Goal: Transaction & Acquisition: Purchase product/service

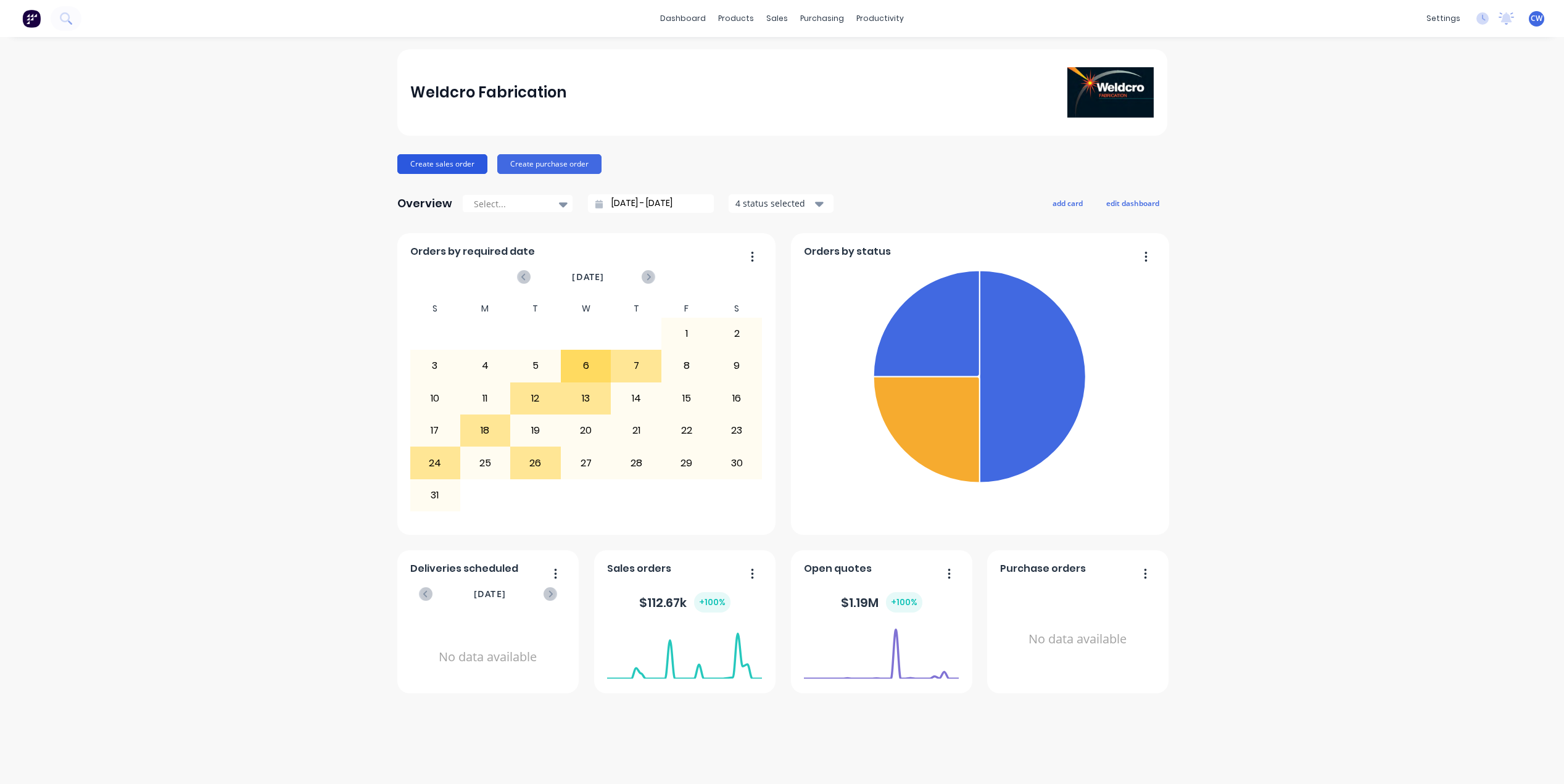
click at [450, 161] on button "Create sales order" at bounding box center [442, 164] width 90 height 20
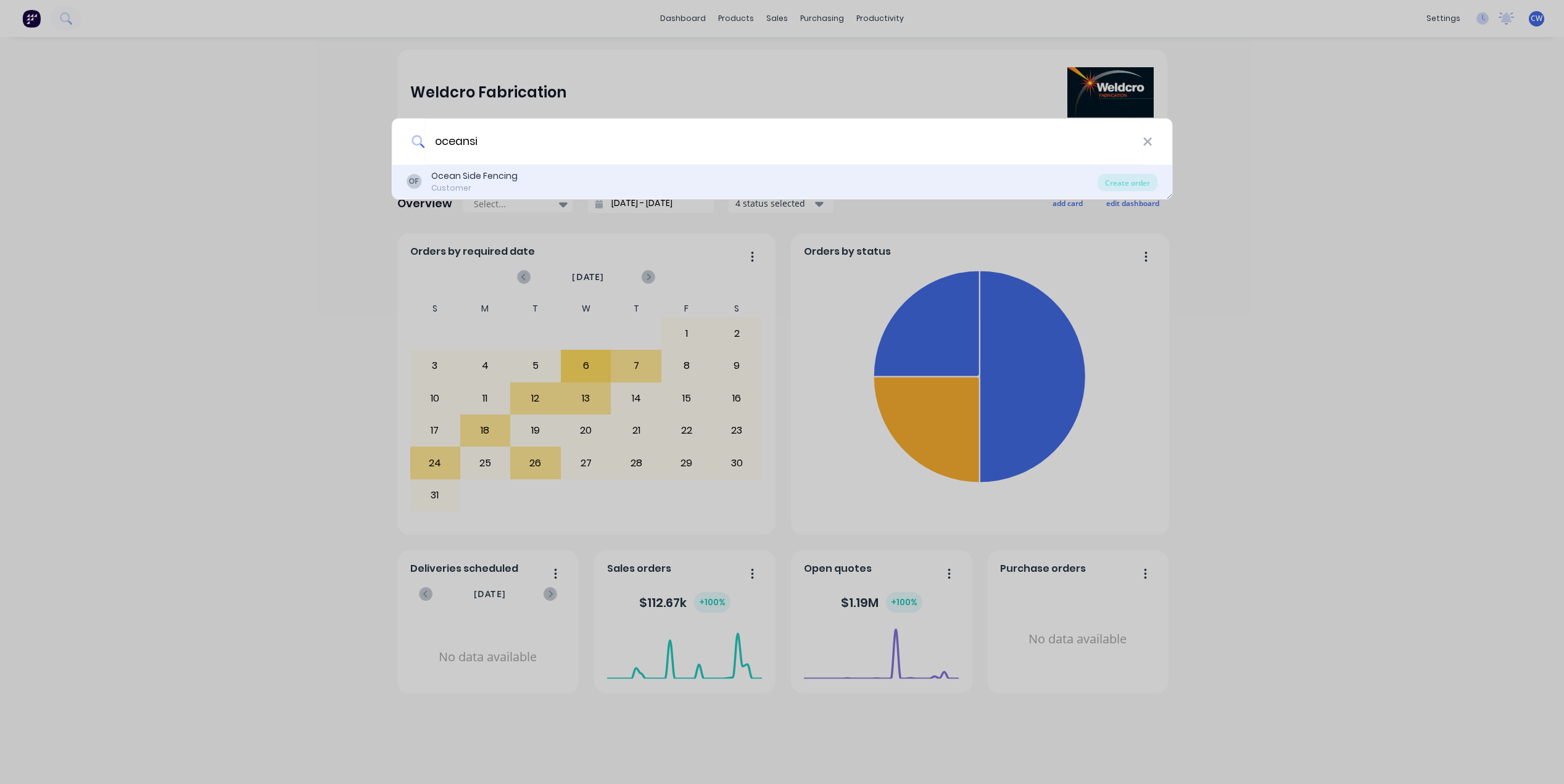
type input "oceansi"
click at [488, 176] on div "Ocean Side Fencing" at bounding box center [474, 176] width 87 height 13
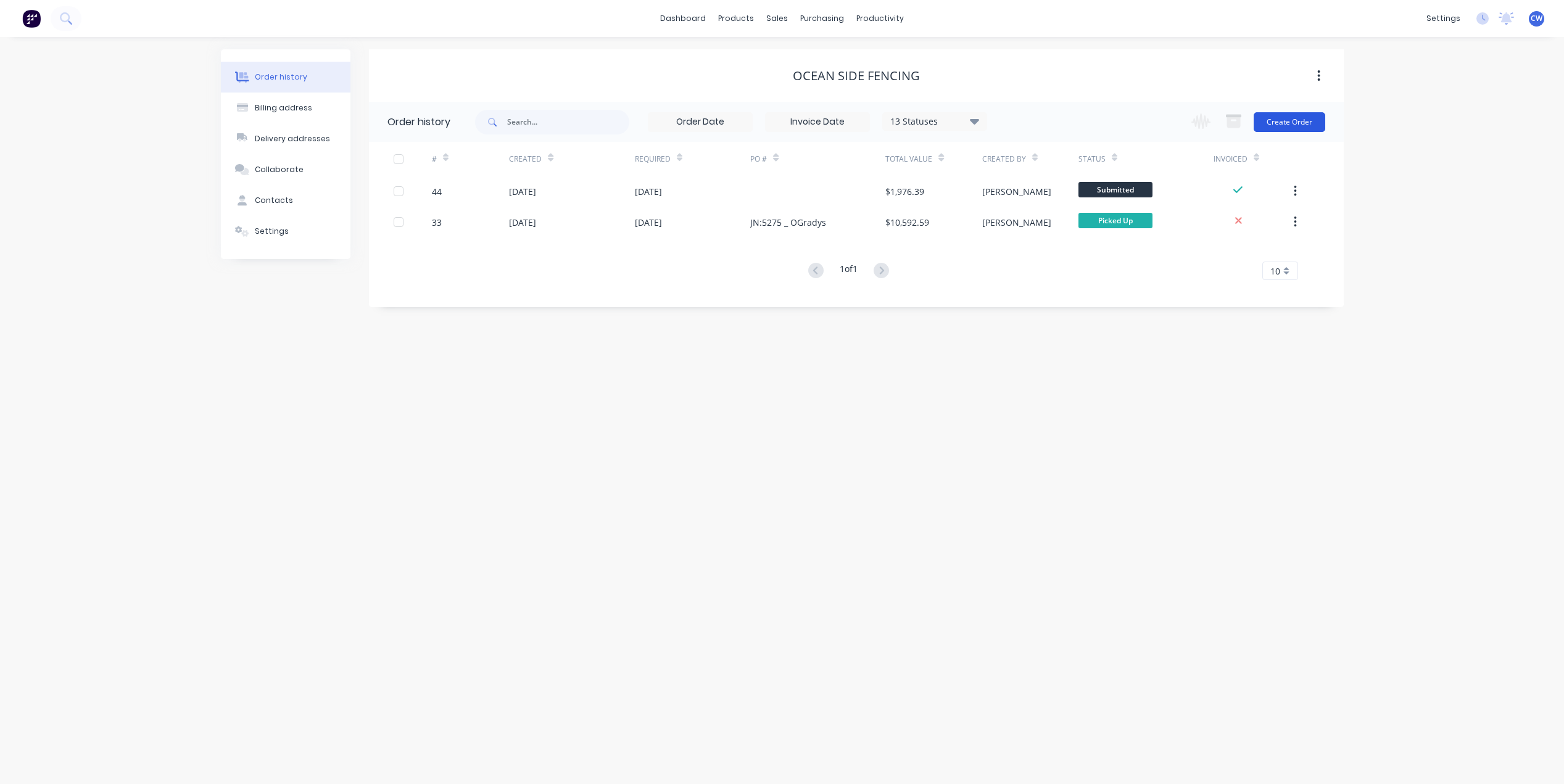
click at [1289, 120] on button "Create Order" at bounding box center [1289, 122] width 71 height 20
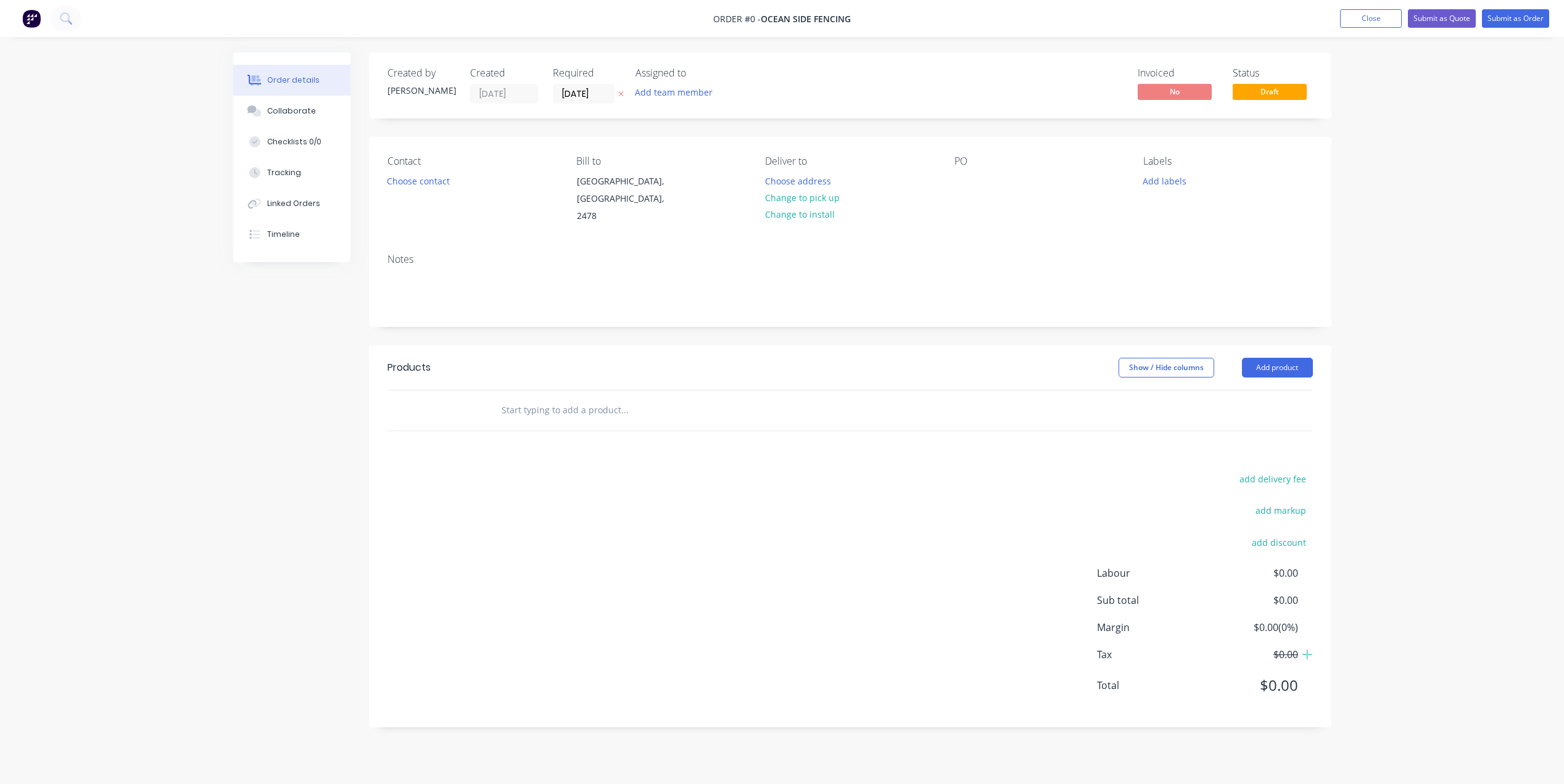
click at [957, 165] on div "PO" at bounding box center [1038, 161] width 169 height 12
drag, startPoint x: 967, startPoint y: 159, endPoint x: 943, endPoint y: 170, distance: 26.4
click at [943, 170] on div "Contact Choose contact [PERSON_NAME] to [GEOGRAPHIC_DATA], [GEOGRAPHIC_DATA], 2…" at bounding box center [850, 190] width 963 height 106
click at [956, 161] on div "PO" at bounding box center [1038, 161] width 169 height 12
drag, startPoint x: 966, startPoint y: 160, endPoint x: 953, endPoint y: 165, distance: 13.9
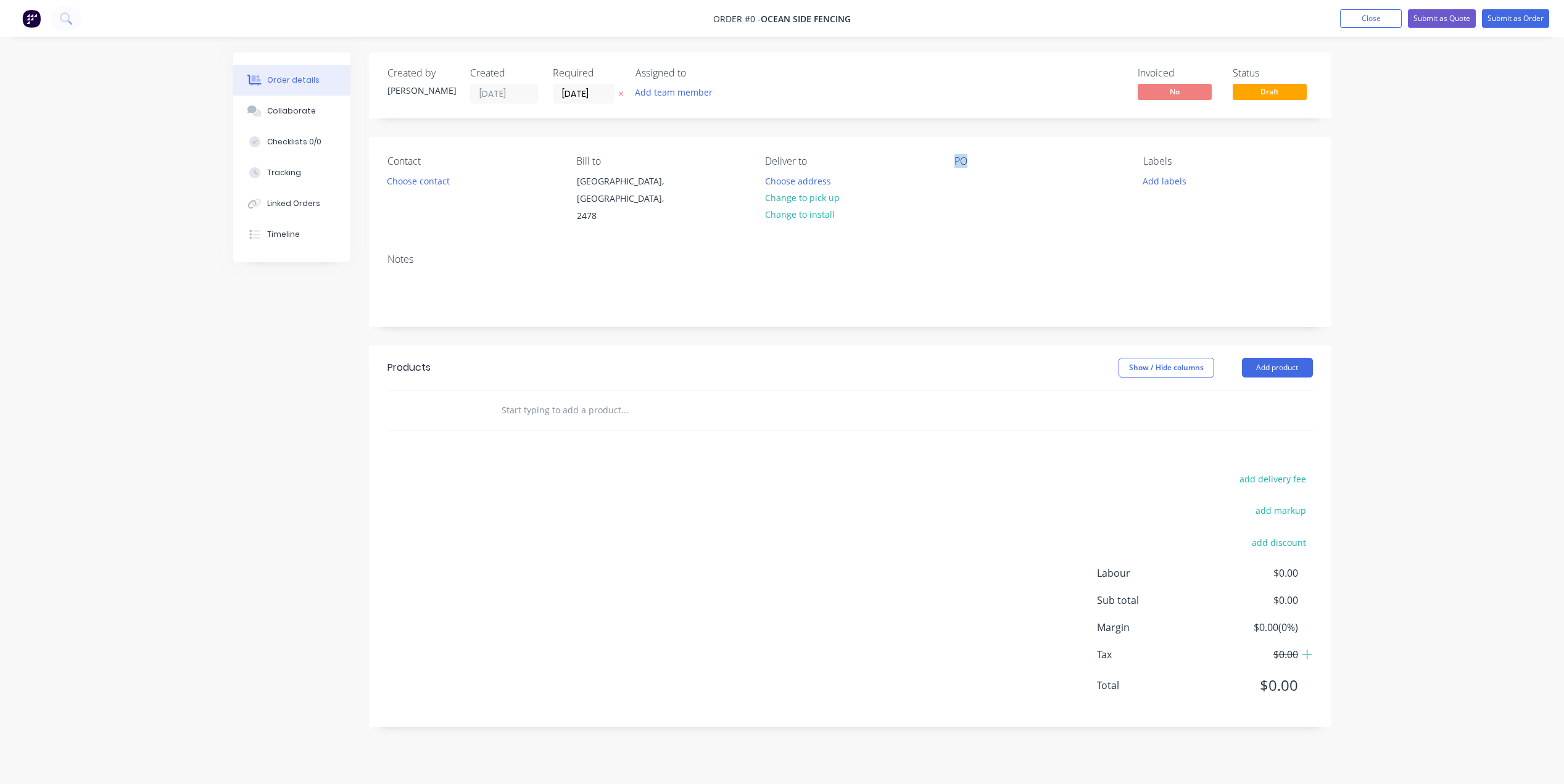
click at [953, 165] on div "Contact Choose contact [PERSON_NAME] to [GEOGRAPHIC_DATA], [GEOGRAPHIC_DATA], 2…" at bounding box center [850, 190] width 963 height 106
click at [957, 164] on div "PO" at bounding box center [1038, 161] width 169 height 12
click at [967, 166] on div "PO" at bounding box center [1038, 161] width 169 height 12
click at [965, 187] on div at bounding box center [963, 181] width 20 height 18
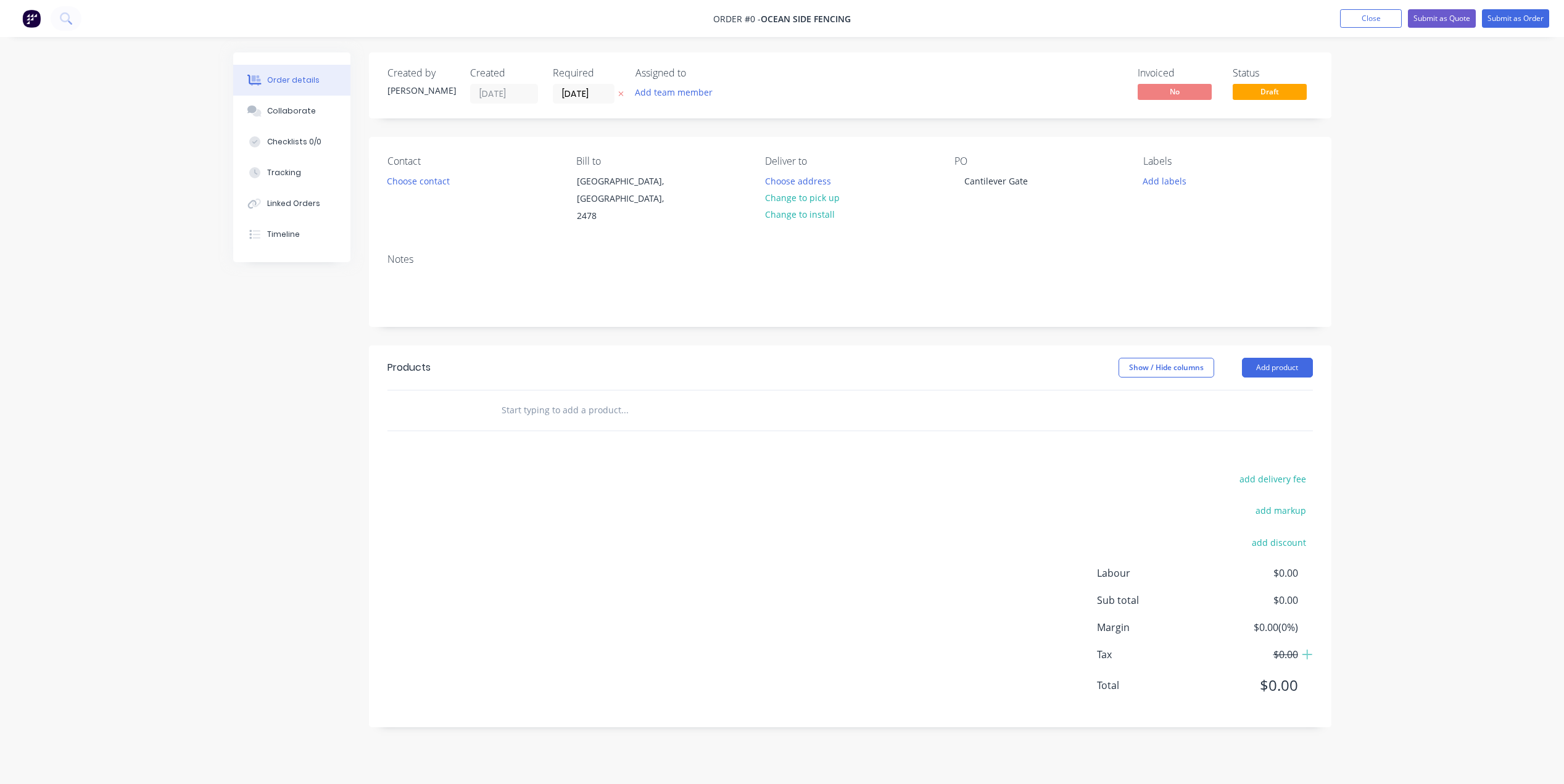
click at [989, 207] on div "Order details Collaborate Checklists 0/0 Tracking Linked Orders Timeline Order …" at bounding box center [782, 399] width 1123 height 693
click at [1297, 358] on button "Add product" at bounding box center [1277, 367] width 71 height 20
click at [1277, 389] on div "Product catalogue" at bounding box center [1253, 398] width 95 height 18
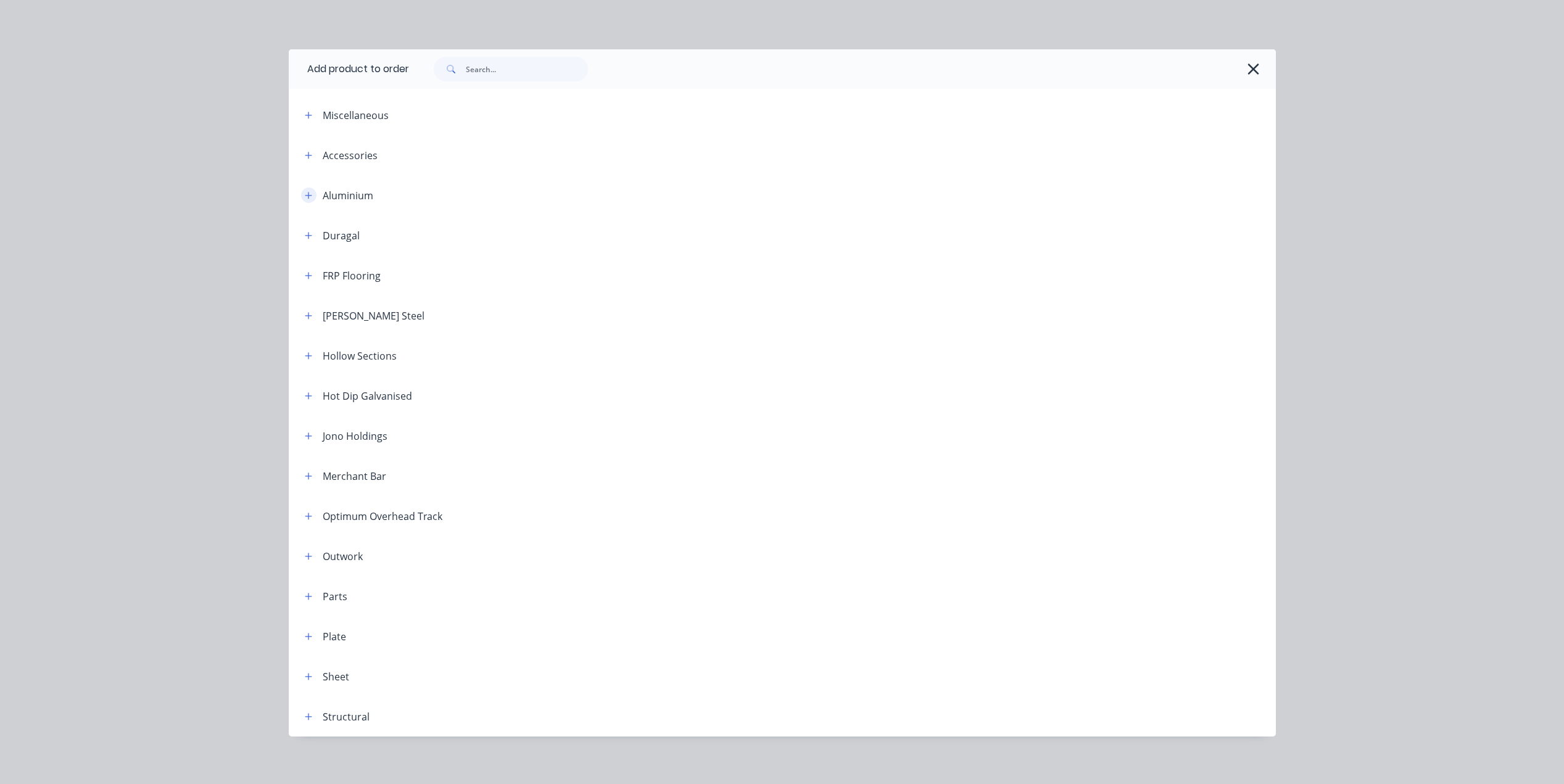
click at [301, 196] on button "button" at bounding box center [309, 196] width 15 height 15
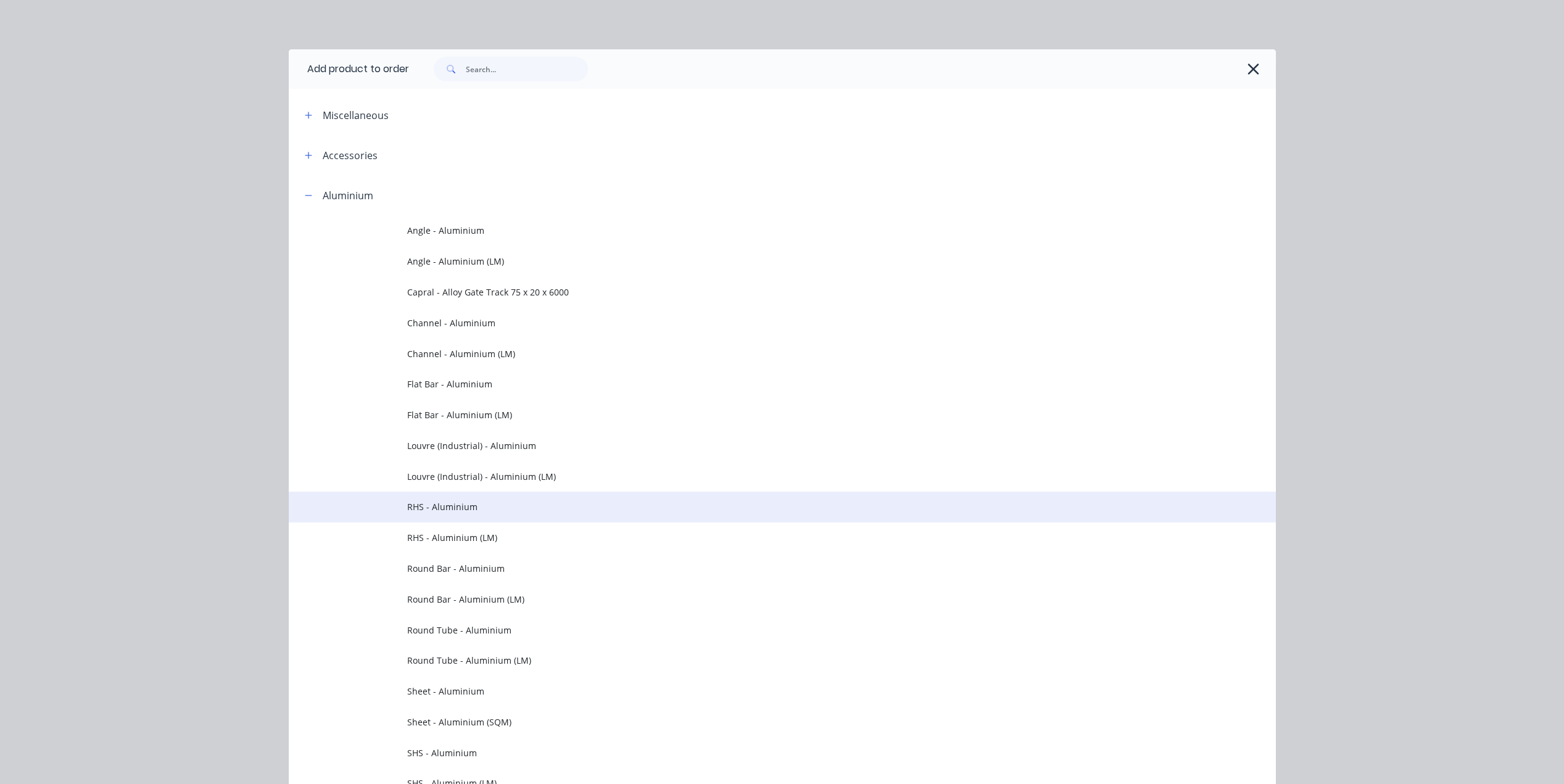
click at [409, 510] on span "RHS - Aluminium" at bounding box center [755, 506] width 695 height 13
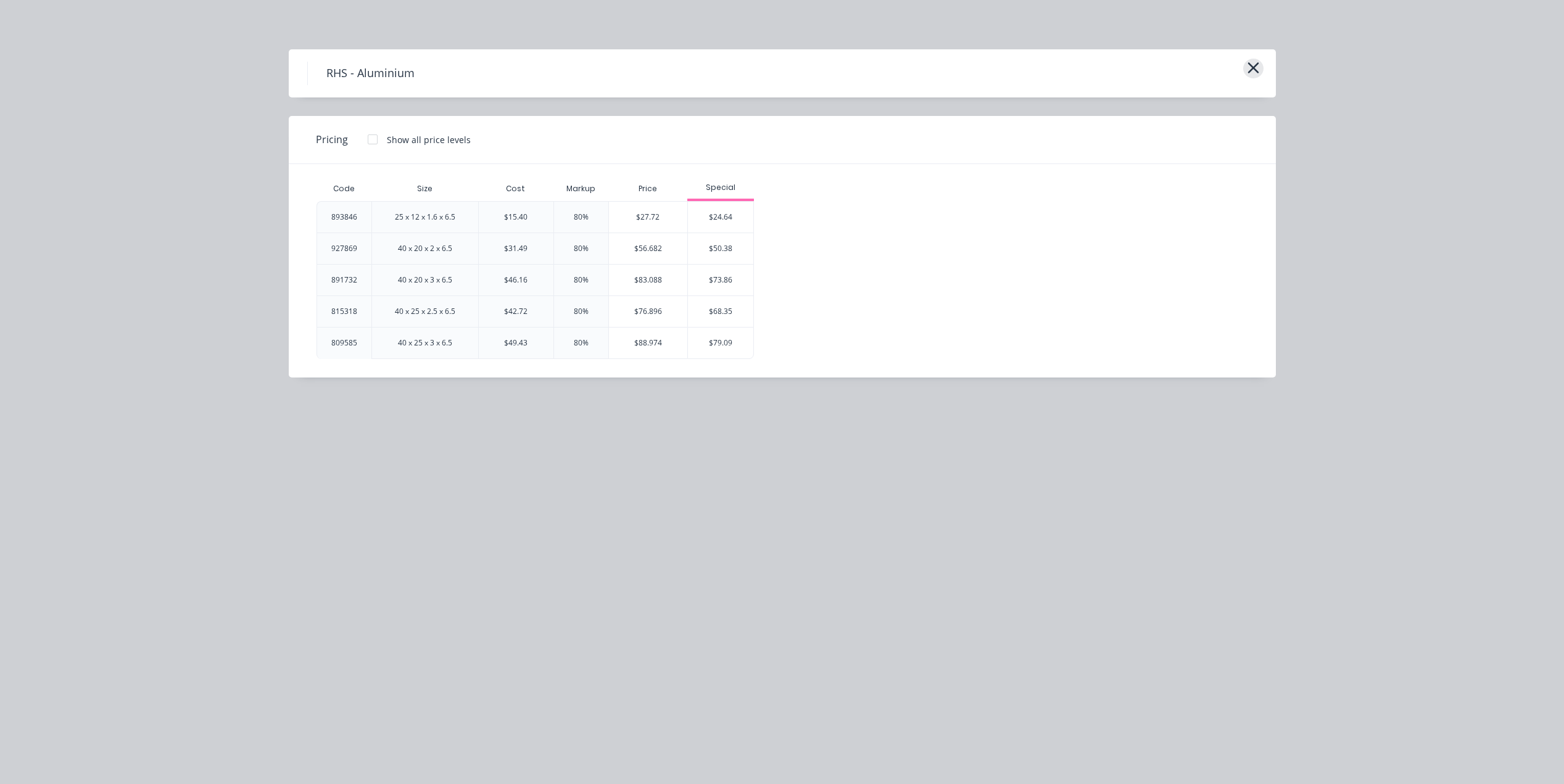
click at [1256, 71] on icon "button" at bounding box center [1253, 68] width 11 height 11
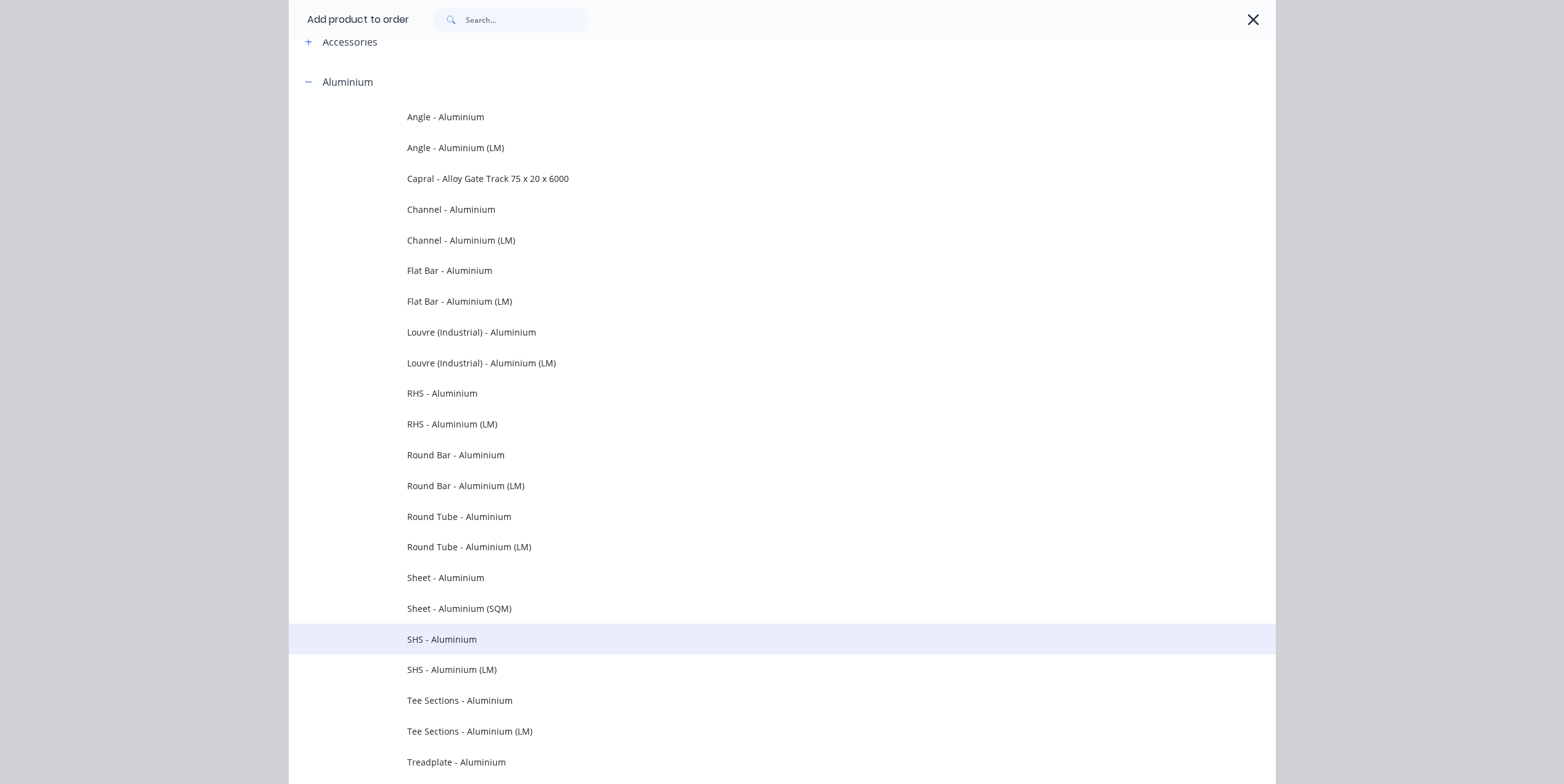
scroll to position [51, 0]
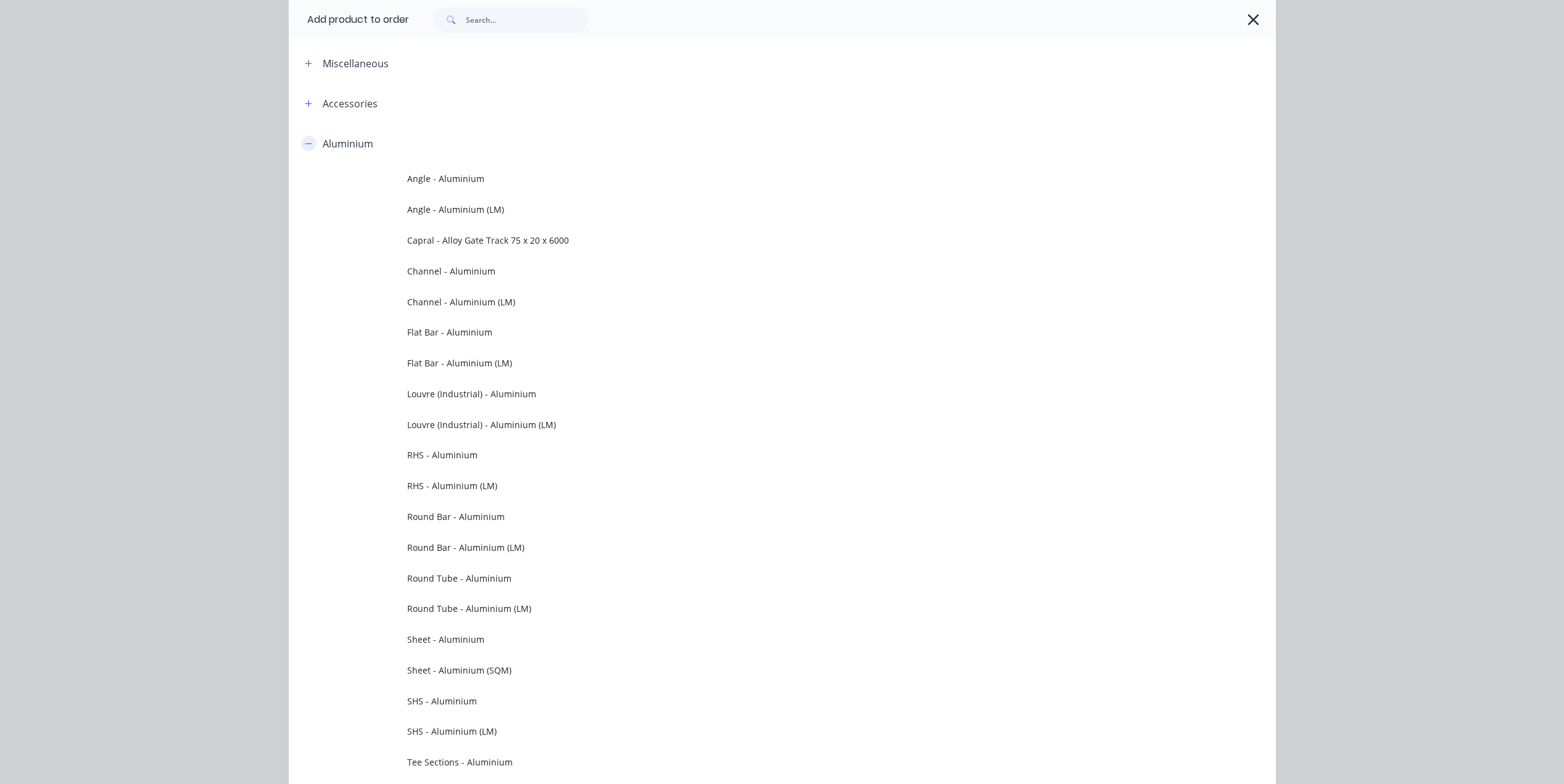
click at [306, 141] on icon "button" at bounding box center [308, 143] width 8 height 9
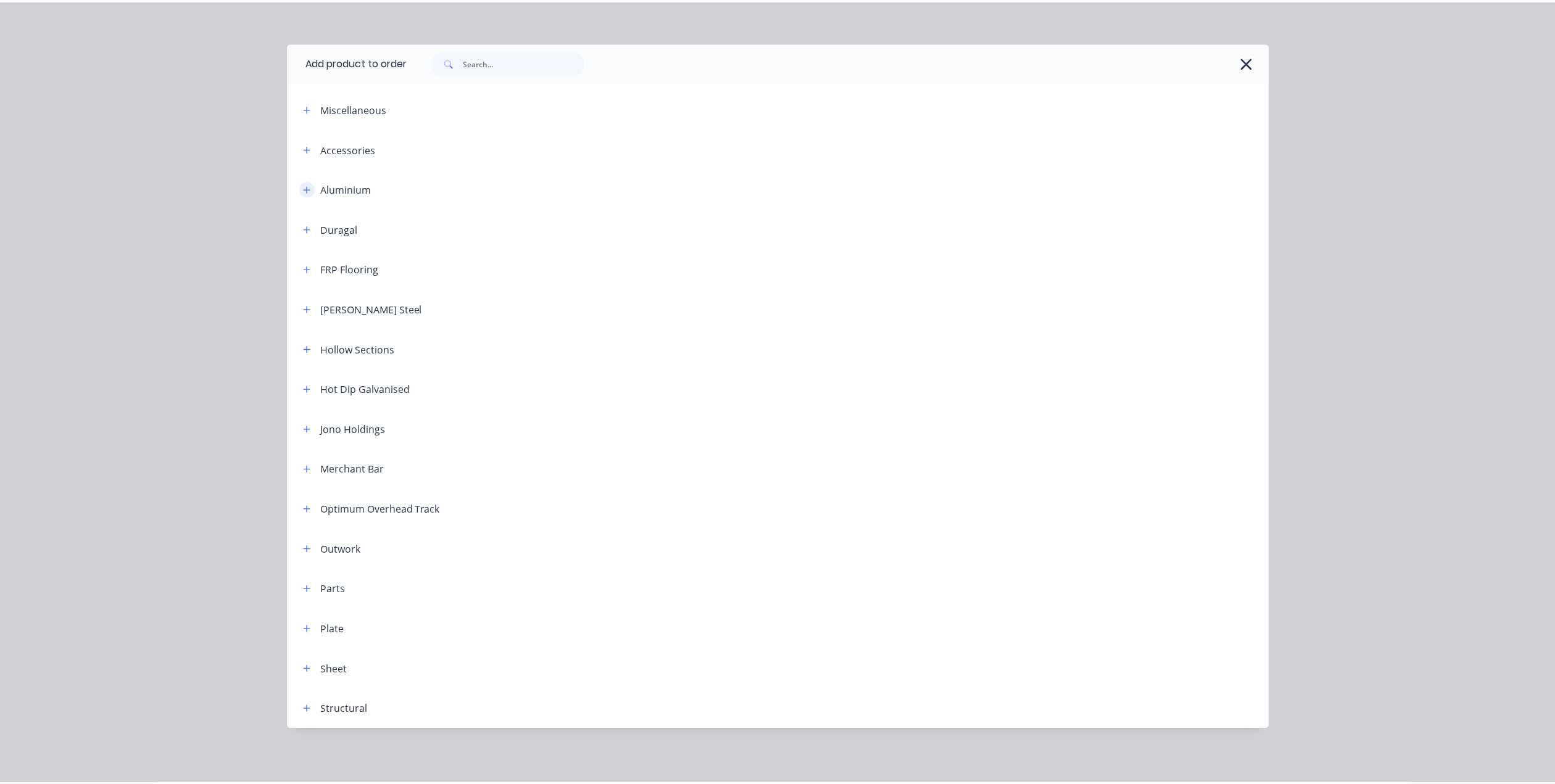
scroll to position [7, 0]
click at [1261, 60] on div at bounding box center [843, 63] width 867 height 39
click at [1248, 60] on icon "button" at bounding box center [1253, 62] width 11 height 11
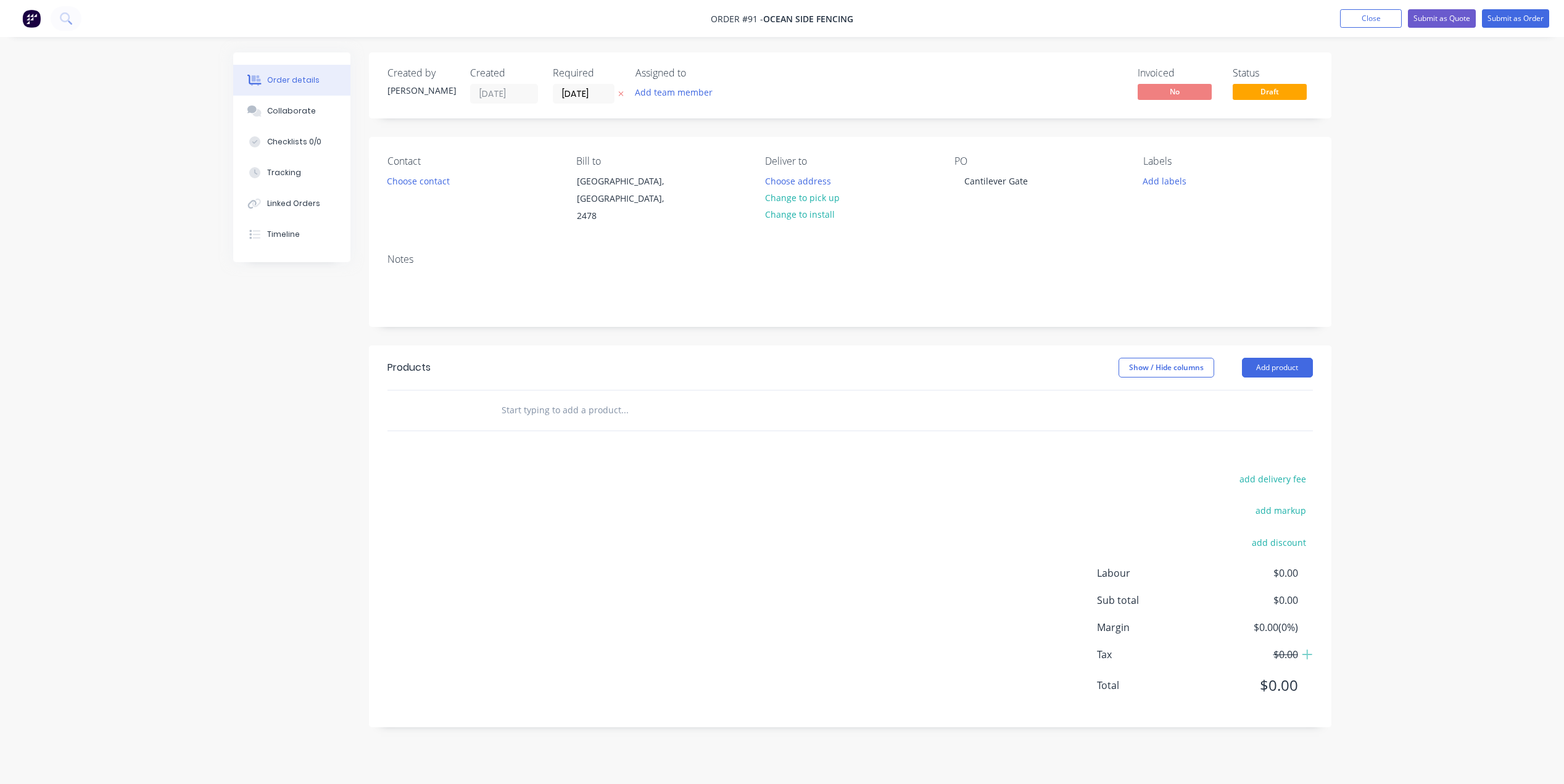
click at [517, 402] on input "text" at bounding box center [625, 410] width 247 height 25
type input "150x 100x5 RHS Aluminium"
click at [620, 449] on button "Add 150x 100x5 RHS Aluminium to order" at bounding box center [691, 457] width 370 height 39
click at [1037, 422] on input at bounding box center [1043, 431] width 15 height 18
type input "$483.05"
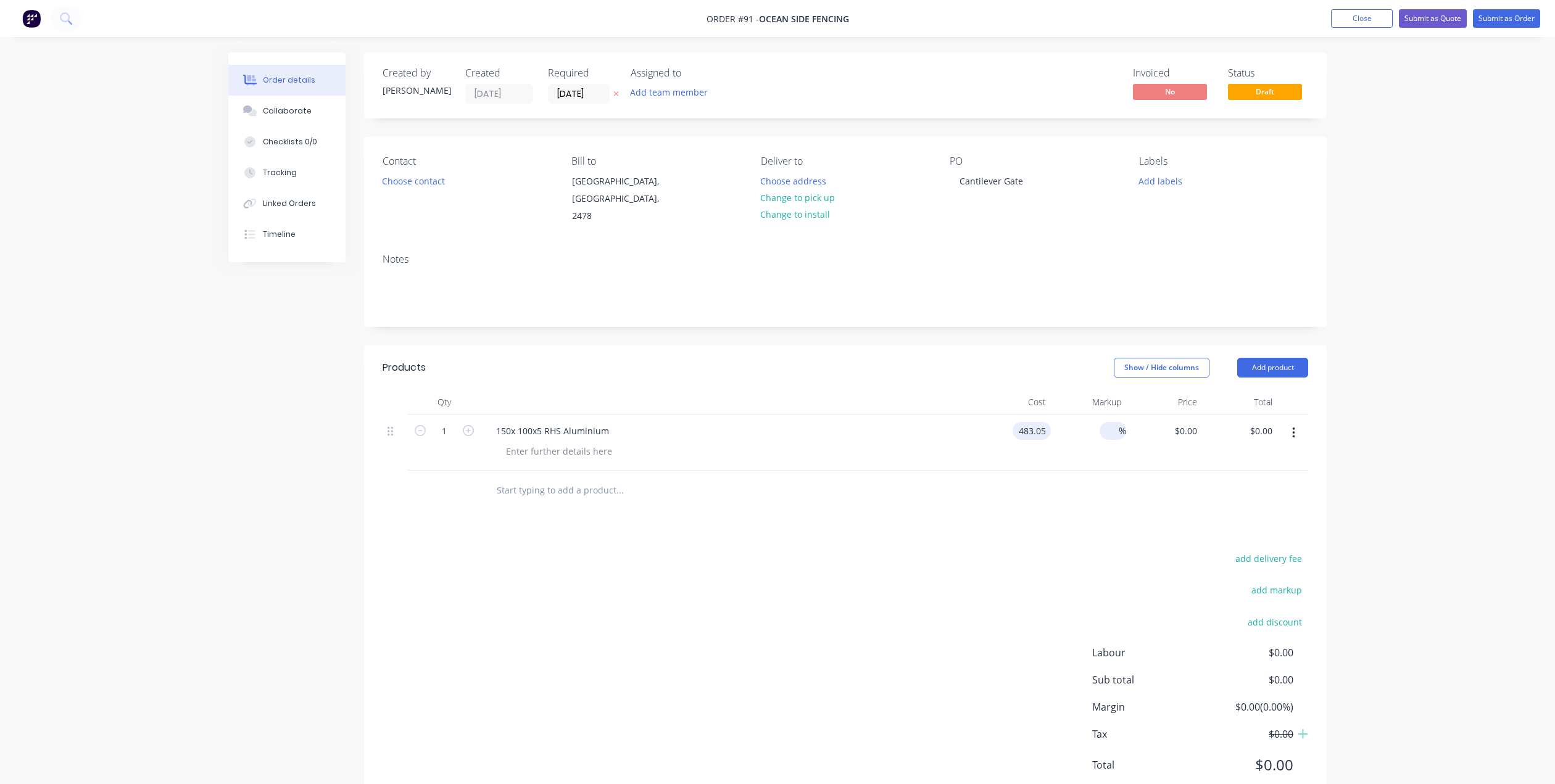
type input "$483.05"
click at [1117, 422] on input at bounding box center [1111, 431] width 15 height 18
type input "8"
type input "60"
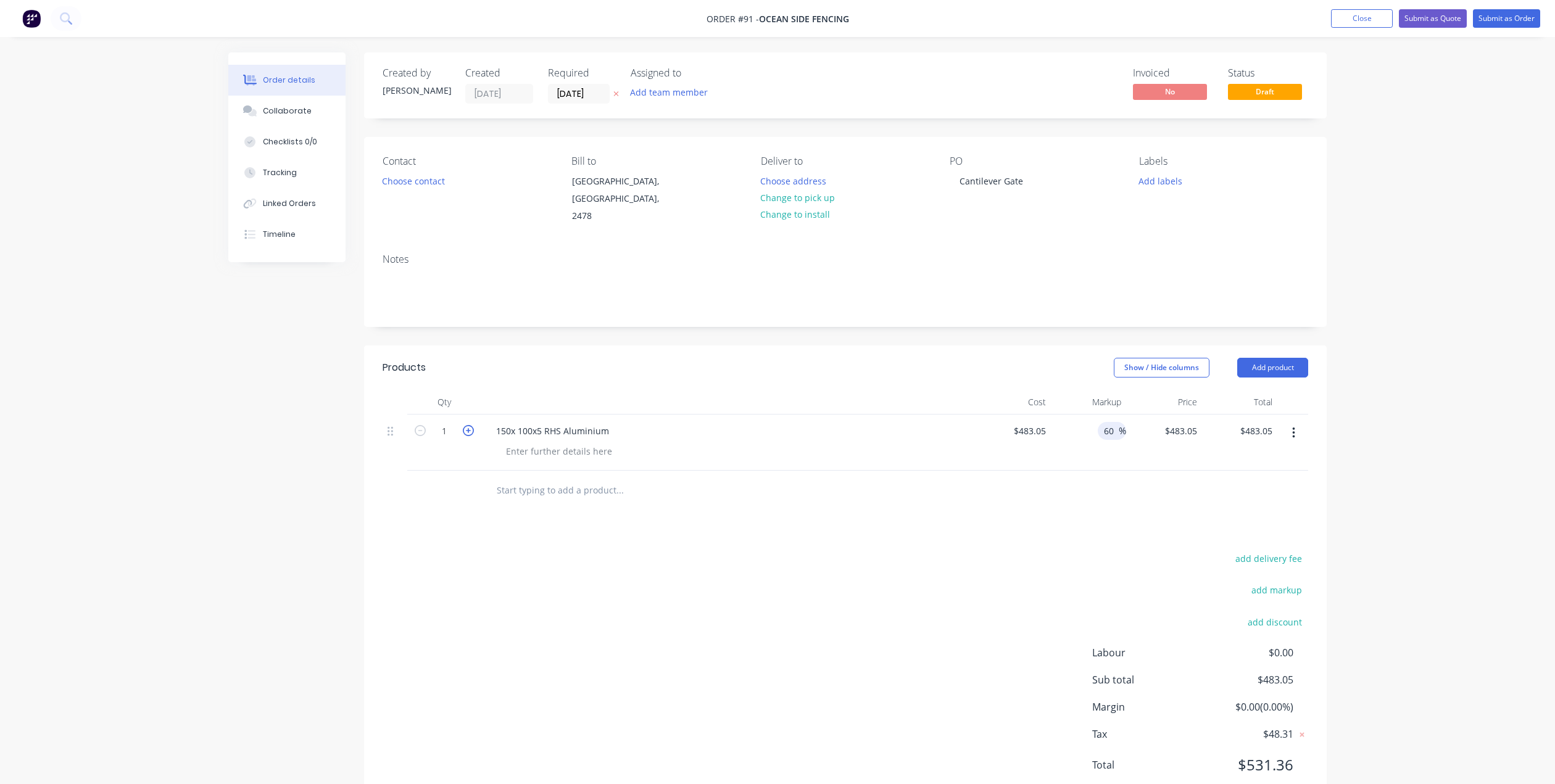
type input "$772.88"
click at [465, 425] on icon "button" at bounding box center [468, 430] width 11 height 11
type input "2"
type input "$1,545.76"
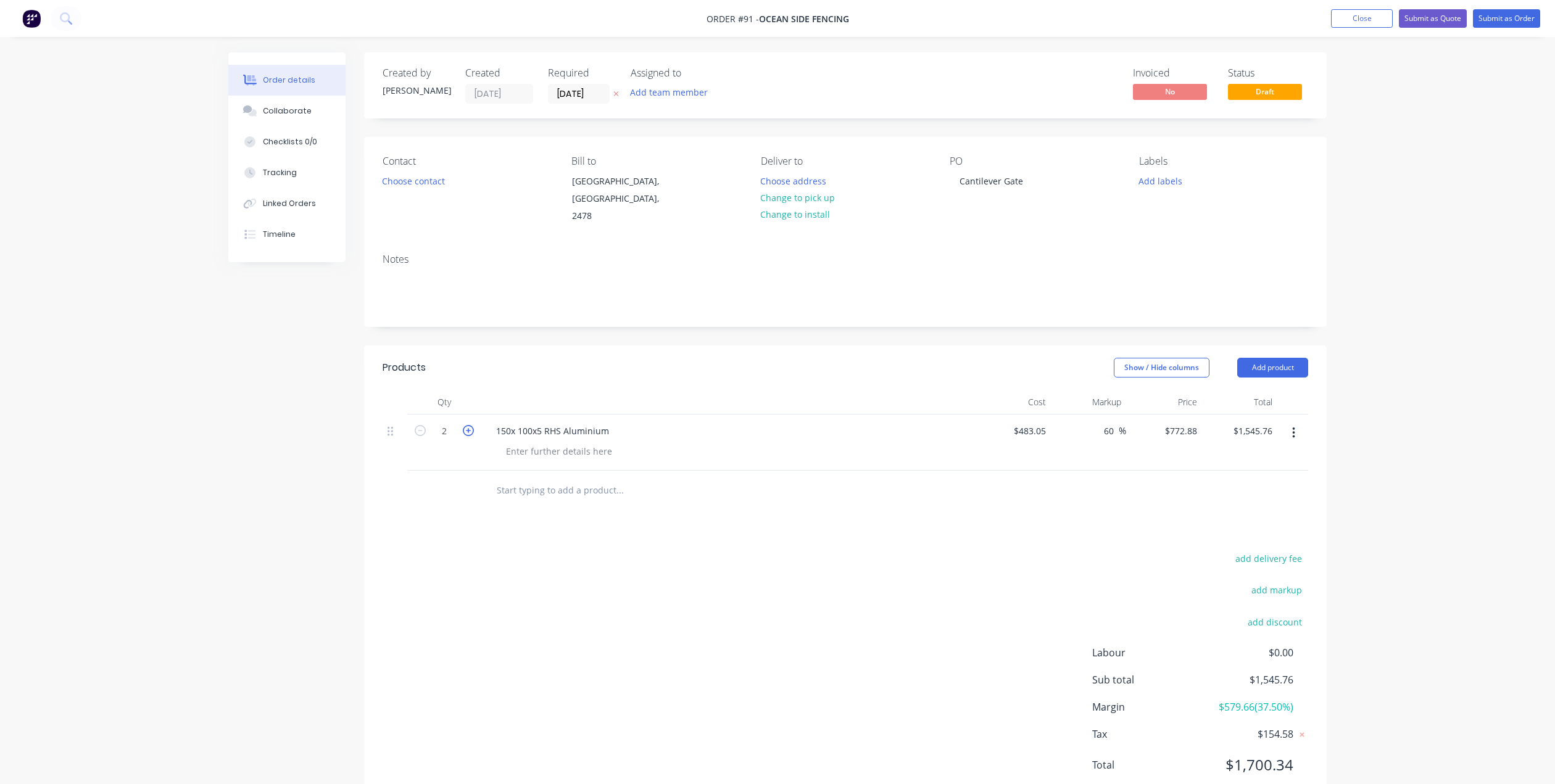
click at [465, 425] on icon "button" at bounding box center [468, 430] width 11 height 11
type input "3"
type input "$2,318.64"
click at [515, 479] on input "text" at bounding box center [620, 490] width 247 height 25
click at [1256, 358] on button "Add product" at bounding box center [1273, 367] width 71 height 20
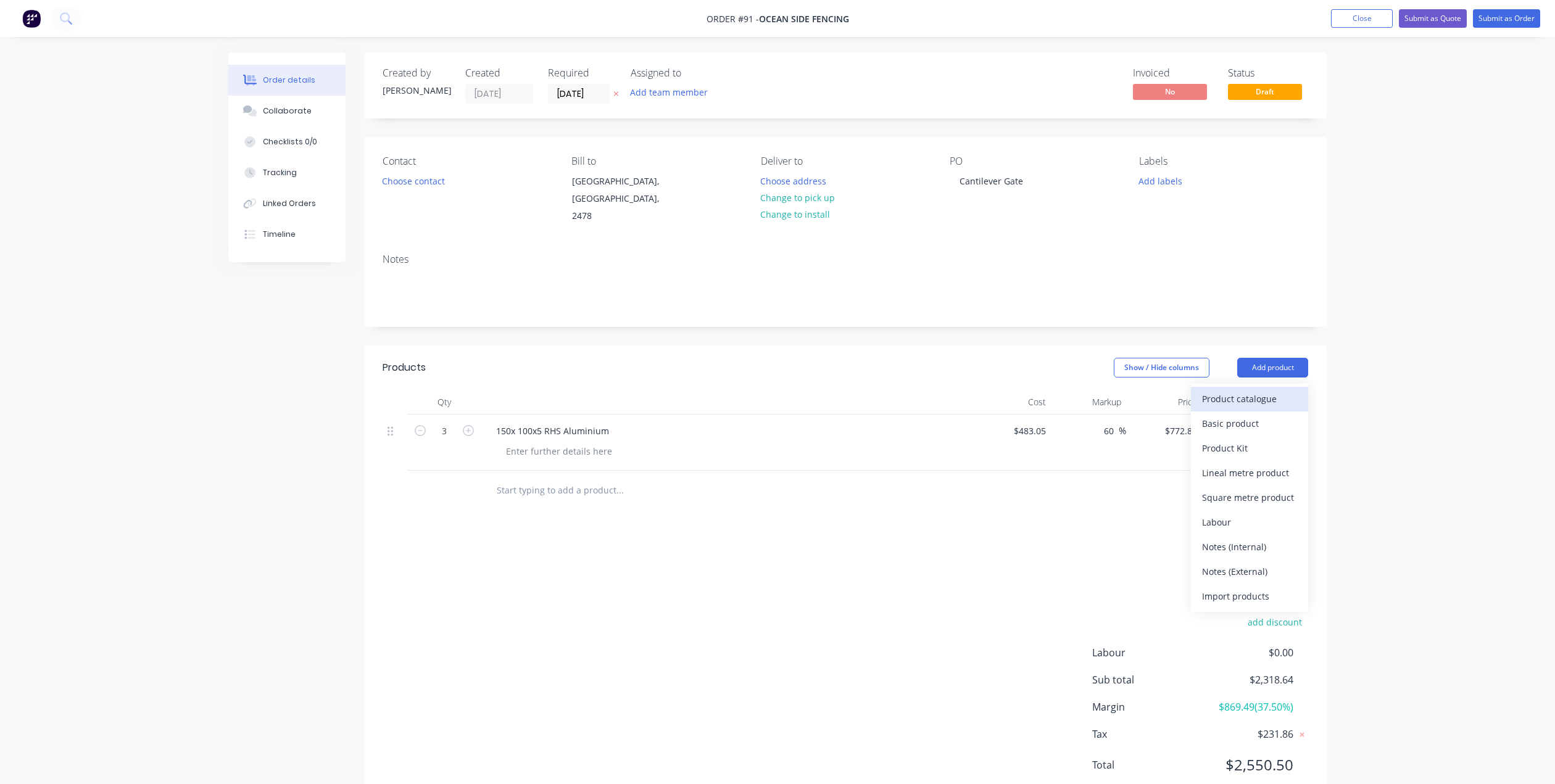
click at [1242, 389] on div "Product catalogue" at bounding box center [1249, 398] width 95 height 18
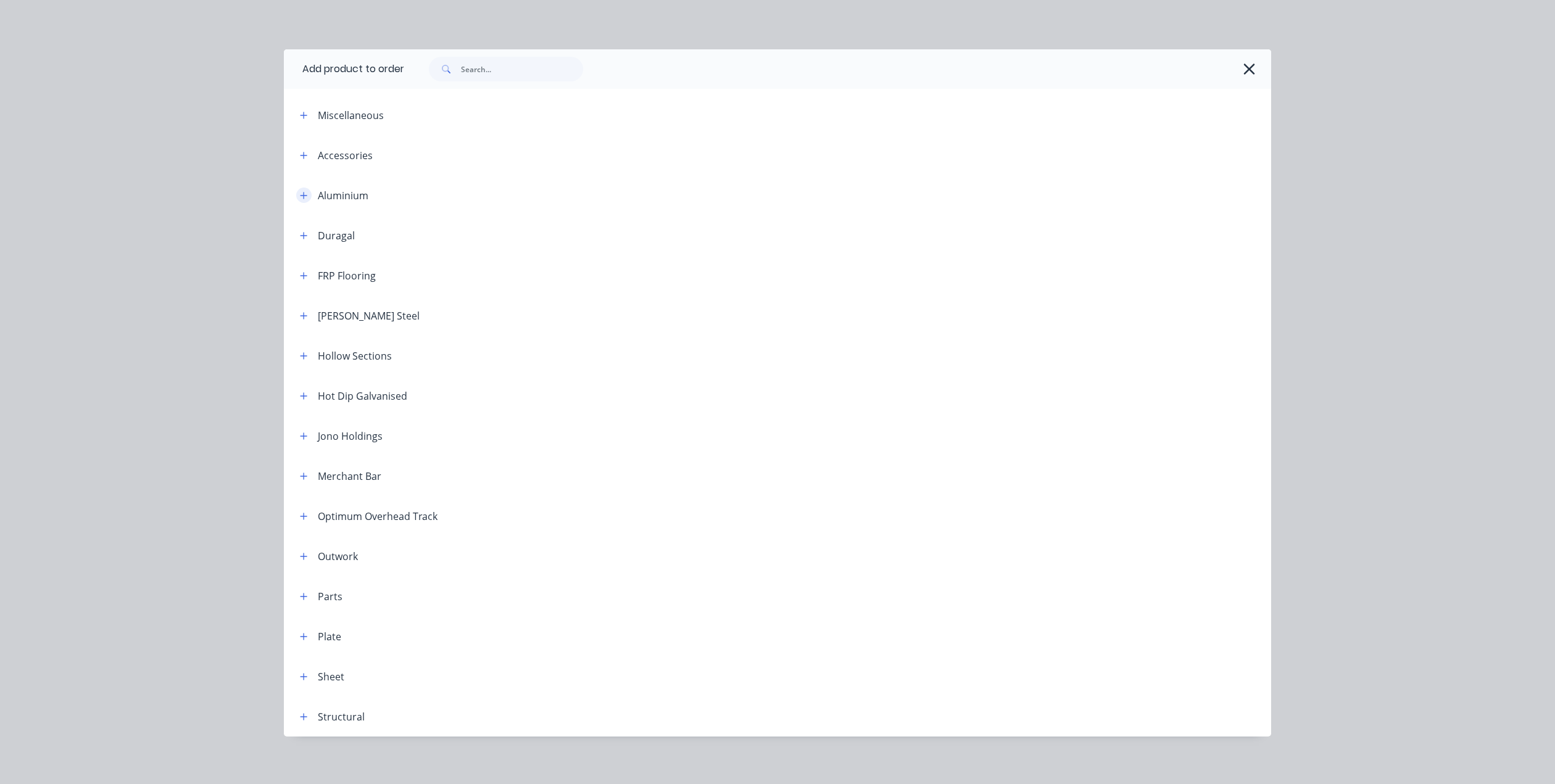
click at [300, 194] on icon "button" at bounding box center [303, 196] width 8 height 9
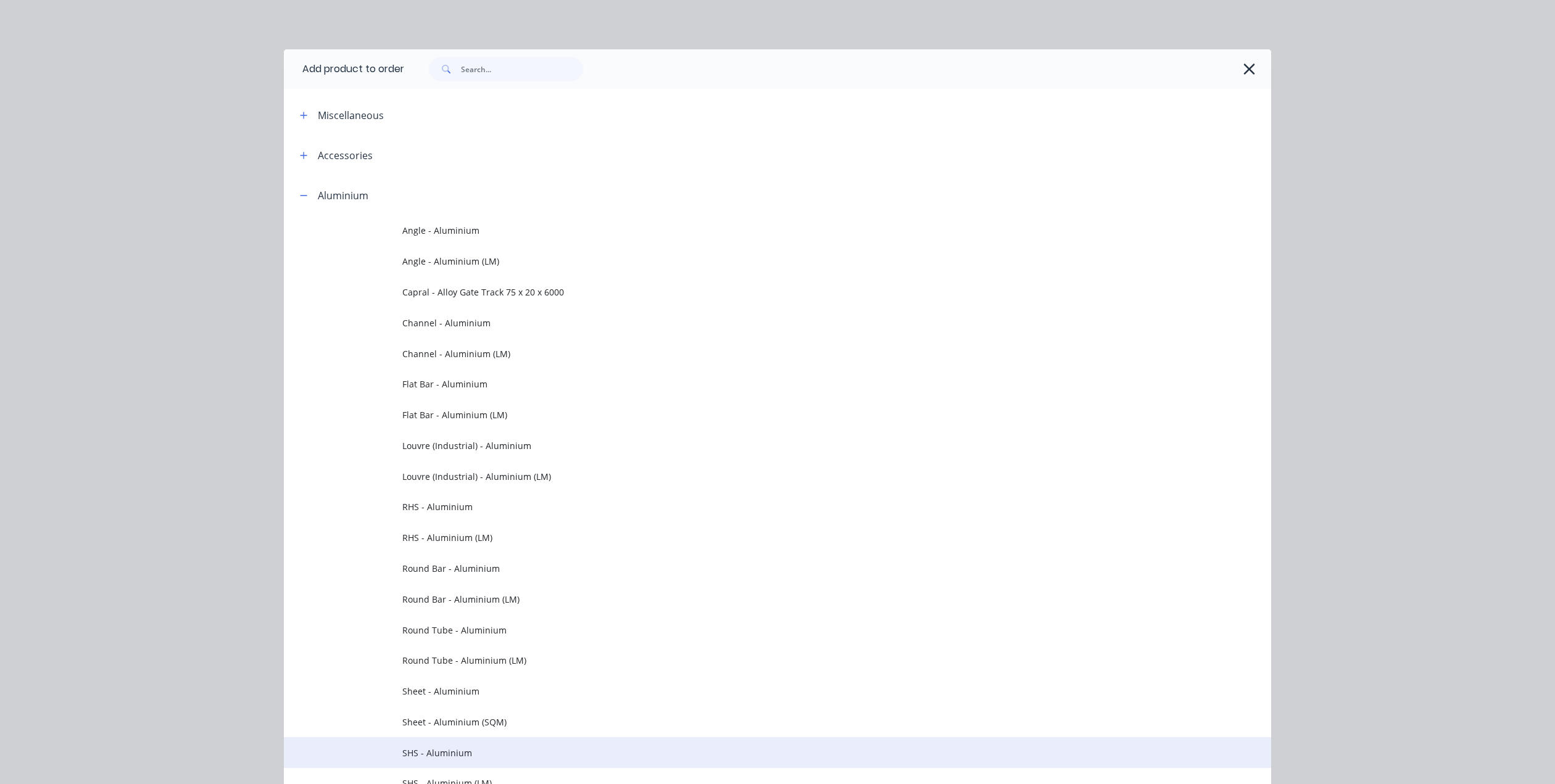
click at [404, 751] on span "SHS - Aluminium" at bounding box center [750, 752] width 695 height 13
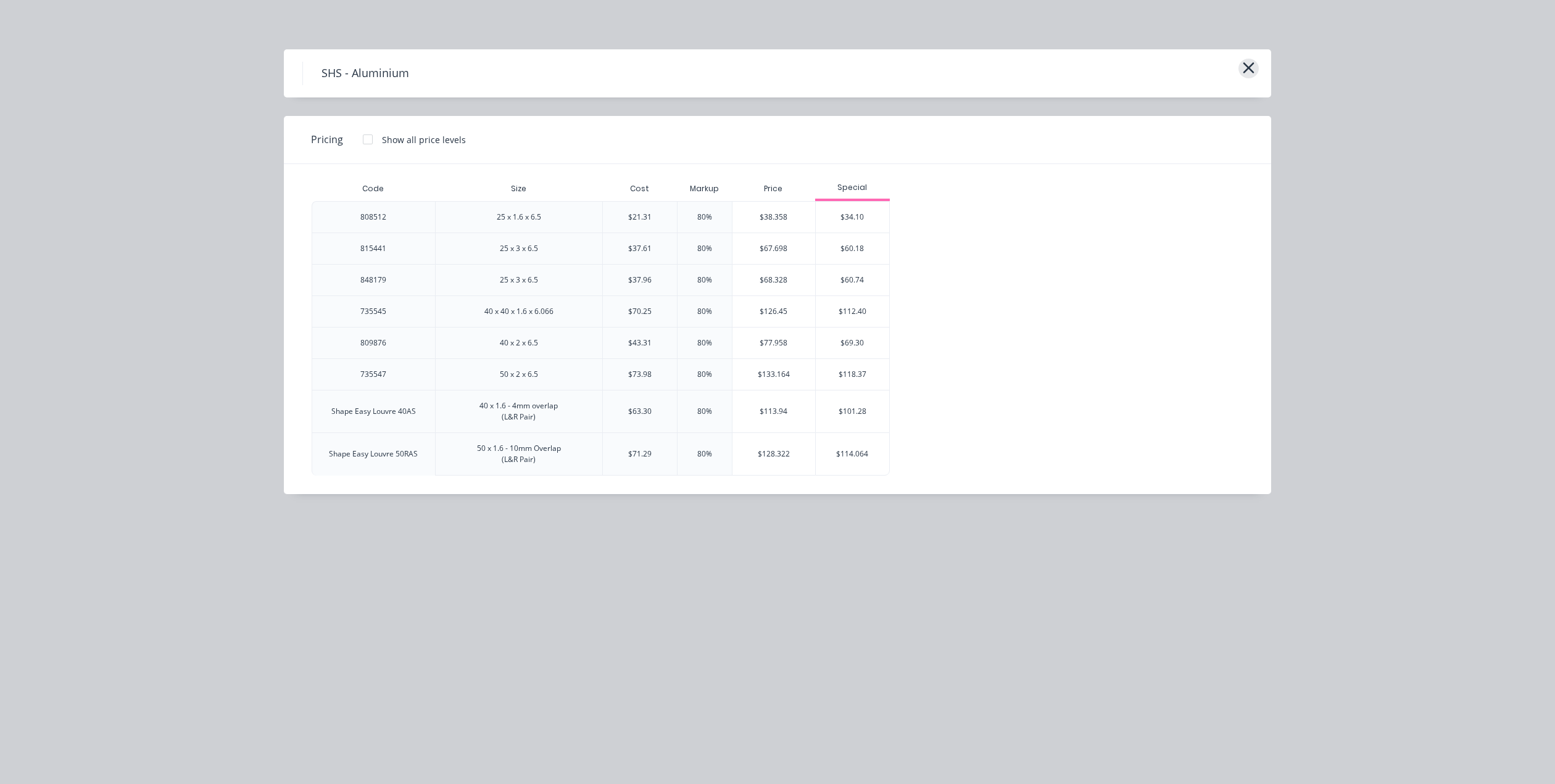
click at [1246, 71] on icon "button" at bounding box center [1248, 68] width 13 height 17
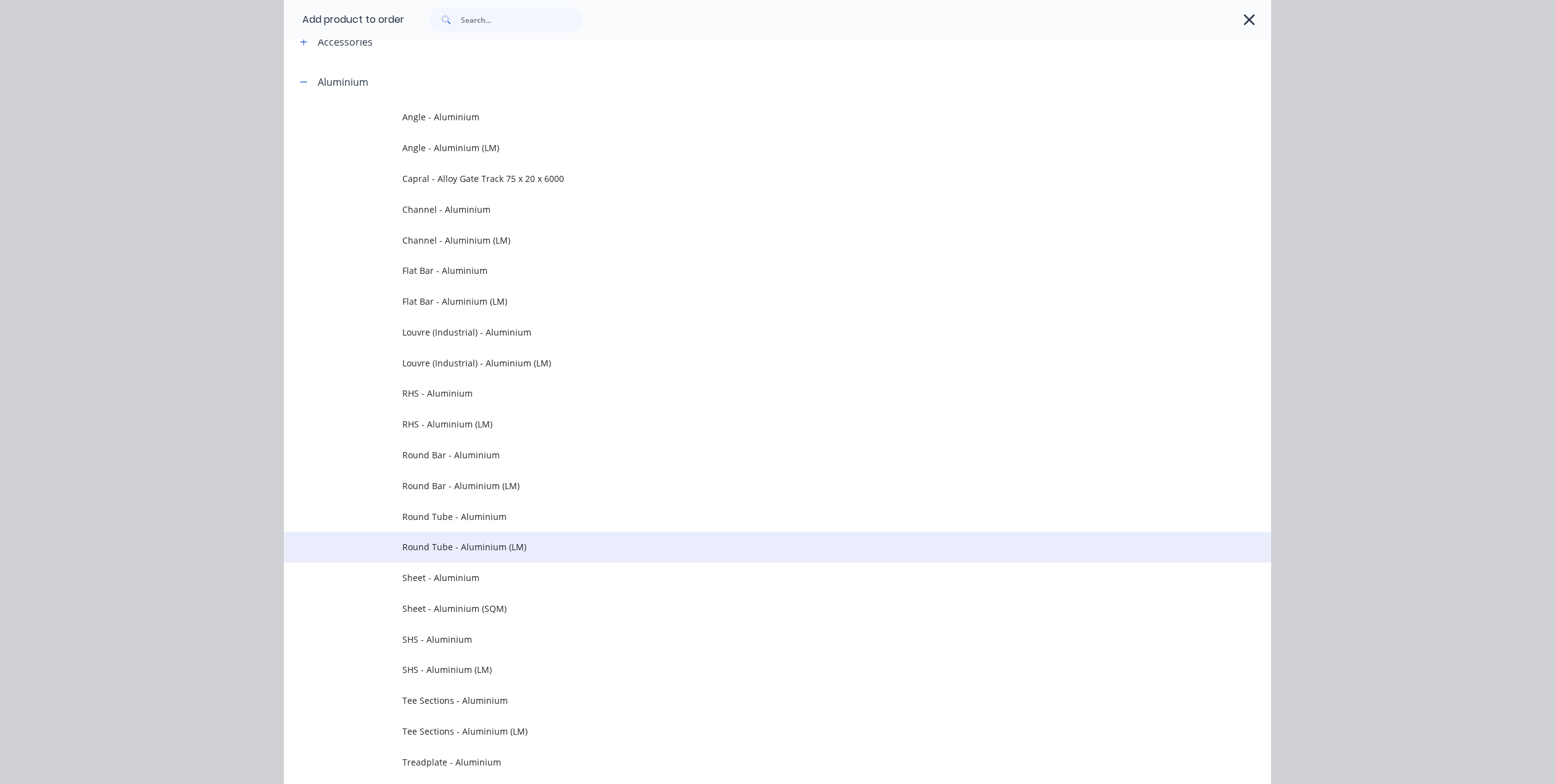
scroll to position [51, 0]
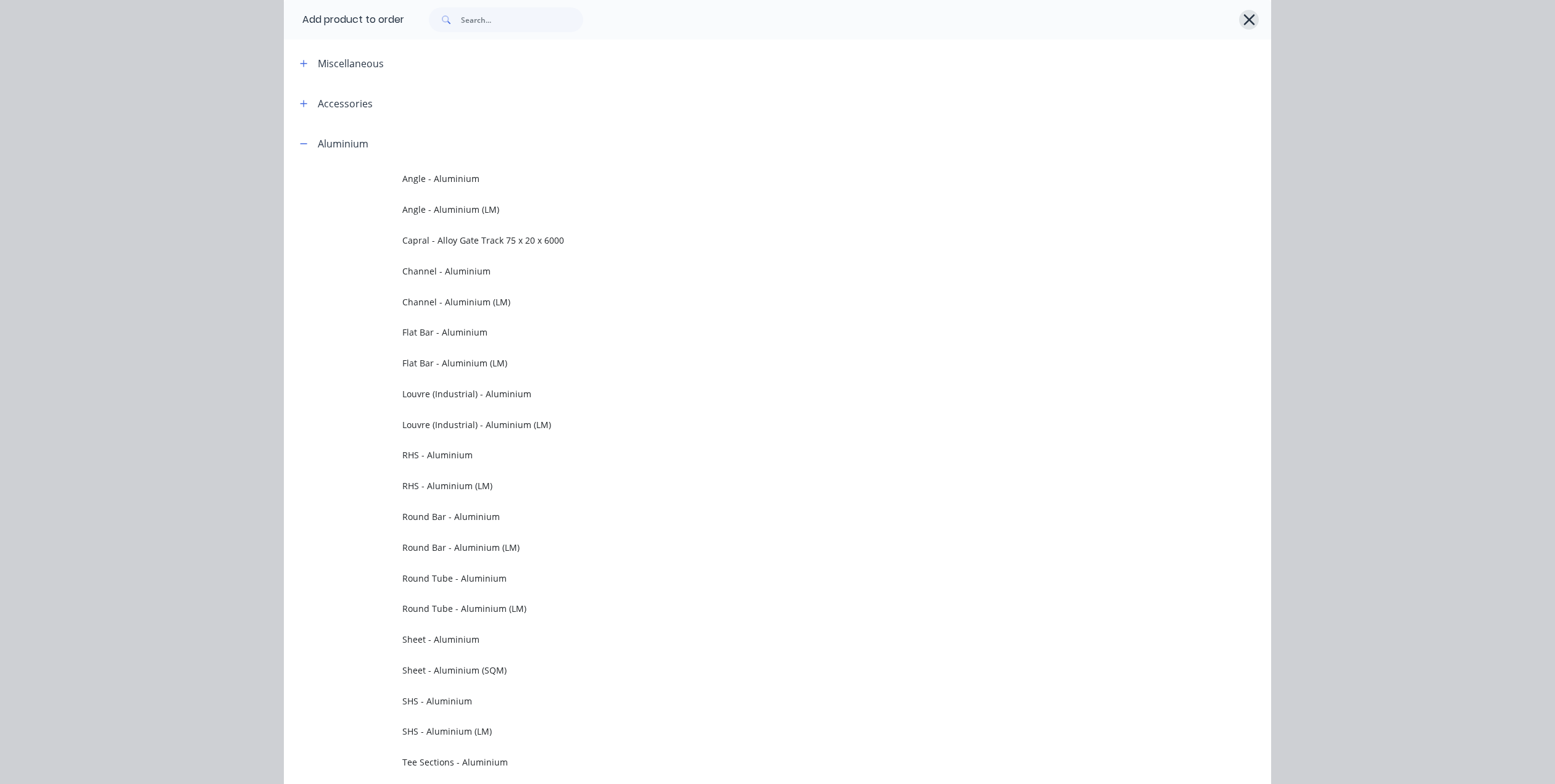
click at [1247, 17] on icon "button" at bounding box center [1249, 20] width 11 height 11
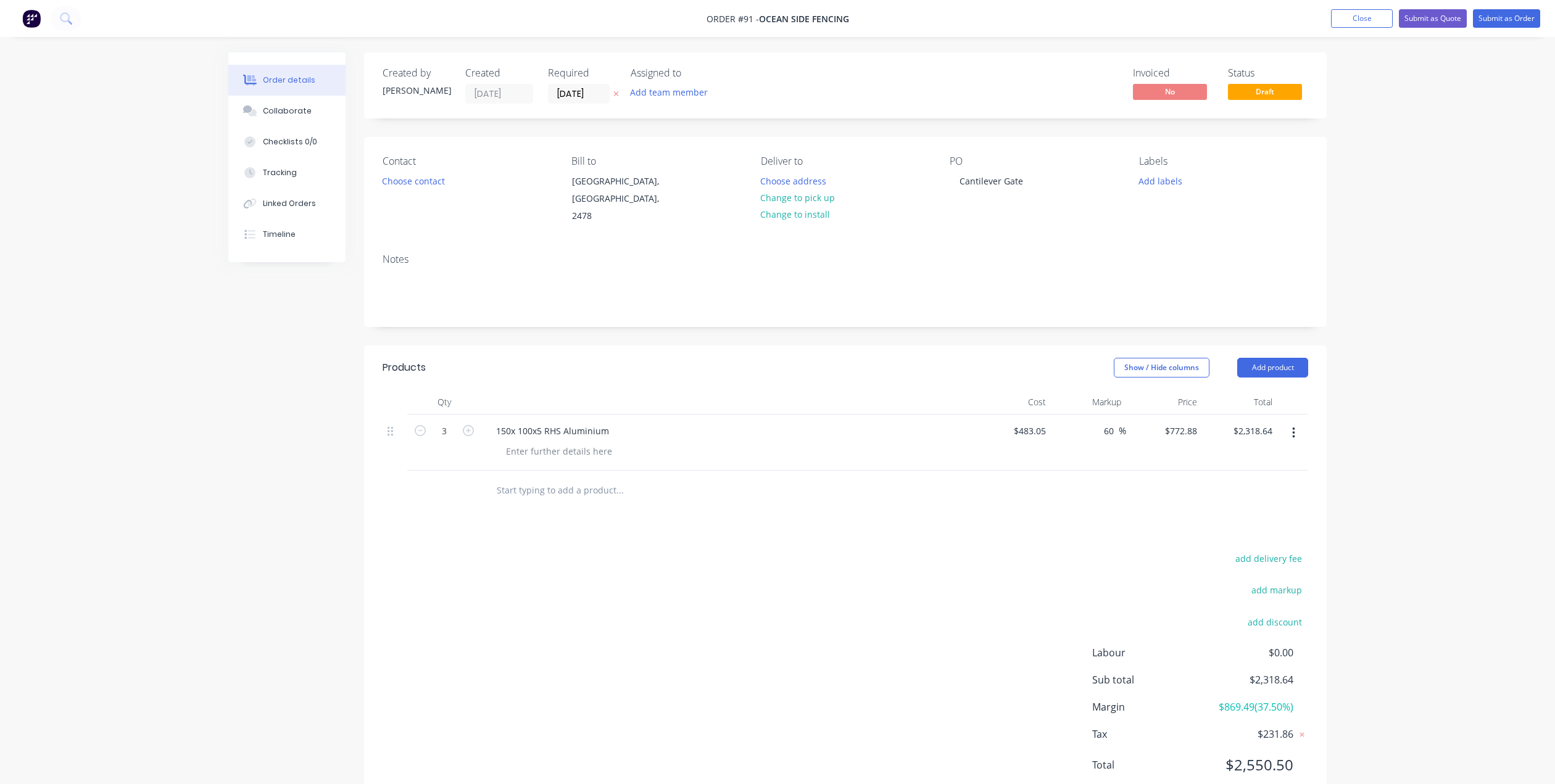
click at [508, 479] on input "text" at bounding box center [620, 490] width 247 height 25
click at [653, 479] on input "100x100x3 SHS Aluminium" at bounding box center [620, 490] width 247 height 25
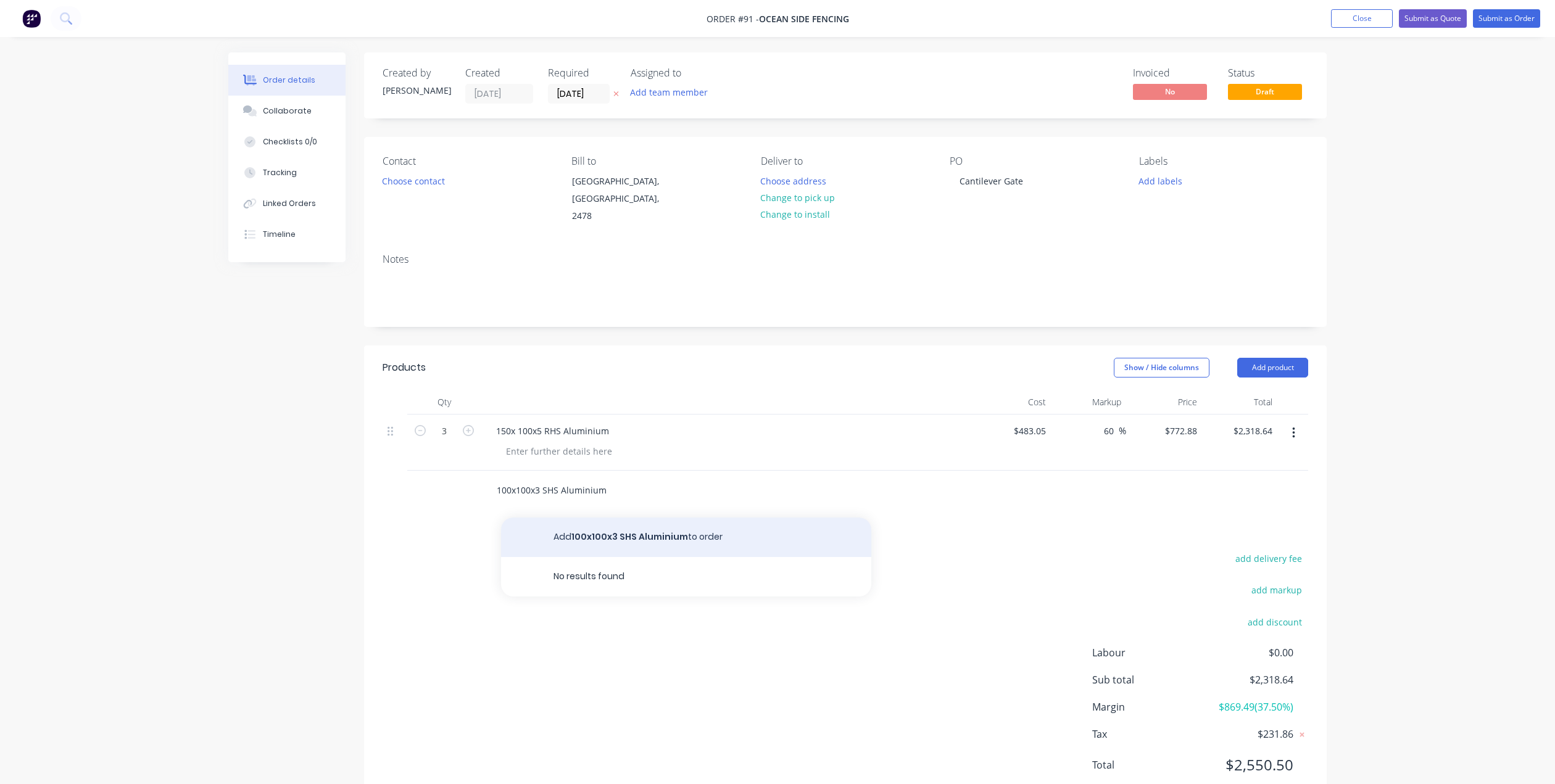
type input "100x100x3 SHS Aluminium"
click at [626, 522] on button "Add 100x100x3 SHS Aluminium to order" at bounding box center [686, 537] width 370 height 39
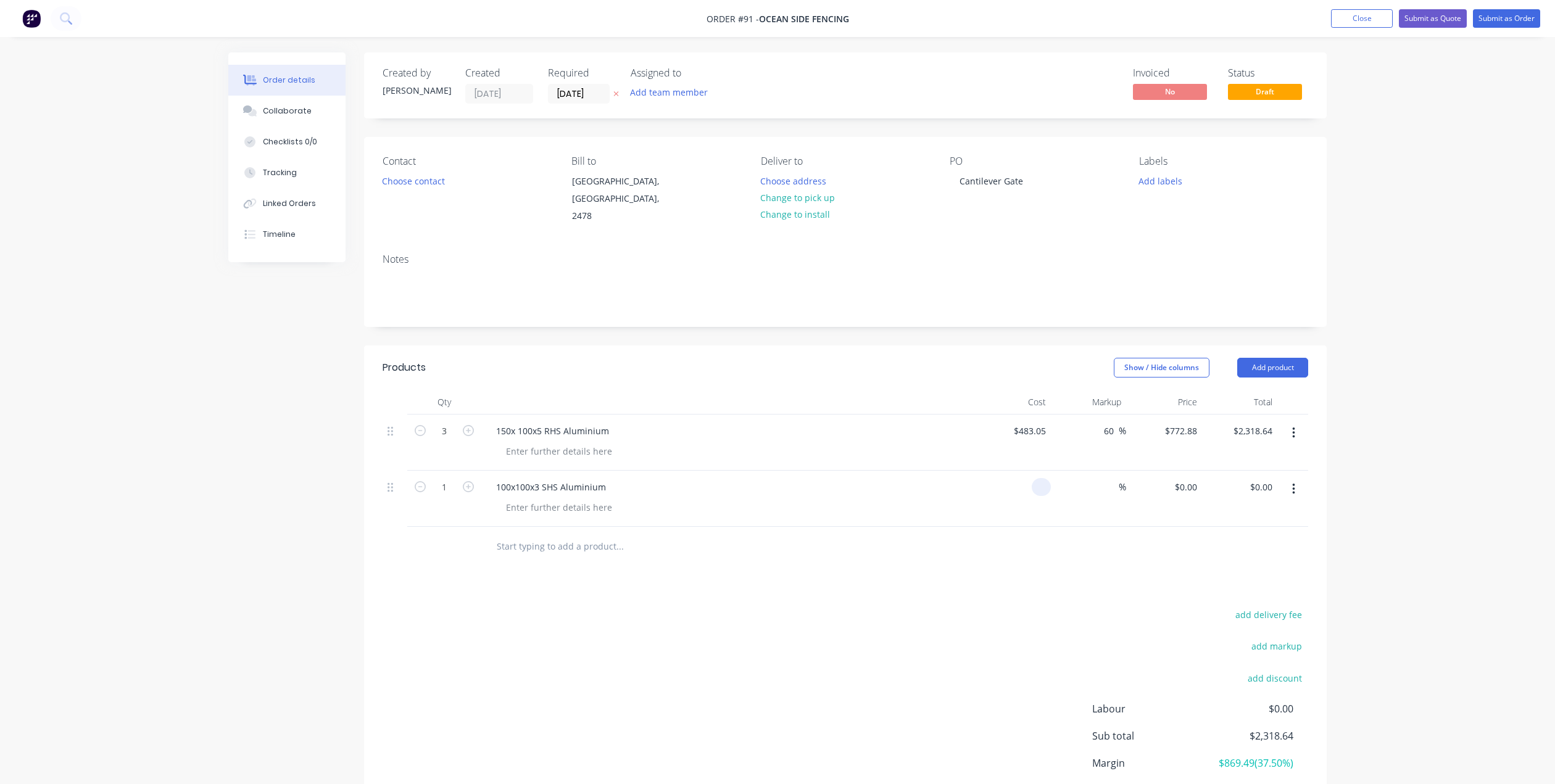
click at [1040, 479] on input at bounding box center [1044, 486] width 15 height 18
type input "172.96"
type input "$172.96"
click at [1018, 478] on div "172.96 172.96" at bounding box center [1034, 486] width 33 height 18
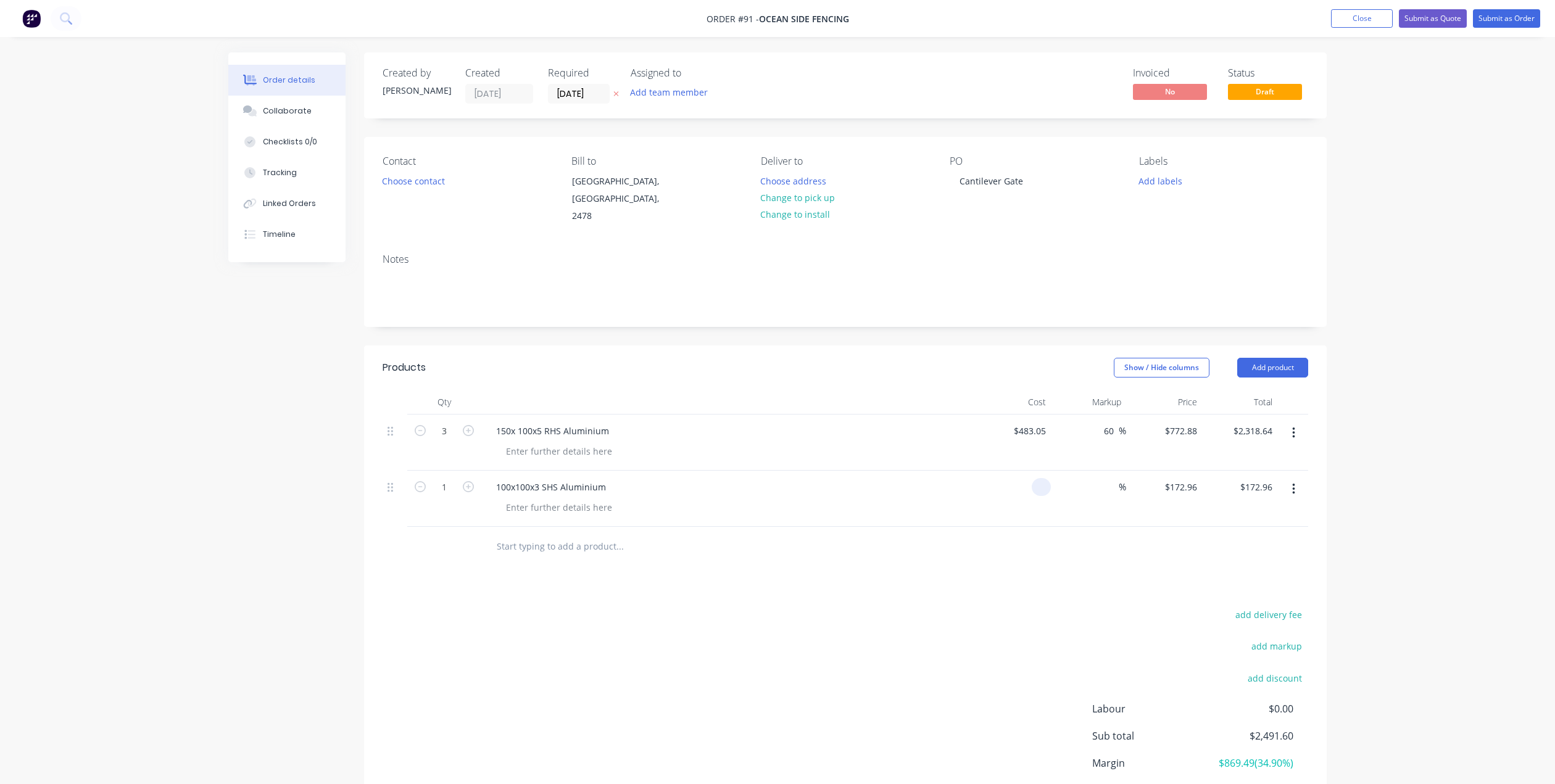
click at [1038, 478] on input at bounding box center [1044, 486] width 15 height 18
type input "$172.96"
click at [1118, 479] on span "%" at bounding box center [1122, 486] width 8 height 15
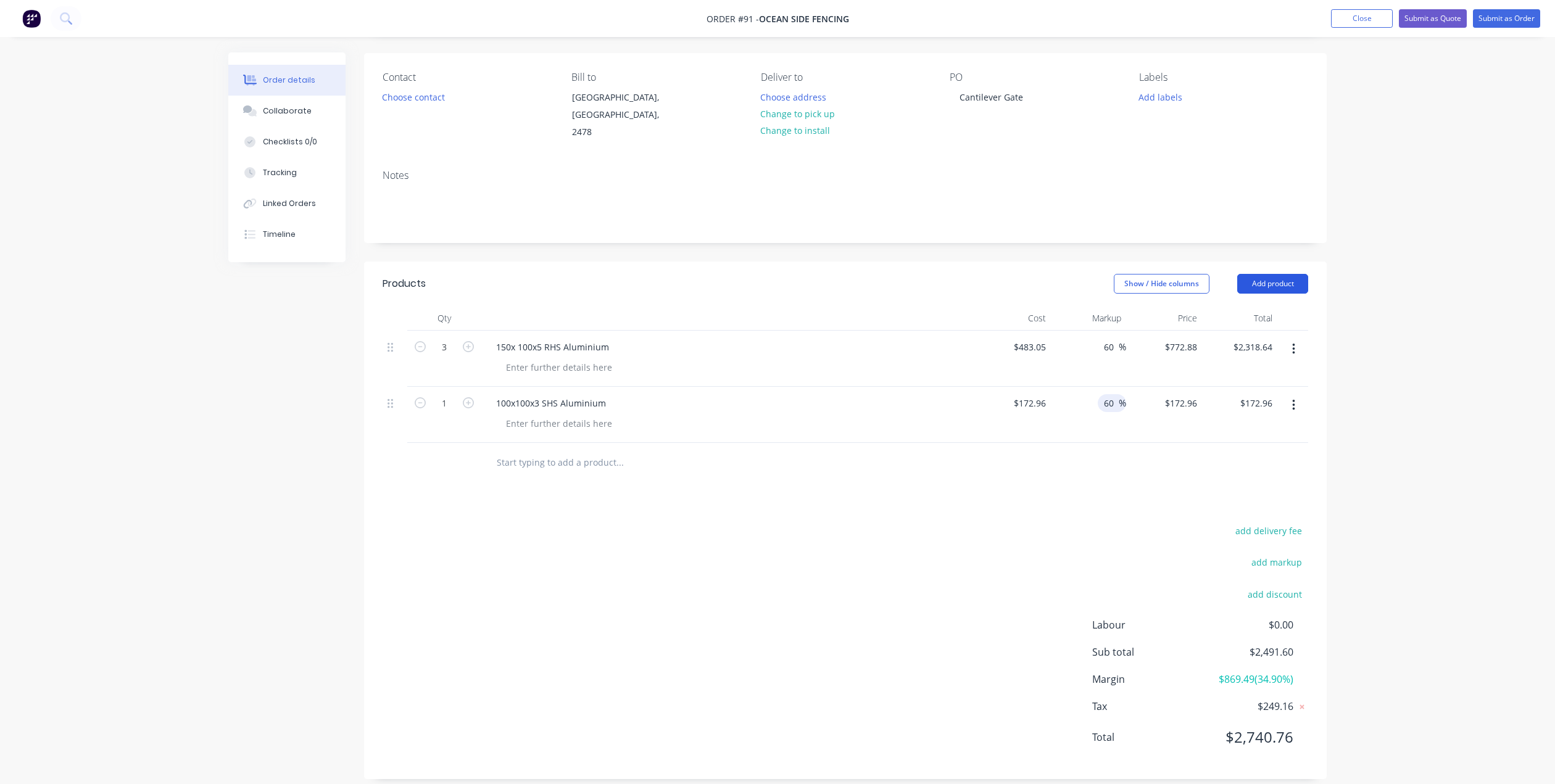
type input "60"
type input "$276.736"
type input "$276.74"
click at [1270, 274] on button "Add product" at bounding box center [1273, 283] width 71 height 20
click at [1228, 429] on div "Labour" at bounding box center [1249, 437] width 95 height 18
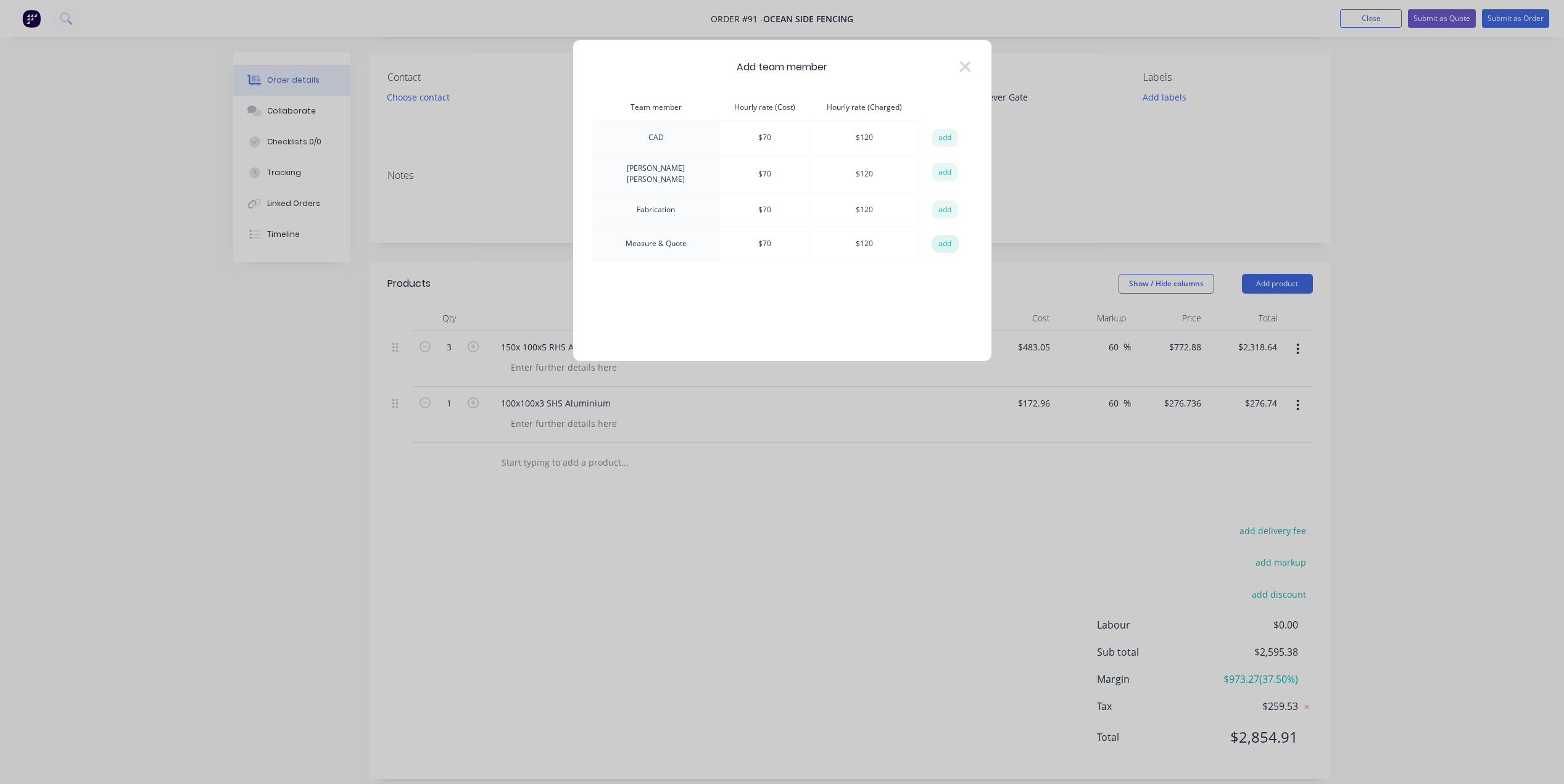
click at [936, 240] on button "add" at bounding box center [945, 244] width 27 height 19
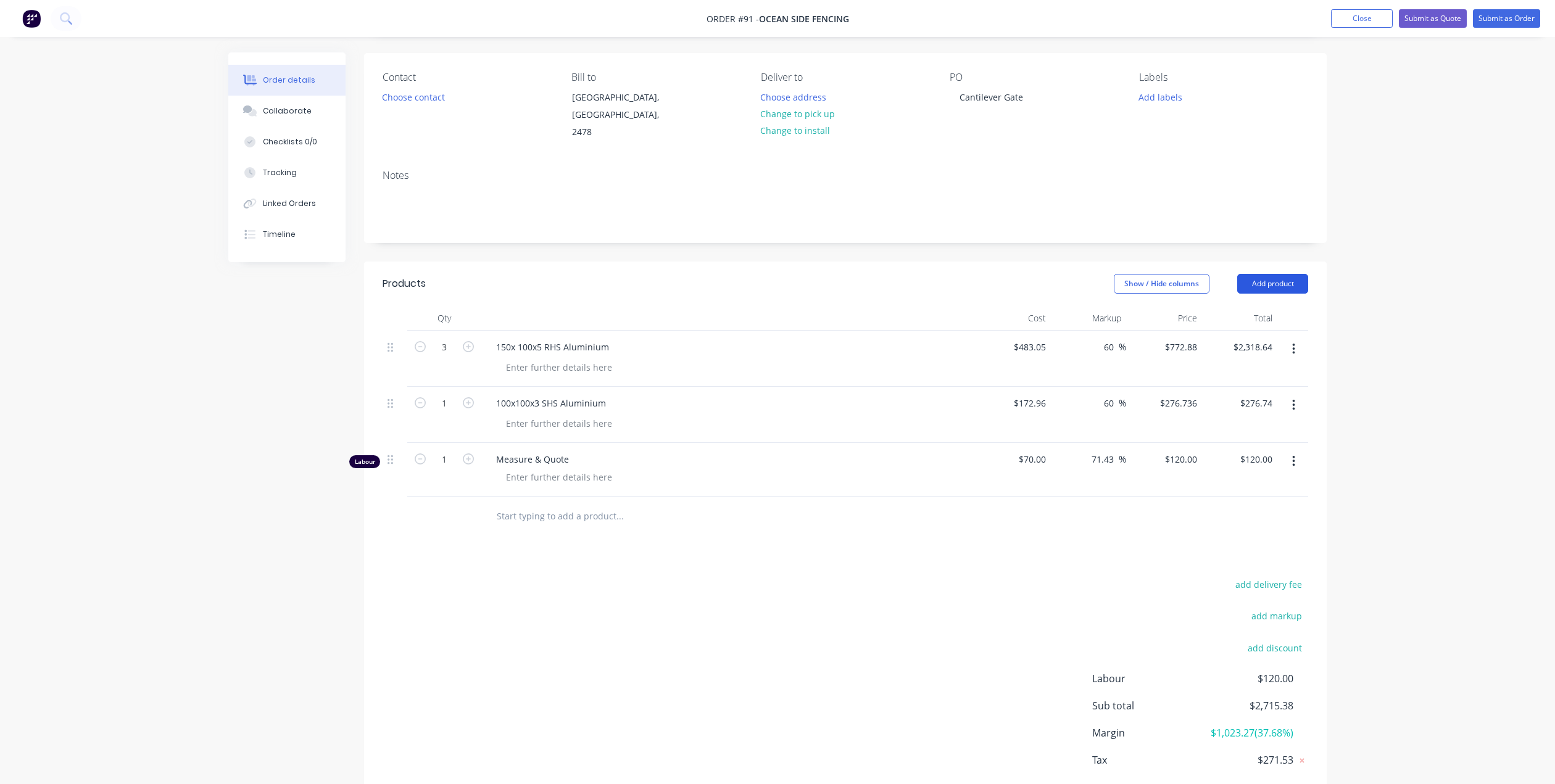
click at [1271, 274] on button "Add product" at bounding box center [1273, 283] width 71 height 20
click at [1258, 429] on div "Labour" at bounding box center [1249, 437] width 95 height 18
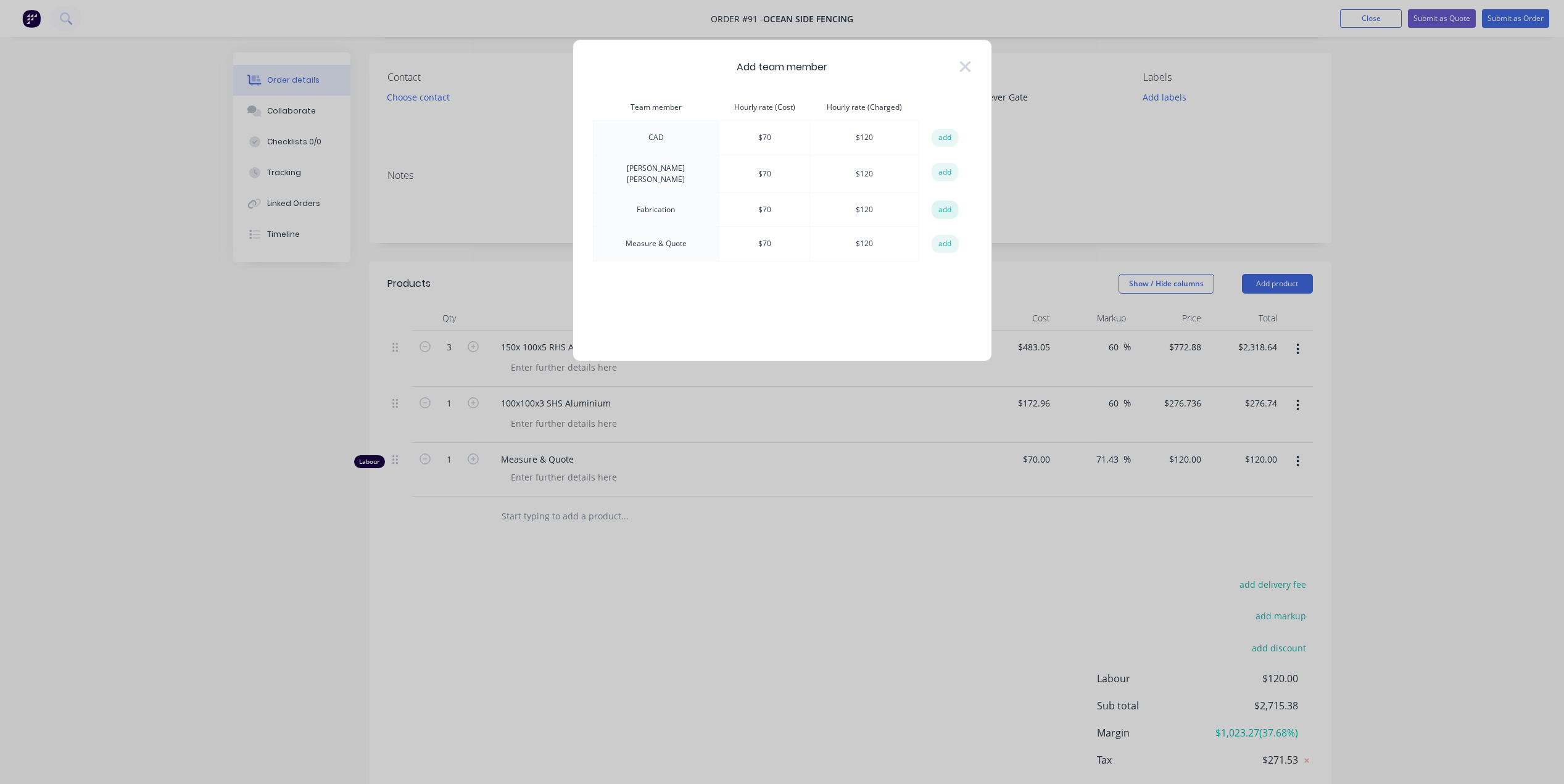
click at [943, 206] on button "add" at bounding box center [945, 210] width 27 height 19
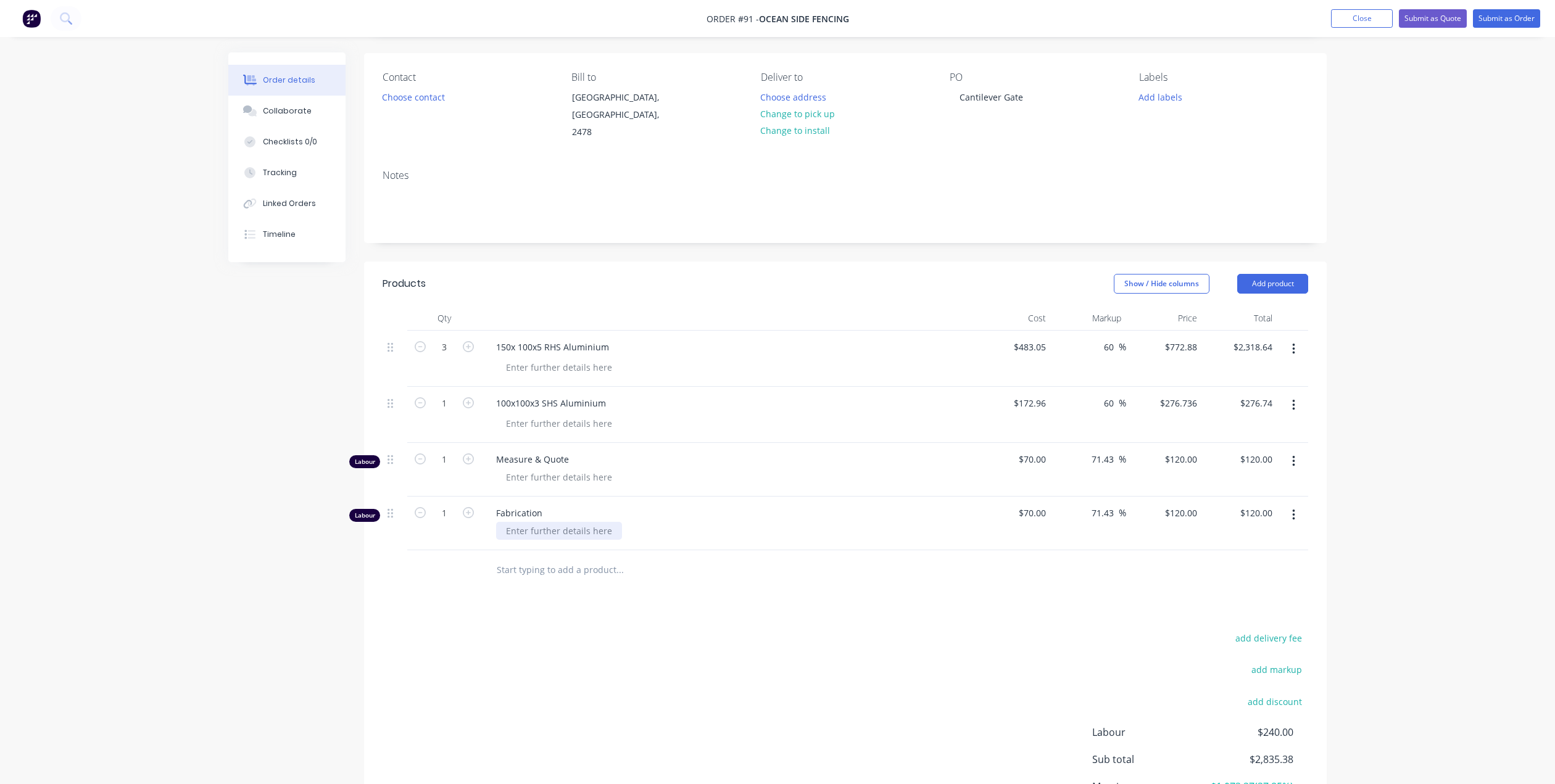
click at [545, 523] on div at bounding box center [559, 530] width 126 height 18
type input "8"
type input "70"
type input "$960.00"
click at [1042, 504] on input "70" at bounding box center [1034, 512] width 33 height 18
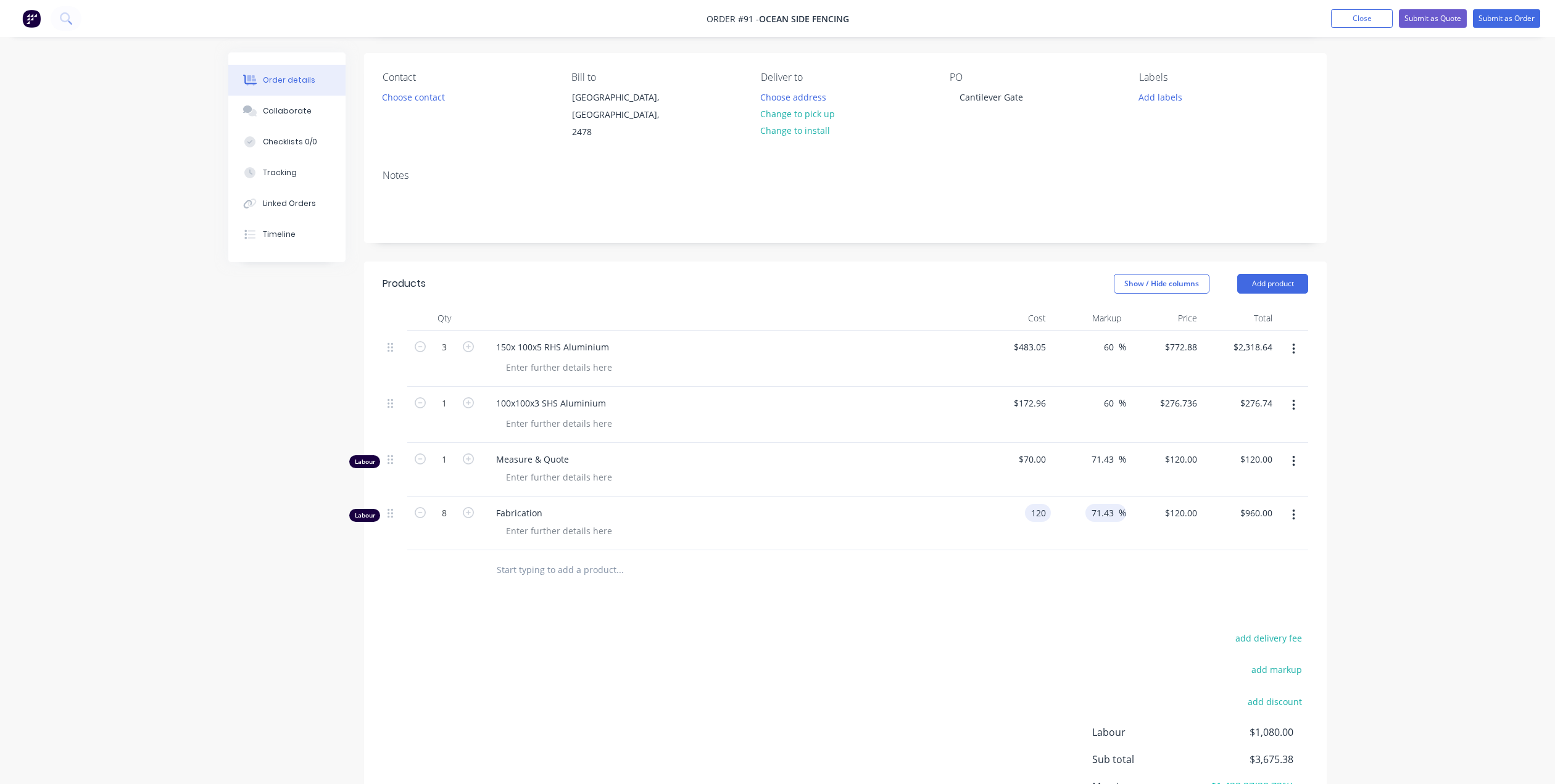
type input "$120.00"
type input "$205.7143"
type input "$1,645.71"
drag, startPoint x: 1117, startPoint y: 499, endPoint x: 1106, endPoint y: 504, distance: 12.1
click at [1111, 504] on input "71.43" at bounding box center [1104, 512] width 28 height 18
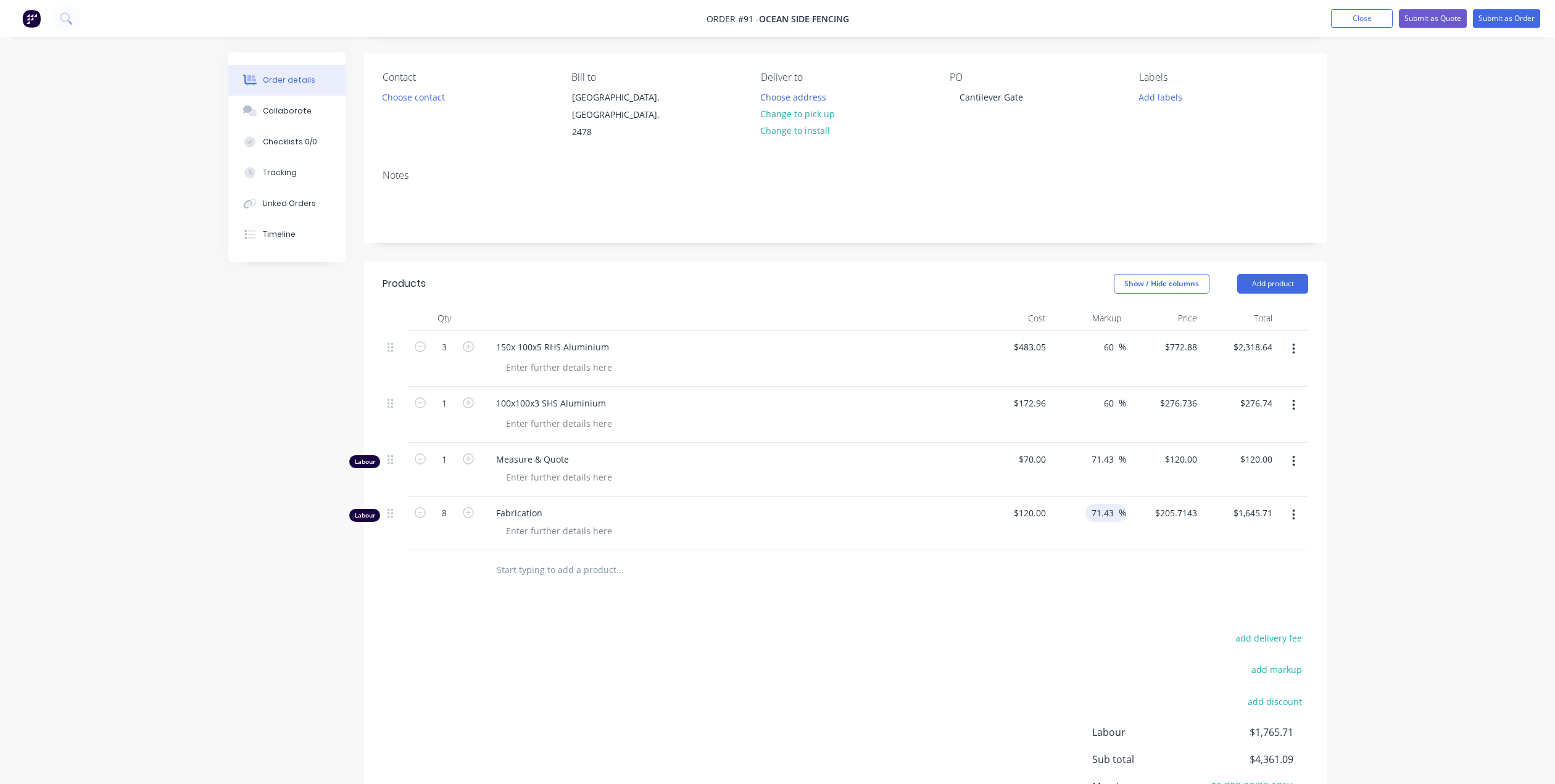
type input "$205.716"
type input "$1,645.73"
drag, startPoint x: 1119, startPoint y: 498, endPoint x: 1083, endPoint y: 510, distance: 37.9
click at [1083, 510] on div "71.43 71.43 %" at bounding box center [1088, 523] width 76 height 54
drag, startPoint x: 1122, startPoint y: 499, endPoint x: 1086, endPoint y: 508, distance: 37.1
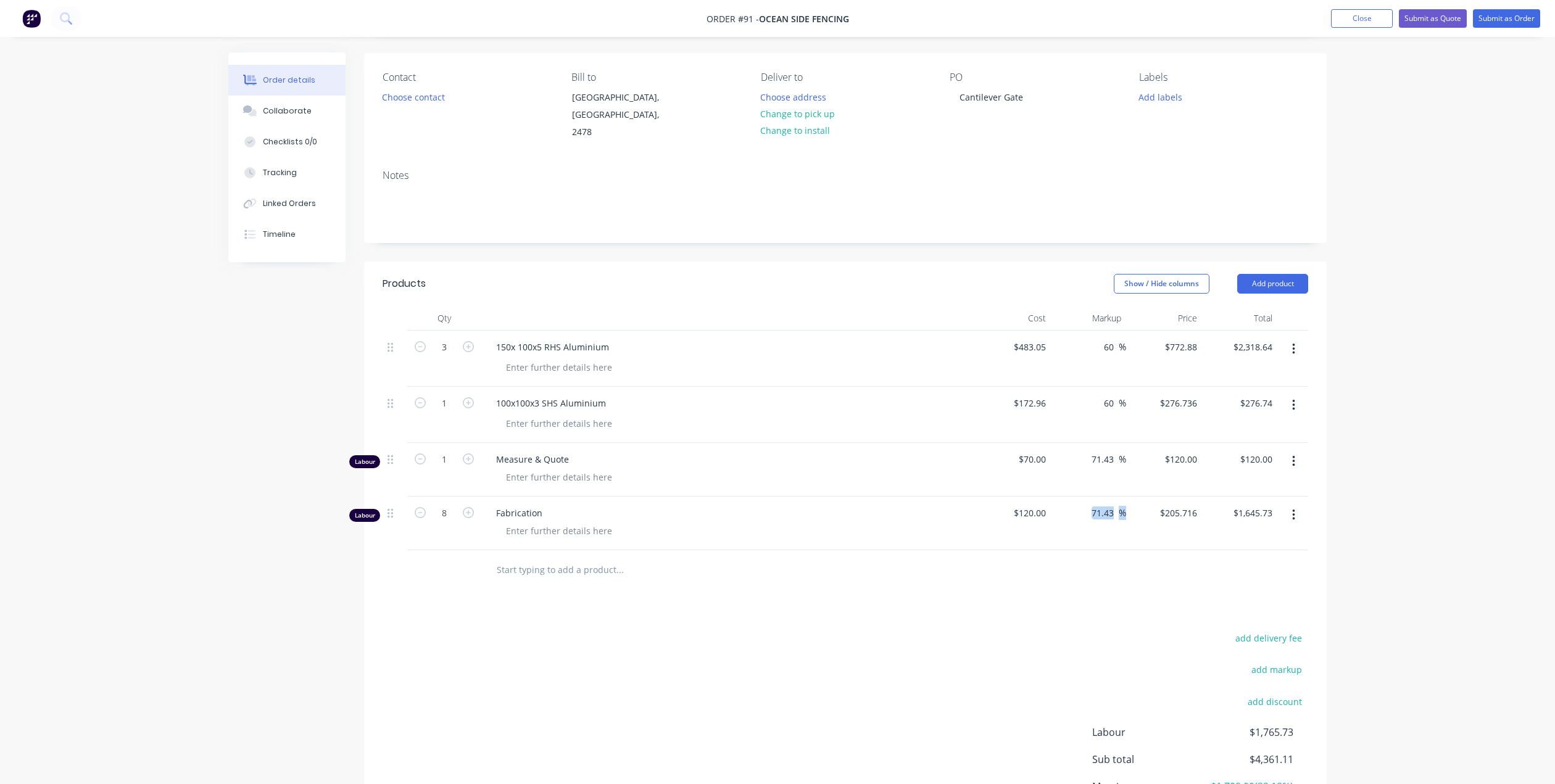
click at [1086, 508] on div "71.43 71.43 %" at bounding box center [1088, 523] width 76 height 54
click at [1101, 504] on input "71.43" at bounding box center [1104, 512] width 28 height 18
click at [1114, 504] on input ".43" at bounding box center [1110, 512] width 19 height 18
type input "."
type input "120"
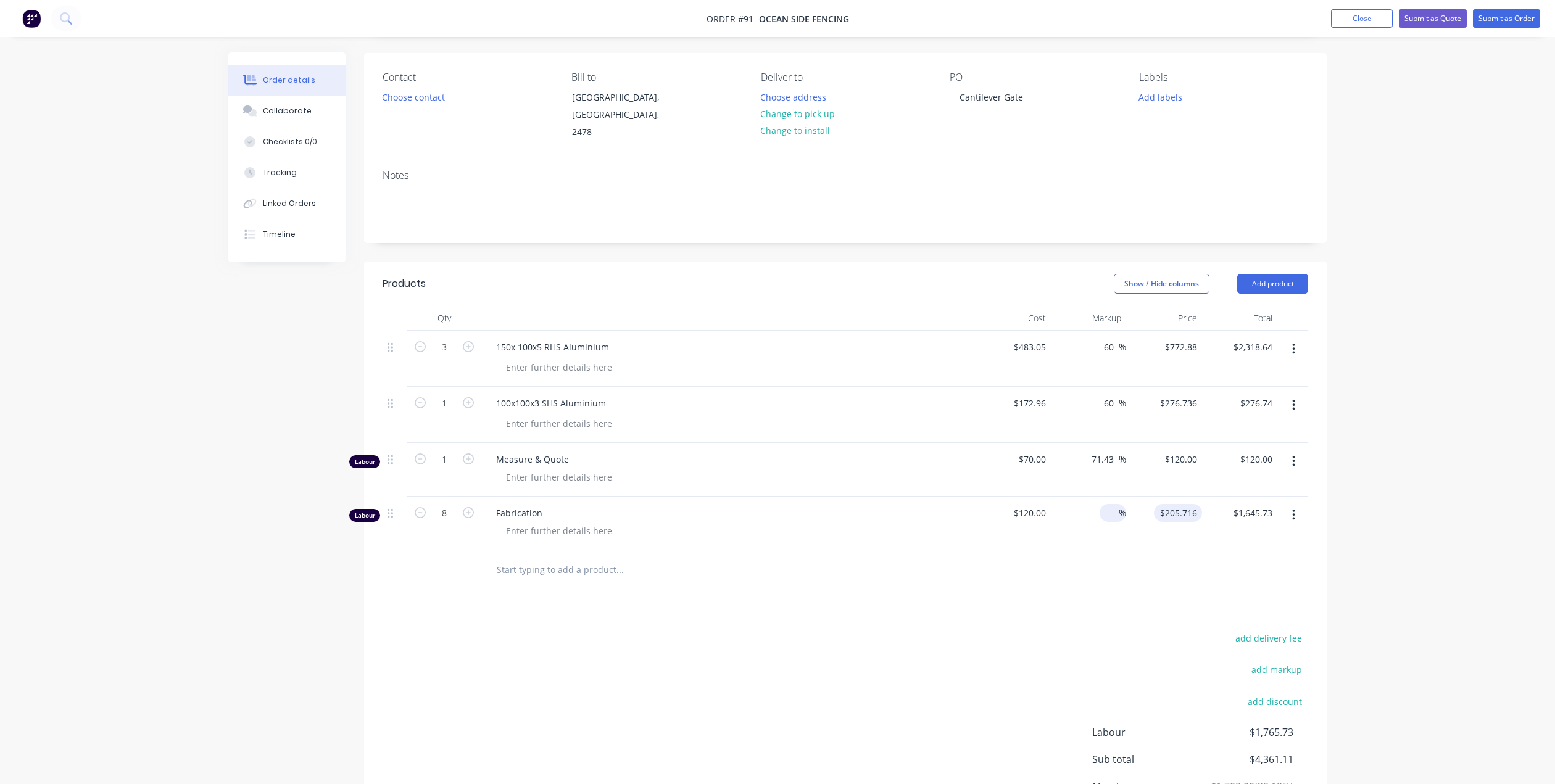
type input "$960.00"
type input "$120.00"
click at [1156, 535] on div "$120.00 $120.00" at bounding box center [1164, 523] width 76 height 54
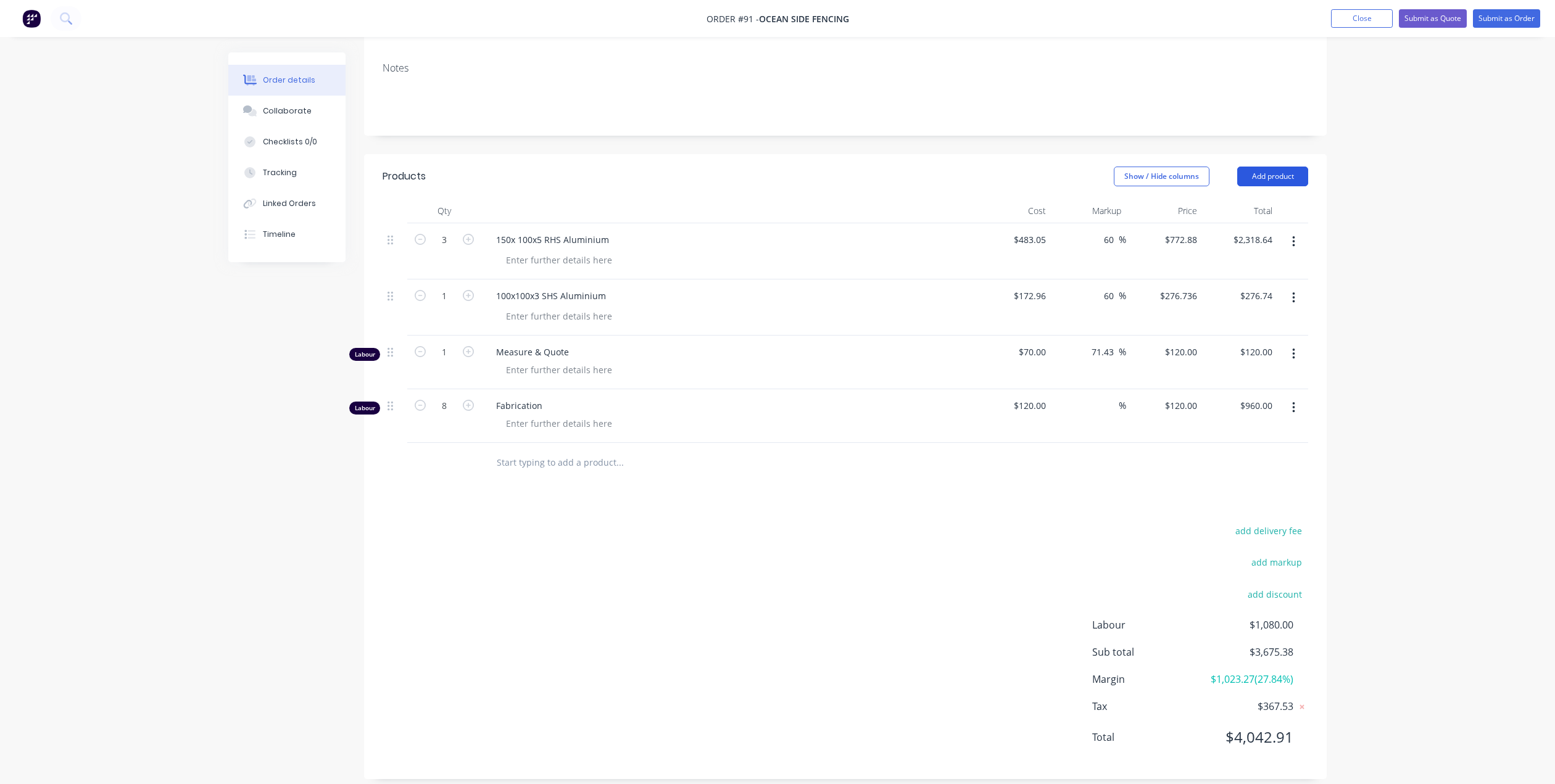
click at [1282, 166] on button "Add product" at bounding box center [1273, 176] width 71 height 20
click at [1232, 396] on div "Import products" at bounding box center [1249, 405] width 95 height 18
click at [1336, 166] on div "Order details Collaborate Checklists 0/0 Tracking Linked Orders Timeline Order …" at bounding box center [778, 329] width 1123 height 936
click at [1270, 166] on button "Add product" at bounding box center [1273, 176] width 71 height 20
click at [1367, 188] on div "Order details Collaborate Checklists 0/0 Tracking Linked Orders Timeline Order …" at bounding box center [778, 303] width 1555 height 988
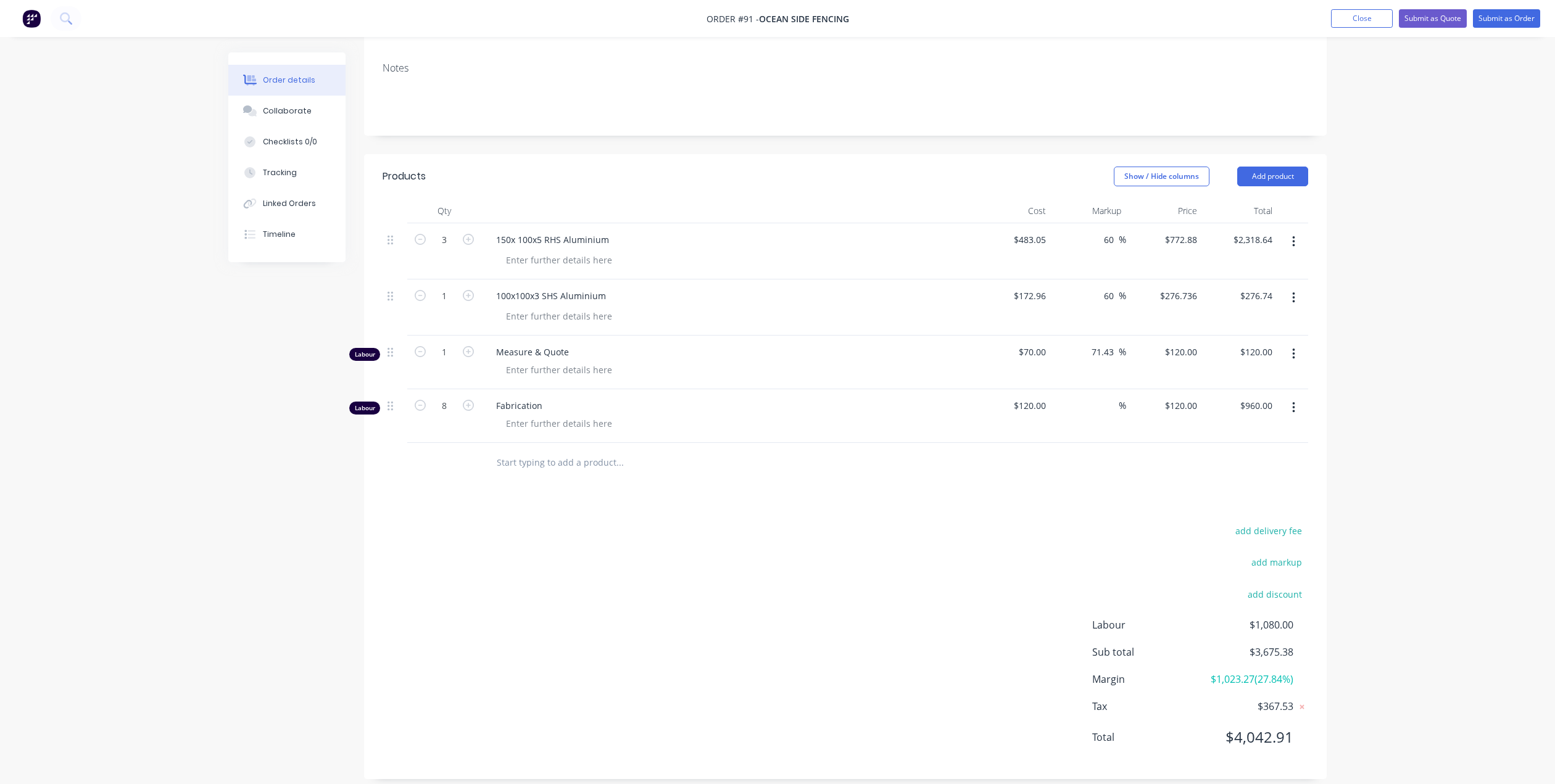
click at [1366, 189] on div "Order details Collaborate Checklists 0/0 Tracking Linked Orders Timeline Order …" at bounding box center [778, 303] width 1555 height 988
click at [1283, 166] on button "Add product" at bounding box center [1273, 176] width 71 height 20
click at [1234, 223] on div "Product catalogue" at bounding box center [1249, 232] width 95 height 18
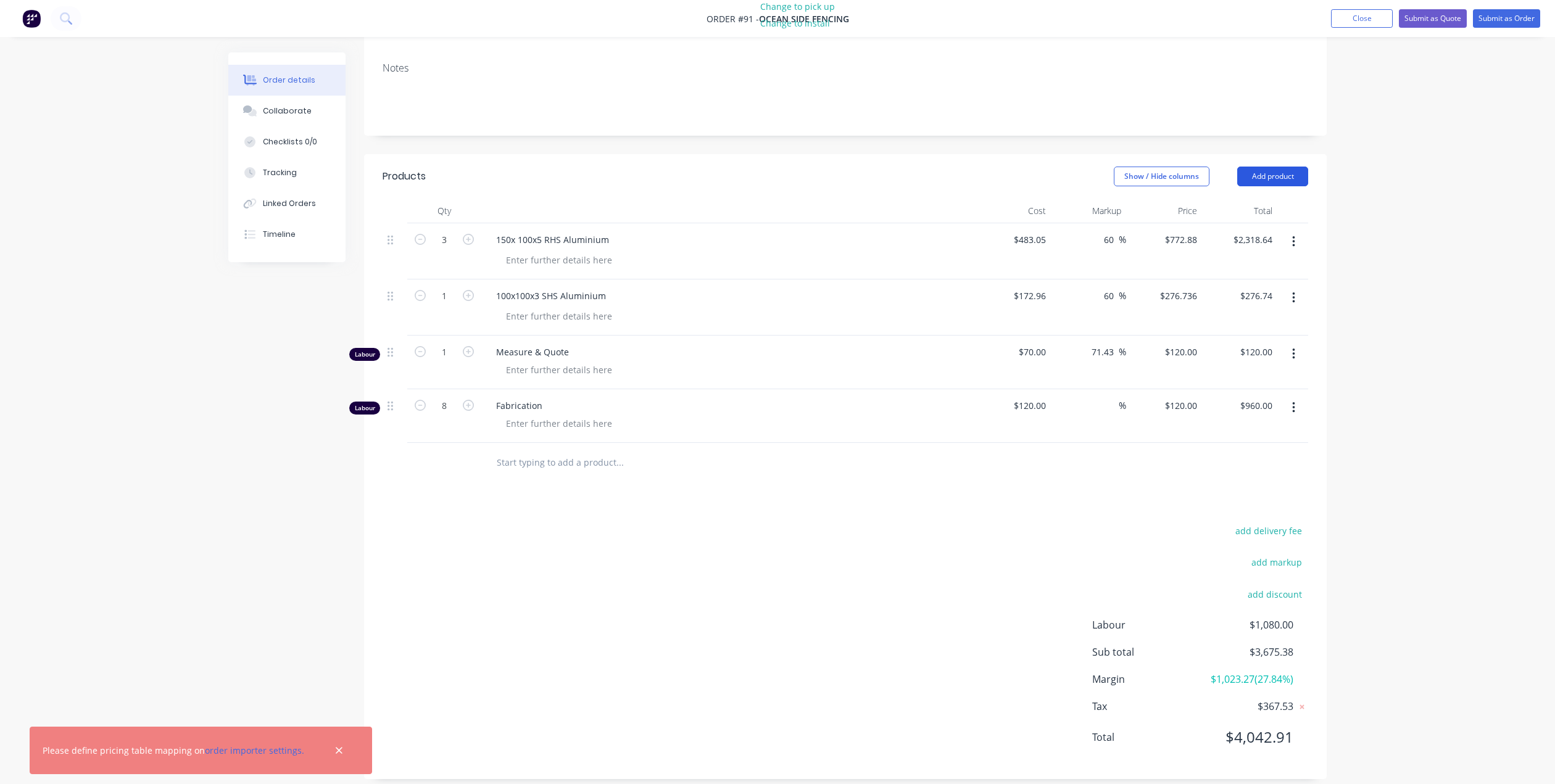
click at [1283, 166] on button "Add product" at bounding box center [1273, 176] width 71 height 20
click at [1263, 248] on div "Basic products" at bounding box center [1249, 256] width 95 height 18
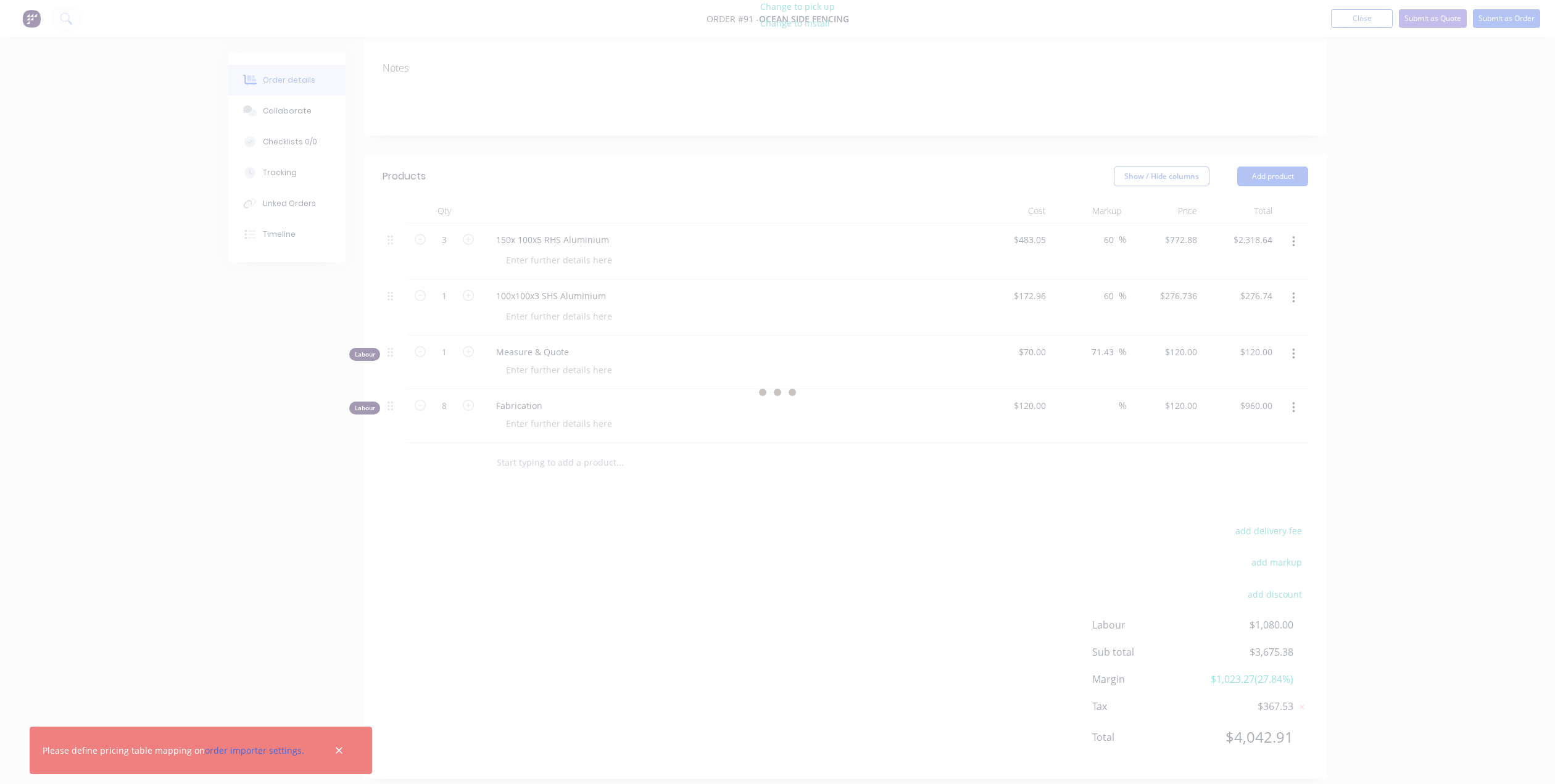
scroll to position [0, 0]
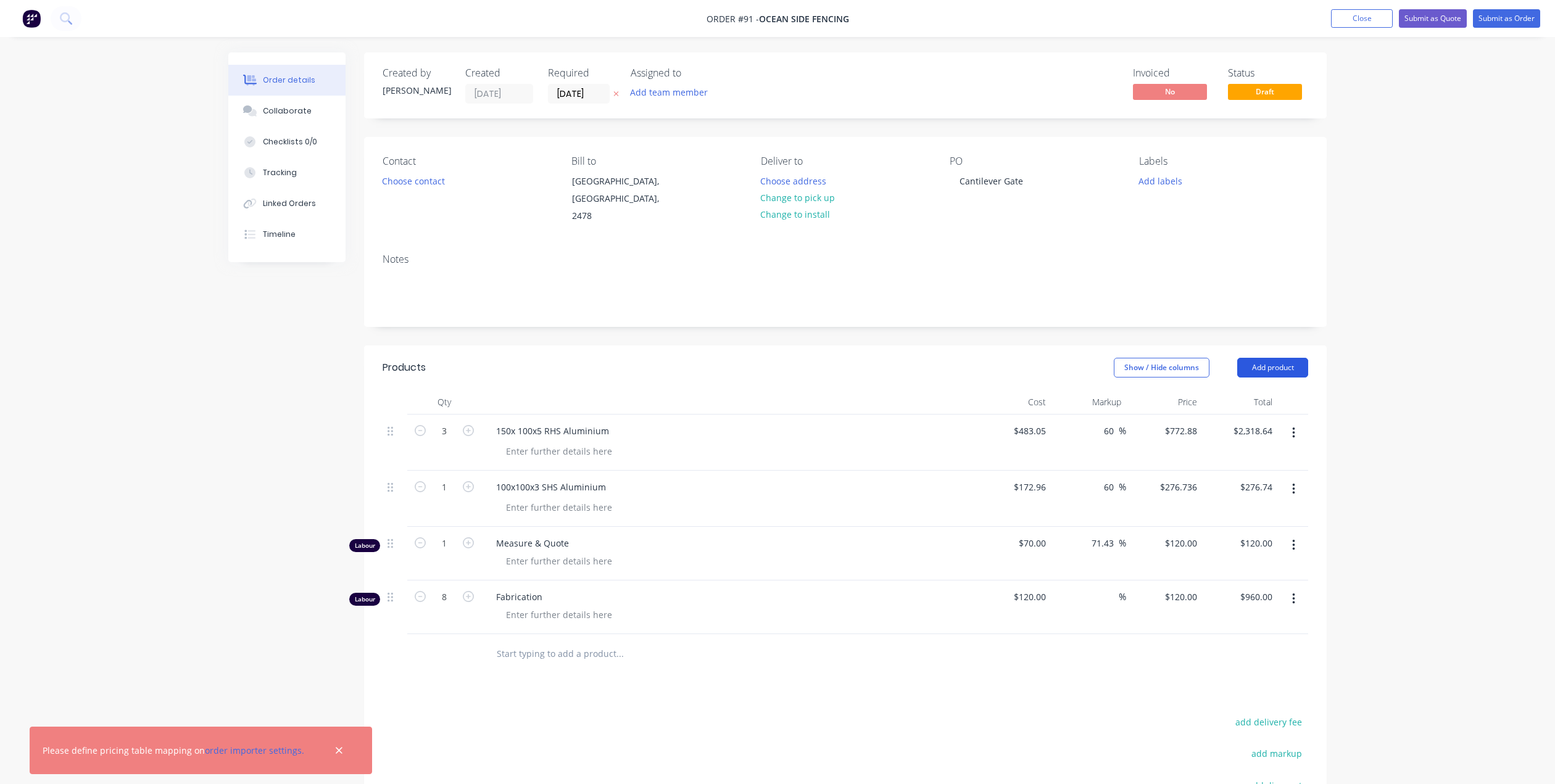
click at [1246, 358] on button "Add product" at bounding box center [1273, 367] width 71 height 20
click at [1224, 538] on div "Notes (Internal)" at bounding box center [1249, 546] width 95 height 18
click at [506, 642] on div at bounding box center [531, 650] width 89 height 18
click at [1032, 634] on div at bounding box center [1013, 653] width 76 height 38
click at [394, 642] on div at bounding box center [395, 649] width 15 height 16
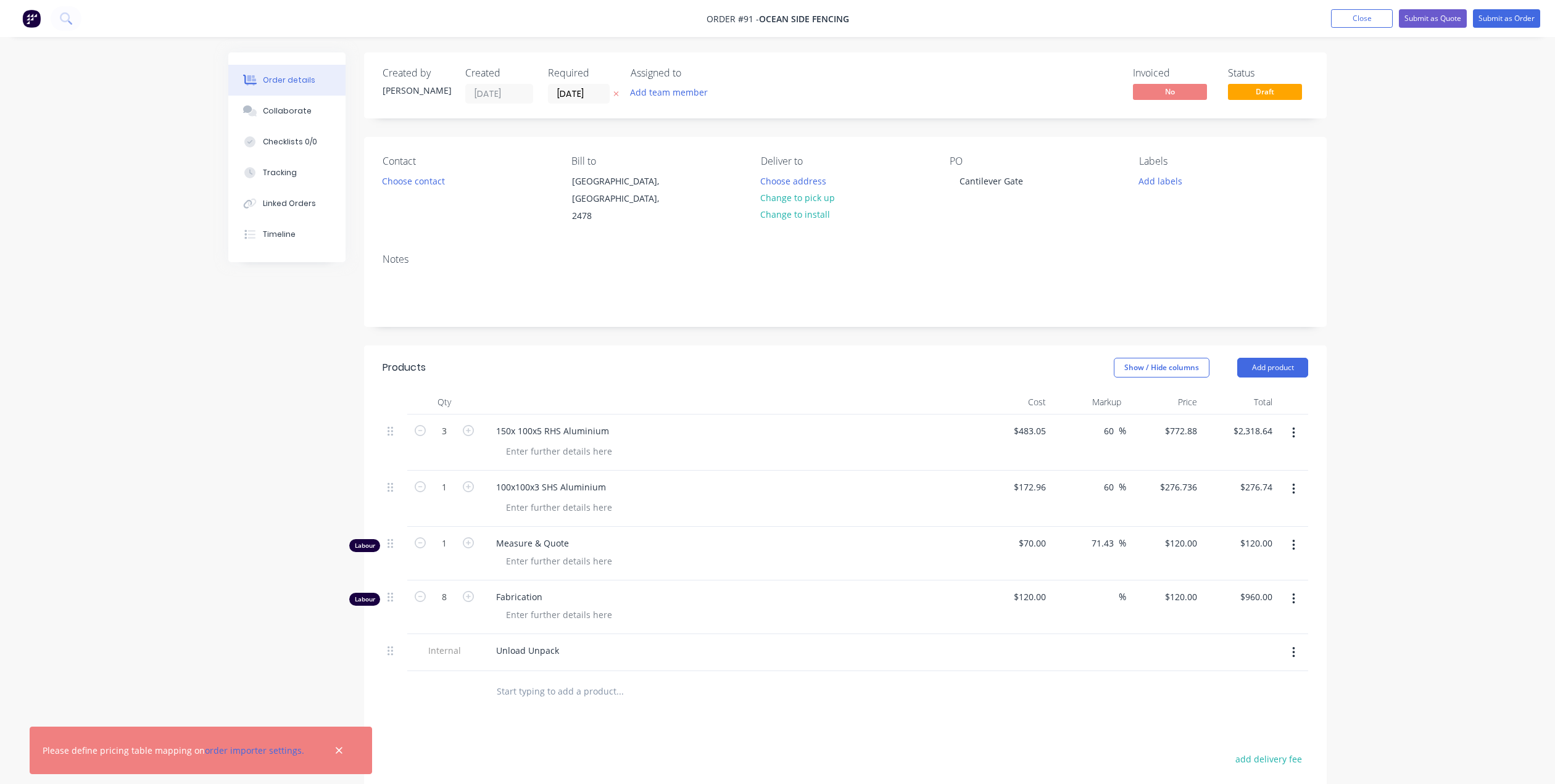
click at [1292, 646] on icon "button" at bounding box center [1294, 653] width 3 height 14
click at [1232, 701] on div "Delete" at bounding box center [1249, 709] width 95 height 18
click at [1268, 358] on button "Add product" at bounding box center [1273, 367] width 71 height 20
click at [1247, 414] on div "Basic product" at bounding box center [1249, 423] width 95 height 18
click at [335, 748] on icon "button" at bounding box center [338, 751] width 8 height 11
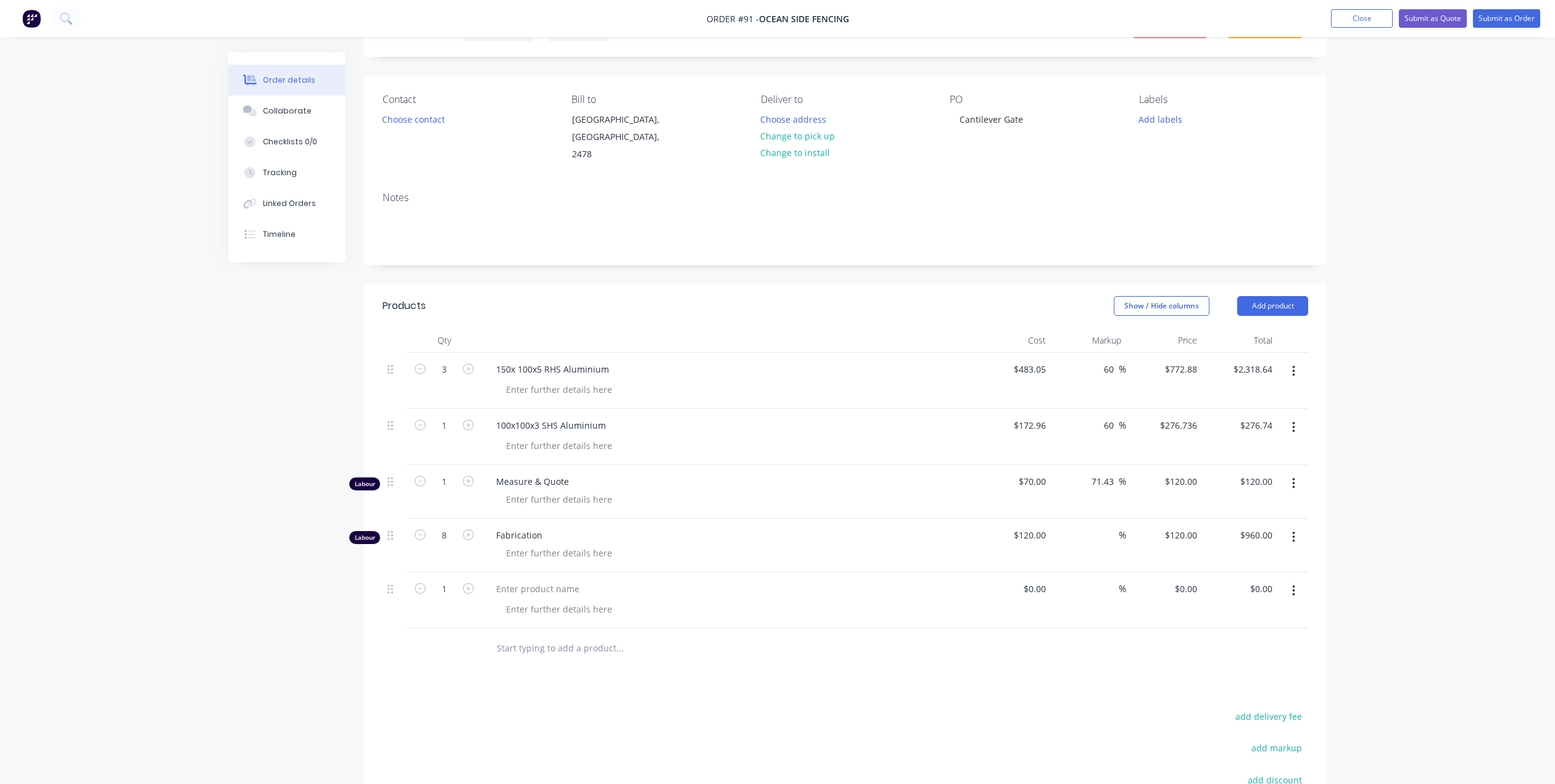
scroll to position [124, 0]
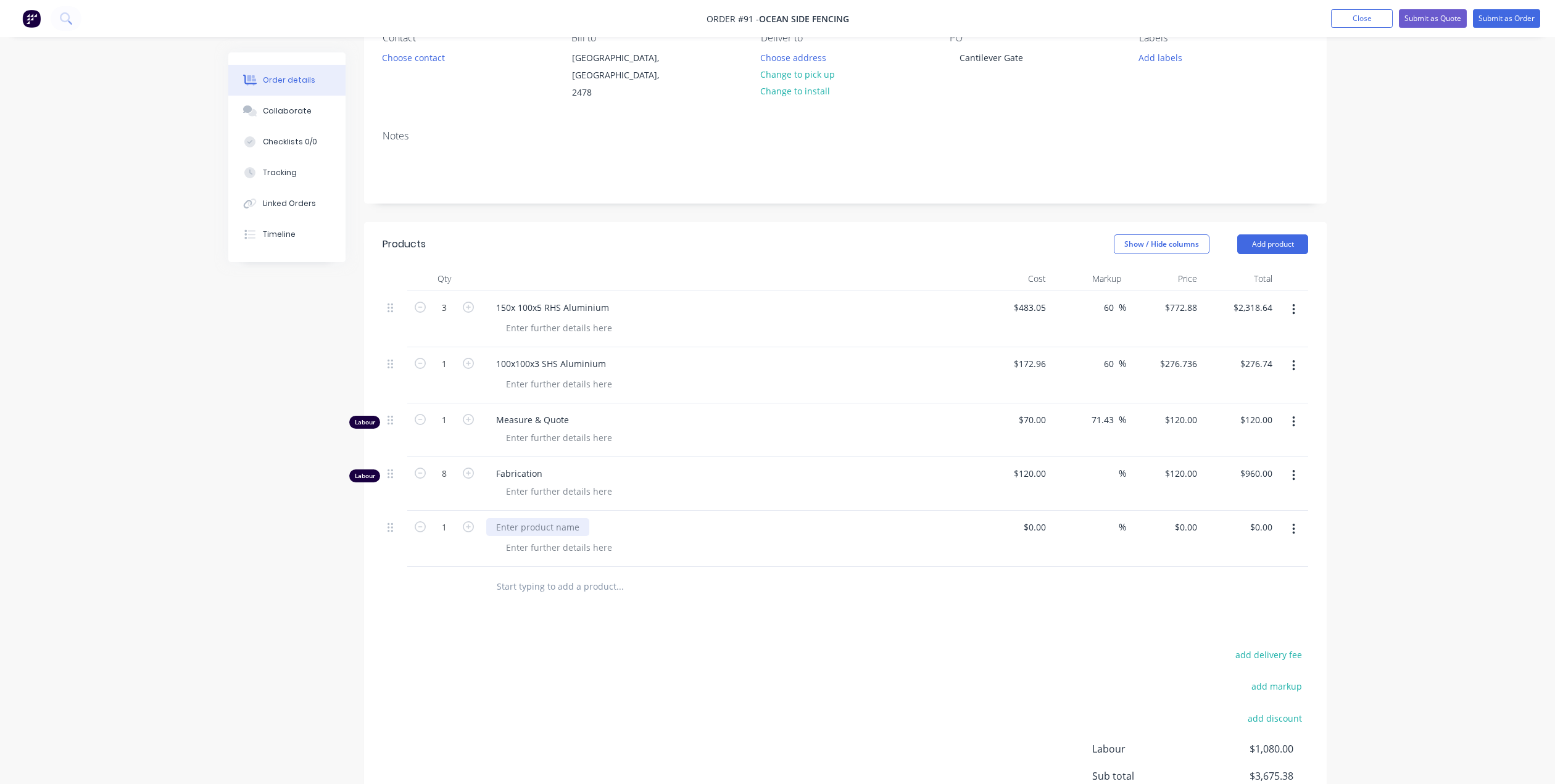
click at [531, 518] on div at bounding box center [538, 527] width 103 height 18
click at [1038, 518] on input at bounding box center [1036, 527] width 28 height 18
type input "$120.00"
type input "120"
type input "$120.00"
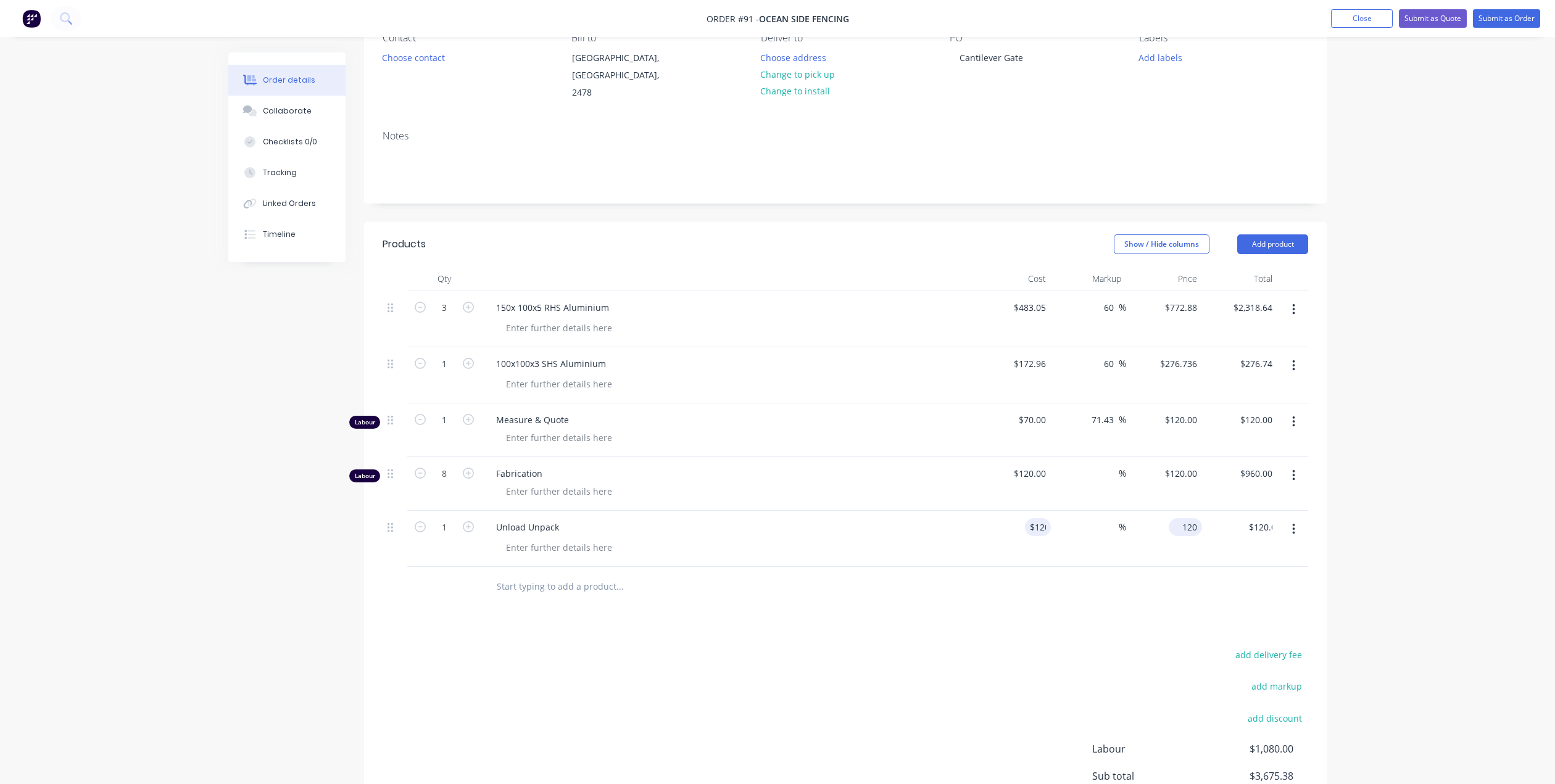
click at [1195, 518] on input "120" at bounding box center [1187, 527] width 28 height 18
type input "$120.00"
click at [1226, 543] on div "$120.00 $120.00" at bounding box center [1240, 538] width 76 height 56
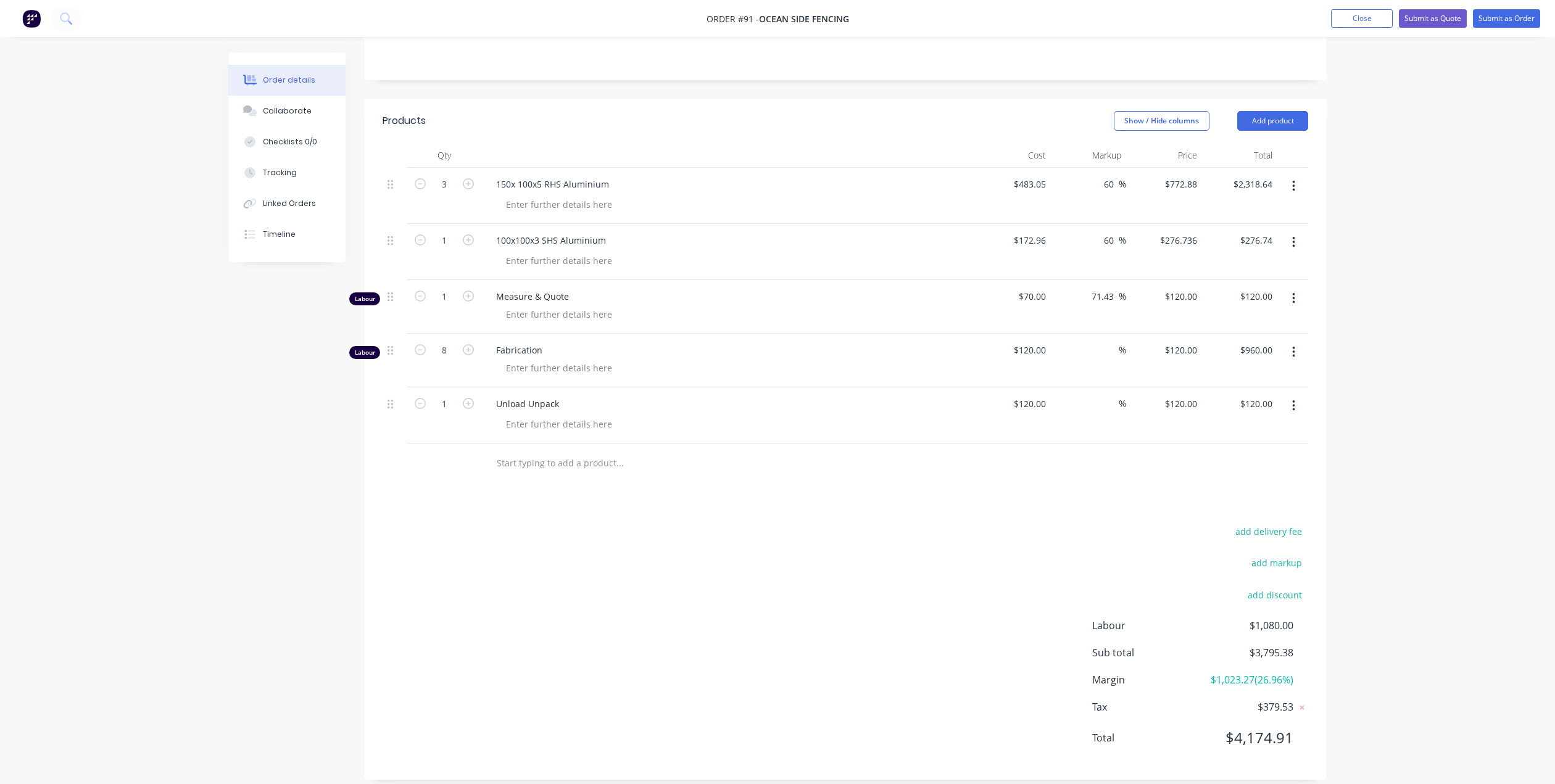
scroll to position [0, 0]
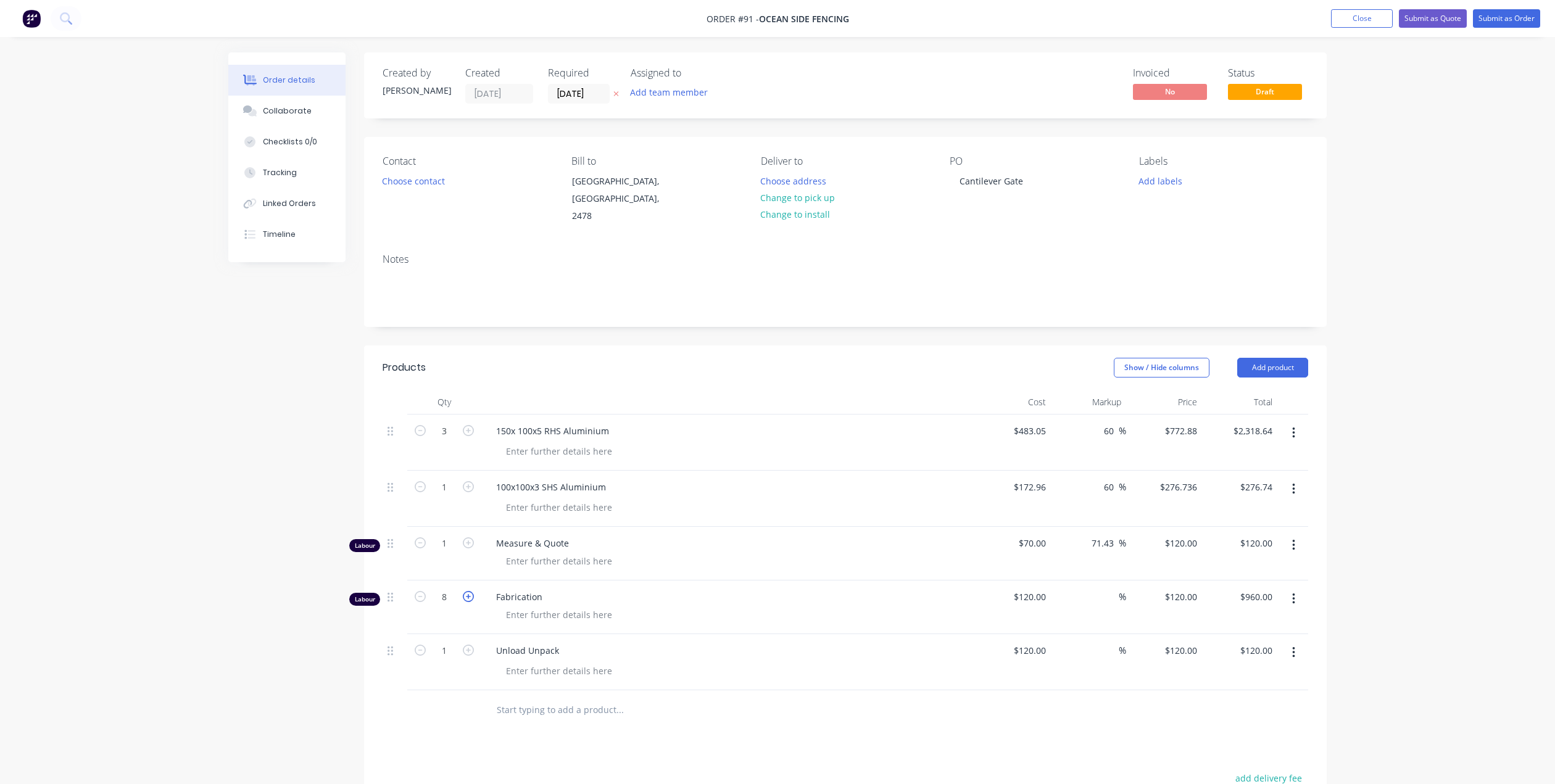
click at [469, 591] on icon "button" at bounding box center [468, 596] width 11 height 11
type input "9"
type input "$1,080.00"
click at [468, 591] on icon "button" at bounding box center [468, 596] width 11 height 11
type input "10"
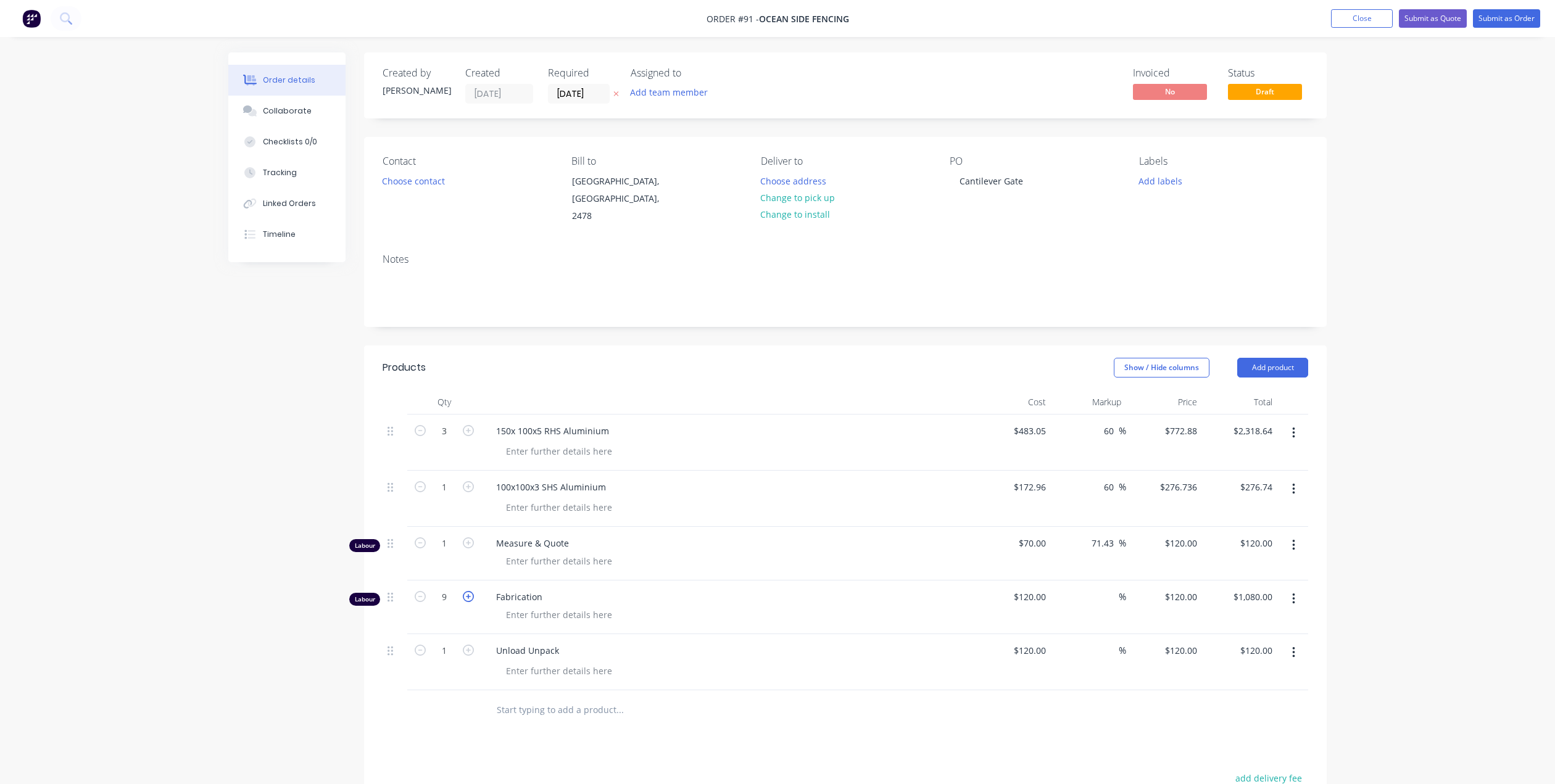
type input "$1,200.00"
click at [468, 591] on icon "button" at bounding box center [468, 596] width 11 height 11
type input "11"
type input "$1,320.00"
click at [468, 591] on icon "button" at bounding box center [468, 596] width 11 height 11
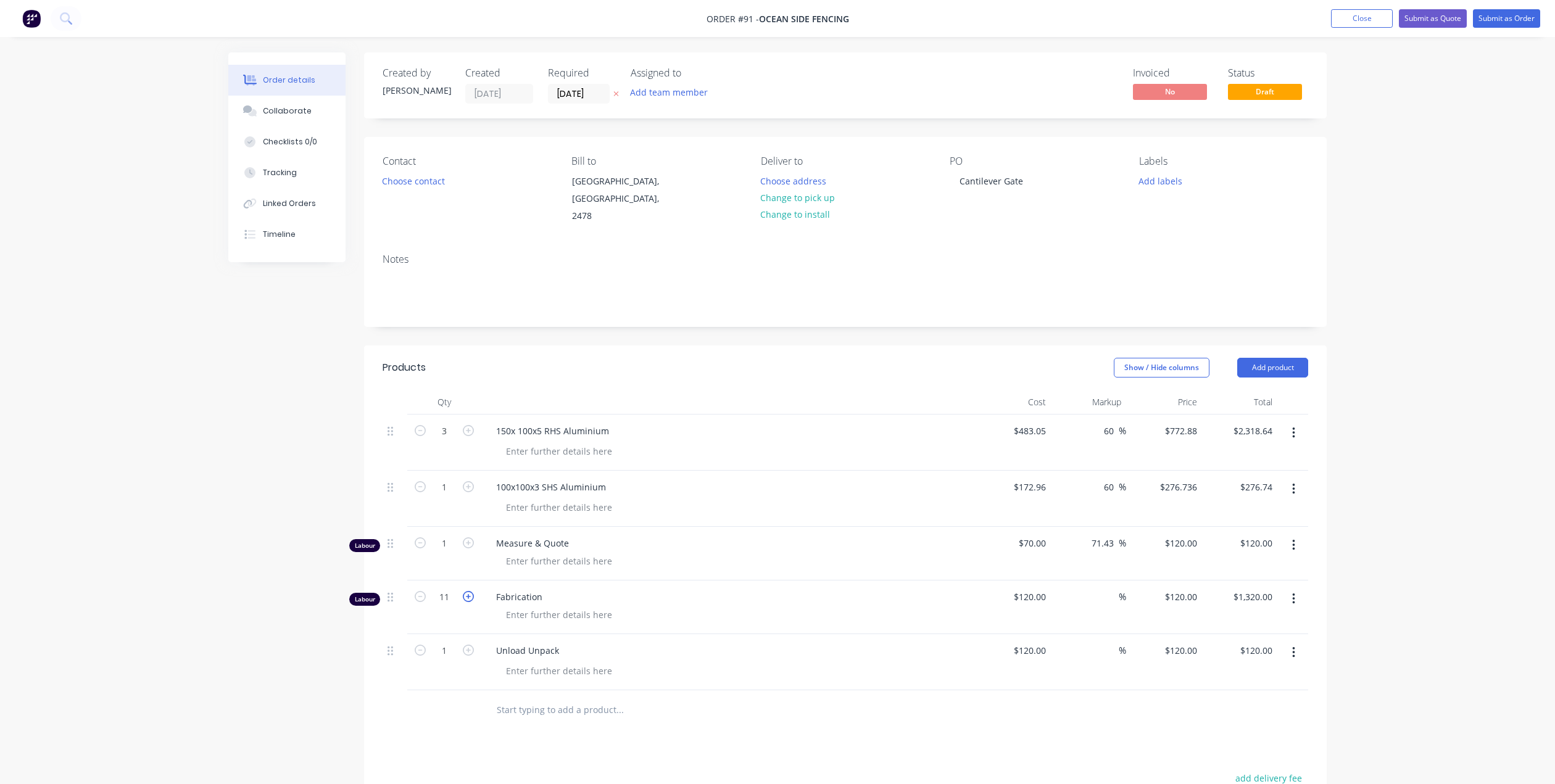
type input "12"
type input "$1,440.00"
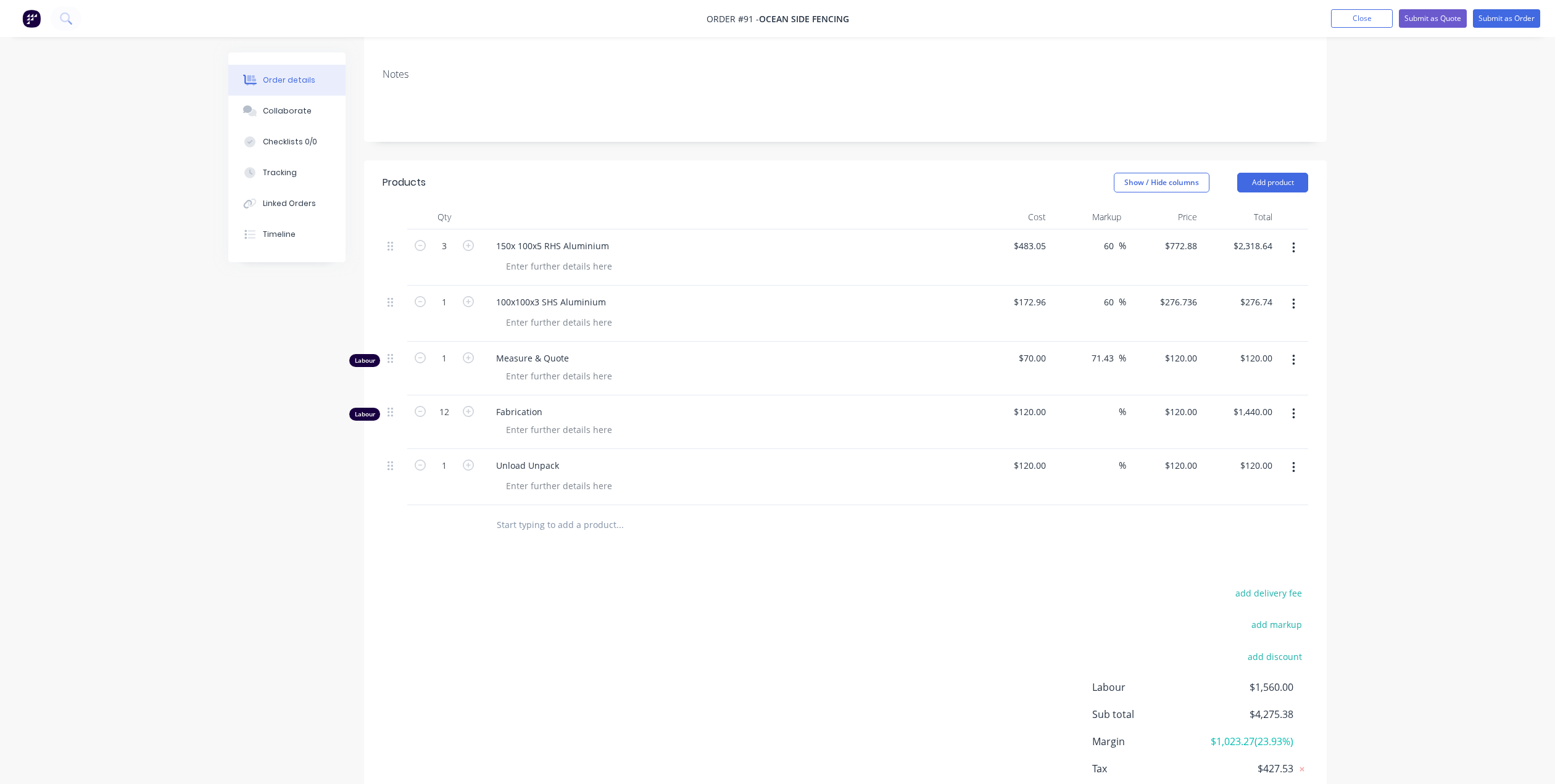
scroll to position [247, 0]
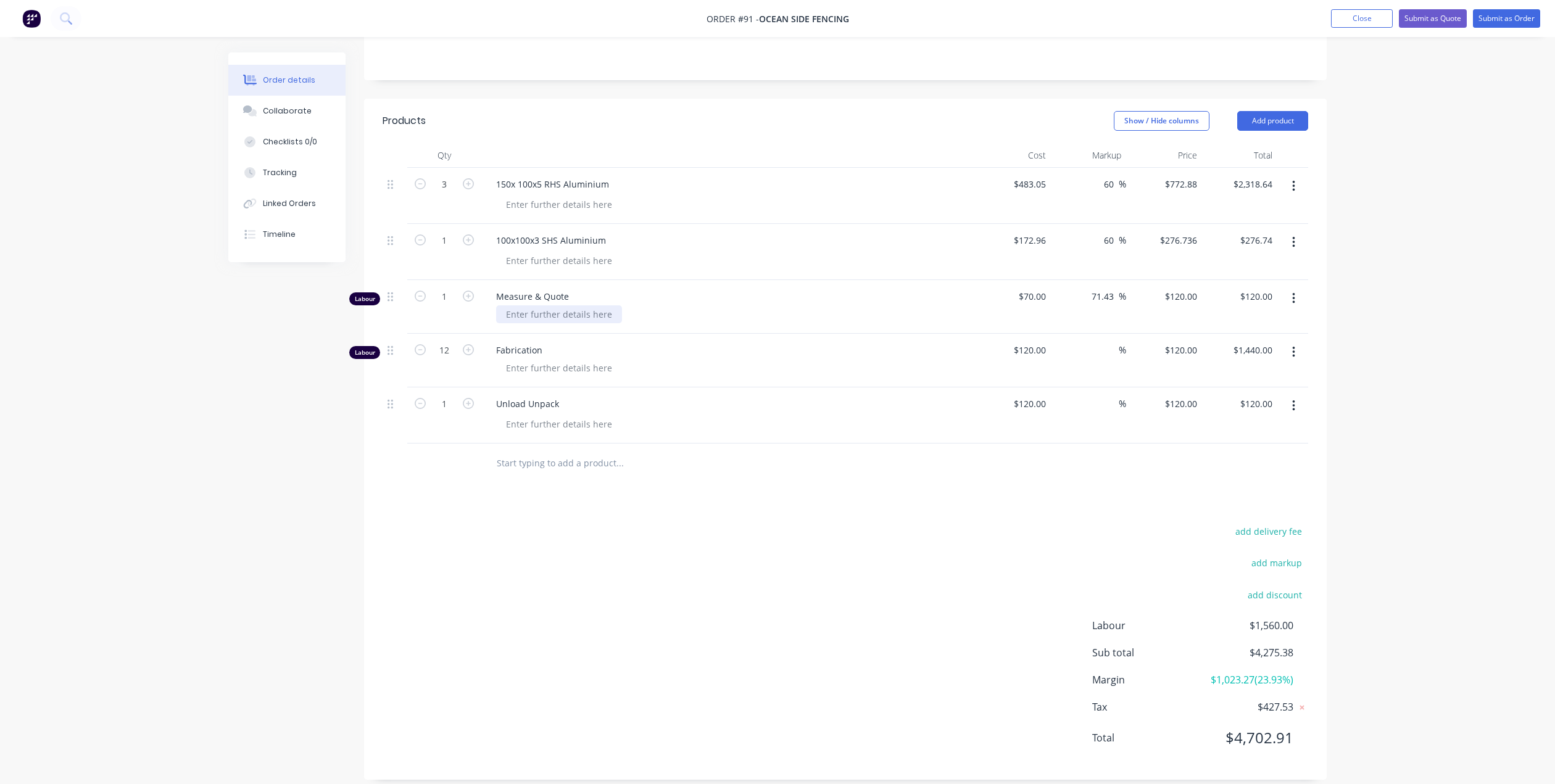
click at [515, 307] on div at bounding box center [559, 314] width 126 height 18
click at [469, 291] on icon "button" at bounding box center [468, 296] width 11 height 11
type input "2"
type input "$240.00"
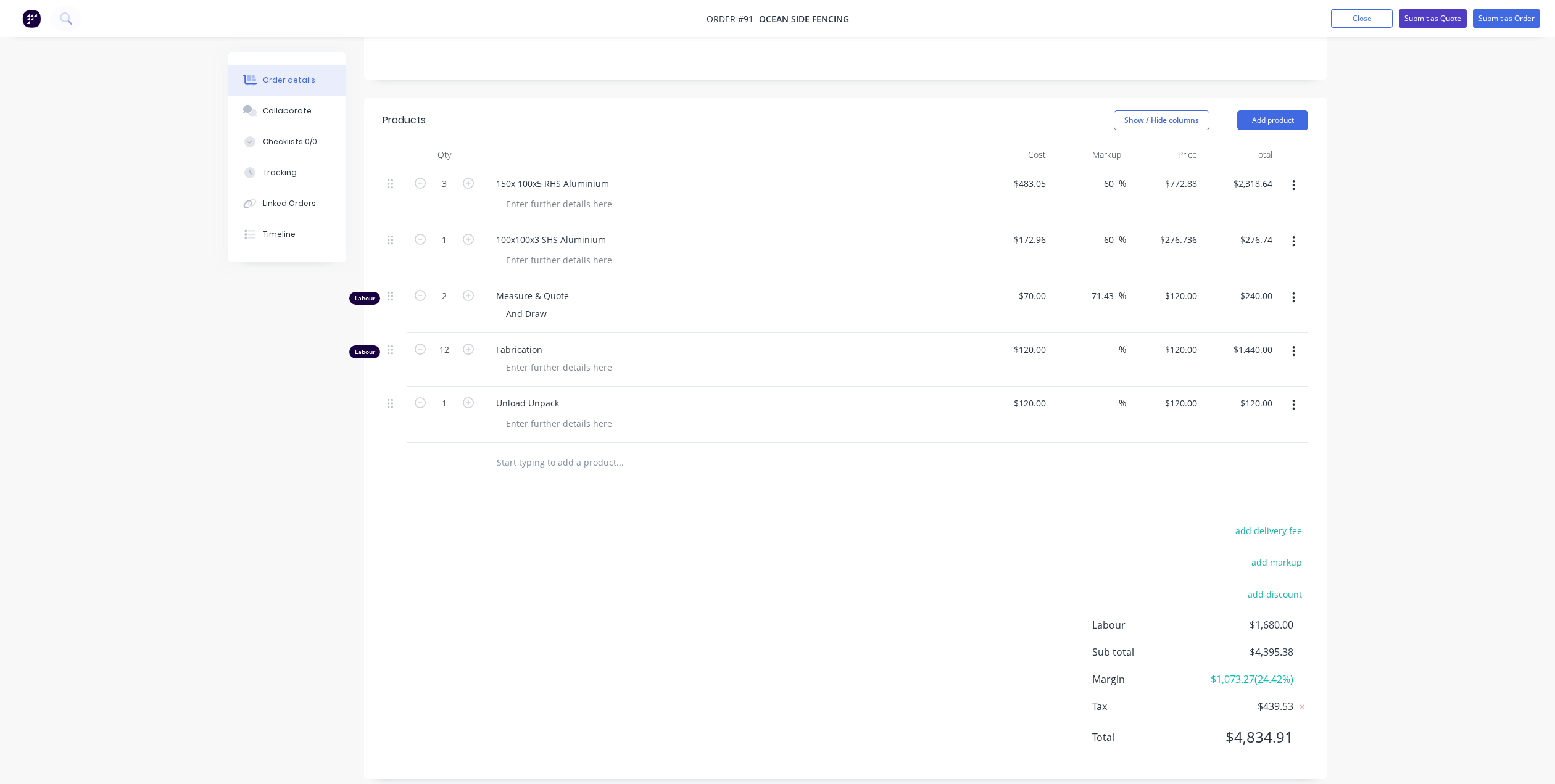
click at [1425, 16] on button "Submit as Quote" at bounding box center [1432, 19] width 68 height 19
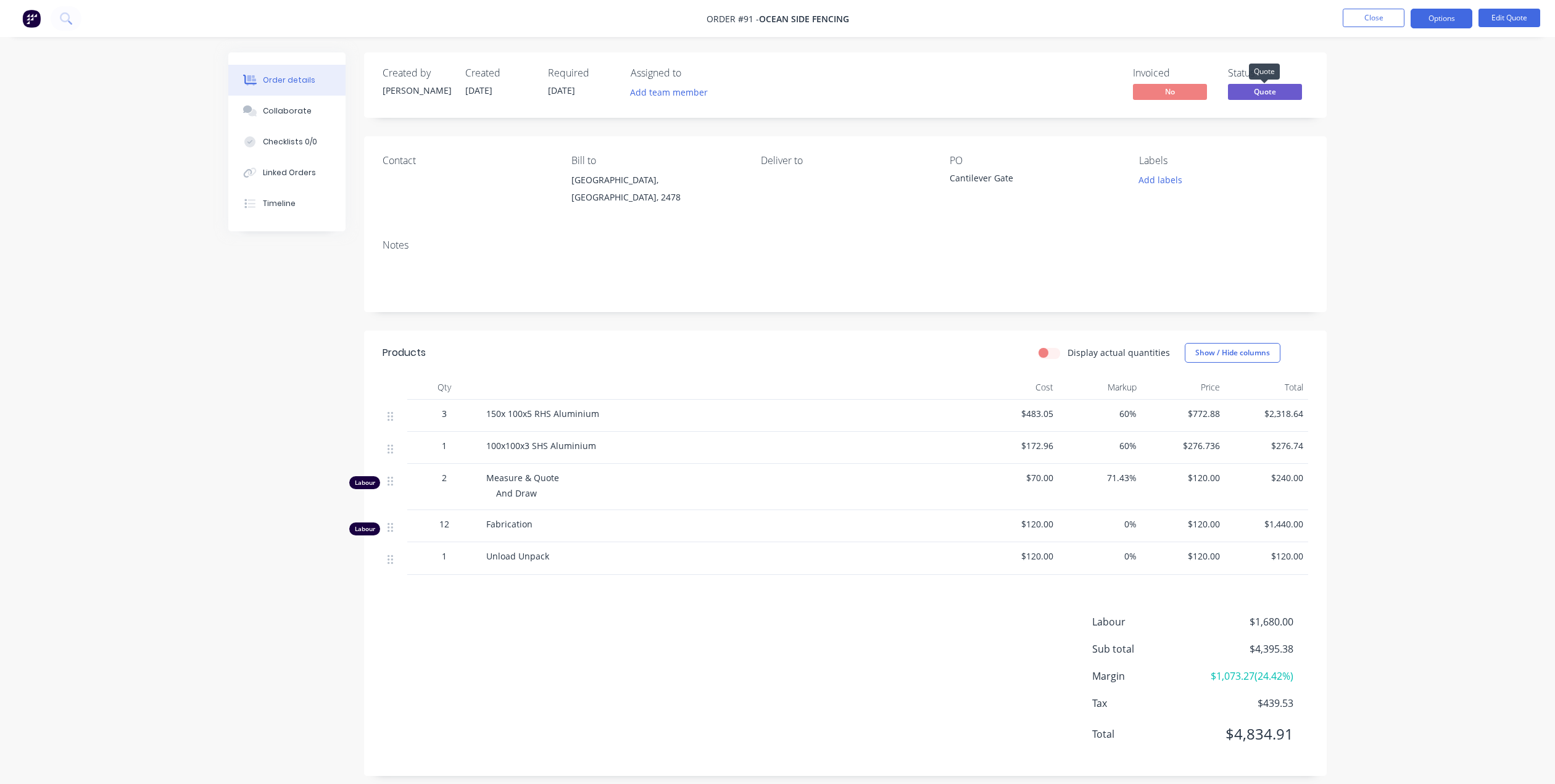
click at [1279, 91] on span "Quote" at bounding box center [1265, 92] width 74 height 15
click at [1368, 15] on button "Close" at bounding box center [1373, 18] width 62 height 19
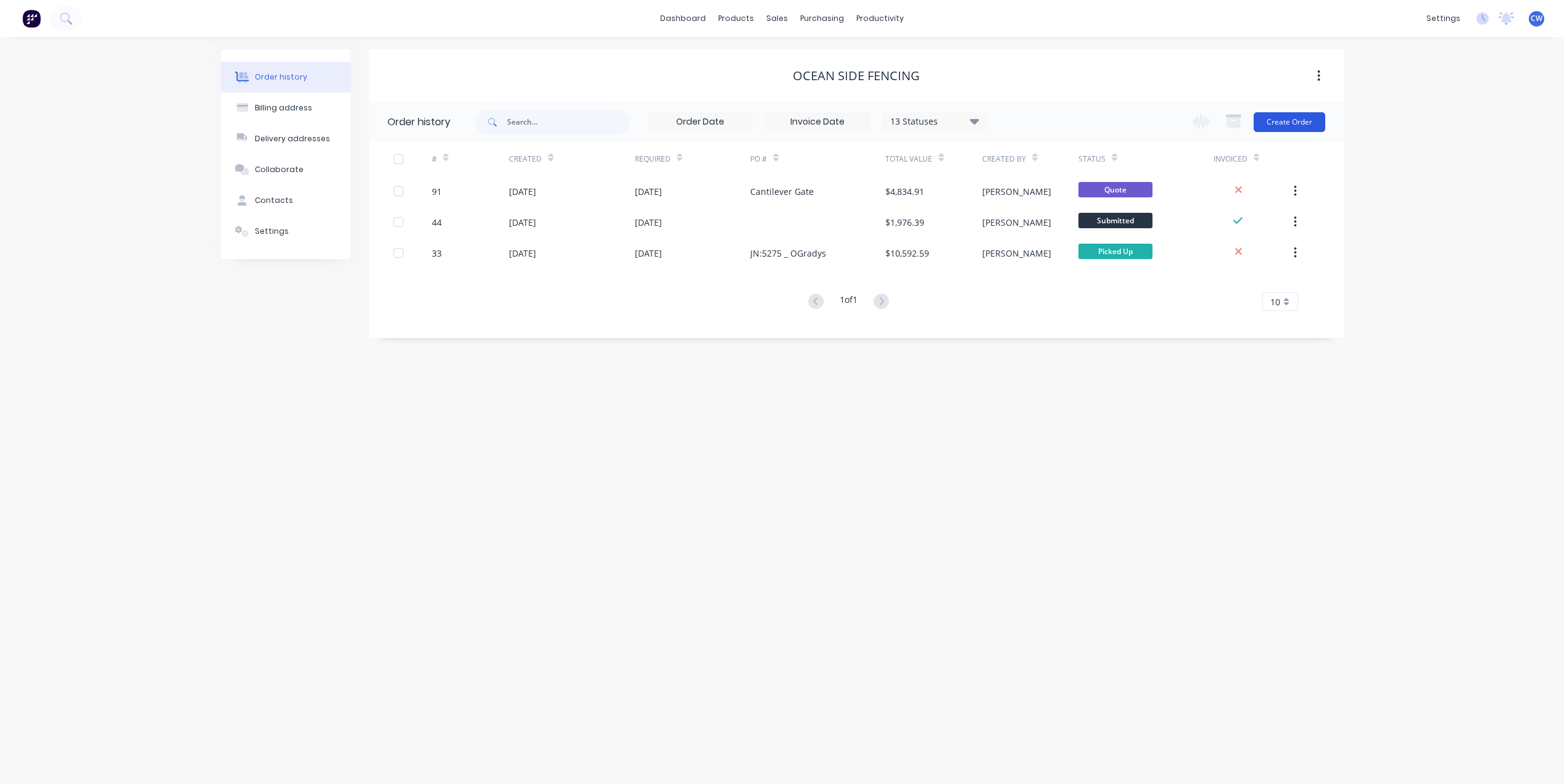
click at [1299, 120] on button "Create Order" at bounding box center [1289, 122] width 71 height 20
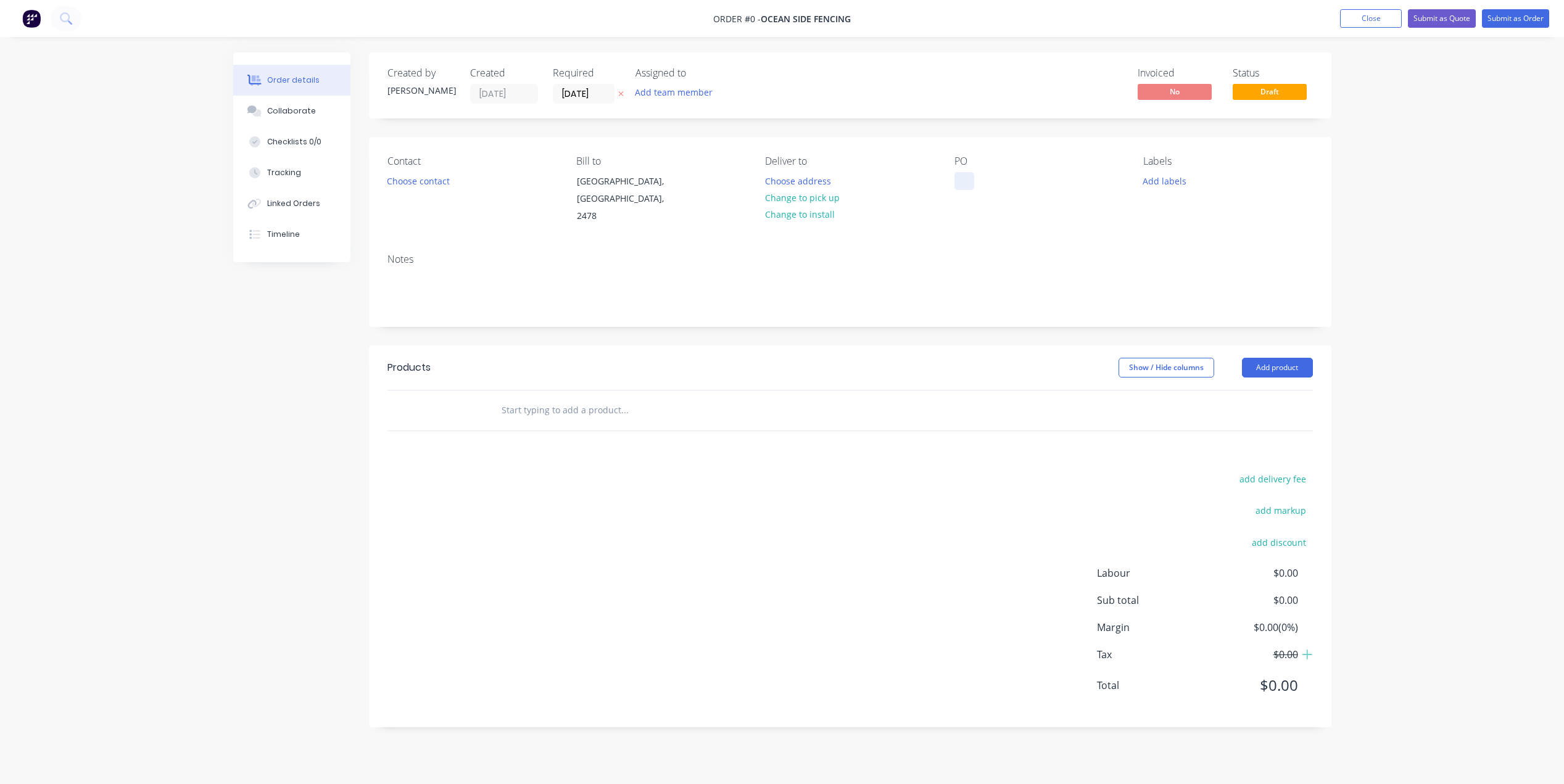
click at [954, 184] on div at bounding box center [963, 181] width 20 height 18
click at [1275, 353] on div "Order details Collaborate Checklists 0/0 Tracking Linked Orders Timeline Order …" at bounding box center [782, 399] width 1123 height 693
click at [1272, 358] on button "Add product" at bounding box center [1277, 367] width 71 height 20
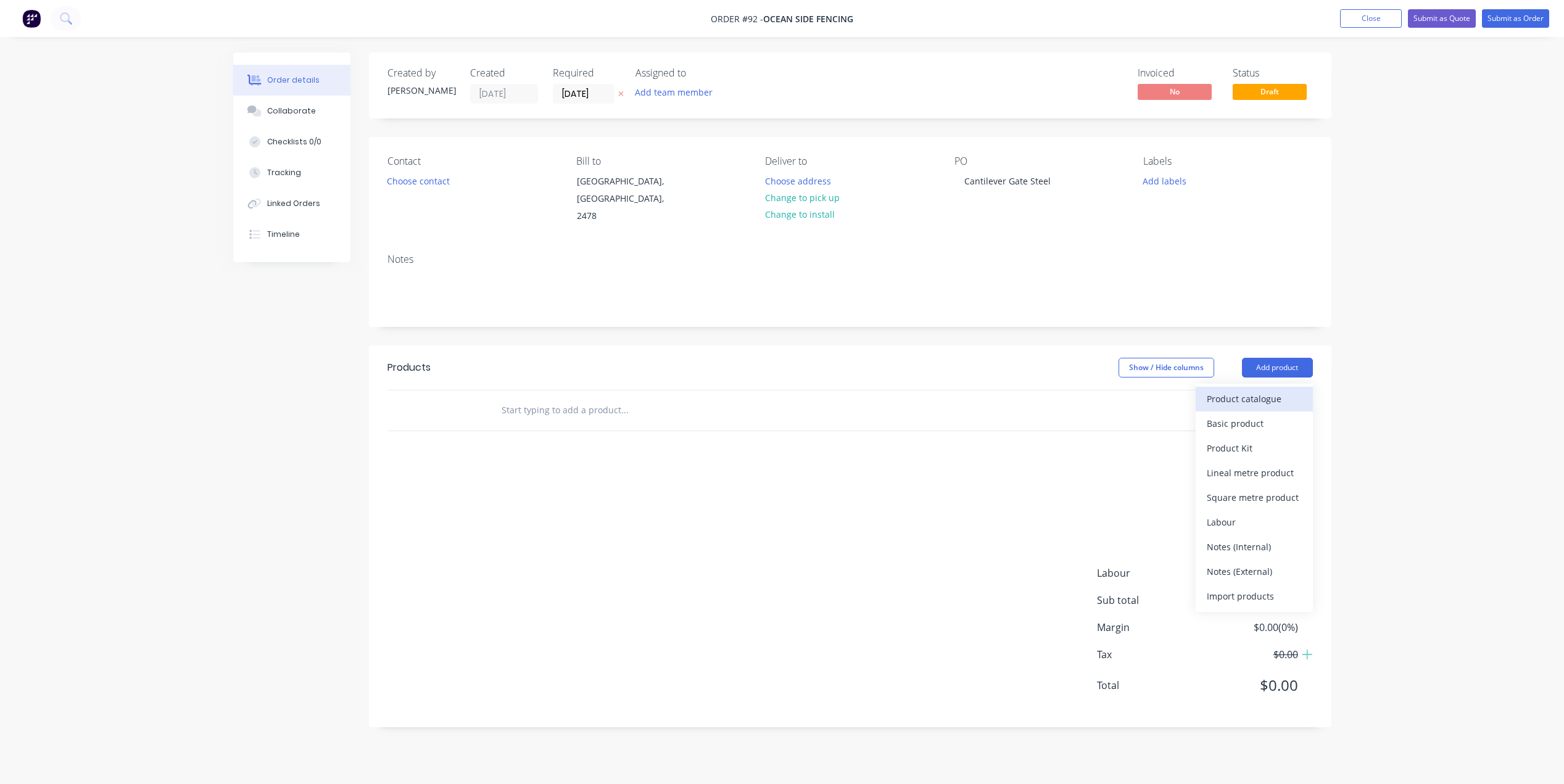
click at [1254, 389] on div "Product catalogue" at bounding box center [1253, 398] width 95 height 18
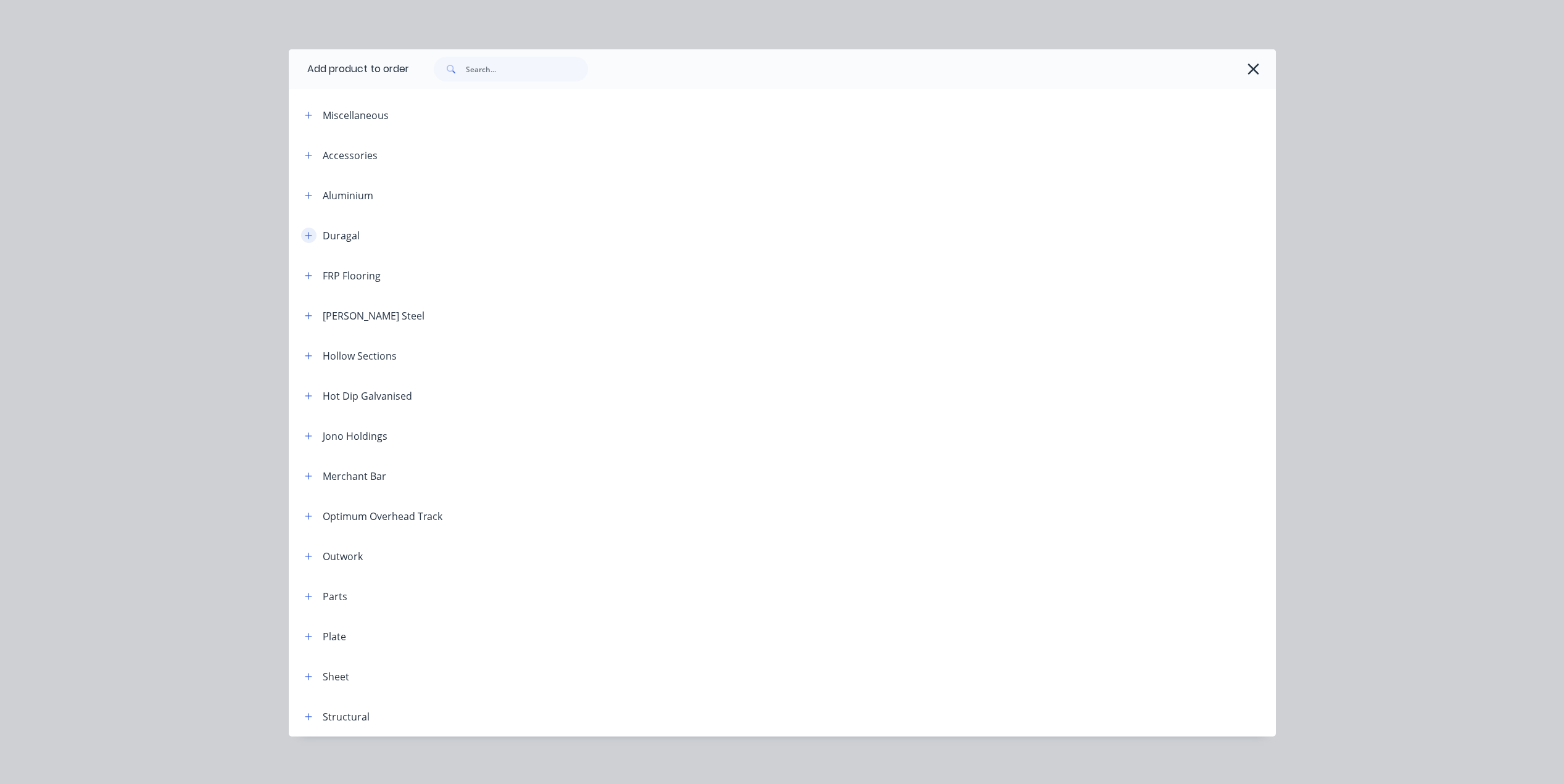
click at [305, 238] on icon "button" at bounding box center [308, 236] width 8 height 9
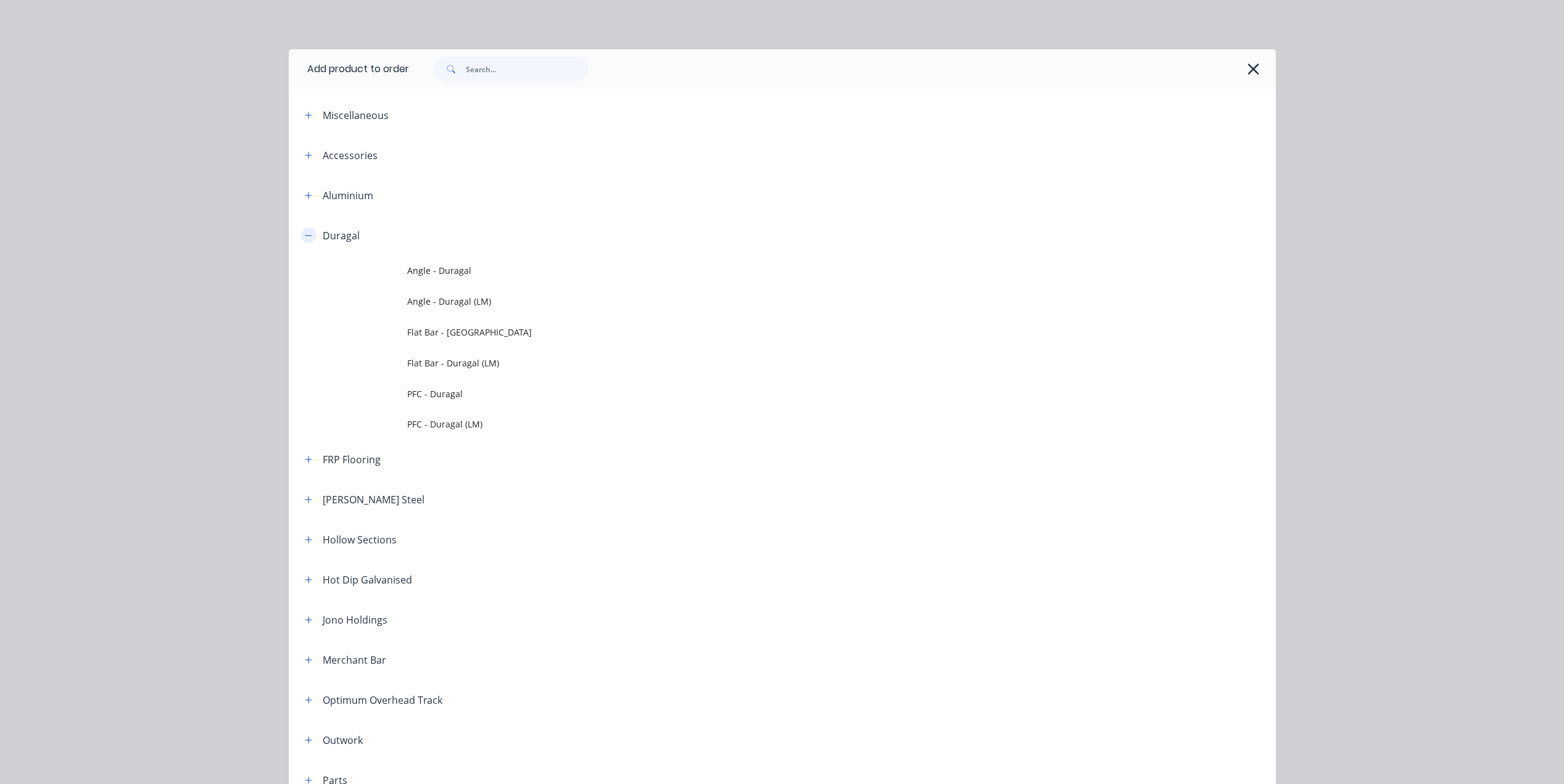
click at [306, 234] on icon "button" at bounding box center [308, 236] width 8 height 9
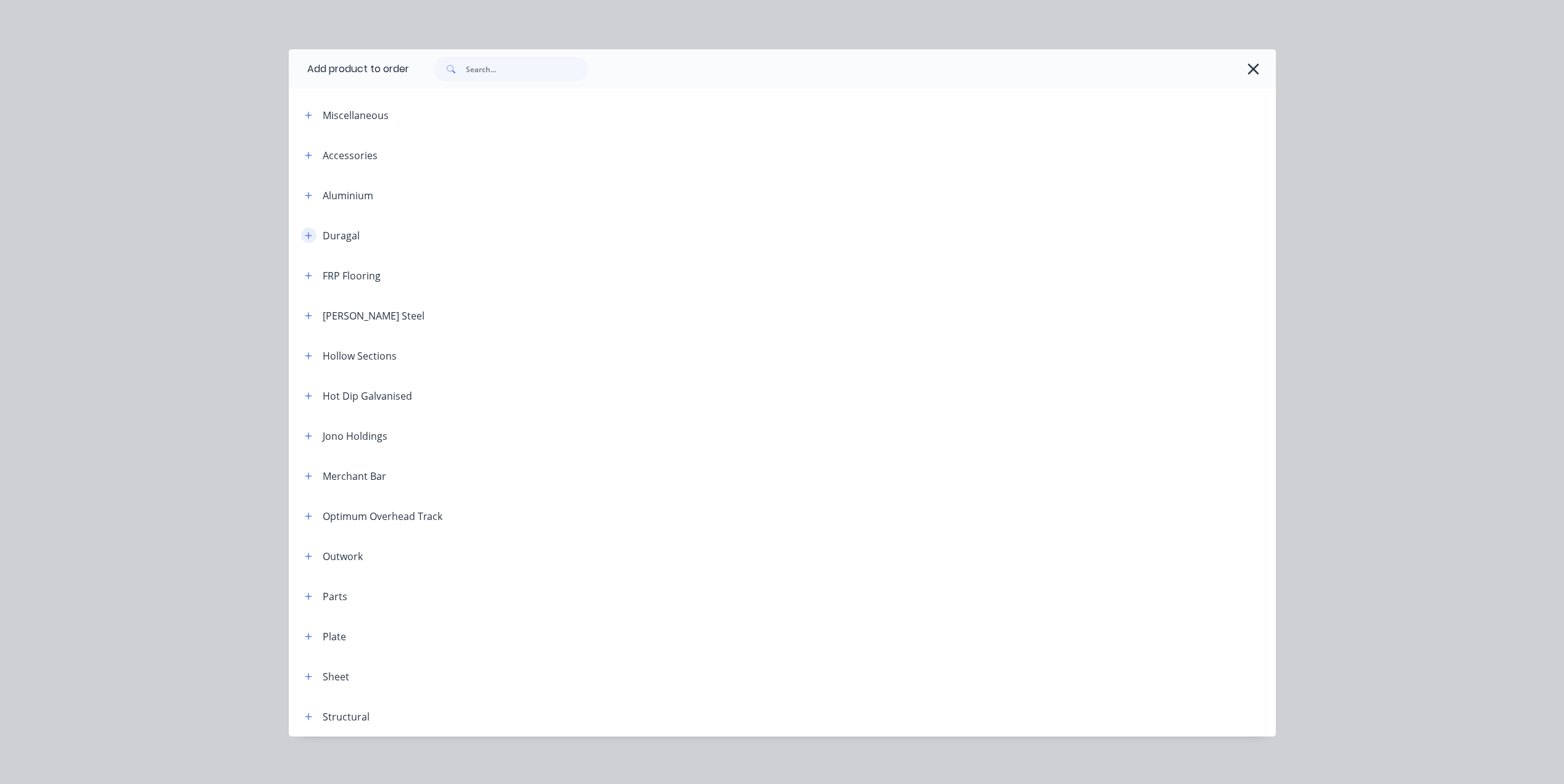
click at [305, 236] on icon "button" at bounding box center [308, 236] width 8 height 9
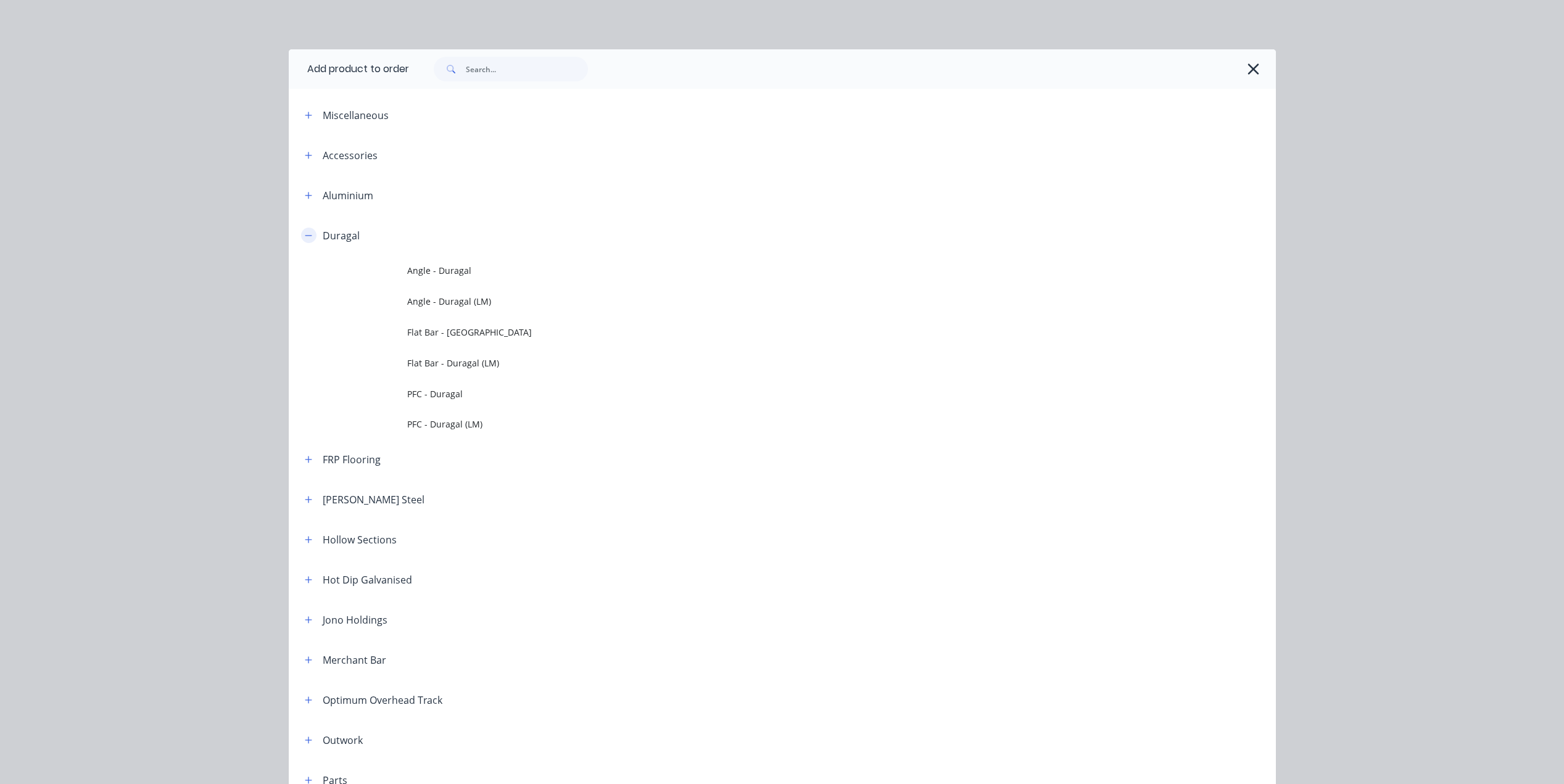
click at [305, 236] on icon "button" at bounding box center [308, 235] width 7 height 1
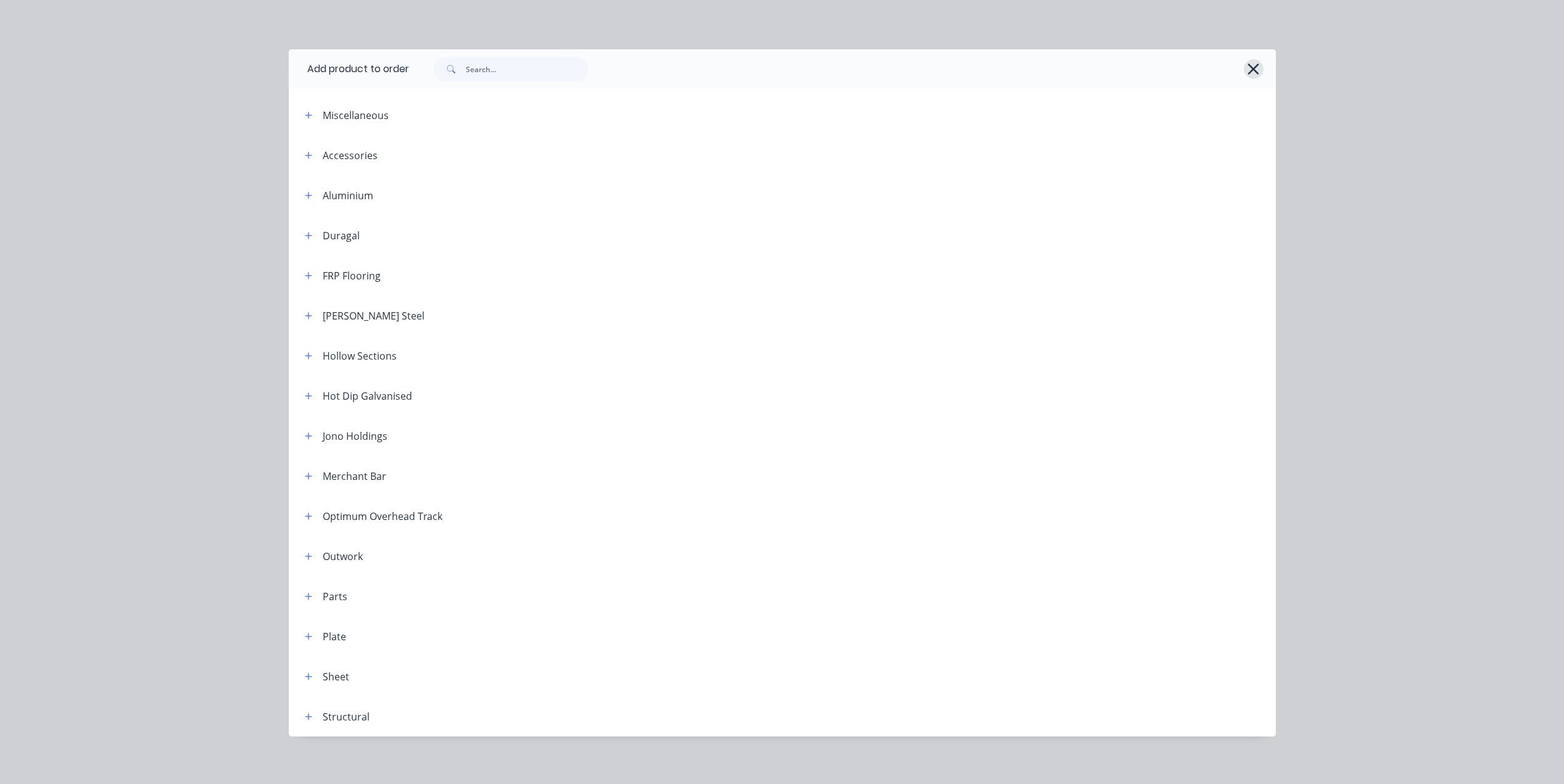
click at [1247, 67] on icon "button" at bounding box center [1253, 69] width 11 height 11
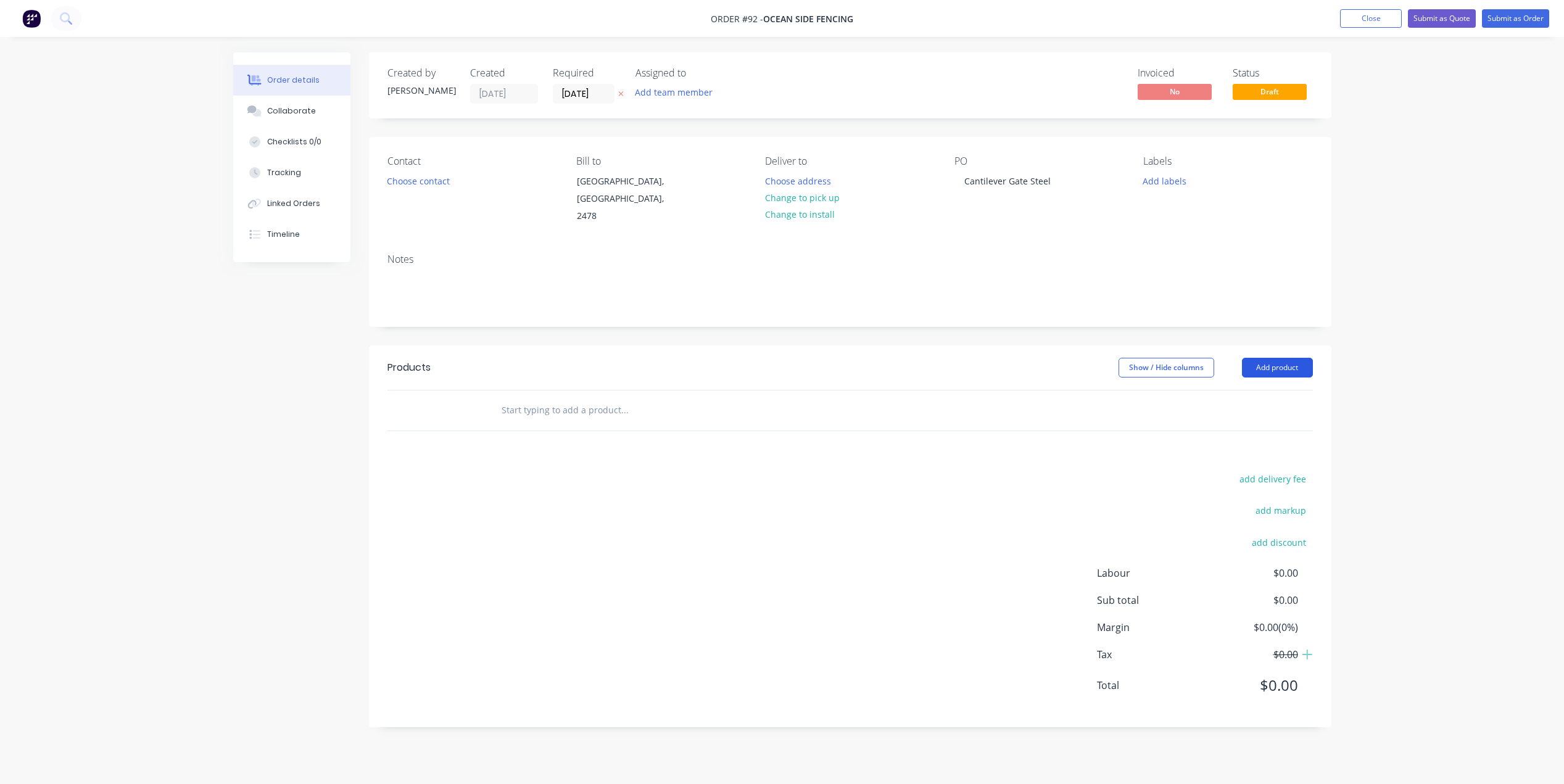
click at [1259, 358] on button "Add product" at bounding box center [1277, 367] width 71 height 20
click at [1228, 414] on div "Basic product" at bounding box center [1253, 423] width 95 height 18
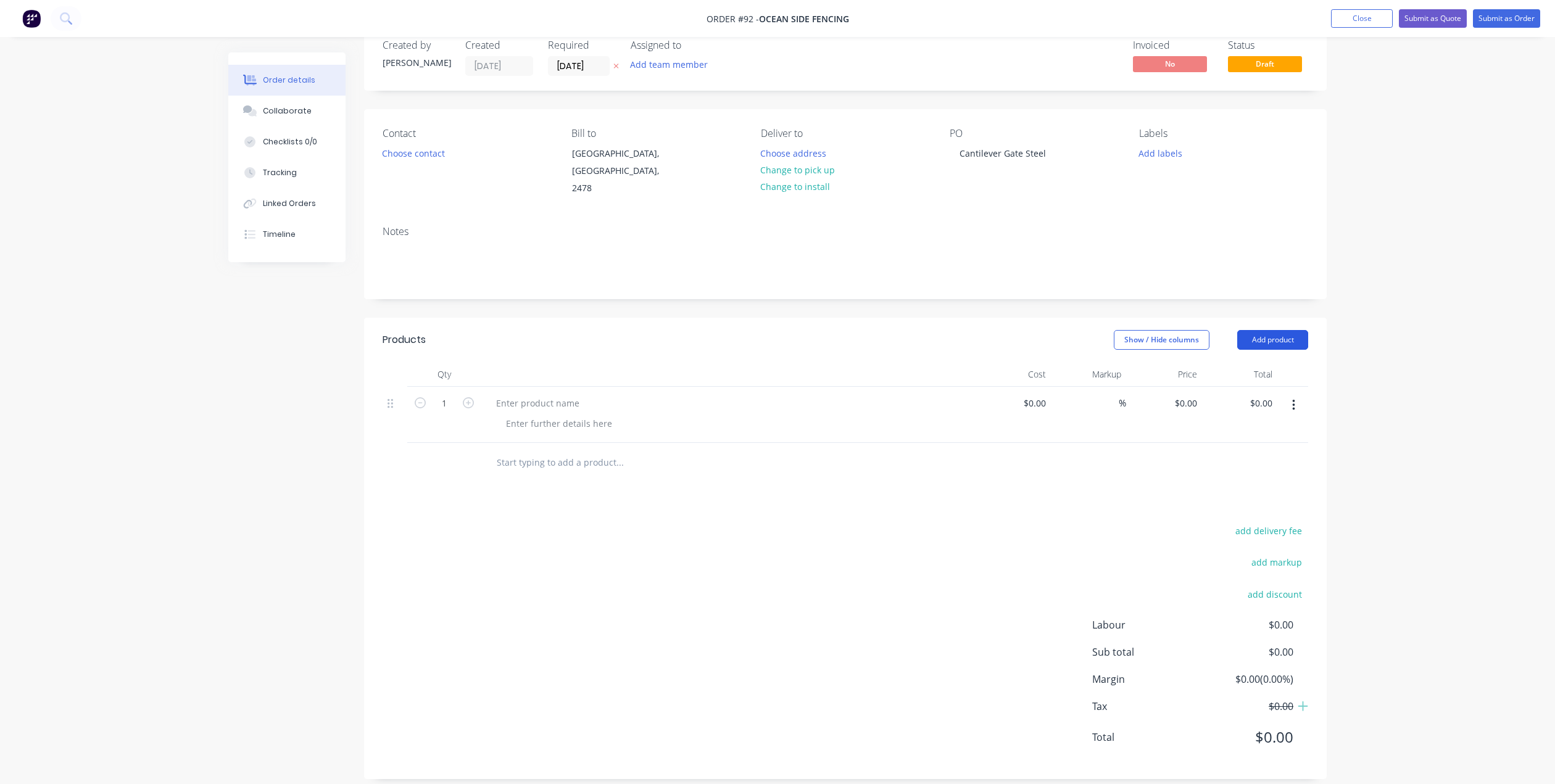
click at [1290, 330] on button "Add product" at bounding box center [1273, 340] width 71 height 20
click at [1237, 436] on div "Lineal metre product" at bounding box center [1249, 444] width 95 height 18
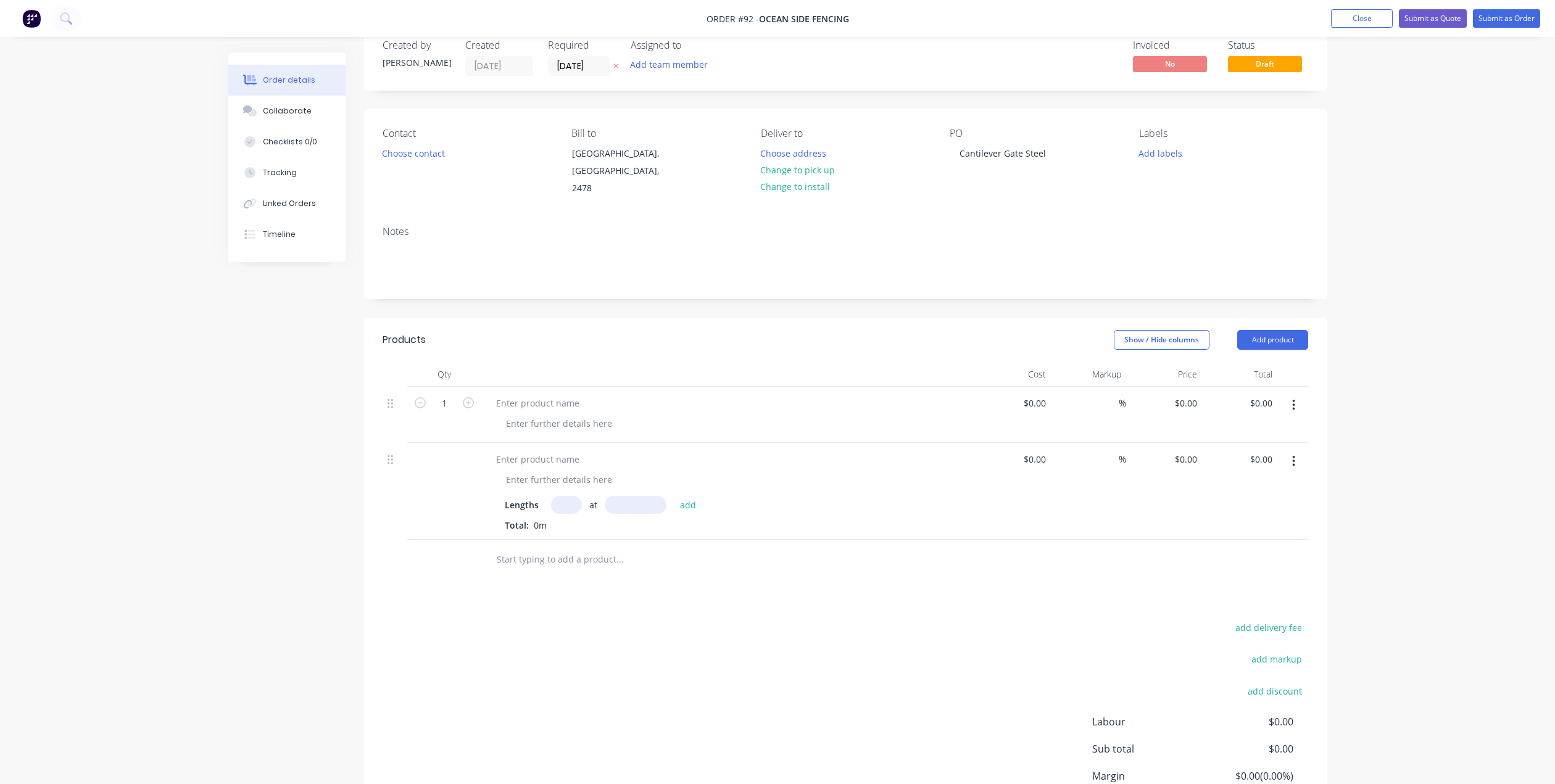
click at [445, 457] on div at bounding box center [445, 491] width 74 height 97
click at [502, 450] on div at bounding box center [538, 459] width 103 height 18
click at [572, 496] on input "text" at bounding box center [566, 504] width 31 height 18
type input "3"
click at [635, 496] on input "text" at bounding box center [636, 504] width 62 height 18
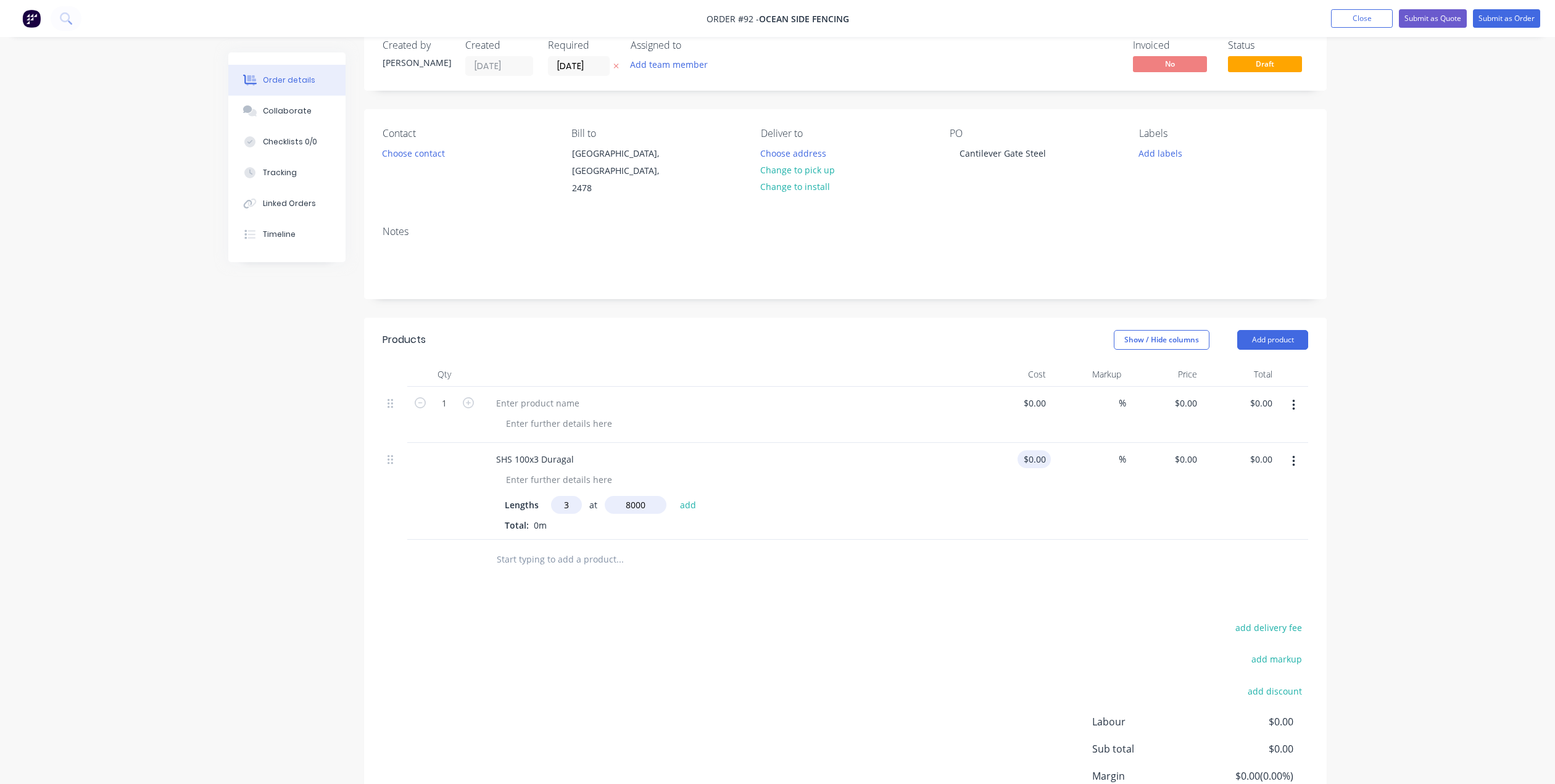
type input "8000mm"
click at [1025, 445] on div "$0.00" at bounding box center [1013, 491] width 76 height 97
type input "$190.79"
click at [1121, 452] on span "%" at bounding box center [1122, 459] width 8 height 15
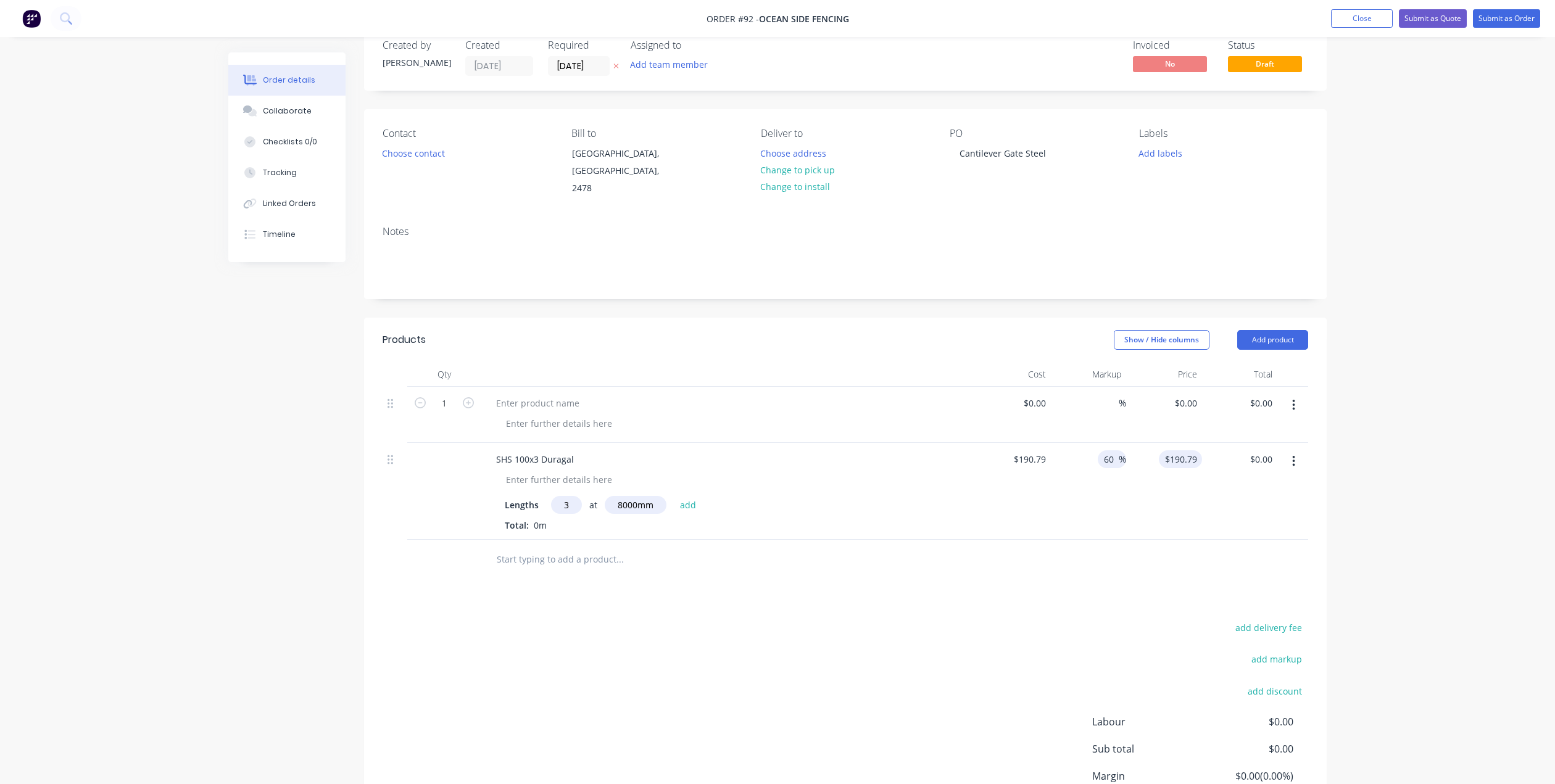
type input "60"
click at [1187, 452] on input "305.264" at bounding box center [1183, 459] width 39 height 18
type input "$305.264"
drag, startPoint x: 536, startPoint y: 510, endPoint x: 525, endPoint y: 516, distance: 12.5
click at [525, 519] on div "Total: 0m" at bounding box center [728, 525] width 447 height 13
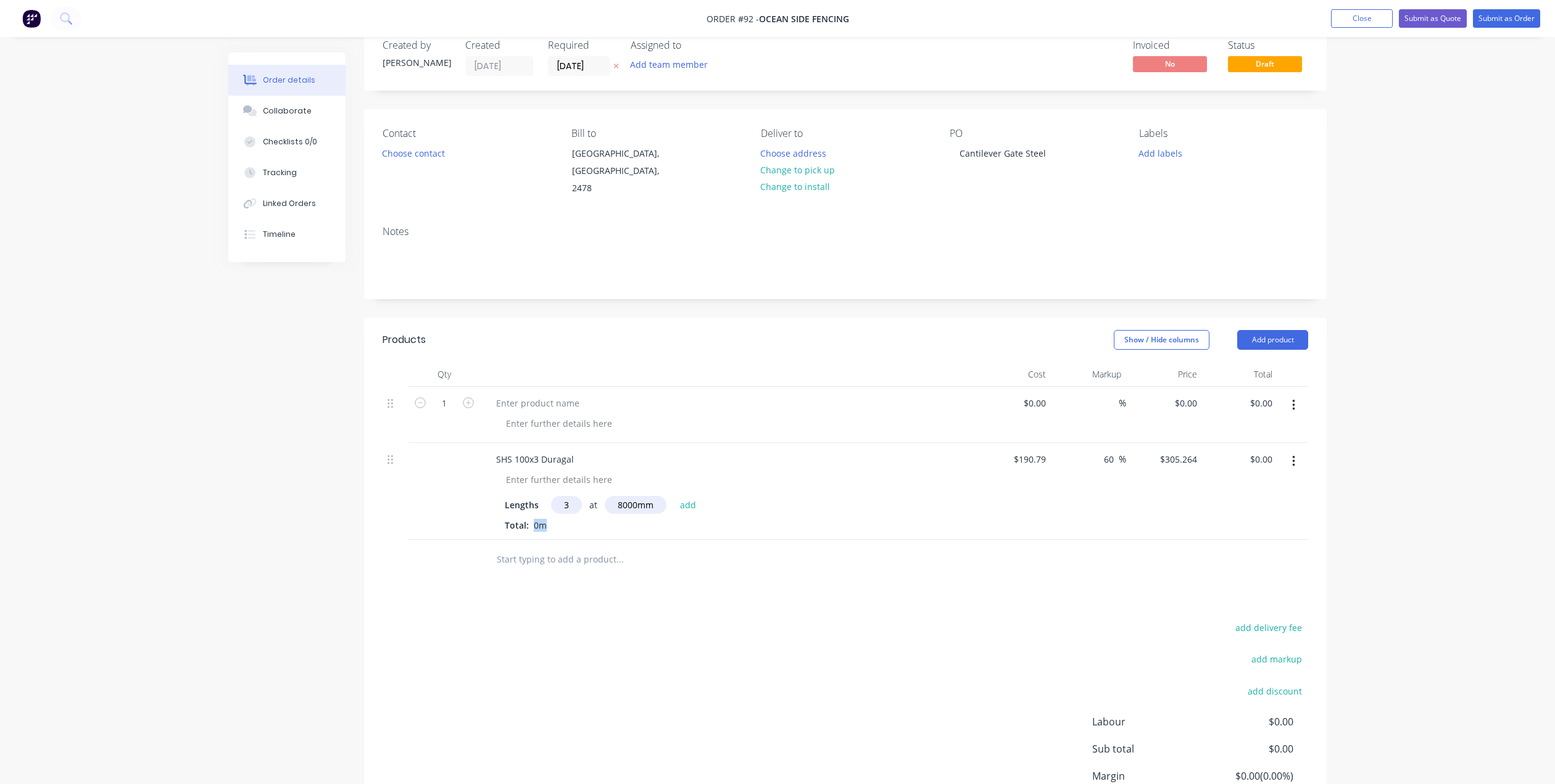
drag, startPoint x: 550, startPoint y: 513, endPoint x: 530, endPoint y: 513, distance: 20.0
click at [530, 519] on span "0m" at bounding box center [540, 525] width 23 height 12
click at [552, 519] on div "Total: 0m" at bounding box center [728, 525] width 447 height 13
drag, startPoint x: 535, startPoint y: 511, endPoint x: 525, endPoint y: 514, distance: 10.4
click at [525, 519] on div "Total: 0m" at bounding box center [728, 525] width 447 height 13
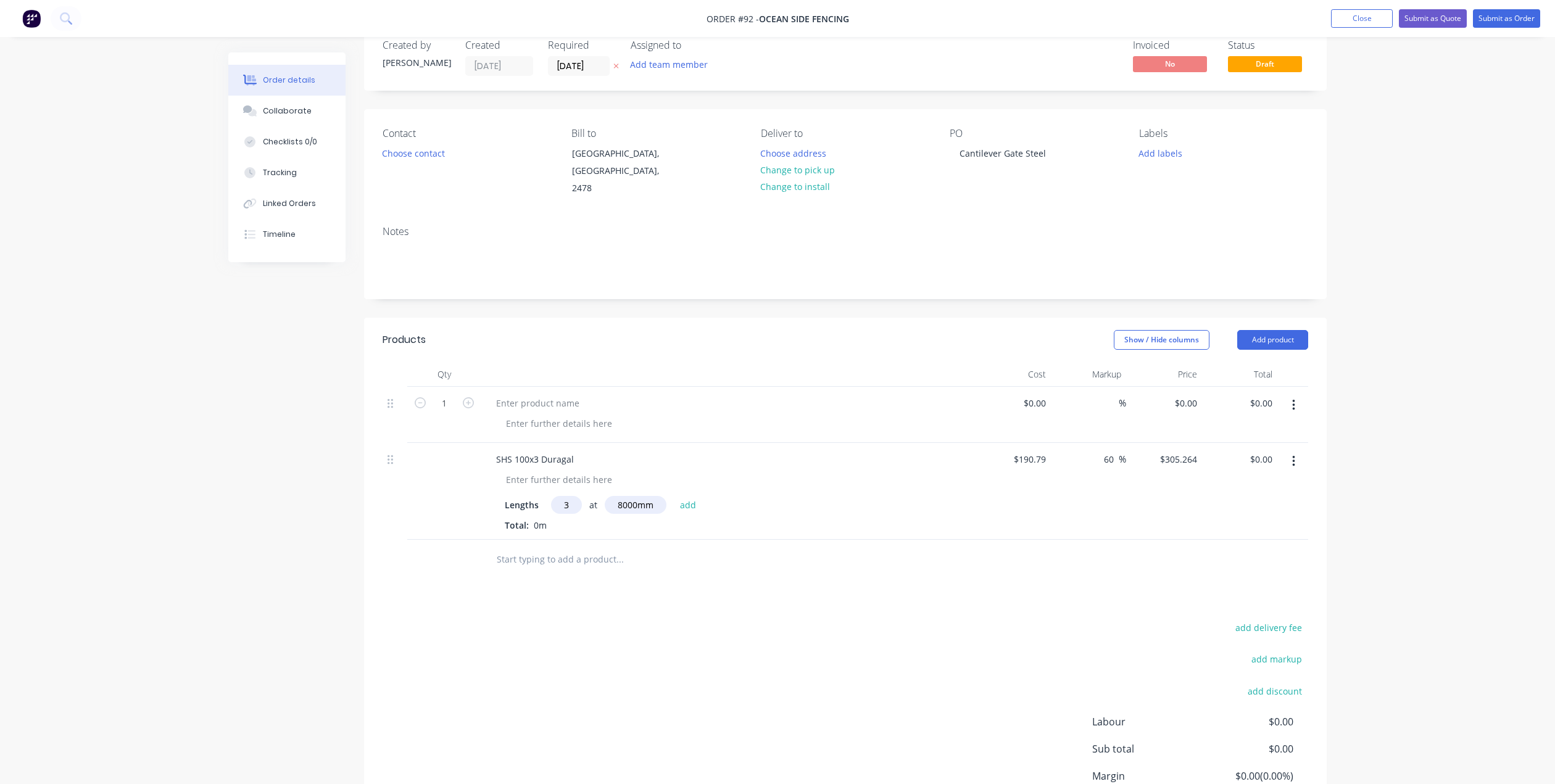
click at [554, 519] on div "Total: 0m" at bounding box center [728, 525] width 447 height 13
click at [535, 519] on span "0m" at bounding box center [540, 525] width 23 height 12
click at [534, 519] on span "0m" at bounding box center [540, 525] width 23 height 12
click at [685, 496] on button "add" at bounding box center [688, 504] width 29 height 16
click at [577, 523] on icon "button" at bounding box center [576, 527] width 7 height 7
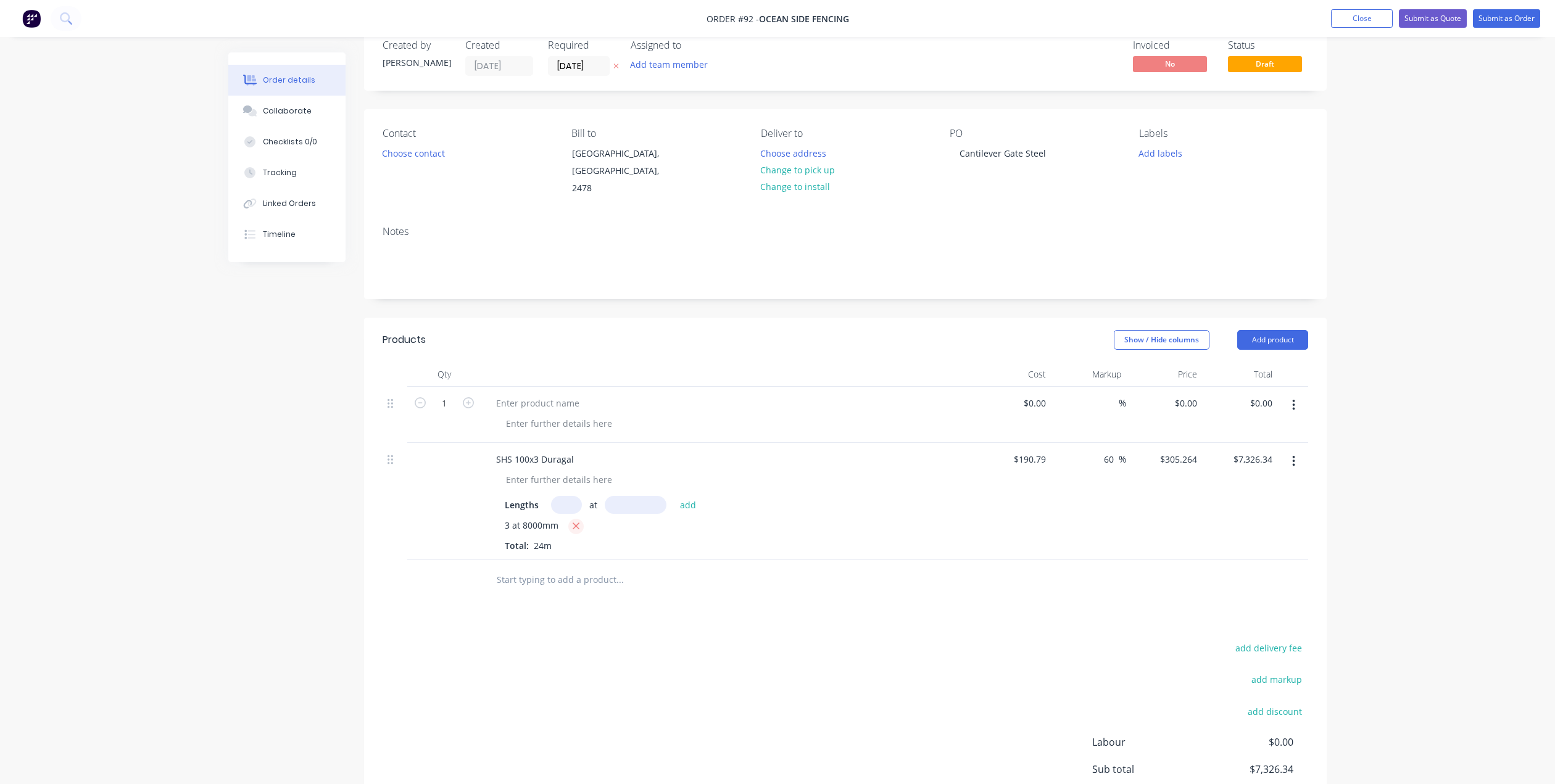
type input "$0.00"
click at [577, 450] on div "SHS 100x3 Duragal" at bounding box center [535, 459] width 98 height 18
click at [613, 471] on div at bounding box center [559, 479] width 126 height 18
click at [608, 471] on div at bounding box center [559, 479] width 126 height 18
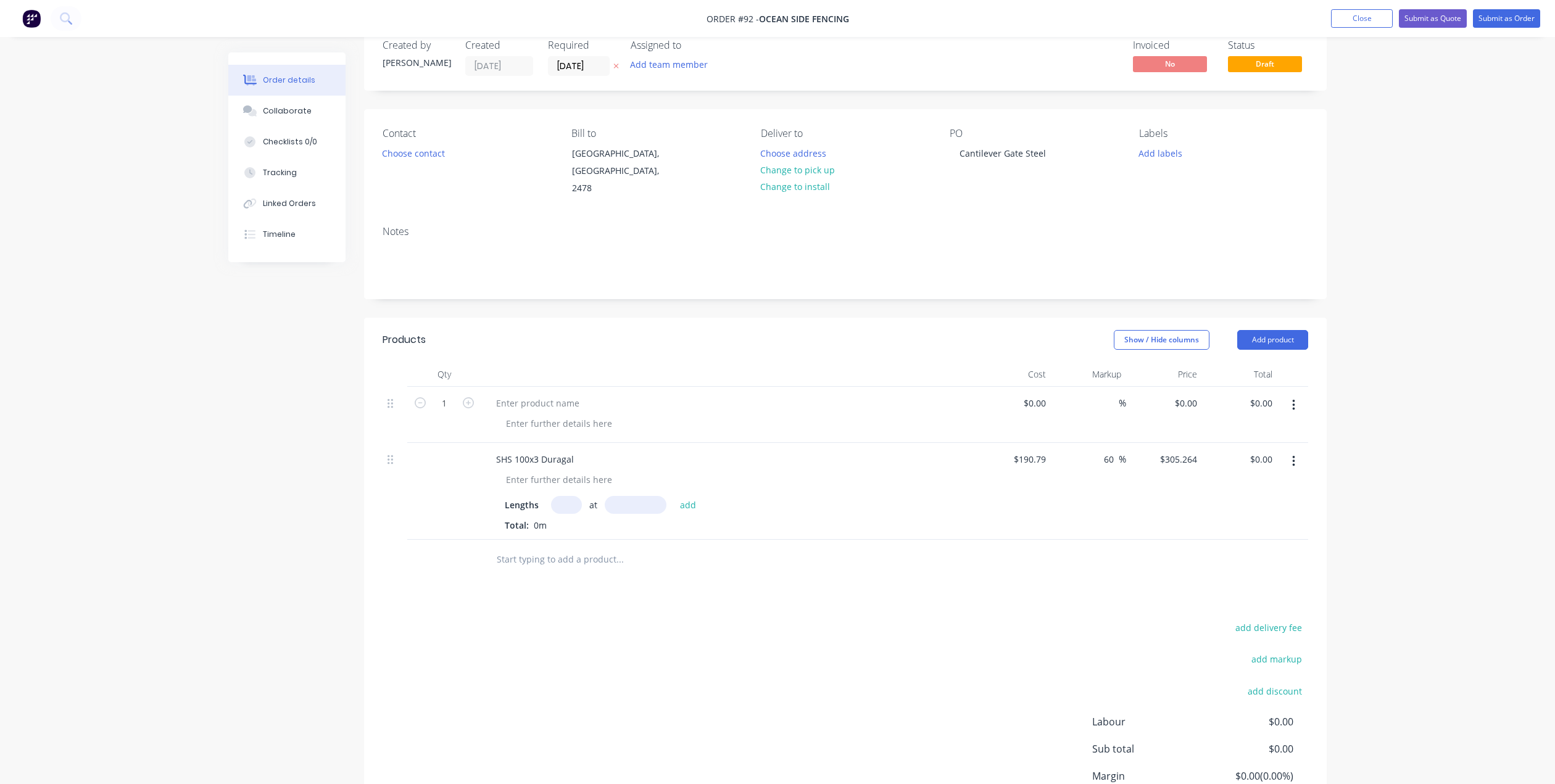
click at [1294, 455] on icon "button" at bounding box center [1294, 461] width 3 height 14
click at [1231, 558] on div "Delete" at bounding box center [1249, 567] width 95 height 18
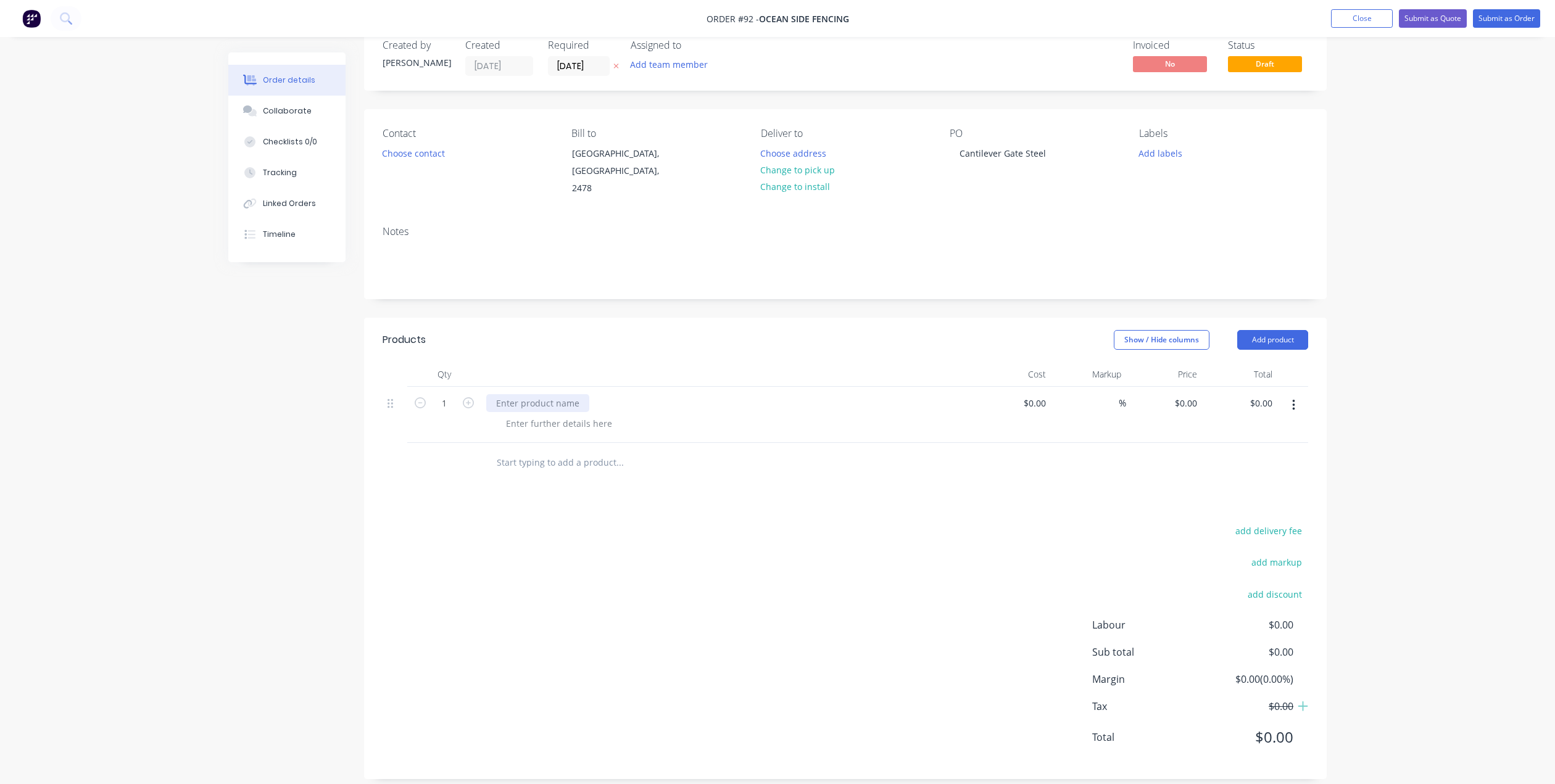
click at [519, 394] on div at bounding box center [538, 402] width 103 height 18
click at [539, 414] on div at bounding box center [559, 423] width 126 height 18
click at [1294, 400] on icon "button" at bounding box center [1293, 405] width 3 height 11
click at [1246, 503] on div "Delete" at bounding box center [1249, 511] width 95 height 18
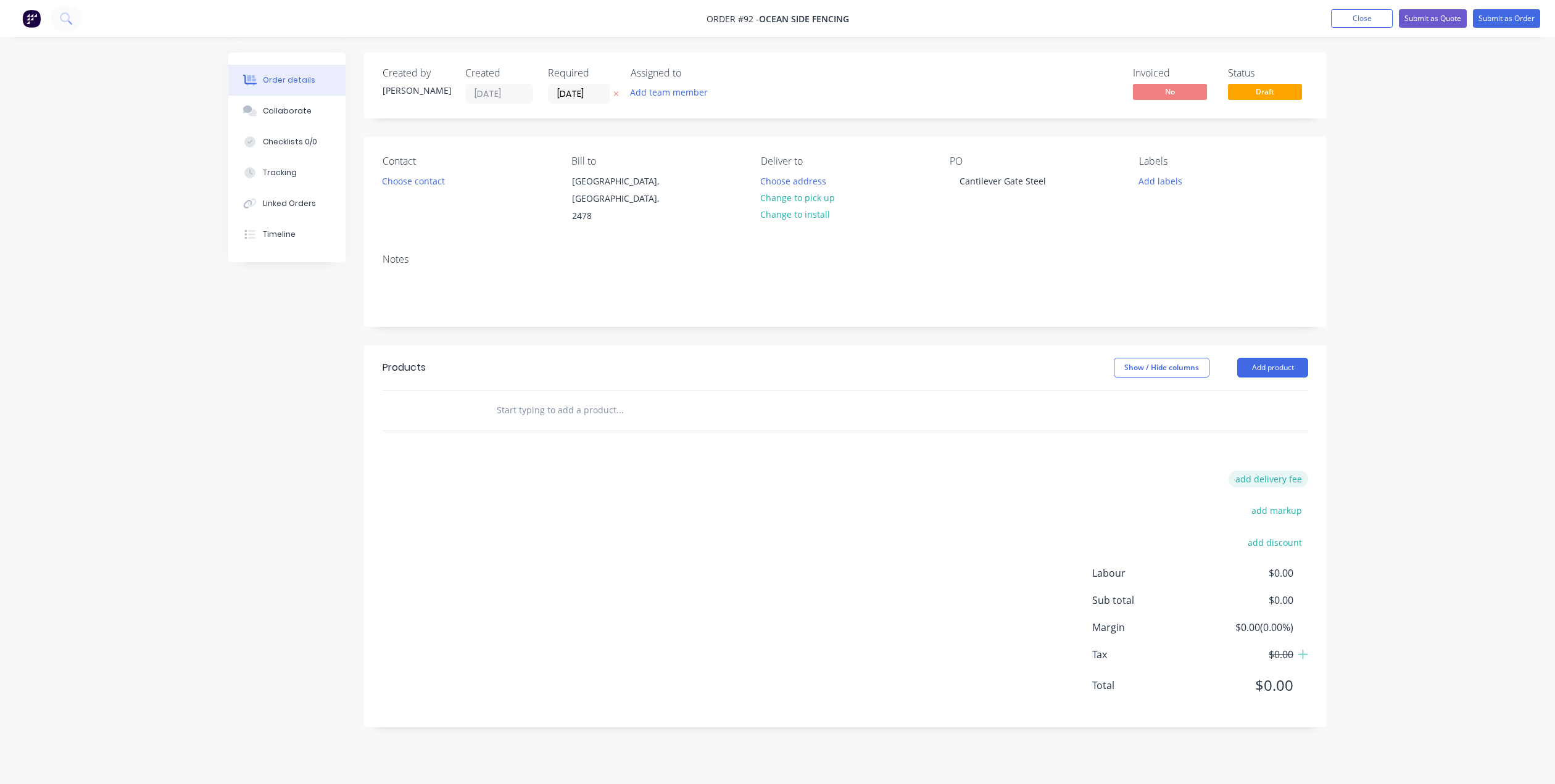
scroll to position [0, 0]
click at [1274, 358] on button "Add product" at bounding box center [1277, 367] width 71 height 20
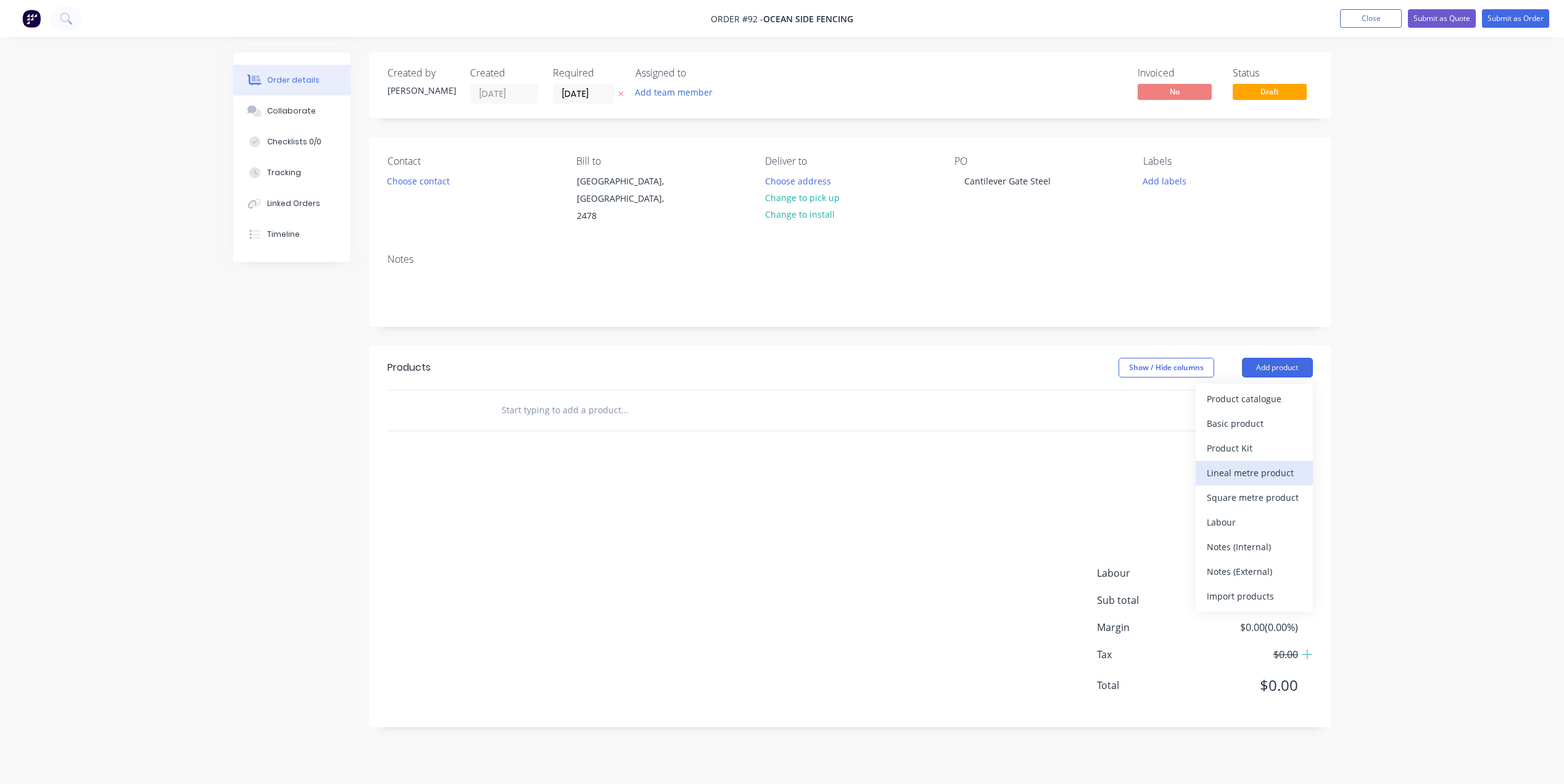
click at [1244, 464] on div "Lineal metre product" at bounding box center [1253, 473] width 95 height 18
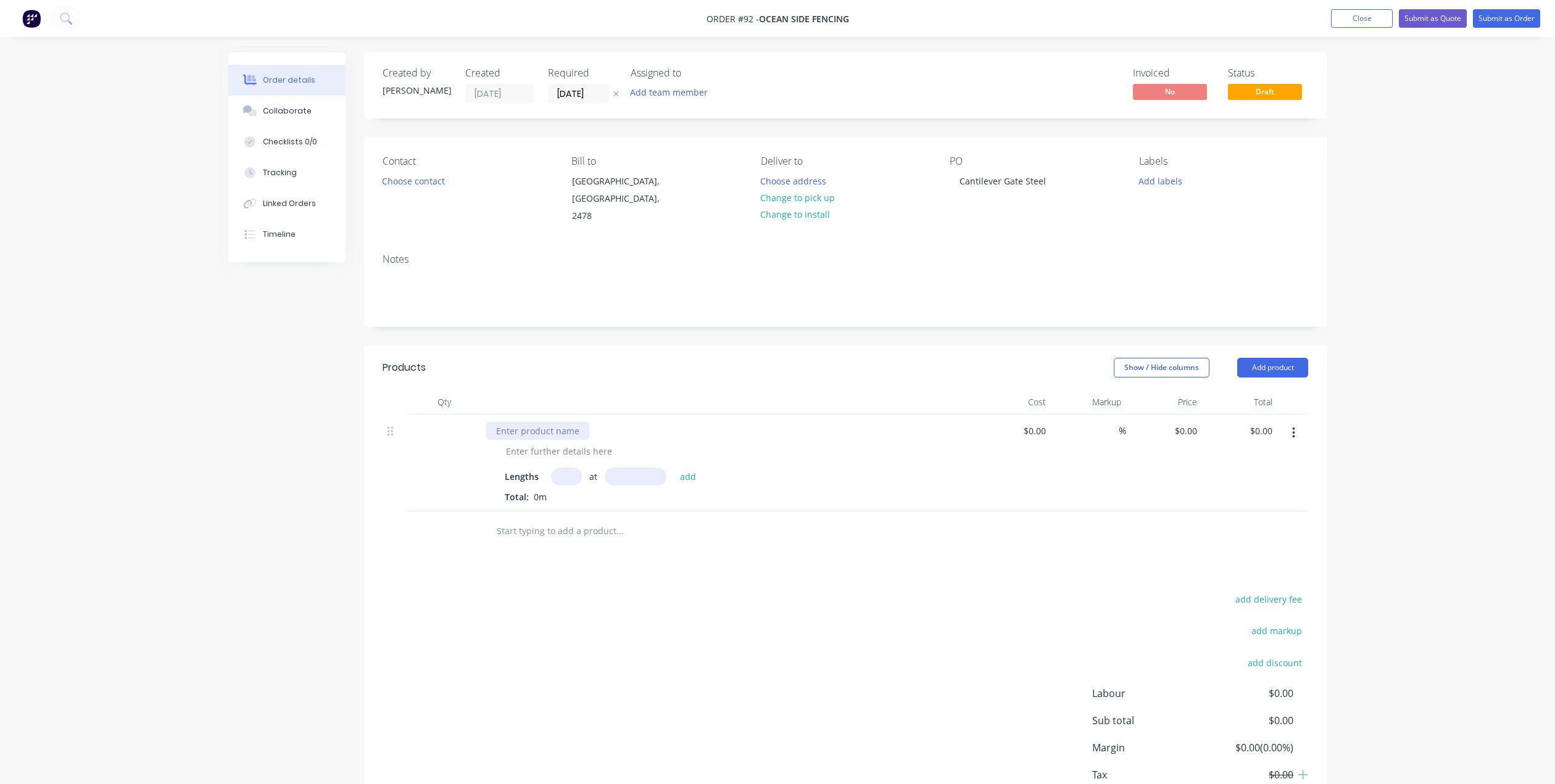
click at [535, 422] on div at bounding box center [538, 431] width 103 height 18
click at [570, 467] on input "text" at bounding box center [566, 476] width 31 height 18
type input "3"
click at [688, 467] on button "add" at bounding box center [688, 475] width 29 height 16
click at [563, 467] on input "text" at bounding box center [566, 476] width 31 height 18
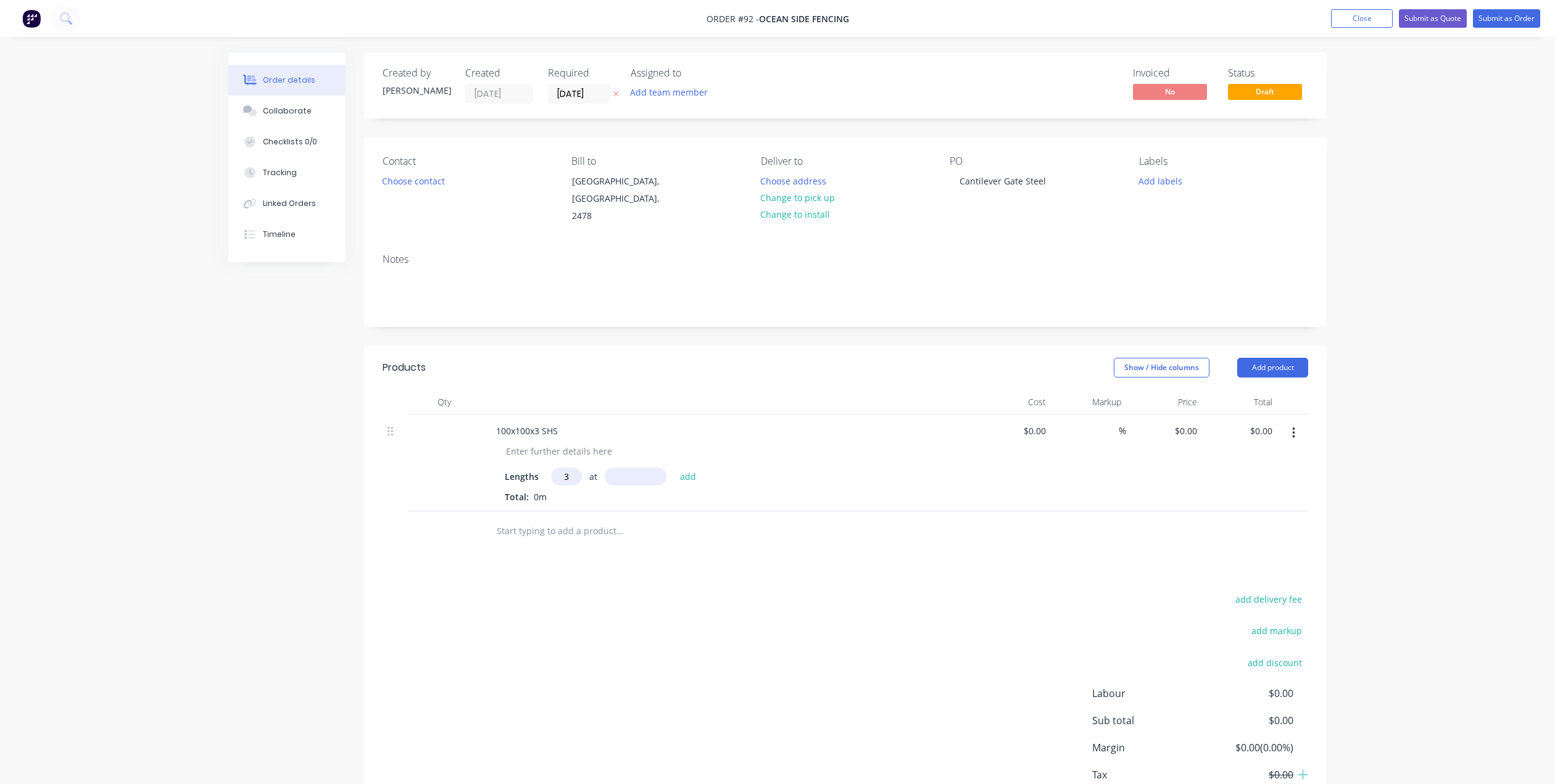
type input "3"
click at [657, 468] on input "text" at bounding box center [636, 476] width 62 height 18
type input "8000mm"
click at [691, 467] on button "add" at bounding box center [688, 475] width 29 height 16
click at [1029, 415] on div at bounding box center [1013, 473] width 76 height 118
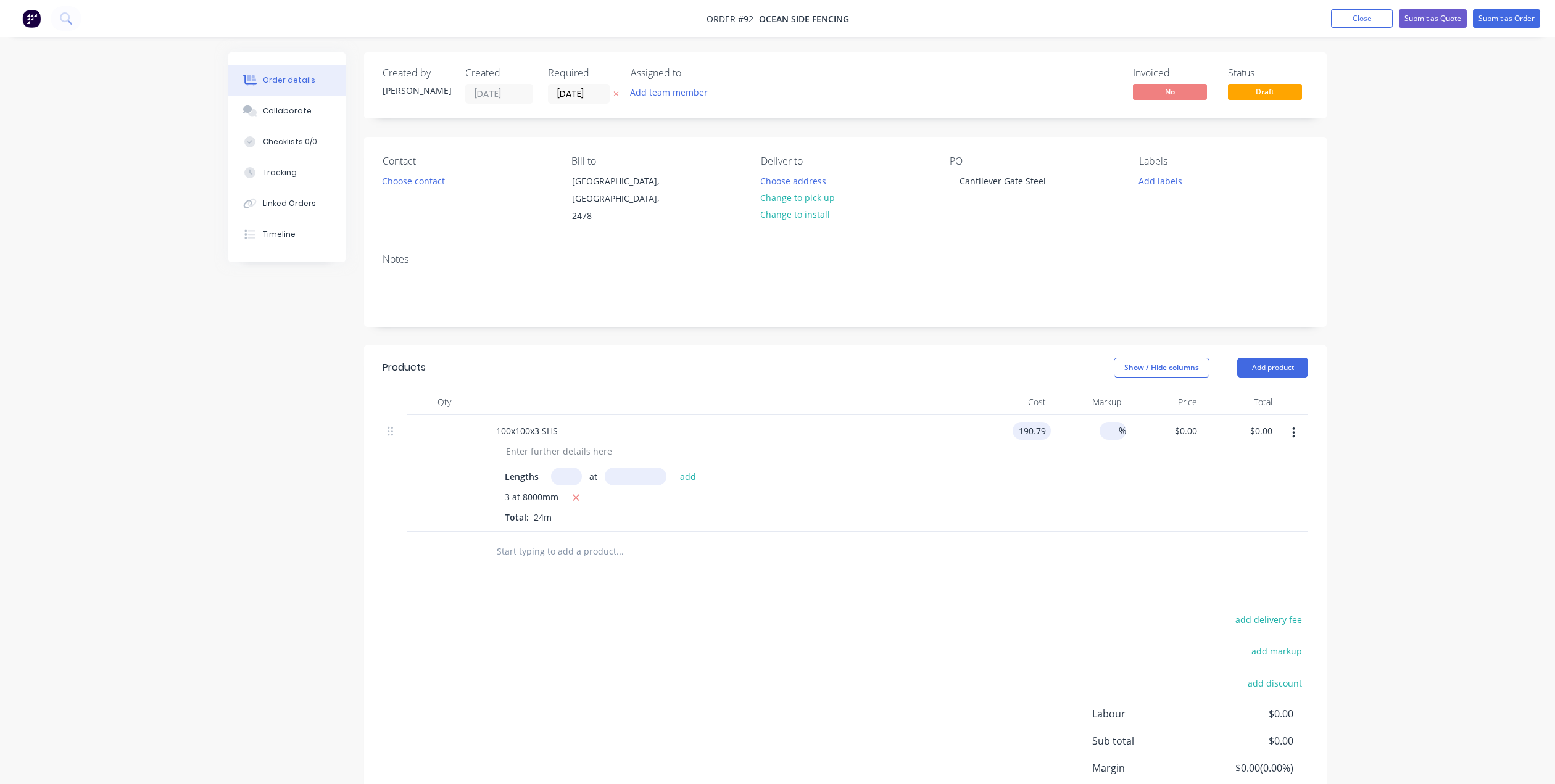
type input "$190.79"
type input "$4,578.96"
click at [1100, 422] on div "%" at bounding box center [1112, 431] width 27 height 18
click at [1294, 427] on icon "button" at bounding box center [1293, 432] width 3 height 11
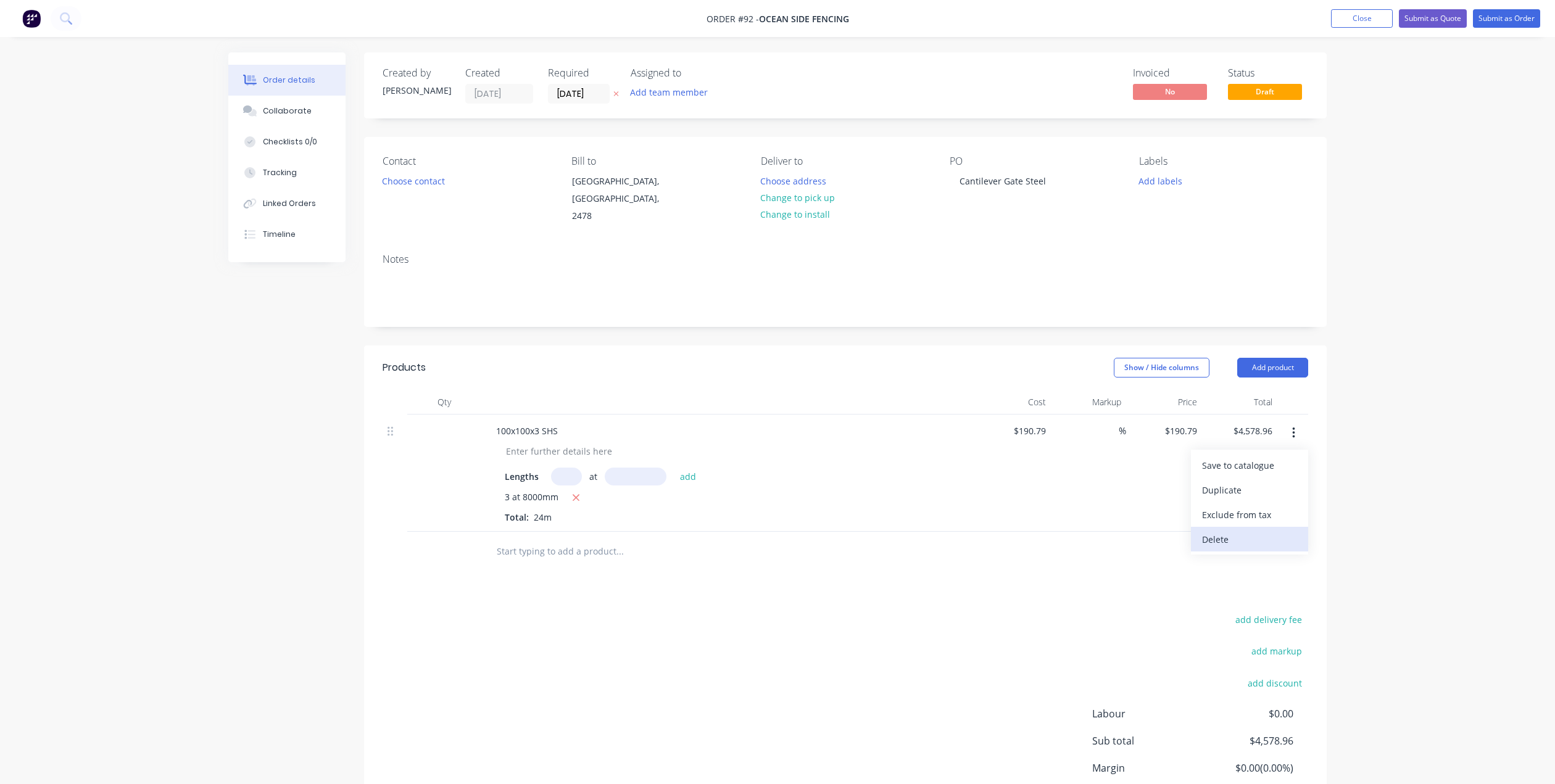
click at [1247, 530] on div "Delete" at bounding box center [1249, 539] width 95 height 18
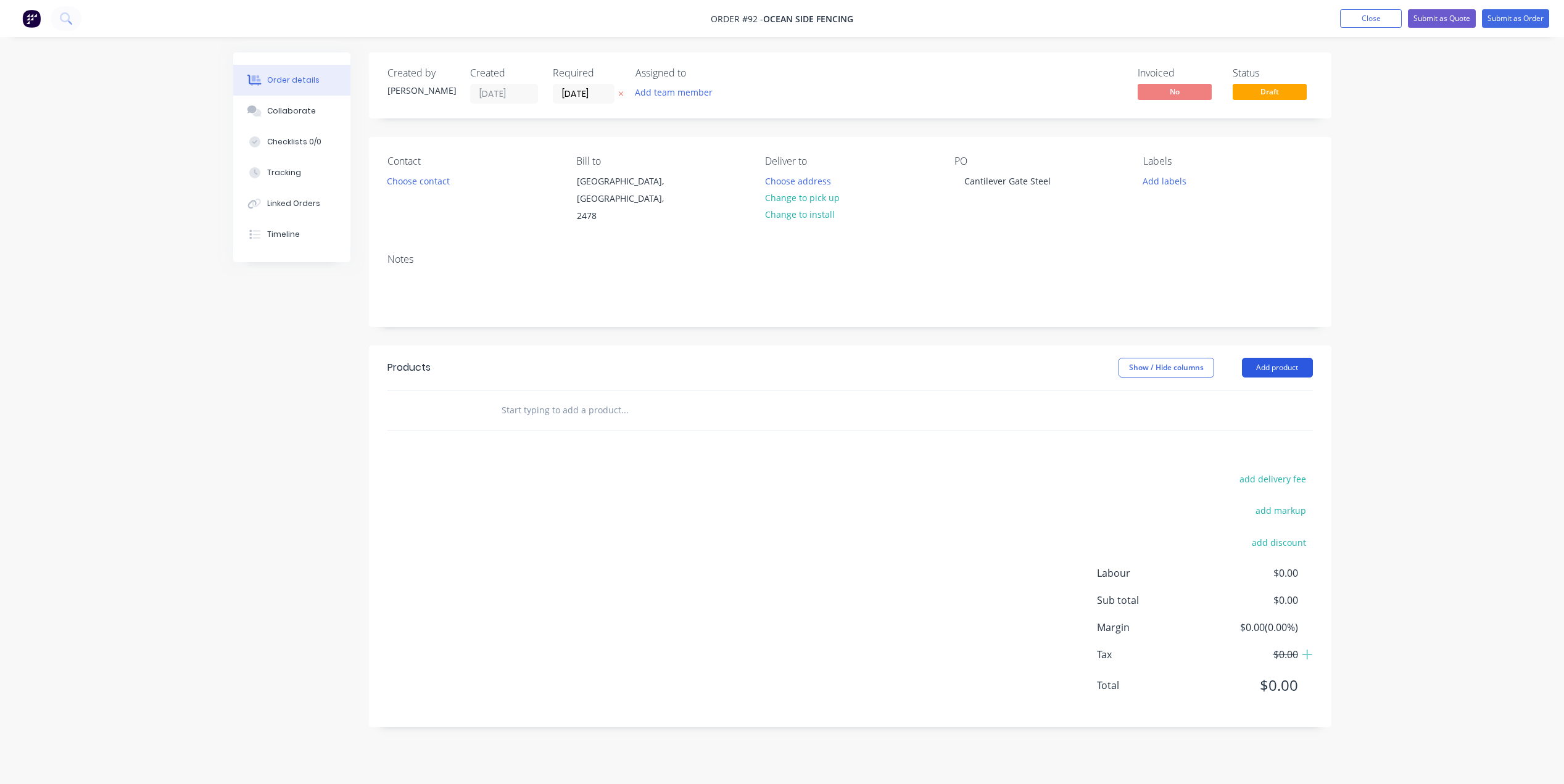
click at [1286, 358] on button "Add product" at bounding box center [1277, 367] width 71 height 20
click at [1237, 414] on div "Basic product" at bounding box center [1253, 423] width 95 height 18
drag, startPoint x: 1235, startPoint y: 447, endPoint x: 1362, endPoint y: 396, distance: 136.9
click at [1362, 396] on div "Order details Collaborate Checklists 0/0 Tracking Linked Orders Timeline Order …" at bounding box center [777, 413] width 1555 height 825
click at [1264, 358] on button "Add product" at bounding box center [1272, 367] width 71 height 20
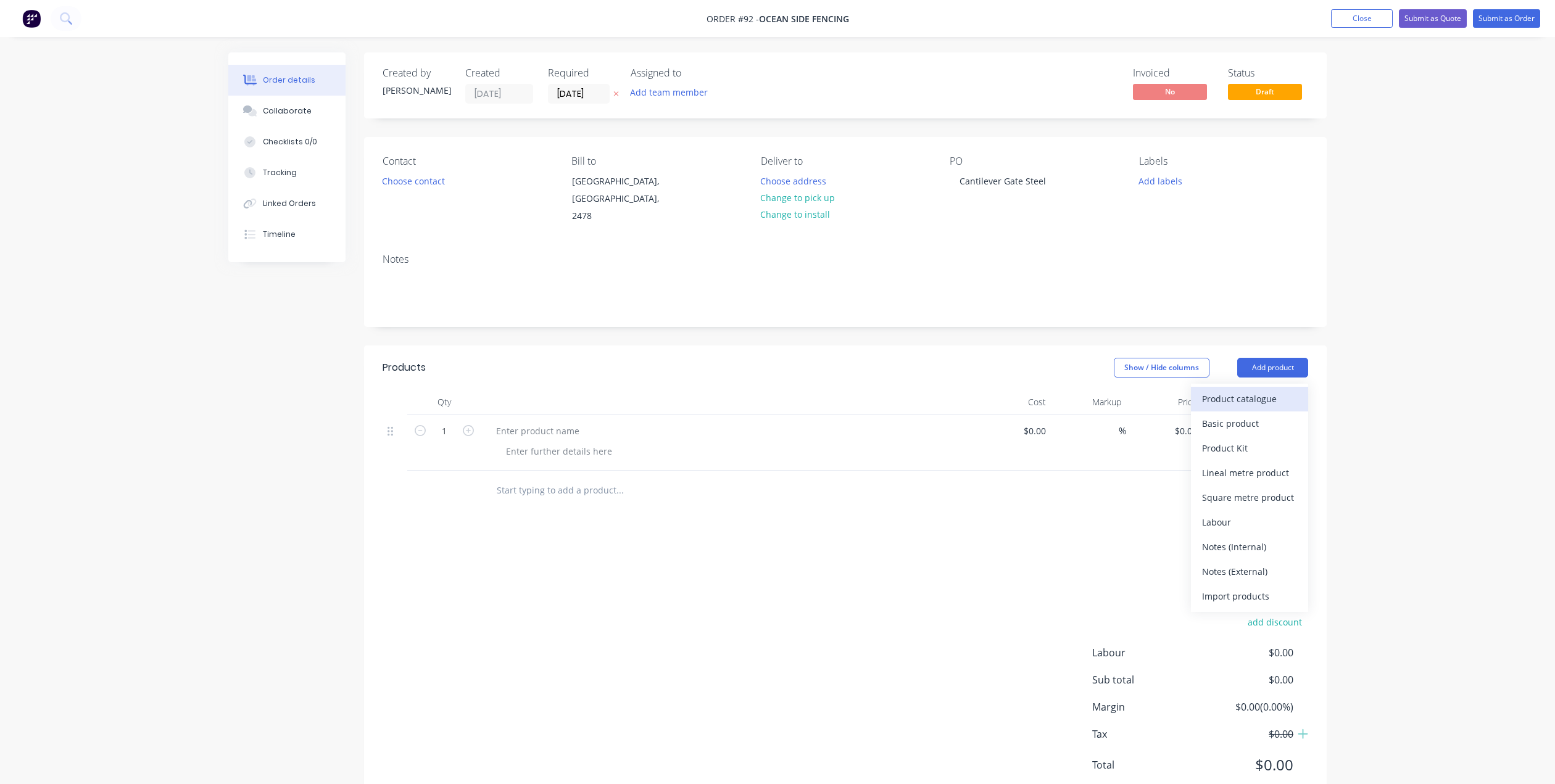
click at [1252, 389] on div "Product catalogue" at bounding box center [1249, 398] width 95 height 18
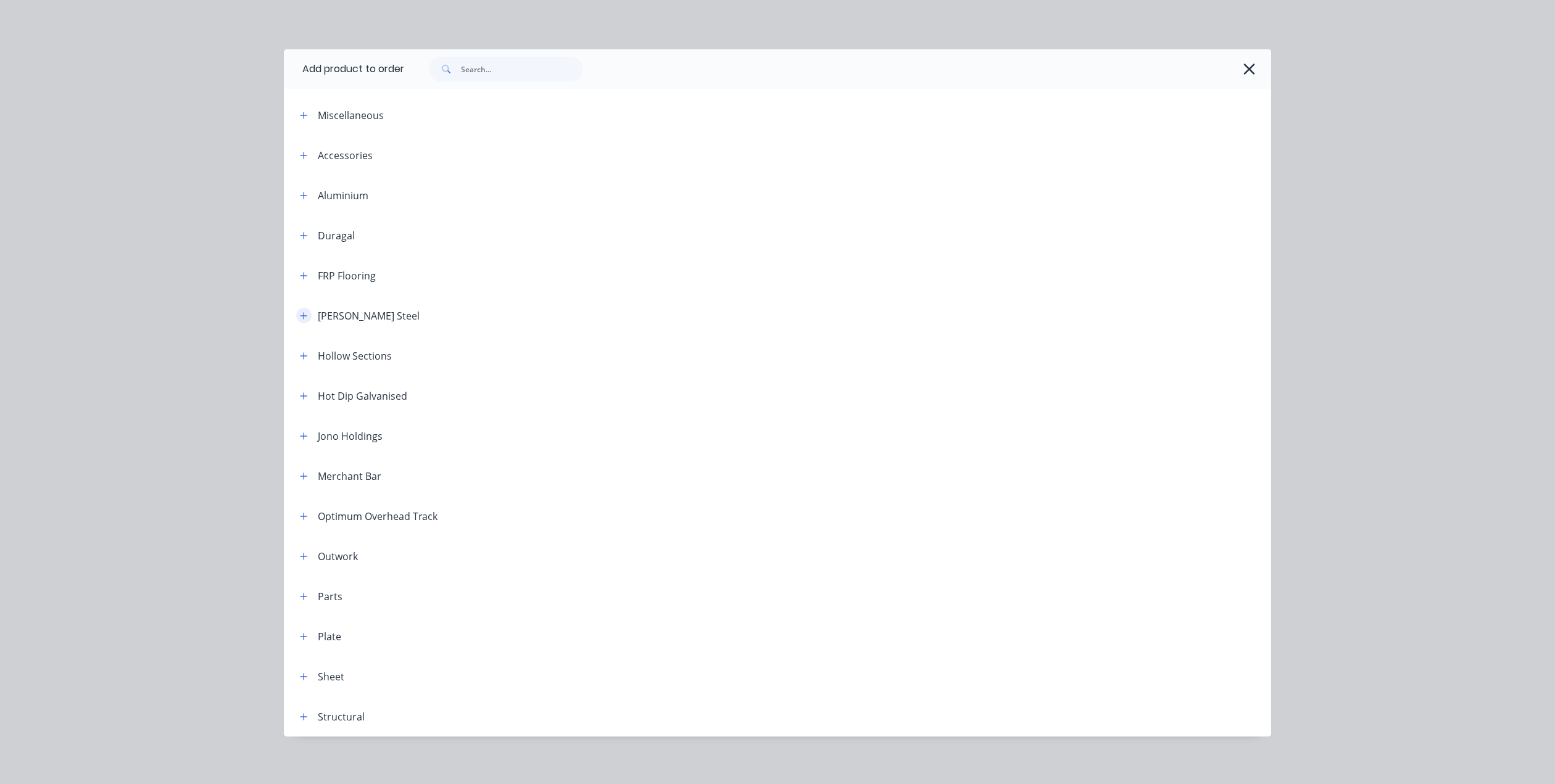
click at [300, 317] on icon "button" at bounding box center [303, 316] width 8 height 9
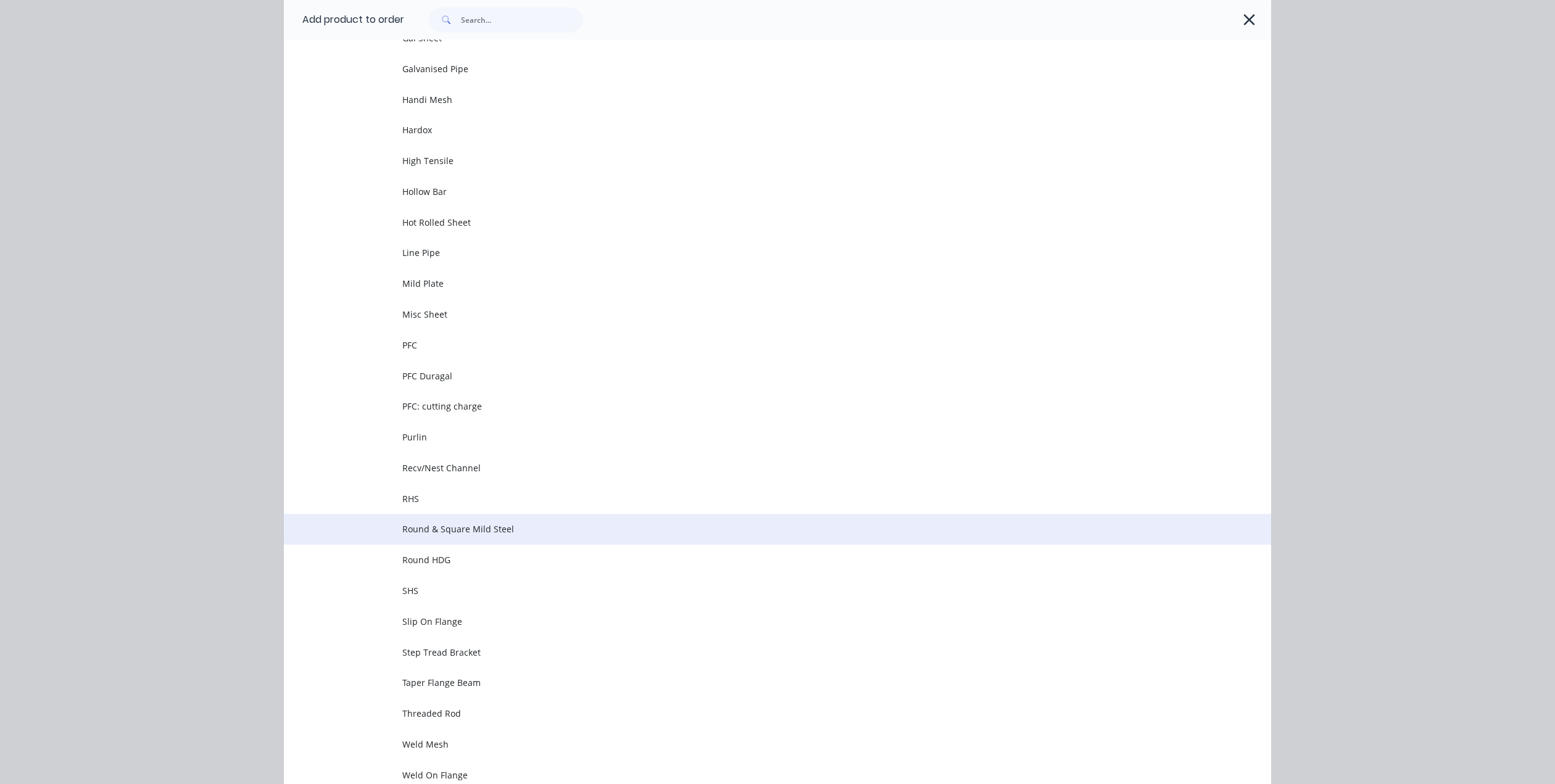
scroll to position [1481, 0]
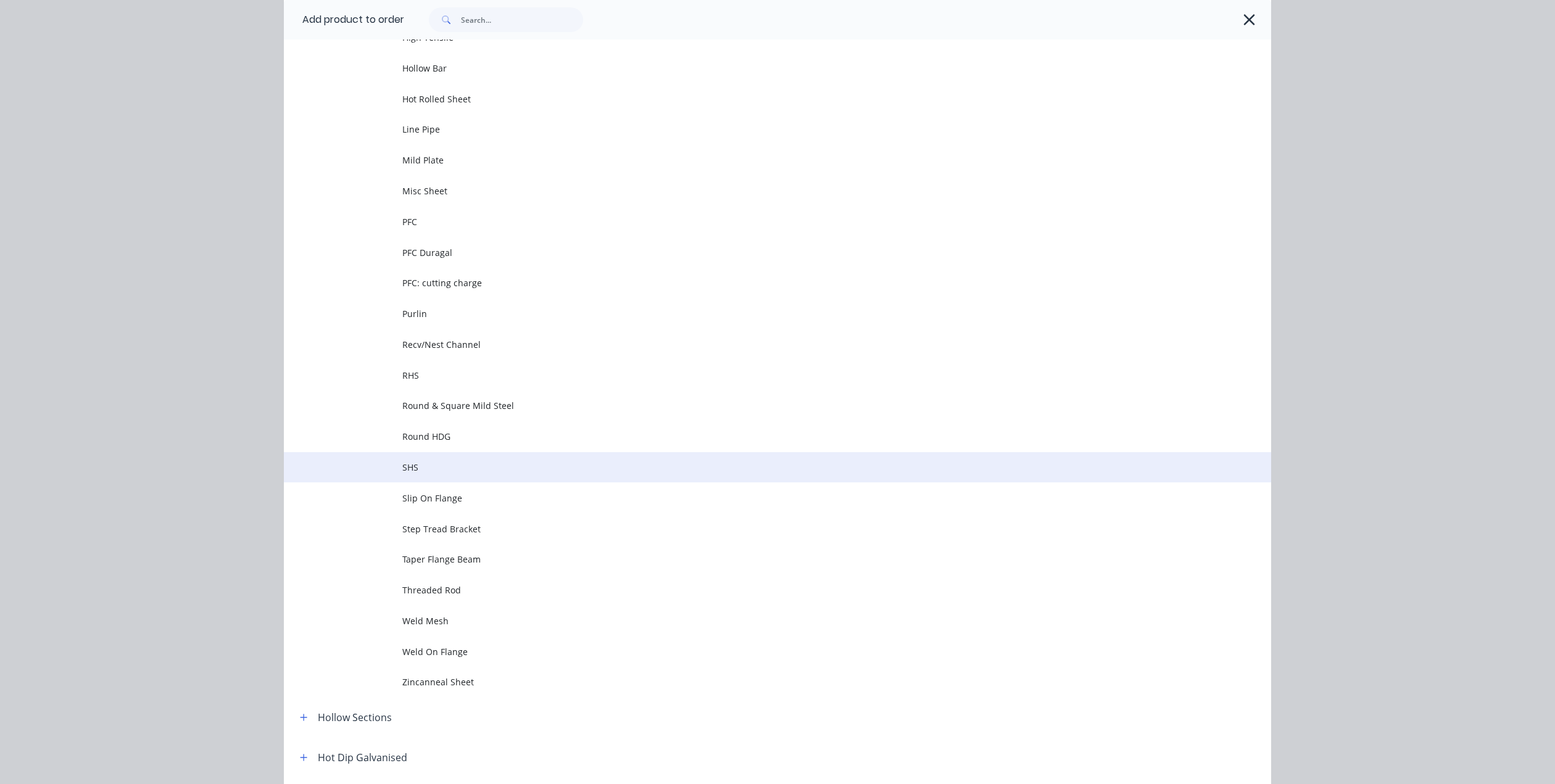
click at [408, 465] on span "SHS" at bounding box center [750, 467] width 695 height 13
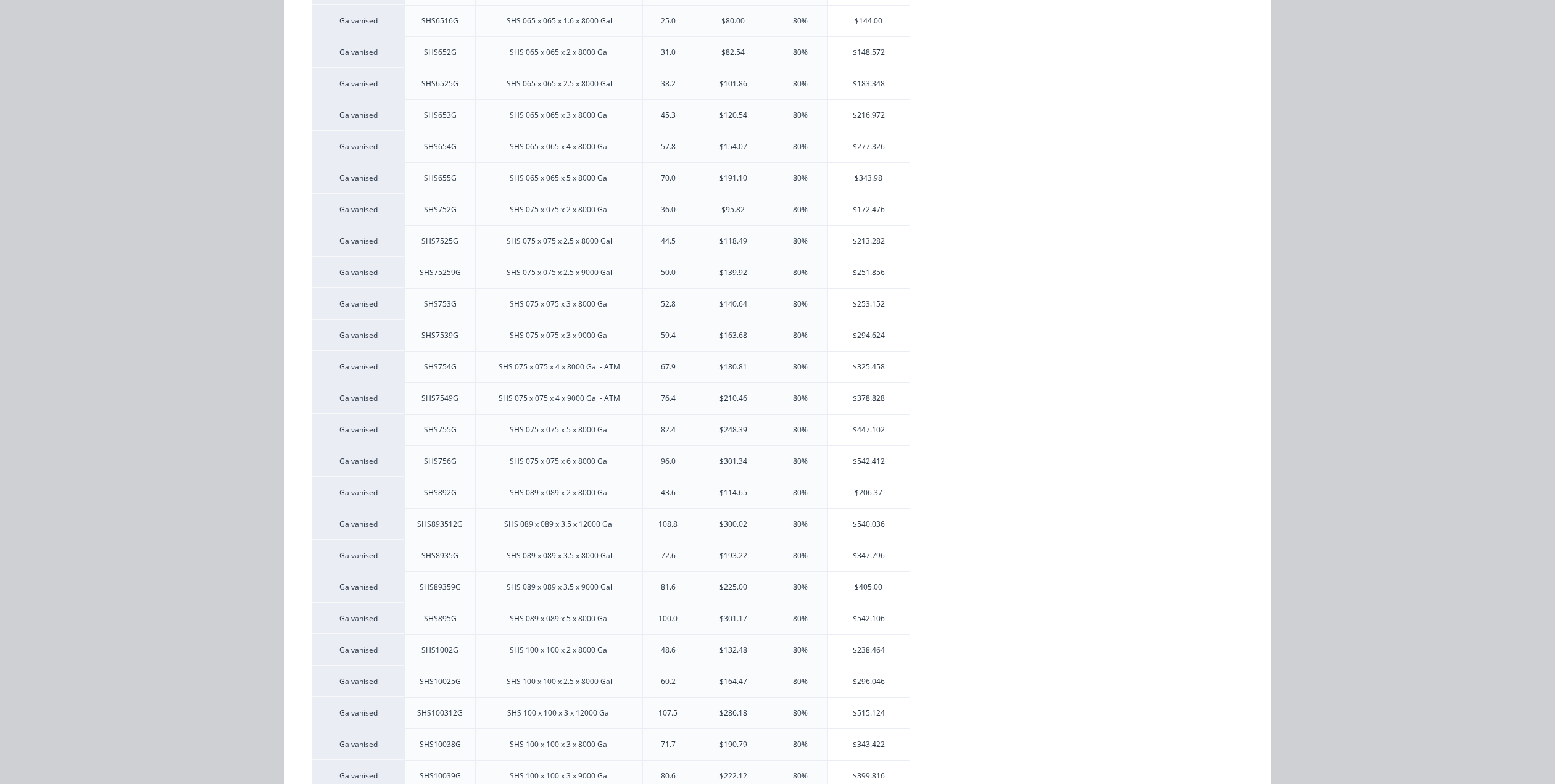
scroll to position [1048, 0]
click at [432, 684] on div "SHS10038G" at bounding box center [440, 682] width 41 height 11
click at [833, 684] on div "$343.422" at bounding box center [869, 683] width 82 height 31
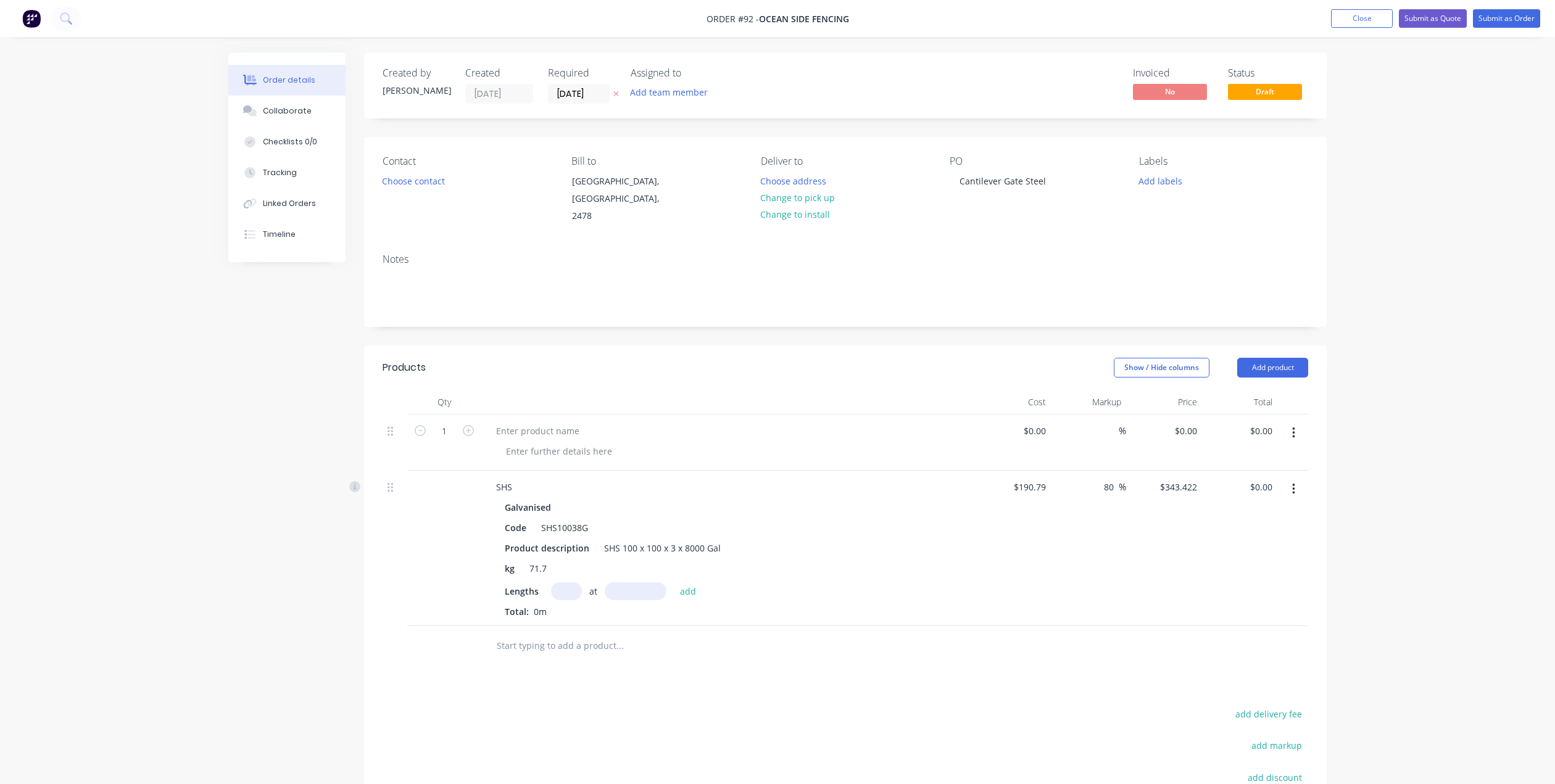
click at [563, 582] on input "text" at bounding box center [566, 591] width 31 height 18
type input "3"
click at [638, 582] on input "text" at bounding box center [636, 591] width 62 height 18
type input "8000mm"
click at [694, 582] on button "add" at bounding box center [688, 590] width 29 height 16
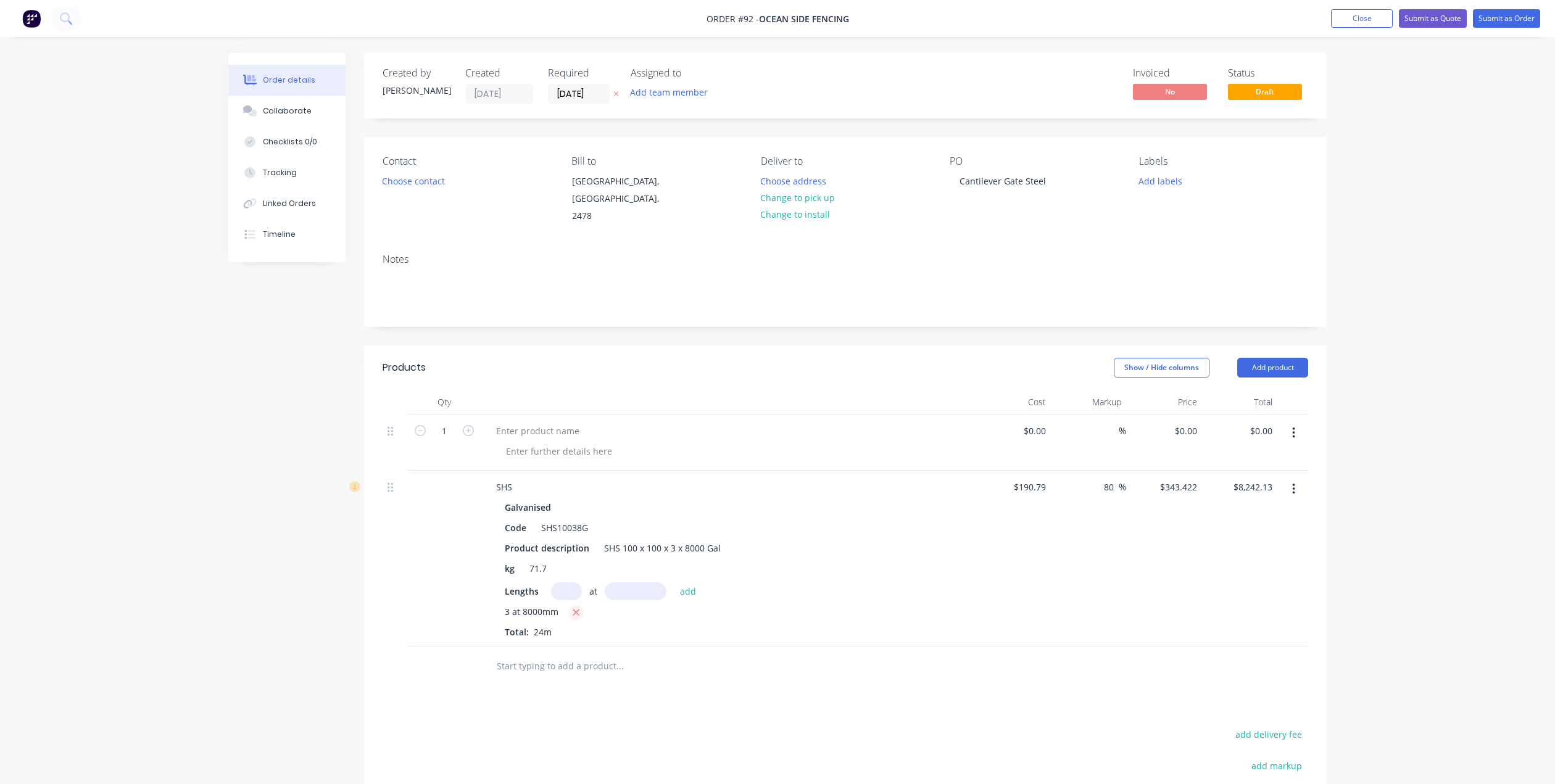
click at [572, 609] on icon "button" at bounding box center [576, 612] width 7 height 7
type input "$0.00"
click at [556, 582] on input "text" at bounding box center [566, 591] width 31 height 18
type input "3"
click at [645, 582] on input "text" at bounding box center [636, 591] width 62 height 18
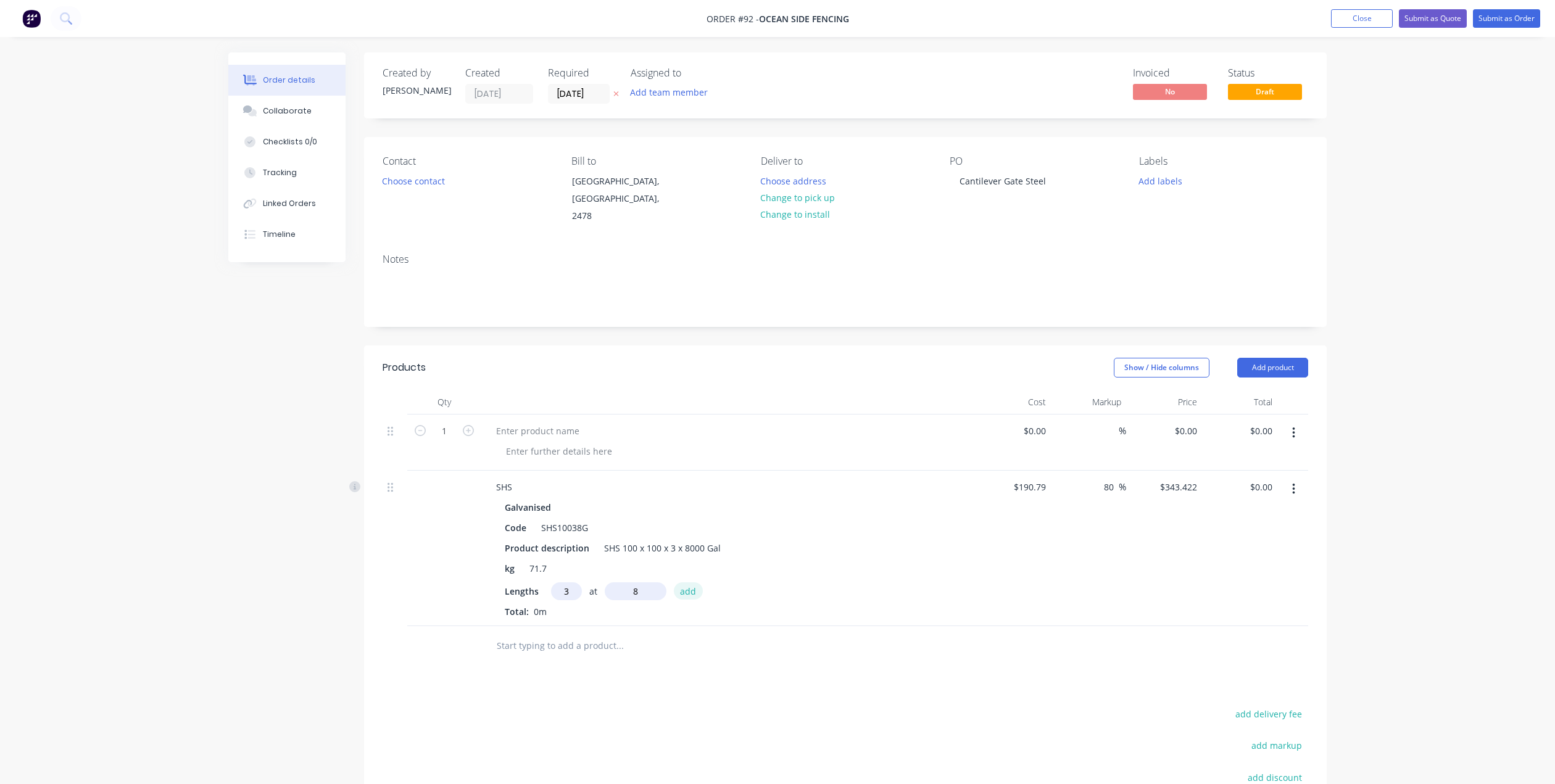
type input "8mm"
click at [686, 582] on button "add" at bounding box center [688, 590] width 29 height 16
click at [558, 606] on icon "button" at bounding box center [560, 612] width 8 height 11
type input "$0.00"
click at [562, 582] on input "text" at bounding box center [566, 591] width 31 height 18
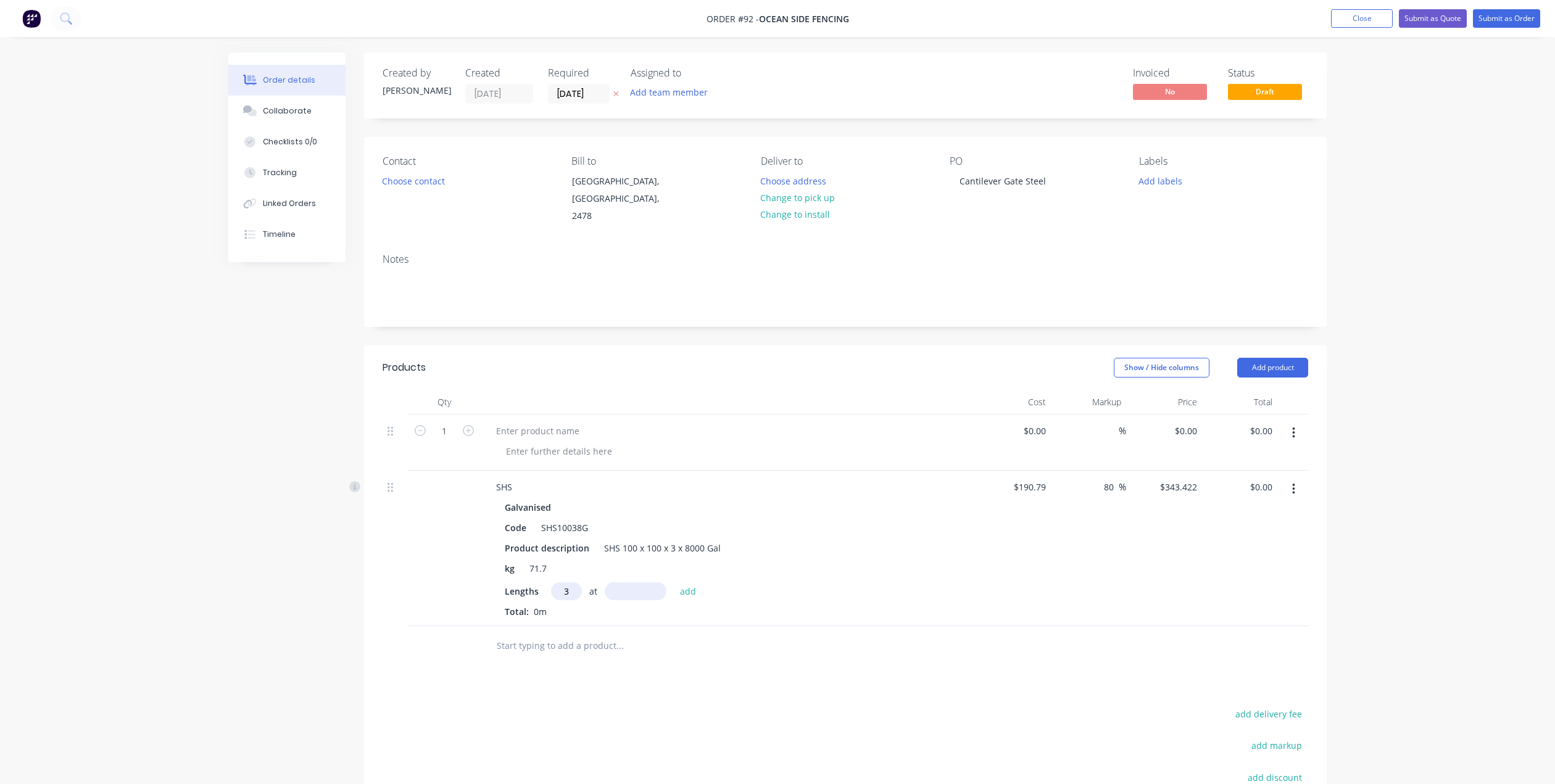
type input "3"
click at [651, 582] on input "text" at bounding box center [636, 591] width 62 height 18
type input "8000"
click at [674, 582] on button "add" at bounding box center [688, 590] width 29 height 16
click at [575, 606] on icon "button" at bounding box center [575, 612] width 8 height 11
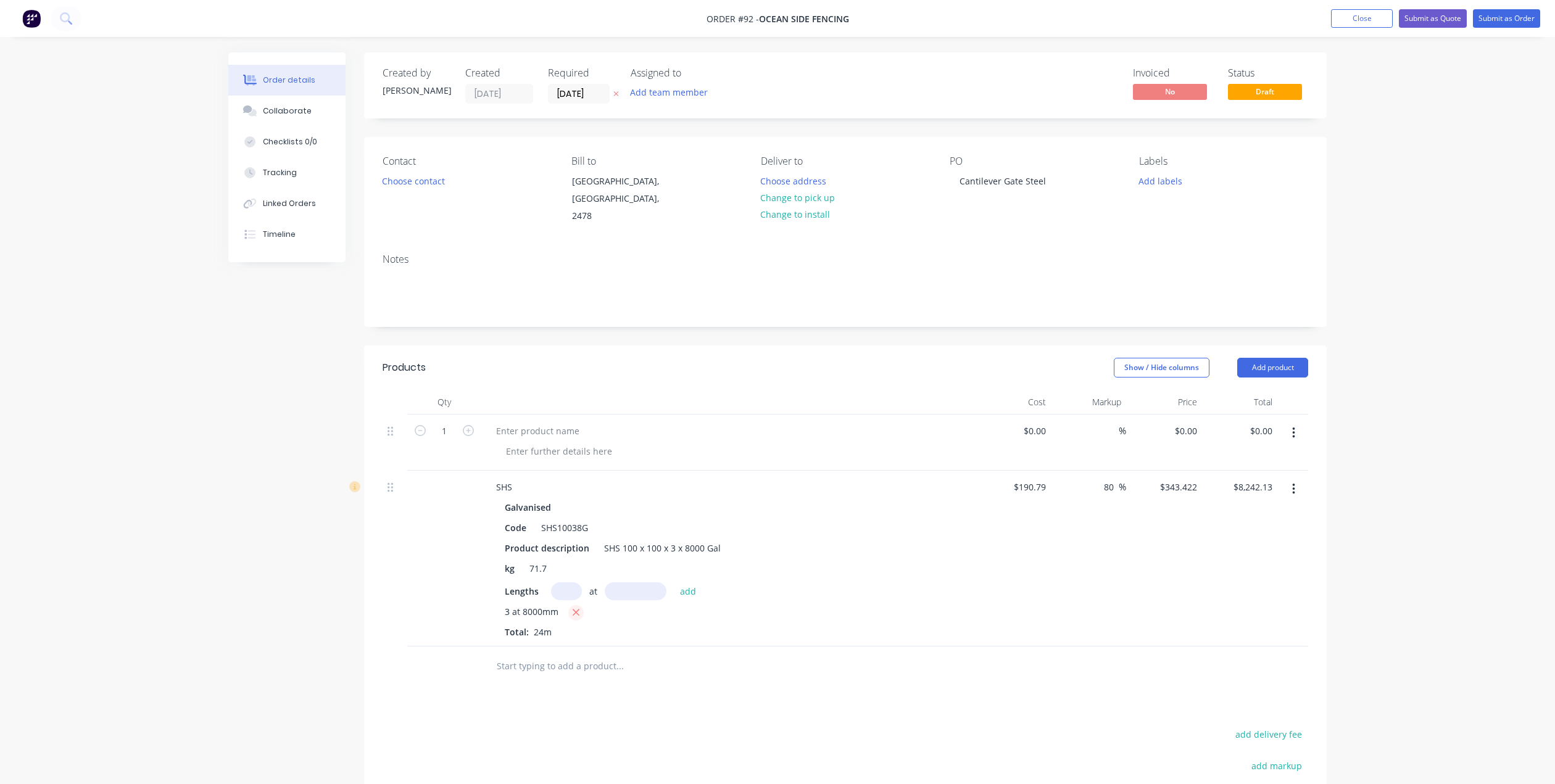
type input "$0.00"
click at [693, 582] on button "add" at bounding box center [688, 590] width 29 height 16
click at [566, 582] on input "text" at bounding box center [566, 591] width 31 height 18
click at [246, 757] on span "×" at bounding box center [250, 760] width 8 height 17
click at [564, 582] on input "text" at bounding box center [566, 591] width 31 height 18
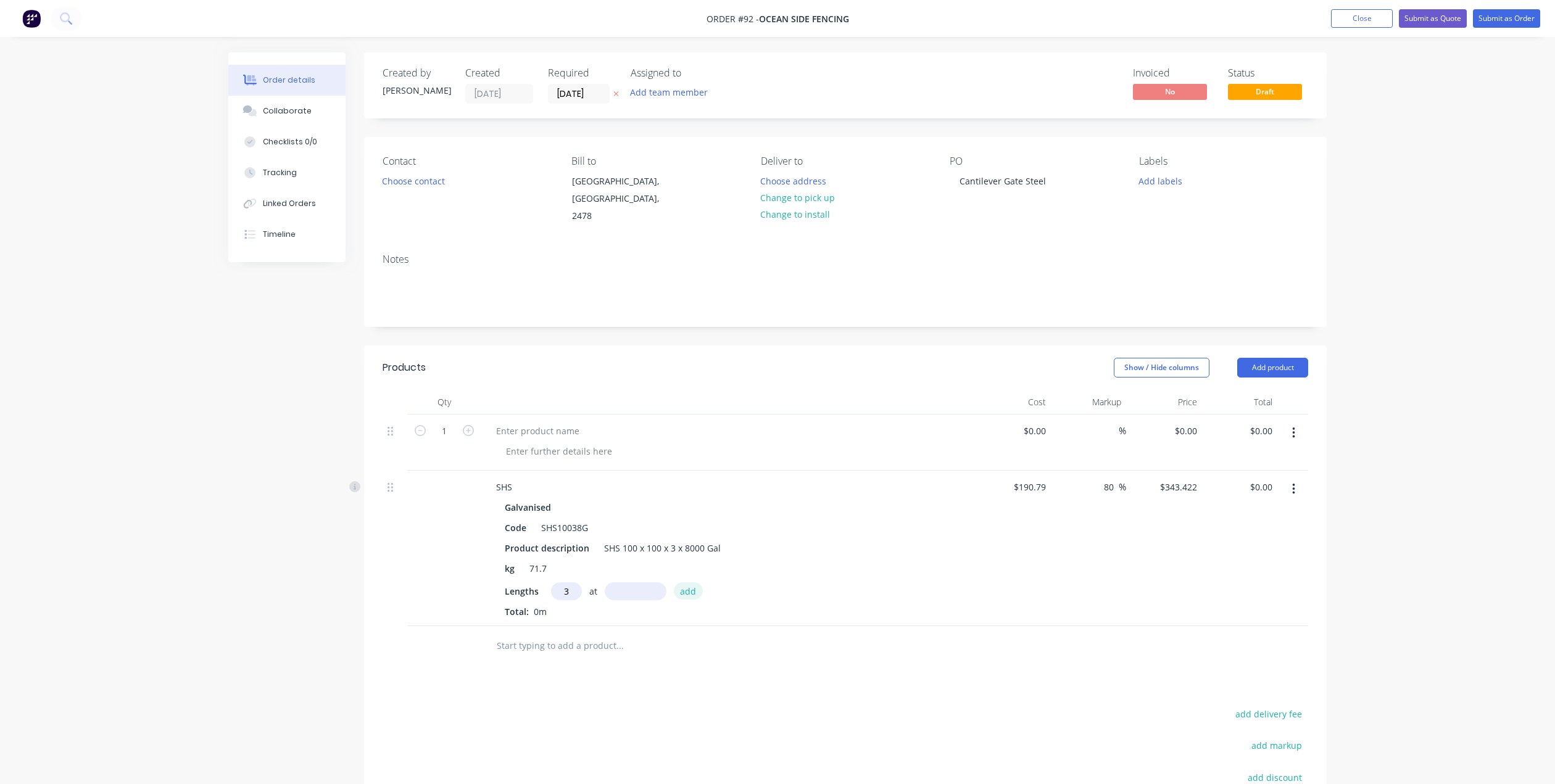
type input "3"
click at [697, 582] on button "add" at bounding box center [688, 590] width 29 height 16
click at [246, 758] on span "×" at bounding box center [250, 760] width 8 height 17
click at [567, 582] on input "text" at bounding box center [566, 591] width 31 height 18
type input "3"
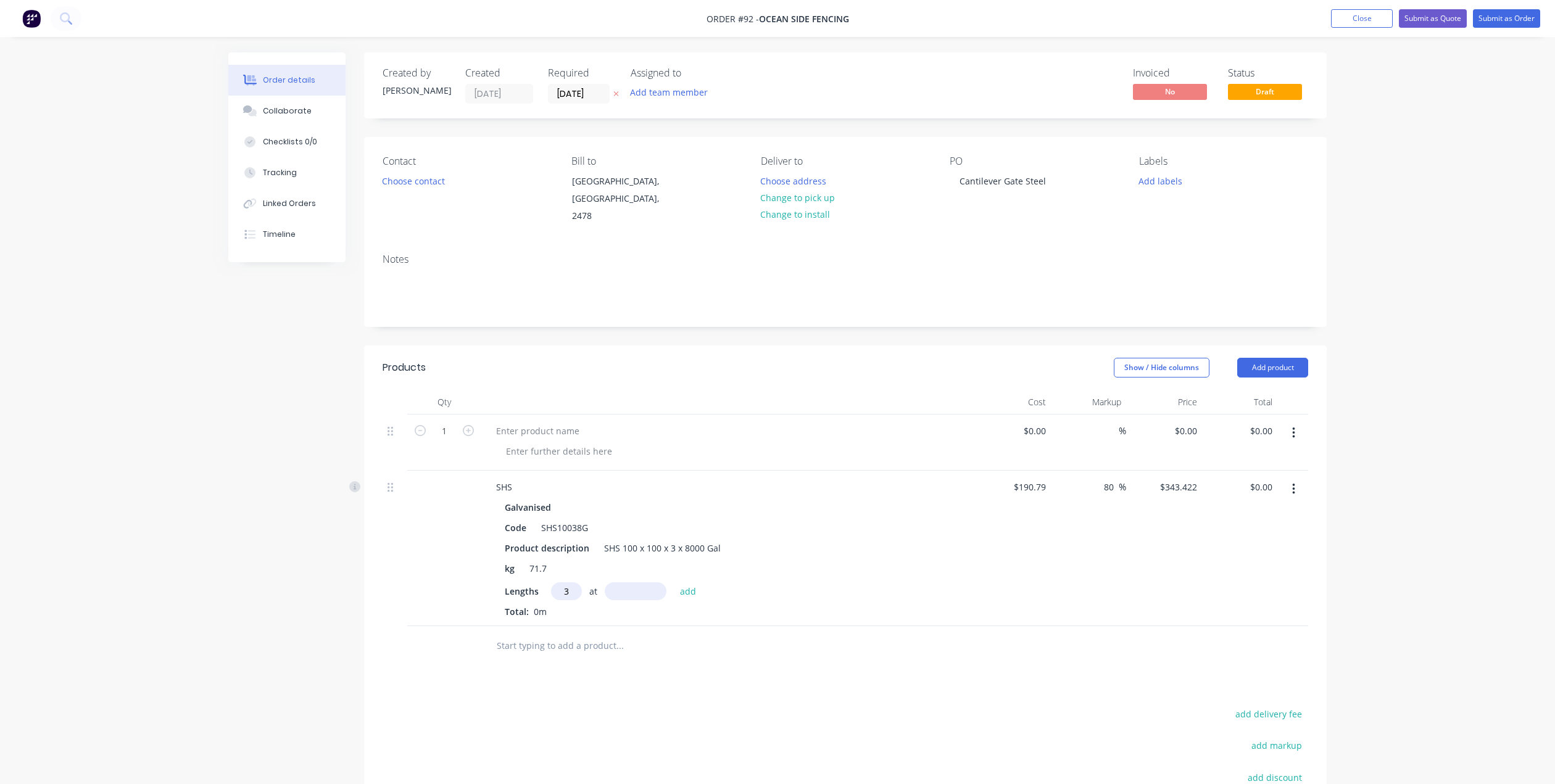
click at [635, 582] on input "text" at bounding box center [636, 591] width 62 height 18
type input "8mm"
click at [693, 582] on button "add" at bounding box center [688, 590] width 29 height 16
click at [563, 606] on icon "button" at bounding box center [560, 612] width 8 height 11
type input "$0.00"
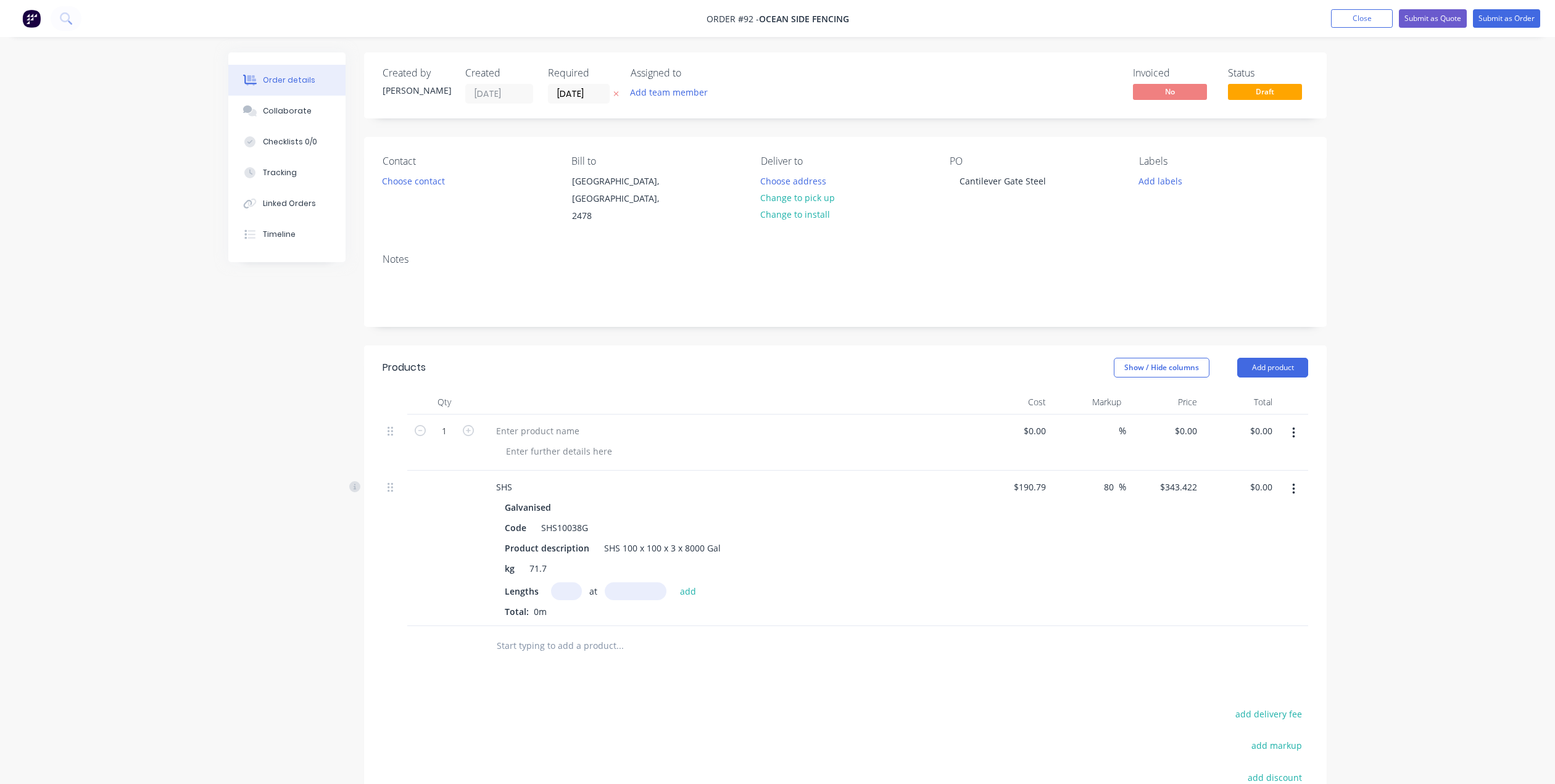
click at [569, 582] on input "text" at bounding box center [566, 591] width 31 height 18
click at [636, 582] on input "text" at bounding box center [636, 591] width 62 height 18
drag, startPoint x: 571, startPoint y: 577, endPoint x: 547, endPoint y: 585, distance: 25.3
click at [548, 583] on div "Lengths 8 at add" at bounding box center [728, 591] width 447 height 18
type input "3"
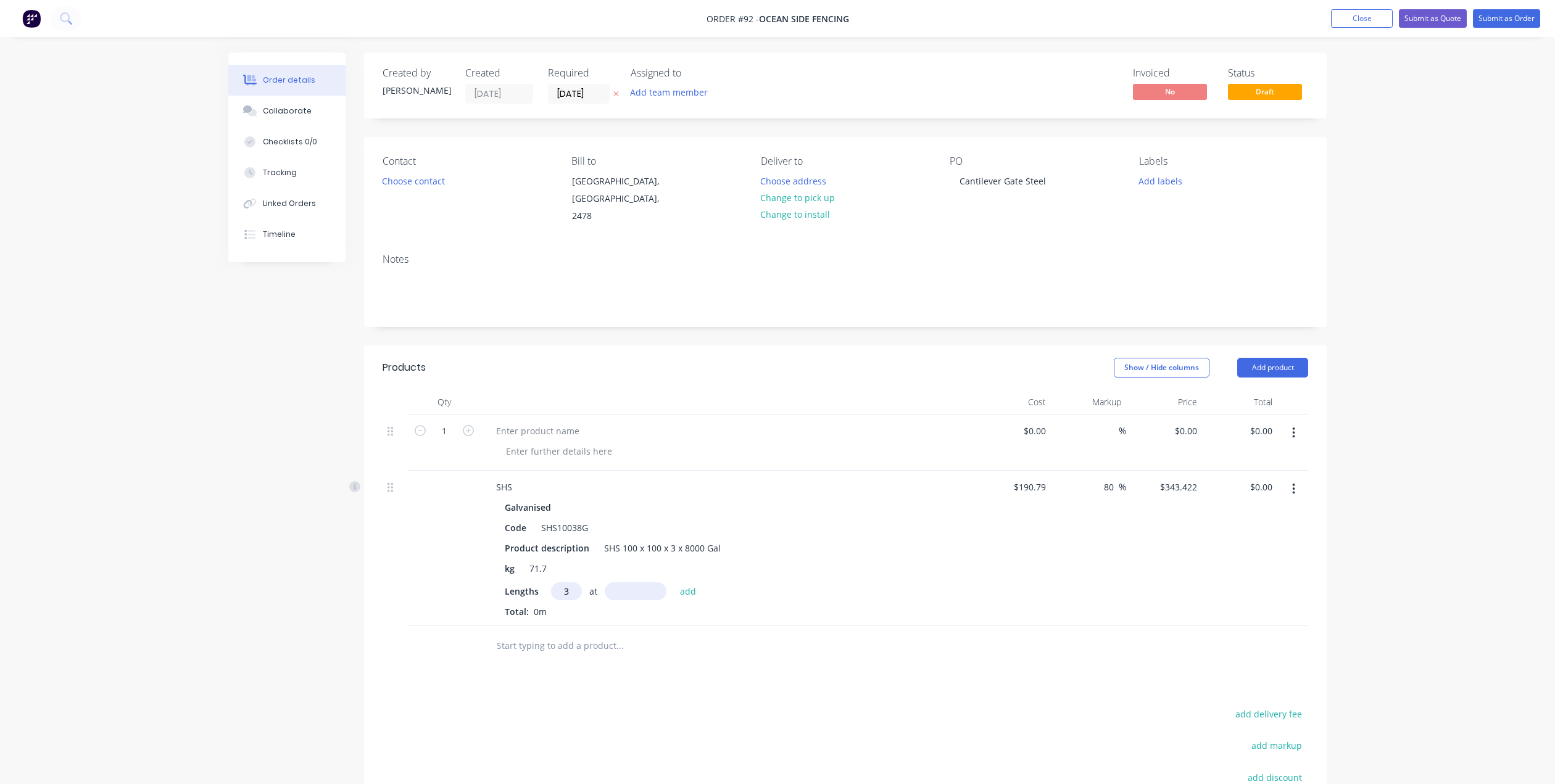
click at [639, 582] on input "text" at bounding box center [636, 591] width 62 height 18
type input "8000mm"
click at [688, 582] on button "add" at bounding box center [688, 590] width 29 height 16
click at [574, 609] on icon "button" at bounding box center [576, 612] width 7 height 7
type input "$0.00"
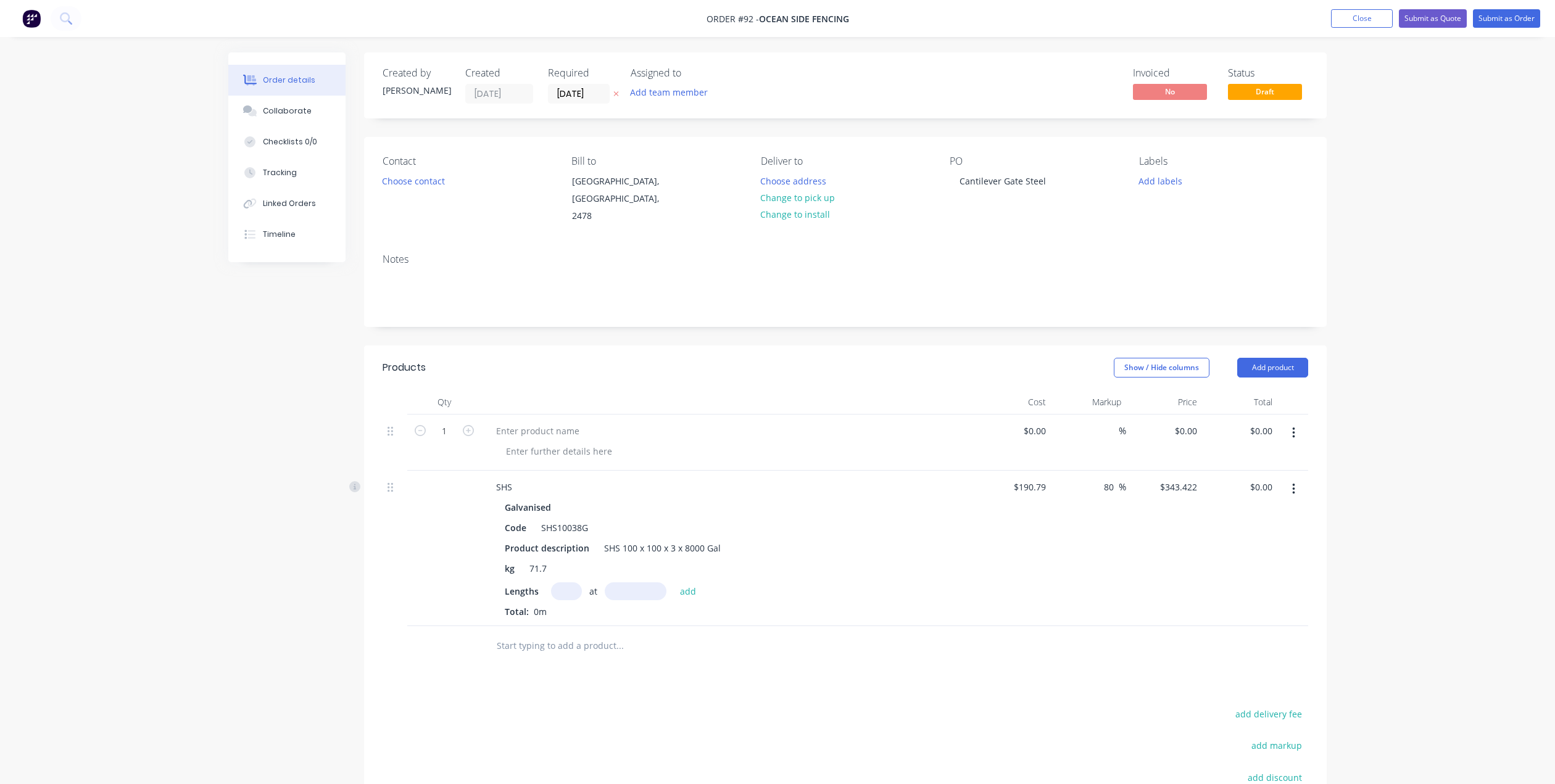
click at [566, 582] on input "text" at bounding box center [566, 591] width 31 height 18
type input "3"
click at [626, 582] on input "text" at bounding box center [636, 591] width 62 height 18
type input "8mm"
click at [1296, 478] on button "button" at bounding box center [1293, 489] width 29 height 22
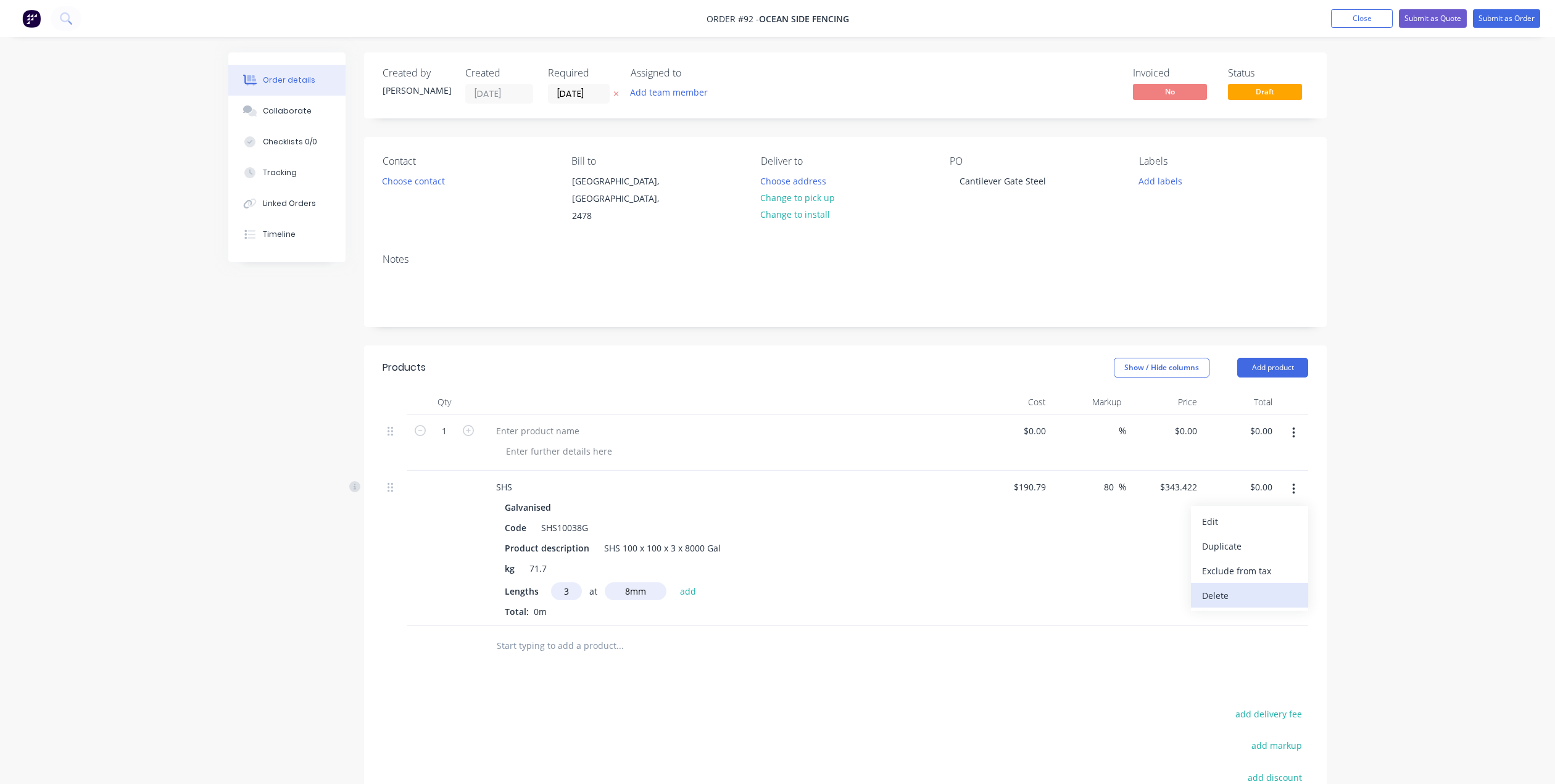
click at [1237, 587] on div "Delete" at bounding box center [1249, 595] width 95 height 18
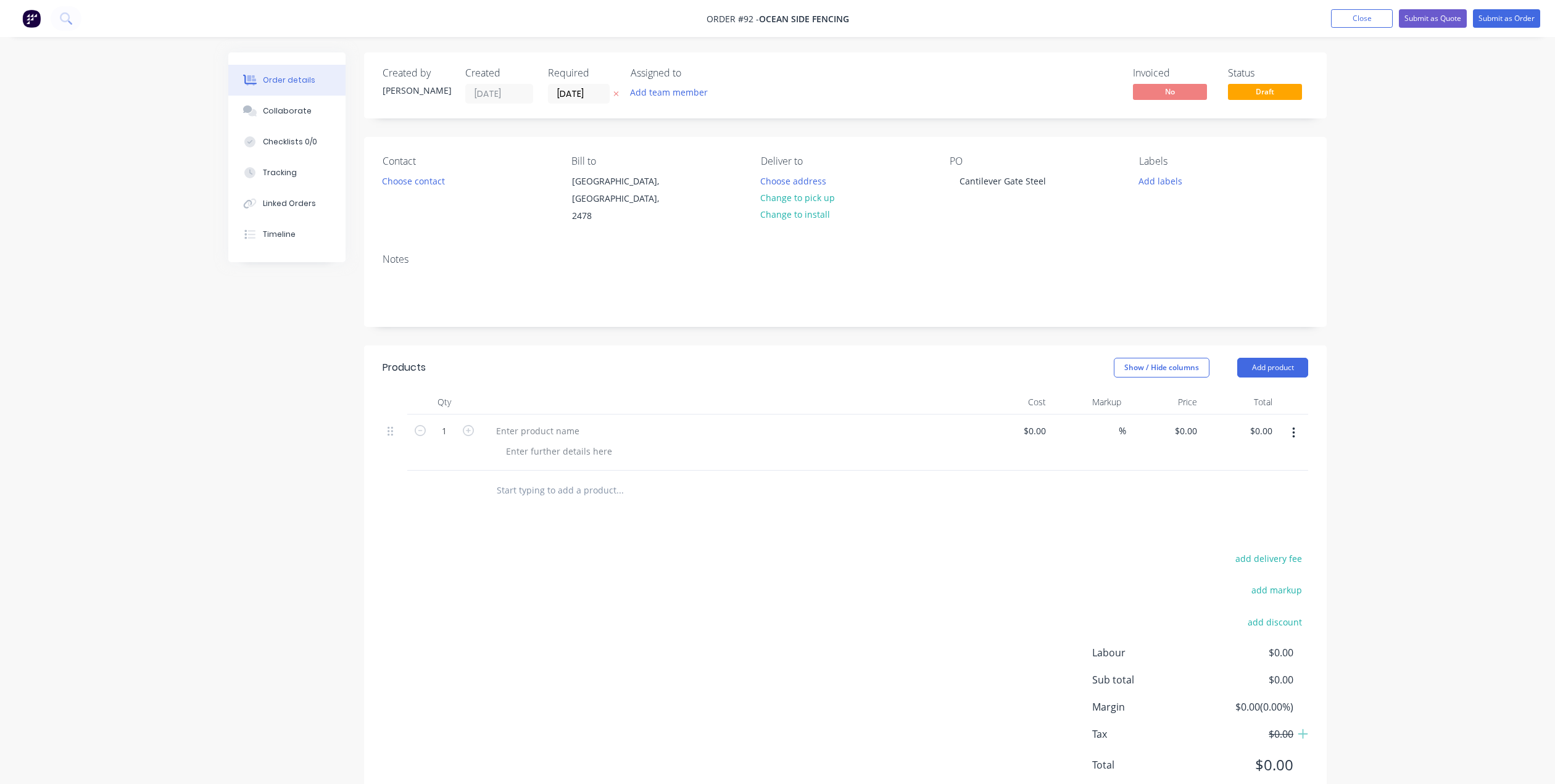
click at [1297, 422] on button "button" at bounding box center [1293, 433] width 29 height 22
click at [1243, 530] on div "Delete" at bounding box center [1249, 539] width 95 height 18
click at [1293, 358] on button "Add product" at bounding box center [1277, 367] width 71 height 20
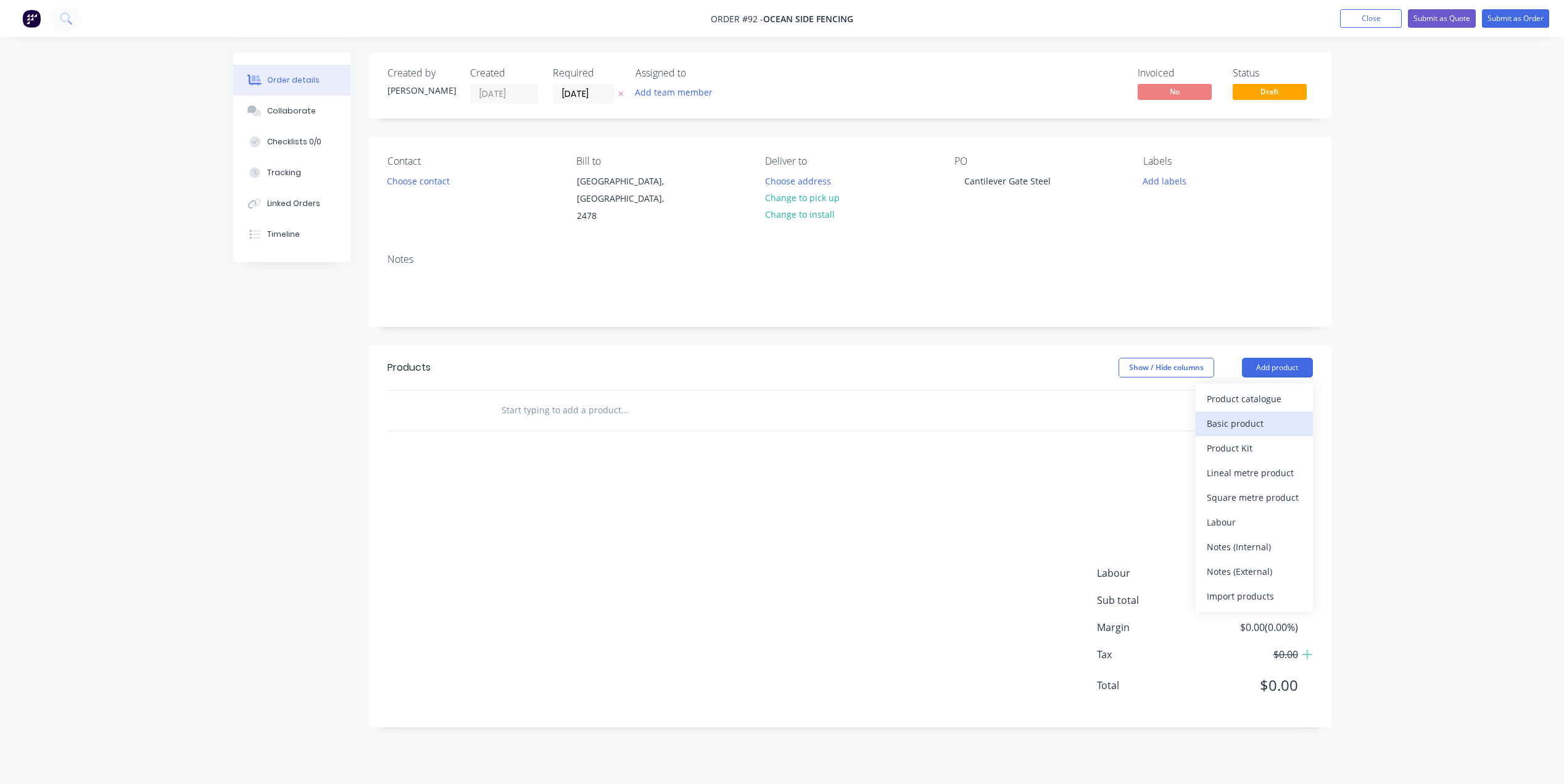
click at [1229, 414] on div "Basic product" at bounding box center [1253, 423] width 95 height 18
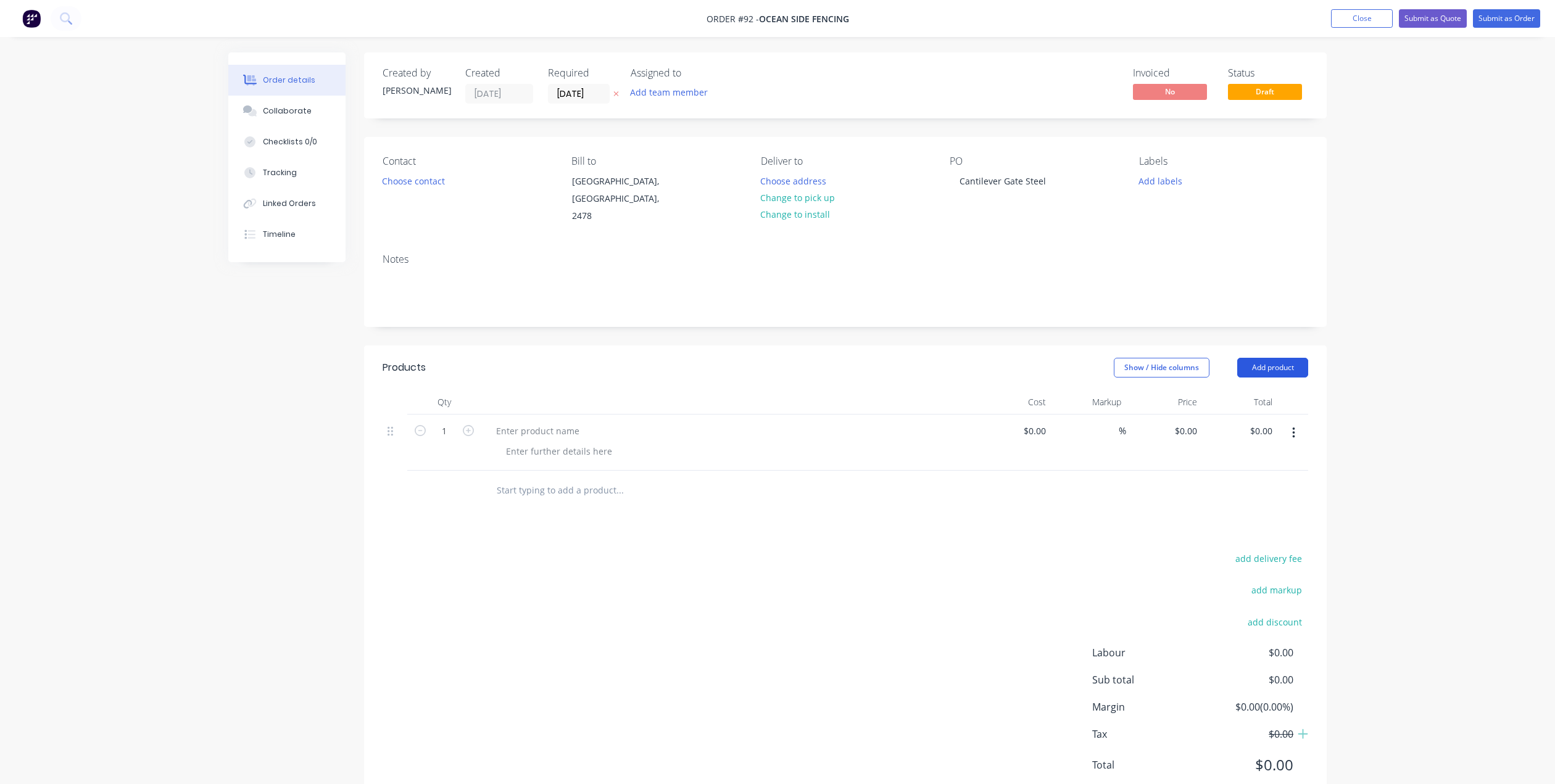
click at [1276, 358] on button "Add product" at bounding box center [1273, 367] width 71 height 20
click at [1266, 389] on div "Product catalogue" at bounding box center [1249, 398] width 95 height 18
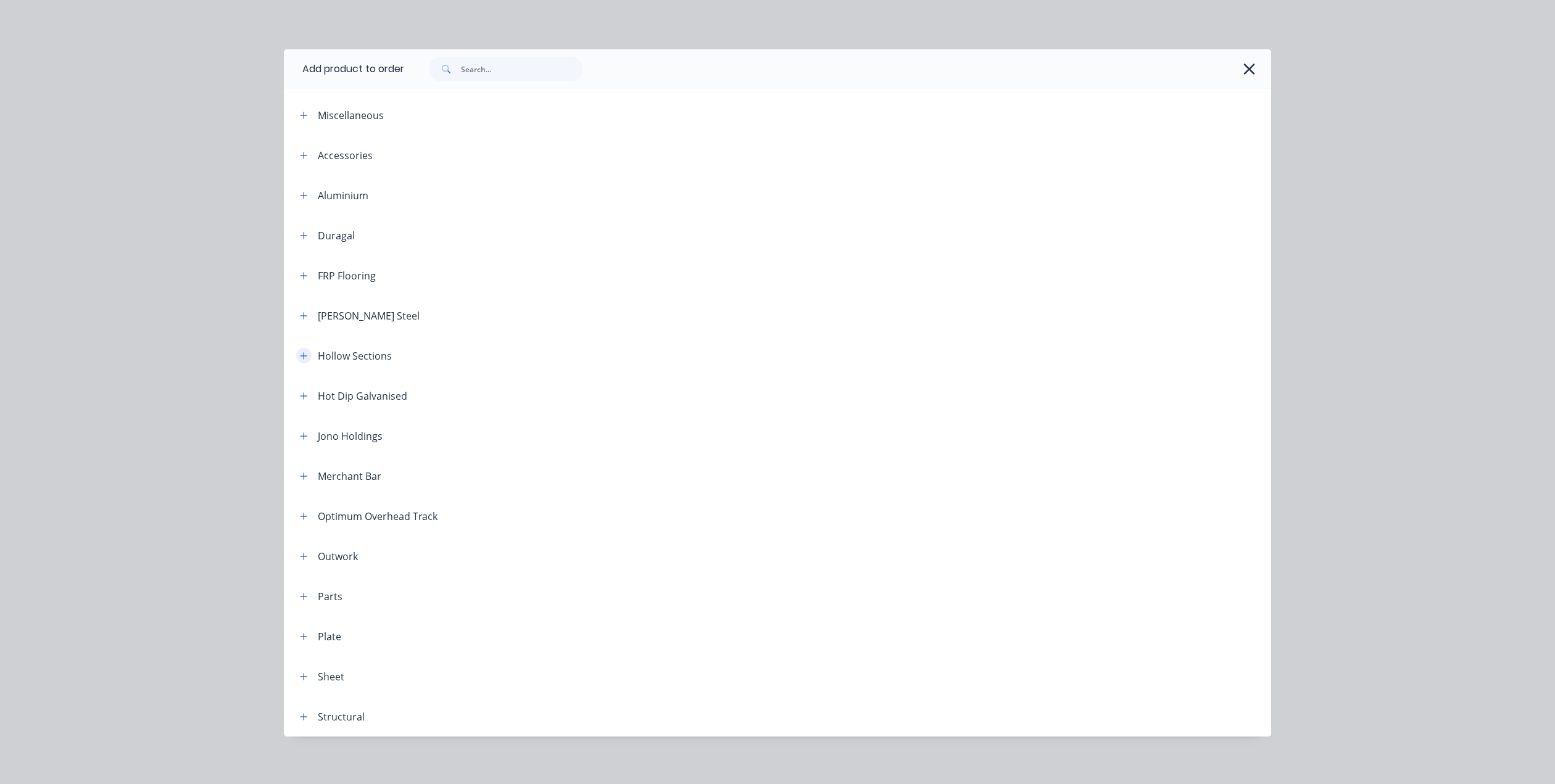
click at [300, 352] on icon "button" at bounding box center [303, 356] width 8 height 9
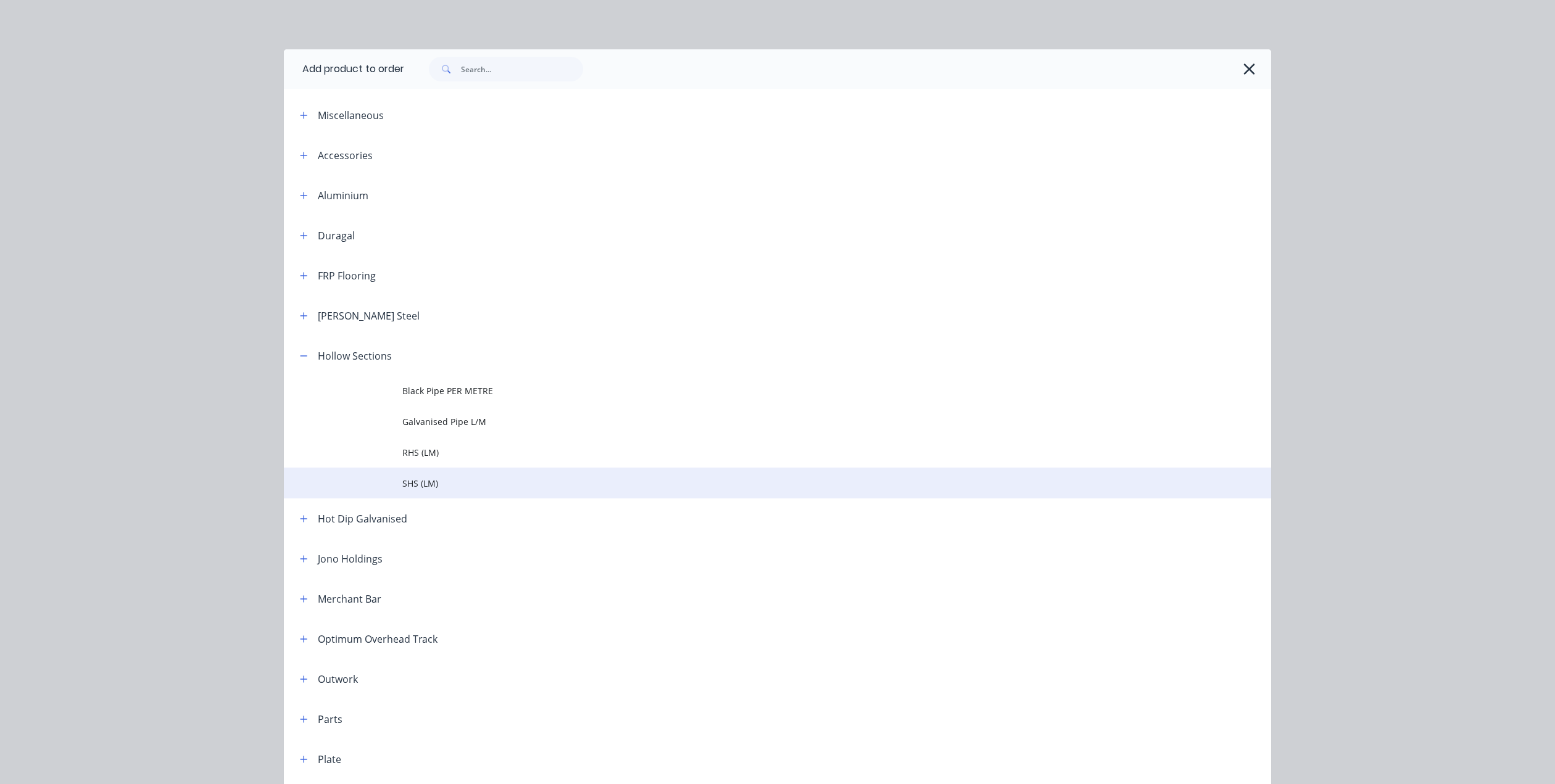
click at [410, 481] on span "SHS (LM)" at bounding box center [750, 483] width 695 height 13
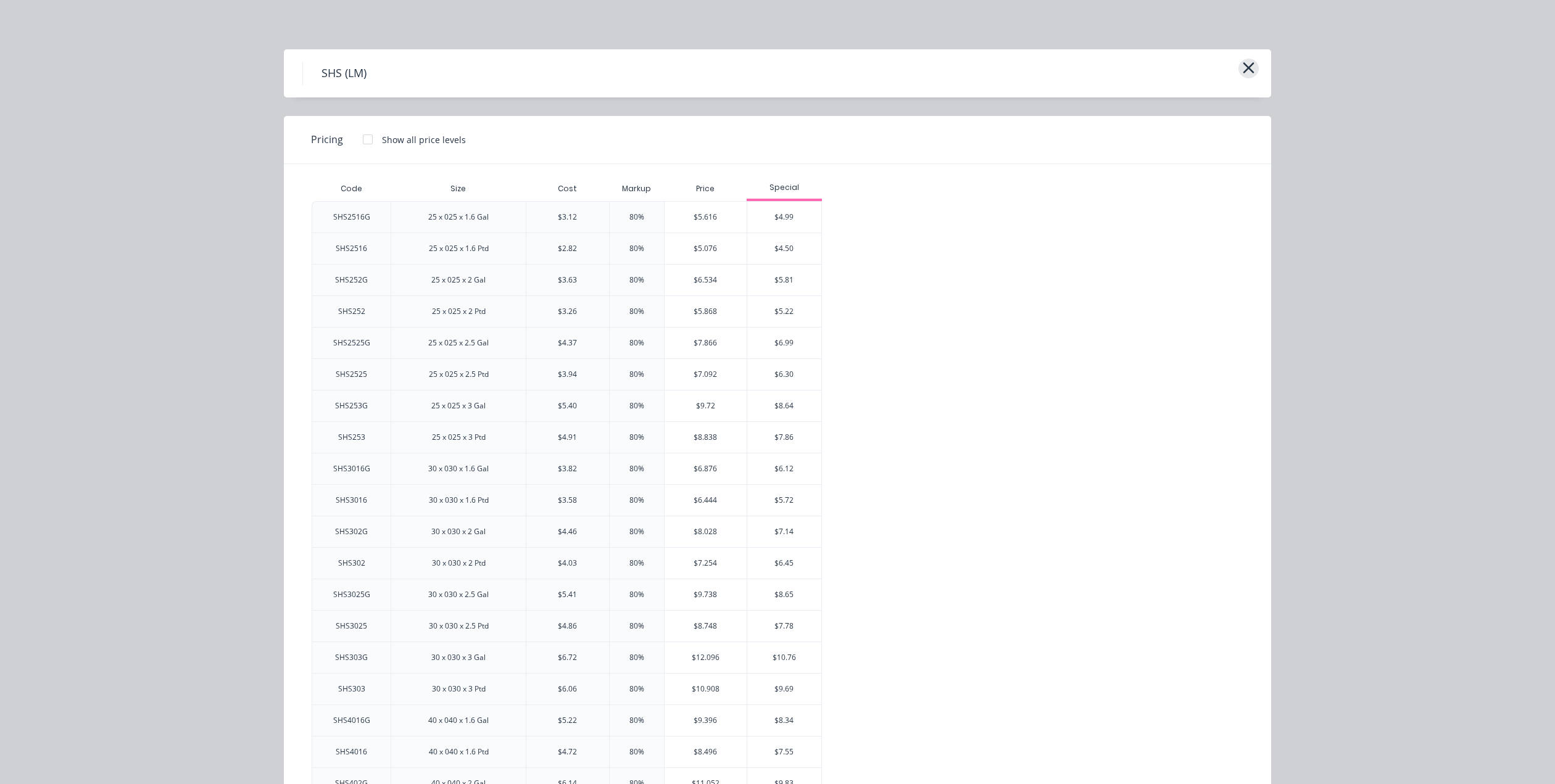
click at [1246, 64] on icon "button" at bounding box center [1248, 68] width 13 height 17
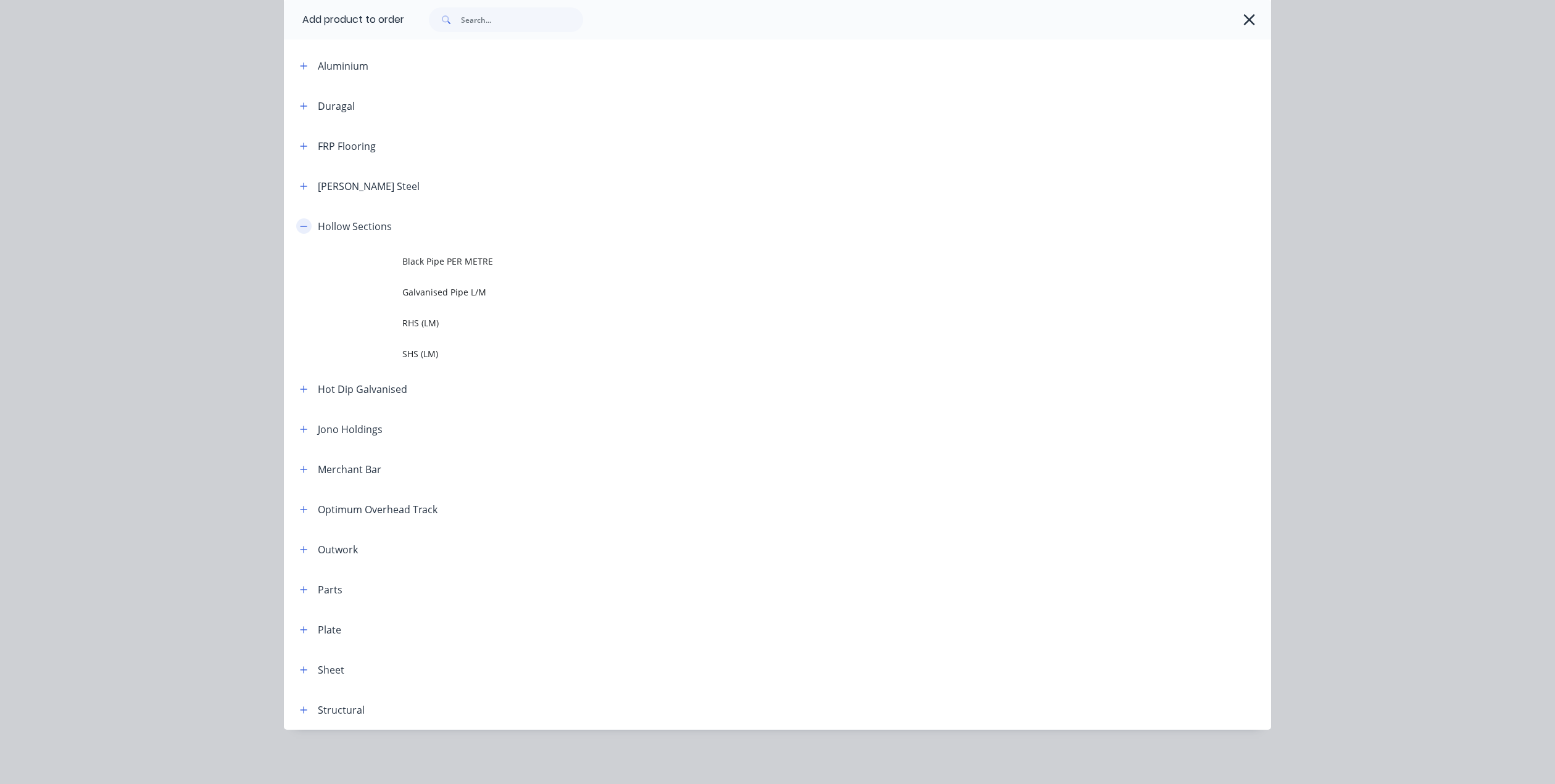
click at [303, 226] on icon "button" at bounding box center [303, 226] width 8 height 9
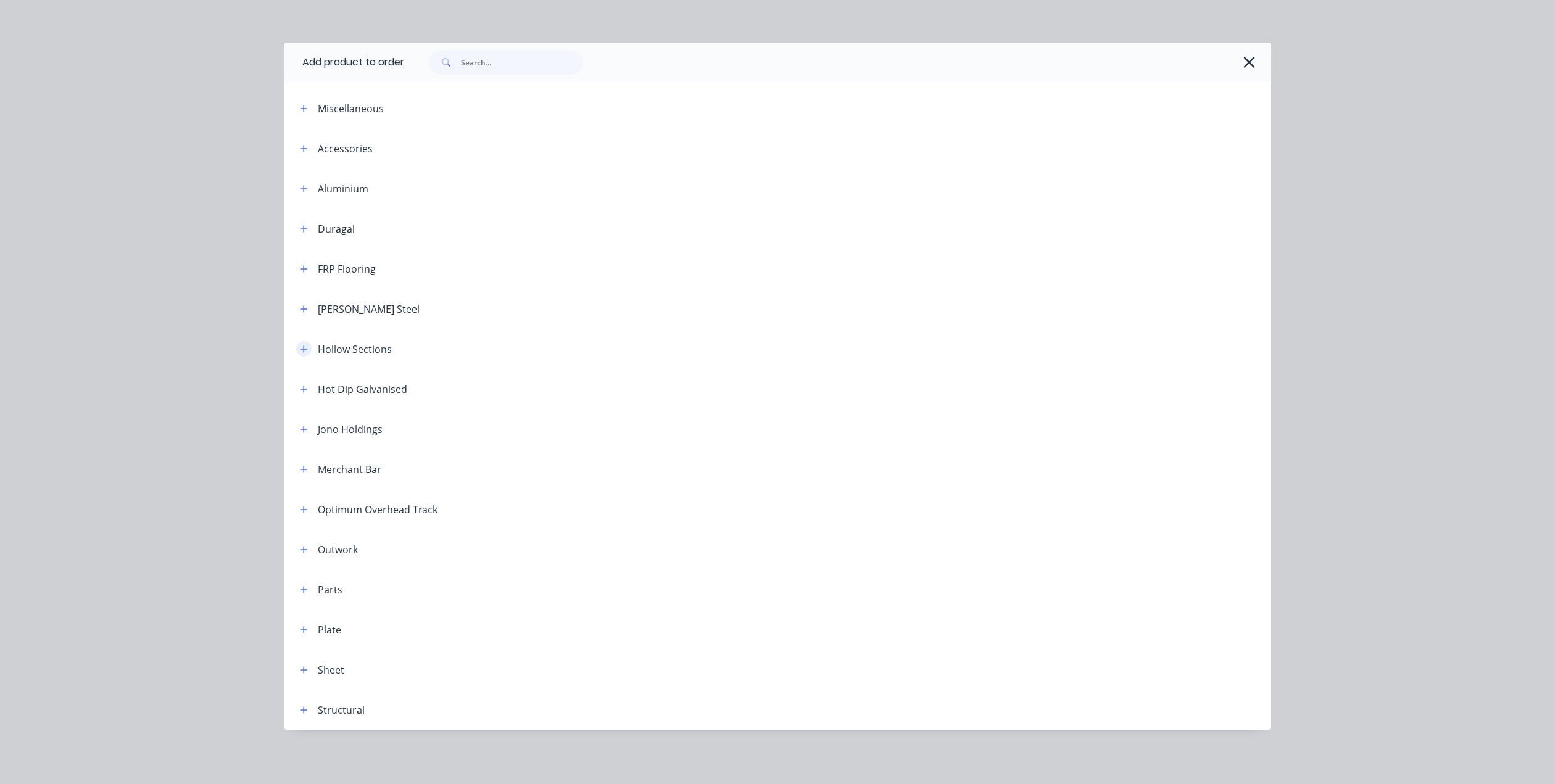
scroll to position [7, 0]
click at [300, 311] on icon "button" at bounding box center [303, 309] width 8 height 9
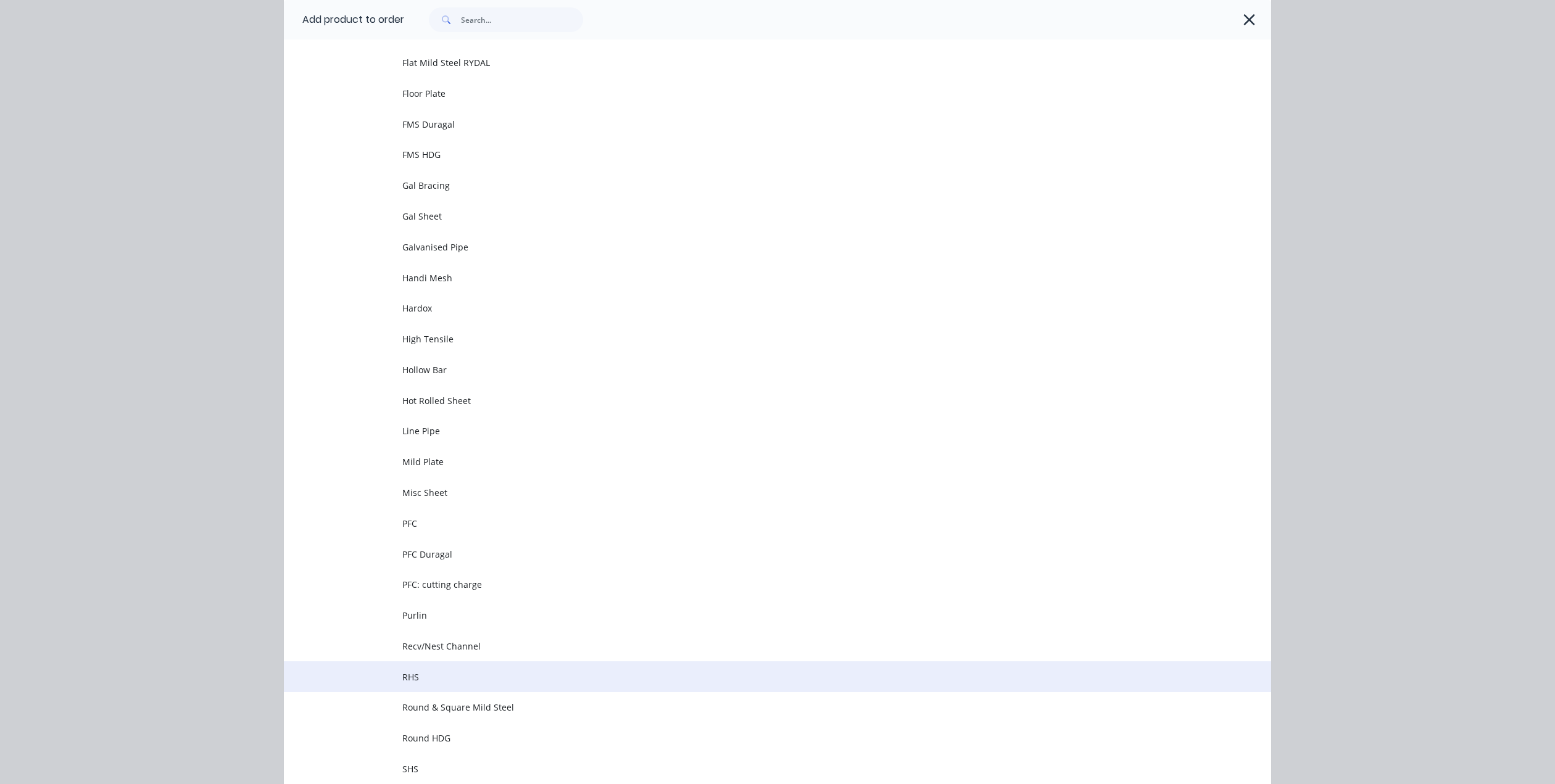
scroll to position [1302, 0]
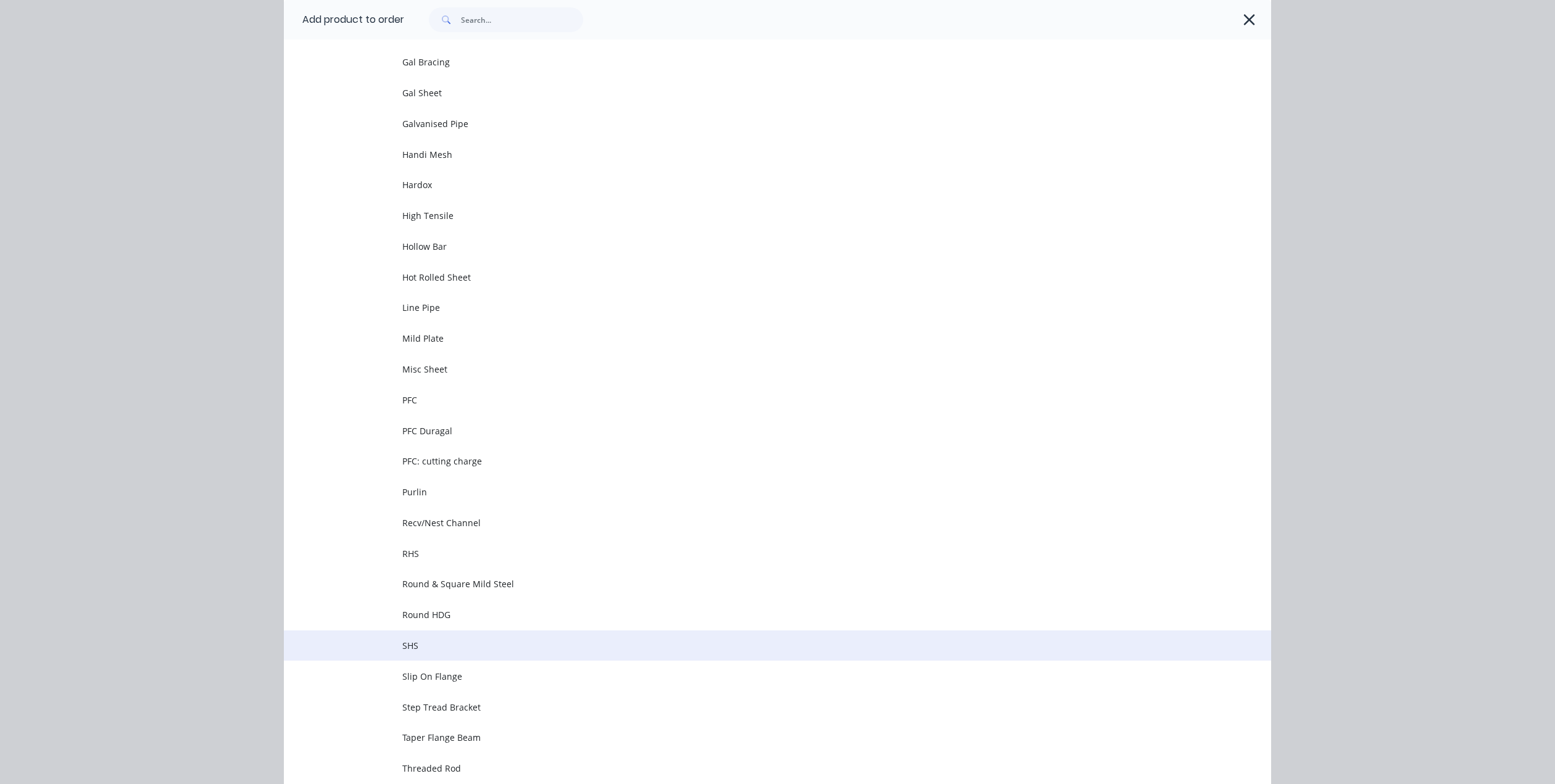
click at [406, 644] on span "SHS" at bounding box center [750, 645] width 695 height 13
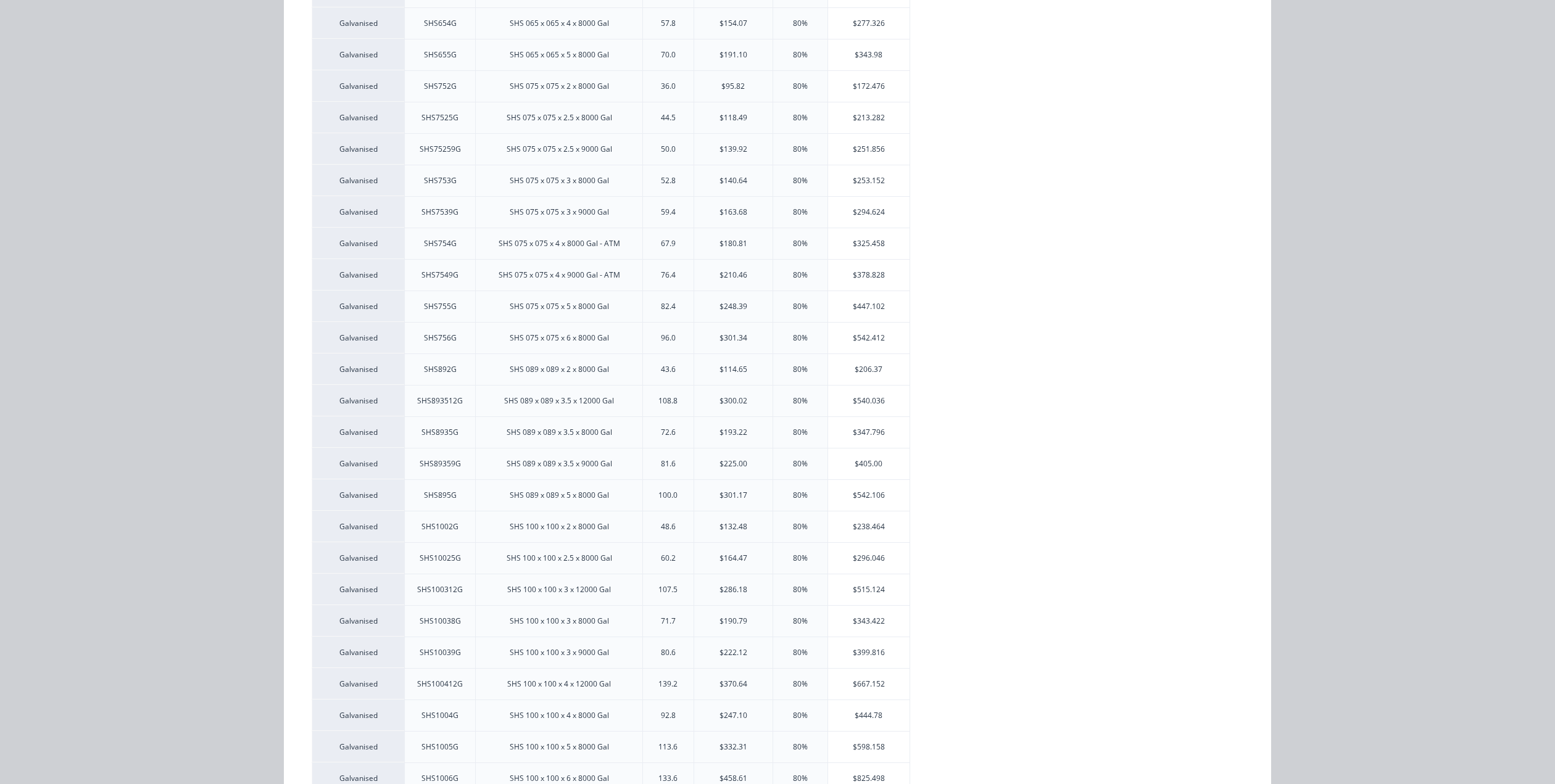
scroll to position [1172, 0]
click at [857, 554] on div "$343.422" at bounding box center [869, 559] width 82 height 31
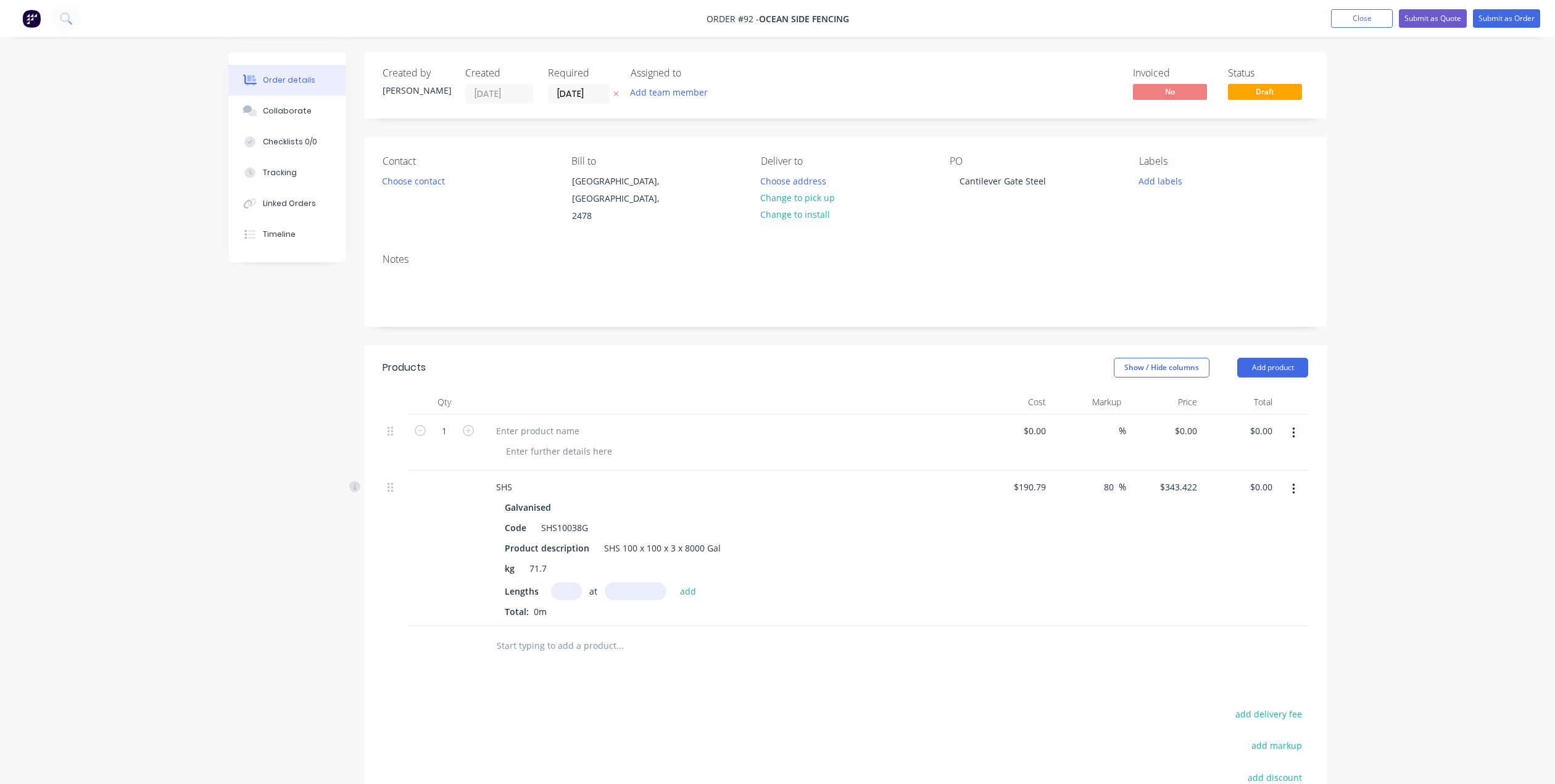
click at [457, 472] on div at bounding box center [445, 548] width 74 height 155
click at [442, 477] on div at bounding box center [445, 548] width 74 height 155
click at [464, 425] on icon "button" at bounding box center [468, 430] width 11 height 11
click at [466, 425] on icon "button" at bounding box center [468, 430] width 11 height 11
click at [421, 425] on icon "button" at bounding box center [420, 430] width 11 height 11
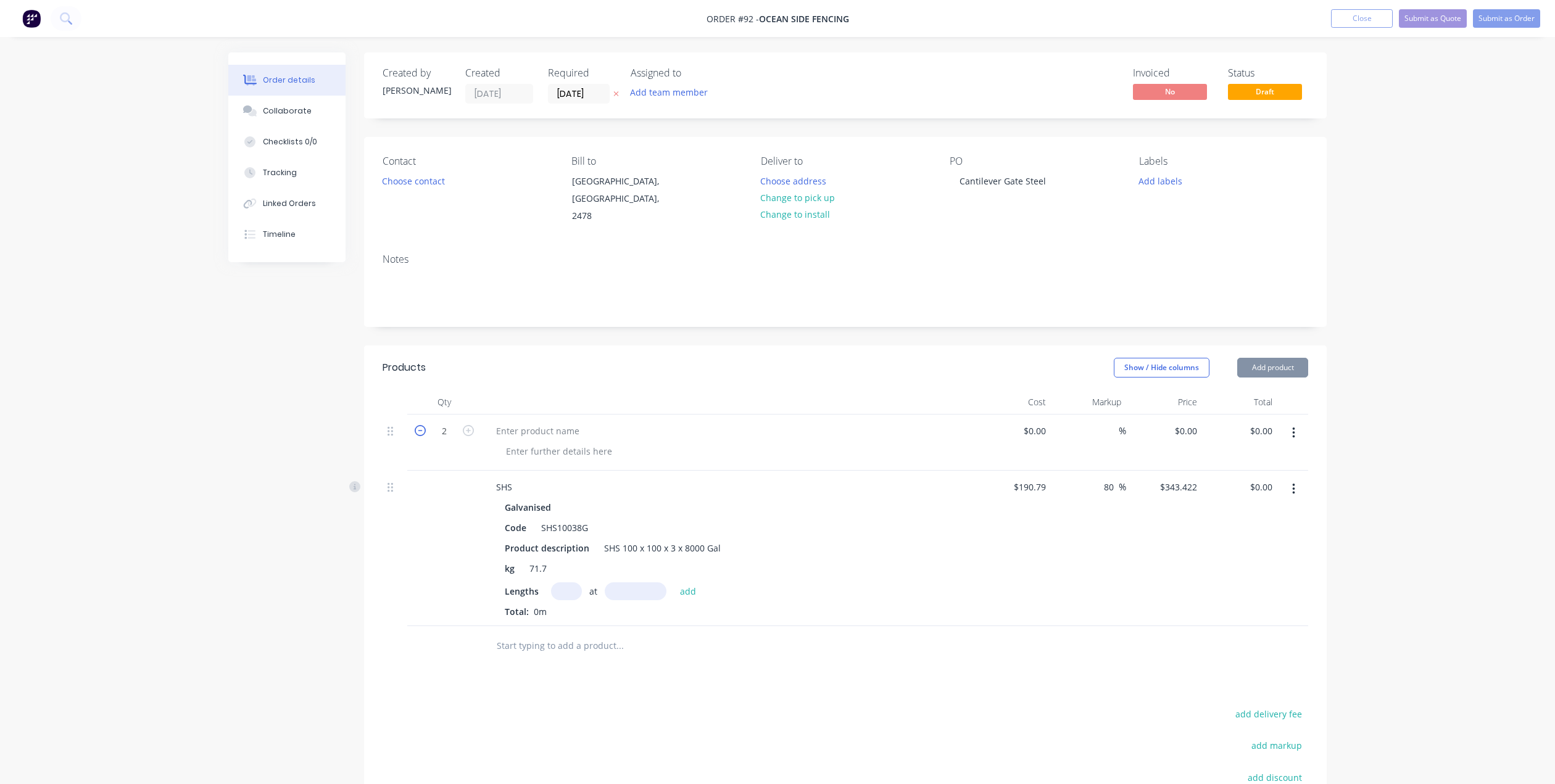
click at [421, 425] on icon "button" at bounding box center [420, 430] width 11 height 11
click at [420, 425] on icon "button" at bounding box center [420, 430] width 11 height 11
type input "0"
click at [570, 582] on input "text" at bounding box center [566, 591] width 31 height 18
type input "3"
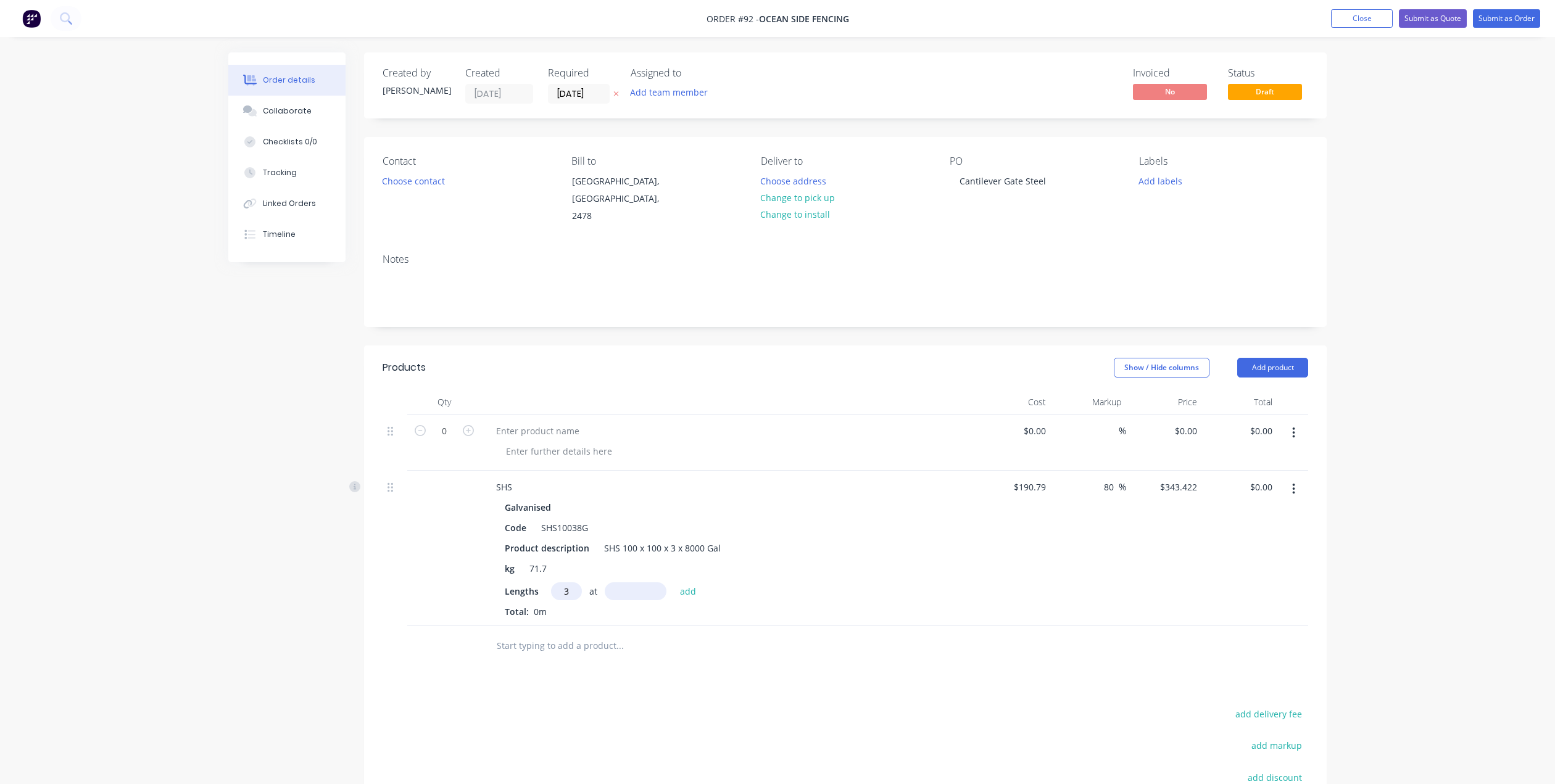
click at [636, 582] on input "text" at bounding box center [636, 591] width 62 height 18
type input "8000mm"
click at [687, 582] on button "add" at bounding box center [688, 590] width 29 height 16
type input "$8,242.13"
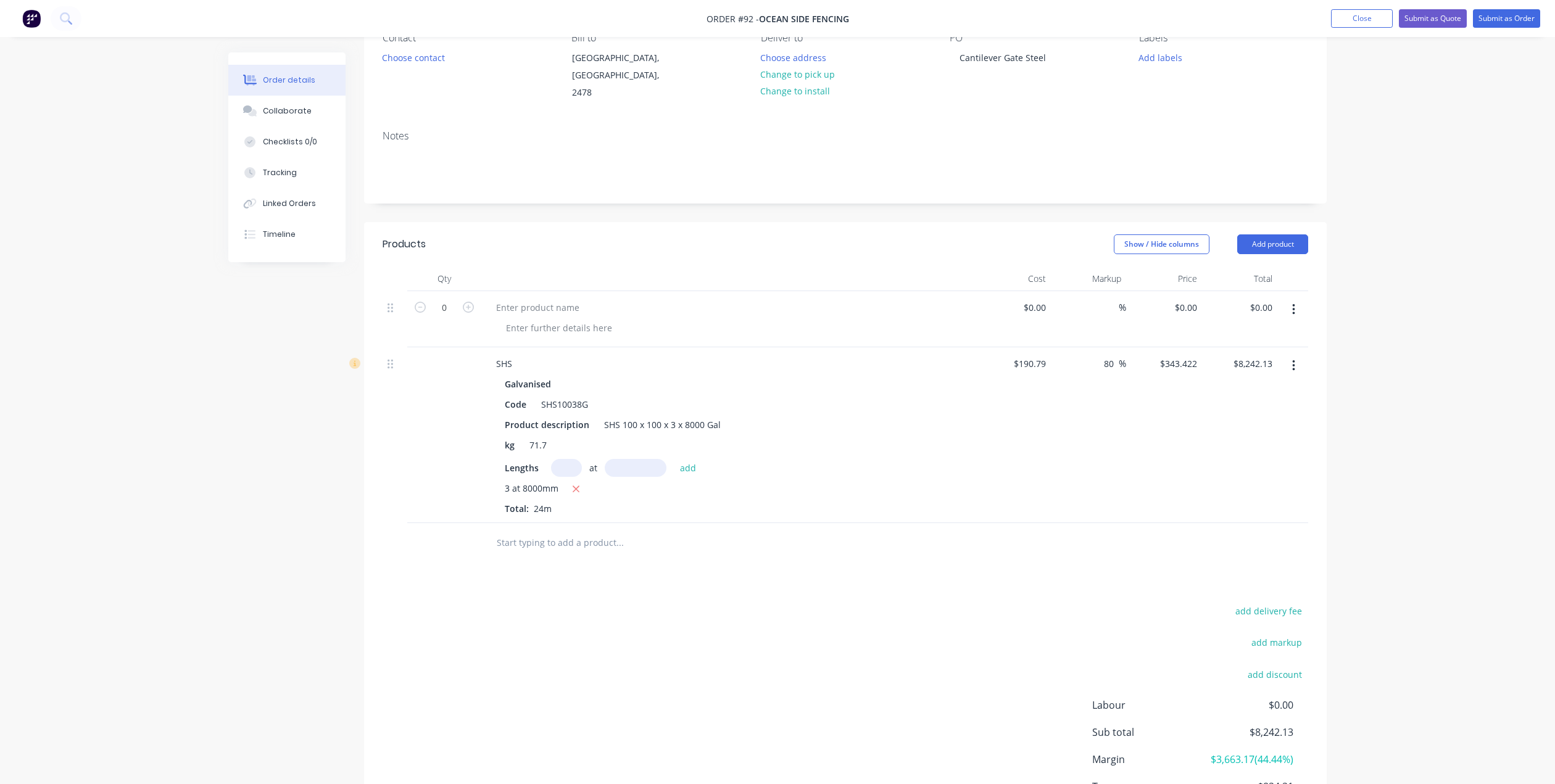
scroll to position [203, 0]
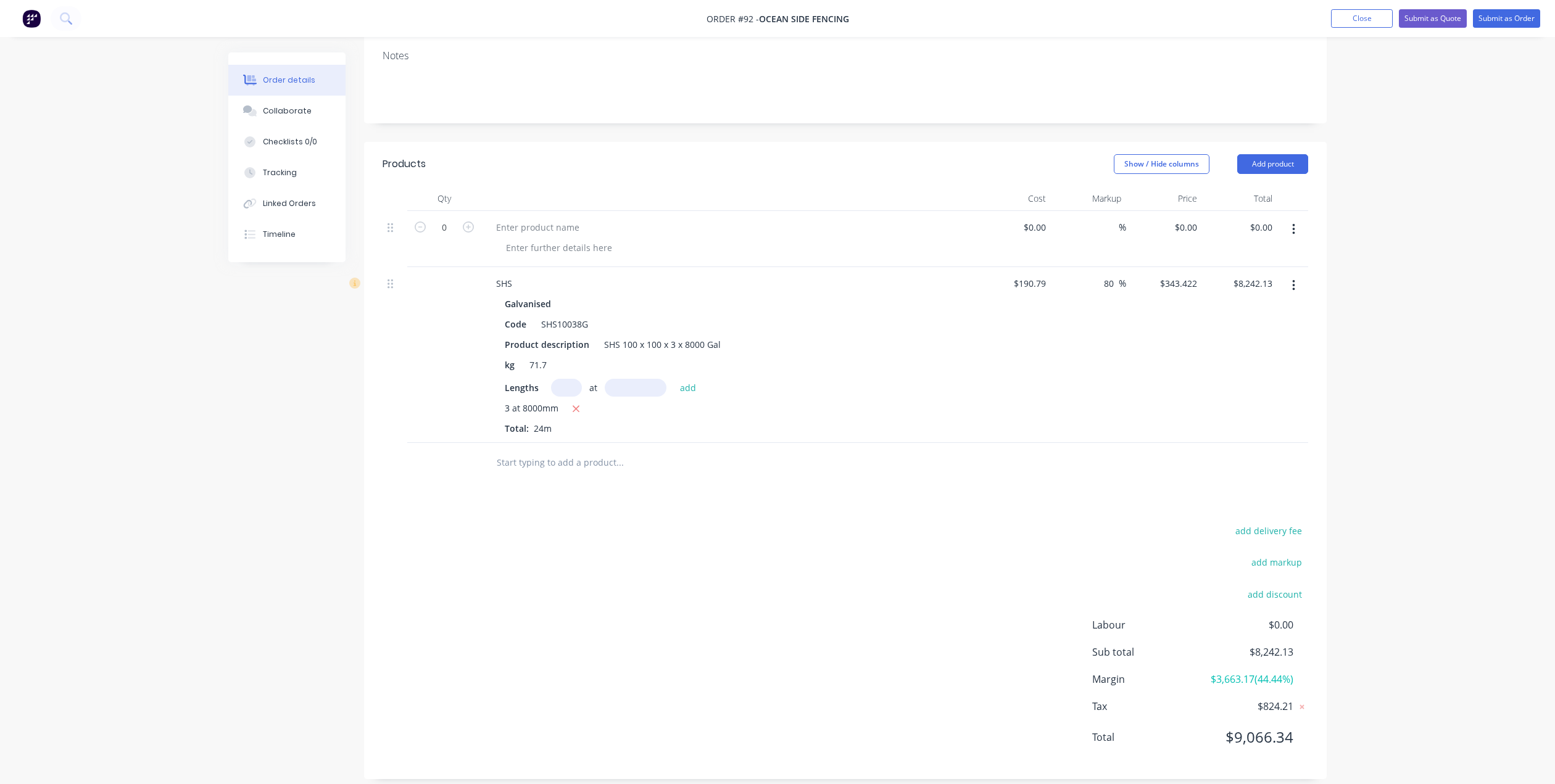
drag, startPoint x: 1116, startPoint y: 268, endPoint x: 1086, endPoint y: 280, distance: 32.3
click at [1086, 280] on div "80 80 %" at bounding box center [1088, 354] width 76 height 176
type input "60"
type input "$305.264"
type input "7326.34"
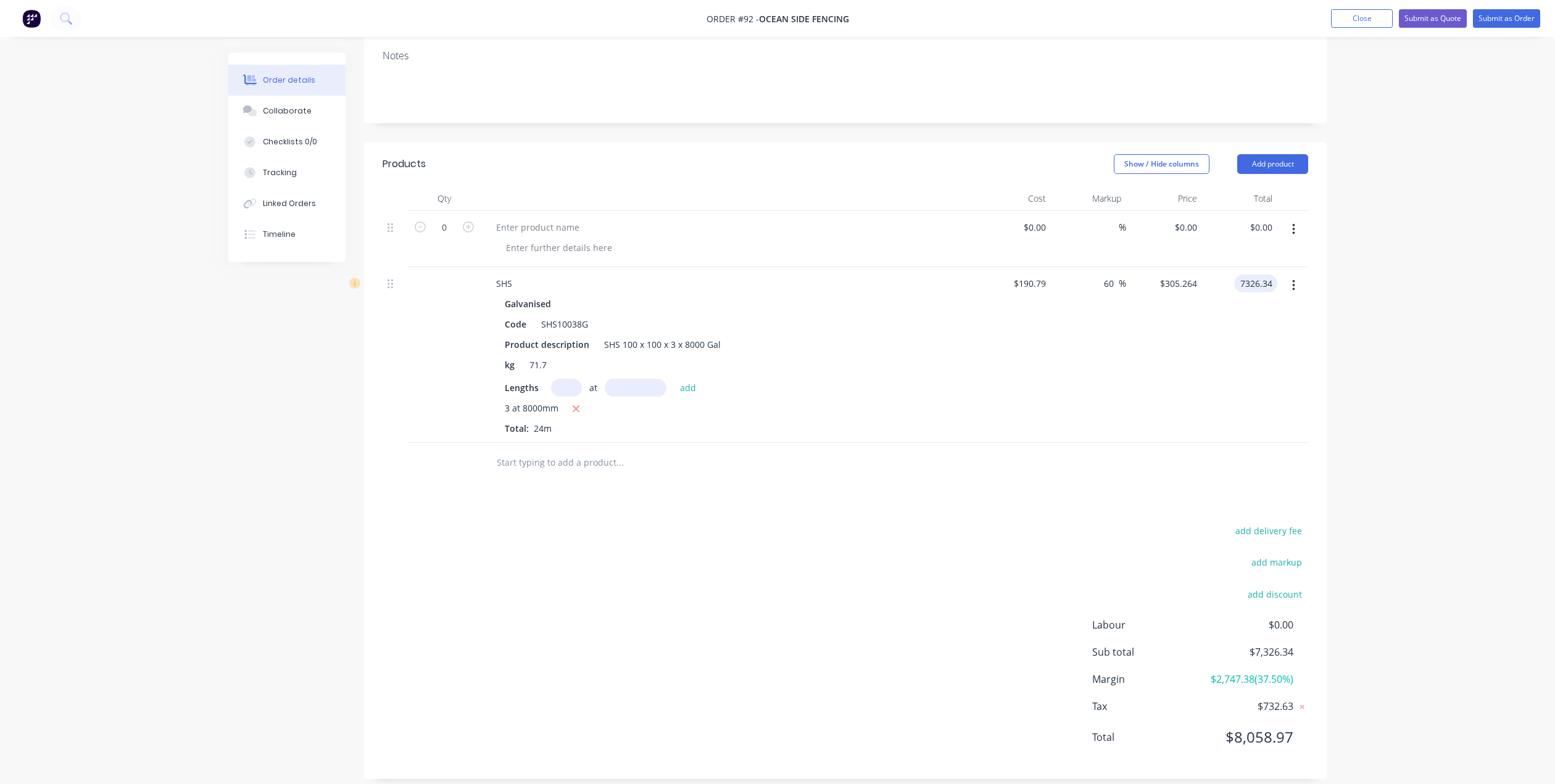
click at [1246, 274] on input "7326.34" at bounding box center [1258, 283] width 39 height 18
type input "$305.2642"
click at [575, 403] on icon "button" at bounding box center [575, 408] width 8 height 11
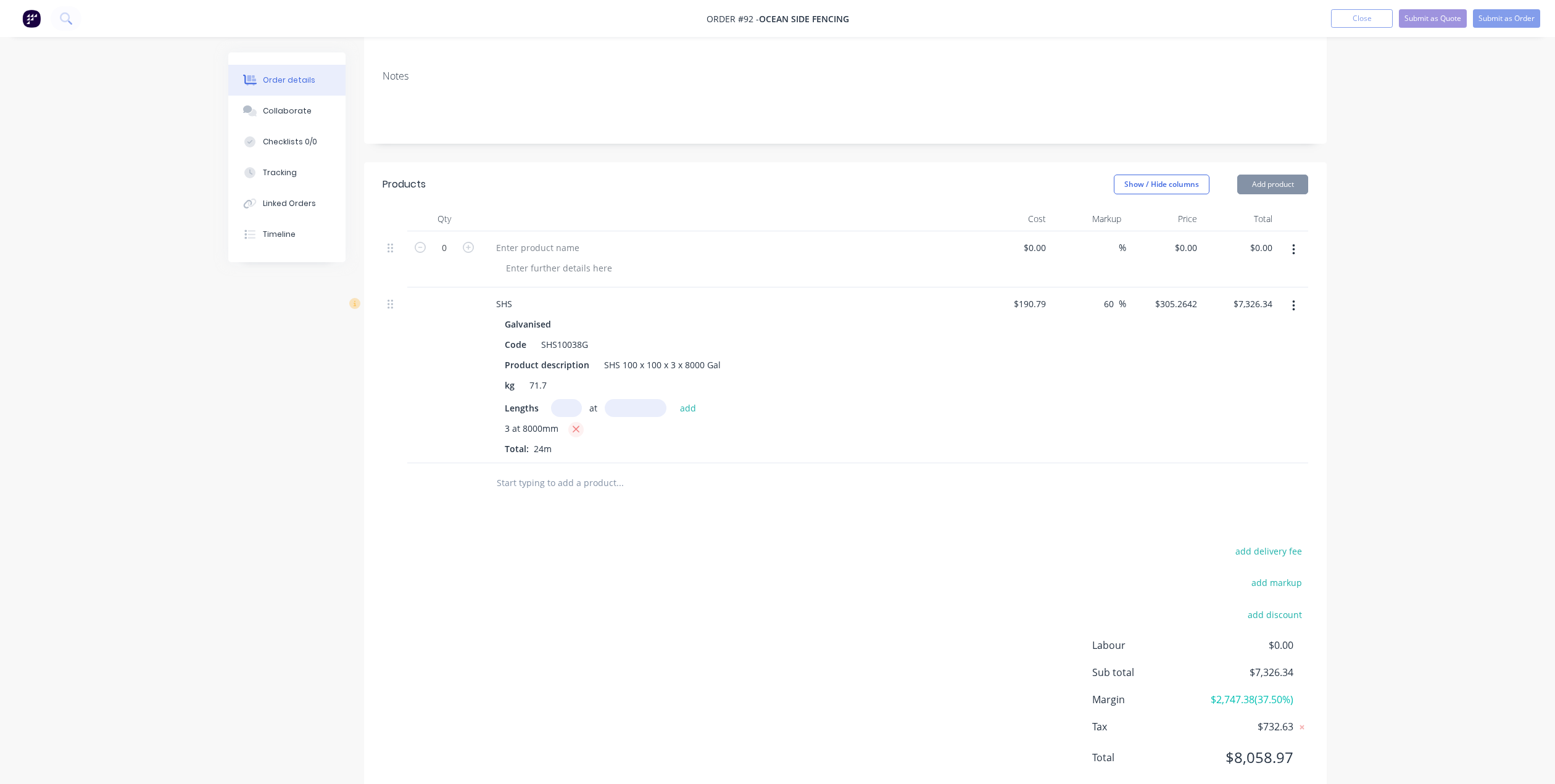
type input "$0.00"
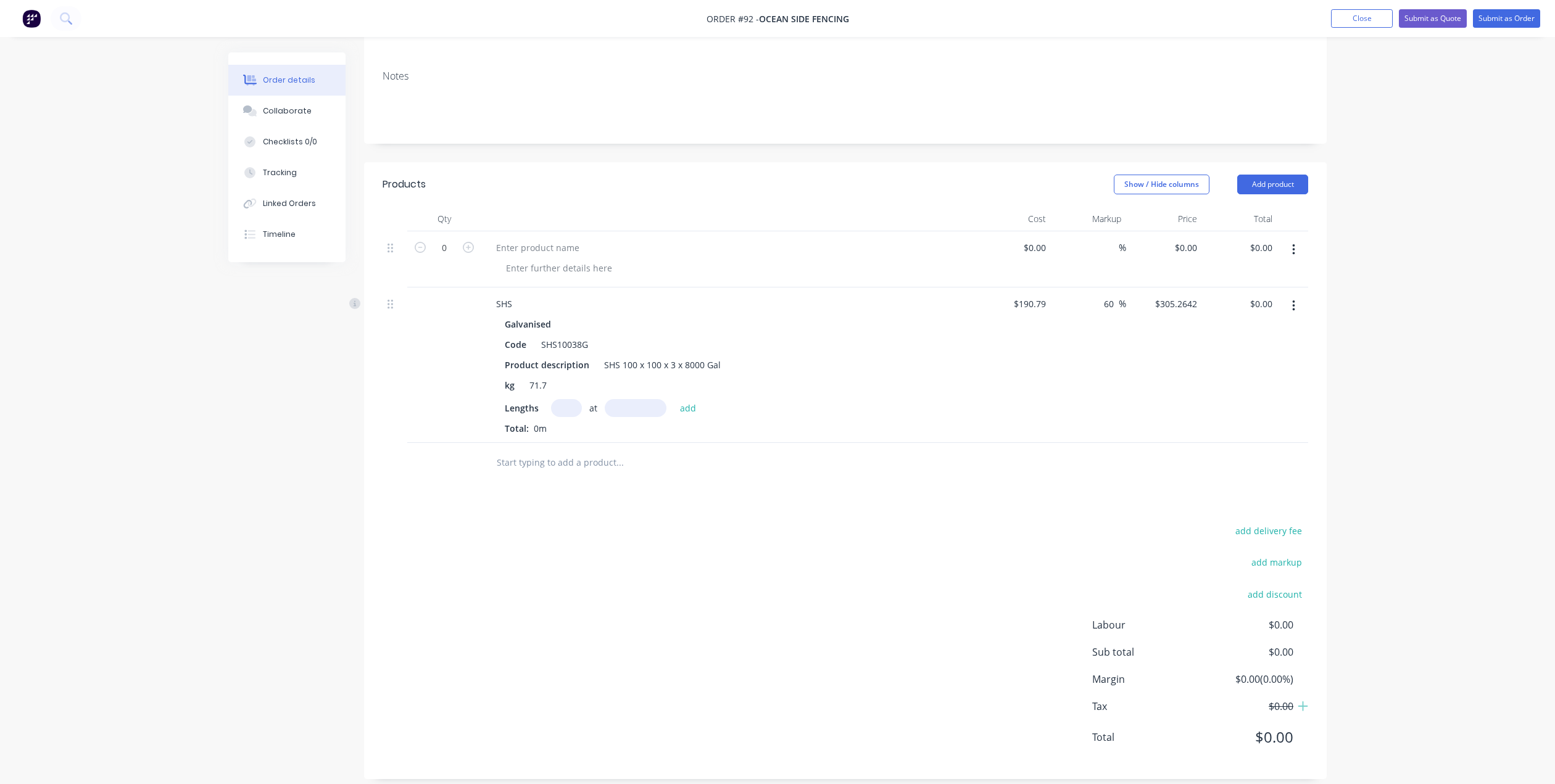
click at [570, 399] on input "text" at bounding box center [566, 407] width 31 height 18
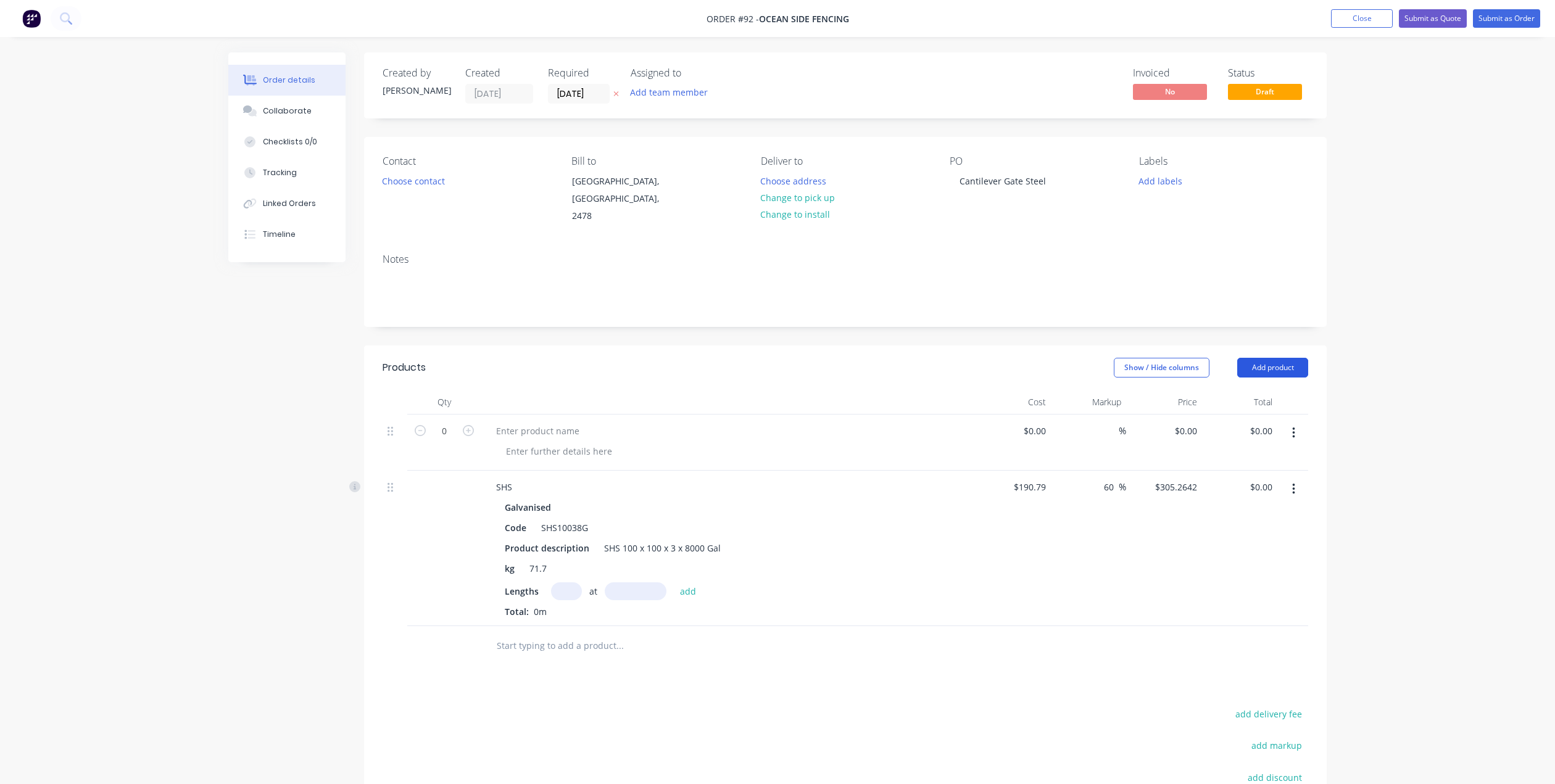
click at [1286, 358] on button "Add product" at bounding box center [1273, 367] width 71 height 20
click at [1250, 389] on div "Product catalogue" at bounding box center [1249, 398] width 95 height 18
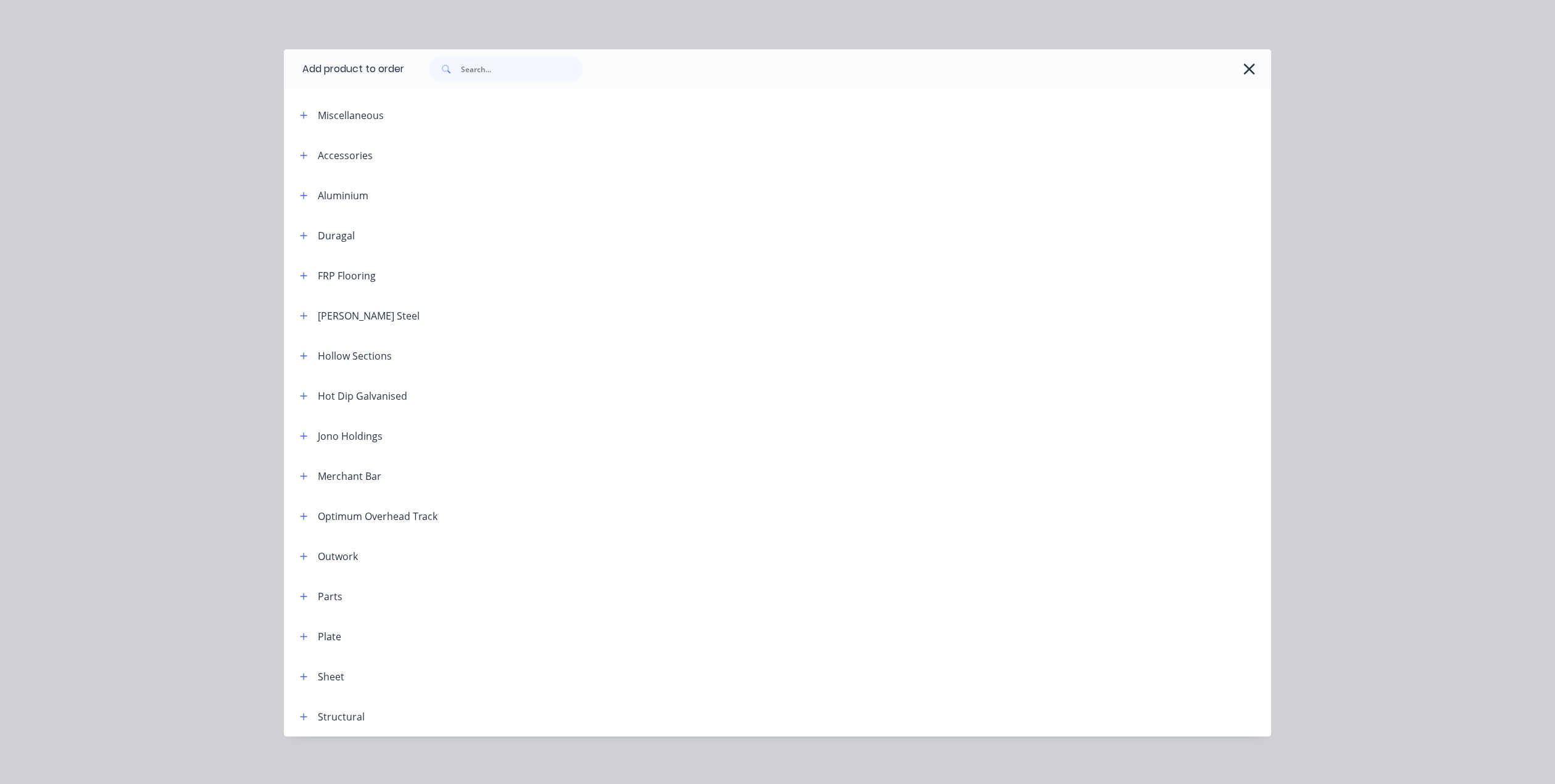
scroll to position [7, 0]
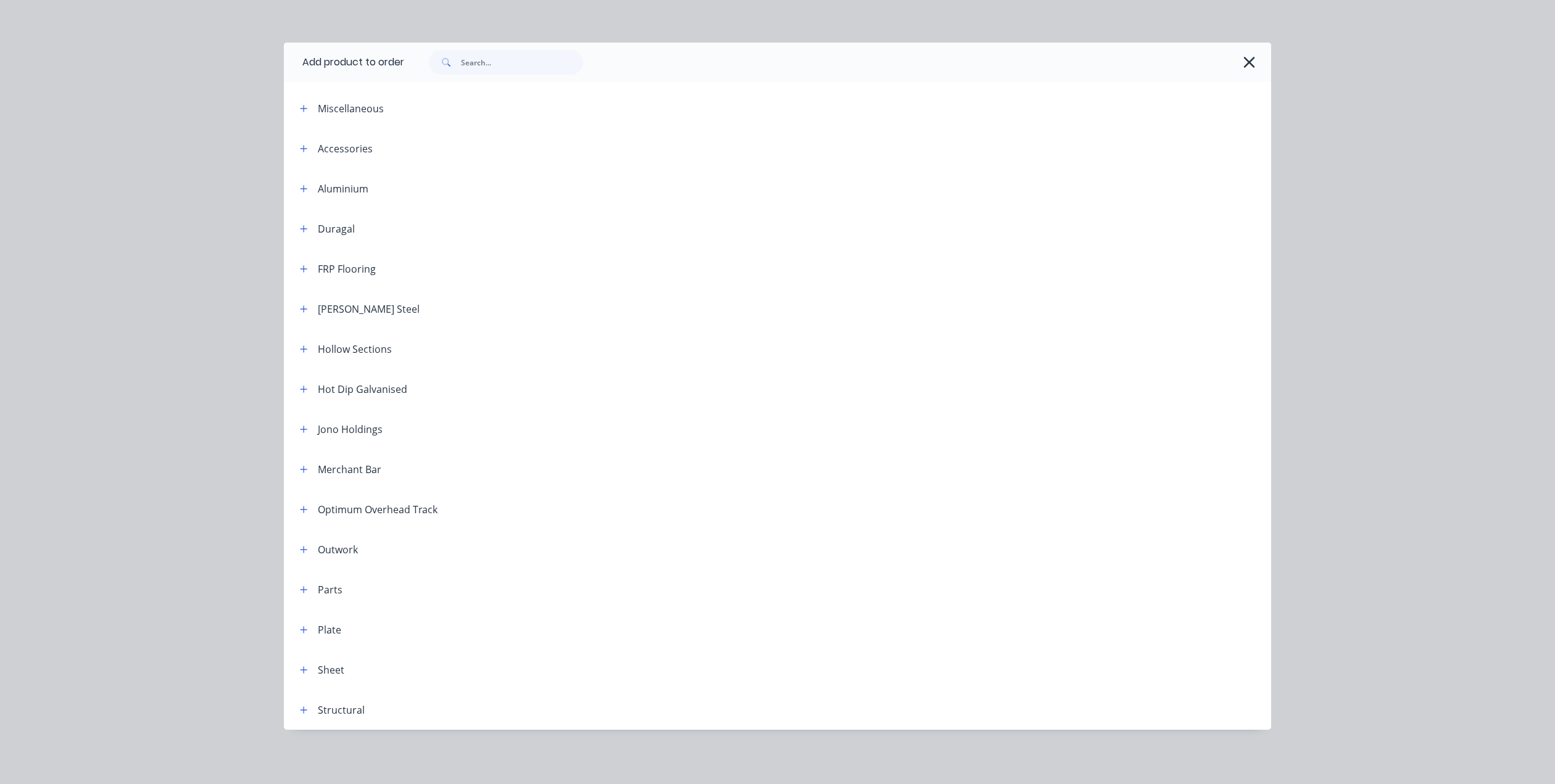
click at [1243, 61] on icon "button" at bounding box center [1249, 63] width 13 height 17
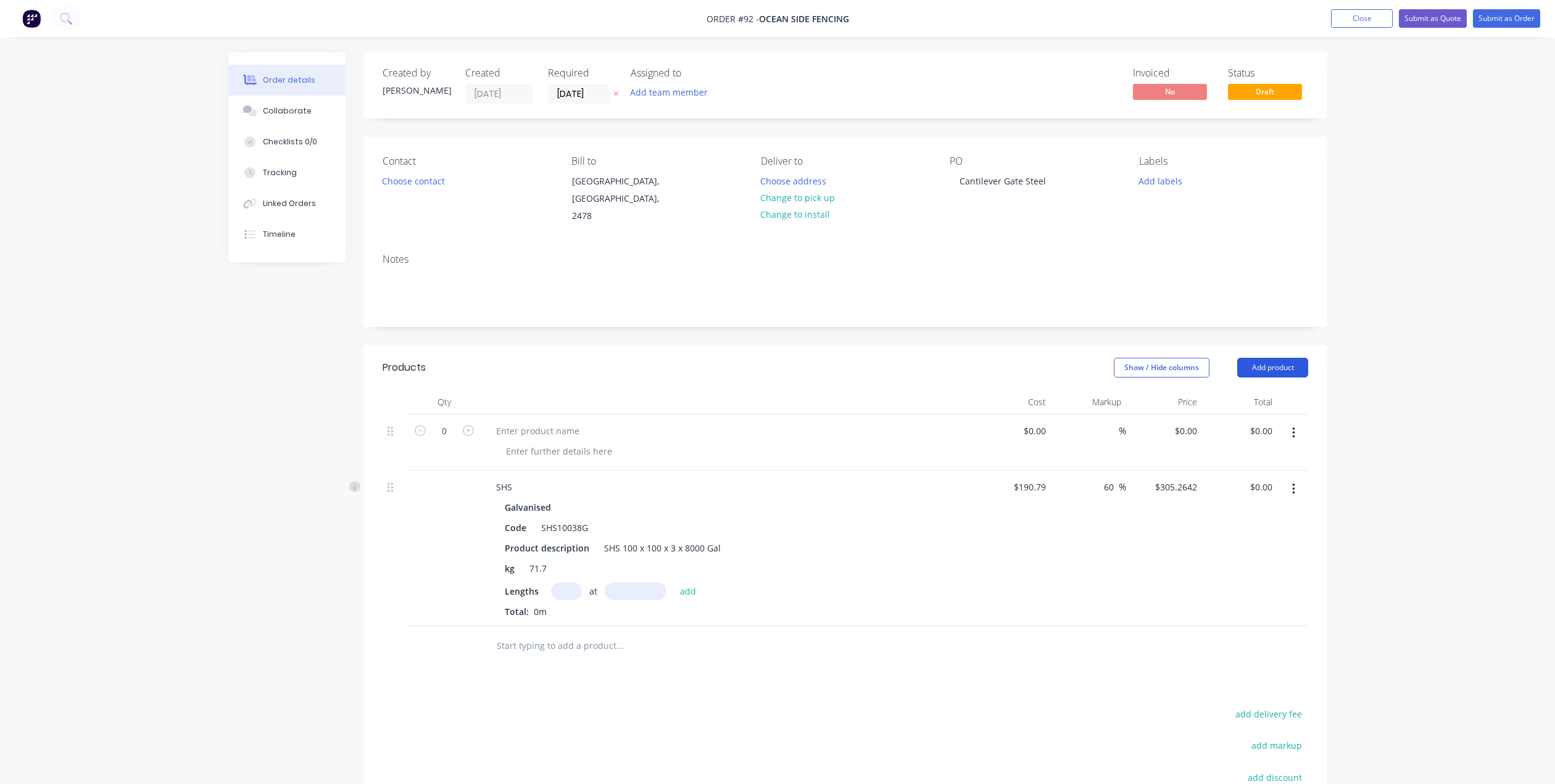
click at [1271, 358] on button "Add product" at bounding box center [1273, 367] width 71 height 20
click at [1219, 513] on div "Labour" at bounding box center [1249, 522] width 95 height 18
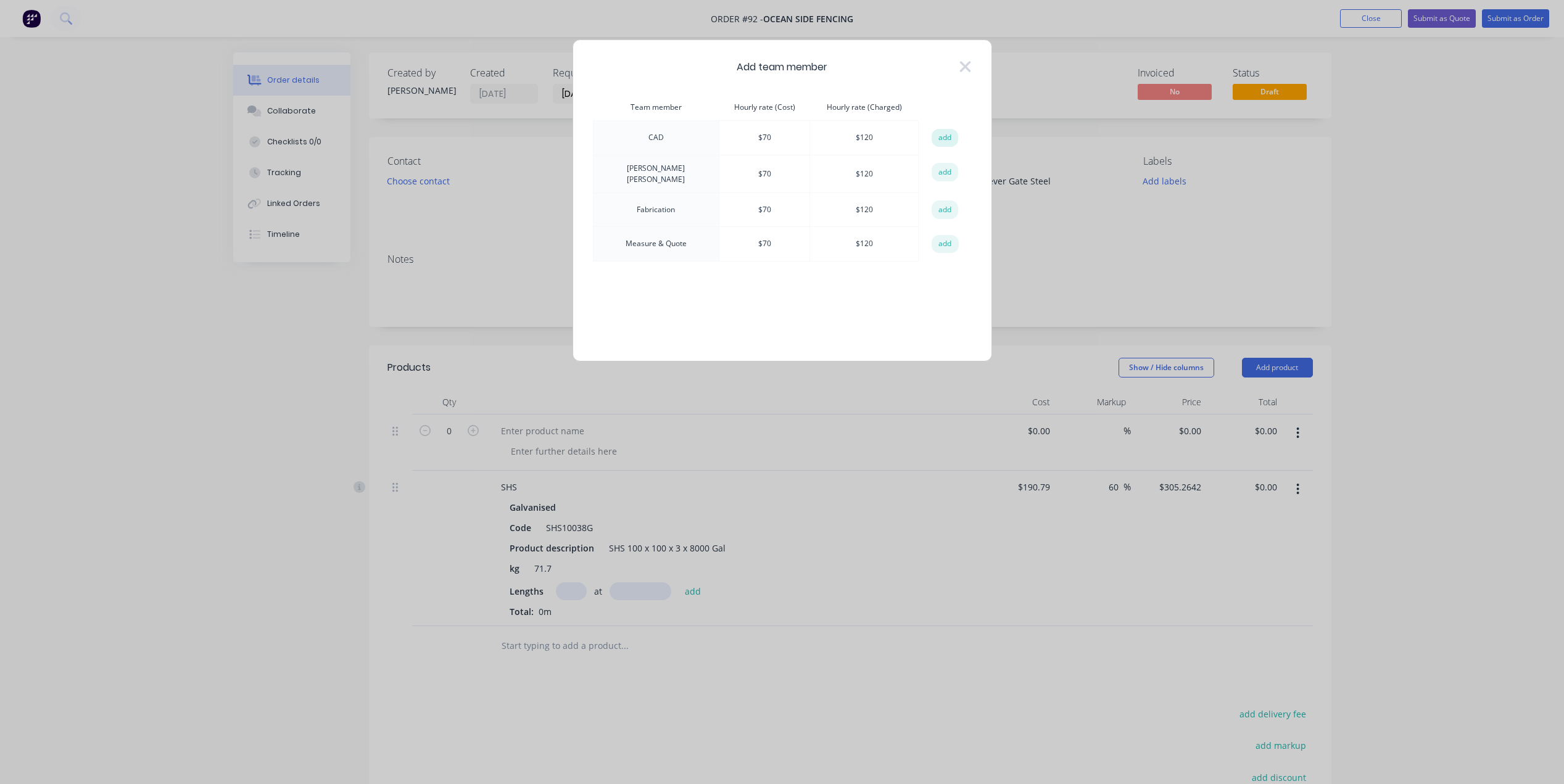
click at [944, 136] on button "add" at bounding box center [945, 138] width 27 height 19
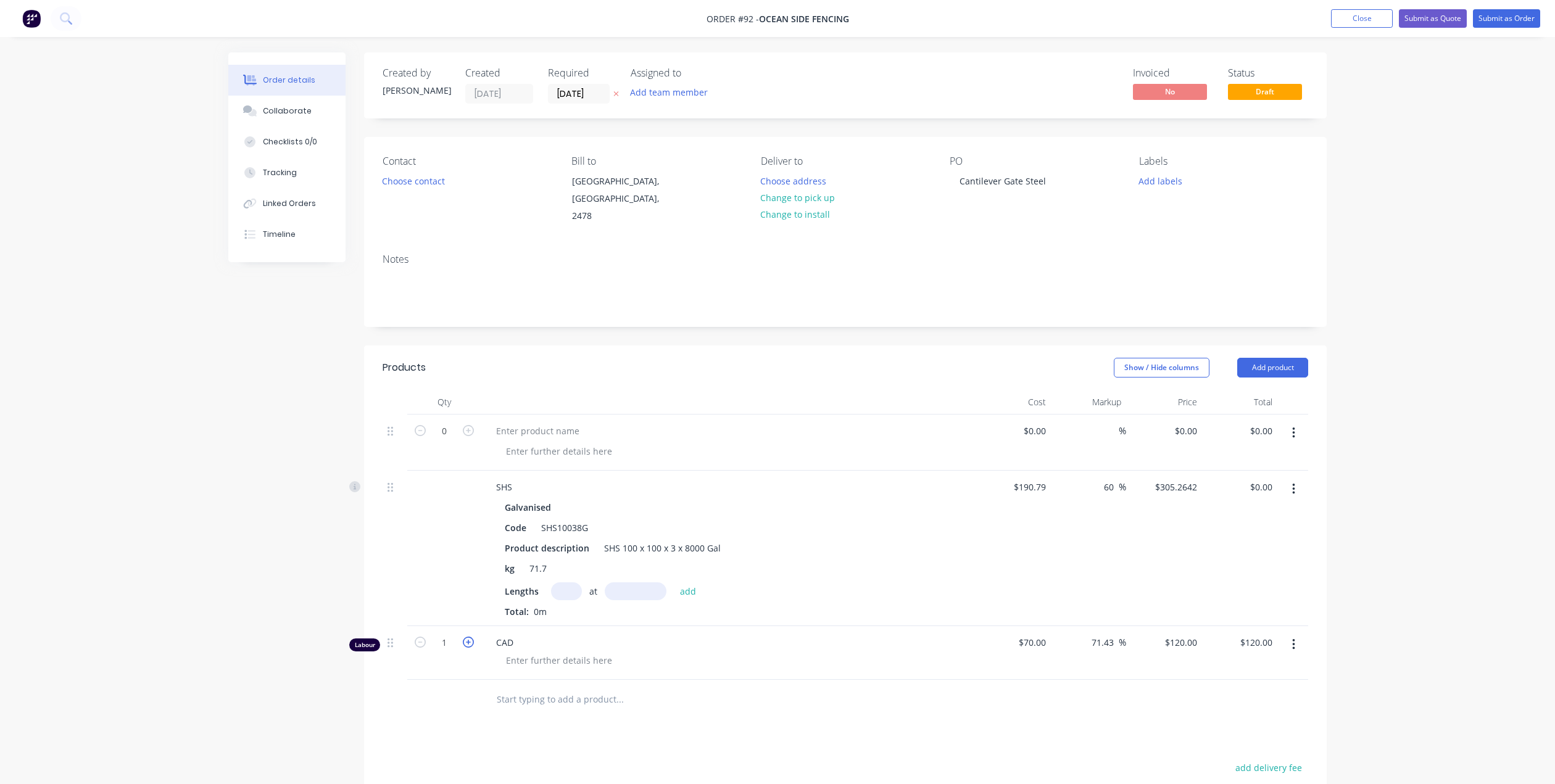
click at [467, 636] on icon "button" at bounding box center [468, 642] width 11 height 11
type input "2"
type input "$240.00"
click at [523, 651] on div at bounding box center [559, 660] width 126 height 18
click at [816, 653] on div "Quote & Measure" at bounding box center [733, 660] width 474 height 18
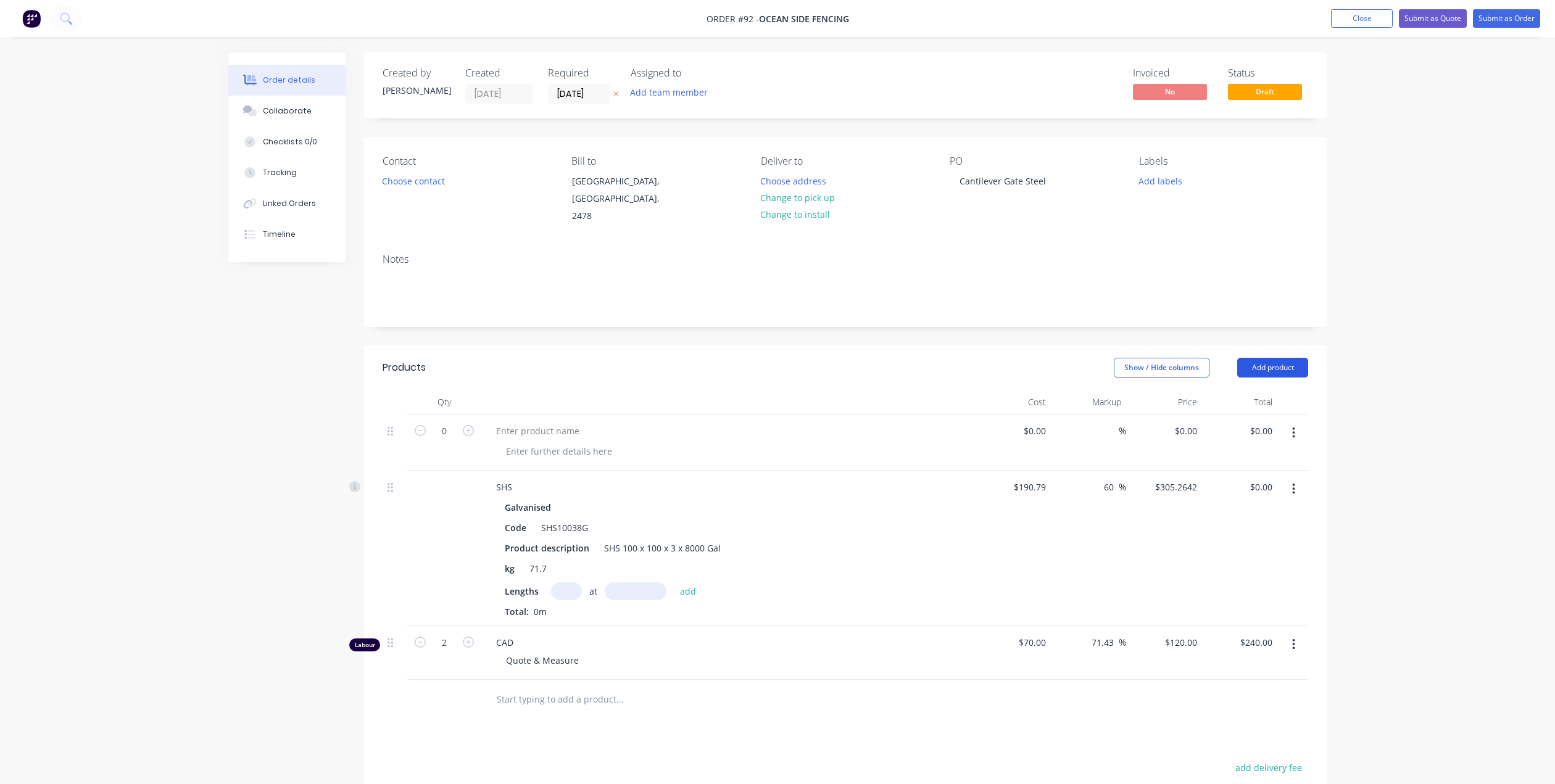
click at [1286, 358] on button "Add product" at bounding box center [1273, 367] width 71 height 20
click at [1231, 513] on div "Labour" at bounding box center [1249, 522] width 95 height 18
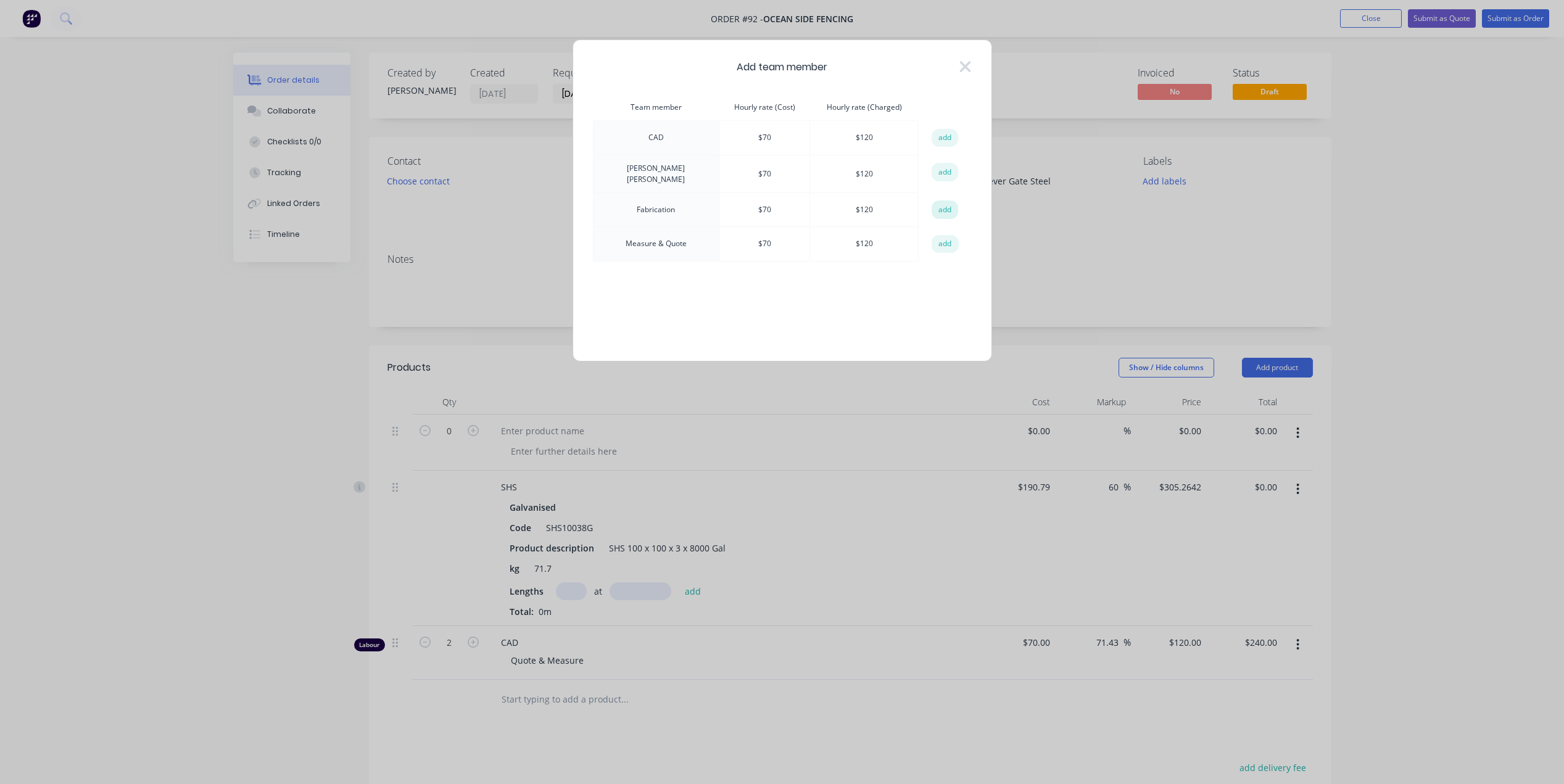
click at [945, 205] on button "add" at bounding box center [945, 210] width 27 height 19
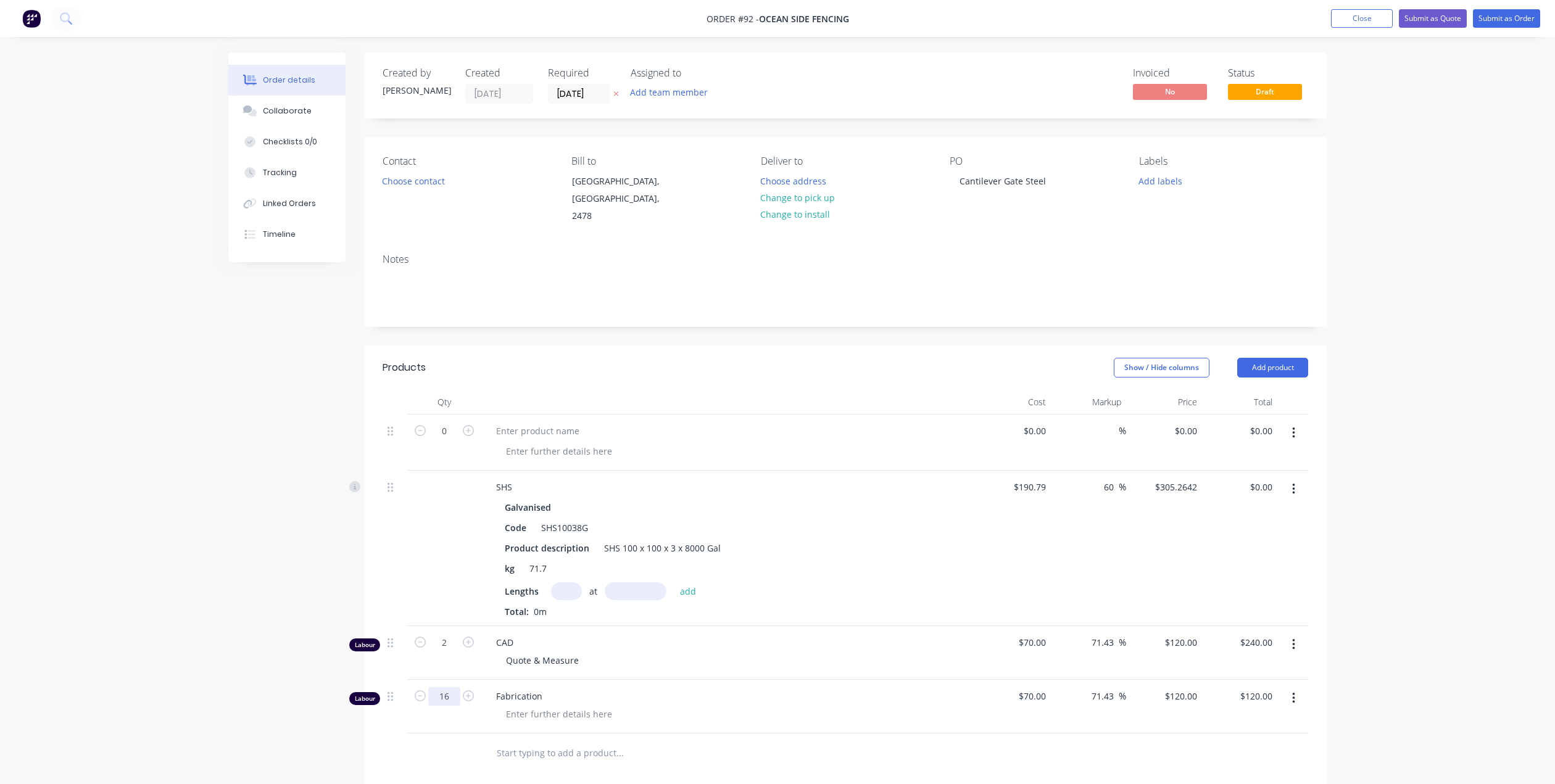
scroll to position [124, 0]
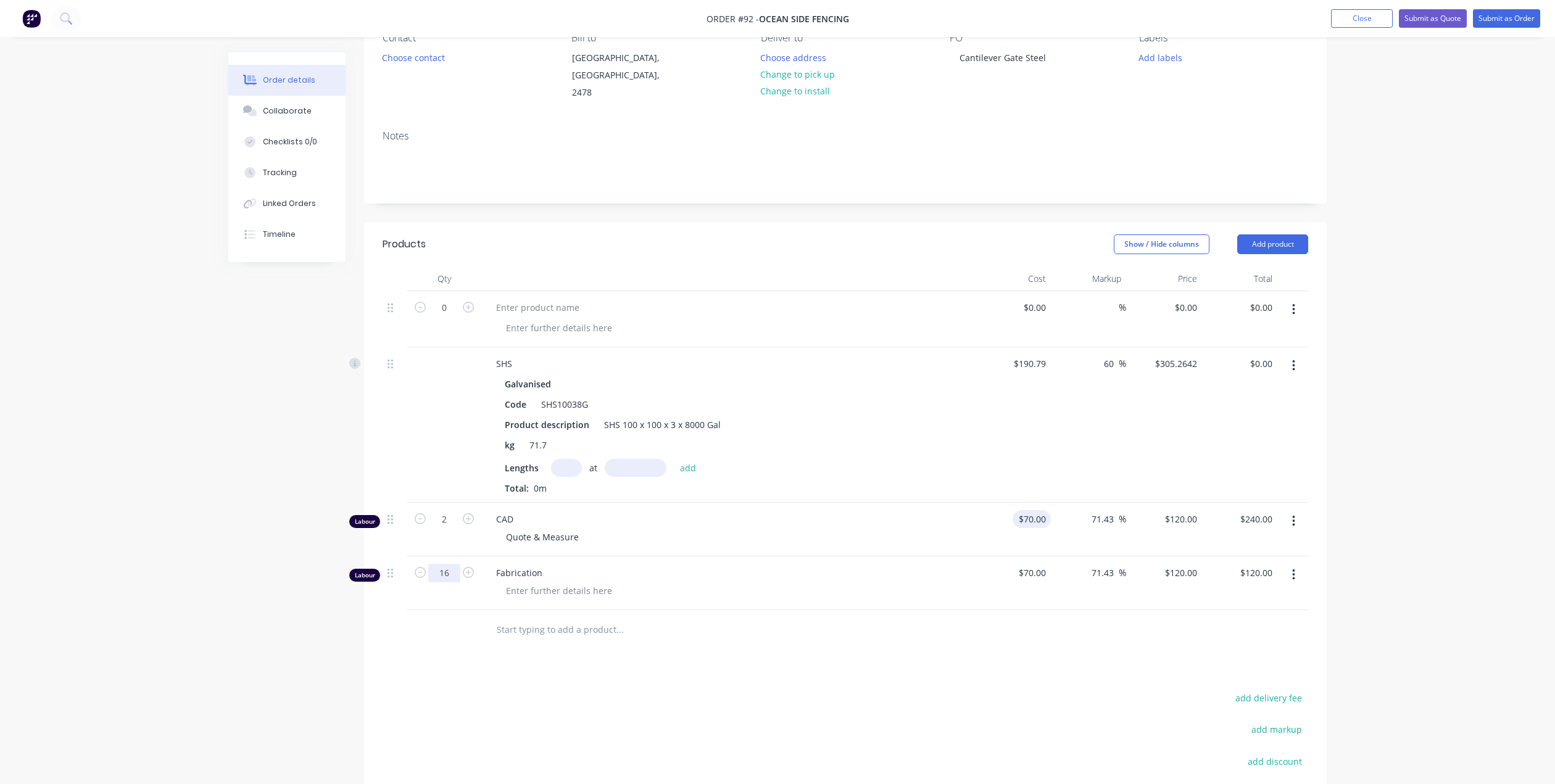
type input "16"
type input "70"
type input "$1,920.00"
type input "$120.00"
type input "$205.7143"
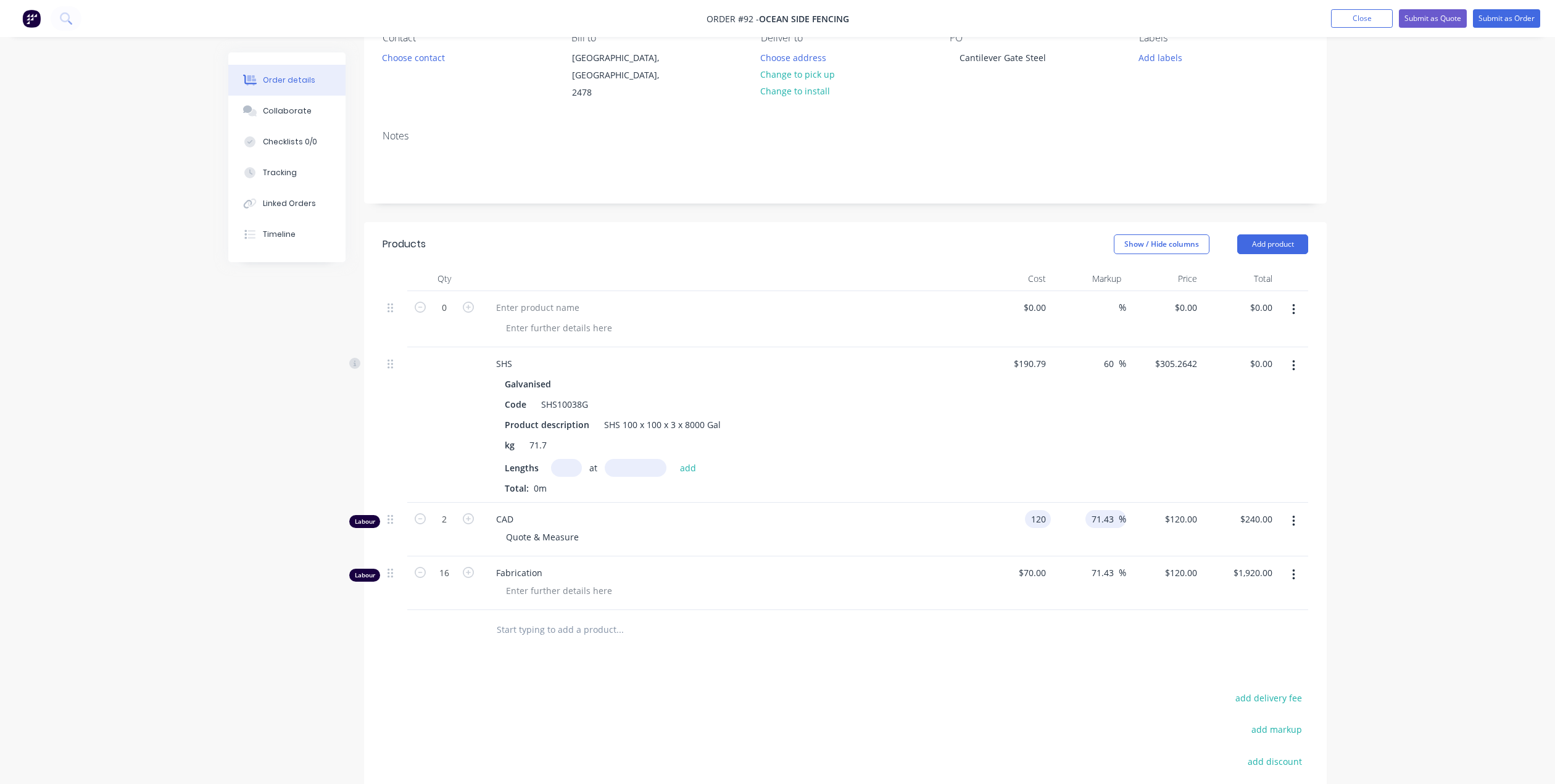
type input "$411.43"
click at [1111, 510] on input "71.43" at bounding box center [1104, 519] width 28 height 18
click at [1112, 510] on input "71.43" at bounding box center [1104, 519] width 28 height 18
type input "7"
type input "6"
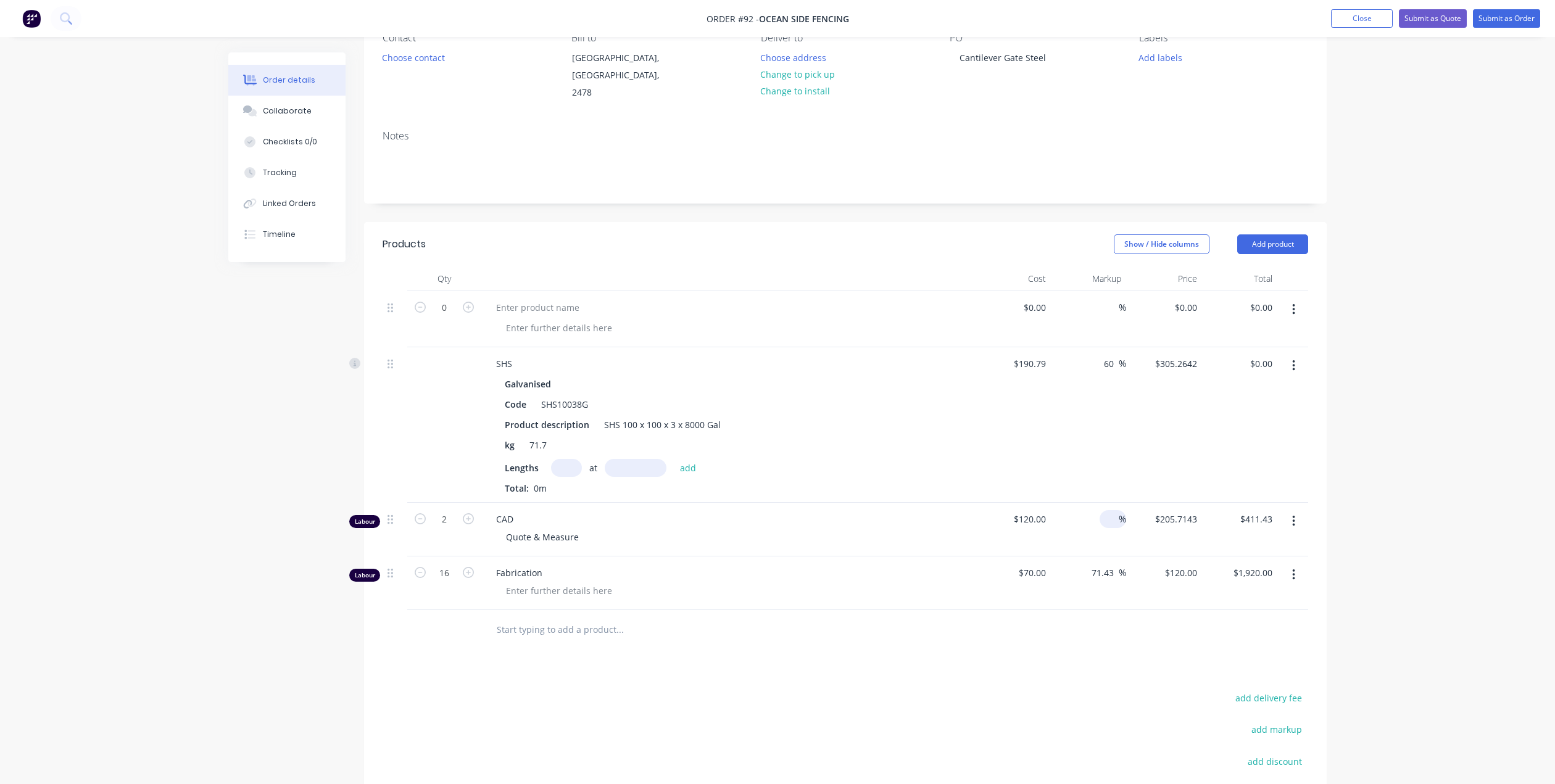
type input "$120.00"
type input "$240.00"
click at [1153, 532] on div "$120.00 $120.00" at bounding box center [1164, 529] width 76 height 54
type input "$120.00"
type input "$205.7143"
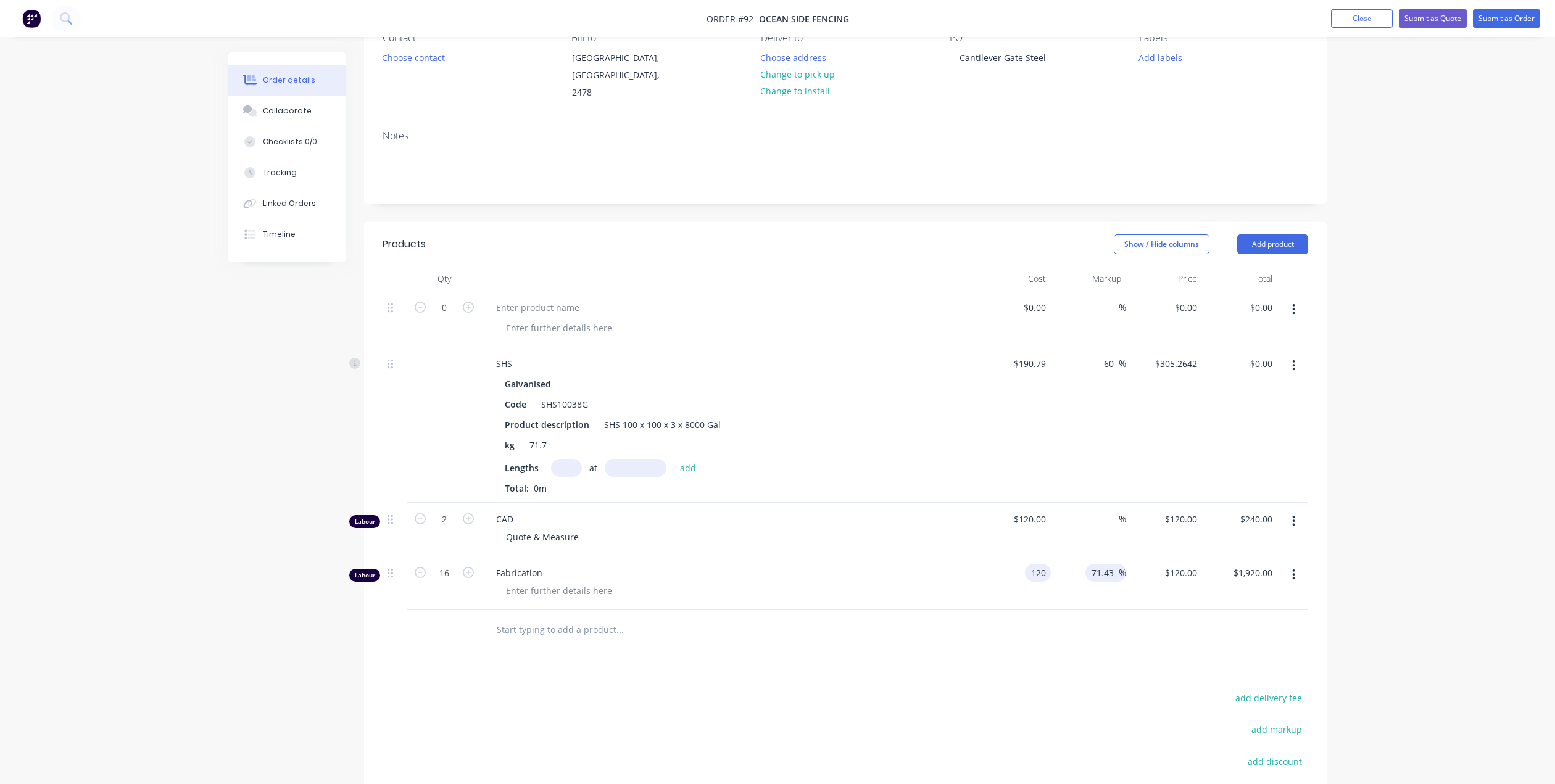
type input "$3,291.43"
click at [1107, 564] on input "71.43" at bounding box center [1104, 572] width 28 height 18
click at [1113, 564] on input "71.43" at bounding box center [1104, 572] width 28 height 18
type input "7"
type input "$120.00"
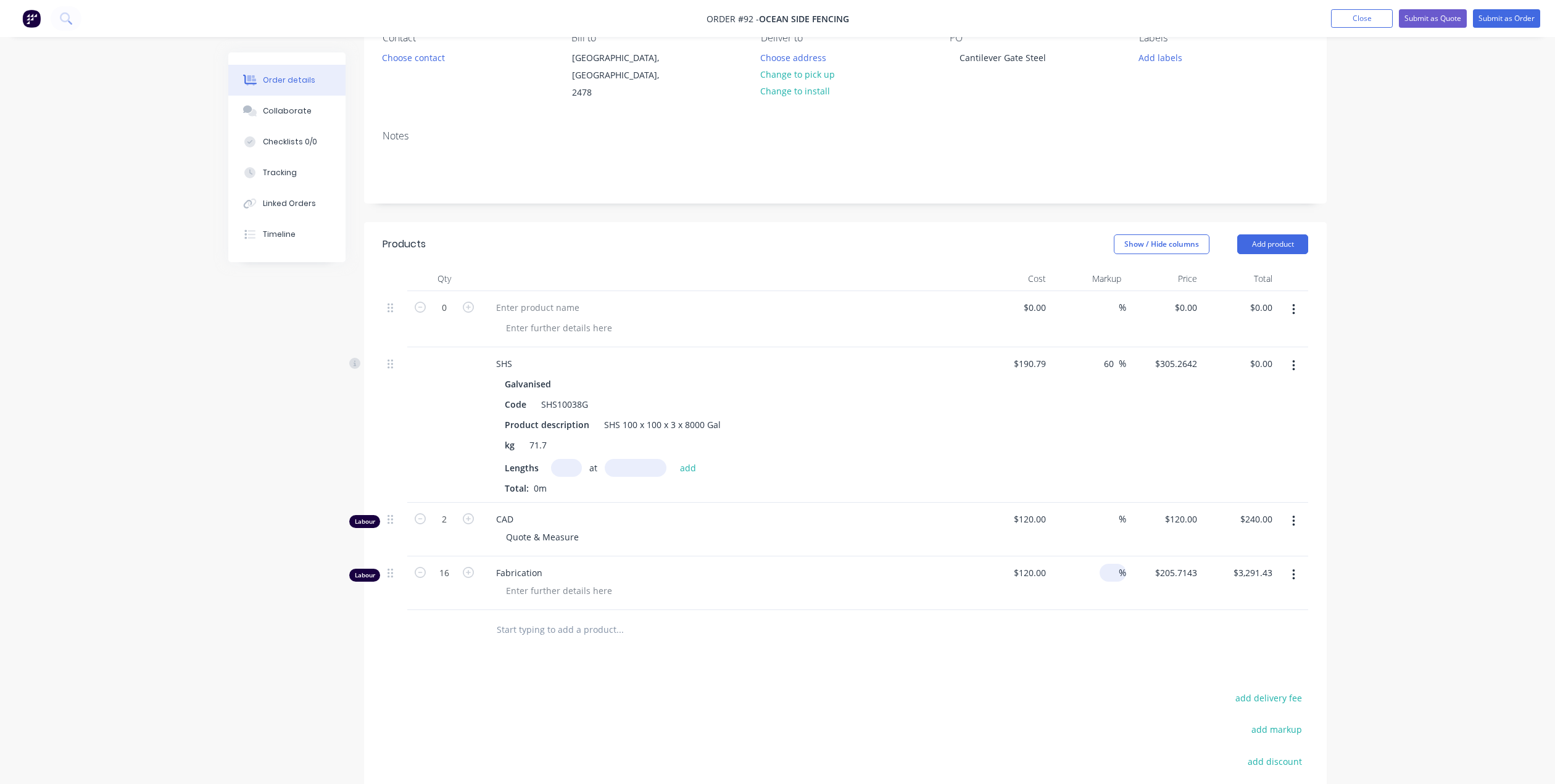
type input "$1,920.00"
click at [1125, 585] on div "%" at bounding box center [1088, 583] width 76 height 54
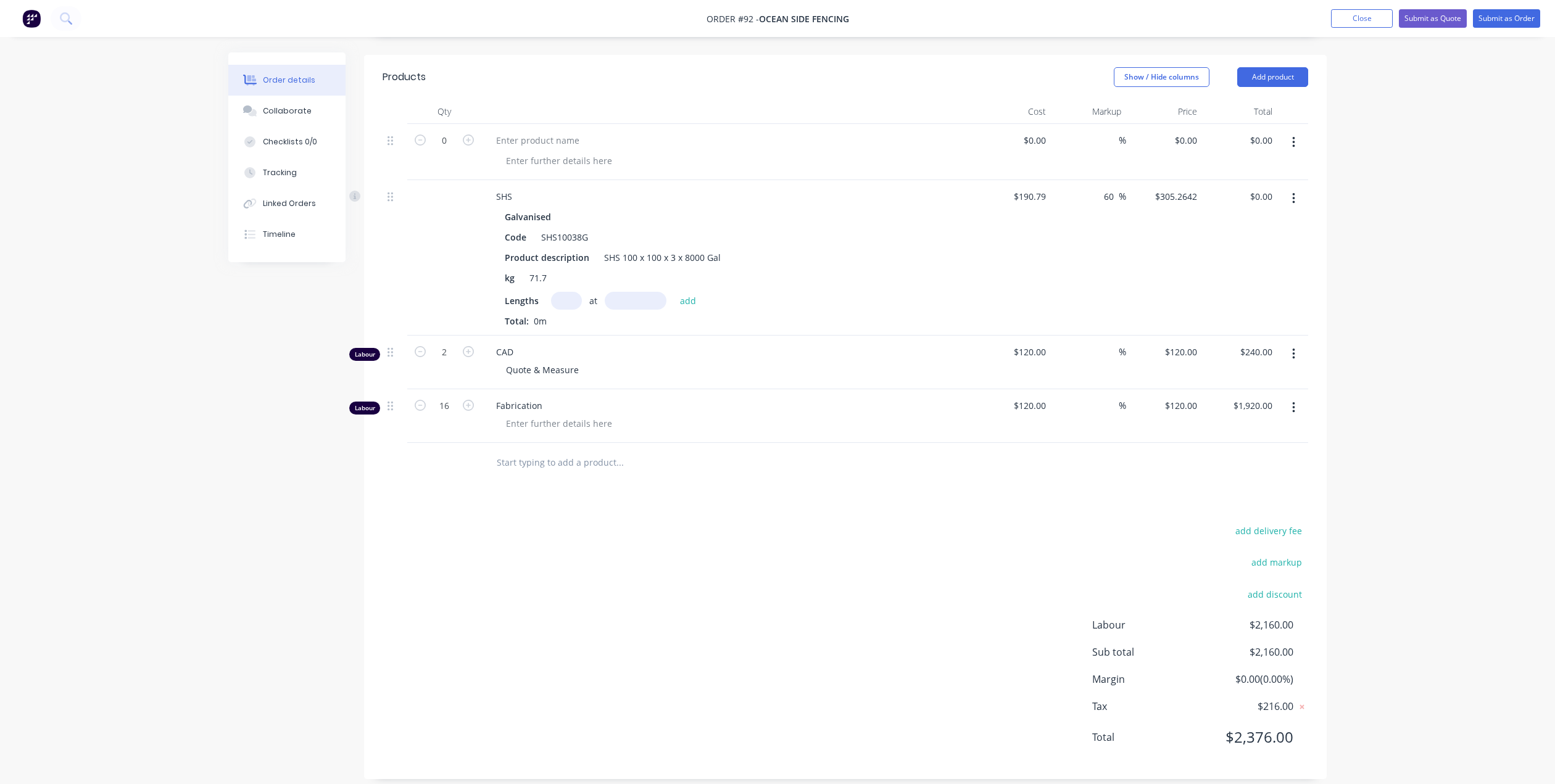
scroll to position [229, 0]
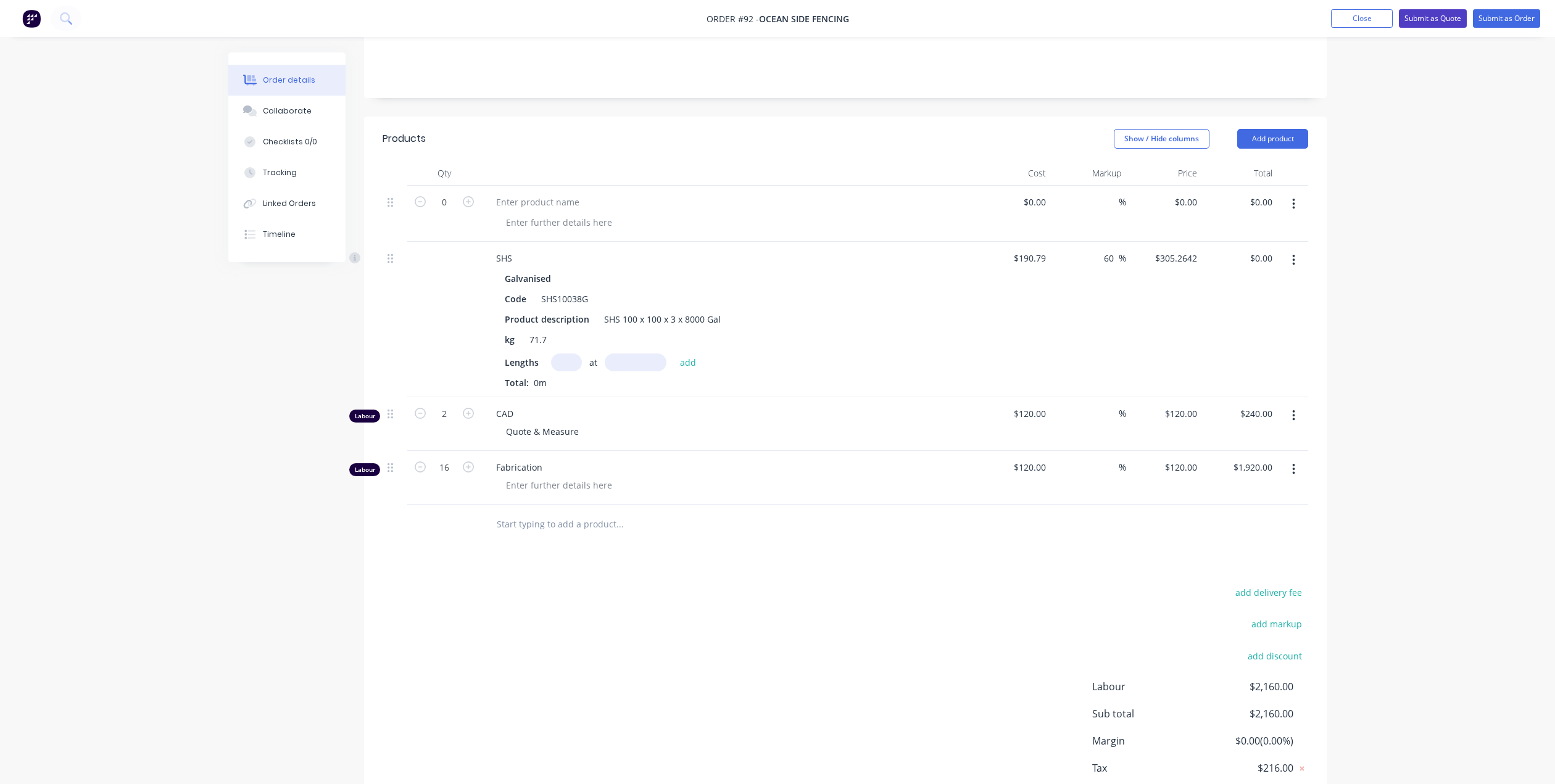
click at [1446, 19] on button "Submit as Quote" at bounding box center [1432, 19] width 68 height 19
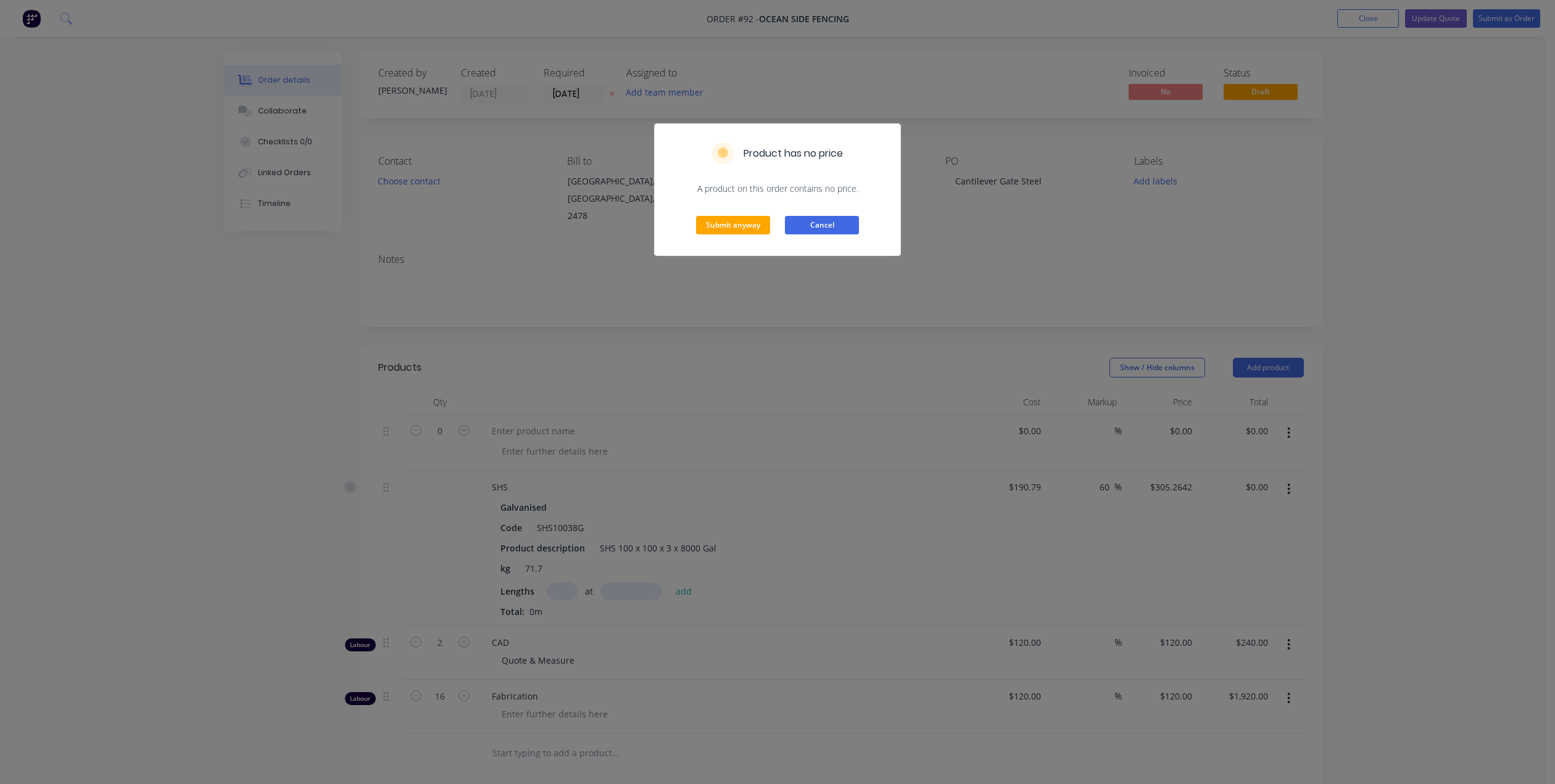
click at [796, 224] on button "Cancel" at bounding box center [822, 226] width 74 height 19
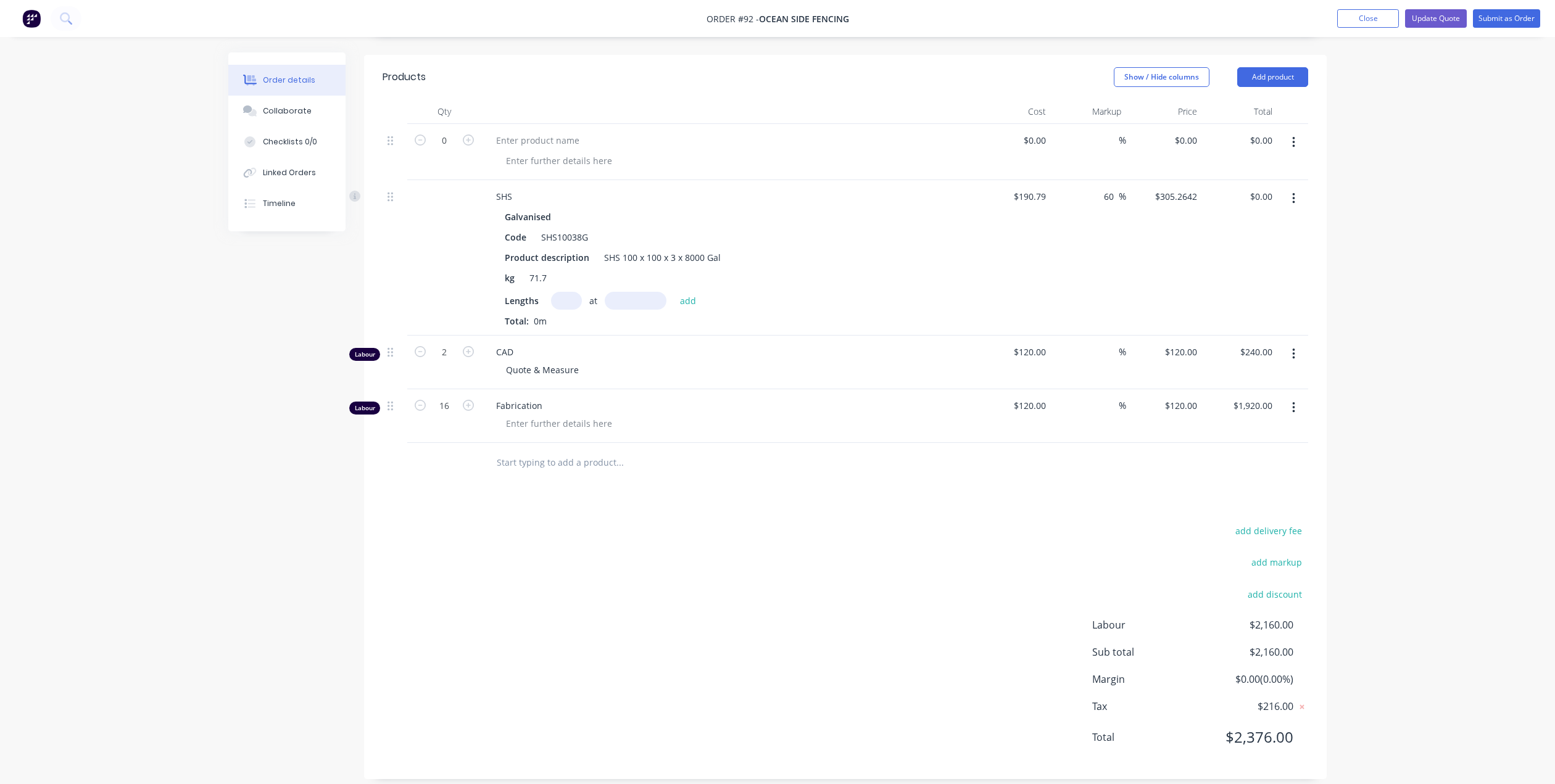
scroll to position [167, 0]
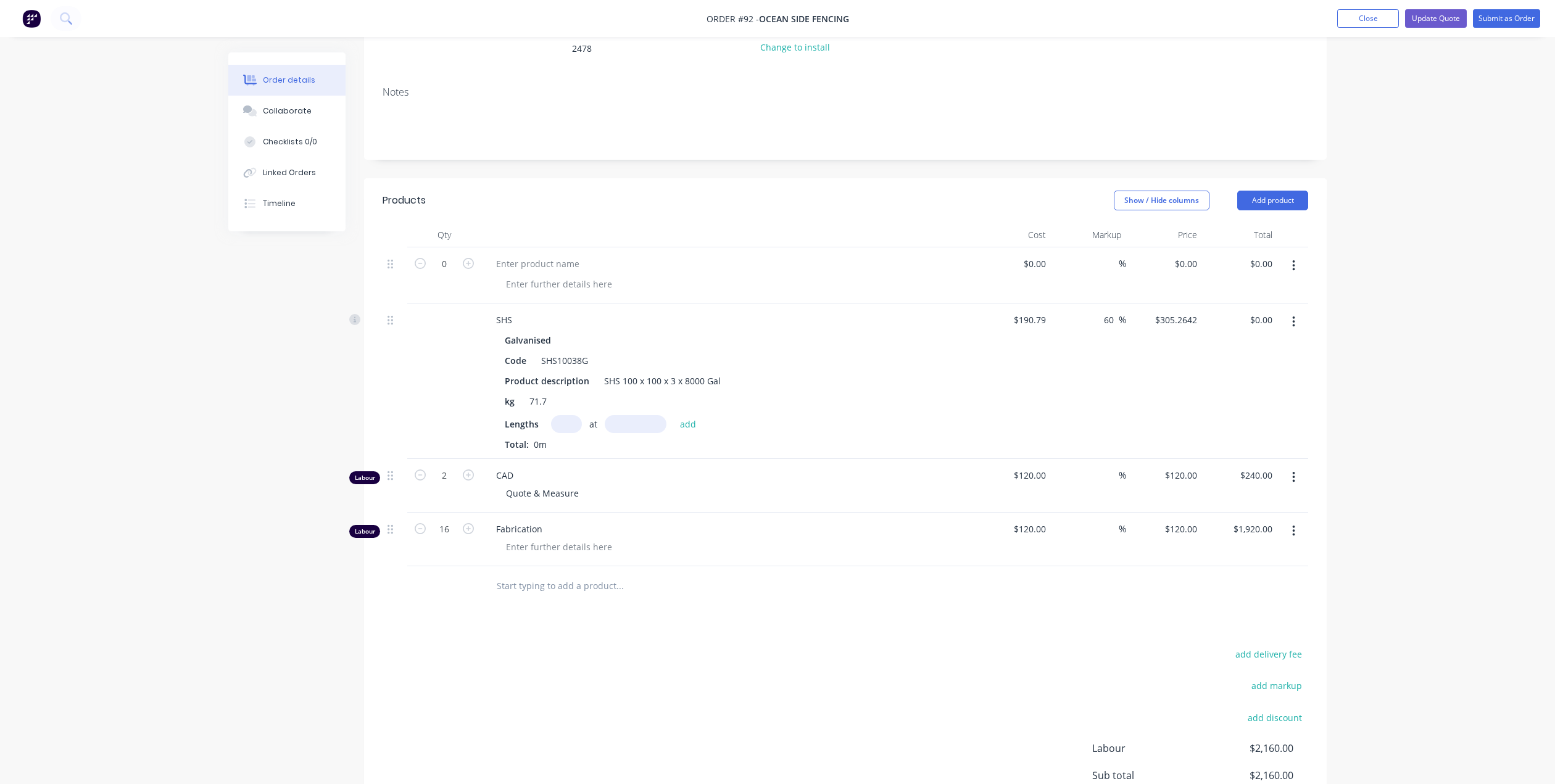
click at [572, 259] on div at bounding box center [728, 274] width 493 height 56
click at [1292, 259] on icon "button" at bounding box center [1294, 266] width 3 height 14
click at [1268, 363] on div "Delete" at bounding box center [1249, 371] width 95 height 18
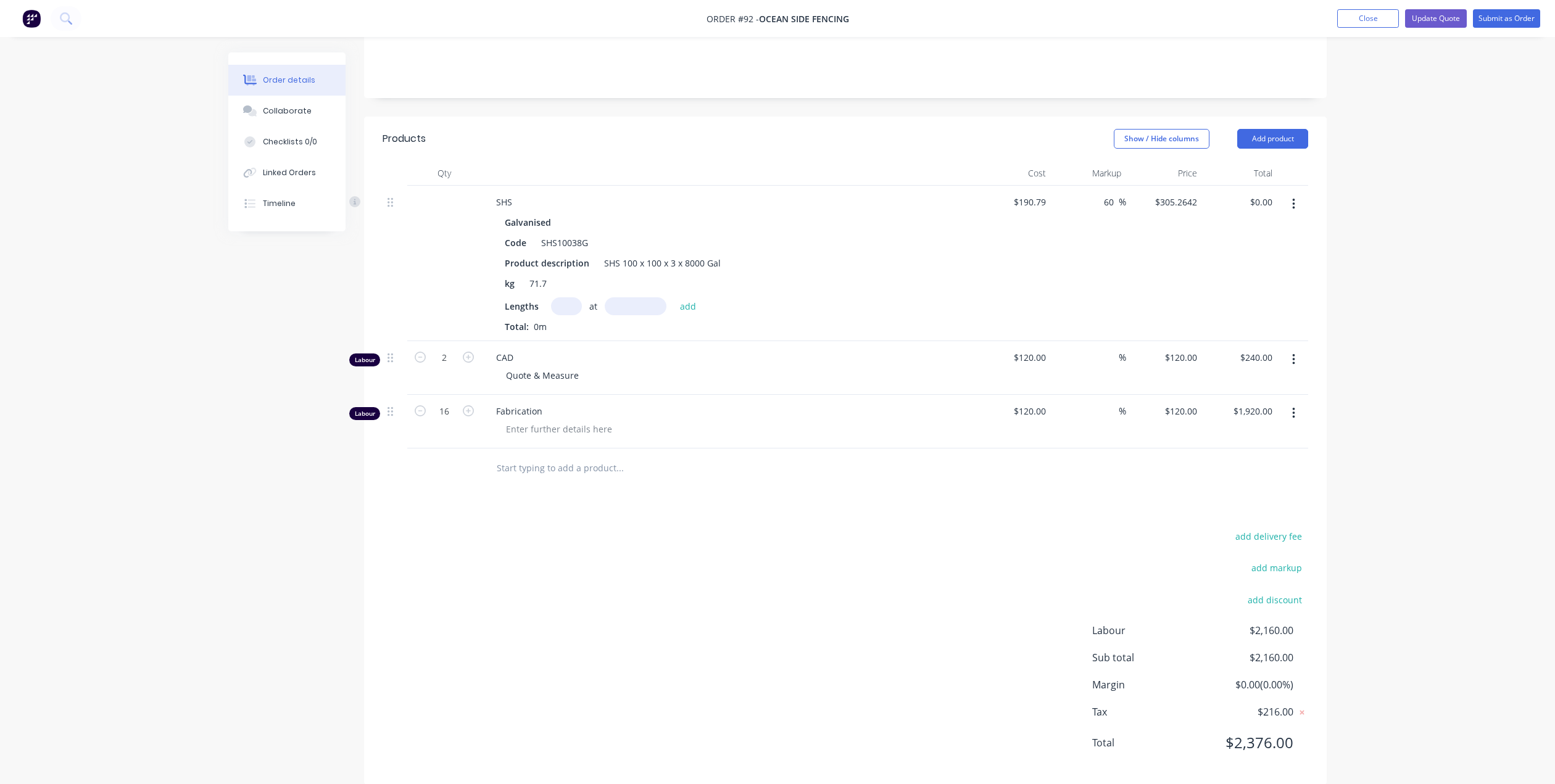
scroll to position [234, 0]
click at [1443, 22] on button "Update Quote" at bounding box center [1436, 19] width 62 height 19
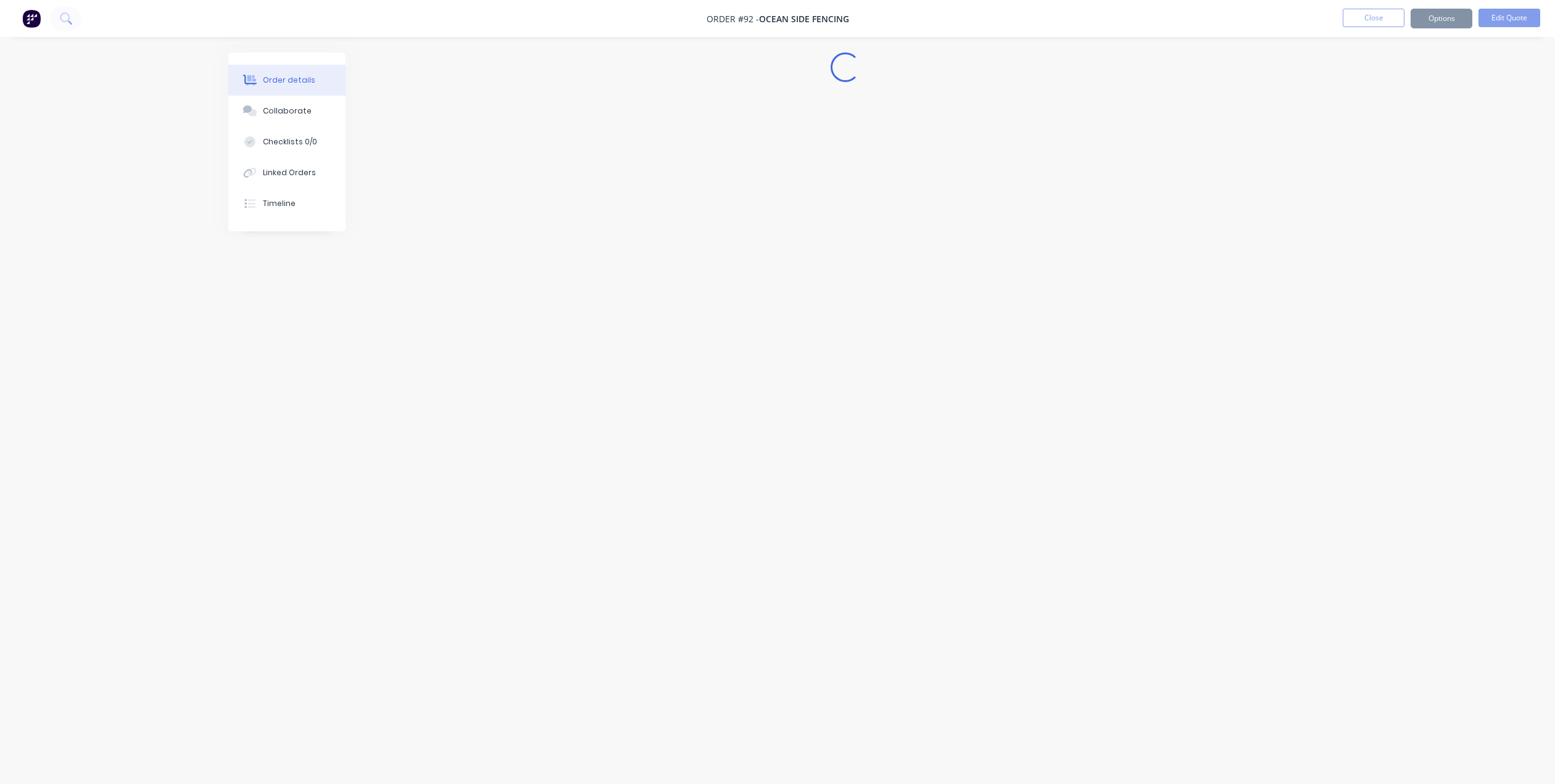
scroll to position [0, 0]
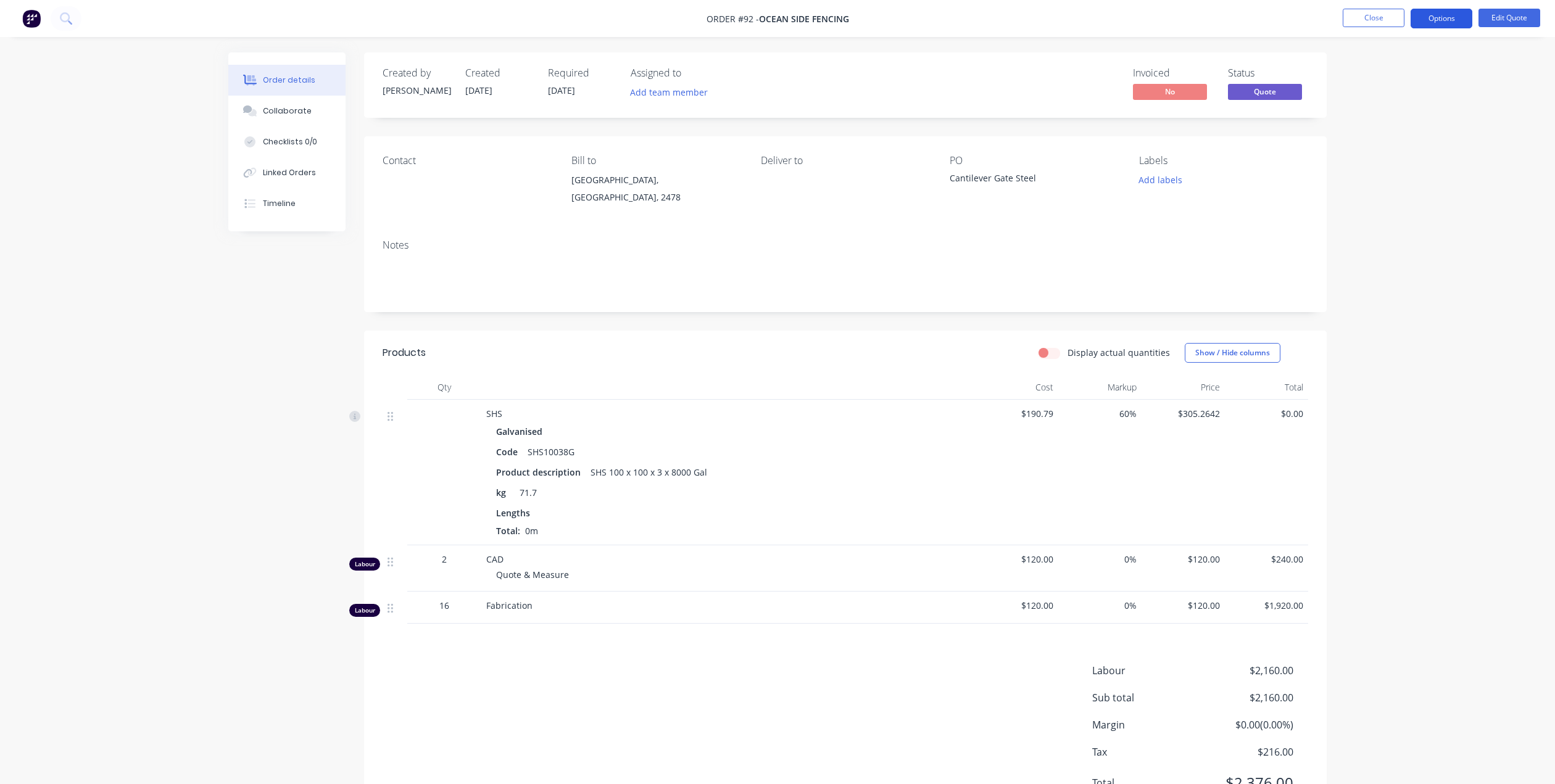
click at [1439, 21] on button "Options" at bounding box center [1442, 18] width 62 height 20
click at [1522, 75] on div "Order details Collaborate Checklists 0/0 Linked Orders Timeline Order details C…" at bounding box center [778, 421] width 1555 height 843
click at [1262, 93] on span "Quote" at bounding box center [1265, 92] width 74 height 15
click at [1343, 137] on div "Order details Collaborate Checklists 0/0 Linked Orders Timeline Order details C…" at bounding box center [778, 421] width 1555 height 843
click at [1374, 20] on button "Close" at bounding box center [1373, 18] width 62 height 19
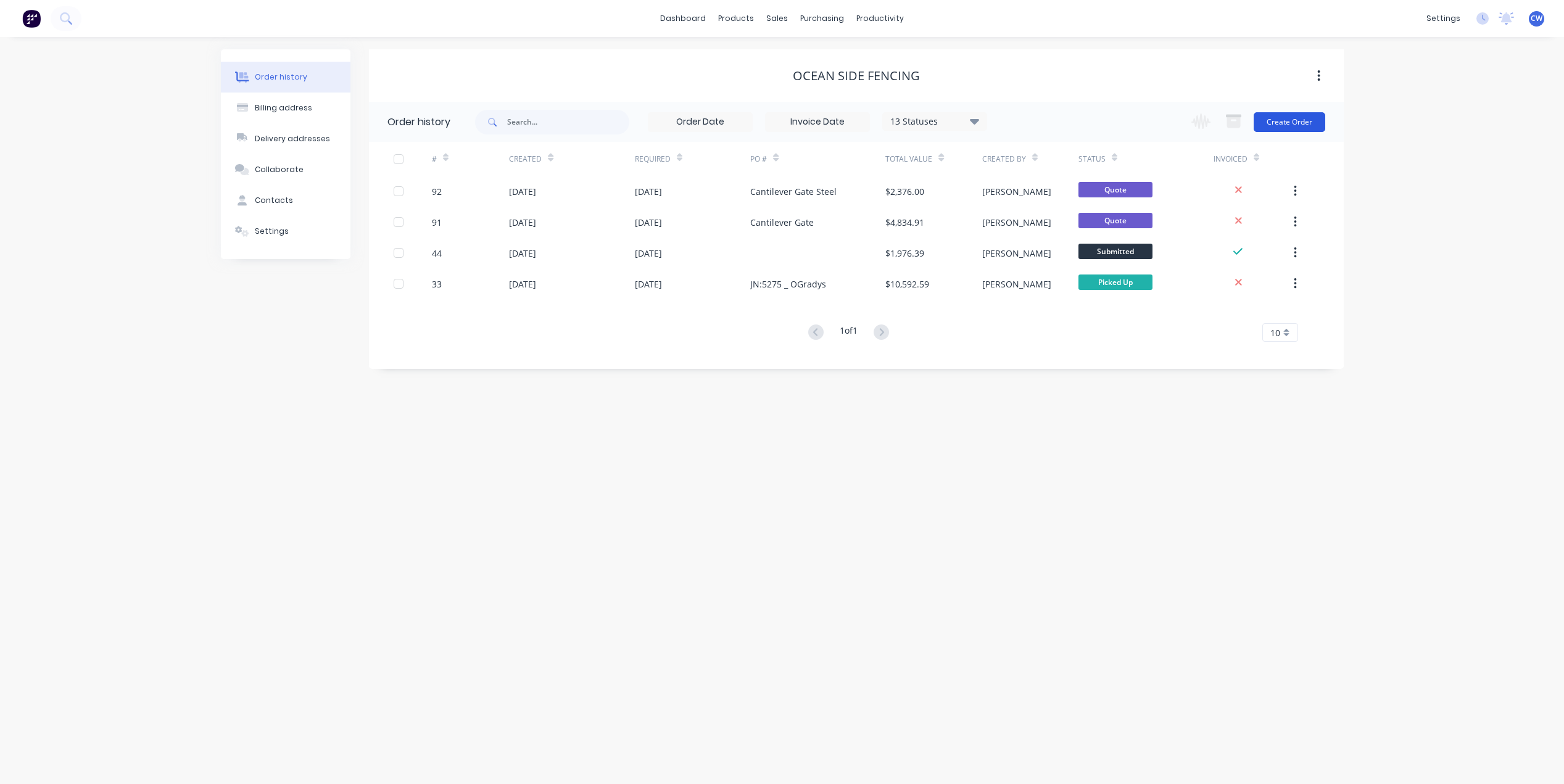
click at [1293, 120] on button "Create Order" at bounding box center [1289, 122] width 71 height 20
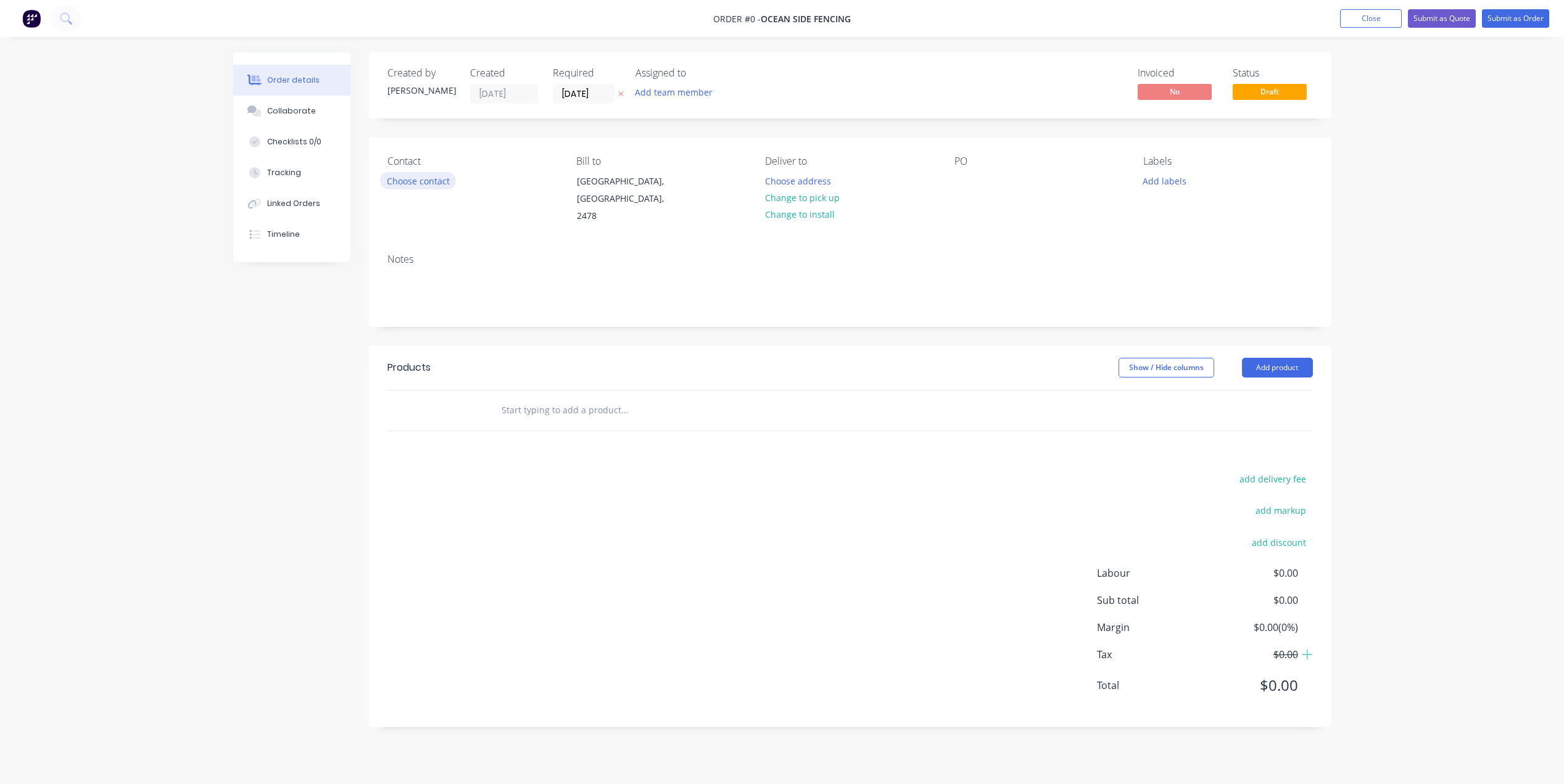
click at [419, 178] on button "Choose contact" at bounding box center [418, 180] width 75 height 16
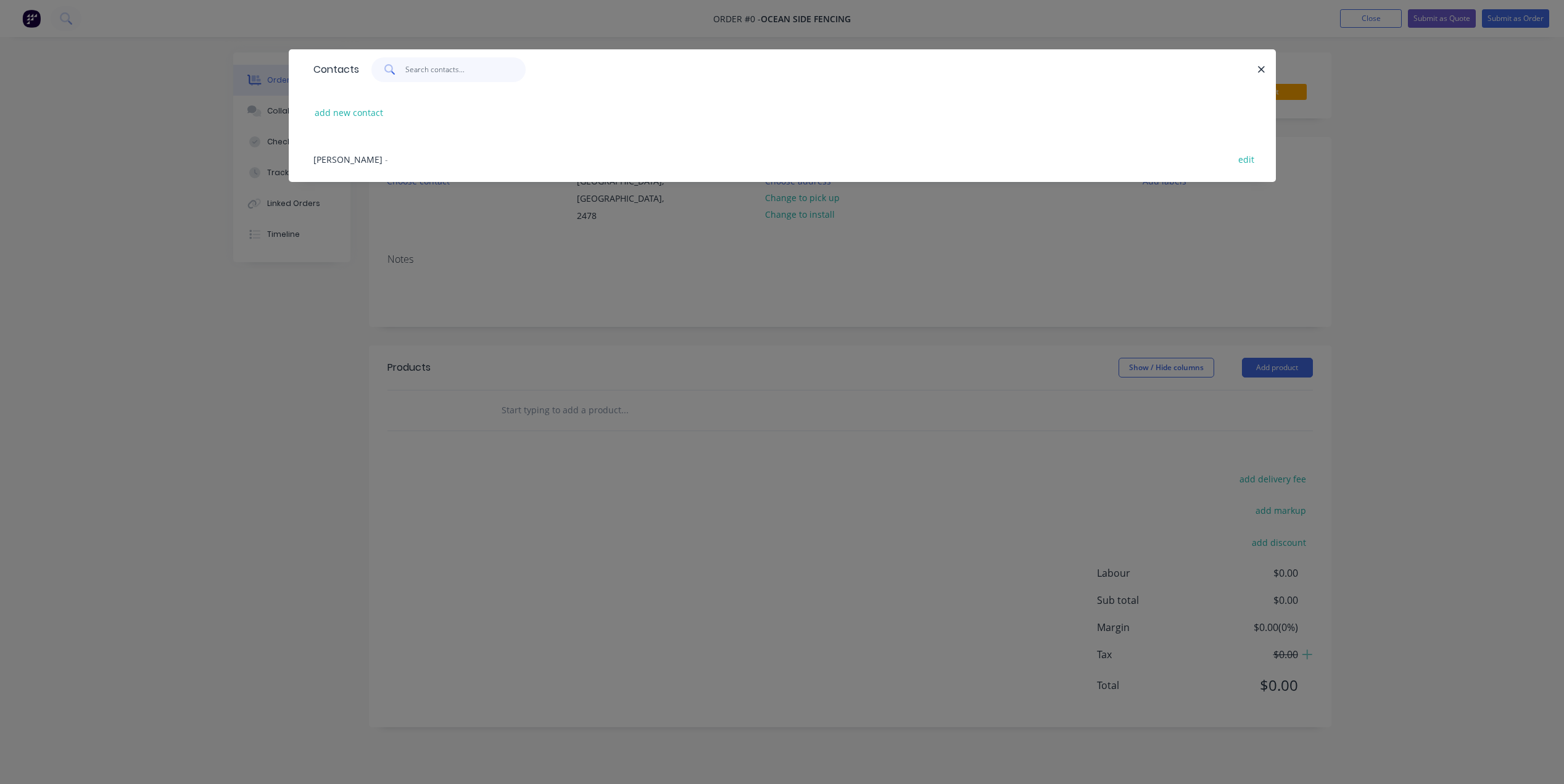
click at [429, 70] on input "text" at bounding box center [465, 69] width 120 height 25
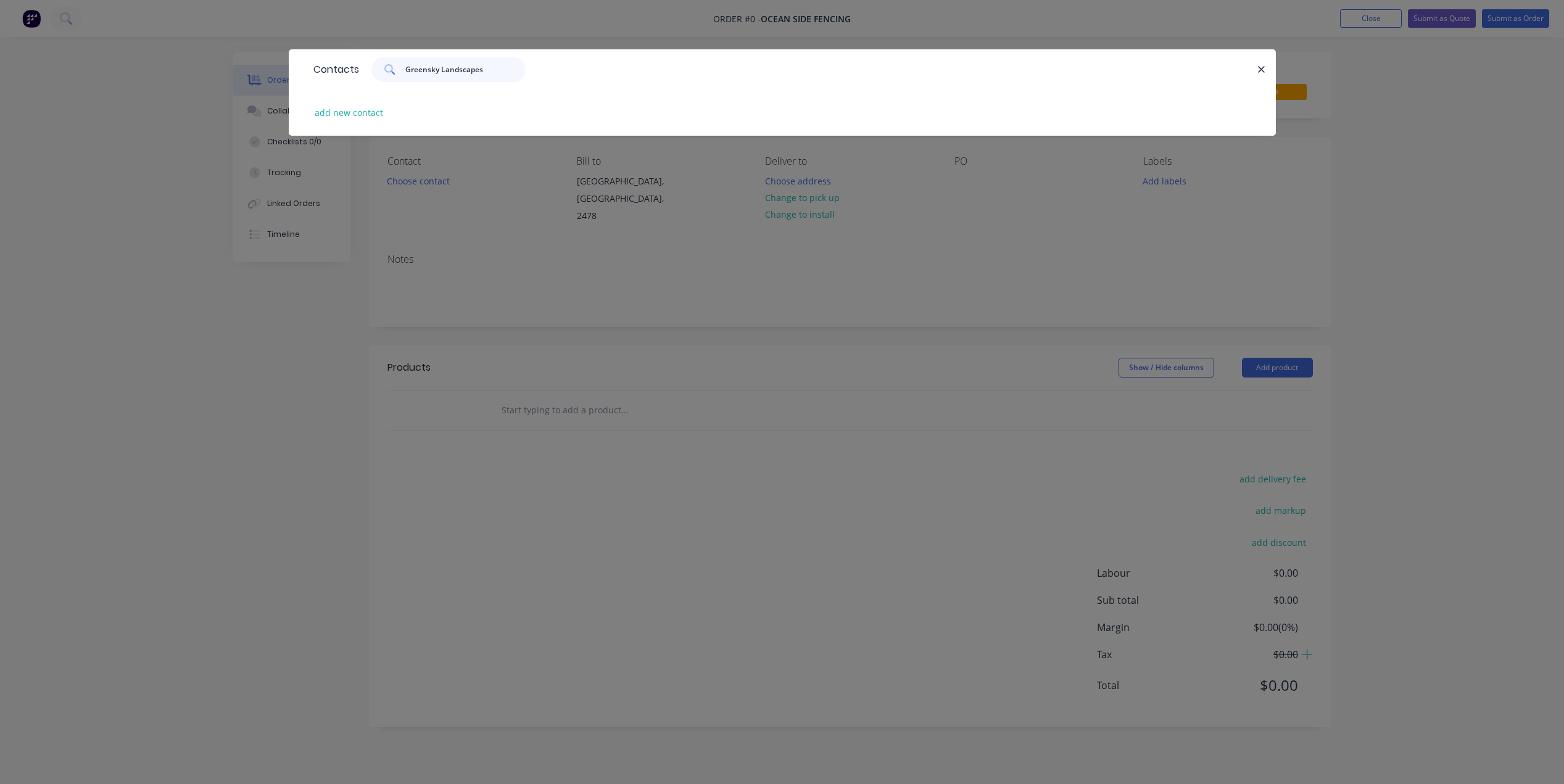
type input "Greensky Landscapes"
click at [604, 69] on div "Greensky Landscapes" at bounding box center [807, 69] width 898 height 25
click at [371, 112] on button "add new contact" at bounding box center [348, 112] width 82 height 16
select select "AU"
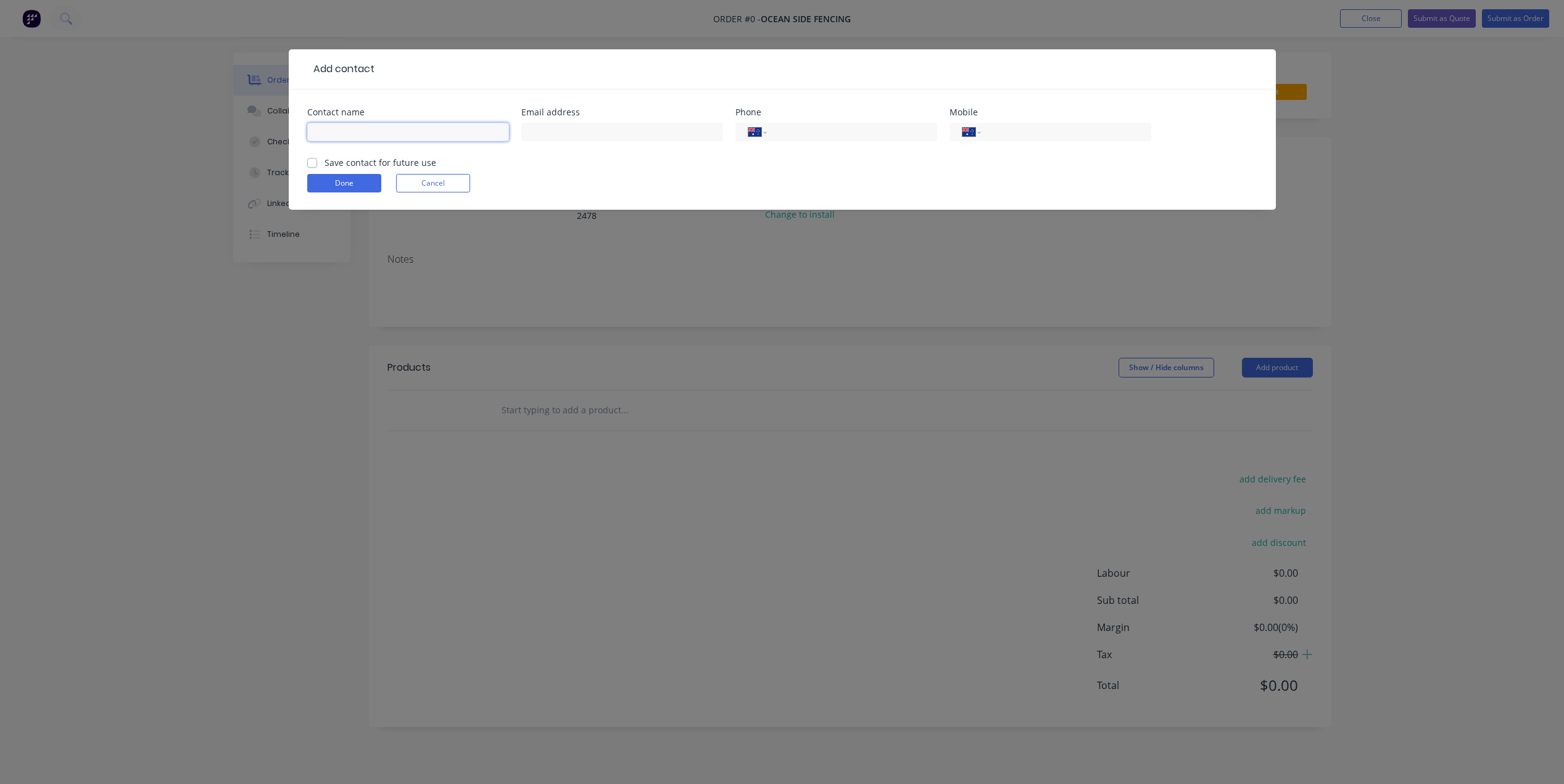
click at [361, 129] on input "text" at bounding box center [408, 132] width 202 height 19
type input "Greensky Landscapes"
click at [551, 134] on input "text" at bounding box center [622, 132] width 202 height 19
type input "[PERSON_NAME][EMAIL_ADDRESS][DOMAIN_NAME]"
click at [1026, 135] on input "tel" at bounding box center [1063, 132] width 148 height 15
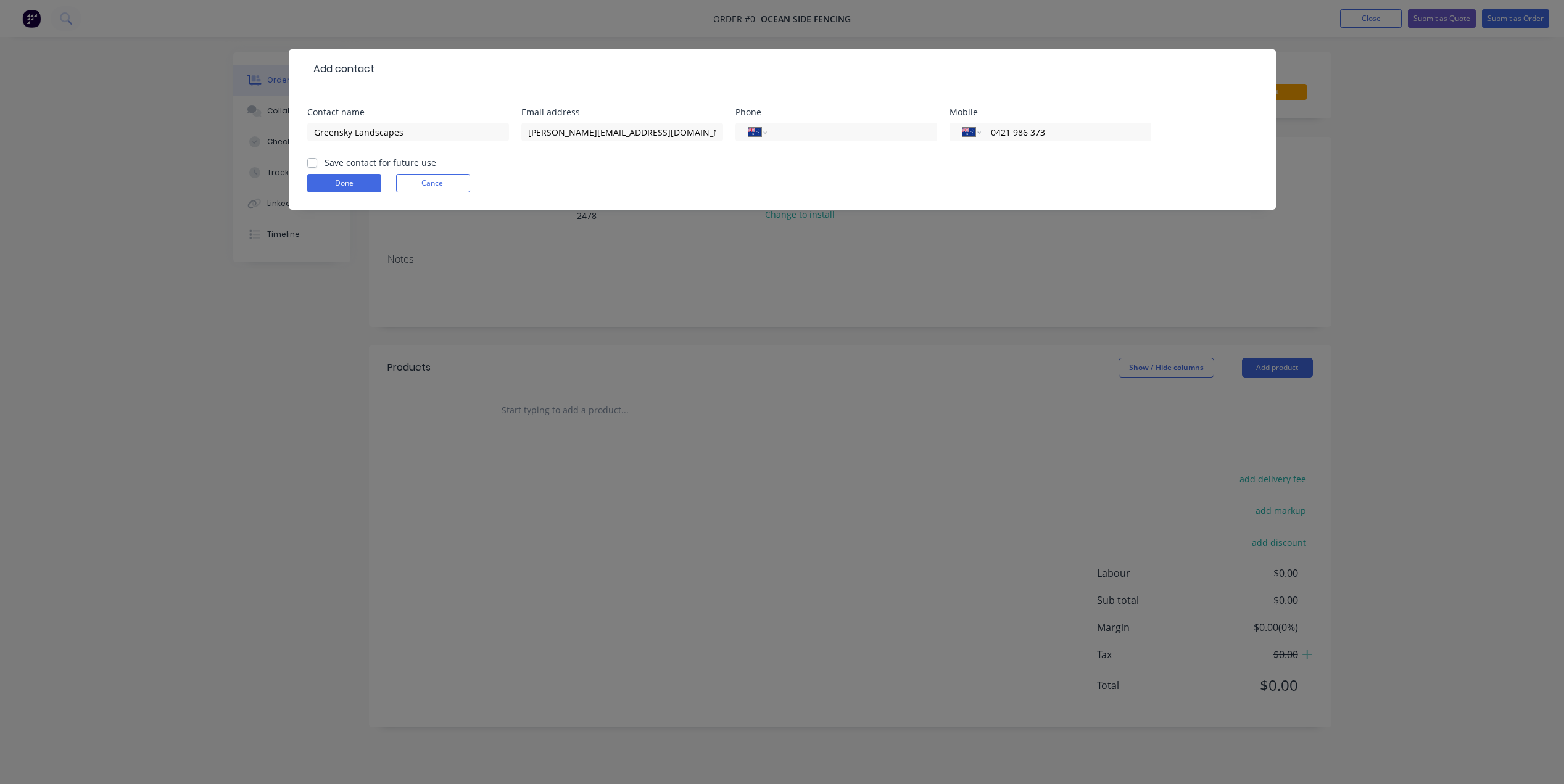
type input "0421 986 373"
click at [324, 160] on label "Save contact for future use" at bounding box center [380, 162] width 112 height 13
click at [311, 160] on input "Save contact for future use" at bounding box center [312, 162] width 10 height 12
checkbox input "true"
click at [349, 181] on button "Done" at bounding box center [344, 184] width 74 height 19
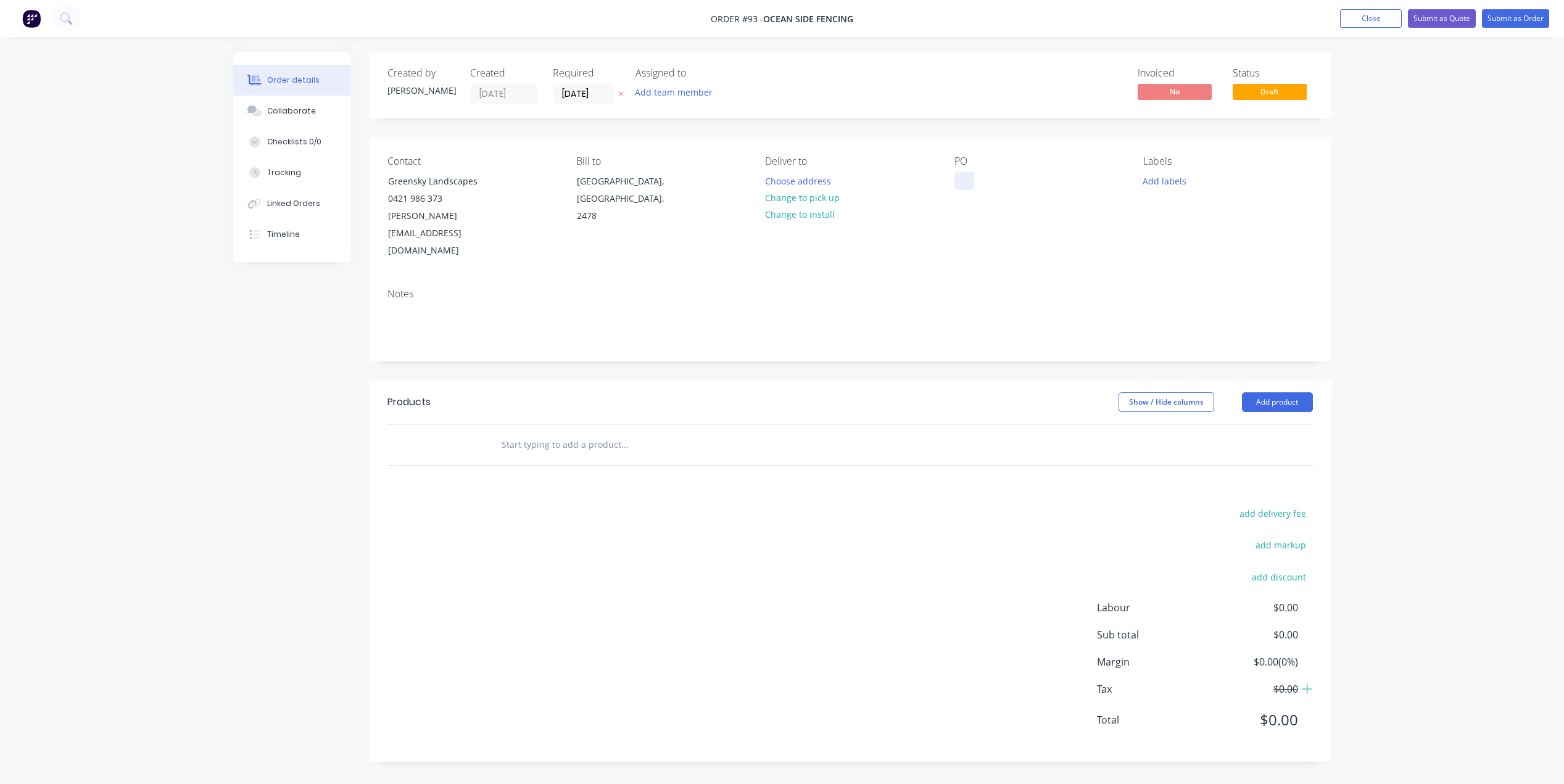
click at [963, 177] on div at bounding box center [963, 181] width 20 height 18
click at [934, 243] on div "Contact Greensky Landscapes 0421 986 373 [PERSON_NAME][EMAIL_ADDRESS][DOMAIN_NA…" at bounding box center [850, 208] width 963 height 142
click at [1290, 392] on button "Add product" at bounding box center [1277, 401] width 71 height 20
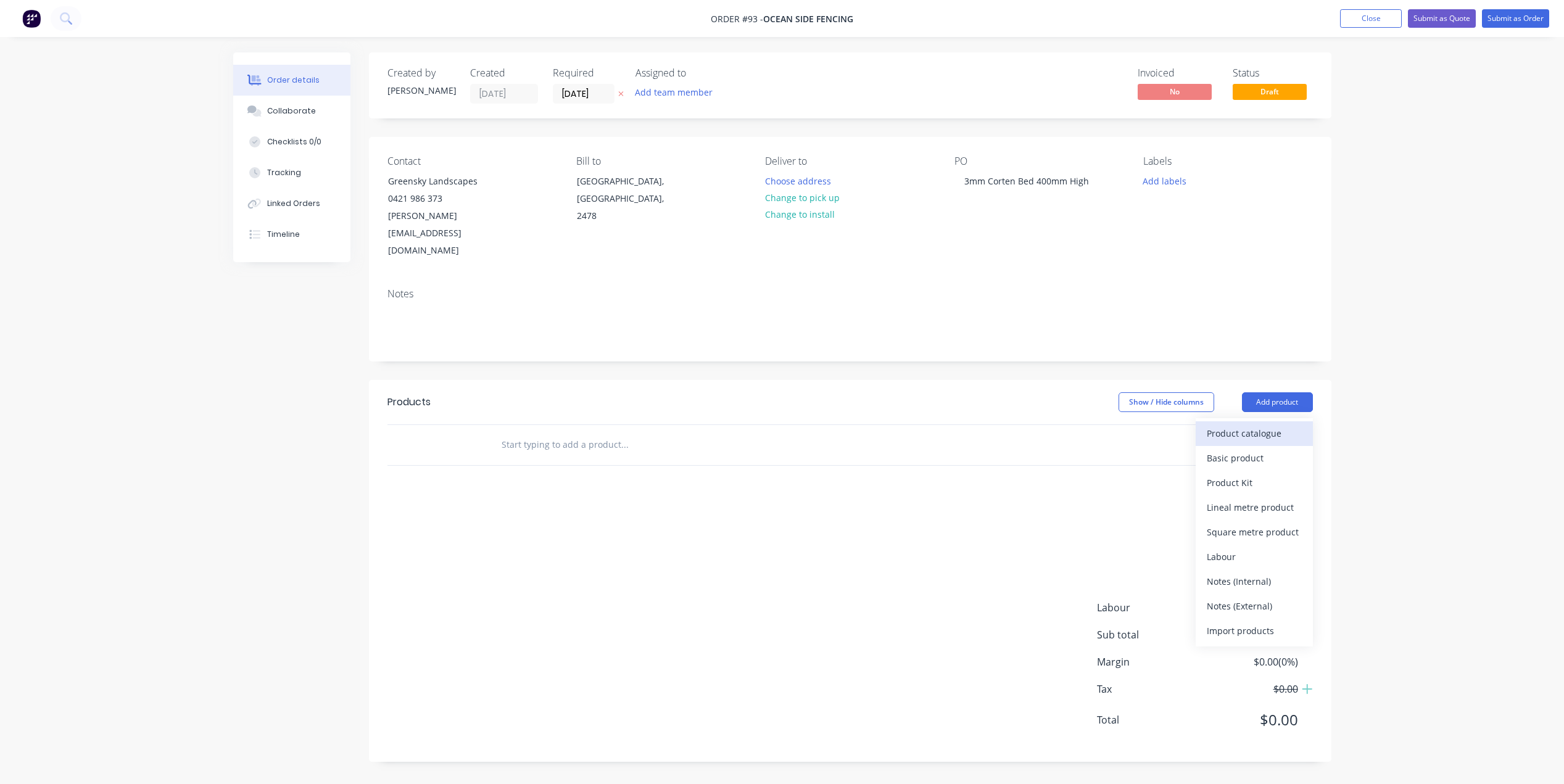
click at [1261, 425] on div "Product catalogue" at bounding box center [1253, 433] width 95 height 18
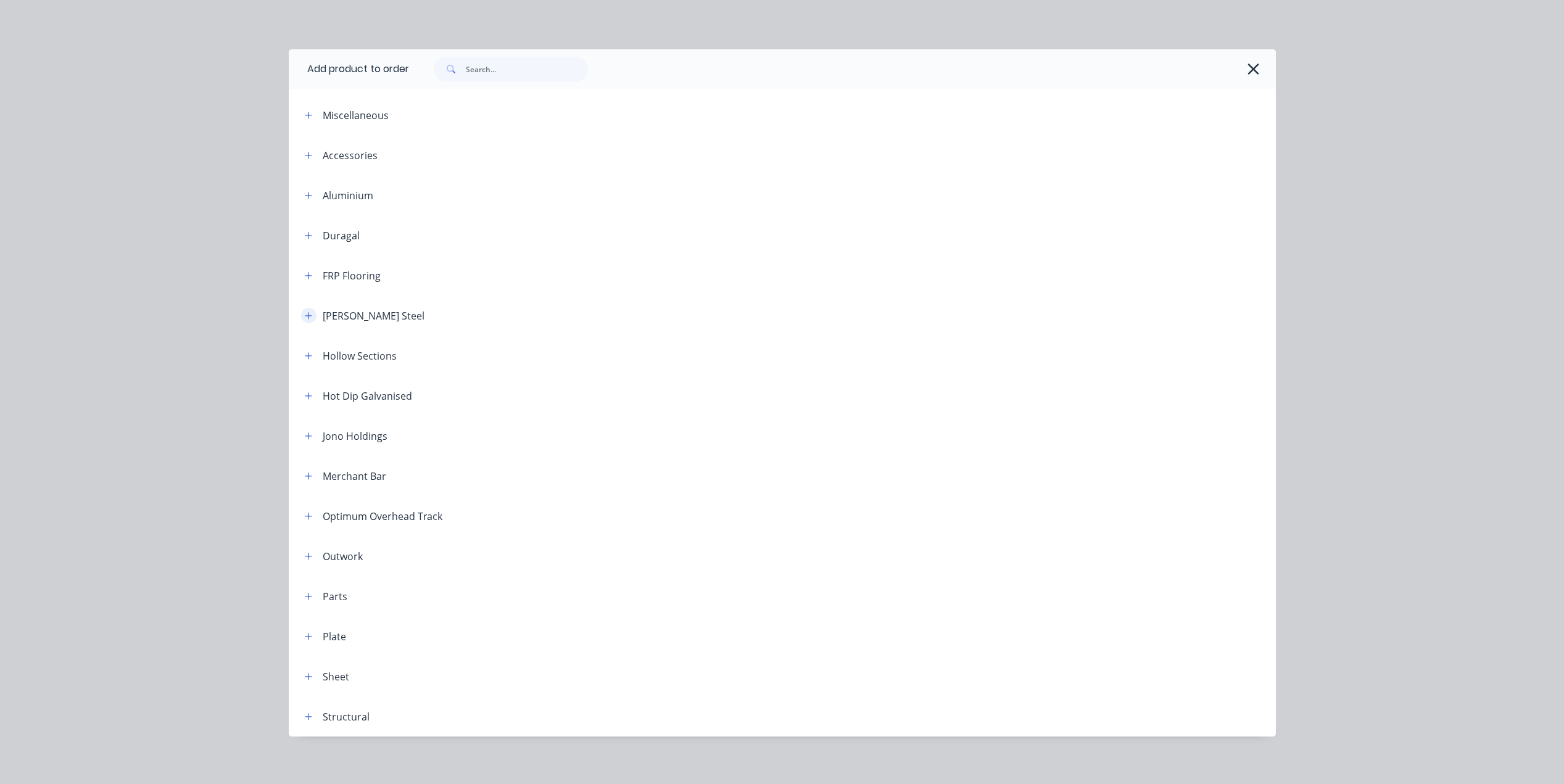
click at [305, 312] on icon "button" at bounding box center [308, 316] width 8 height 9
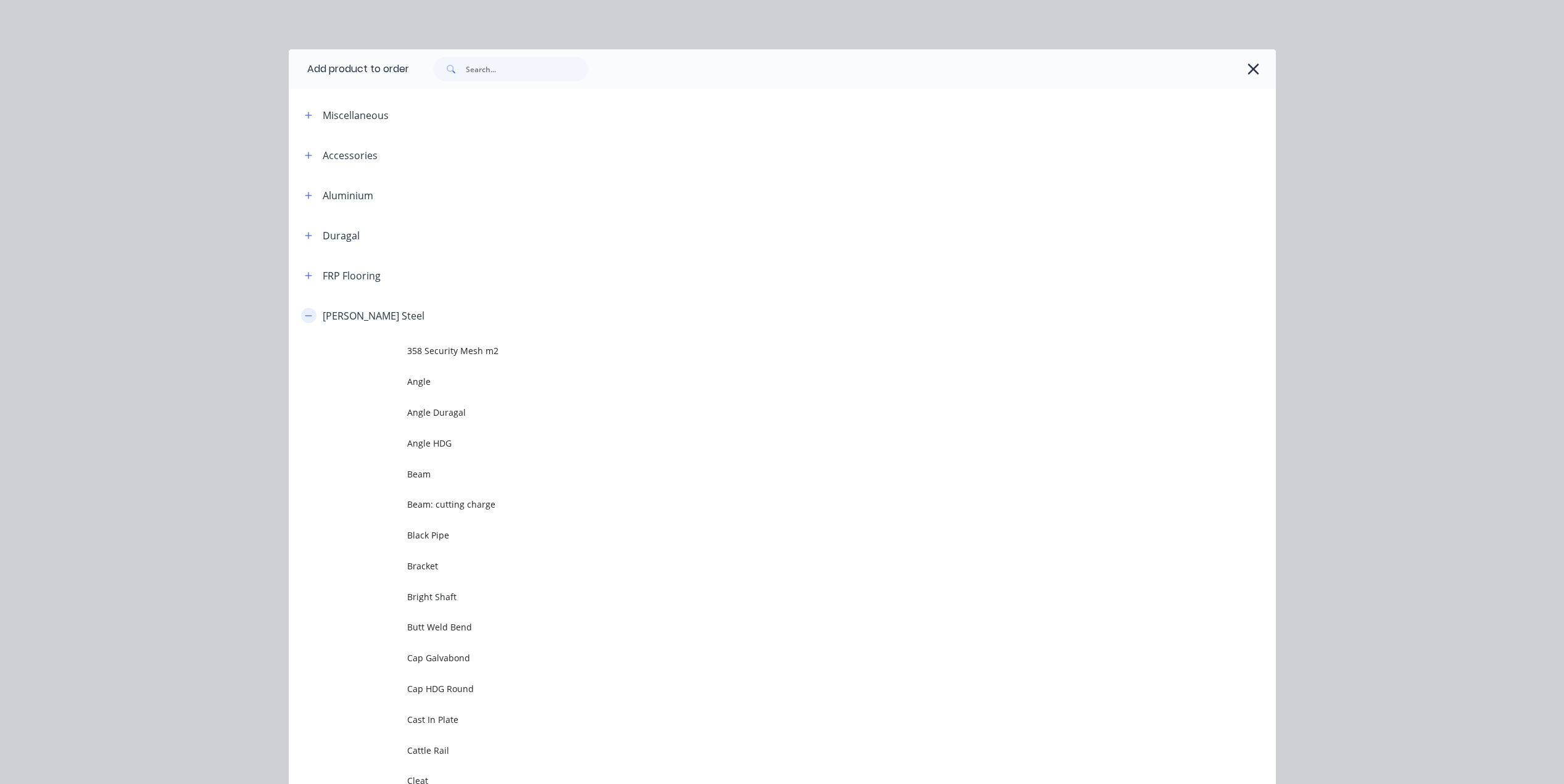
click at [307, 317] on icon "button" at bounding box center [308, 316] width 8 height 9
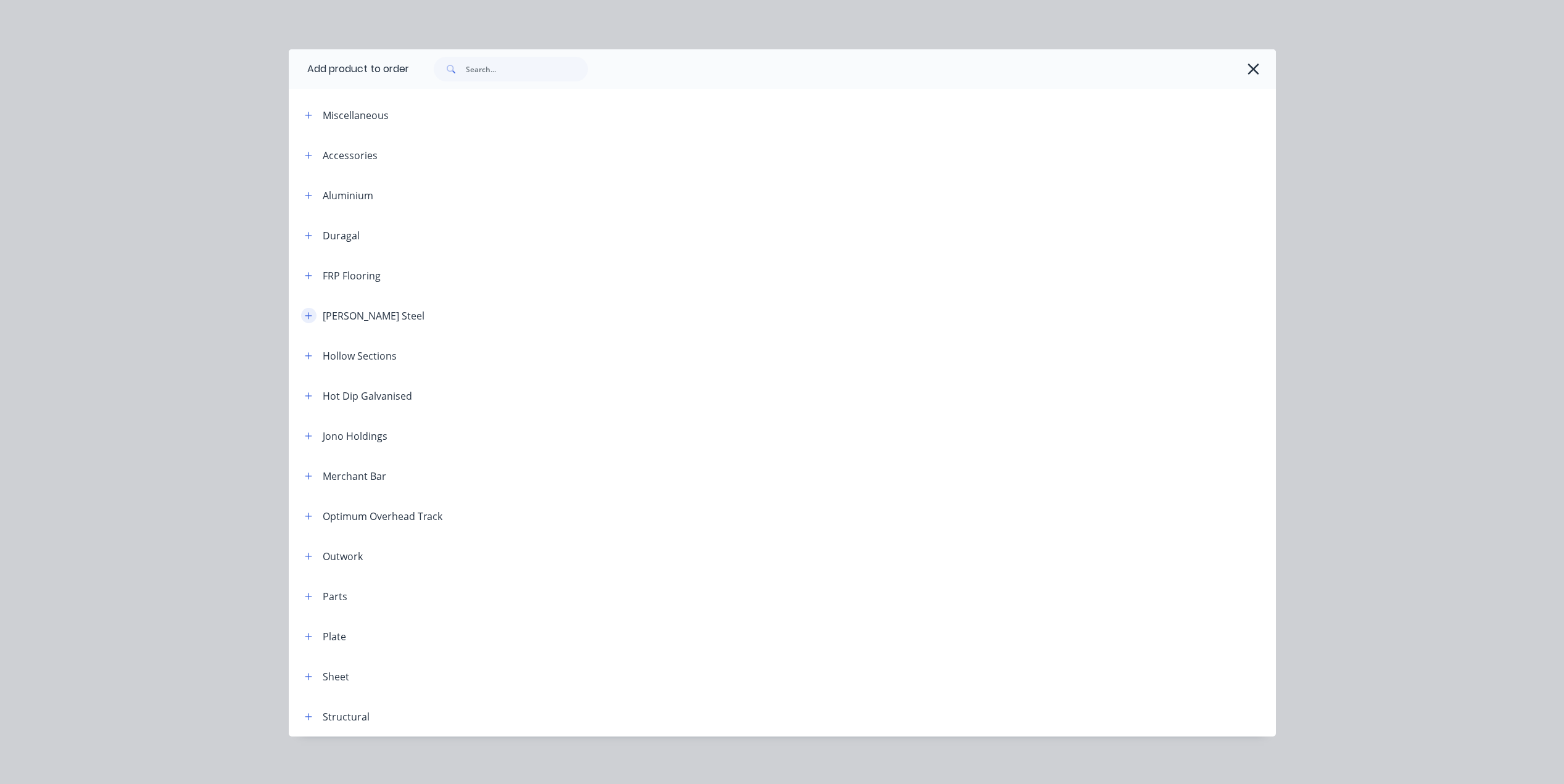
click at [307, 317] on icon "button" at bounding box center [308, 316] width 8 height 9
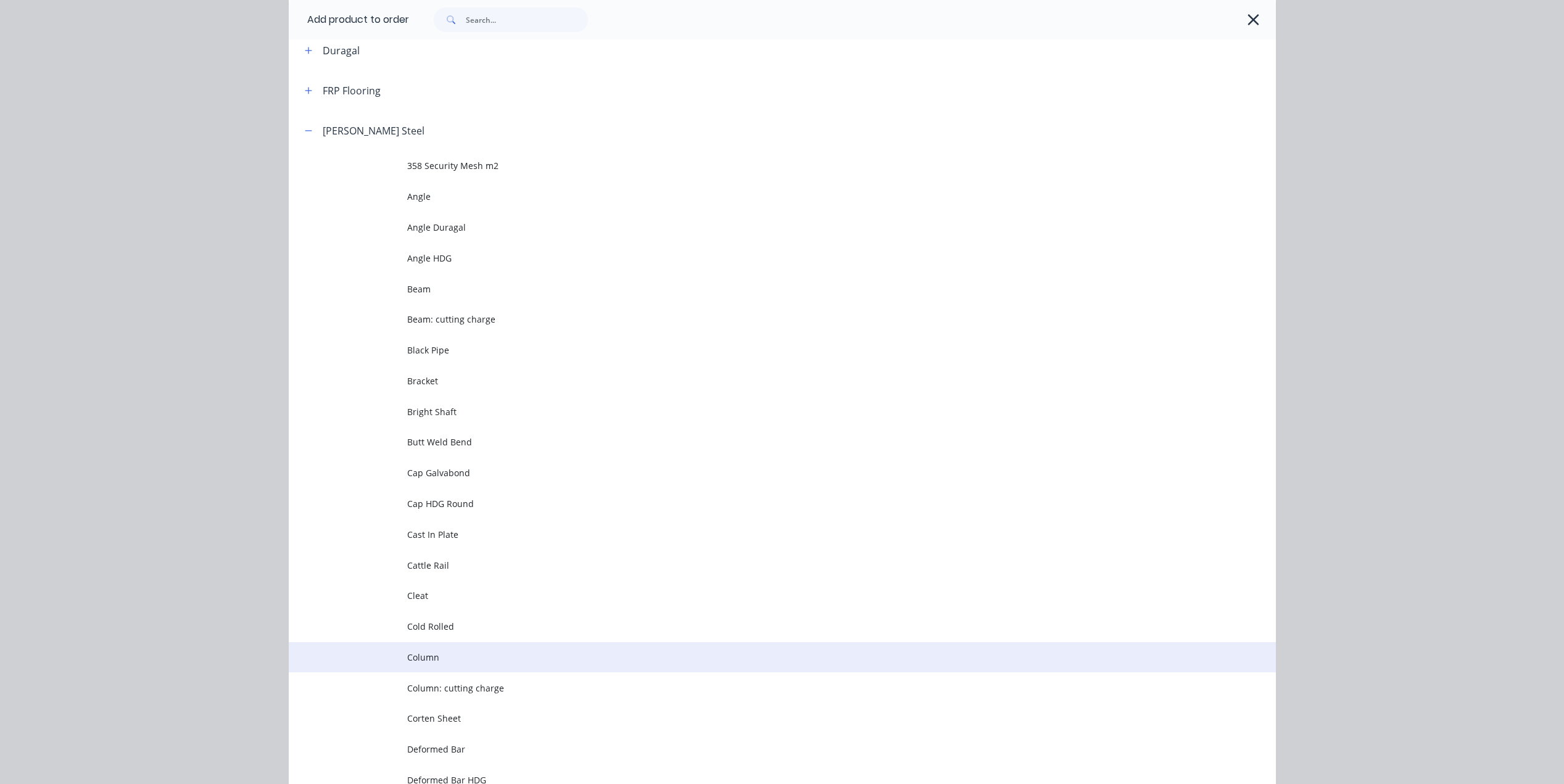
scroll to position [247, 0]
click at [425, 655] on span "Corten Sheet" at bounding box center [755, 656] width 695 height 13
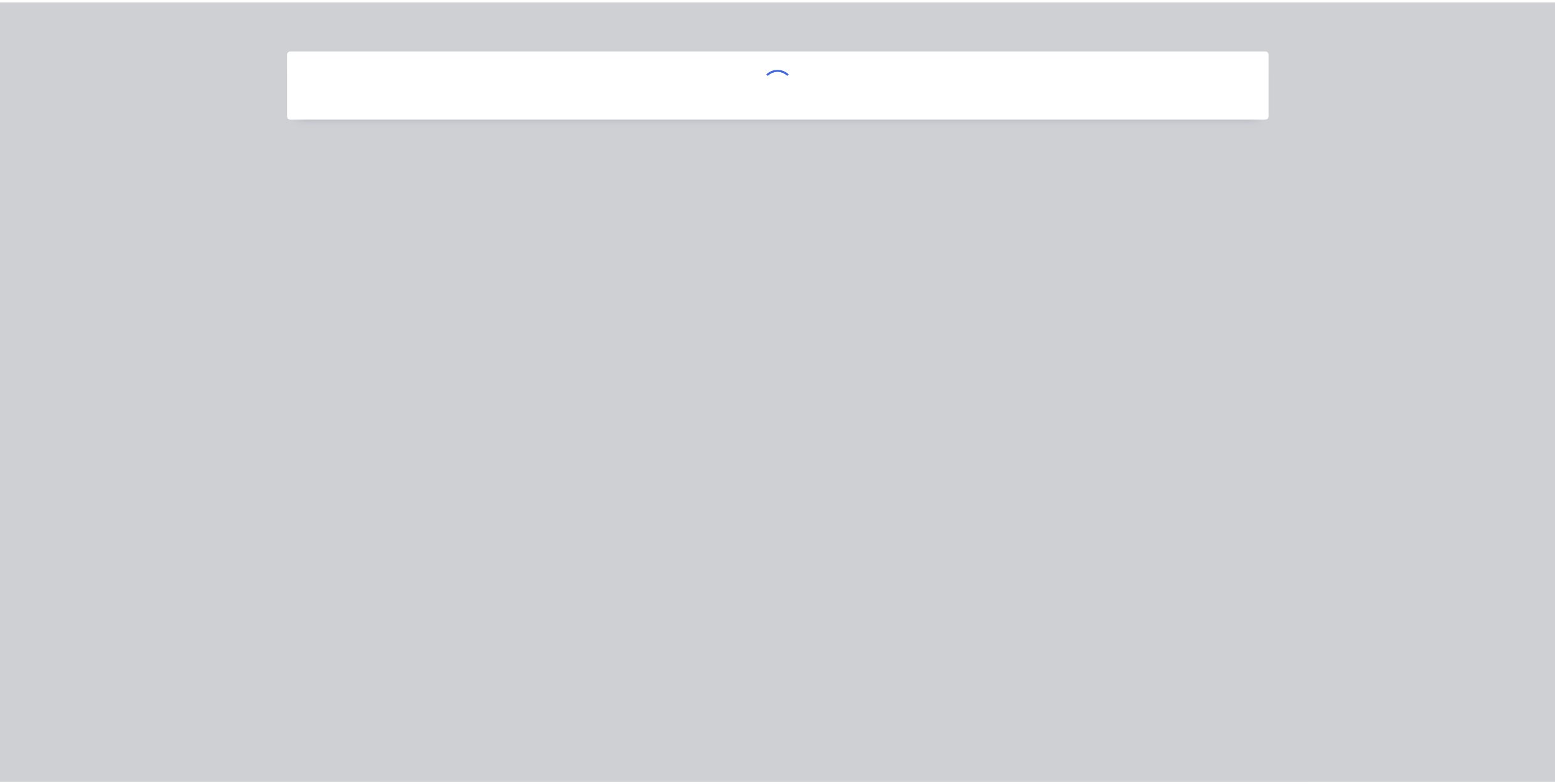
scroll to position [0, 0]
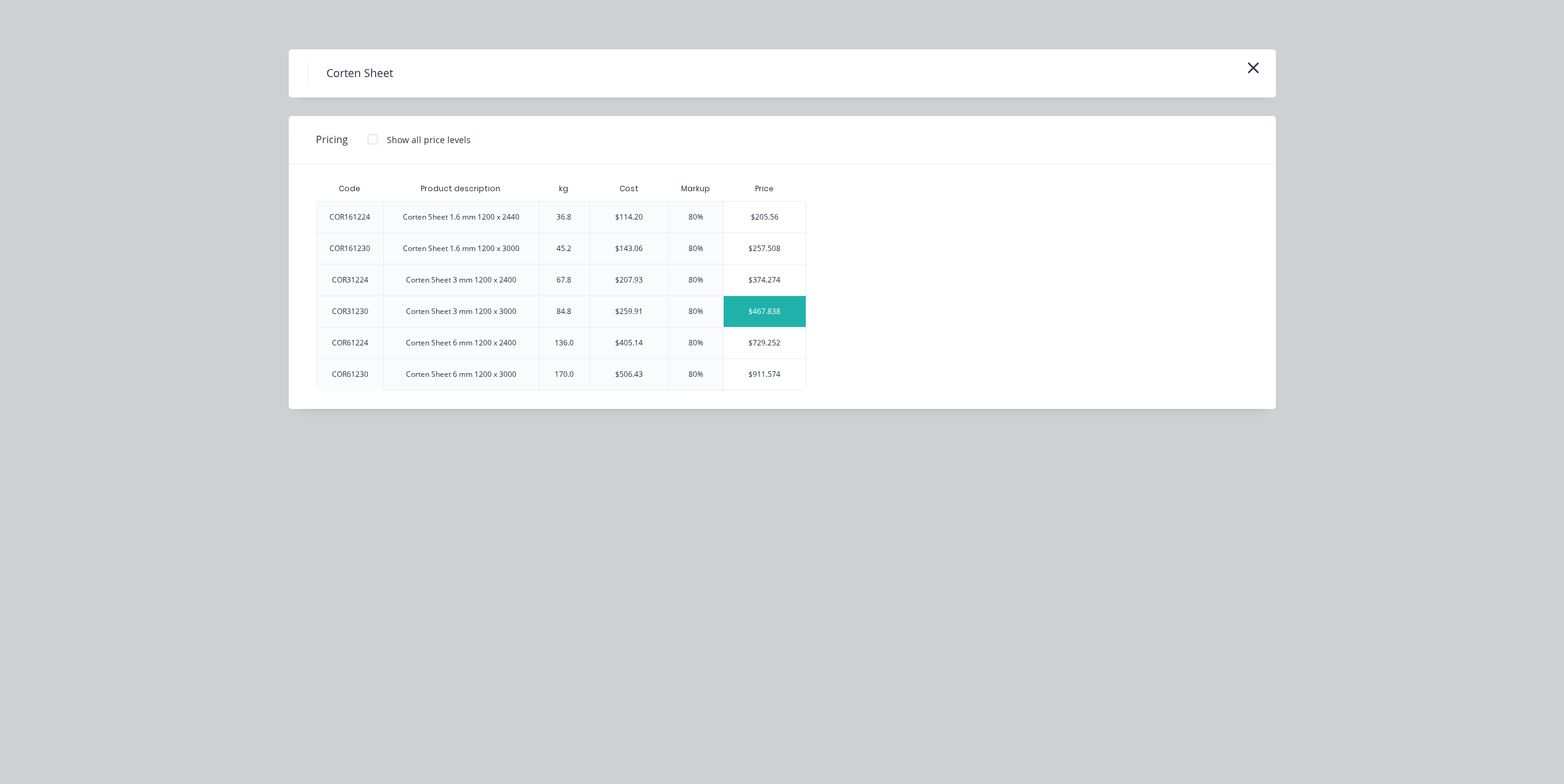
click at [785, 311] on div "$467.838" at bounding box center [764, 311] width 82 height 31
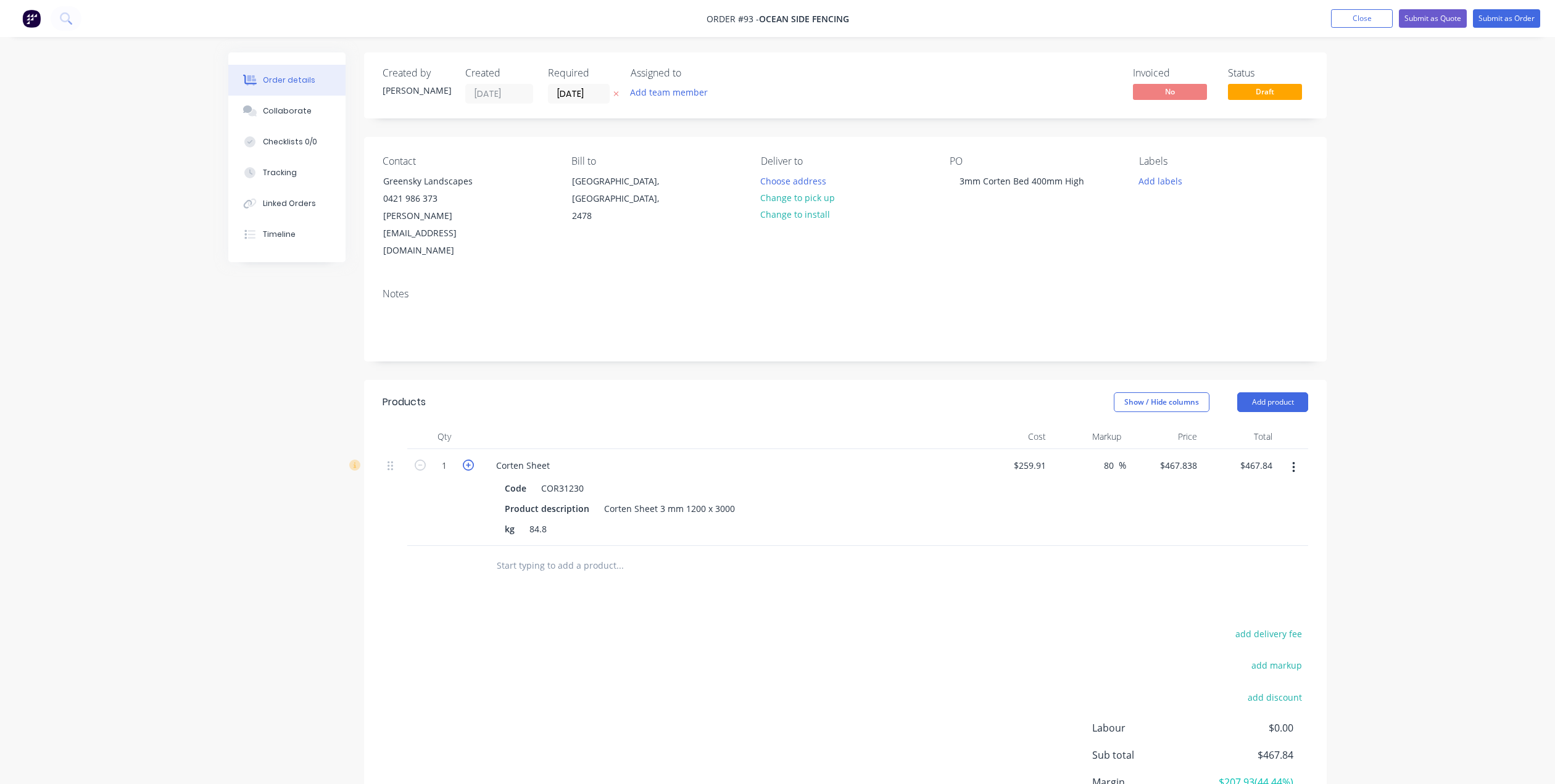
click at [468, 460] on icon "button" at bounding box center [468, 465] width 11 height 11
type input "2"
type input "$935.68"
click at [1282, 392] on button "Add product" at bounding box center [1273, 401] width 71 height 20
click at [1273, 425] on div "Product catalogue" at bounding box center [1249, 433] width 95 height 18
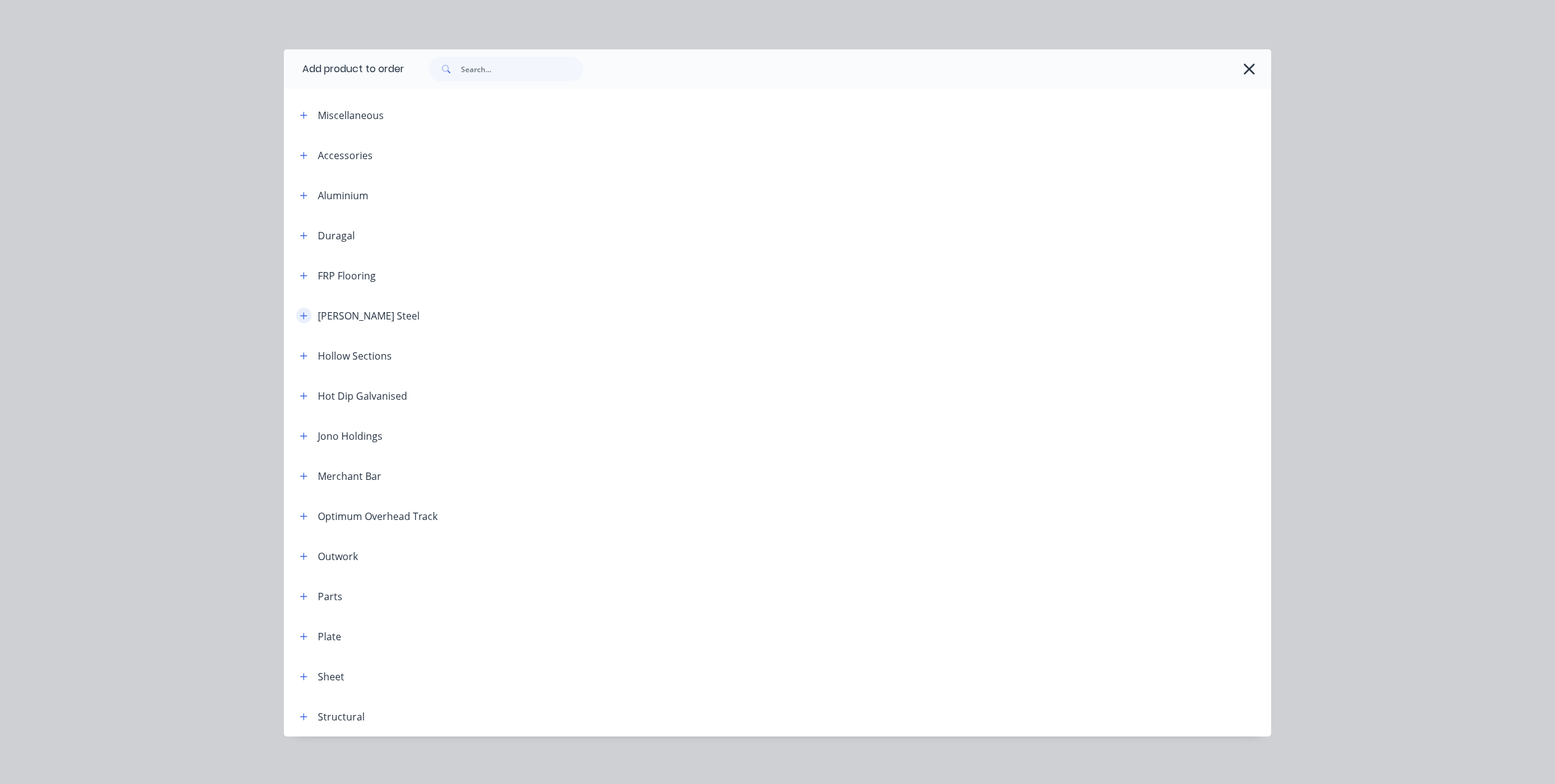
click at [300, 314] on icon "button" at bounding box center [303, 316] width 8 height 9
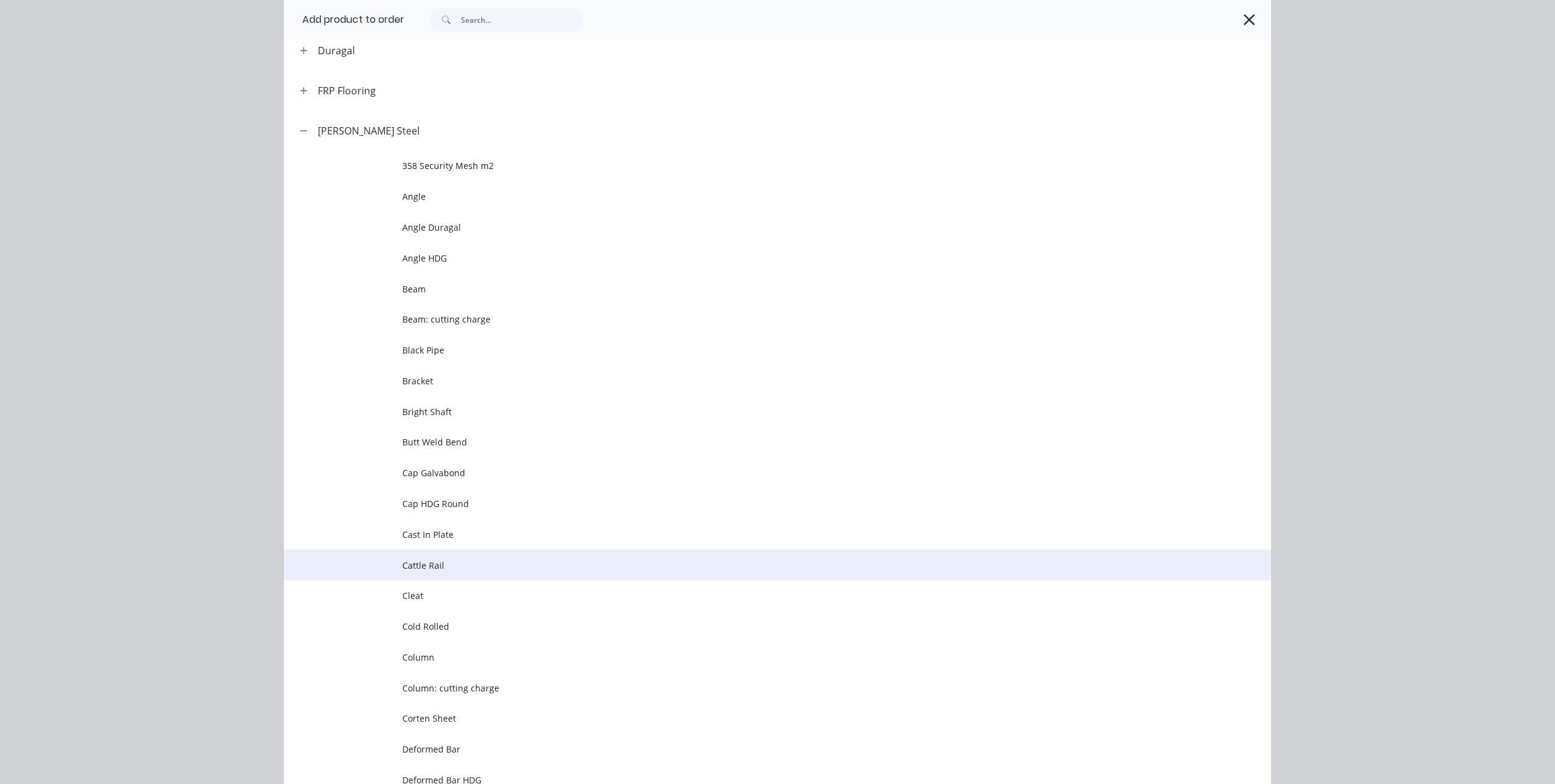
scroll to position [308, 0]
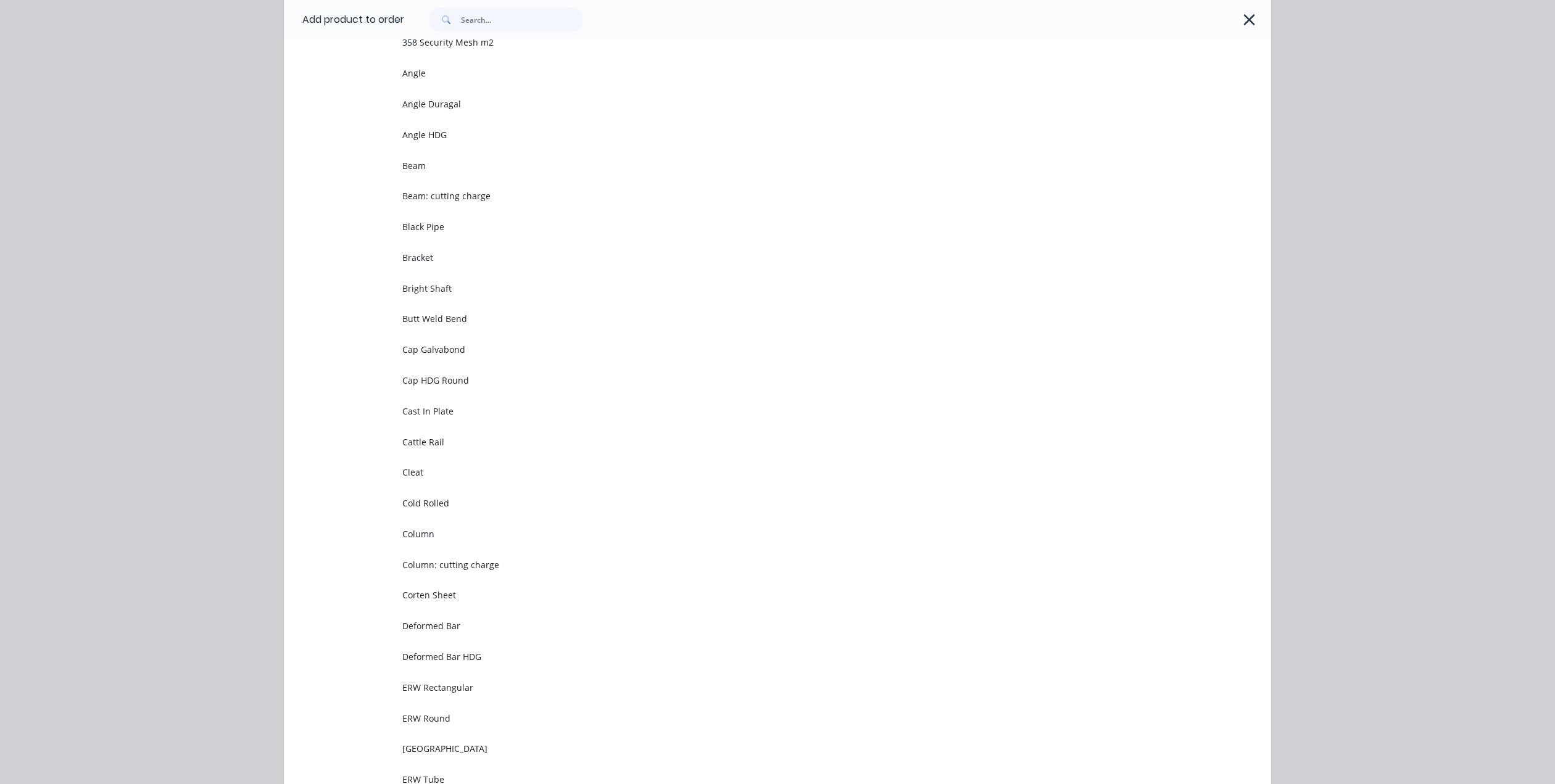
click at [414, 597] on span "Corten Sheet" at bounding box center [750, 594] width 695 height 13
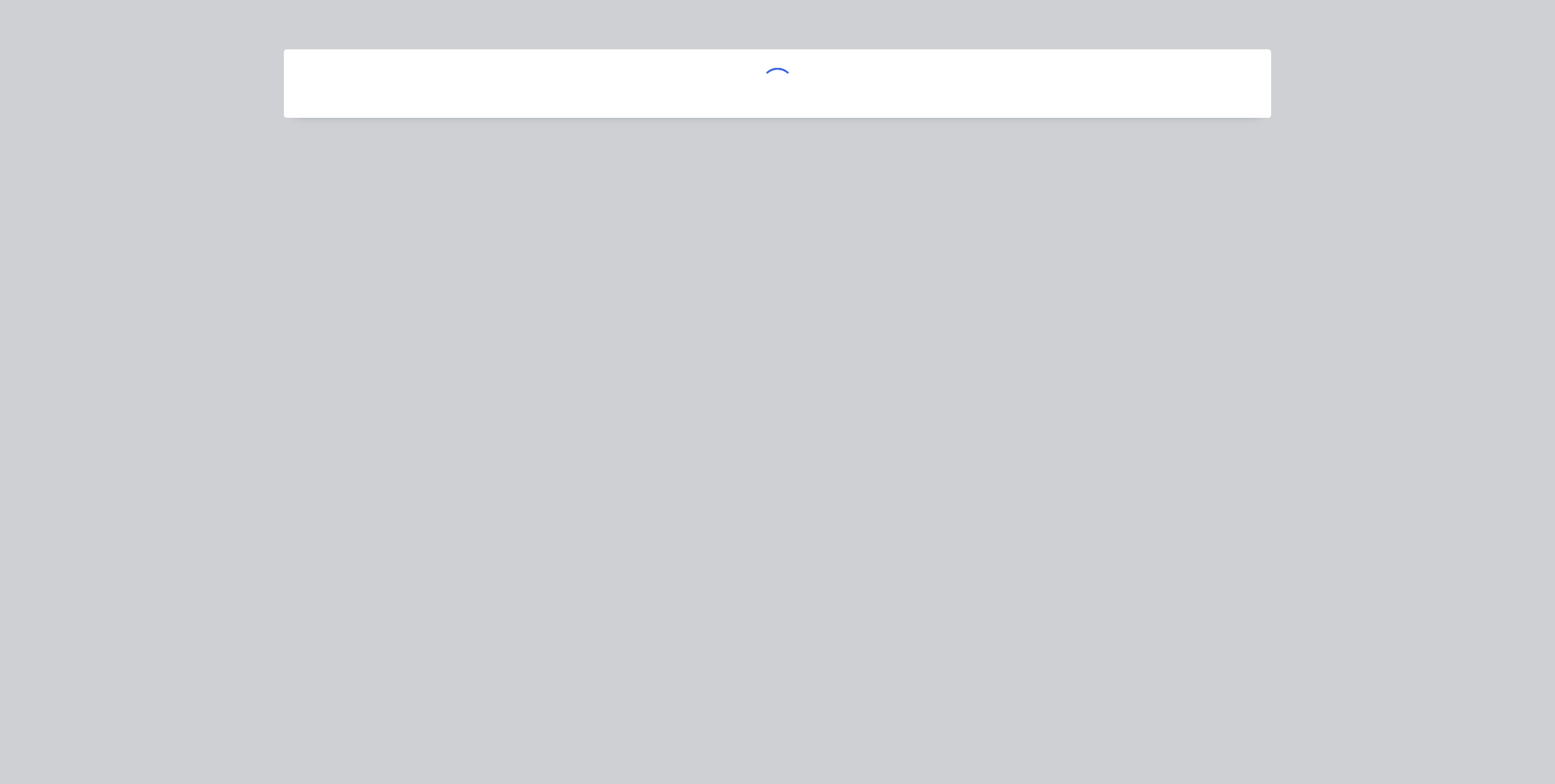
scroll to position [0, 0]
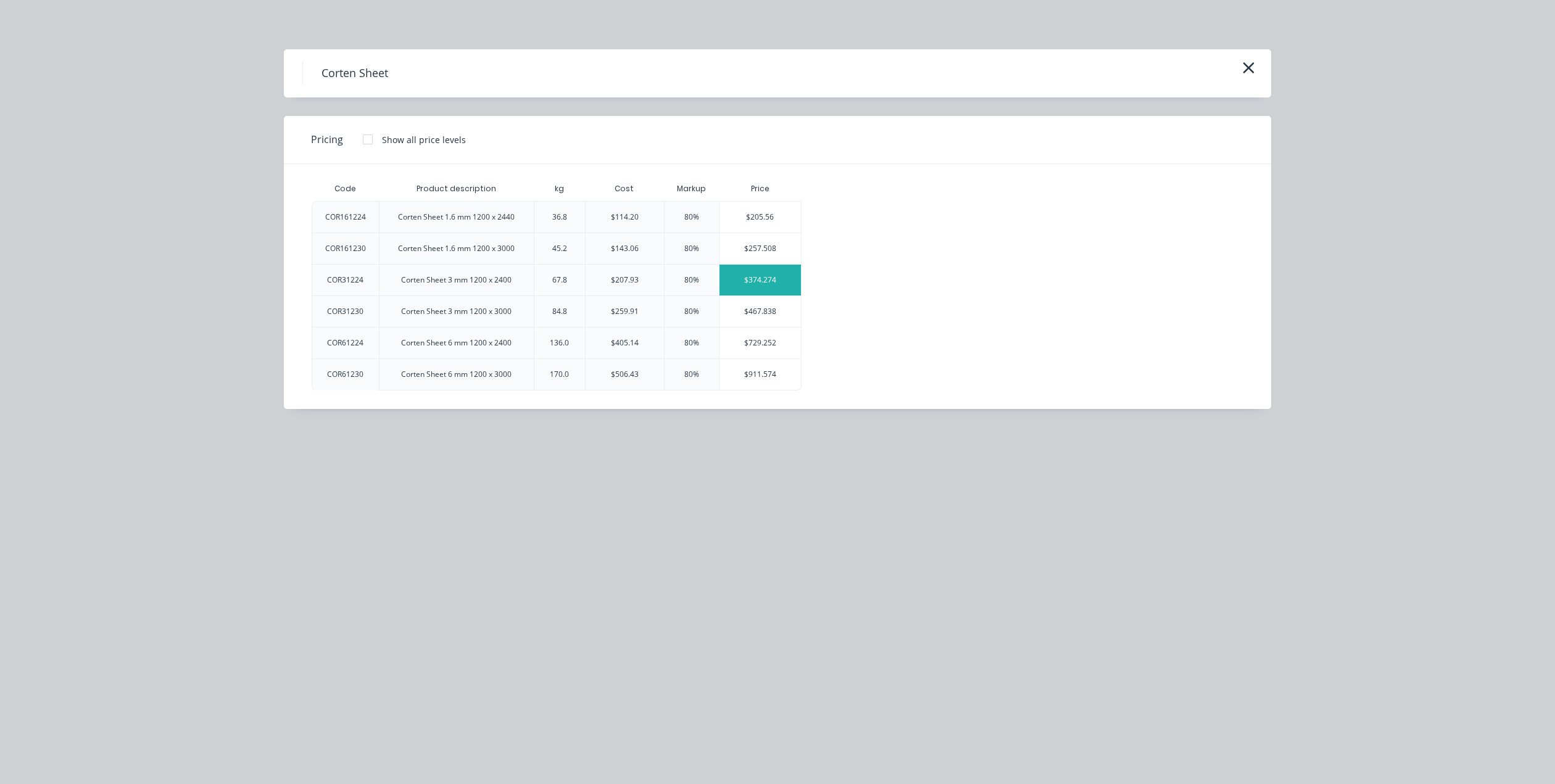
click at [770, 280] on div "$374.274" at bounding box center [760, 280] width 82 height 31
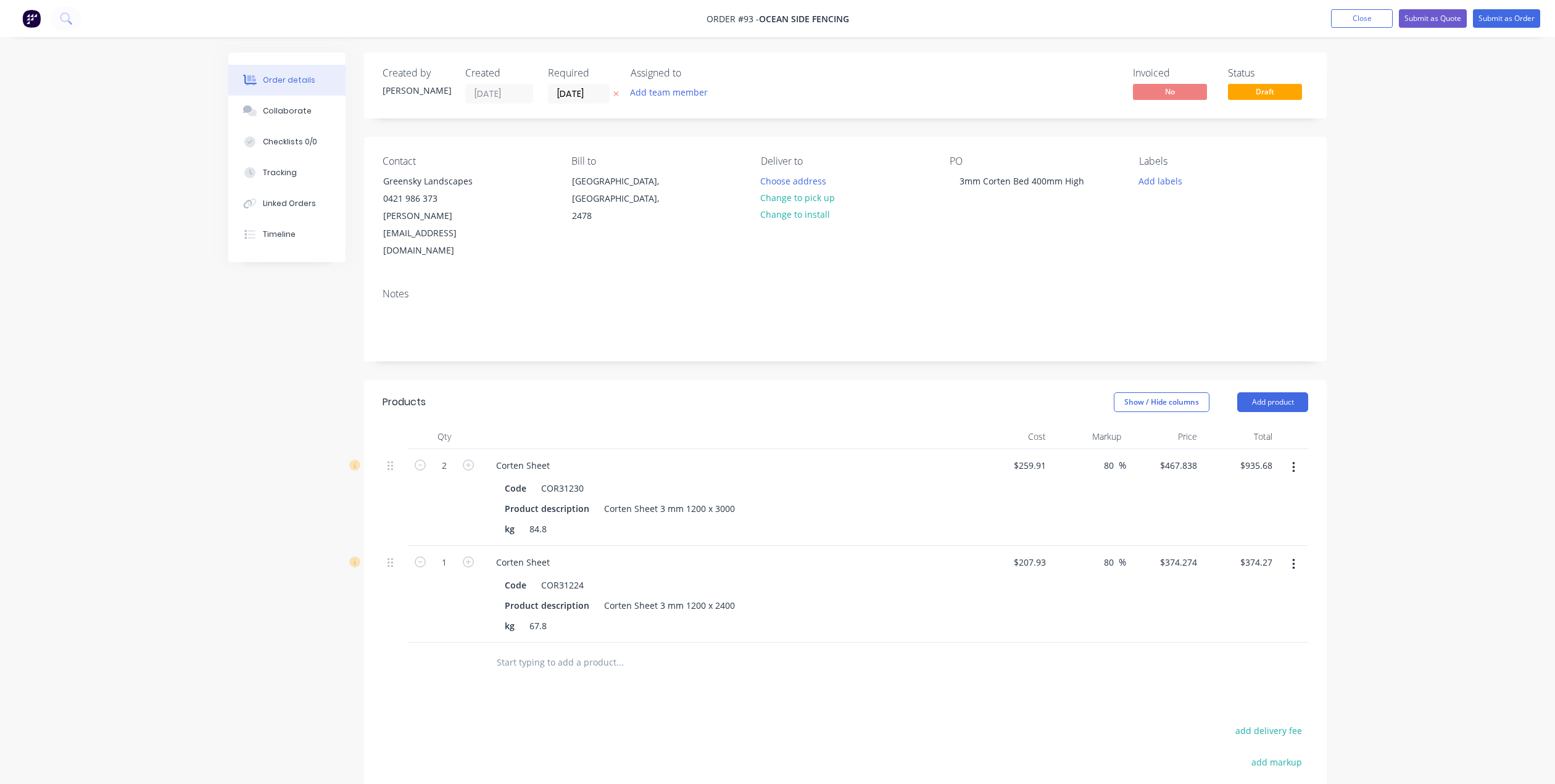
scroll to position [124, 0]
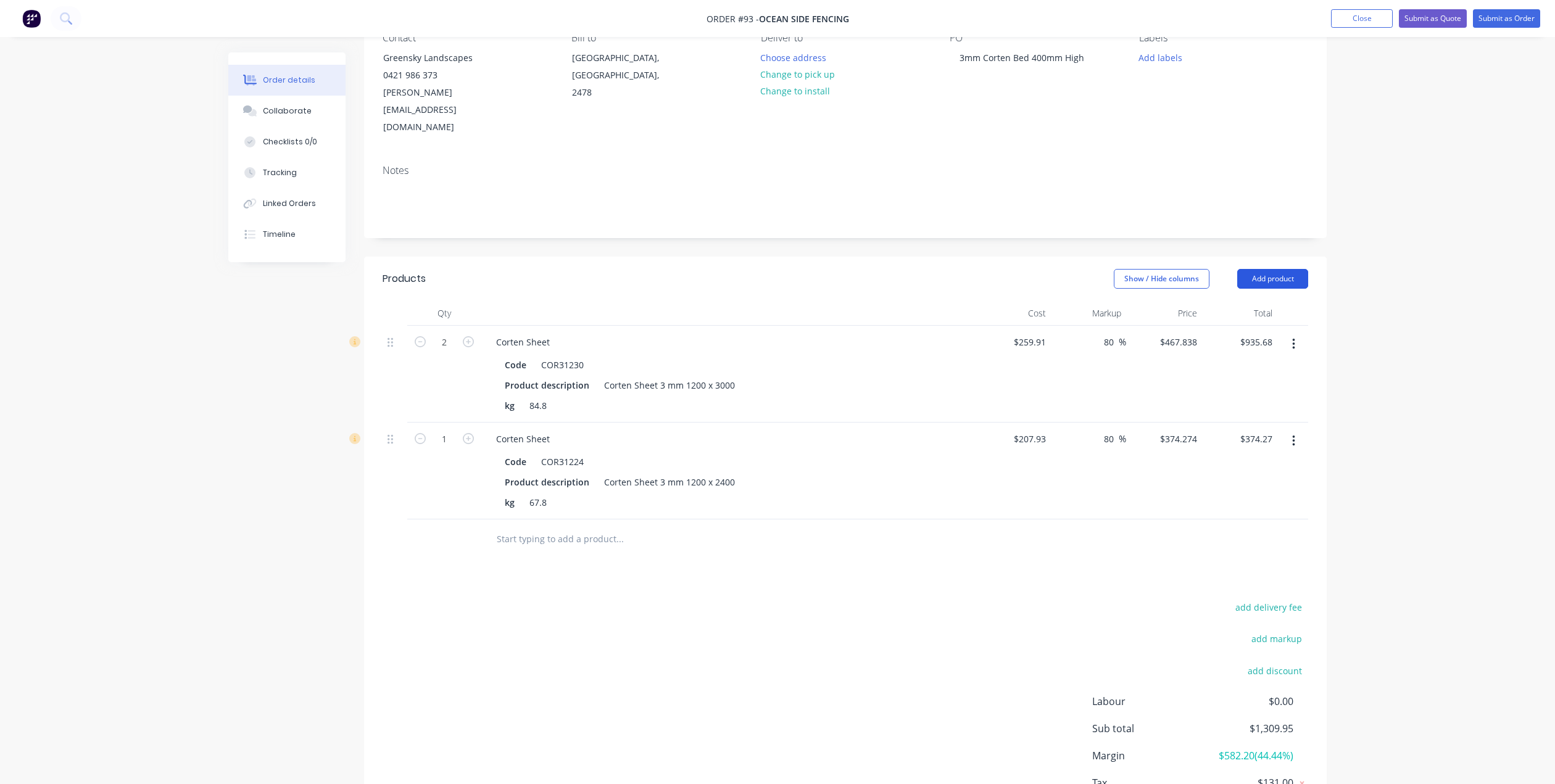
click at [1281, 268] on button "Add product" at bounding box center [1273, 278] width 71 height 20
click at [1215, 425] on div "Labour" at bounding box center [1249, 433] width 95 height 18
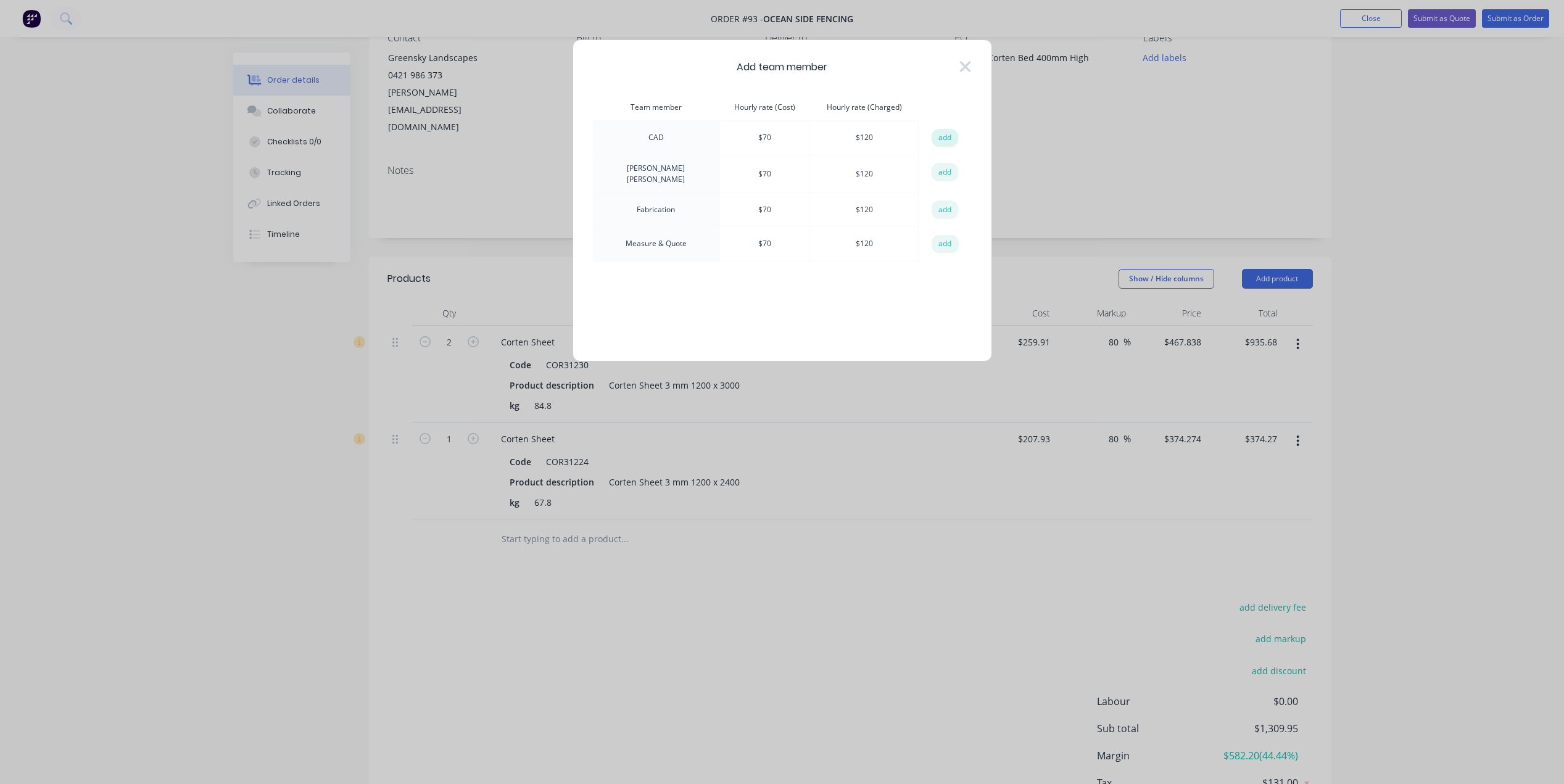
click at [943, 138] on button "add" at bounding box center [945, 138] width 27 height 19
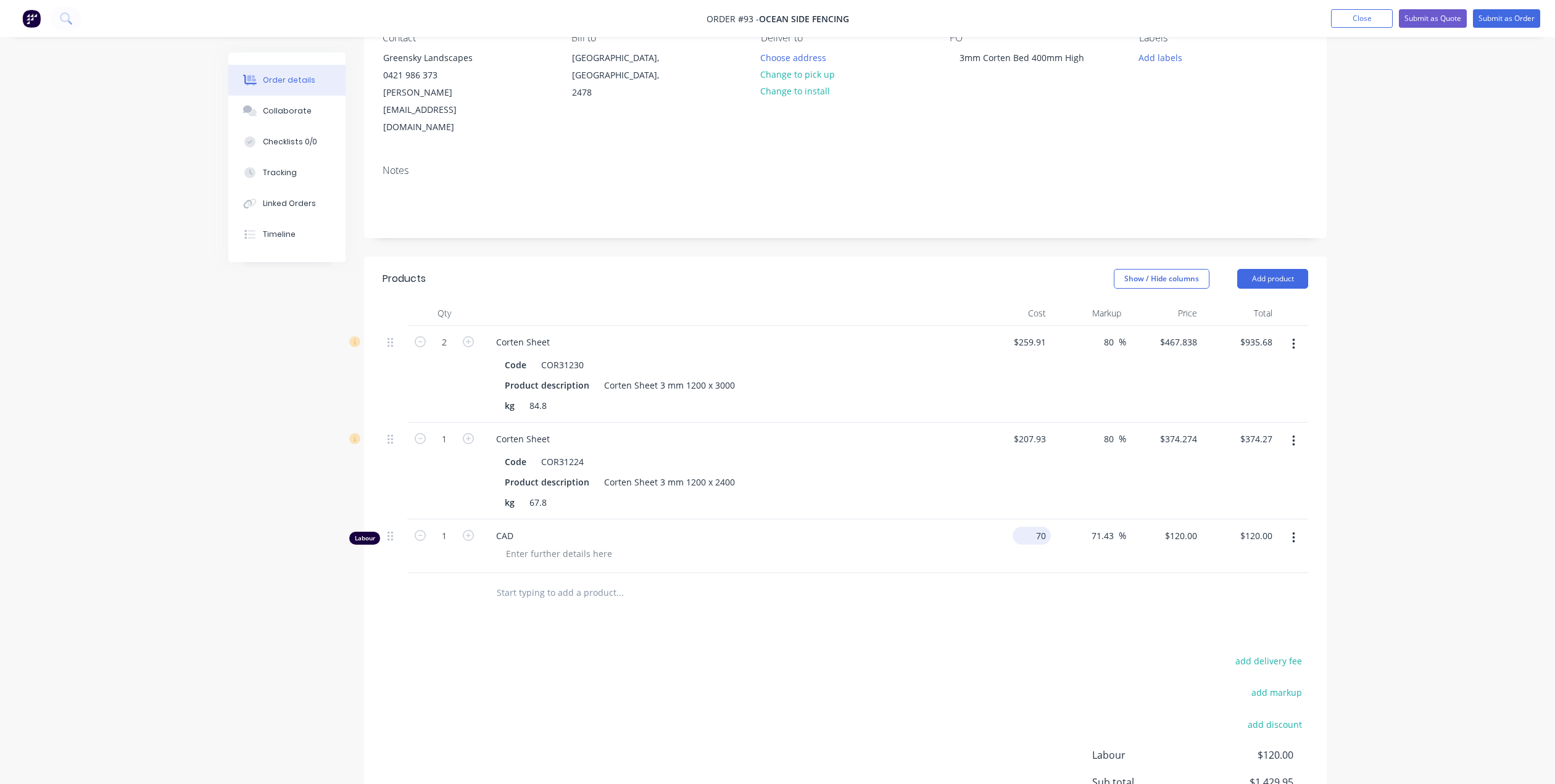
click at [1044, 527] on input "70" at bounding box center [1034, 535] width 33 height 18
type input "$120.00"
type input "$205.7143"
type input "$205.71"
click at [1113, 527] on input "71.43" at bounding box center [1104, 535] width 28 height 18
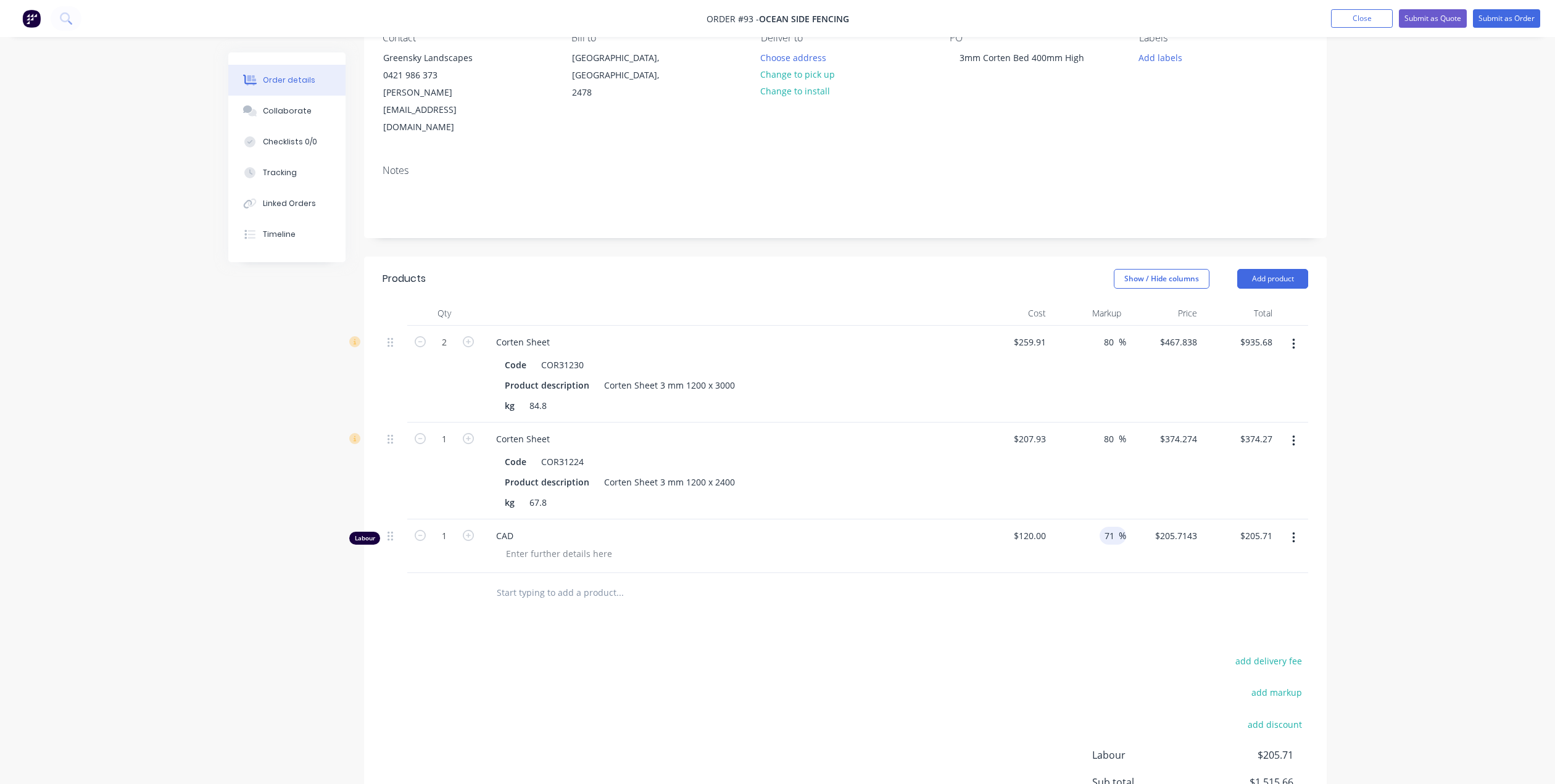
type input "7"
type input "$120.00"
click at [471, 530] on icon "button" at bounding box center [468, 535] width 11 height 11
type input "2"
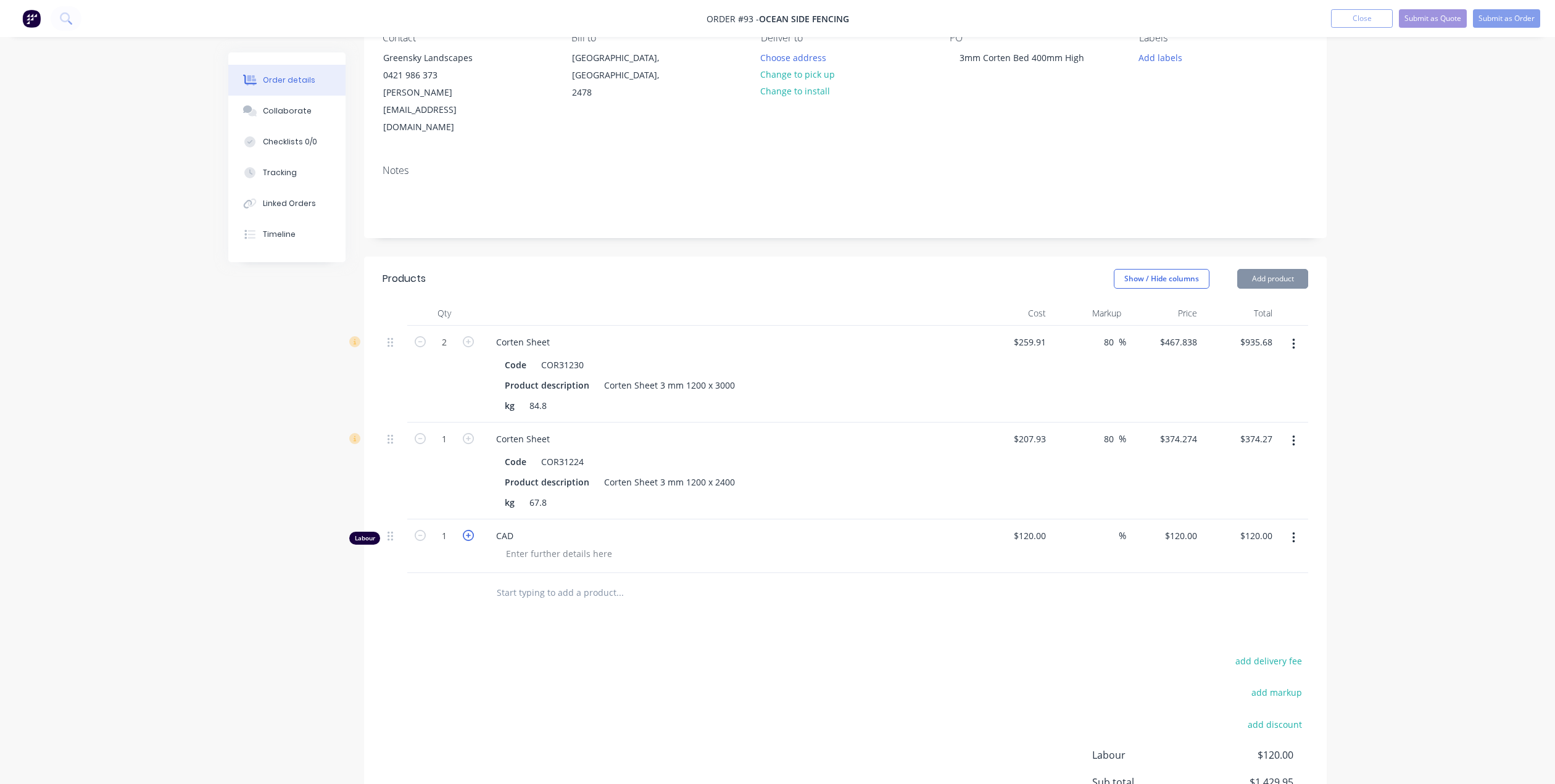
type input "$240.00"
click at [471, 530] on icon "button" at bounding box center [468, 535] width 11 height 11
type input "3"
type input "$360.00"
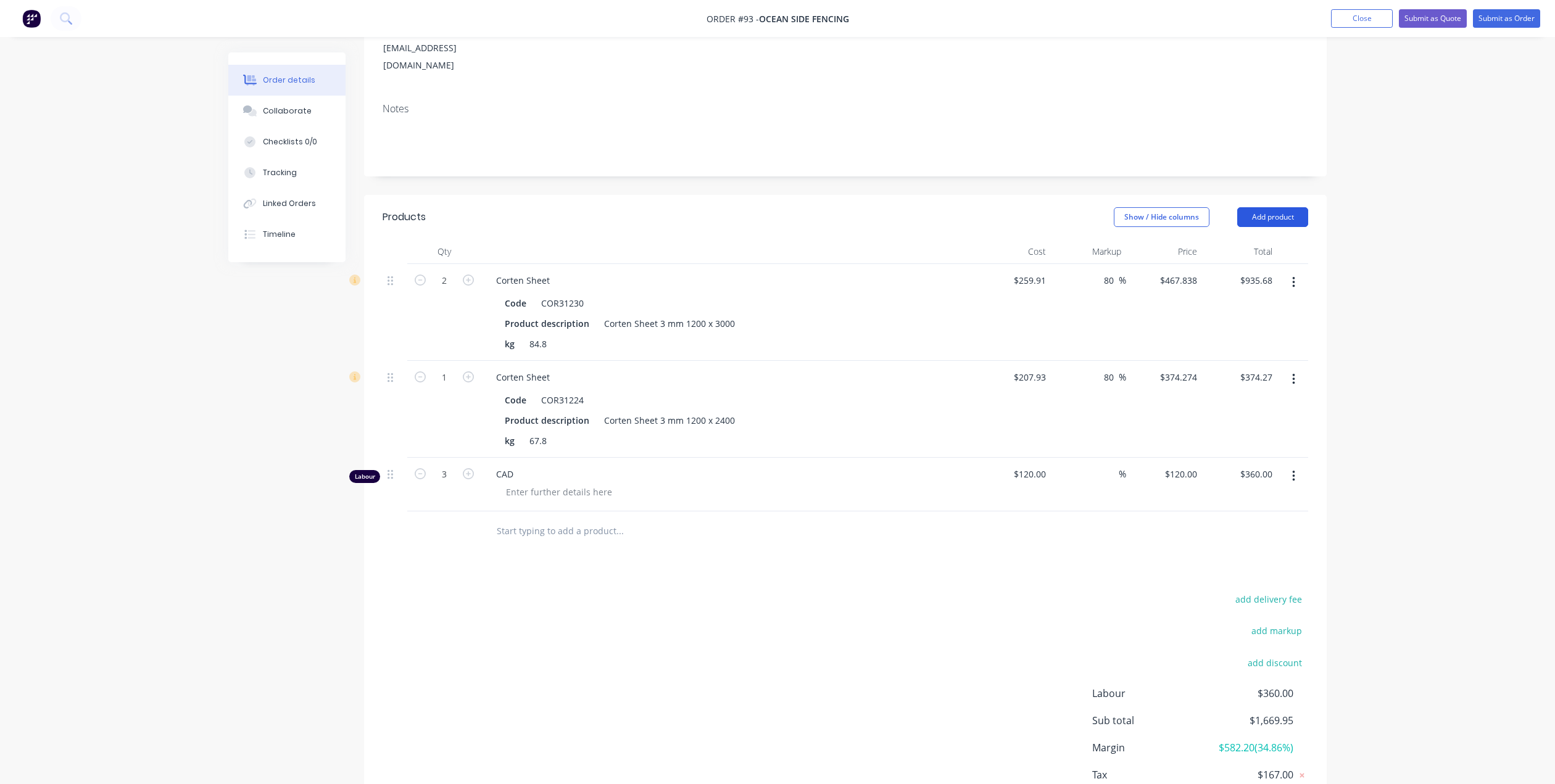
click at [1275, 208] on button "Add product" at bounding box center [1273, 217] width 71 height 20
click at [1228, 239] on div "Product catalogue" at bounding box center [1249, 248] width 95 height 18
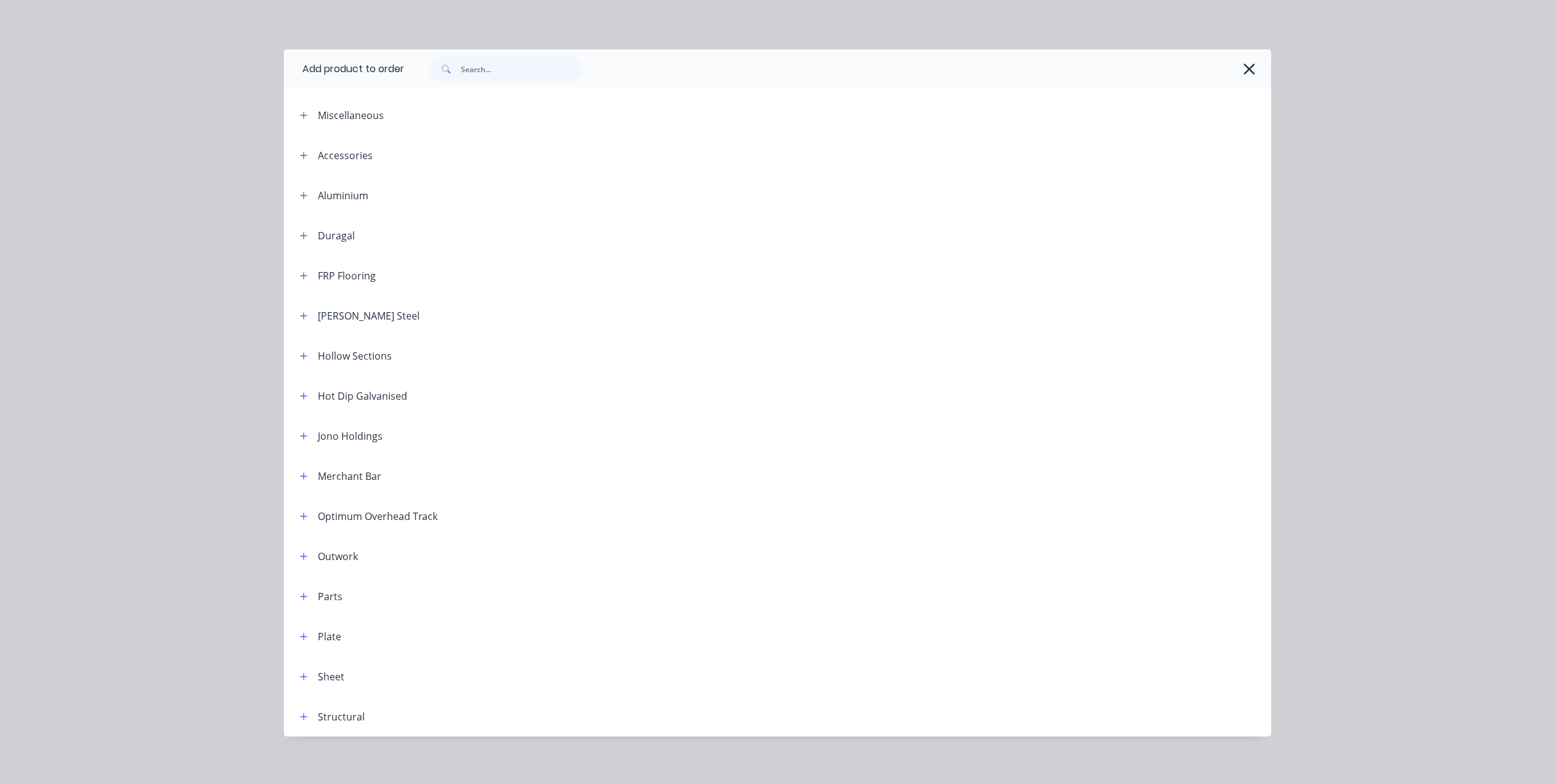
click at [1249, 69] on icon "button" at bounding box center [1249, 69] width 13 height 17
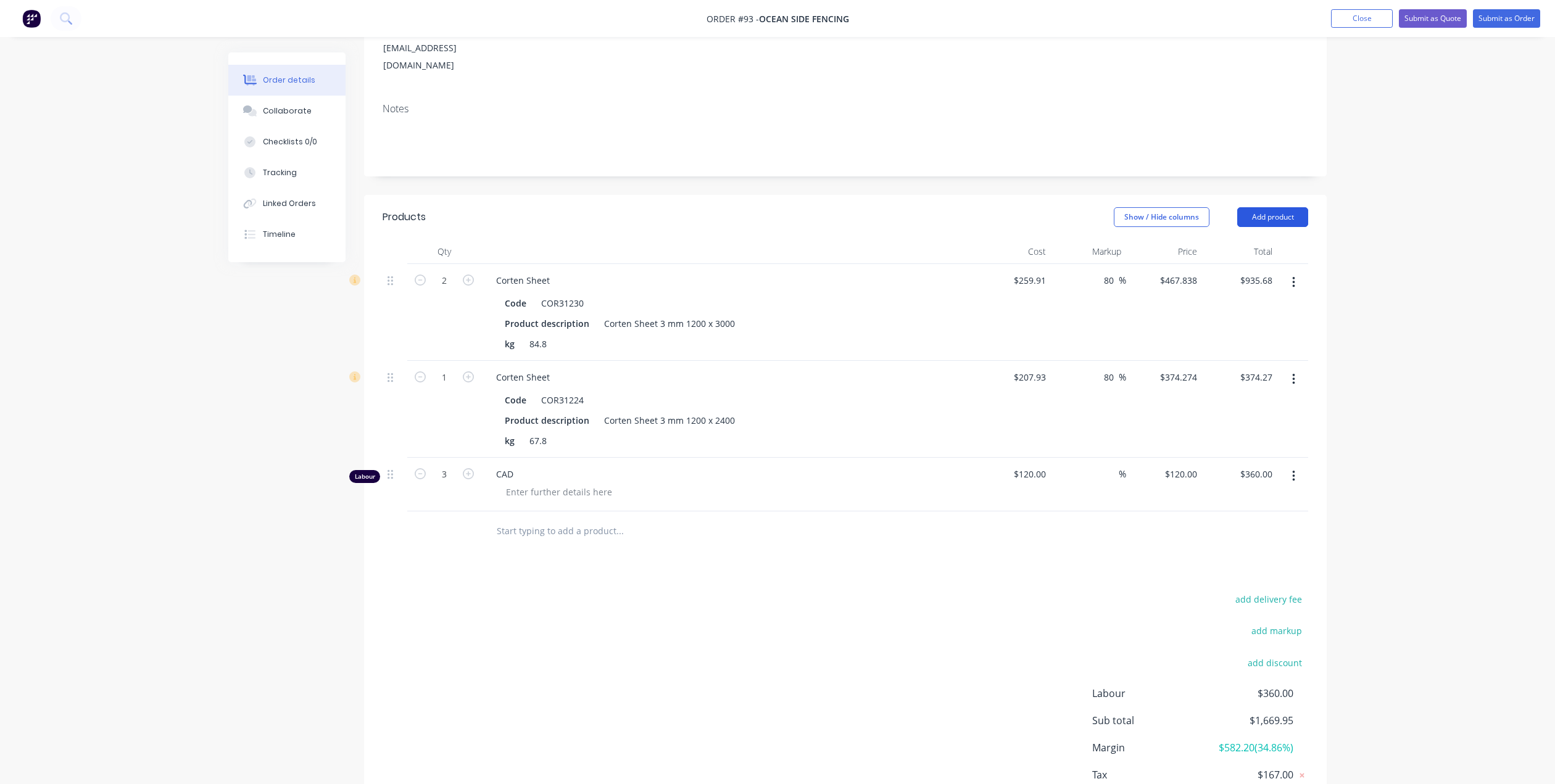
click at [1252, 208] on button "Add product" at bounding box center [1273, 217] width 71 height 20
click at [1242, 363] on div "Labour" at bounding box center [1249, 371] width 95 height 18
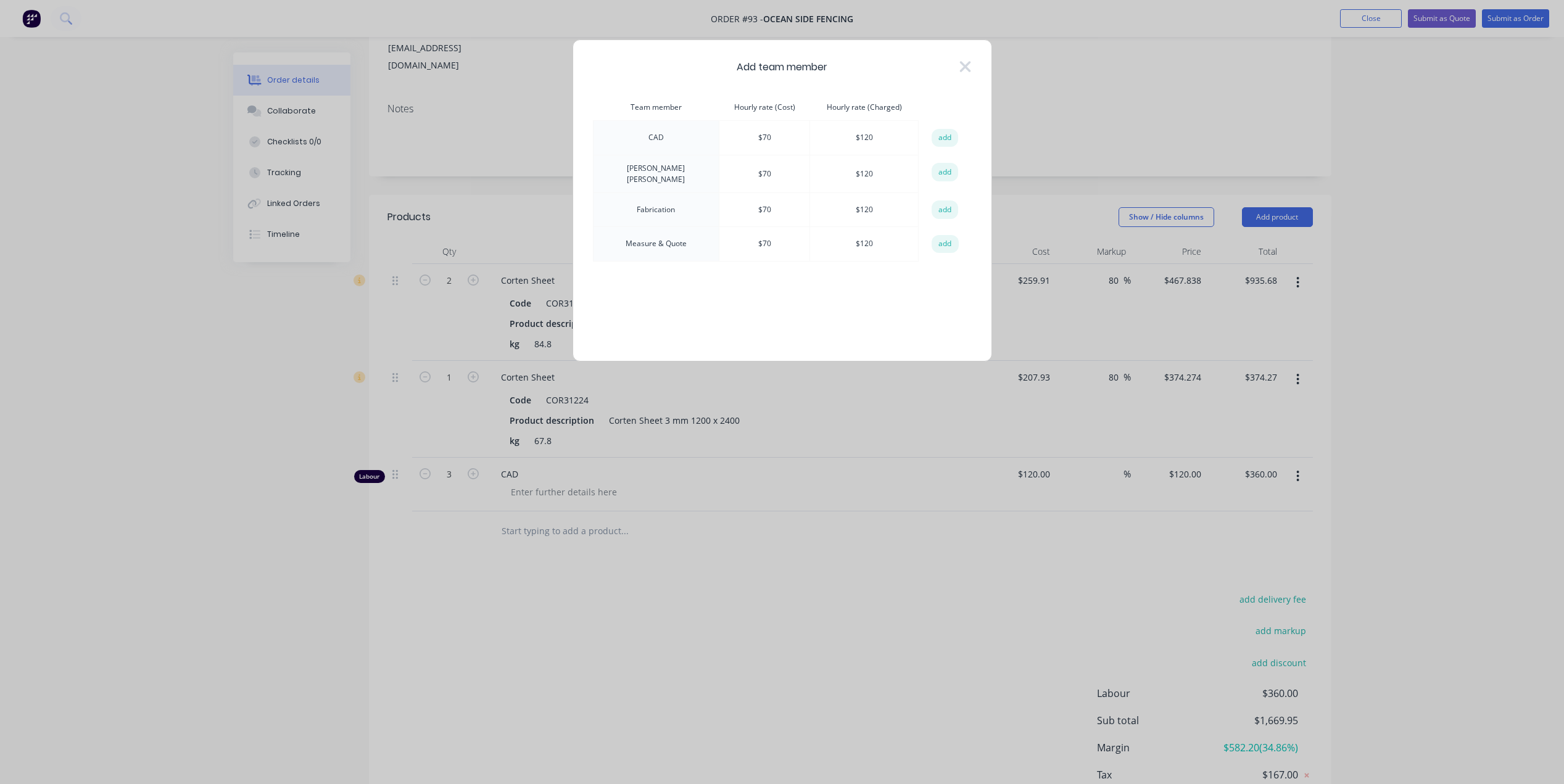
click at [942, 202] on button "add" at bounding box center [945, 210] width 27 height 19
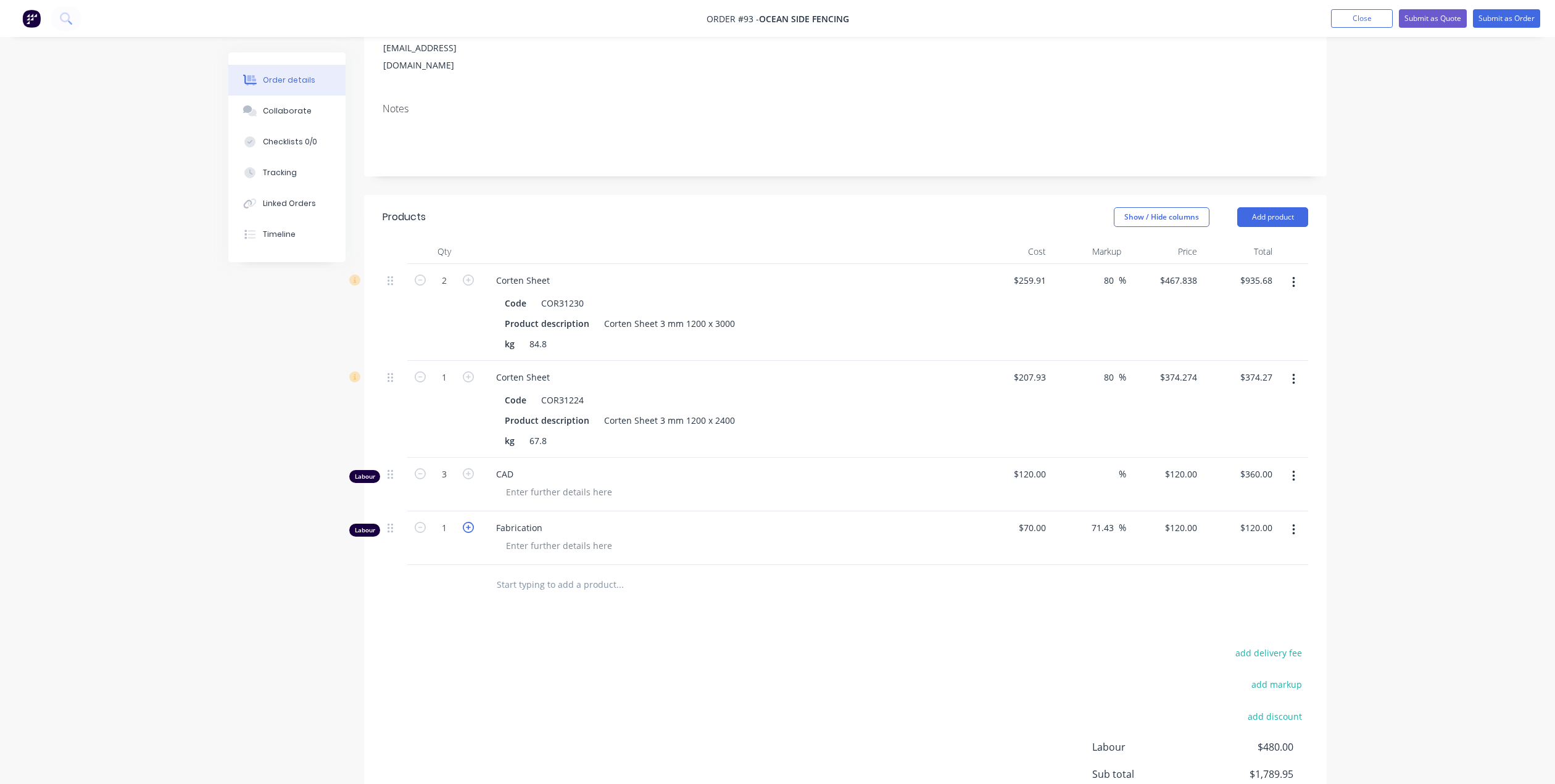
click at [469, 522] on icon "button" at bounding box center [468, 527] width 11 height 11
type input "2"
type input "$240.00"
click at [469, 522] on icon "button" at bounding box center [468, 527] width 11 height 11
type input "3"
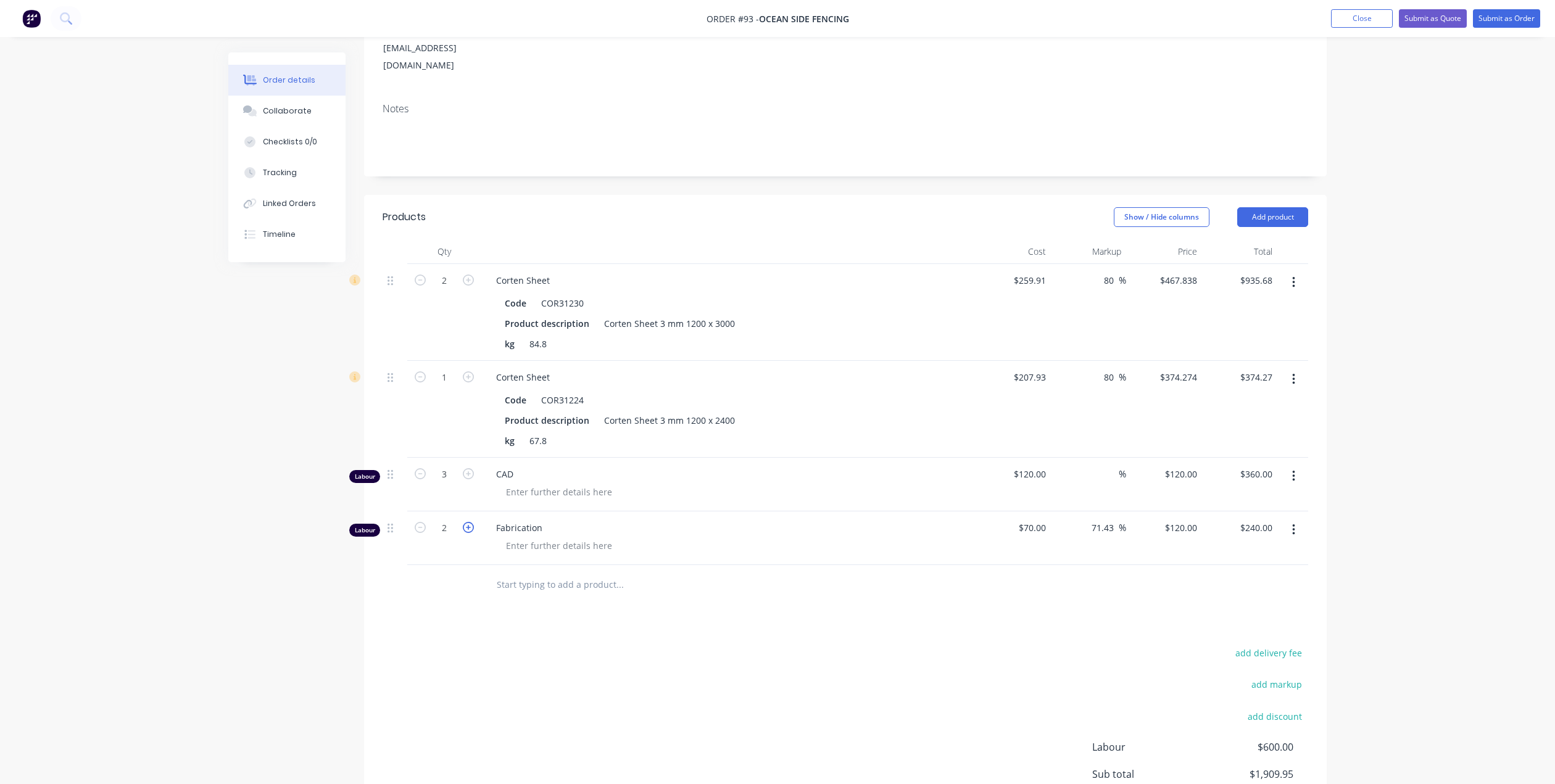
type input "$360.00"
click at [469, 522] on icon "button" at bounding box center [468, 527] width 11 height 11
type input "4"
type input "$480.00"
click at [469, 522] on icon "button" at bounding box center [468, 527] width 11 height 11
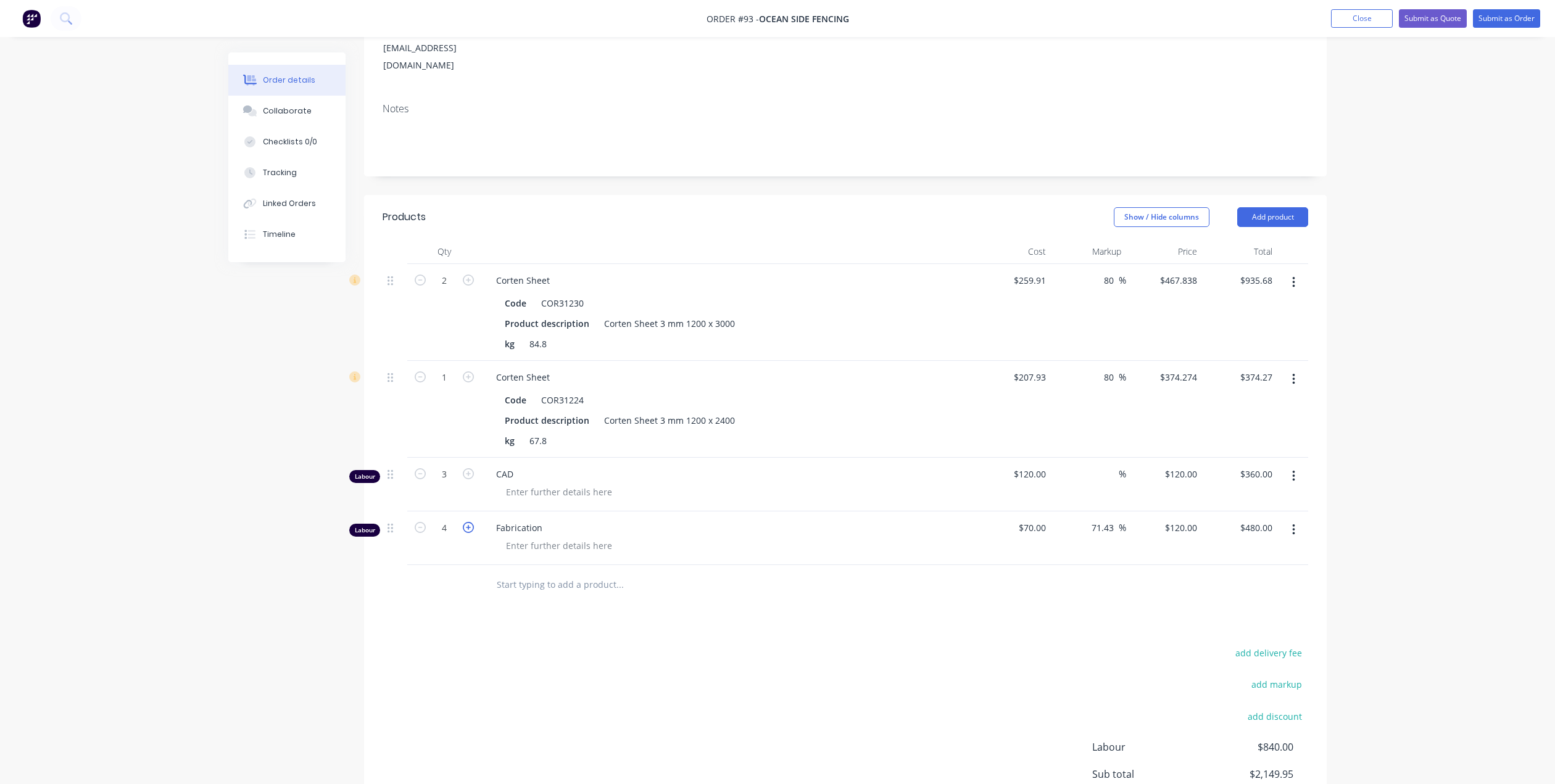
type input "5"
type input "$600.00"
click at [468, 522] on icon "button" at bounding box center [468, 527] width 11 height 11
type input "6"
type input "$720.00"
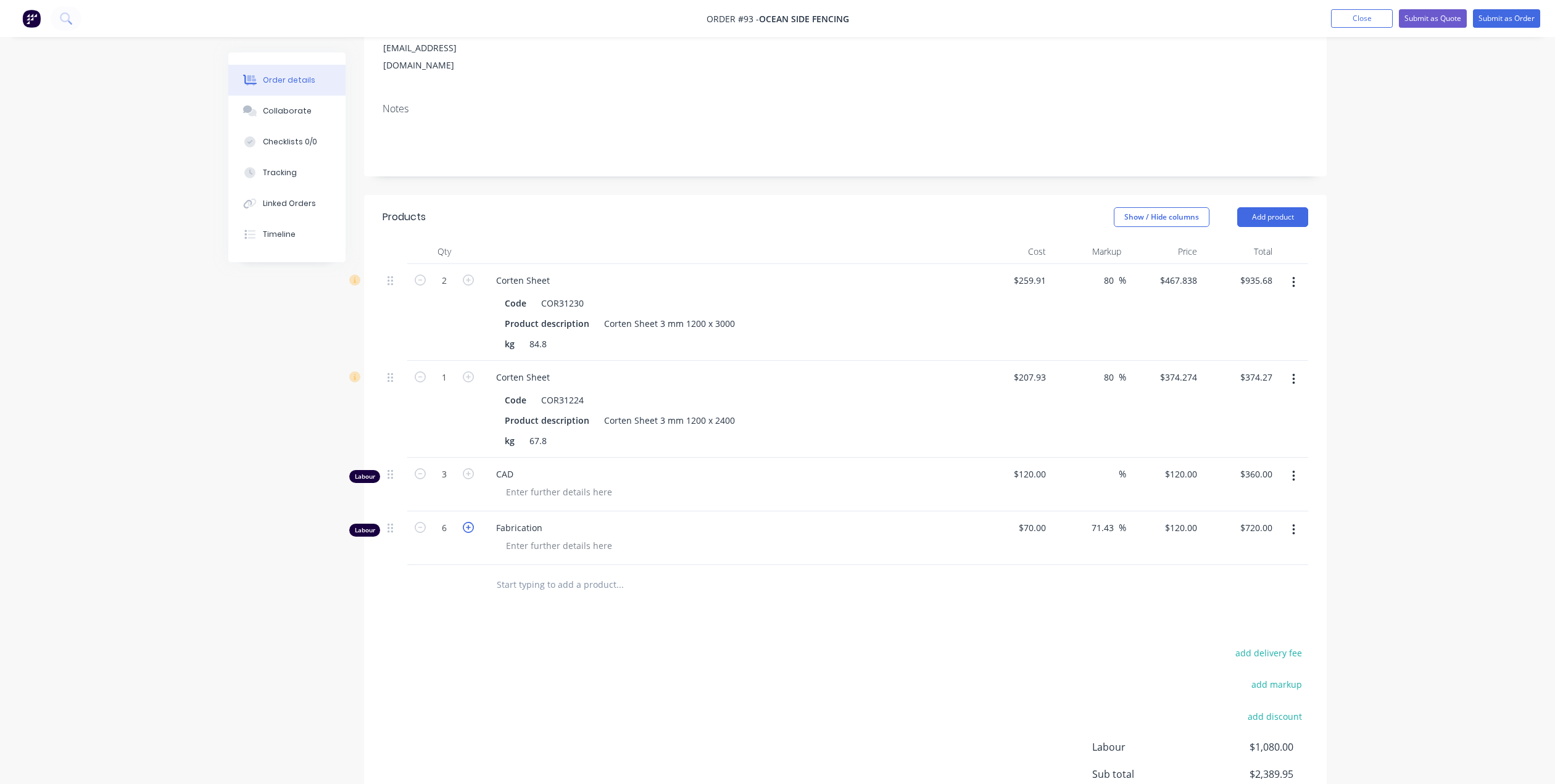
click at [467, 522] on icon "button" at bounding box center [468, 527] width 11 height 11
type input "7"
type input "$840.00"
click at [467, 522] on icon "button" at bounding box center [468, 527] width 11 height 11
type input "8"
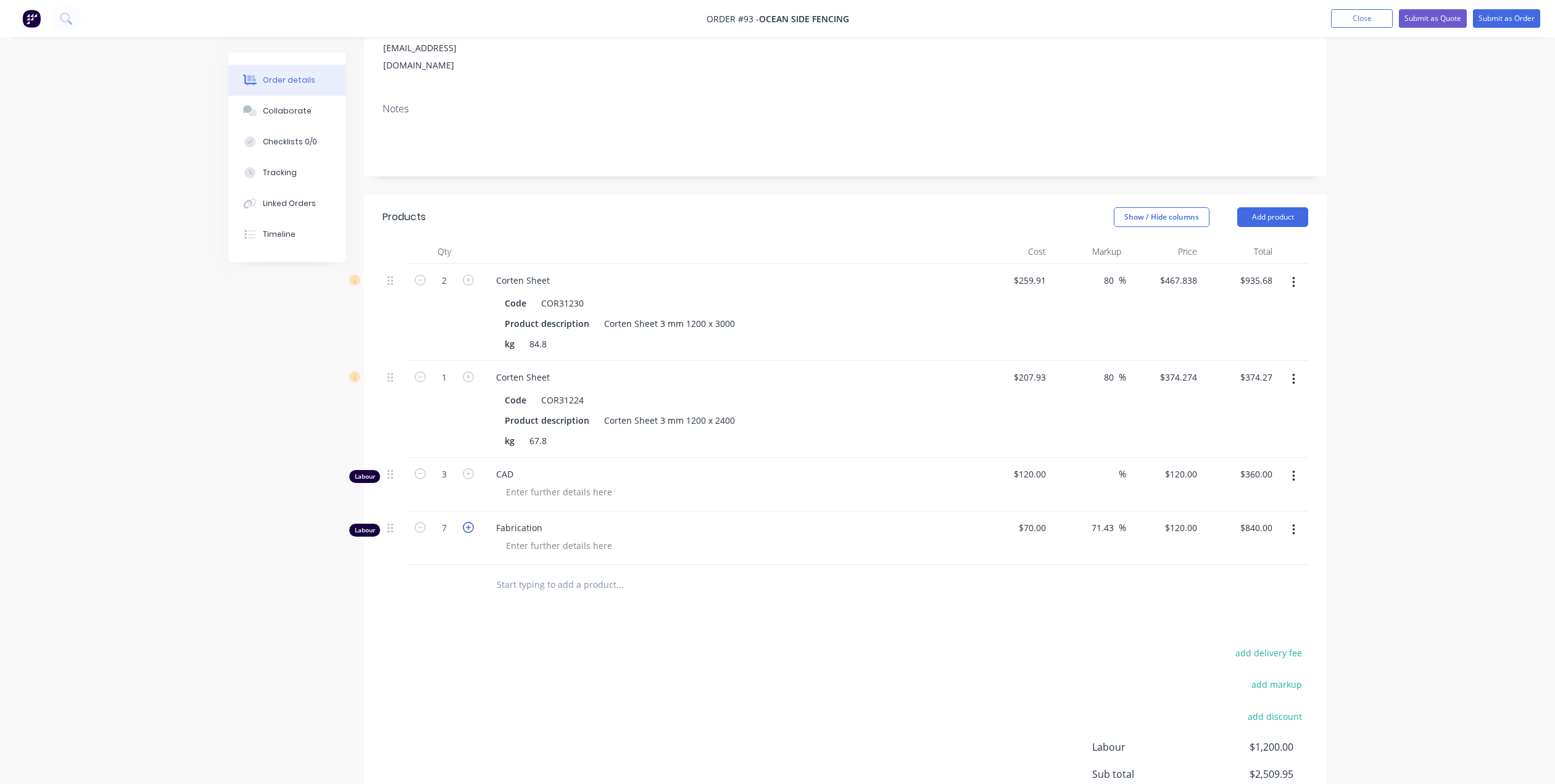
type input "$960.00"
click at [467, 522] on icon "button" at bounding box center [468, 527] width 11 height 11
type input "9"
type input "$1,080.00"
click at [467, 522] on icon "button" at bounding box center [468, 527] width 11 height 11
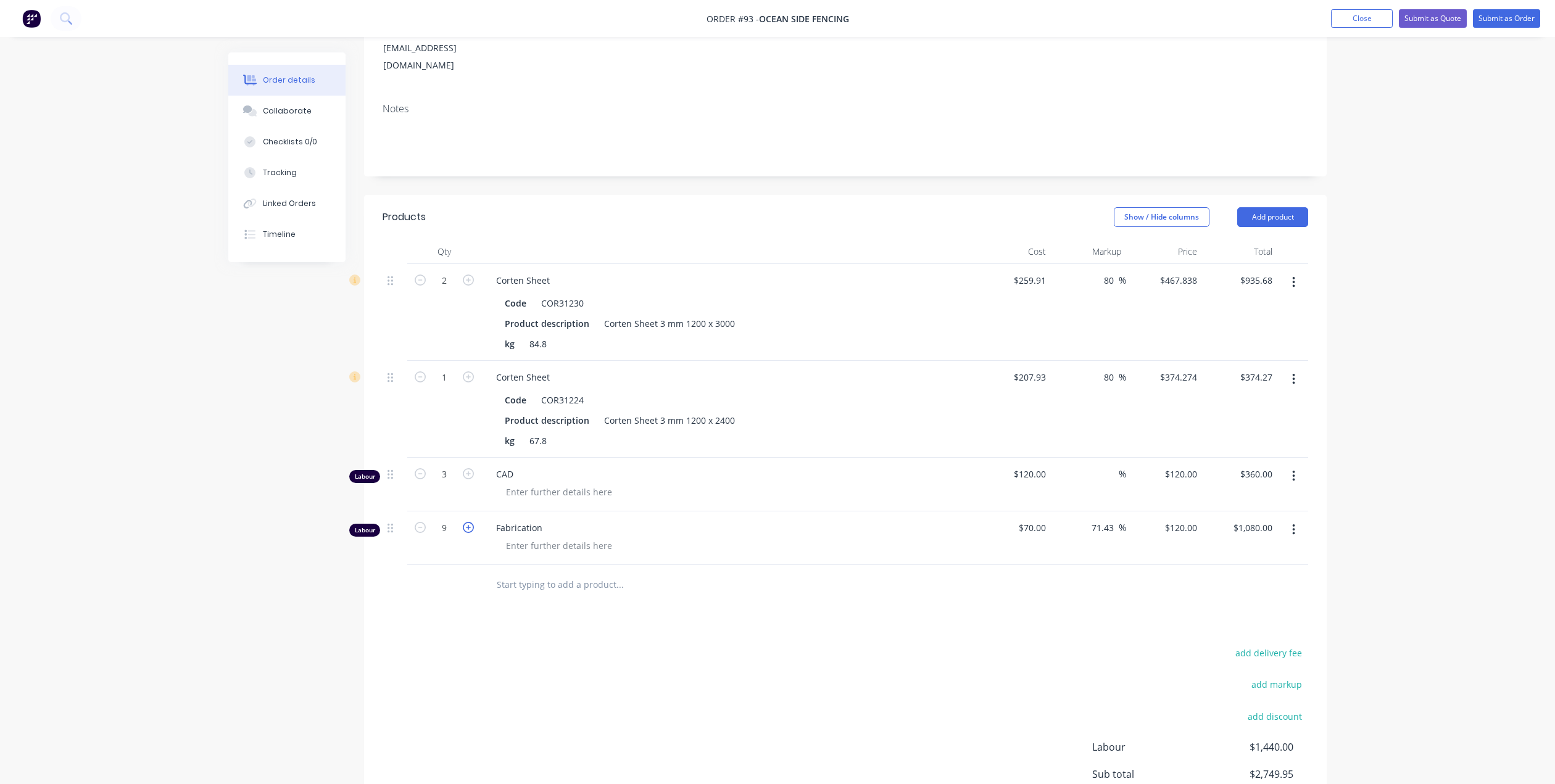
type input "10"
type input "$1,200.00"
click at [467, 522] on icon "button" at bounding box center [468, 527] width 11 height 11
type input "11"
type input "$1,320.00"
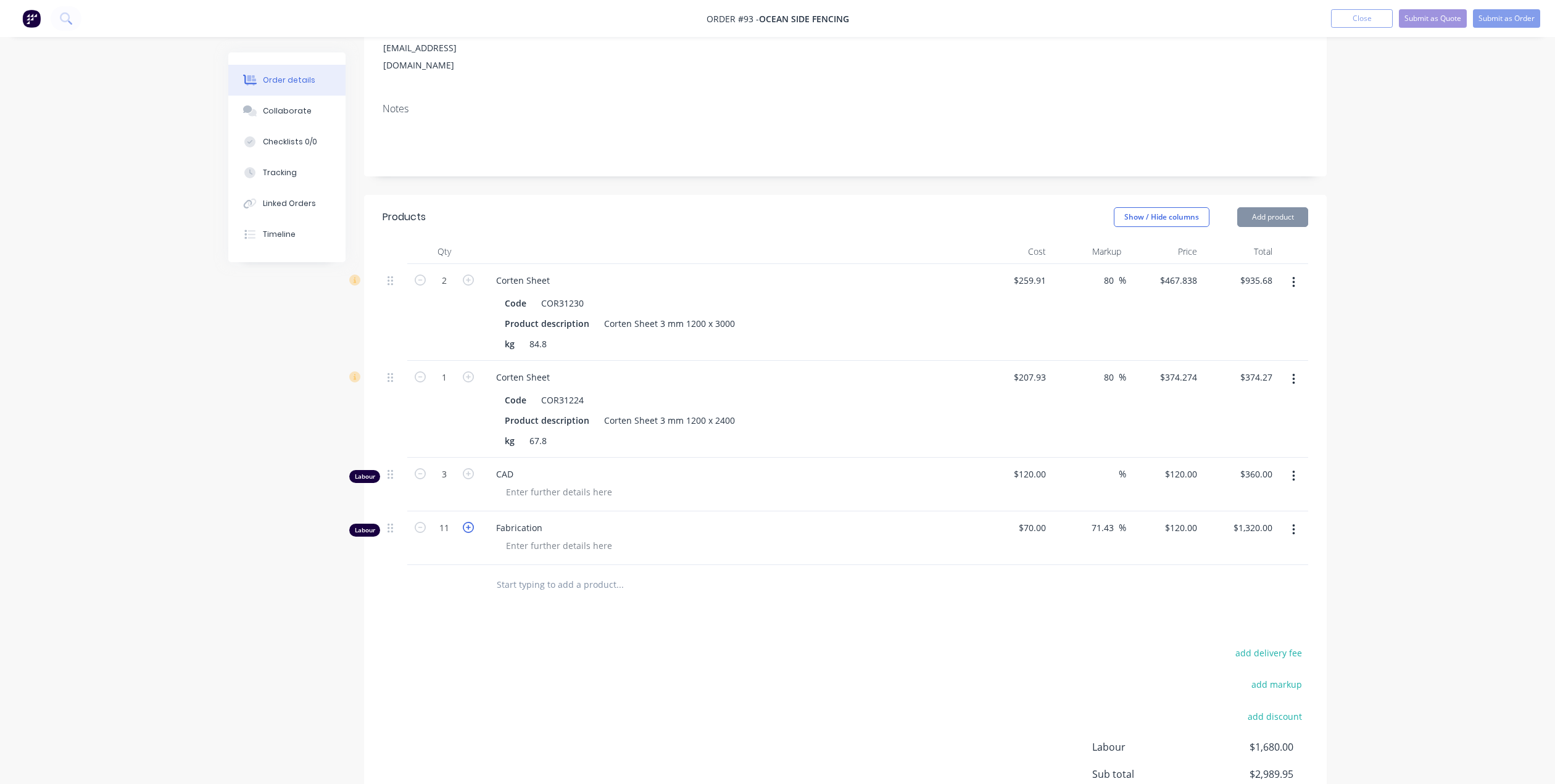
click at [467, 522] on icon "button" at bounding box center [468, 527] width 11 height 11
type input "12"
type input "$1,440.00"
click at [467, 522] on icon "button" at bounding box center [468, 527] width 11 height 11
type input "13"
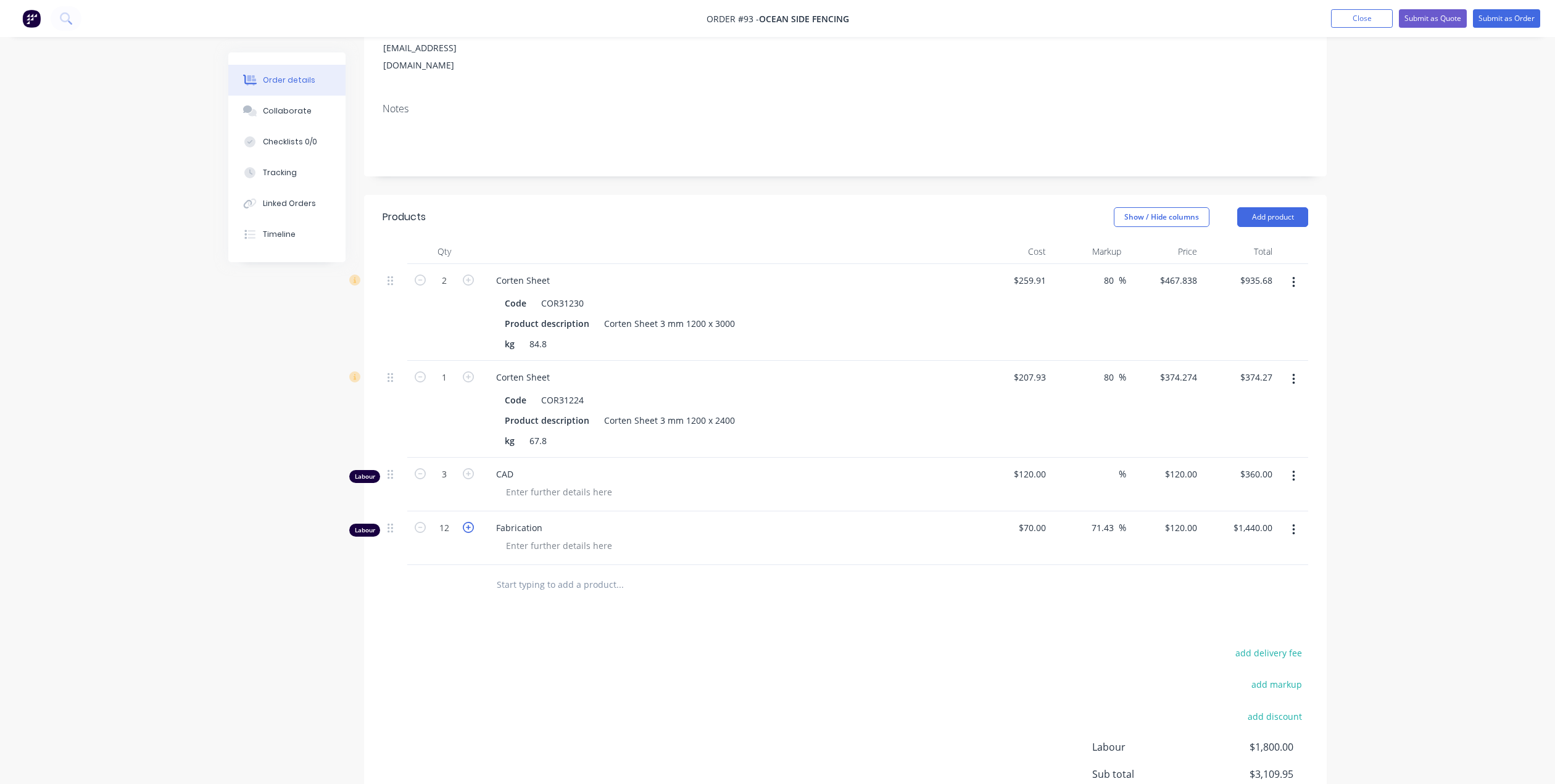
type input "$1,560.00"
click at [467, 522] on icon "button" at bounding box center [468, 527] width 11 height 11
type input "14"
type input "$1,680.00"
click at [469, 522] on icon "button" at bounding box center [468, 527] width 11 height 11
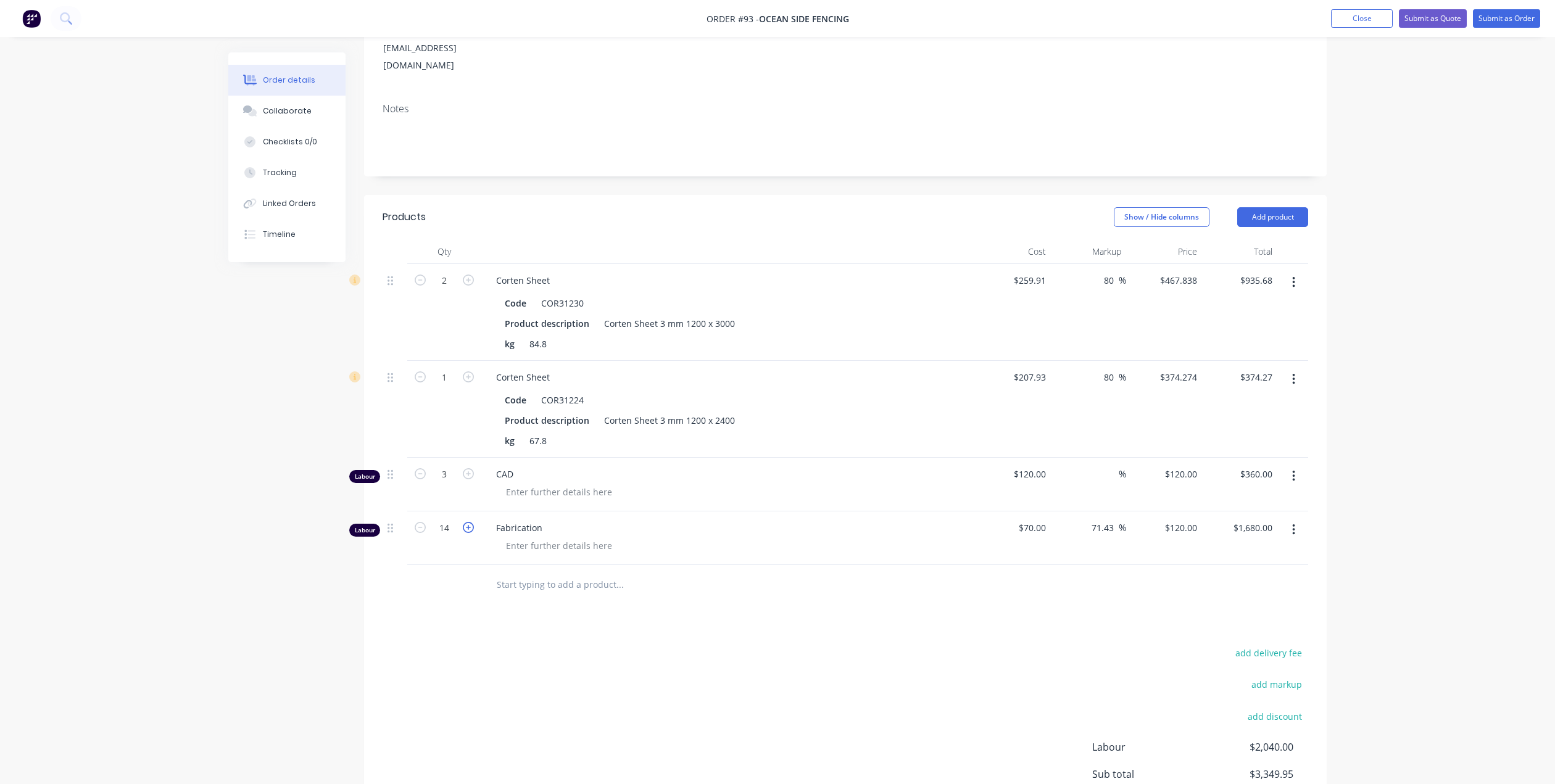
type input "15"
type input "$1,800.00"
click at [469, 522] on icon "button" at bounding box center [468, 527] width 11 height 11
type input "16"
type input "$1,920.00"
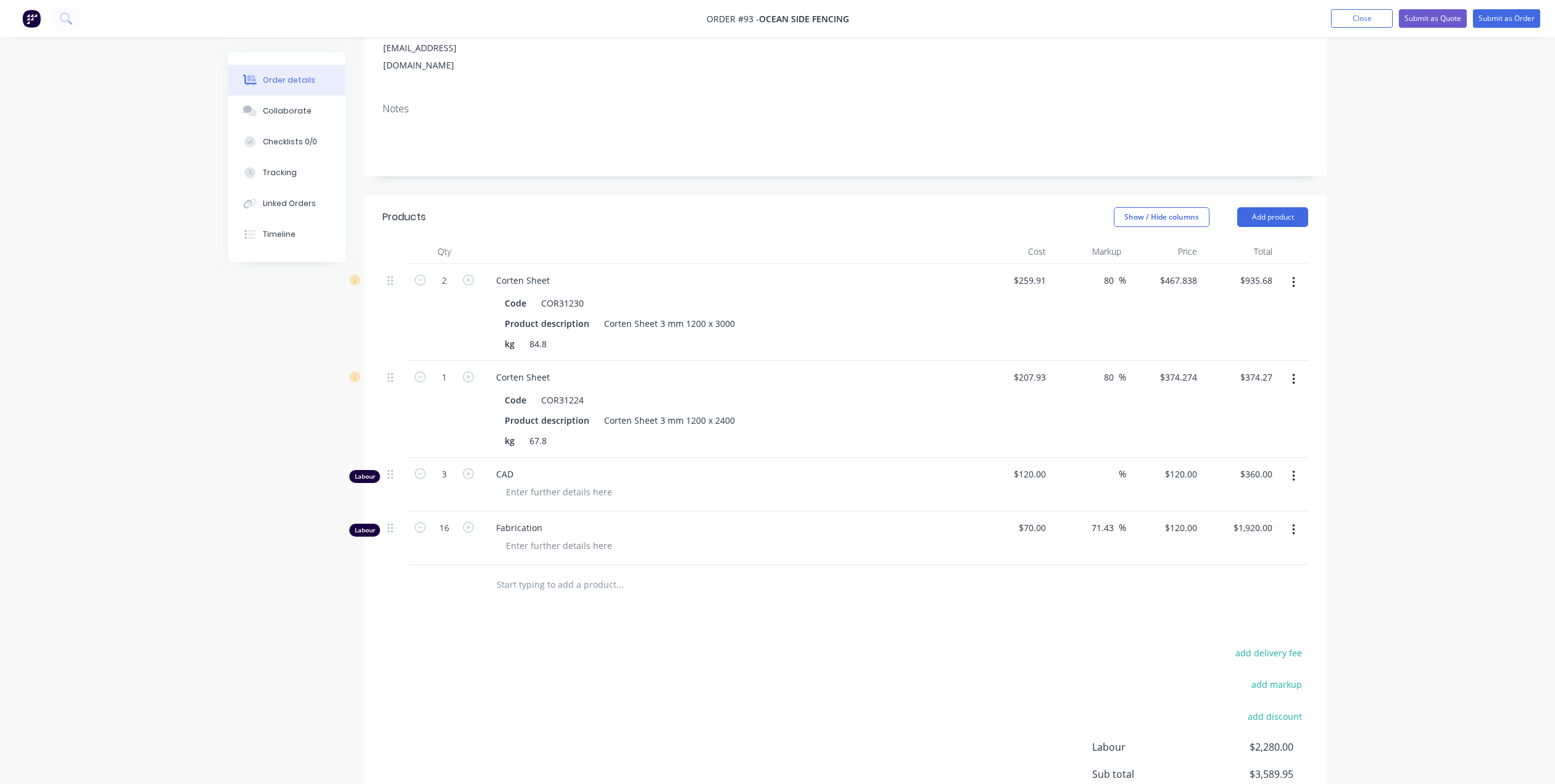
scroll to position [247, 0]
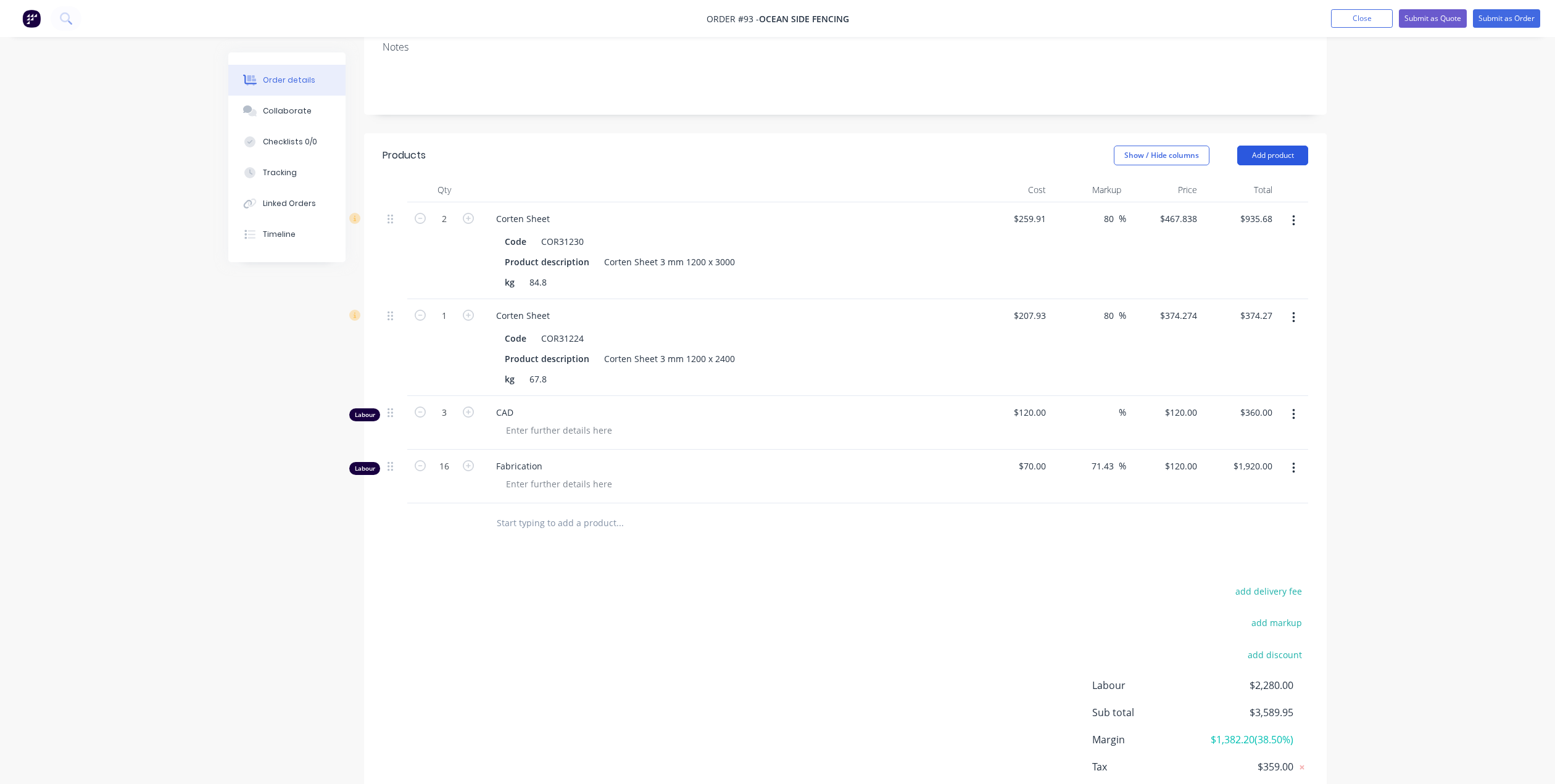
click at [1278, 146] on button "Add product" at bounding box center [1273, 155] width 71 height 20
click at [1239, 326] on div "Notes (Internal)" at bounding box center [1249, 335] width 95 height 18
click at [537, 510] on div at bounding box center [531, 519] width 89 height 18
click at [638, 504] on div "[PERSON_NAME] Cut Sheet" at bounding box center [728, 522] width 493 height 38
click at [1249, 504] on div at bounding box center [1240, 522] width 76 height 38
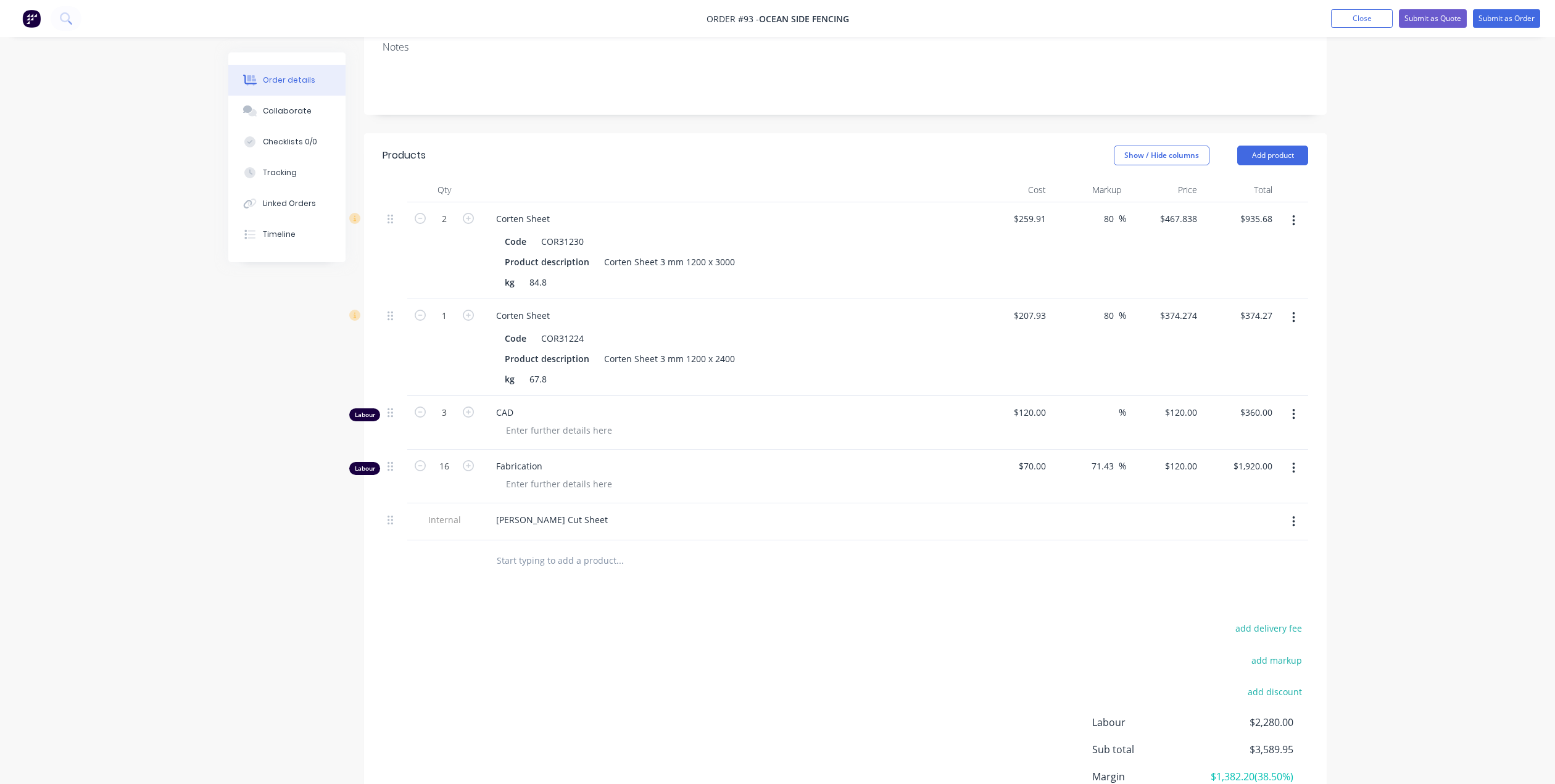
click at [1178, 504] on div at bounding box center [1164, 522] width 76 height 38
click at [1294, 510] on button "button" at bounding box center [1293, 522] width 29 height 22
click at [1370, 462] on div "Order details Collaborate Checklists 0/0 Tracking Linked Orders Timeline Order …" at bounding box center [778, 323] width 1555 height 1142
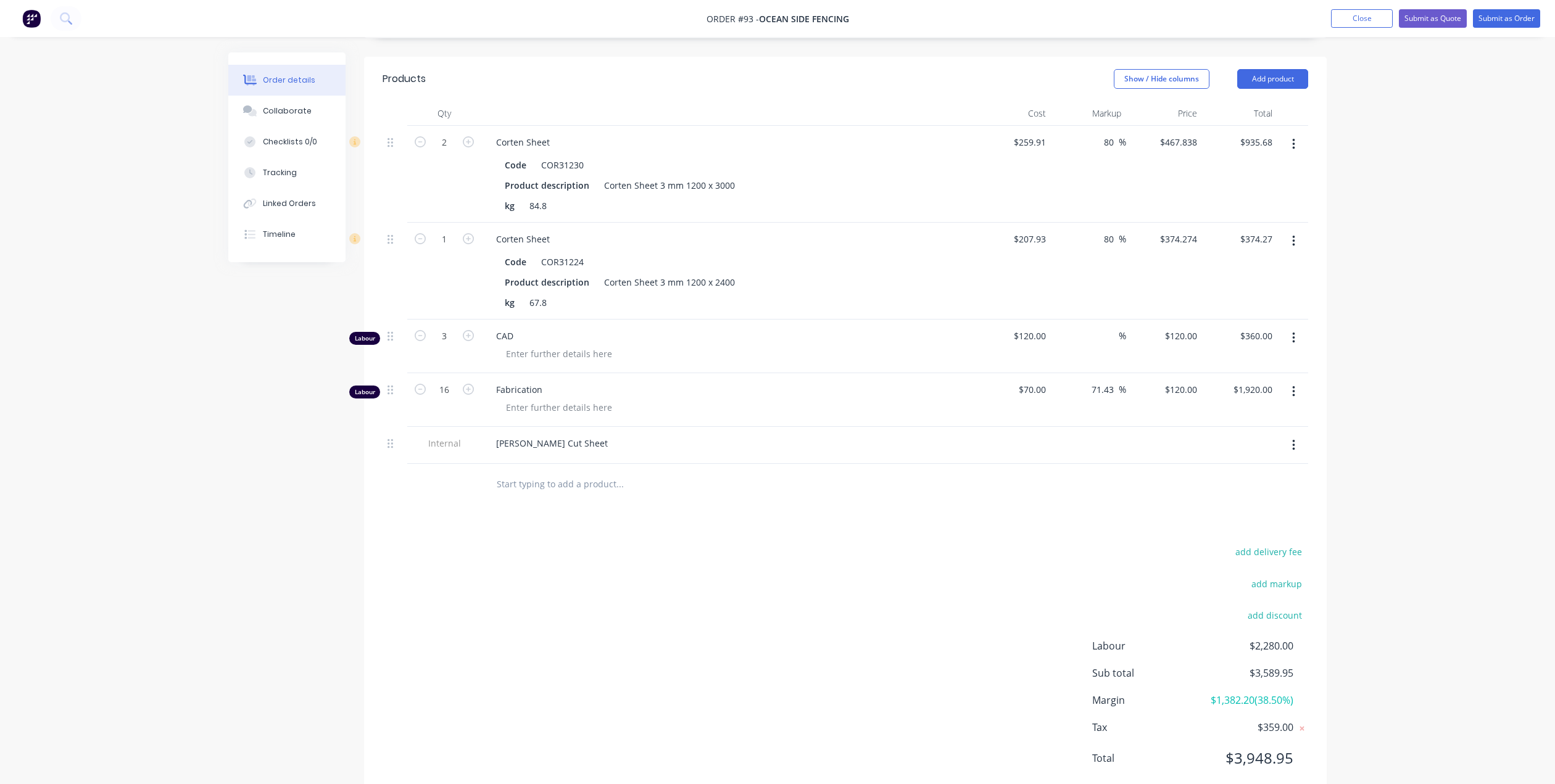
scroll to position [200, 0]
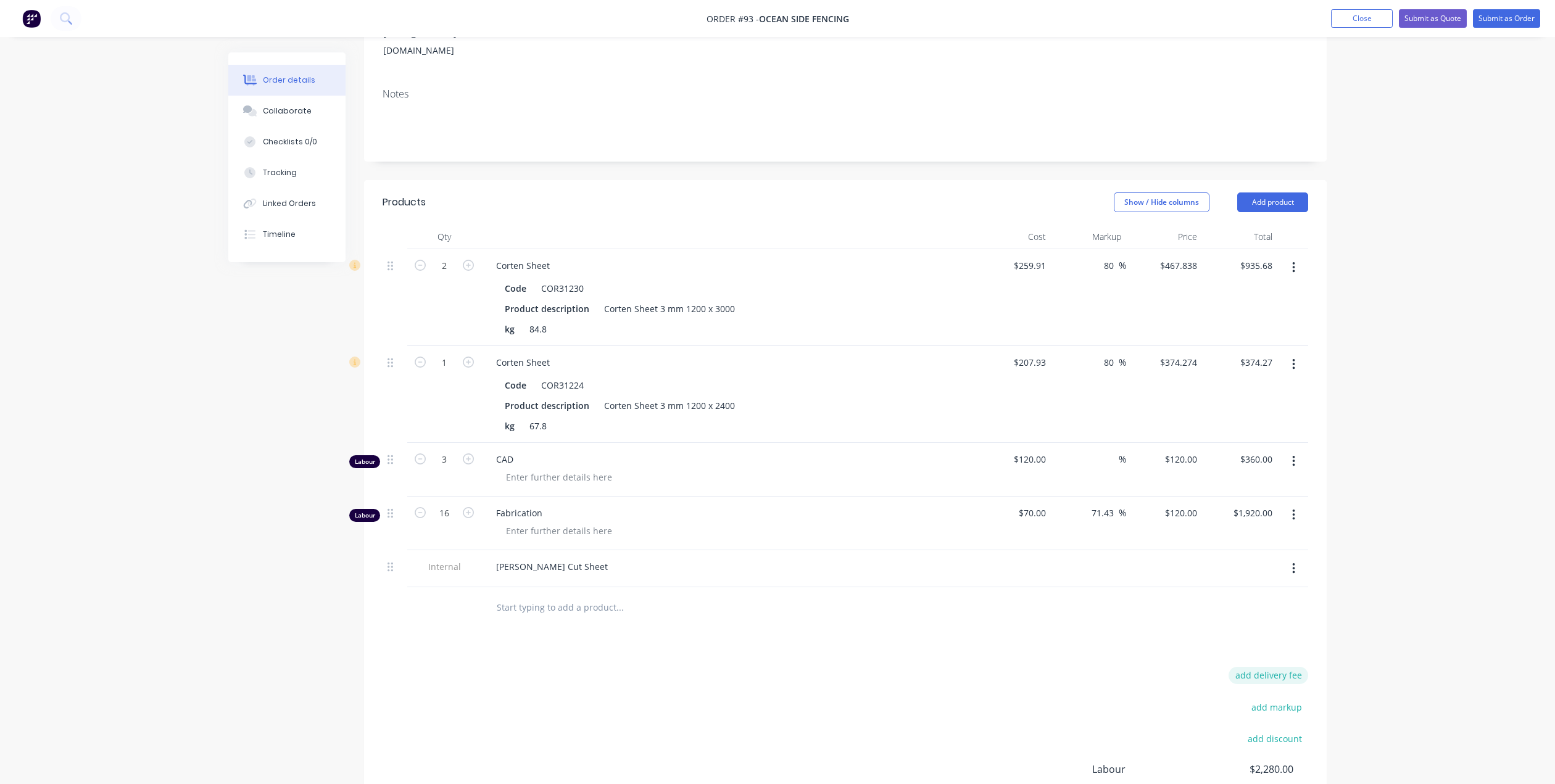
click at [1279, 666] on button "add delivery fee" at bounding box center [1268, 674] width 80 height 16
type input "400"
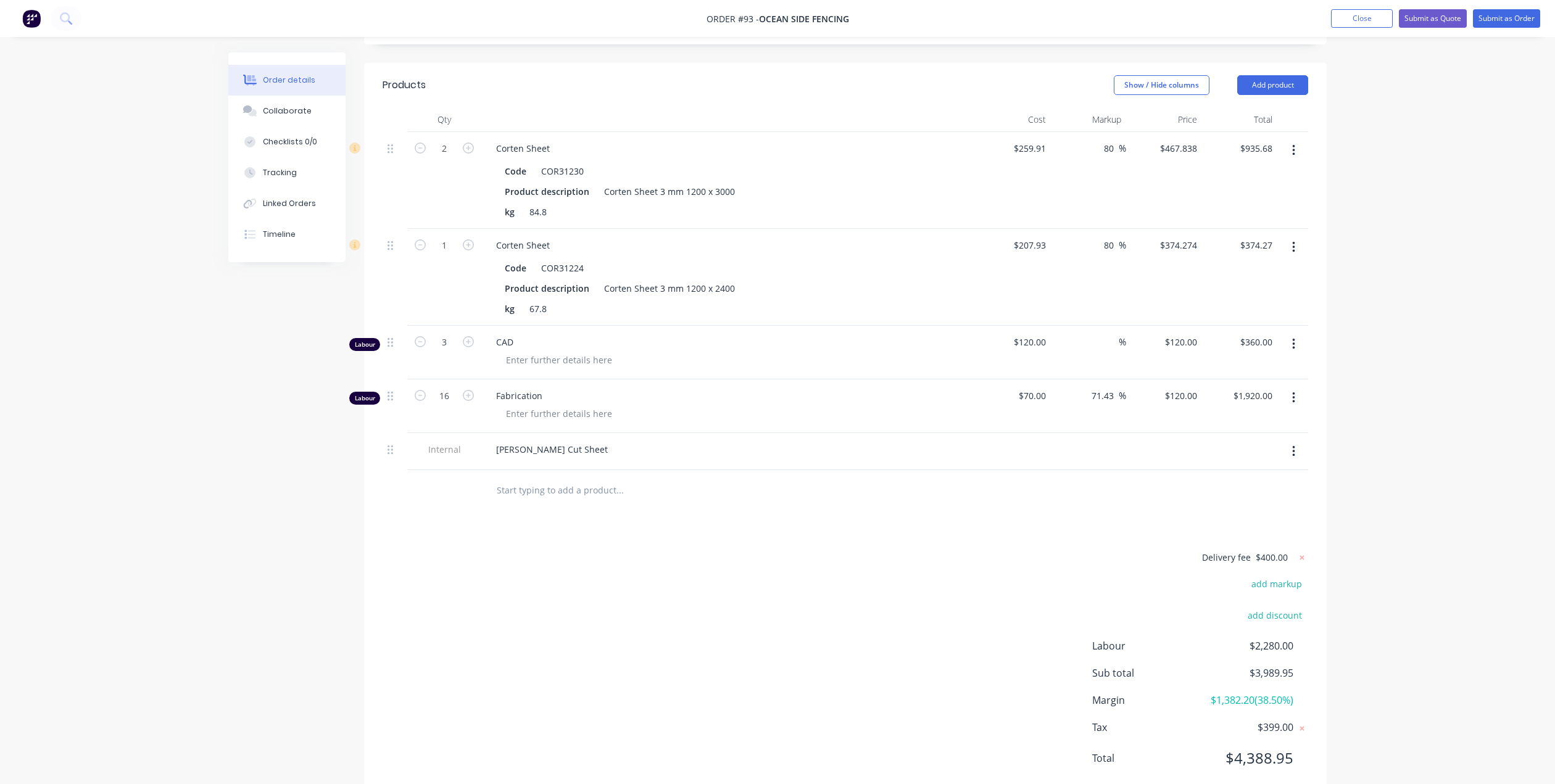
click at [1265, 551] on span "$400.00" at bounding box center [1271, 557] width 32 height 13
click at [1302, 552] on icon at bounding box center [1302, 558] width 12 height 12
click at [1286, 550] on button "add delivery fee" at bounding box center [1268, 558] width 80 height 16
type input "500"
click at [1187, 576] on div "add markup" at bounding box center [1231, 591] width 154 height 32
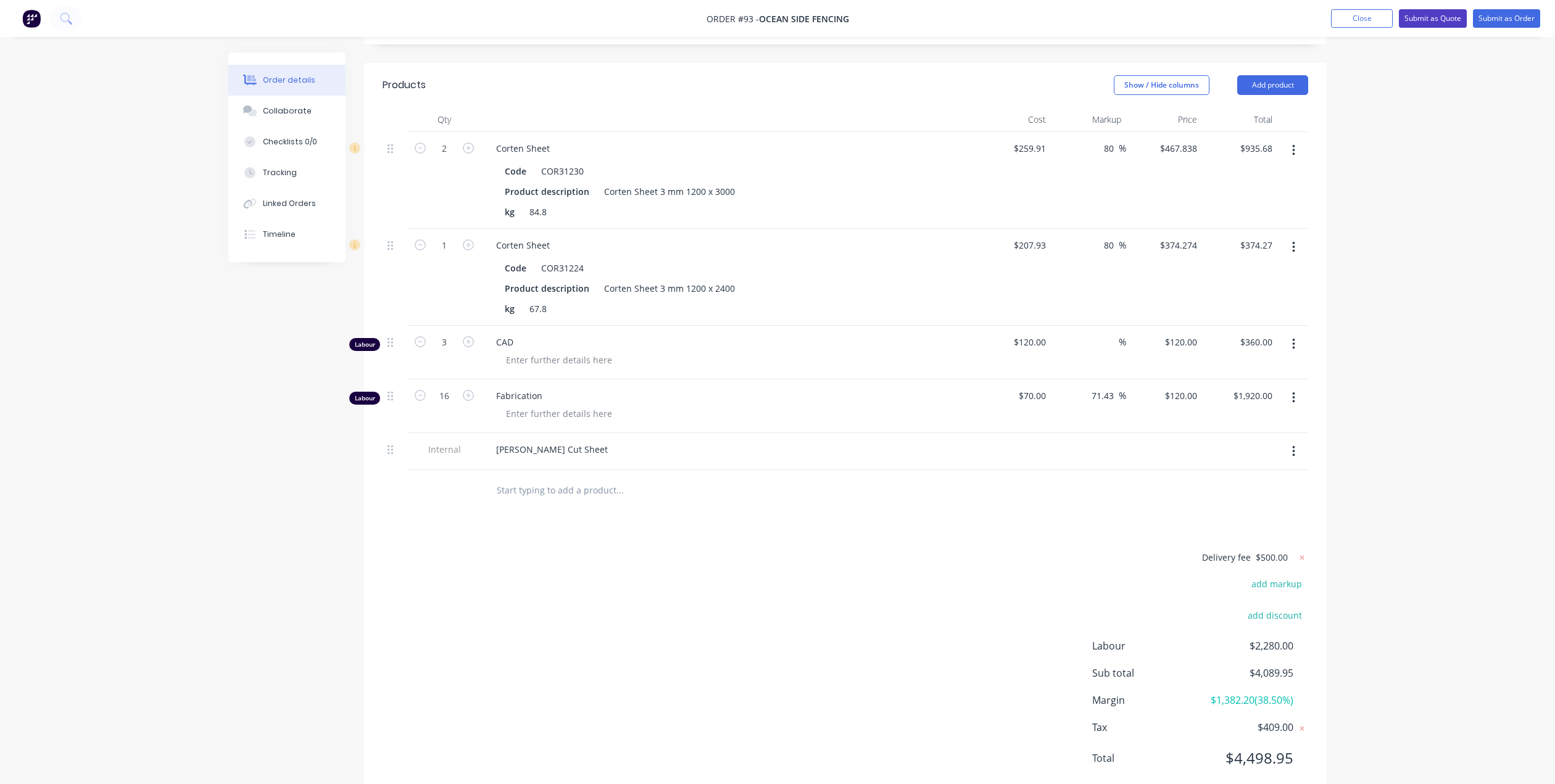
click at [1443, 21] on button "Submit as Quote" at bounding box center [1432, 19] width 68 height 19
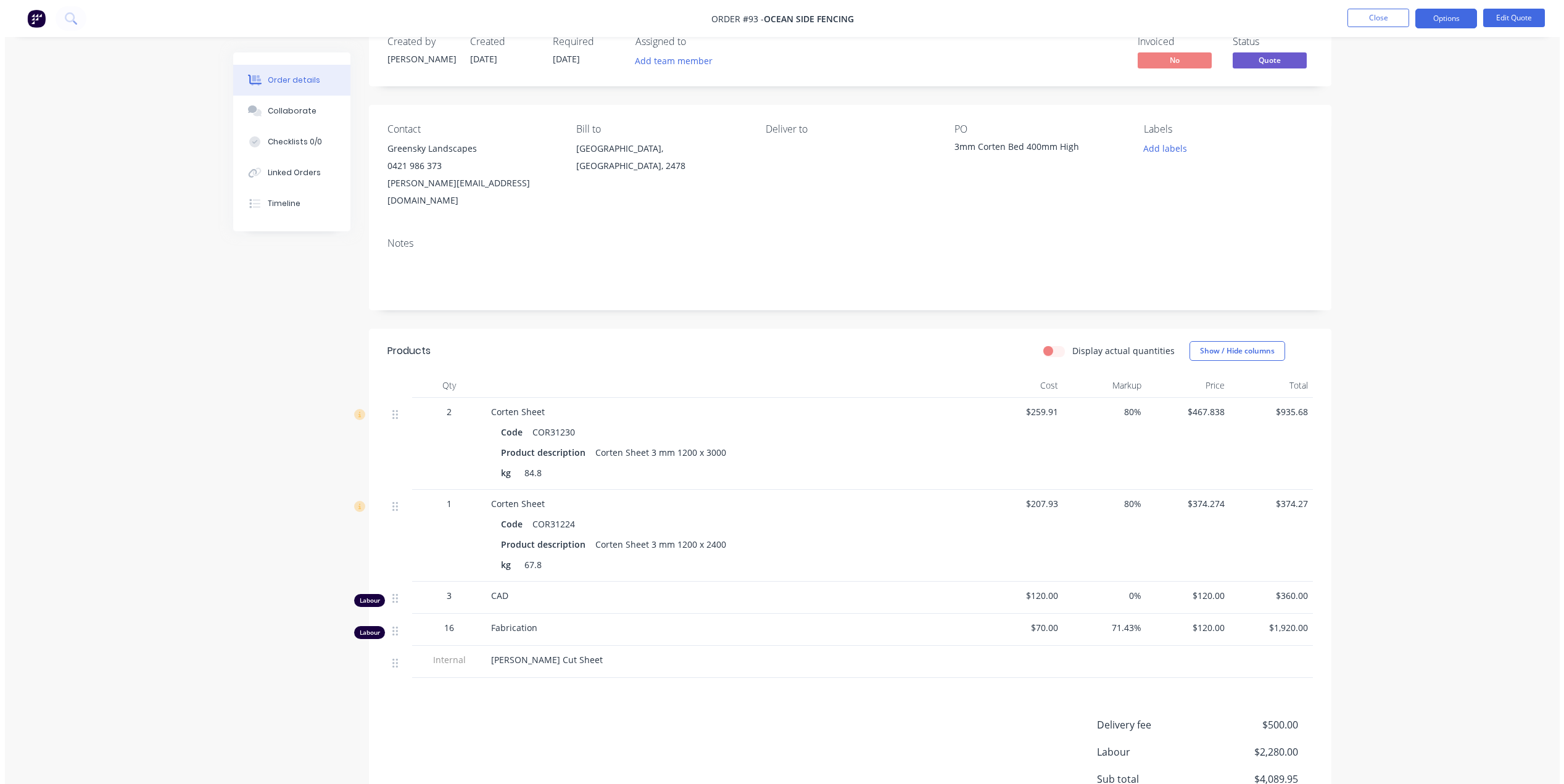
scroll to position [0, 0]
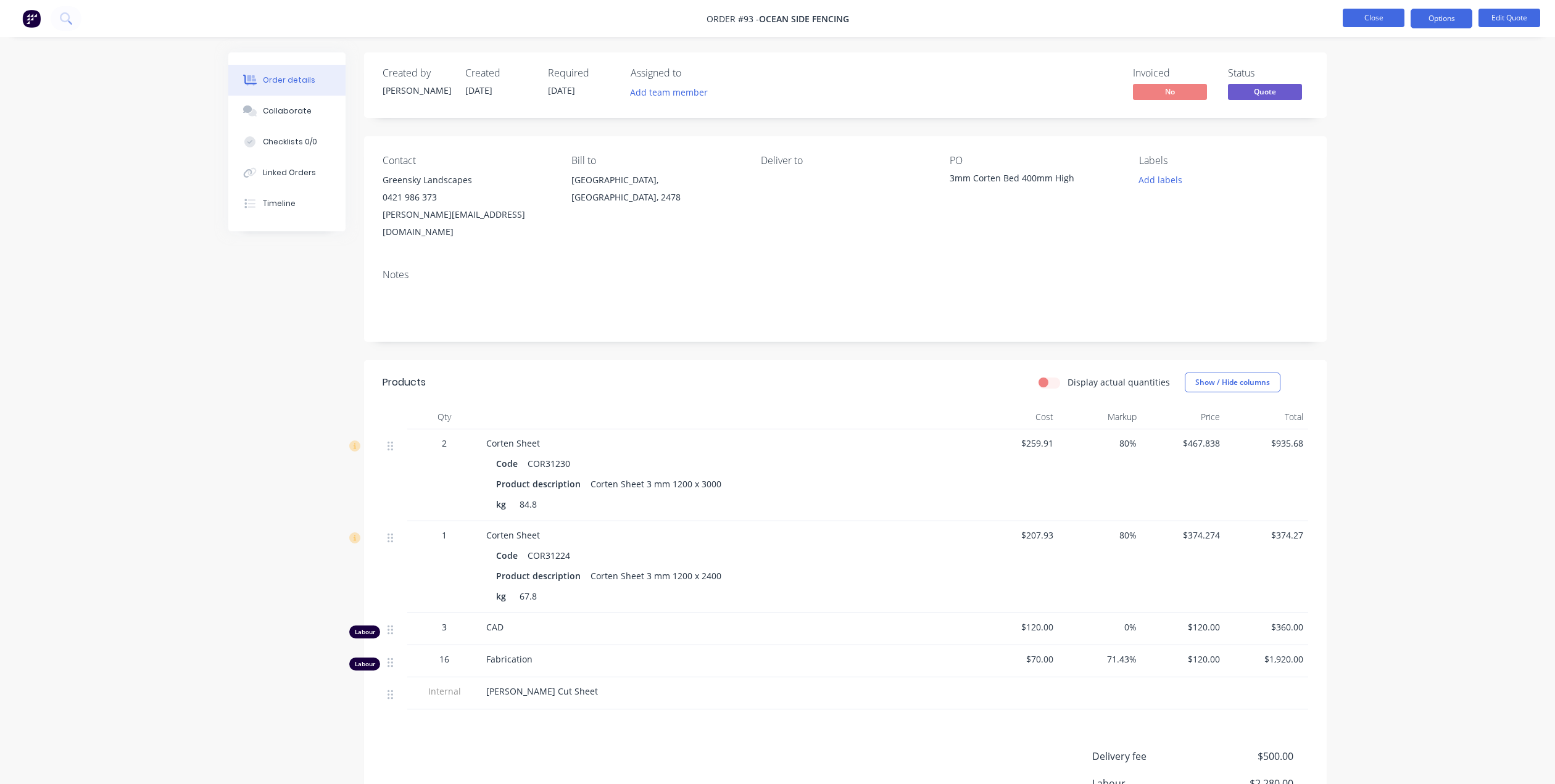
click at [1359, 19] on button "Close" at bounding box center [1373, 18] width 62 height 19
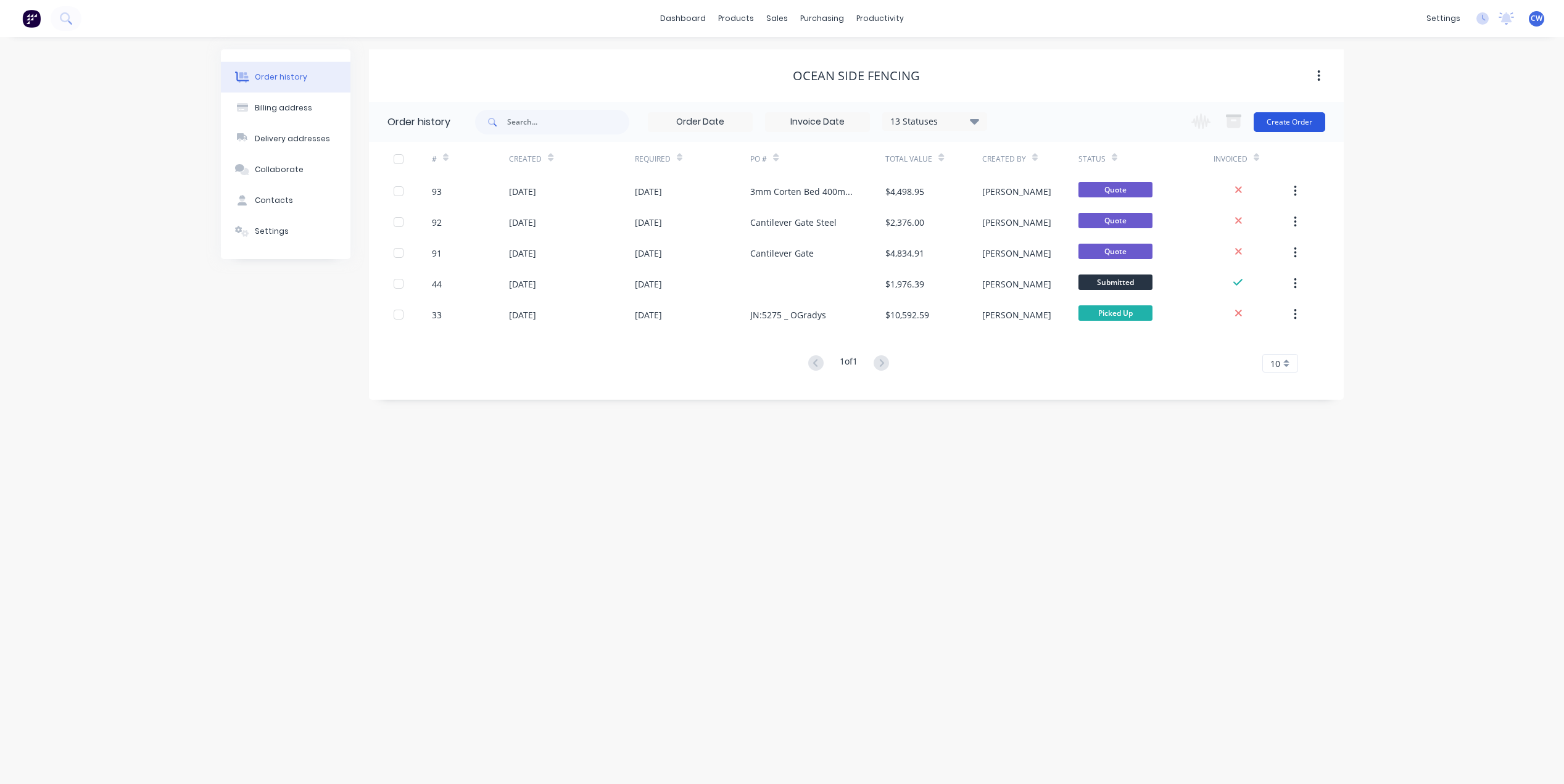
click at [1301, 126] on button "Create Order" at bounding box center [1289, 122] width 71 height 20
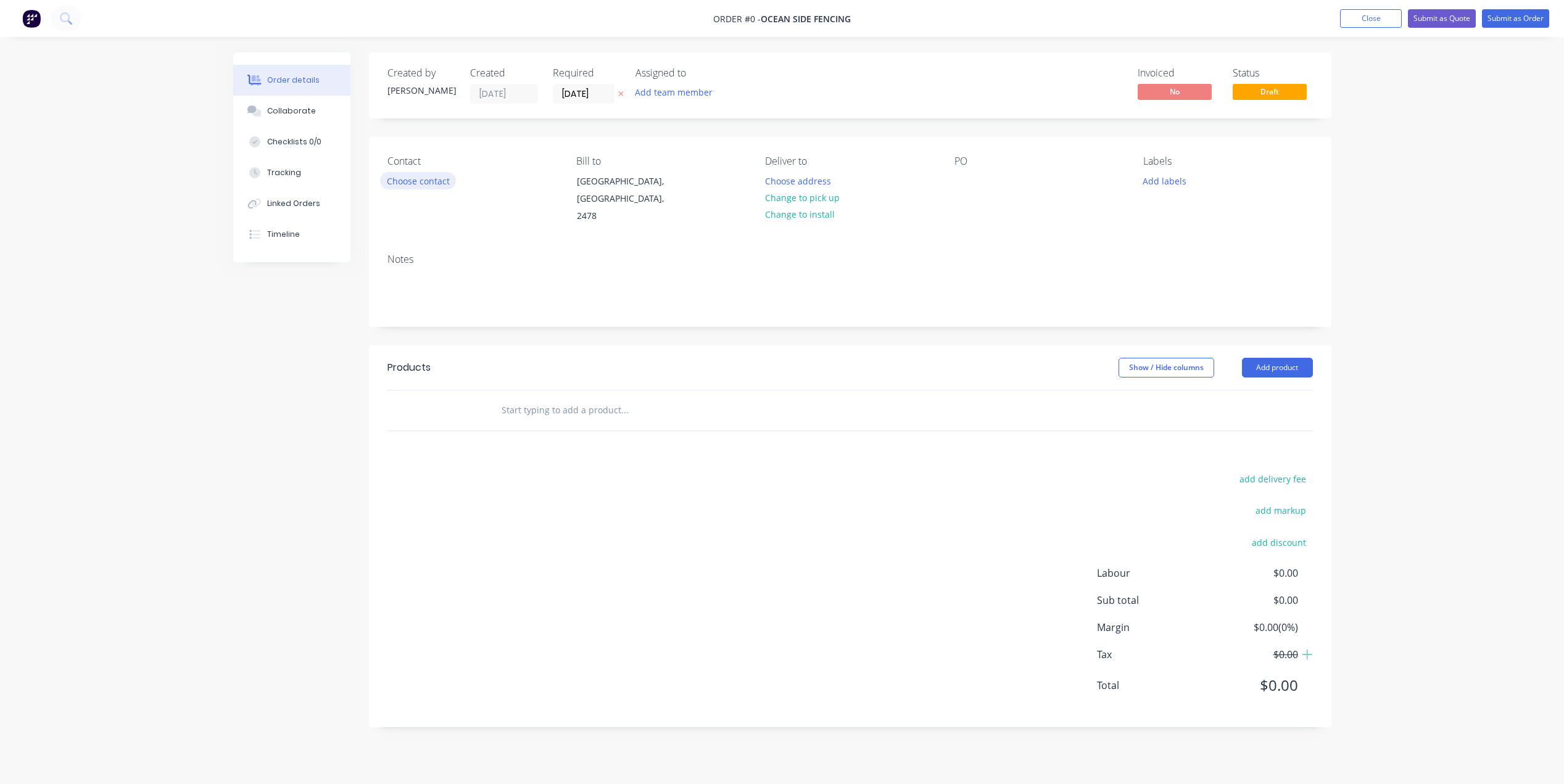
click at [418, 184] on button "Choose contact" at bounding box center [418, 180] width 75 height 16
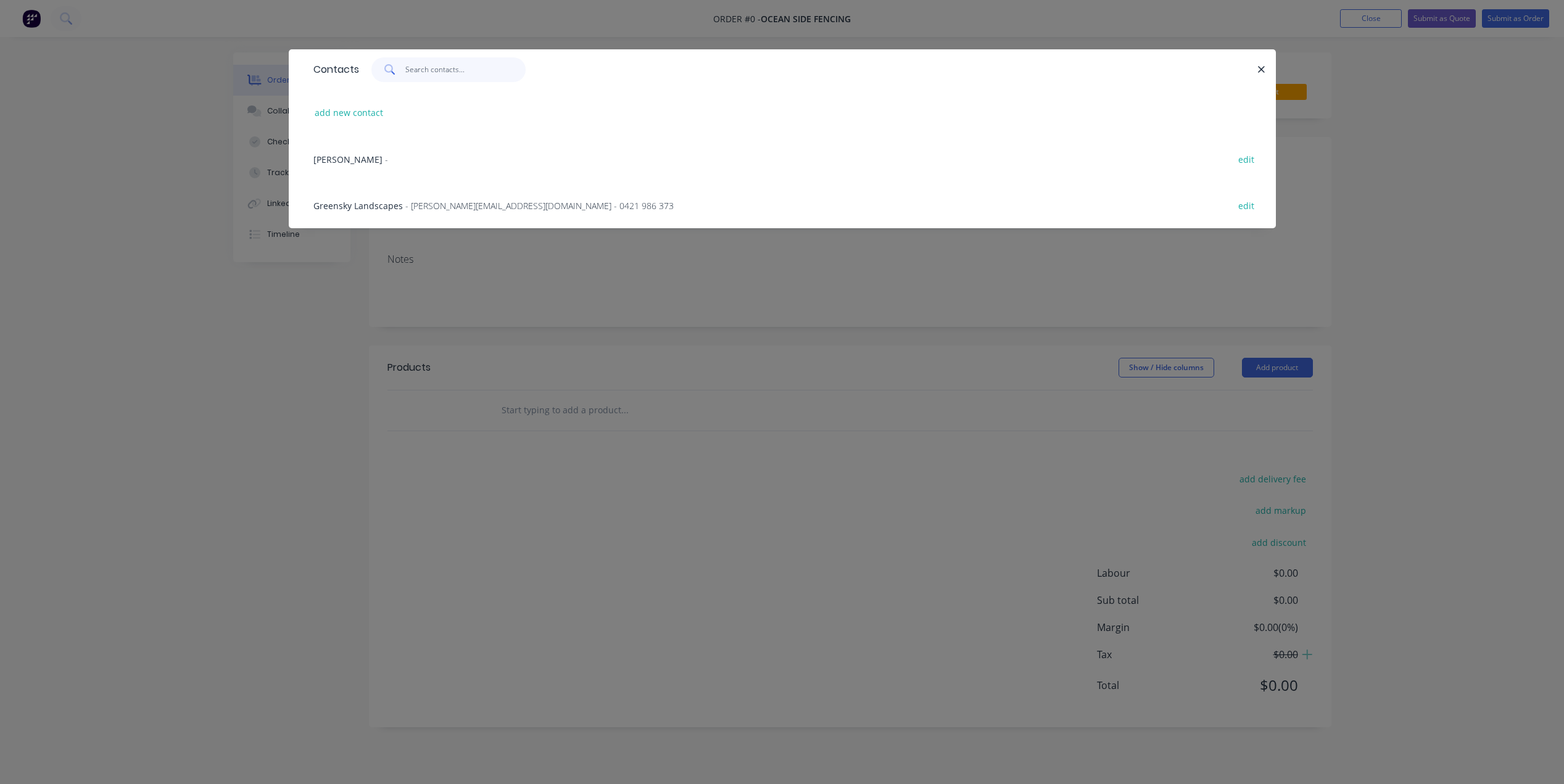
click at [413, 74] on input "text" at bounding box center [465, 69] width 120 height 25
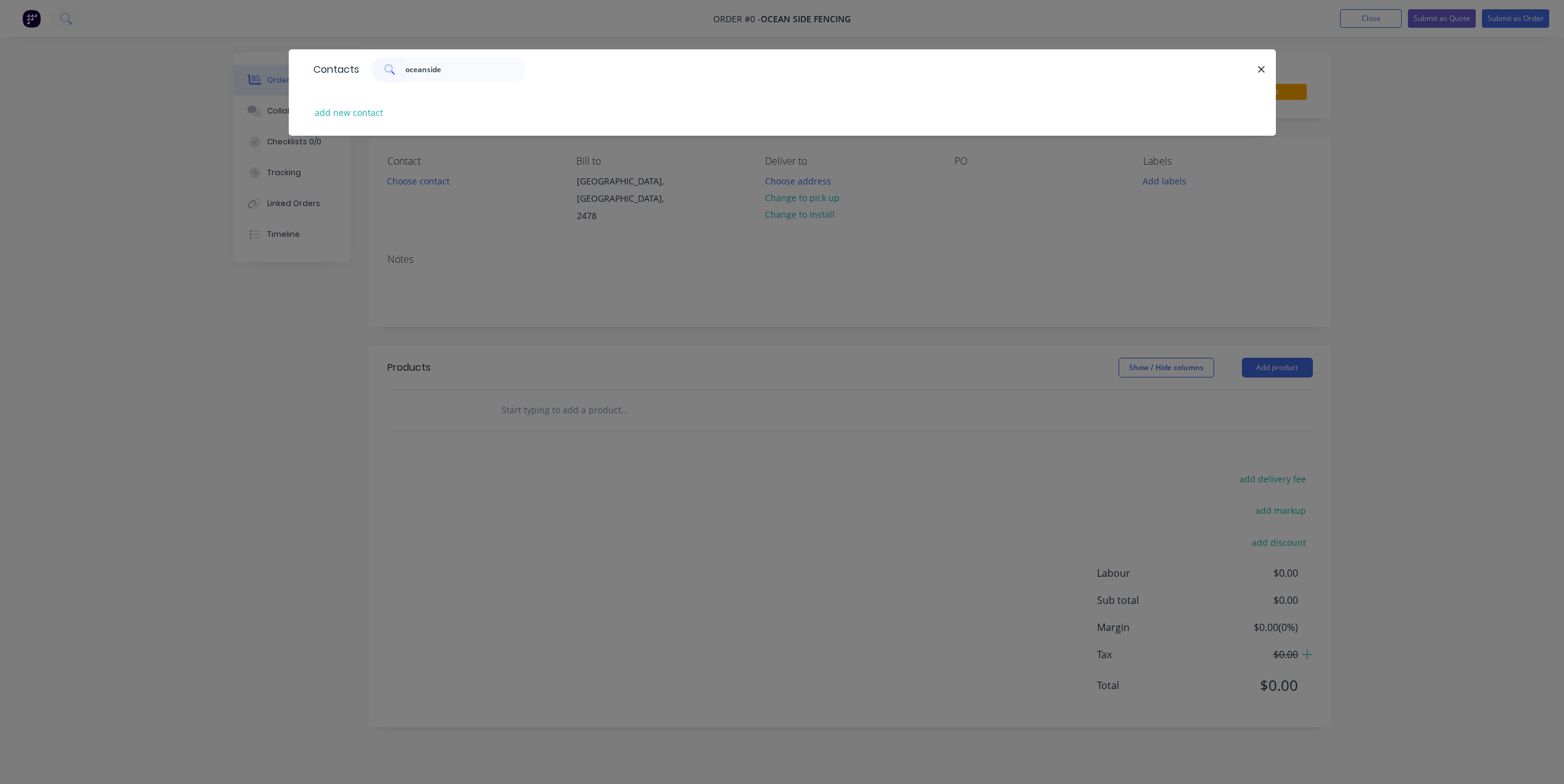
click at [526, 95] on div "add new contact" at bounding box center [782, 112] width 950 height 46
click at [458, 72] on input "oceanside" at bounding box center [465, 69] width 120 height 25
type input "o"
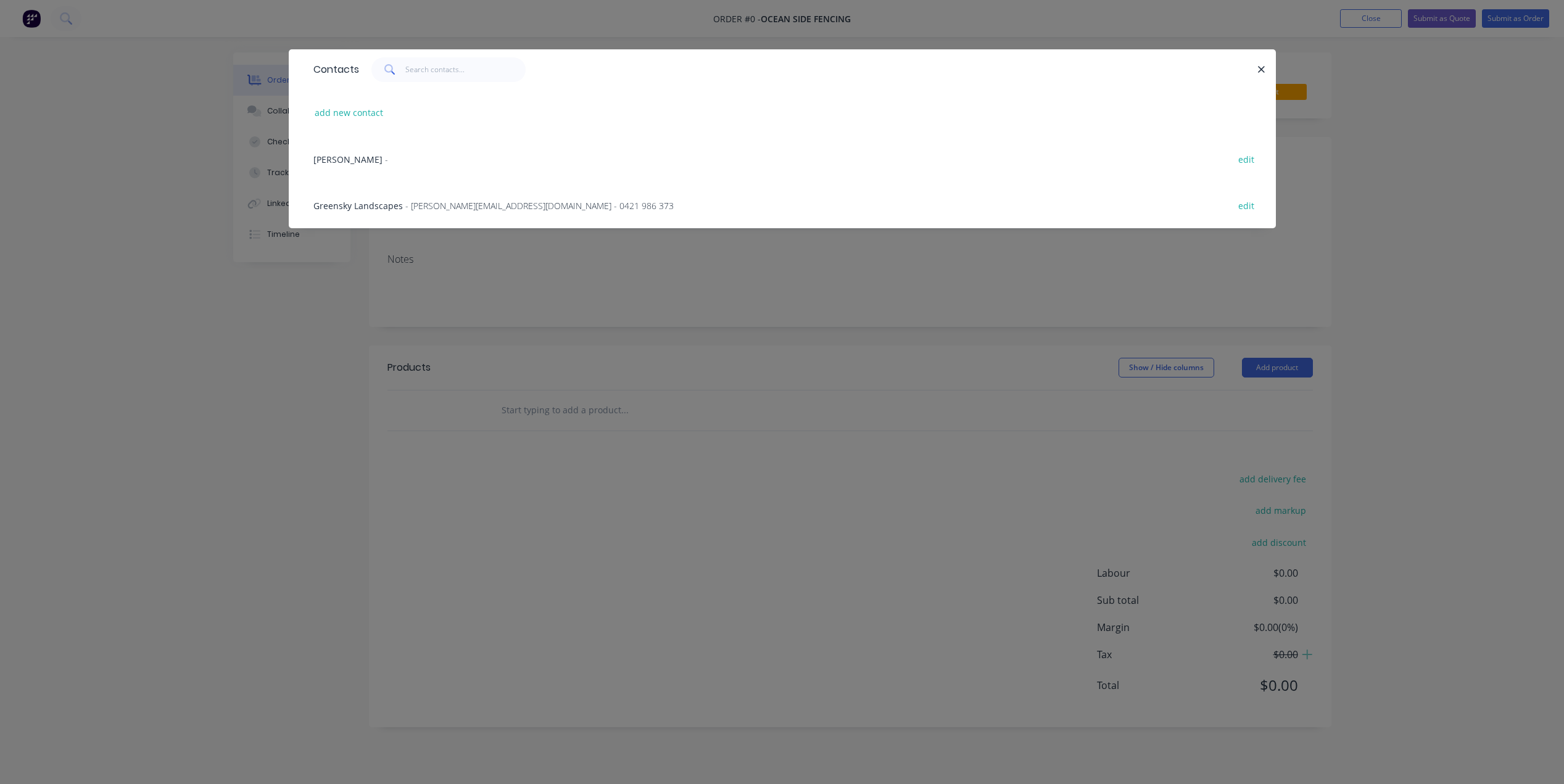
click at [337, 162] on span "[PERSON_NAME]" at bounding box center [347, 160] width 69 height 12
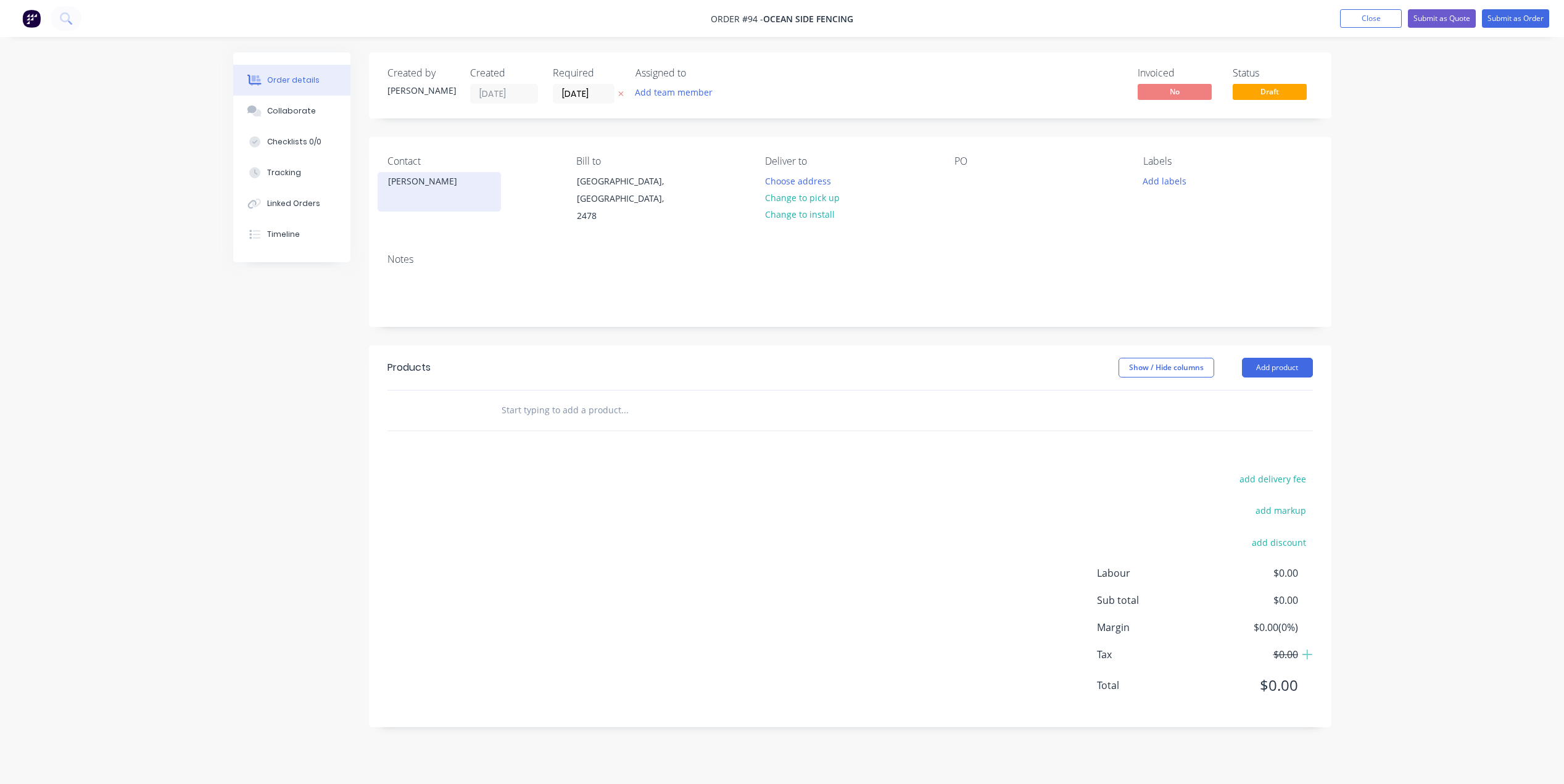
click at [423, 188] on div "[PERSON_NAME]" at bounding box center [438, 181] width 102 height 17
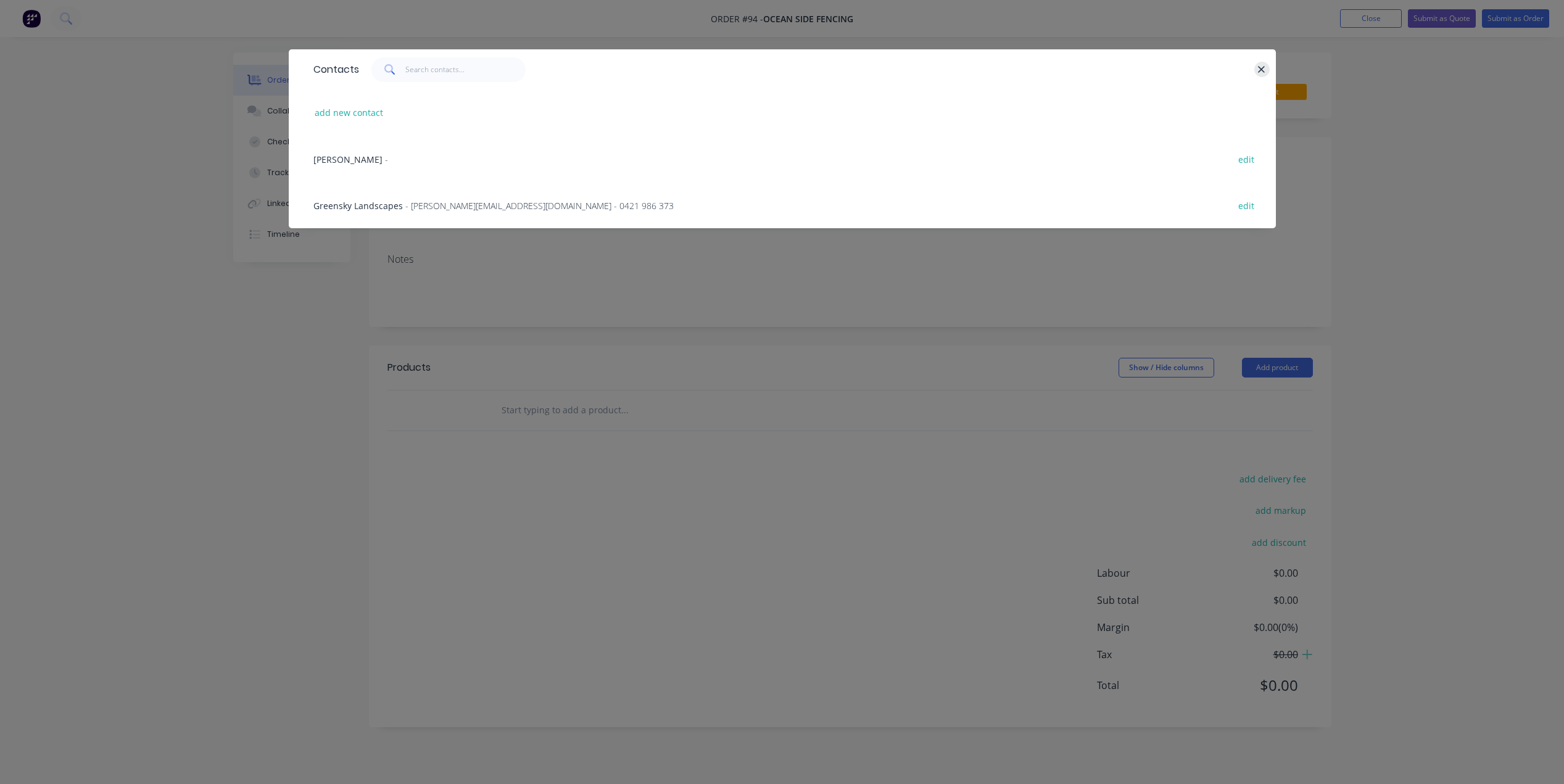
click at [1259, 71] on icon "button" at bounding box center [1262, 69] width 7 height 7
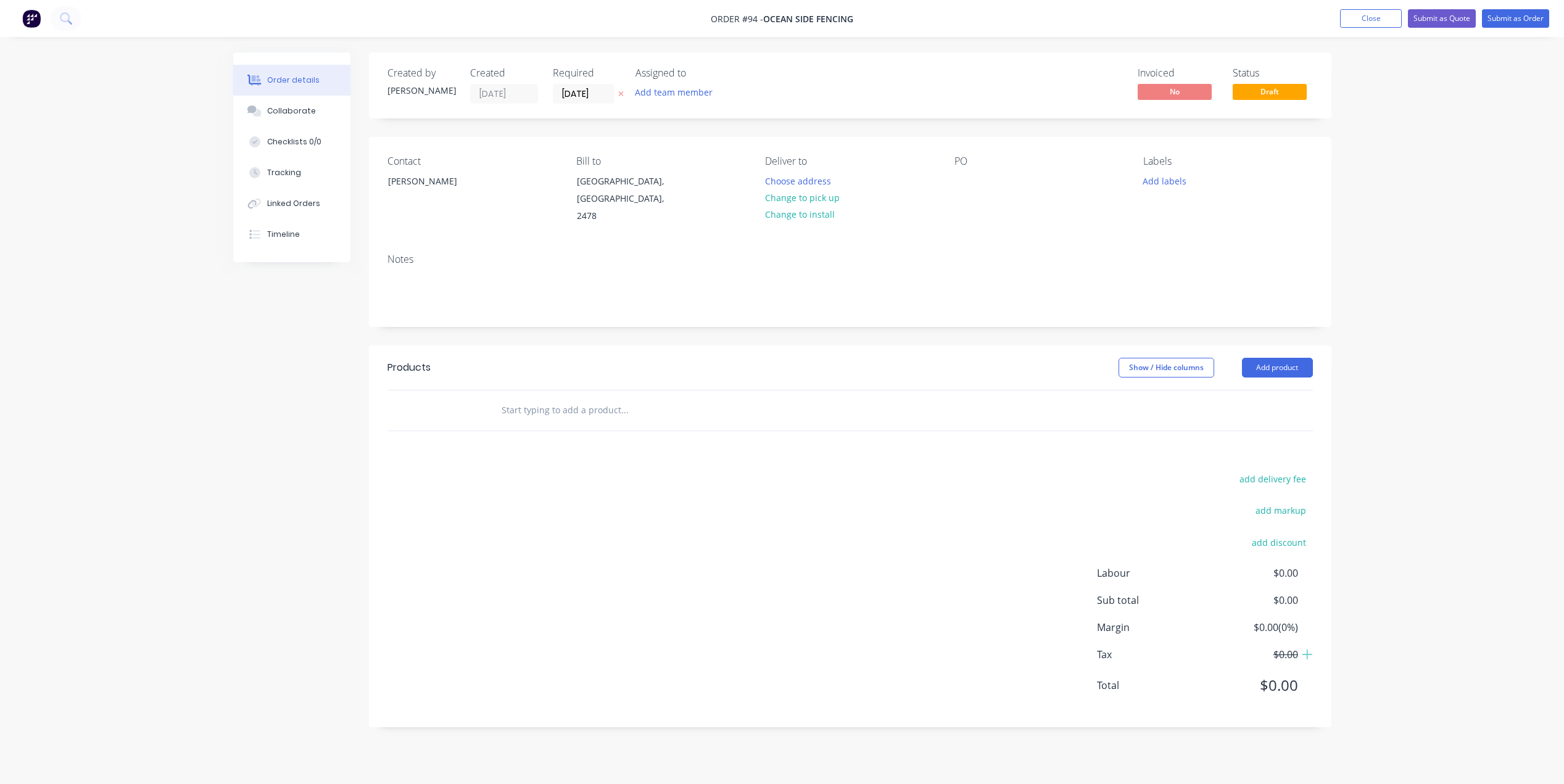
click at [949, 172] on div "Contact [PERSON_NAME] to [GEOGRAPHIC_DATA], [GEOGRAPHIC_DATA], 2478 Deliver to …" at bounding box center [850, 190] width 963 height 106
click at [954, 175] on div at bounding box center [963, 181] width 20 height 18
click at [1036, 223] on div "Contact [PERSON_NAME] to [GEOGRAPHIC_DATA], [GEOGRAPHIC_DATA], 2478 Deliver to …" at bounding box center [850, 190] width 963 height 106
click at [1301, 358] on button "Add product" at bounding box center [1277, 367] width 71 height 20
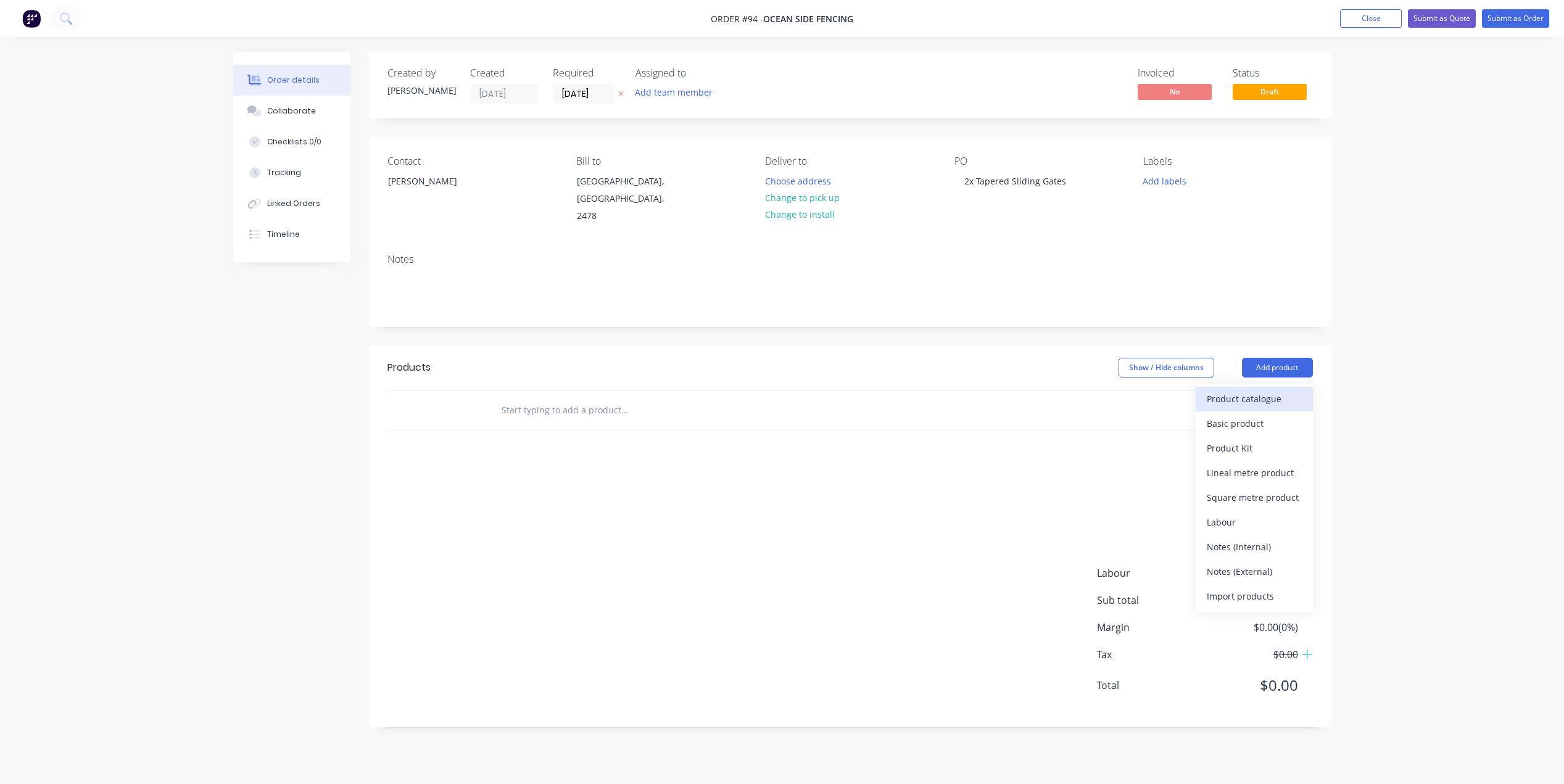
click at [1270, 389] on div "Product catalogue" at bounding box center [1253, 398] width 95 height 18
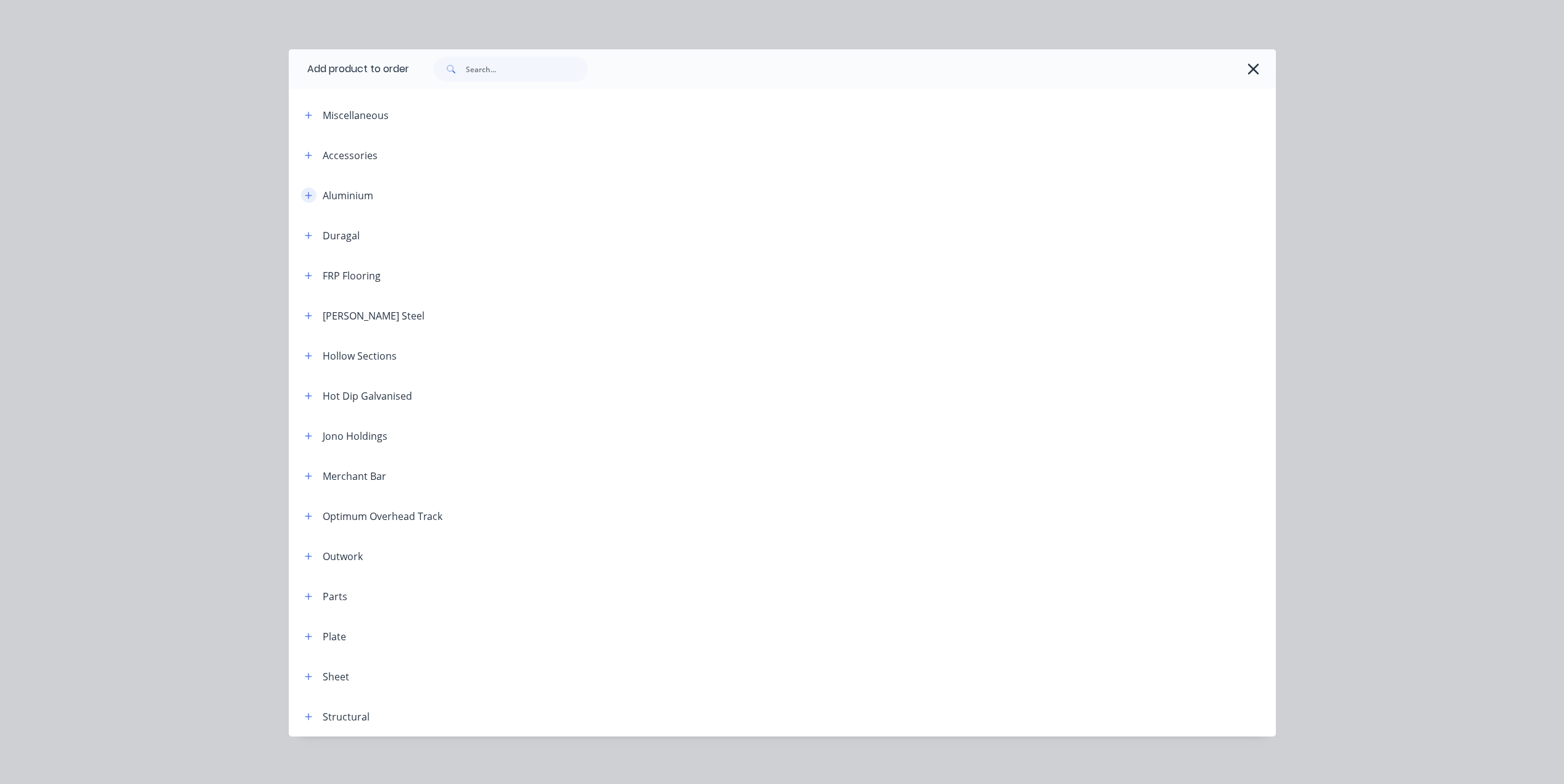
click at [306, 196] on icon "button" at bounding box center [308, 196] width 8 height 9
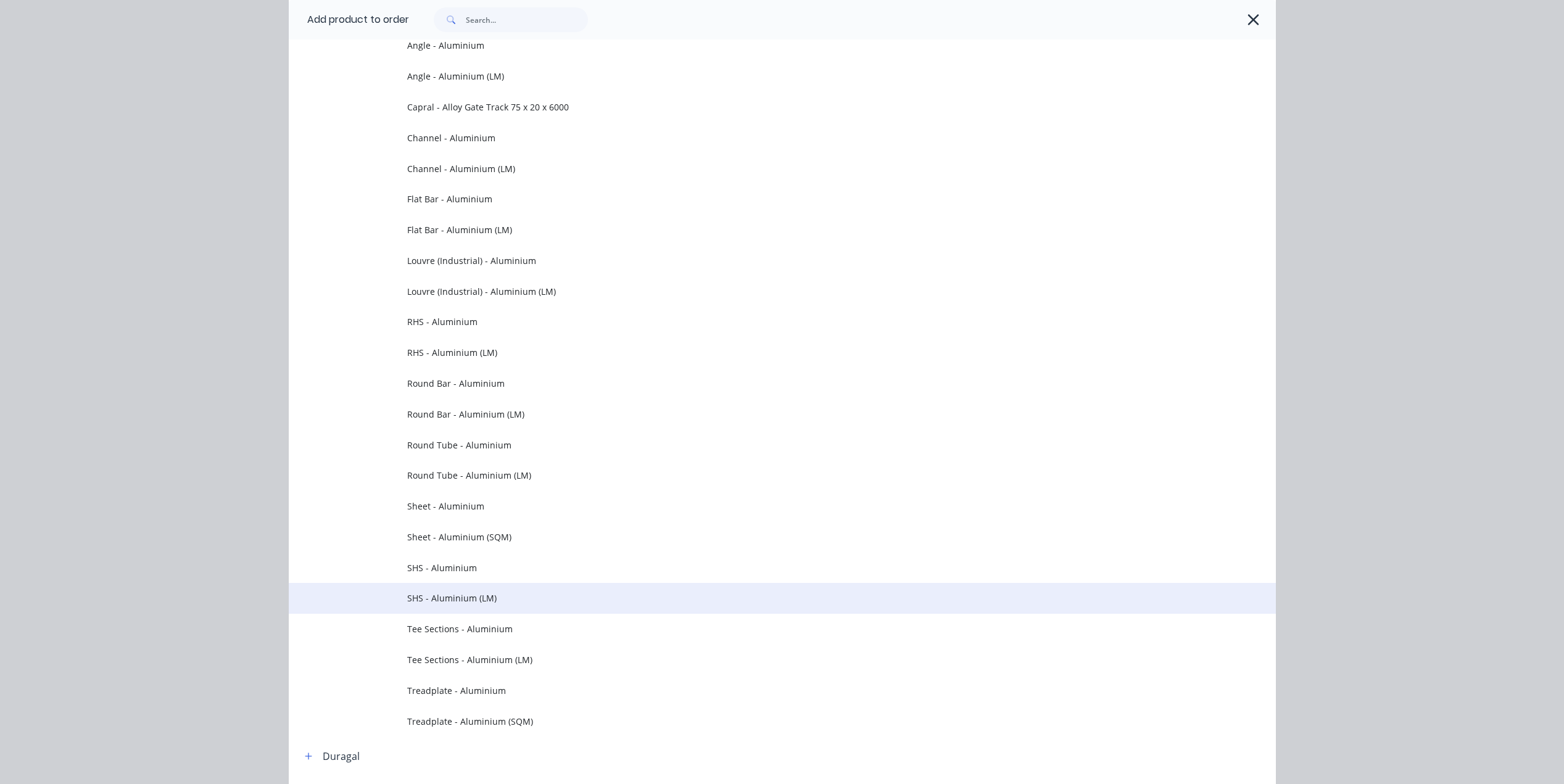
scroll to position [308, 0]
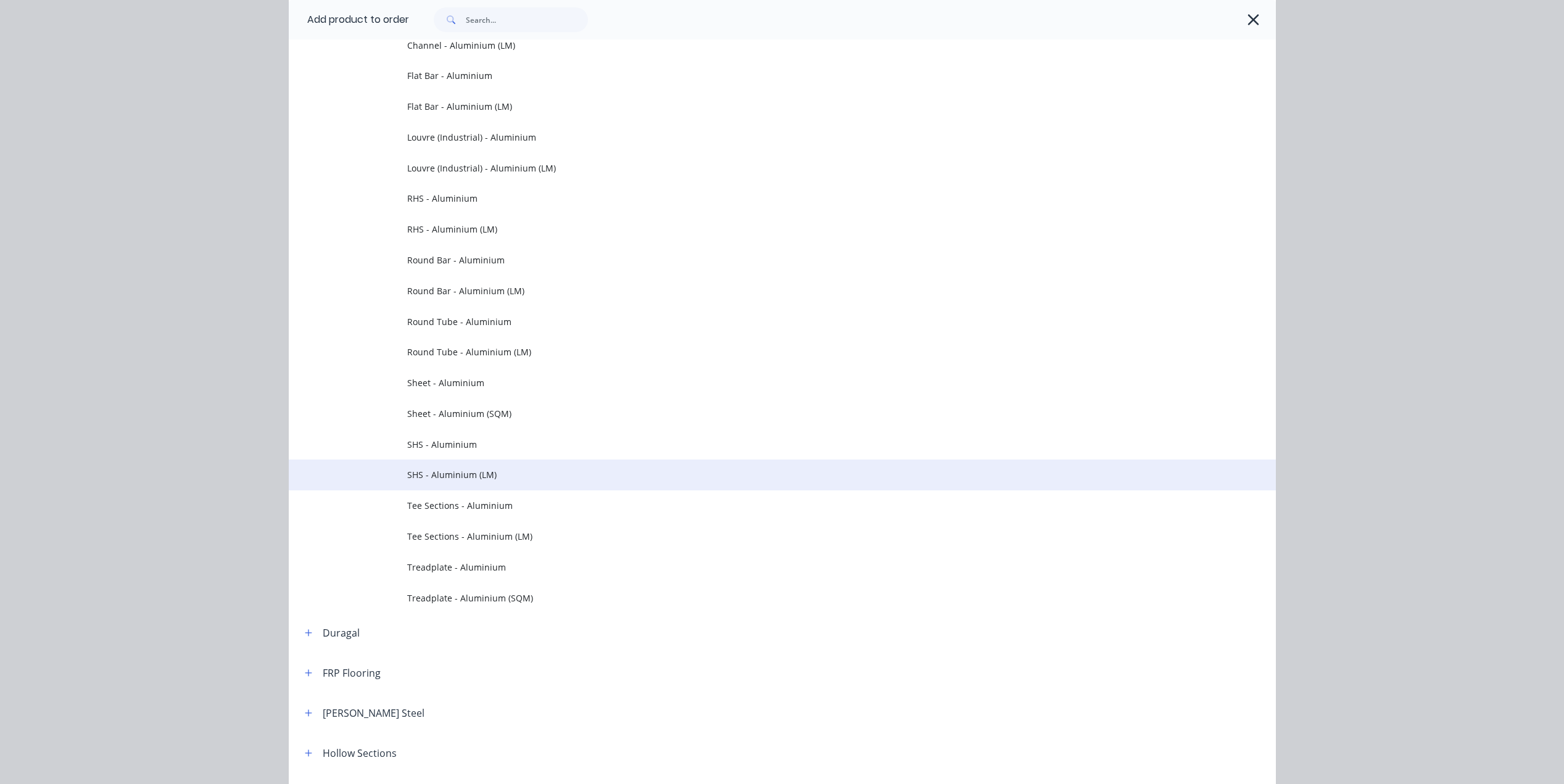
click at [413, 474] on span "SHS - Aluminium (LM)" at bounding box center [755, 474] width 695 height 13
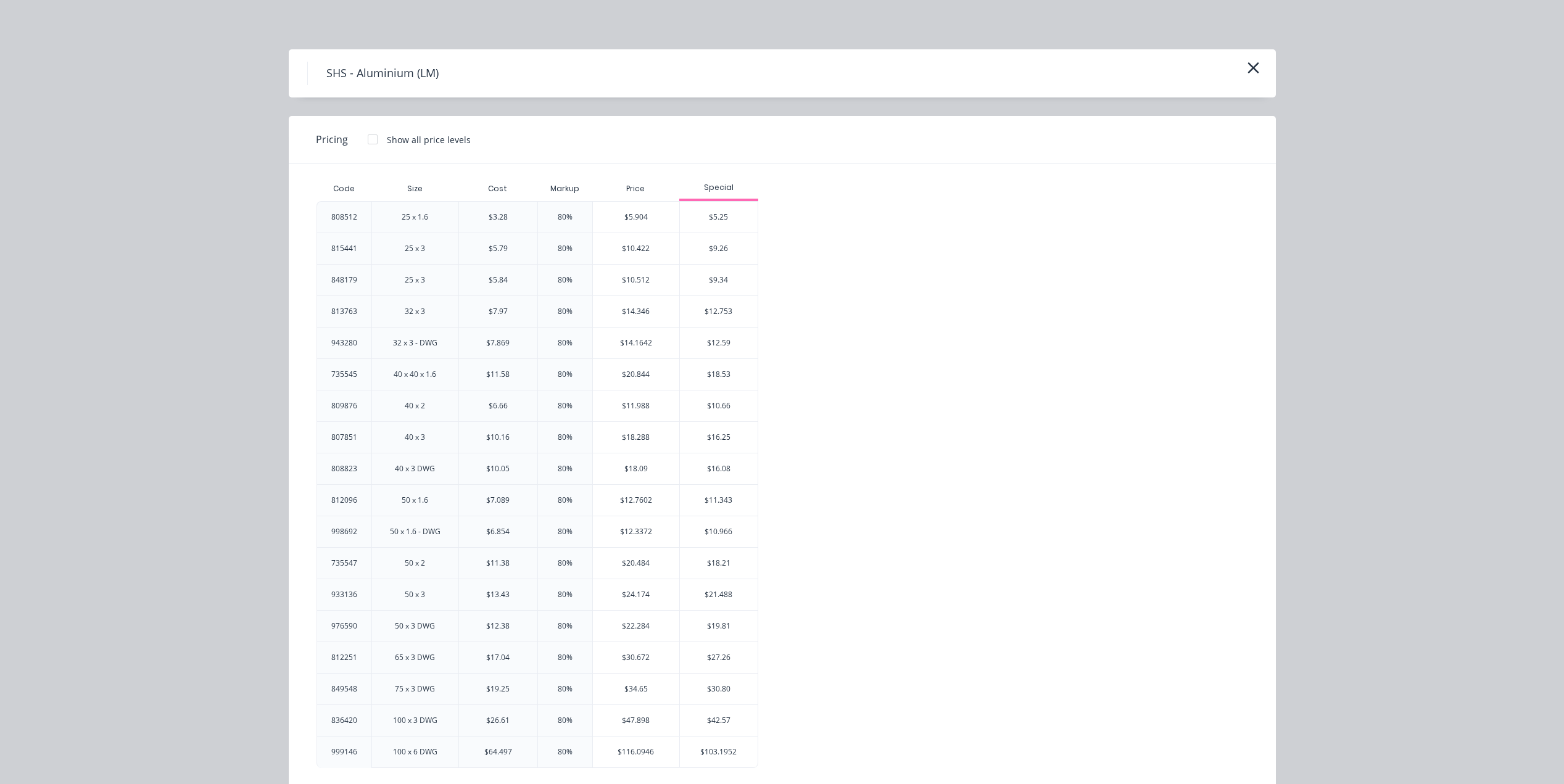
scroll to position [20, 0]
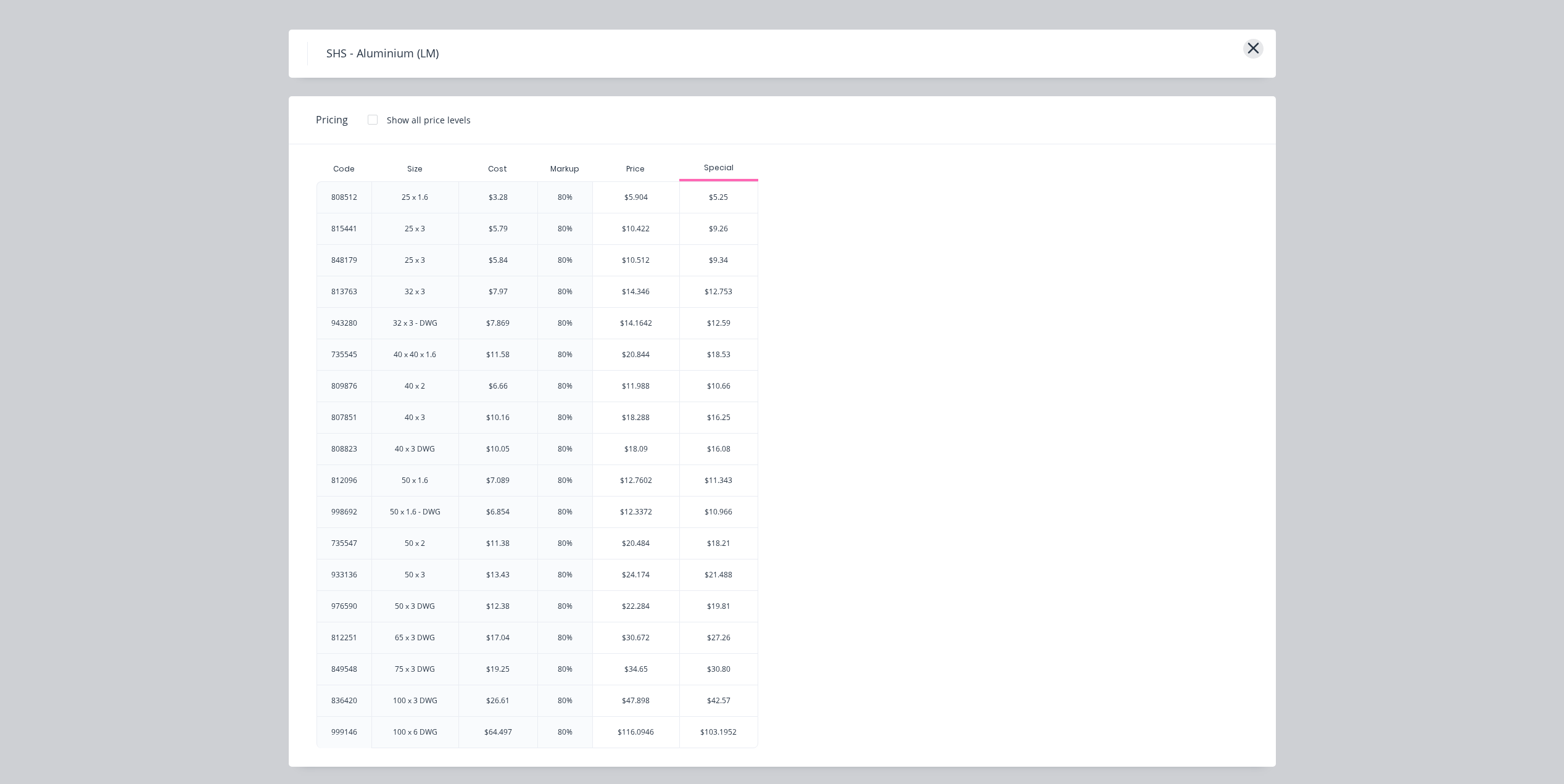
click at [1247, 45] on icon "button" at bounding box center [1253, 48] width 11 height 11
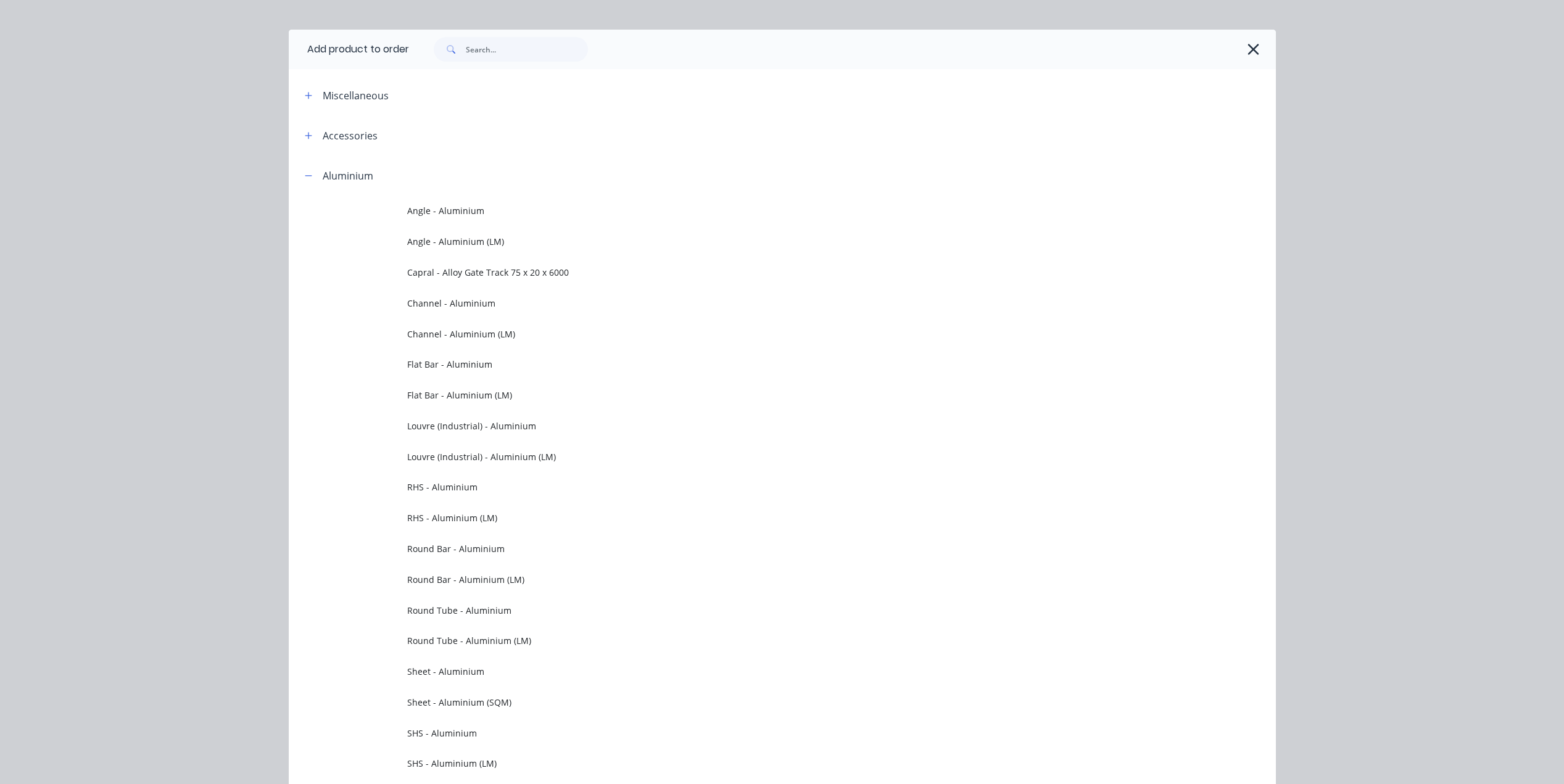
scroll to position [175, 0]
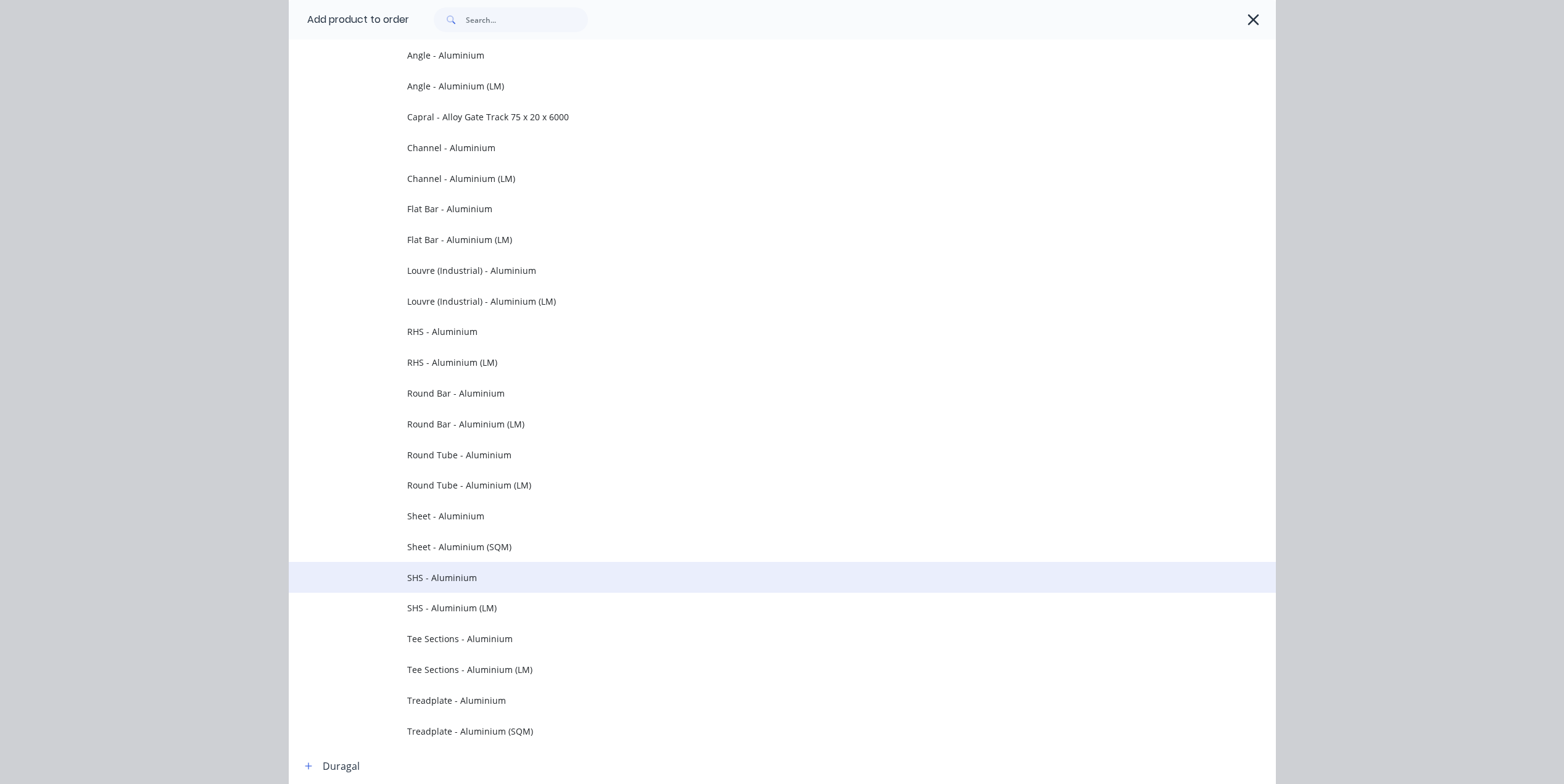
click at [429, 584] on td "SHS - Aluminium" at bounding box center [842, 577] width 868 height 31
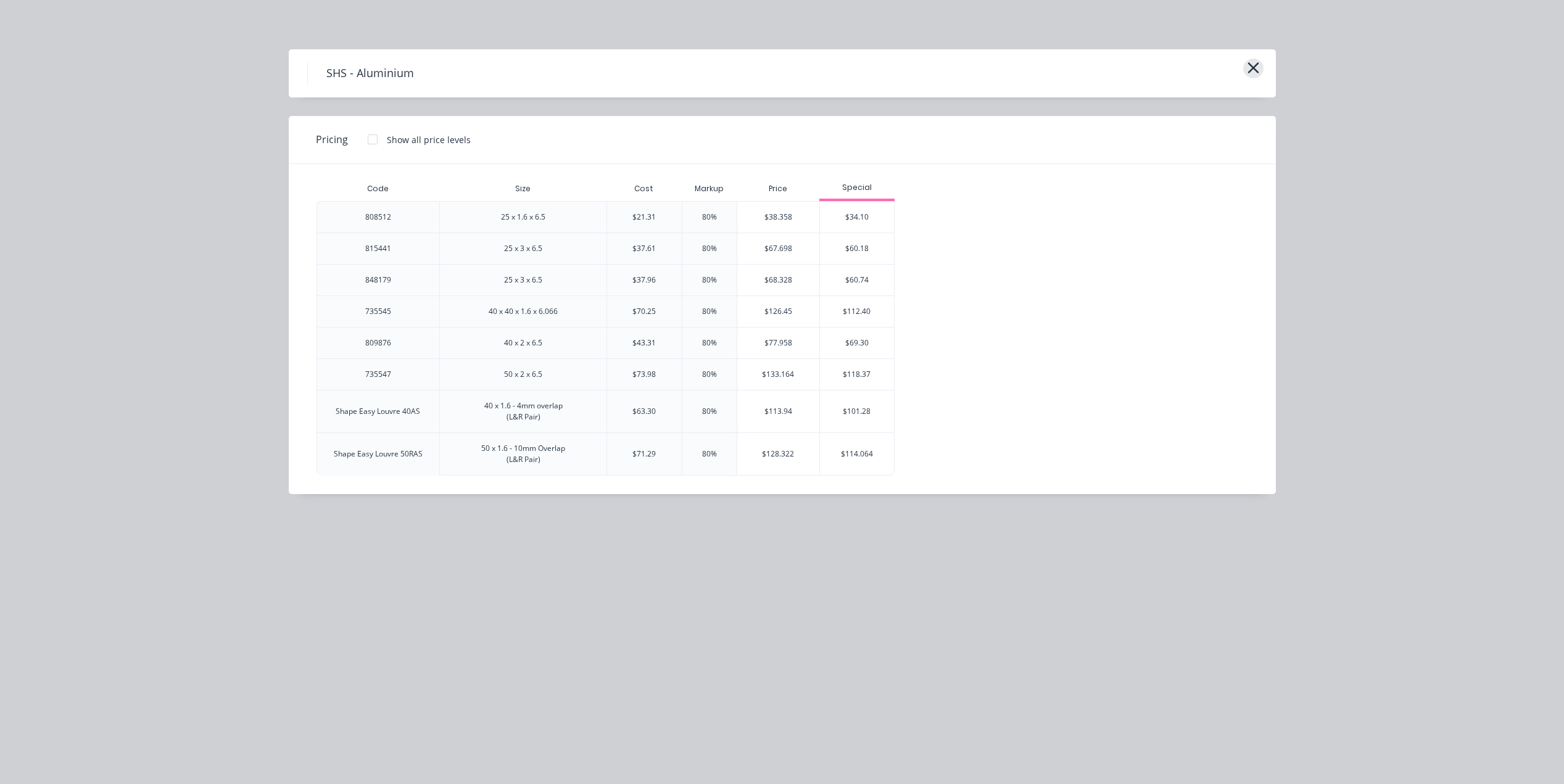
click at [1259, 64] on button "button" at bounding box center [1253, 68] width 21 height 20
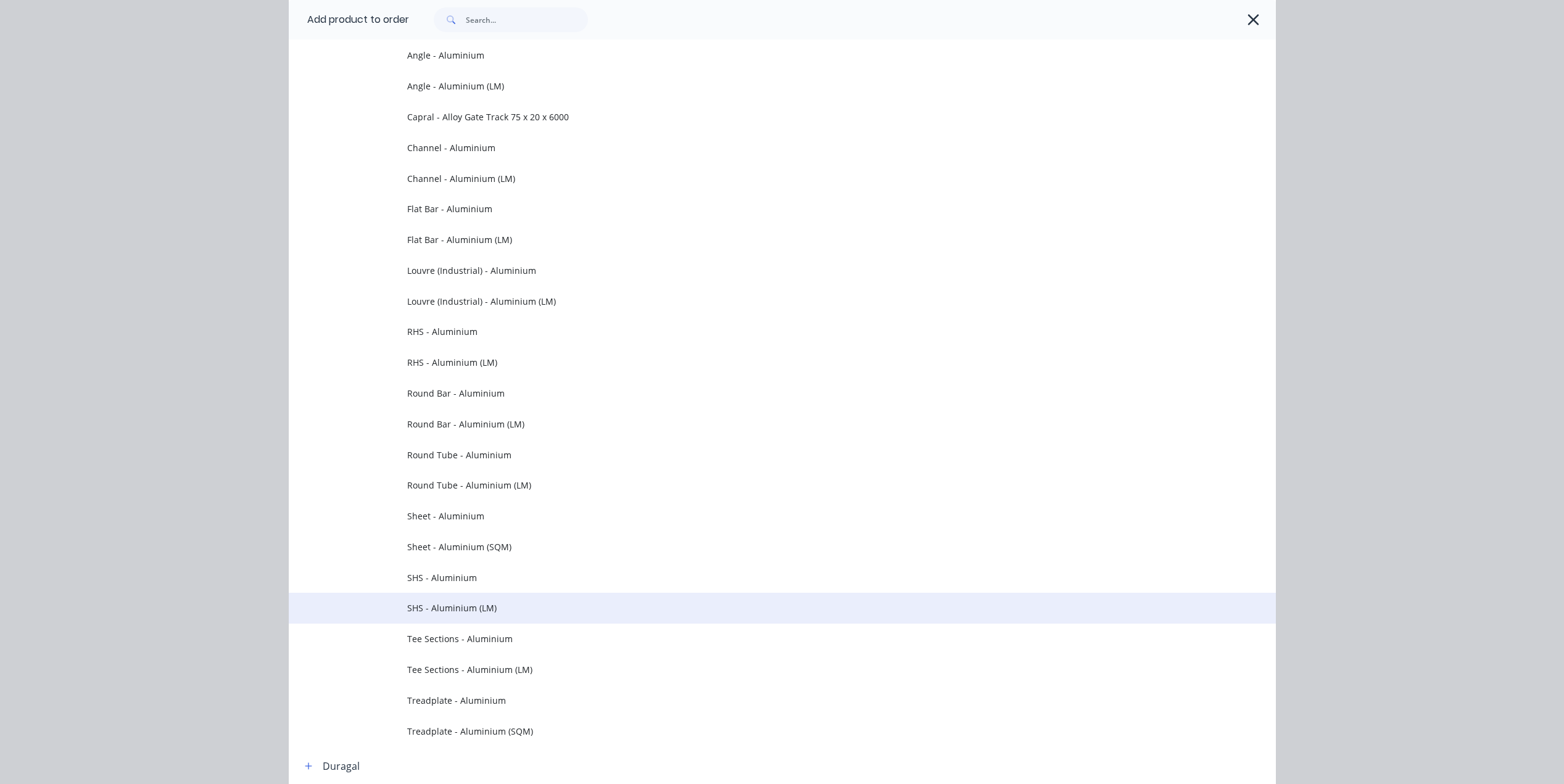
click at [443, 607] on span "SHS - Aluminium (LM)" at bounding box center [755, 607] width 695 height 13
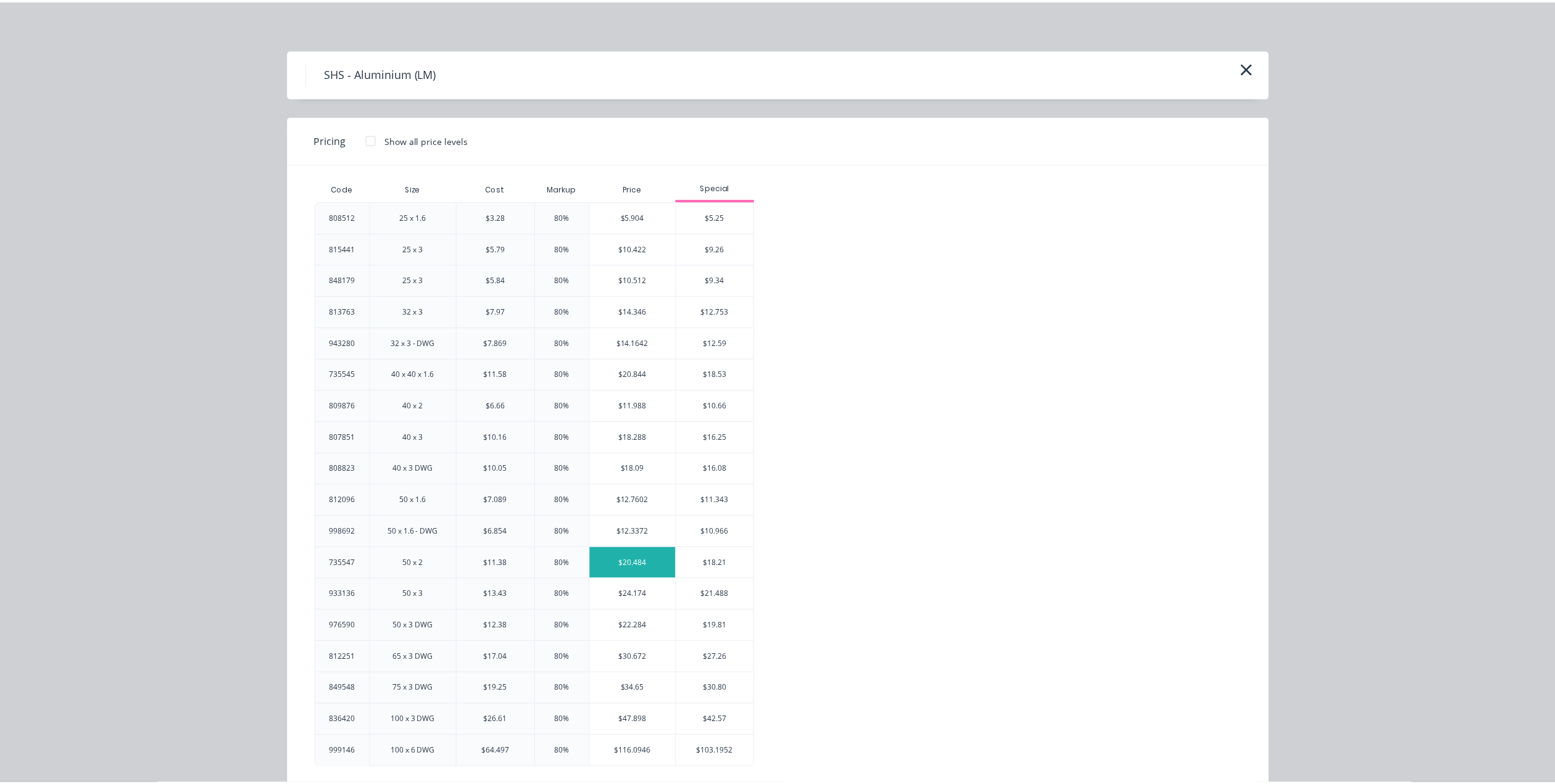
scroll to position [20, 0]
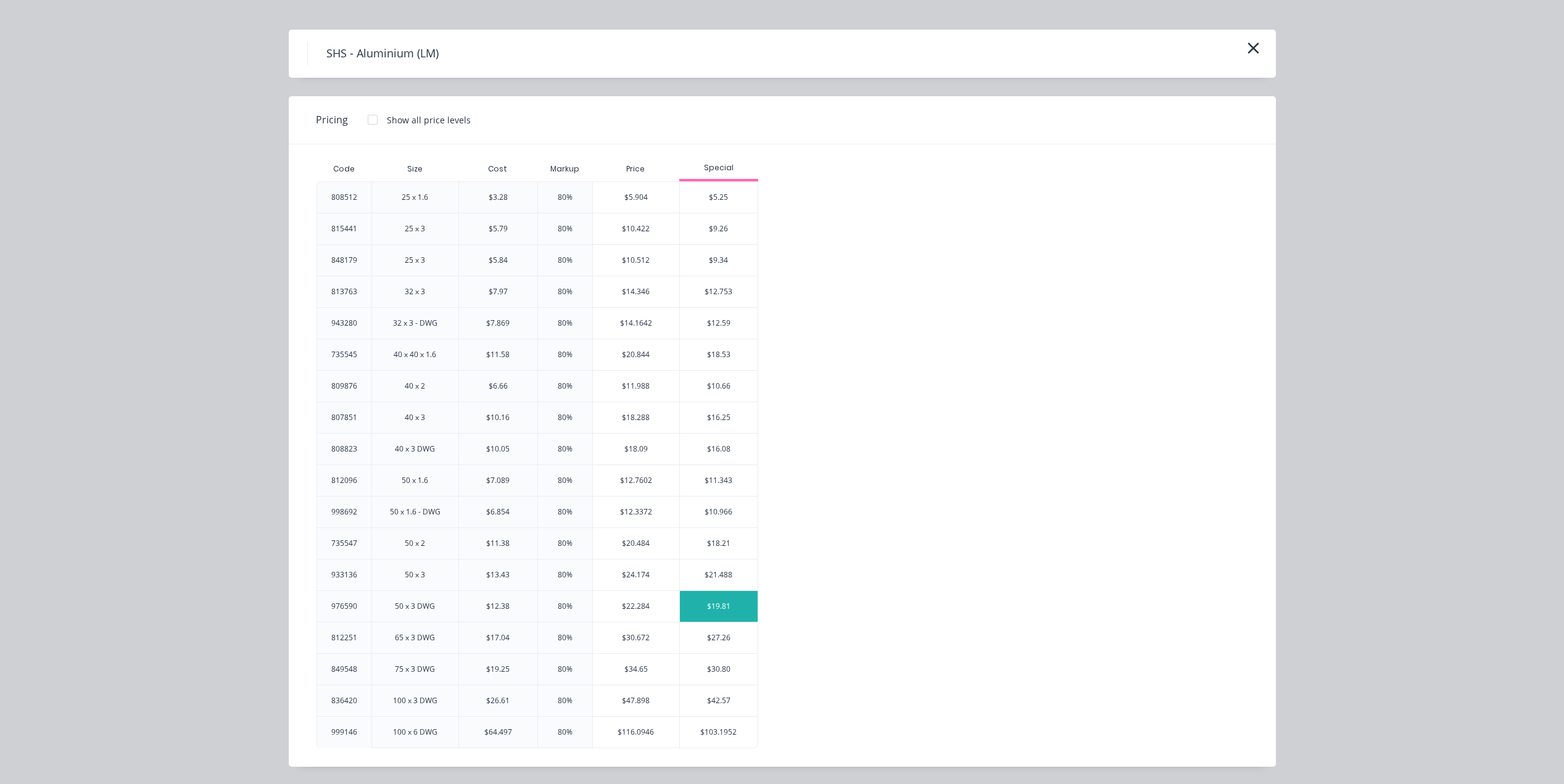
click at [703, 600] on div "$19.81" at bounding box center [718, 606] width 78 height 31
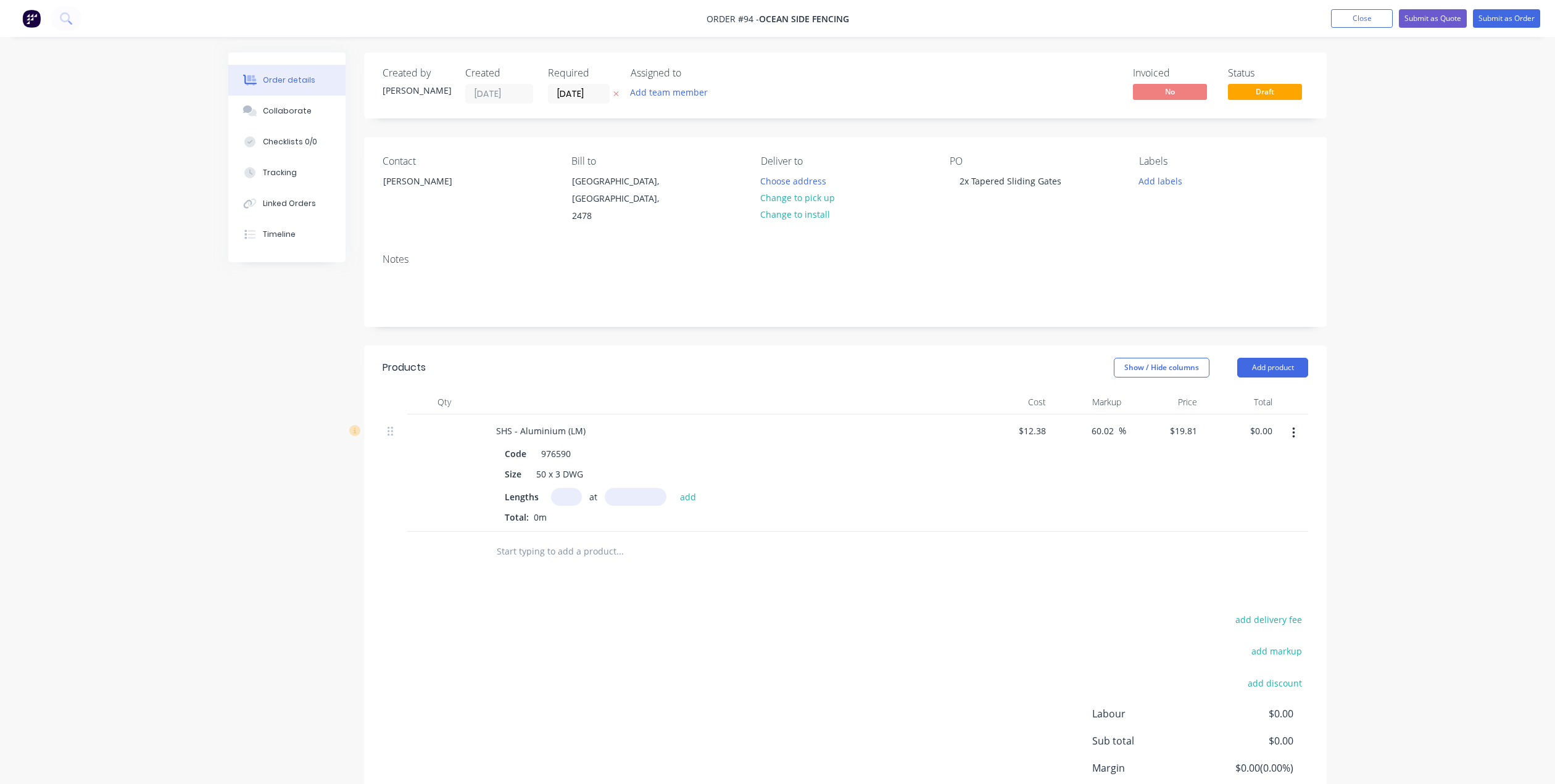
click at [567, 488] on input "text" at bounding box center [566, 497] width 31 height 18
type input "3"
click at [632, 488] on input "text" at bounding box center [636, 497] width 62 height 18
type input "6500mm"
click at [605, 539] on input "text" at bounding box center [620, 551] width 247 height 25
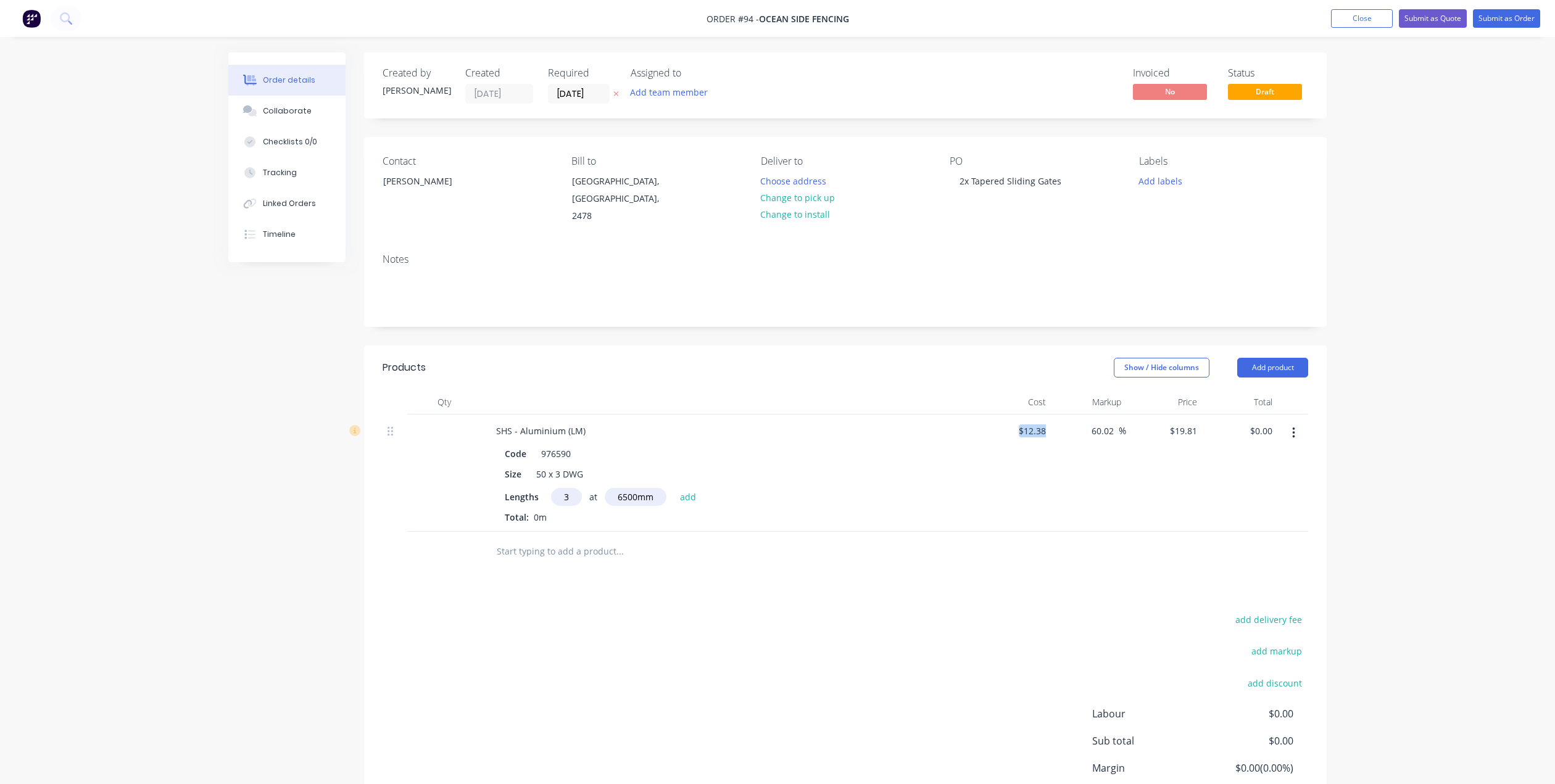
drag, startPoint x: 1053, startPoint y: 413, endPoint x: 985, endPoint y: 434, distance: 71.2
click at [994, 431] on div "SHS - Aluminium (LM) Code 976590 Size 50 x 3 DWG Lengths 3 at 6500mm add Total:…" at bounding box center [845, 473] width 925 height 118
click at [1110, 437] on div "60.02 60.02 %" at bounding box center [1088, 473] width 76 height 118
click at [1051, 425] on div "60.02 60.02 %" at bounding box center [1088, 473] width 76 height 118
type input "12.38"
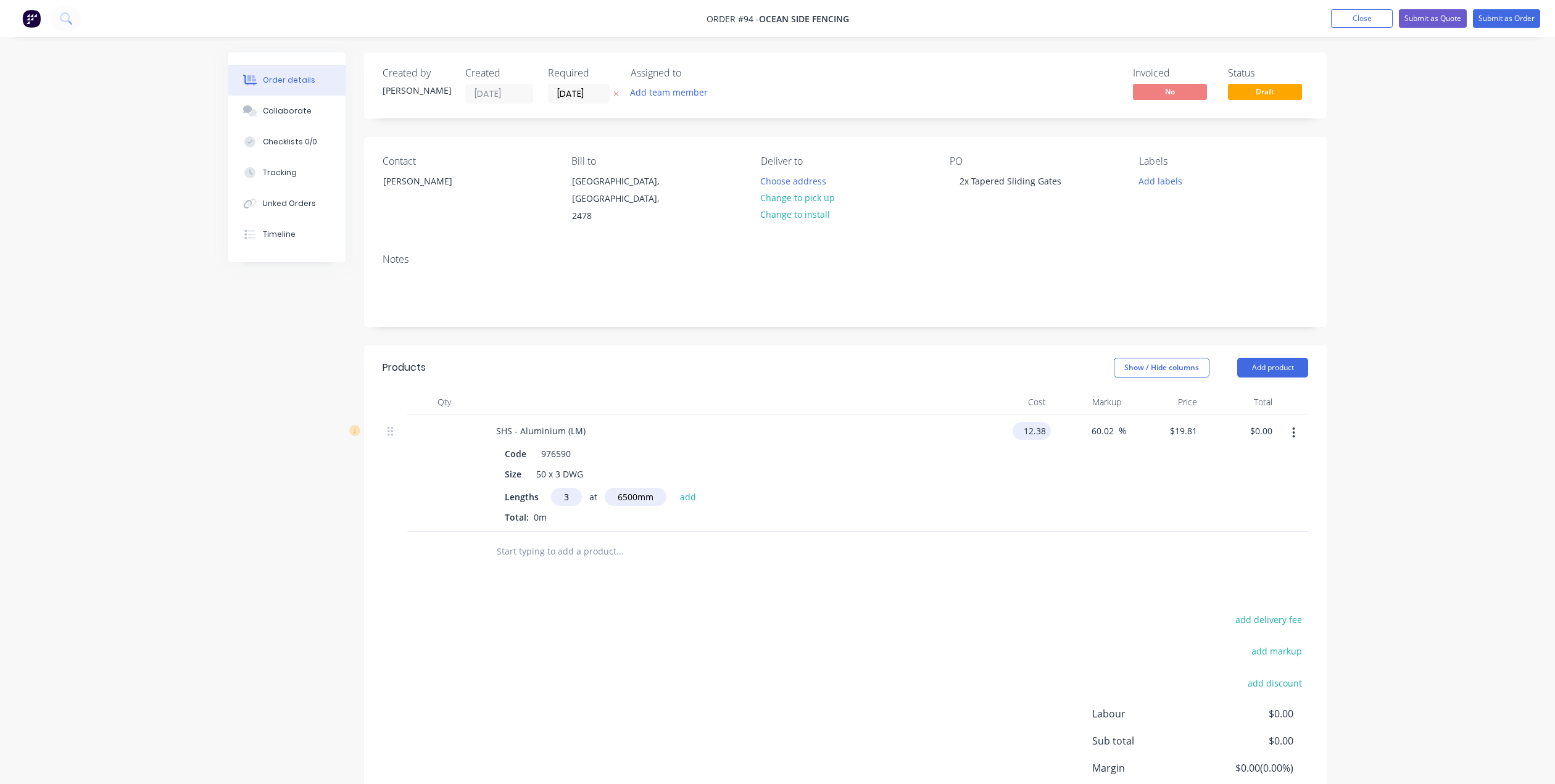
click at [1045, 422] on input "12.38" at bounding box center [1034, 431] width 33 height 18
click at [1046, 422] on input "80.47" at bounding box center [1036, 431] width 28 height 18
type input "$80.47"
type input "$128.765"
click at [1065, 451] on div "60.02 60.02 %" at bounding box center [1088, 473] width 76 height 118
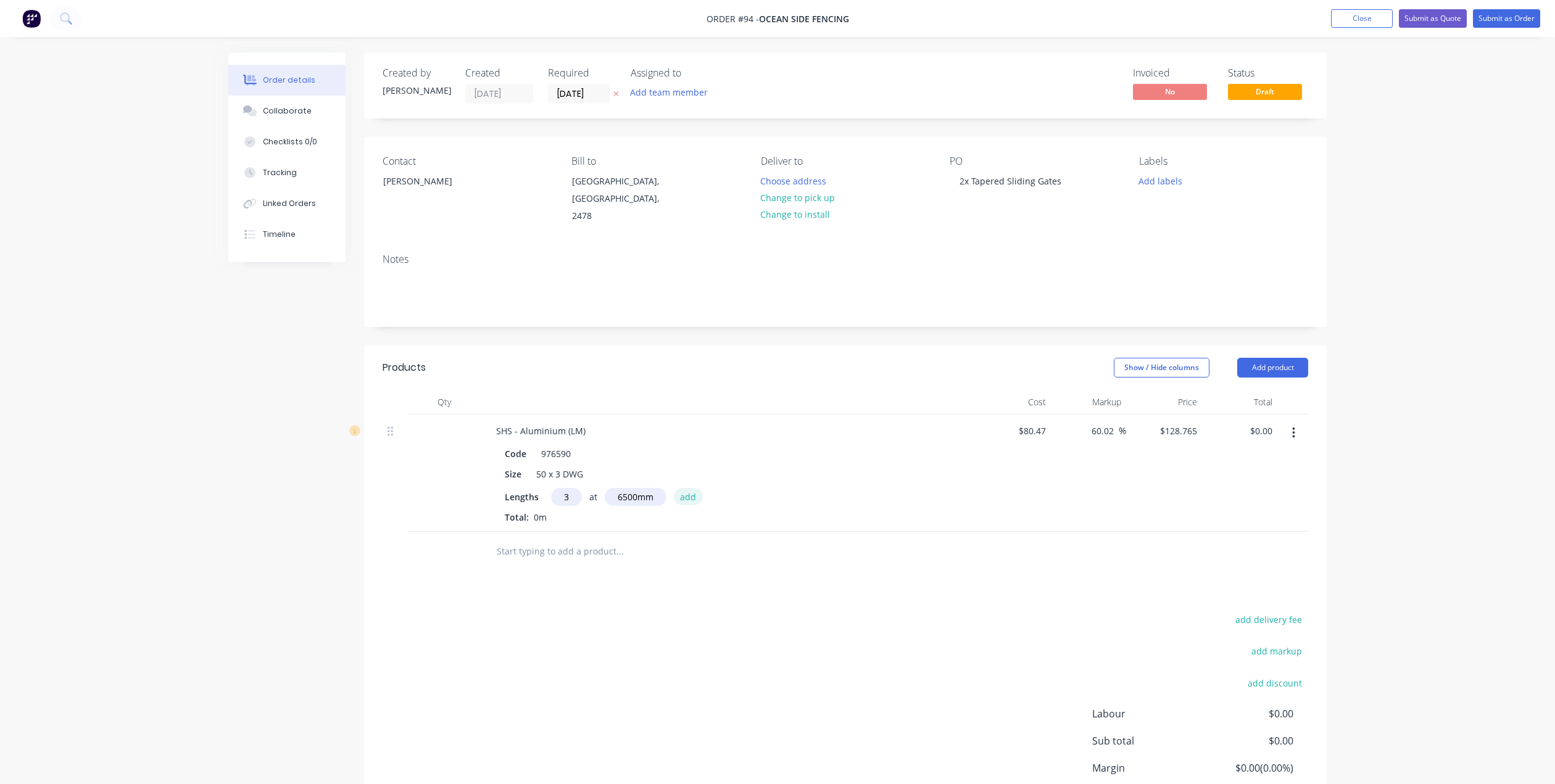
click at [692, 488] on button "add" at bounding box center [688, 496] width 29 height 16
click at [1295, 422] on button "button" at bounding box center [1293, 433] width 29 height 22
click at [1236, 530] on div "Delete" at bounding box center [1249, 539] width 95 height 18
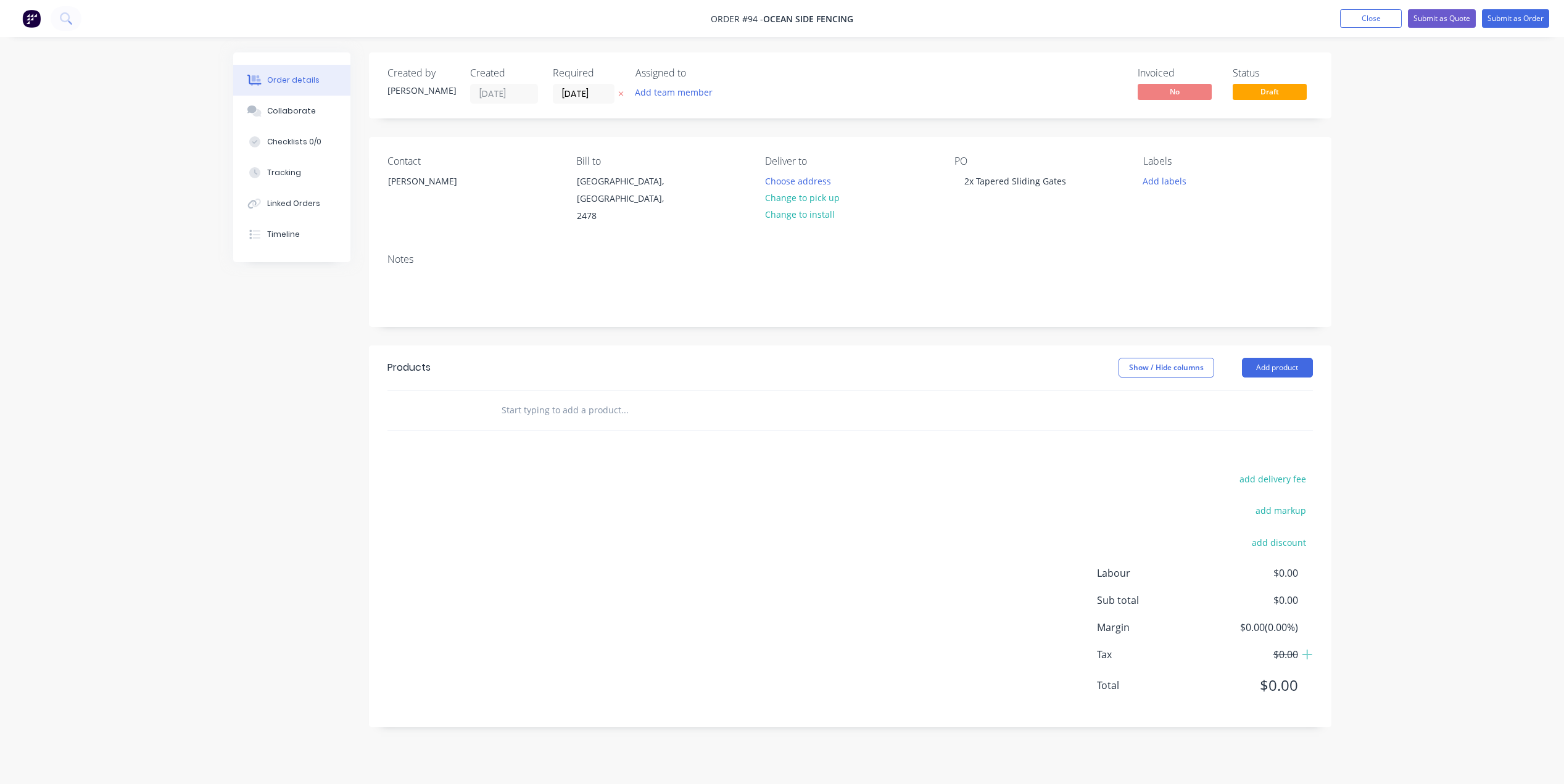
click at [534, 403] on input "text" at bounding box center [625, 410] width 247 height 25
click at [625, 443] on button "Add 50x3 dwg Aluminium to order" at bounding box center [691, 457] width 370 height 39
drag, startPoint x: 1046, startPoint y: 413, endPoint x: 1011, endPoint y: 428, distance: 38.1
click at [1011, 428] on div "1 50x3 dwg Aluminium $0.00 $0.00 % $0.00 $0.00 $0.00 $0.00" at bounding box center [845, 442] width 925 height 56
click at [1043, 422] on input at bounding box center [1043, 431] width 15 height 18
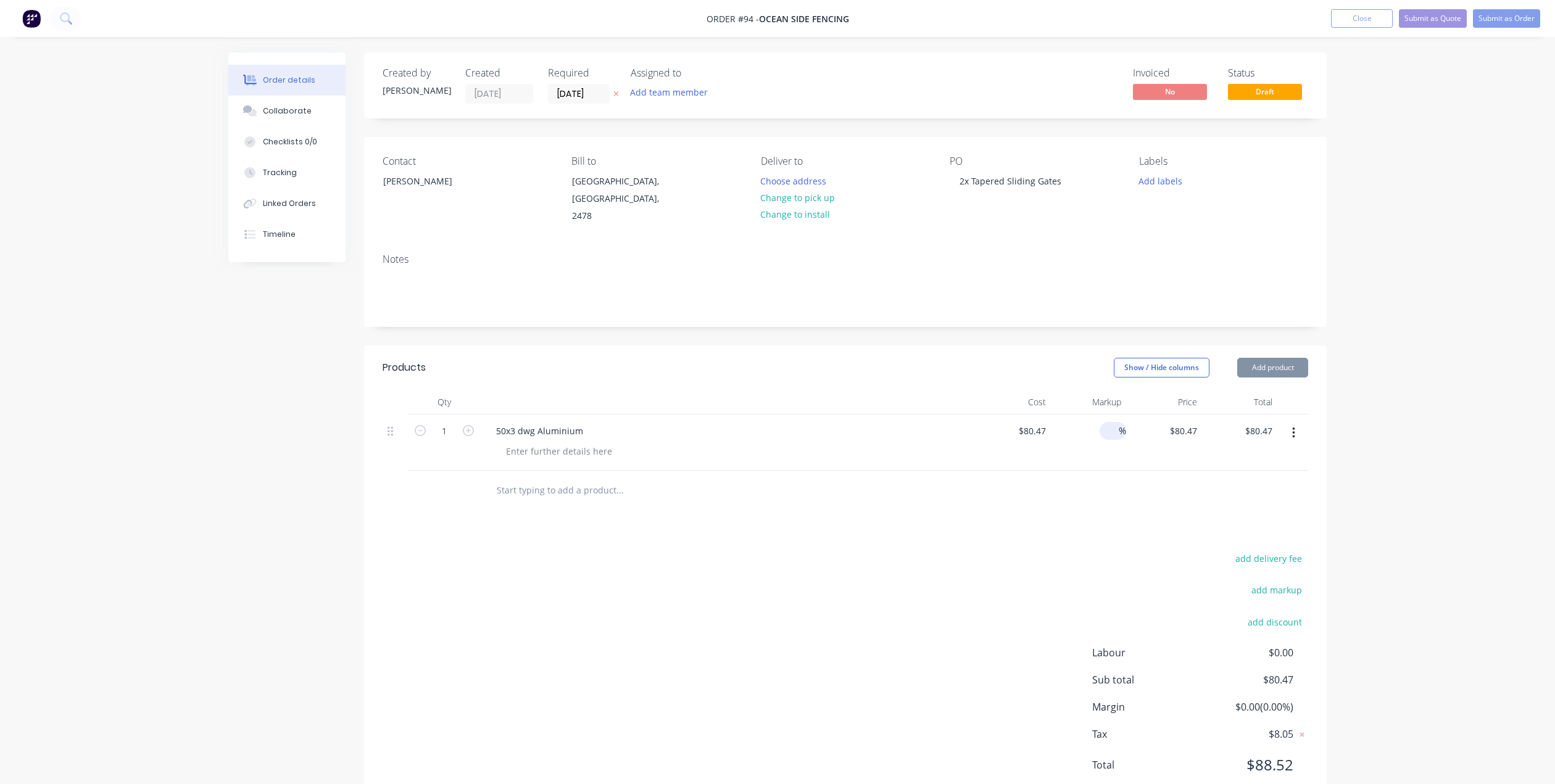
click at [1116, 422] on input at bounding box center [1111, 431] width 15 height 18
click at [1153, 446] on div "$128.752 $80.47" at bounding box center [1164, 442] width 76 height 56
click at [469, 425] on icon "button" at bounding box center [468, 430] width 11 height 11
click at [581, 422] on div "50x3 dwg Aluminium" at bounding box center [540, 431] width 106 height 18
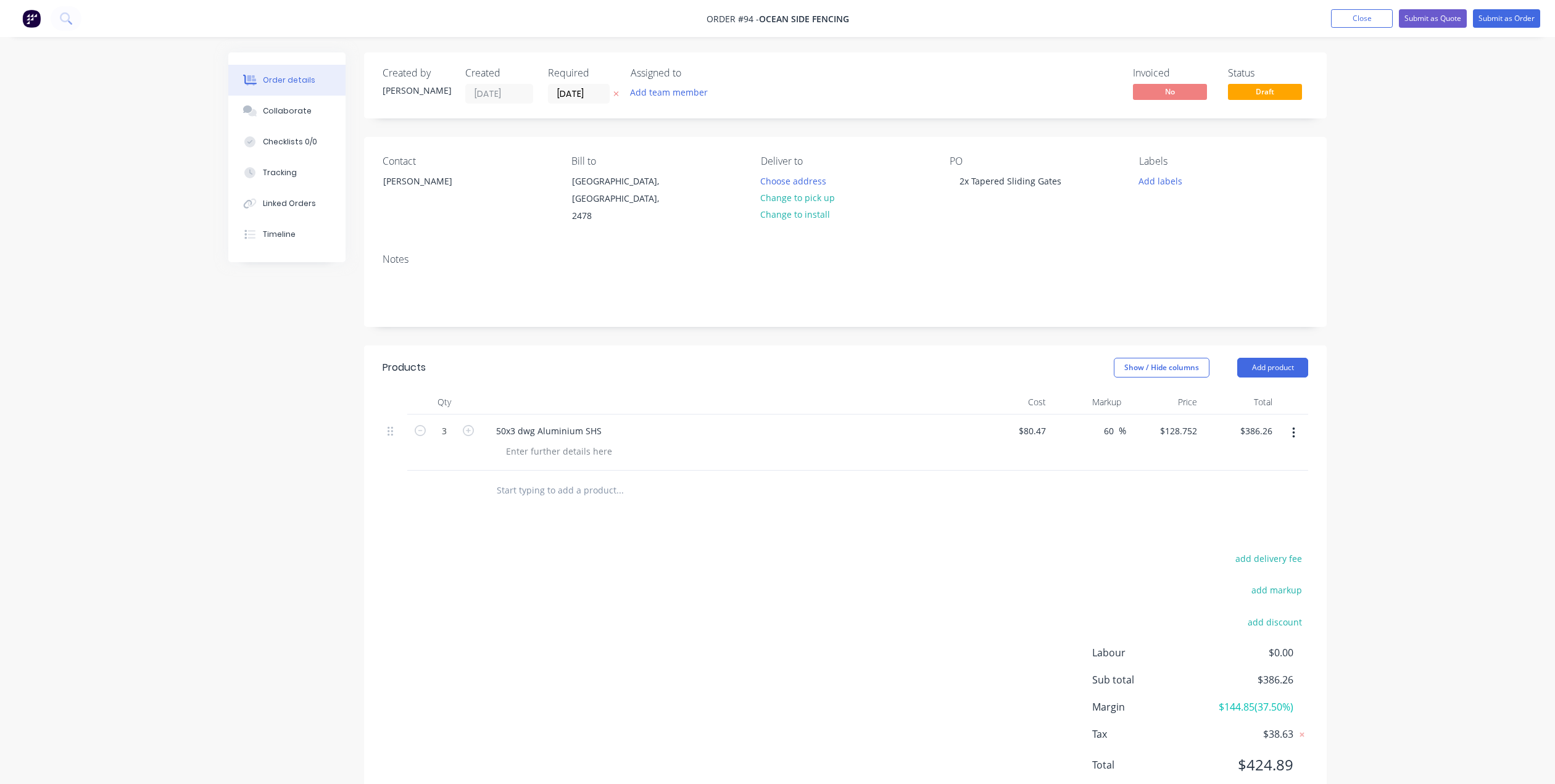
click at [646, 486] on input "text" at bounding box center [620, 490] width 247 height 25
click at [542, 479] on input "text" at bounding box center [620, 490] width 247 height 25
click at [611, 524] on button "Add 40X2 Ally SHS to order" at bounding box center [686, 537] width 370 height 39
drag, startPoint x: 1050, startPoint y: 475, endPoint x: 1029, endPoint y: 476, distance: 21.0
click at [1029, 476] on div at bounding box center [1013, 498] width 76 height 56
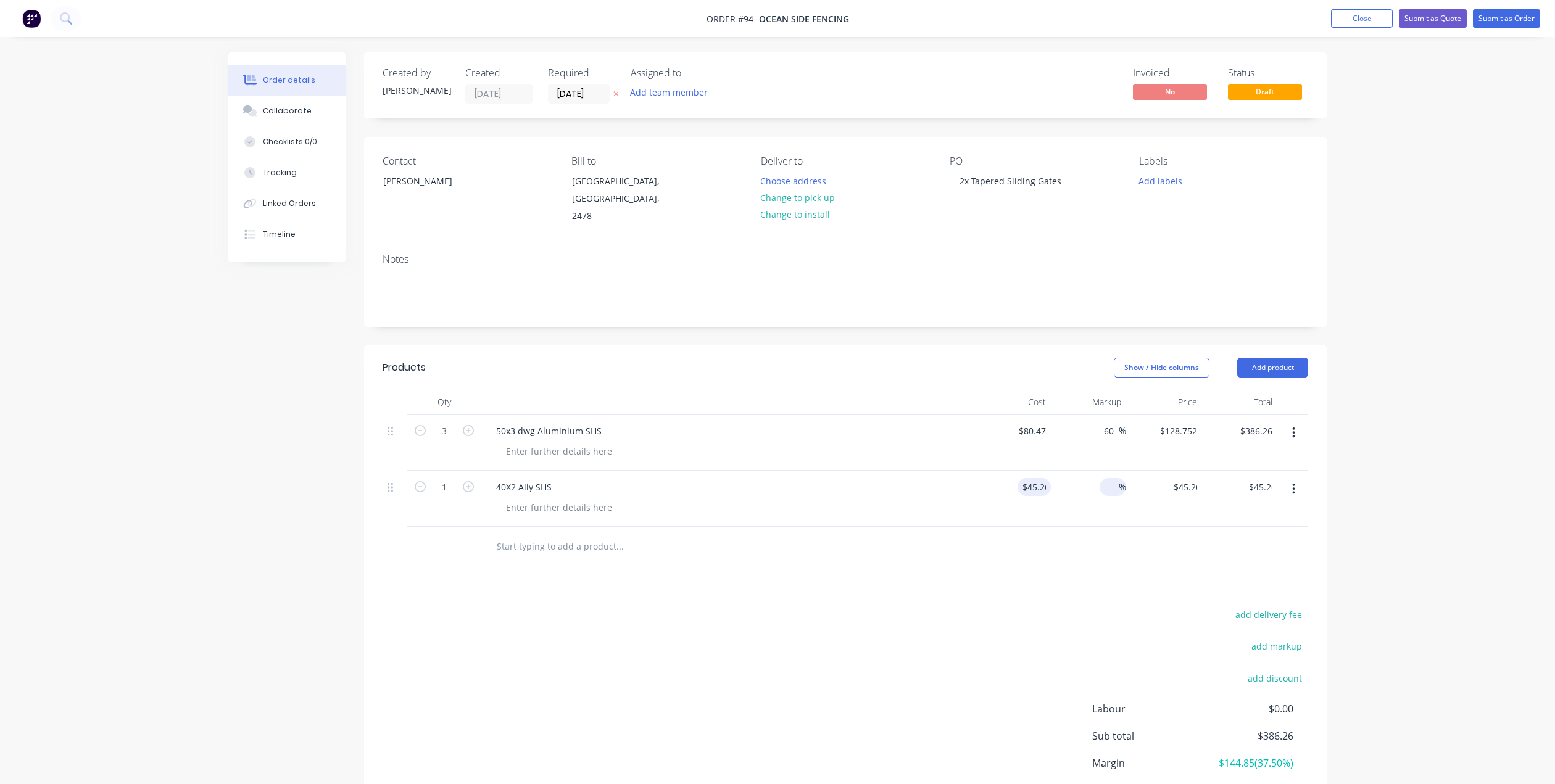
click at [1110, 478] on input at bounding box center [1111, 486] width 15 height 18
click at [1147, 493] on div "$72.416 $45.26" at bounding box center [1164, 498] width 76 height 56
click at [727, 506] on div "40X2 Ally SHS" at bounding box center [728, 498] width 493 height 56
click at [1279, 358] on button "Add product" at bounding box center [1273, 367] width 71 height 20
click at [1265, 389] on div "Product catalogue" at bounding box center [1249, 398] width 95 height 18
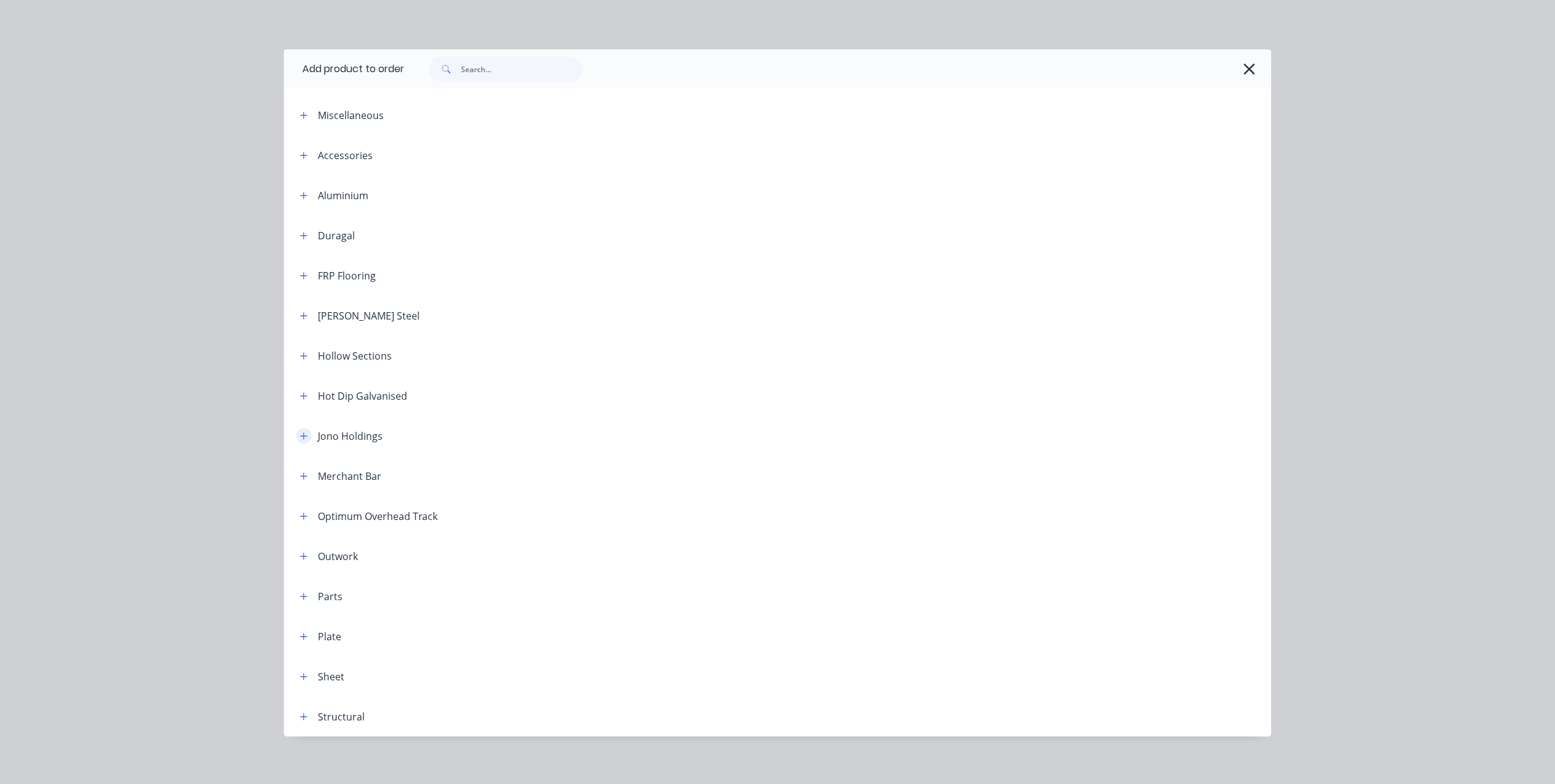
click at [301, 437] on icon "button" at bounding box center [303, 436] width 8 height 9
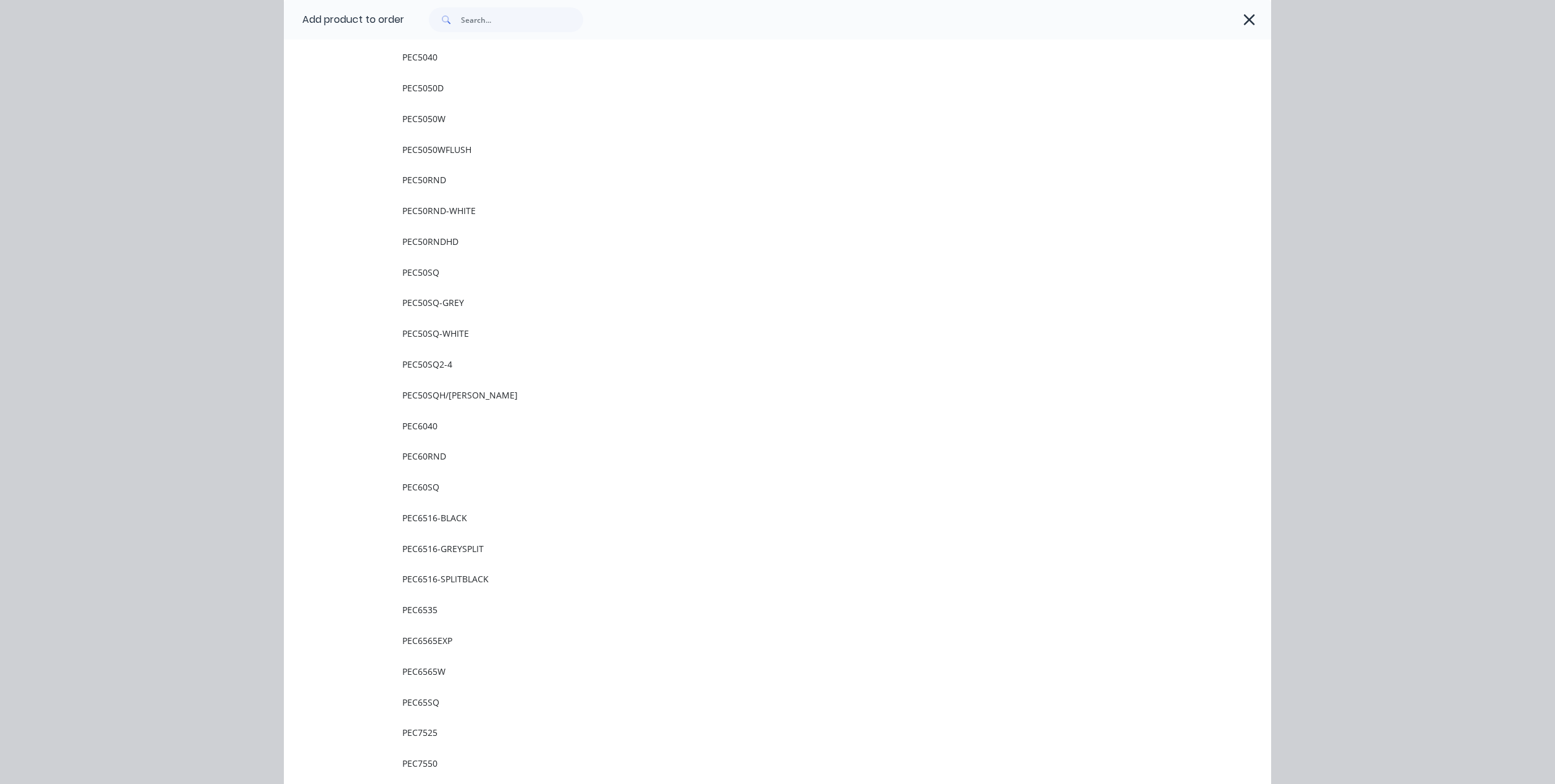
scroll to position [3145, 0]
click at [1248, 23] on icon "button" at bounding box center [1249, 20] width 11 height 11
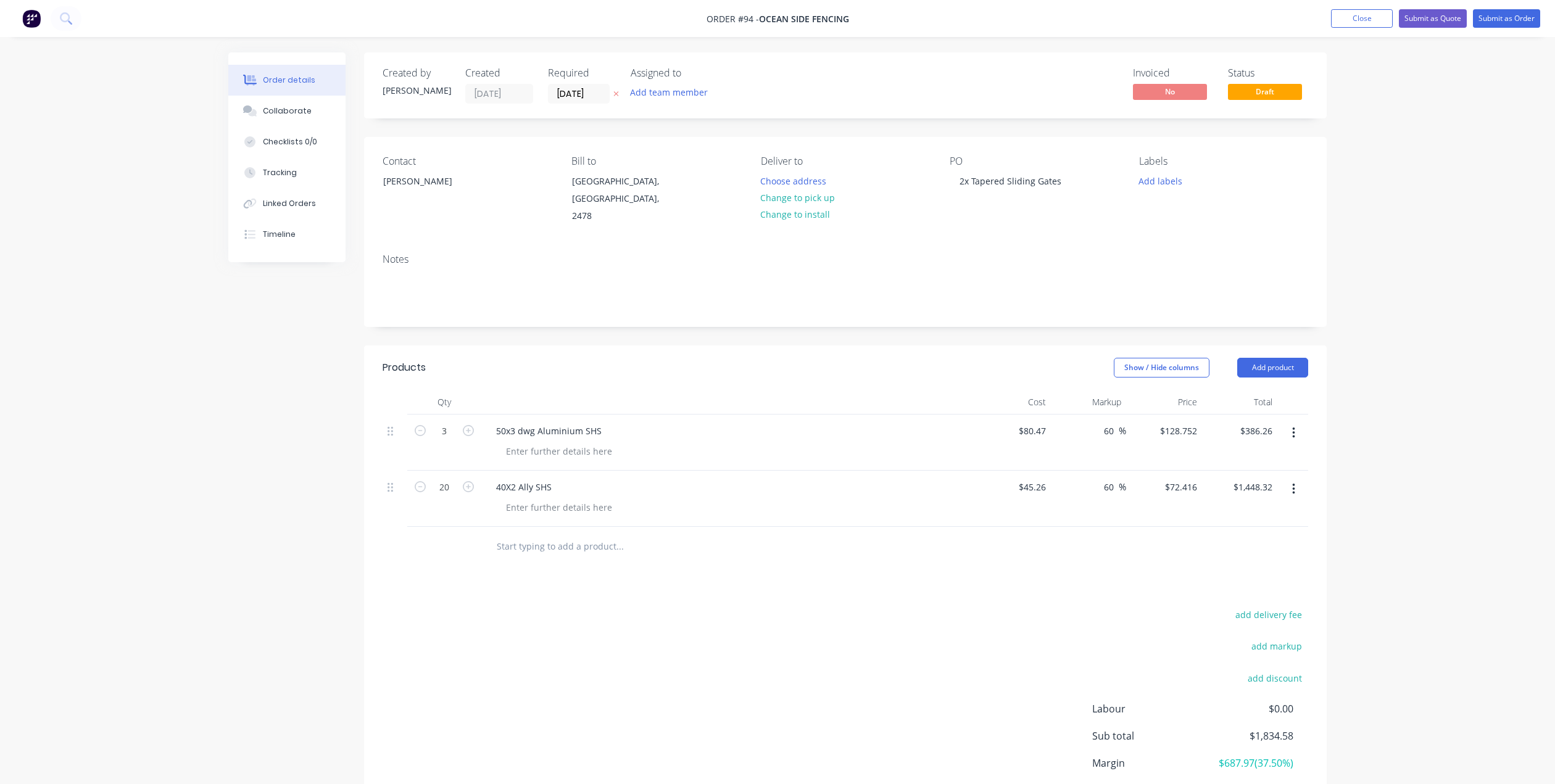
click at [523, 538] on input "text" at bounding box center [620, 546] width 247 height 25
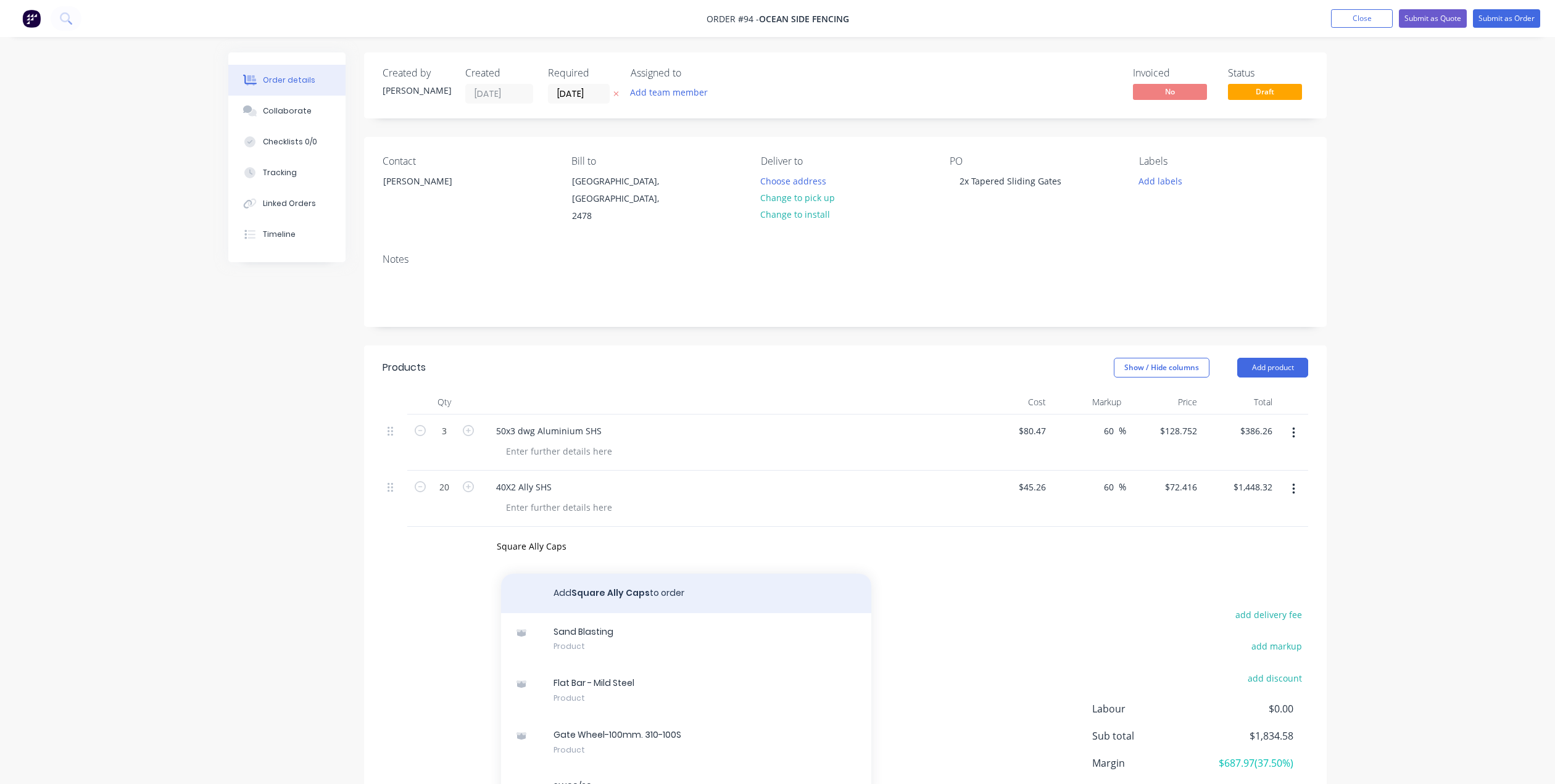
click at [656, 576] on button "Add Square Ally Caps to order" at bounding box center [686, 594] width 370 height 39
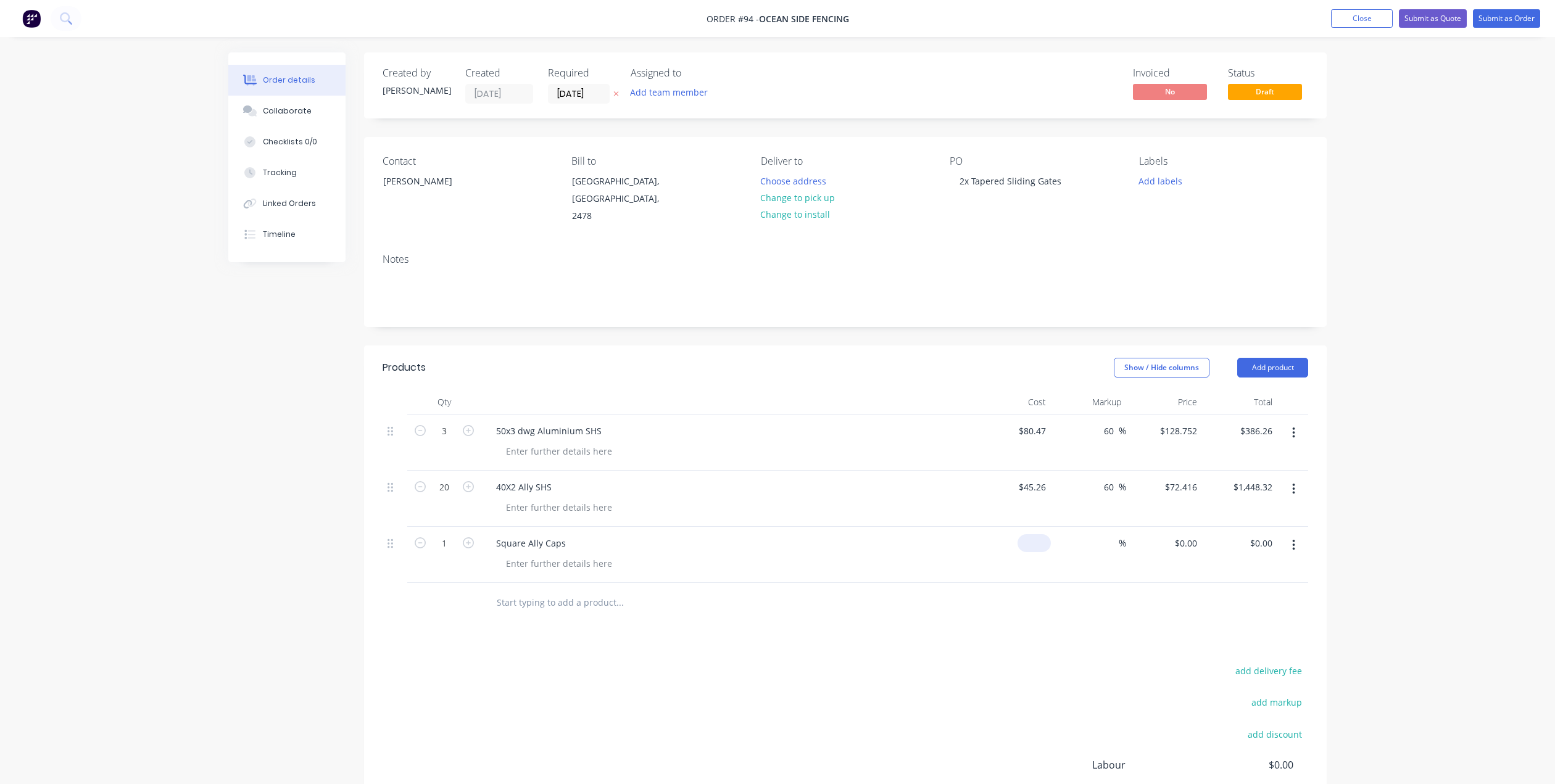
click at [1044, 534] on input at bounding box center [1036, 543] width 28 height 18
click at [1111, 534] on input at bounding box center [1111, 543] width 15 height 18
click at [480, 559] on div "80" at bounding box center [445, 554] width 74 height 56
click at [1278, 358] on button "Add product" at bounding box center [1273, 367] width 71 height 20
click at [1246, 513] on div "Labour" at bounding box center [1249, 522] width 95 height 18
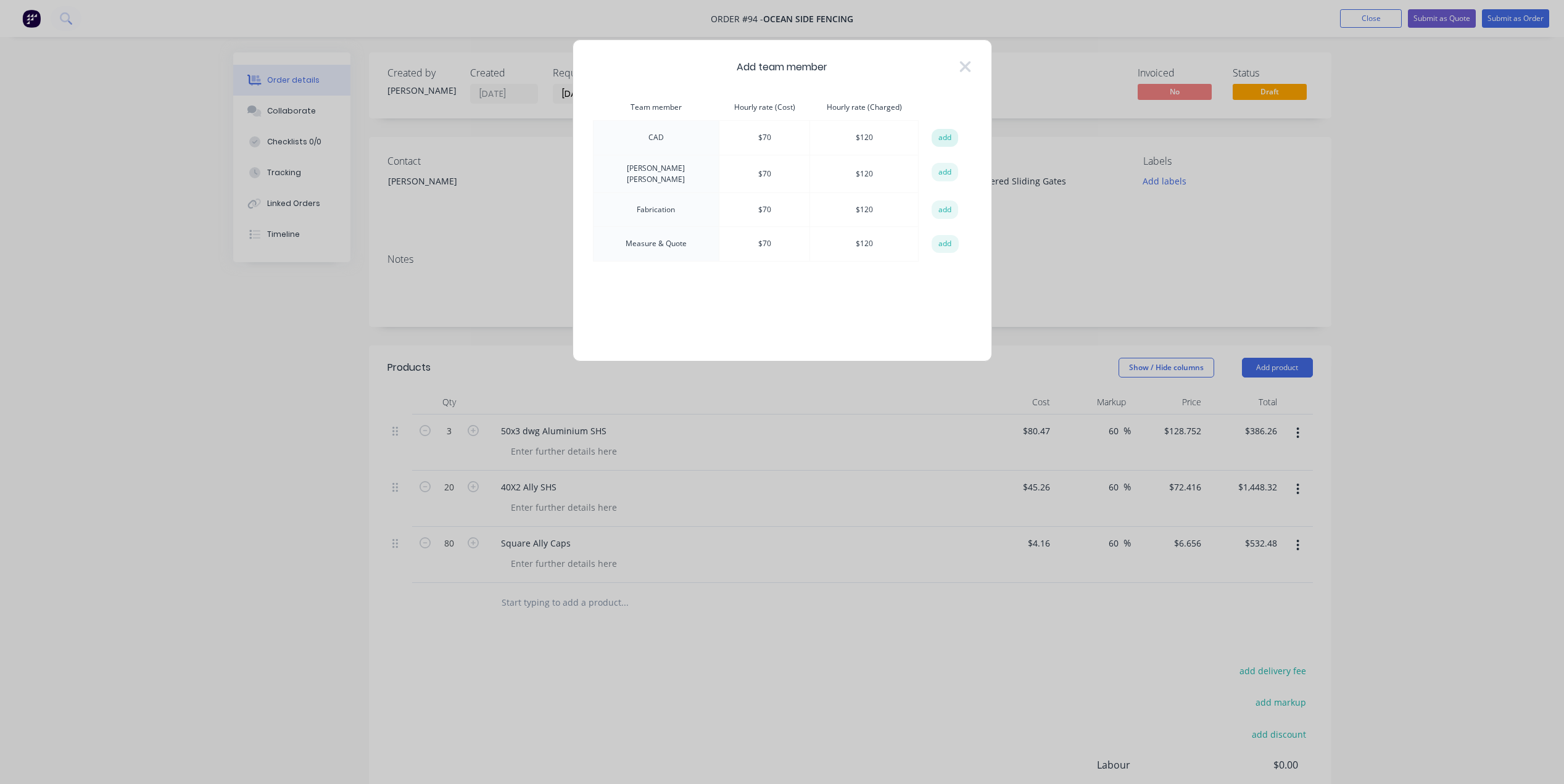
click at [940, 138] on button "add" at bounding box center [945, 138] width 27 height 19
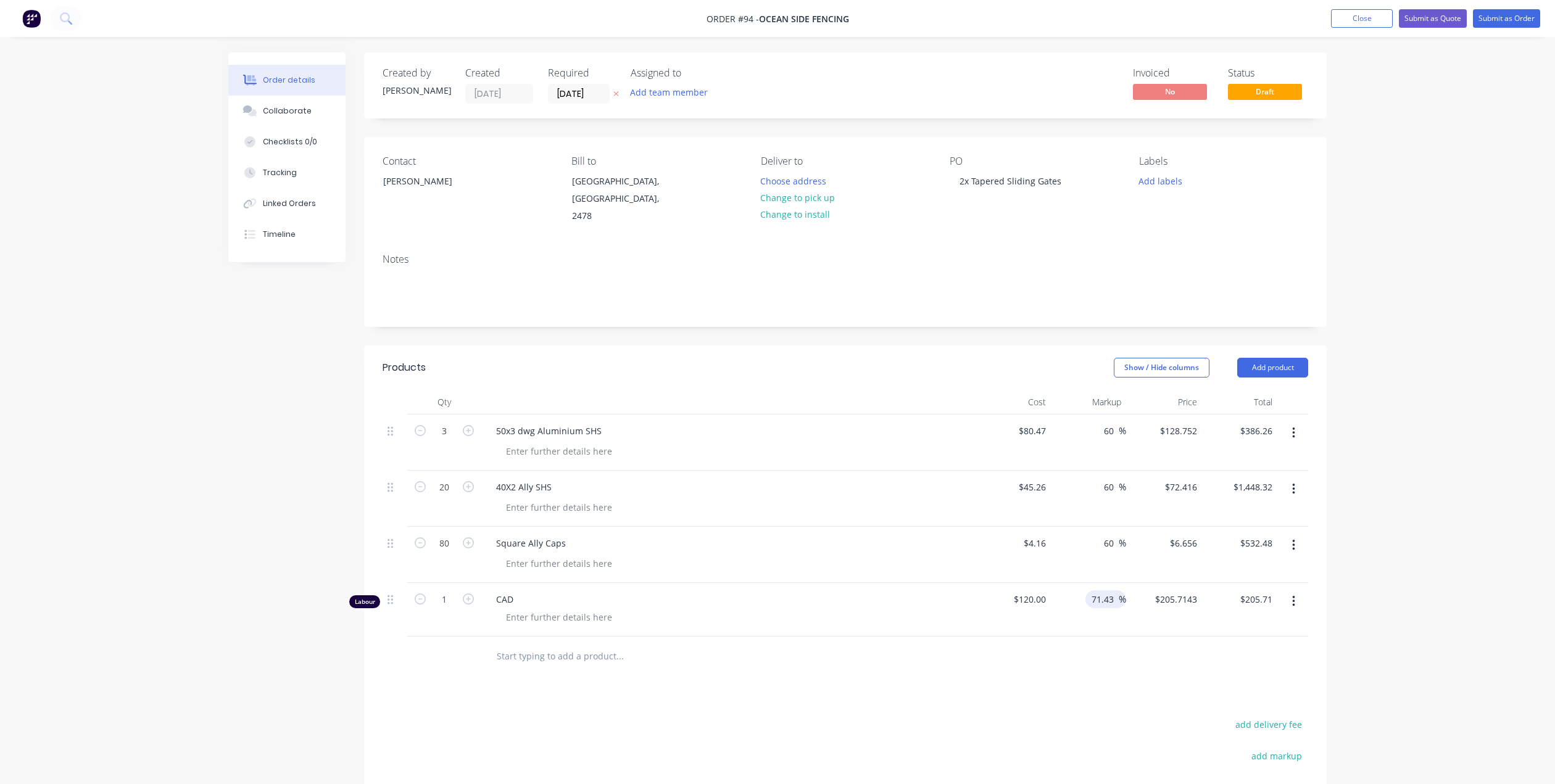
click at [1114, 590] on input "71.43" at bounding box center [1104, 599] width 28 height 18
click at [1169, 609] on div "$120.00 $205.7143" at bounding box center [1164, 609] width 76 height 54
click at [469, 594] on icon "button" at bounding box center [468, 599] width 11 height 11
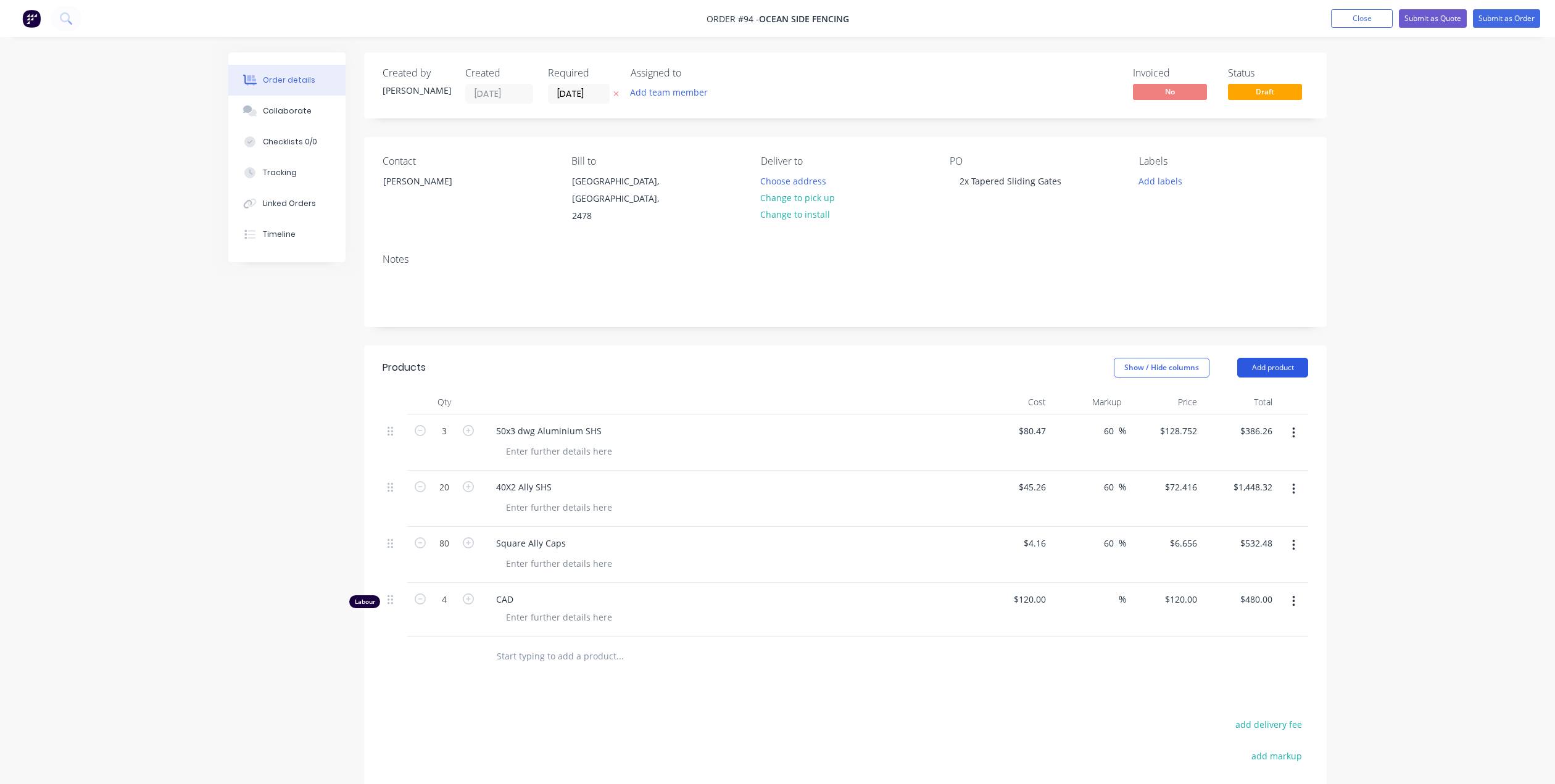
click at [1261, 358] on button "Add product" at bounding box center [1273, 367] width 71 height 20
click at [1244, 513] on div "Labour" at bounding box center [1249, 522] width 95 height 18
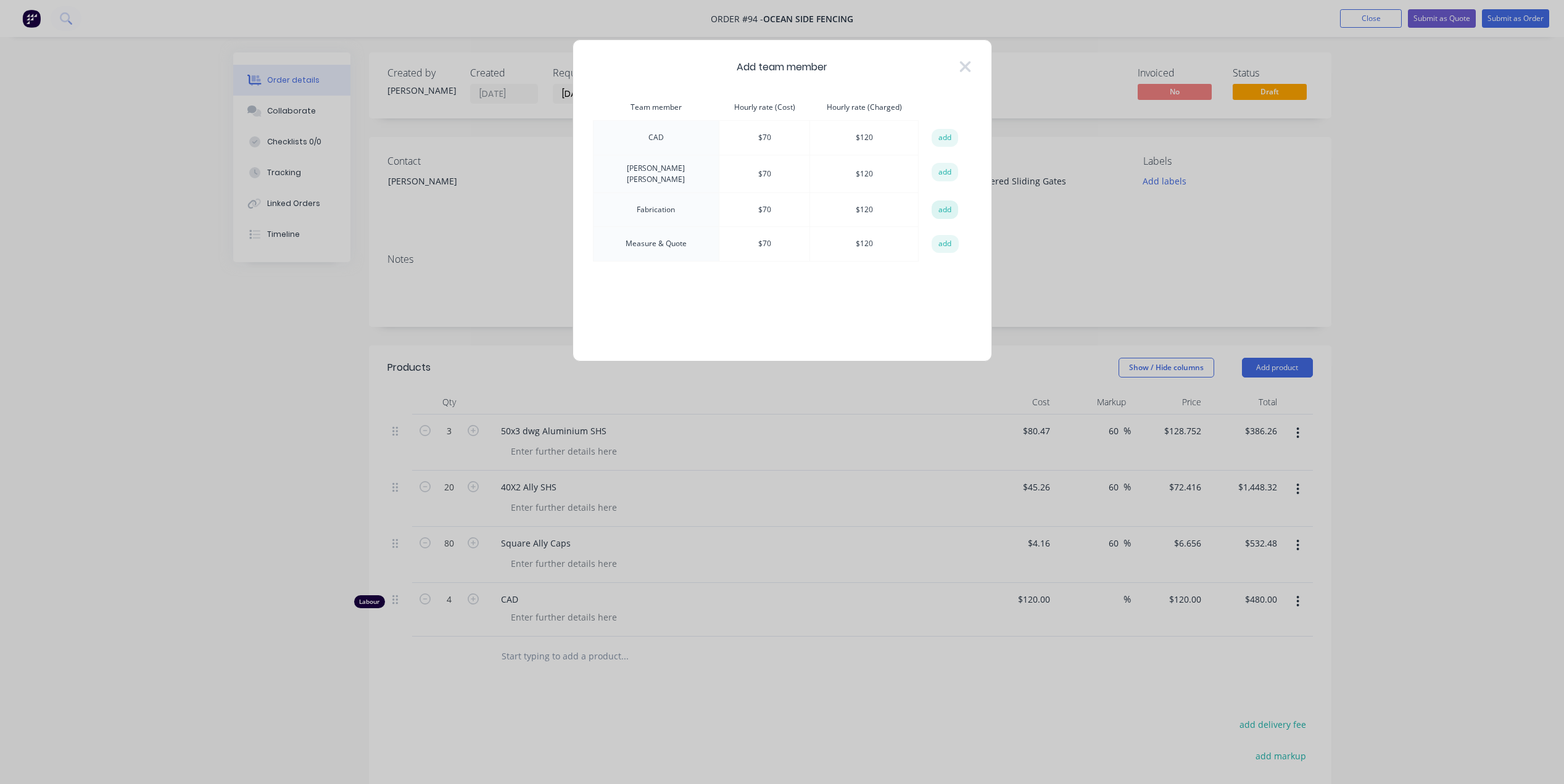
click at [943, 204] on button "add" at bounding box center [945, 210] width 27 height 19
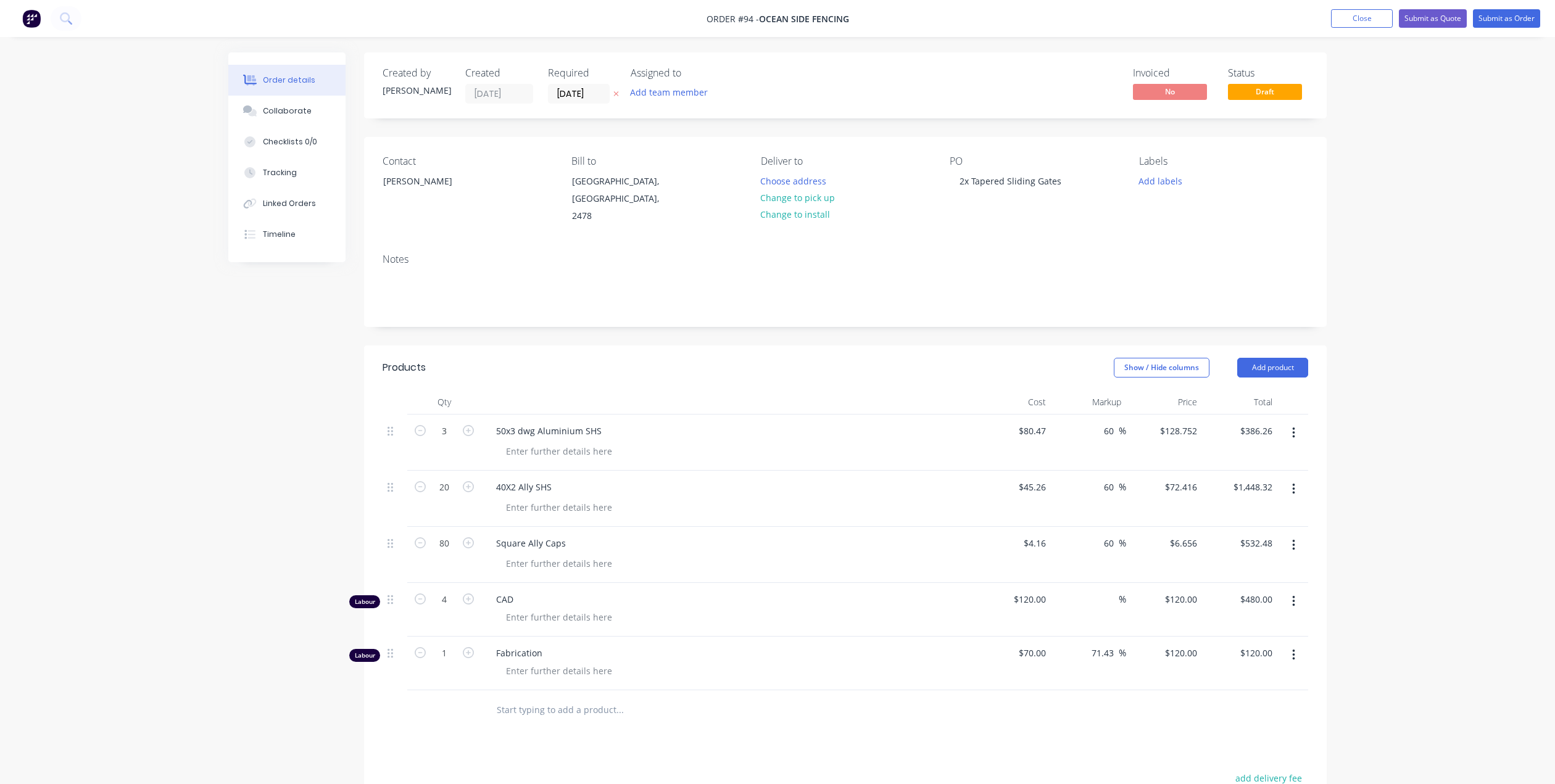
scroll to position [124, 0]
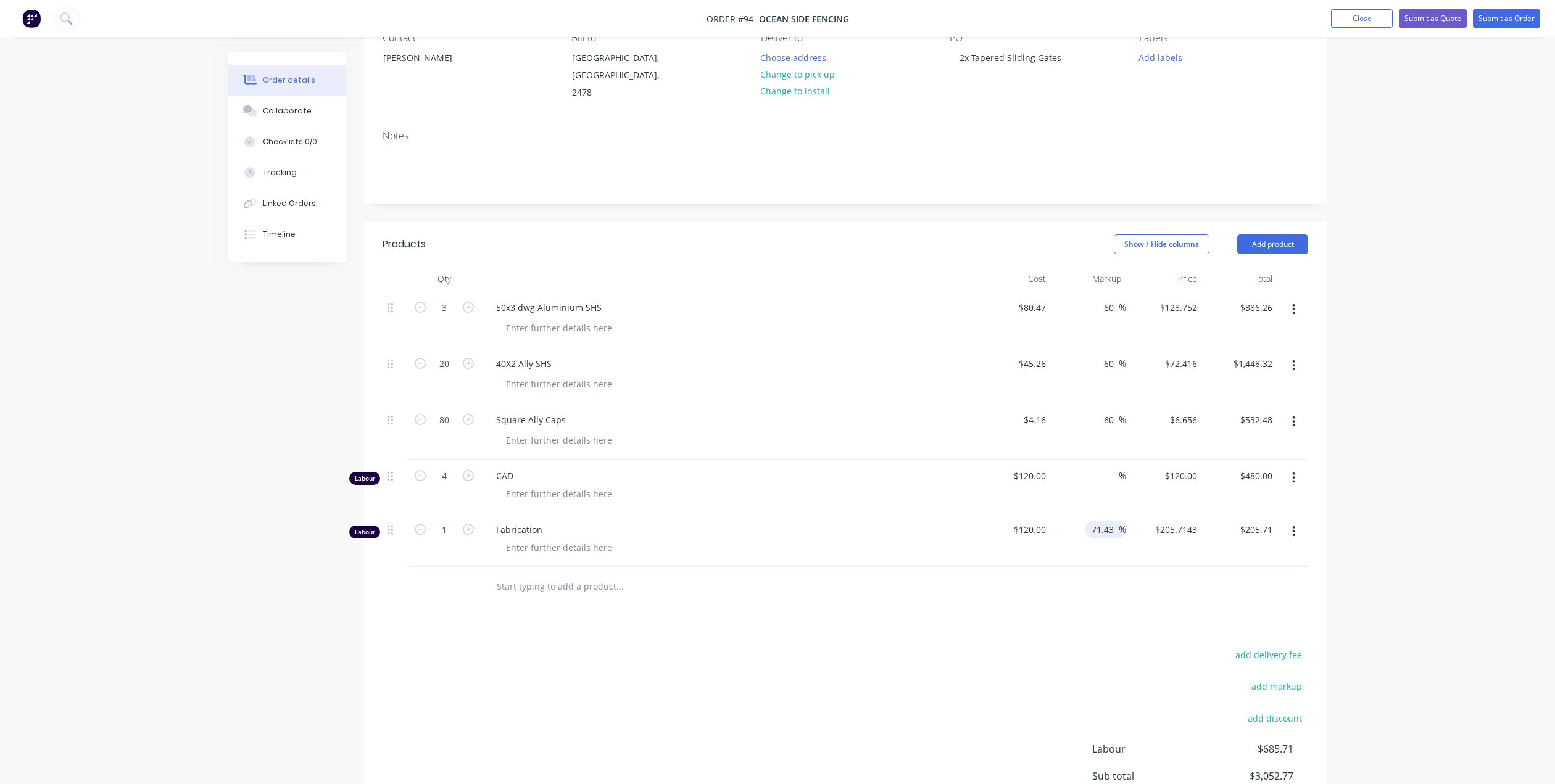
click at [1116, 521] on input "71.43" at bounding box center [1104, 529] width 28 height 18
click at [1138, 530] on div "$120.00 $120.00" at bounding box center [1164, 540] width 76 height 54
click at [763, 574] on div at bounding box center [671, 586] width 370 height 25
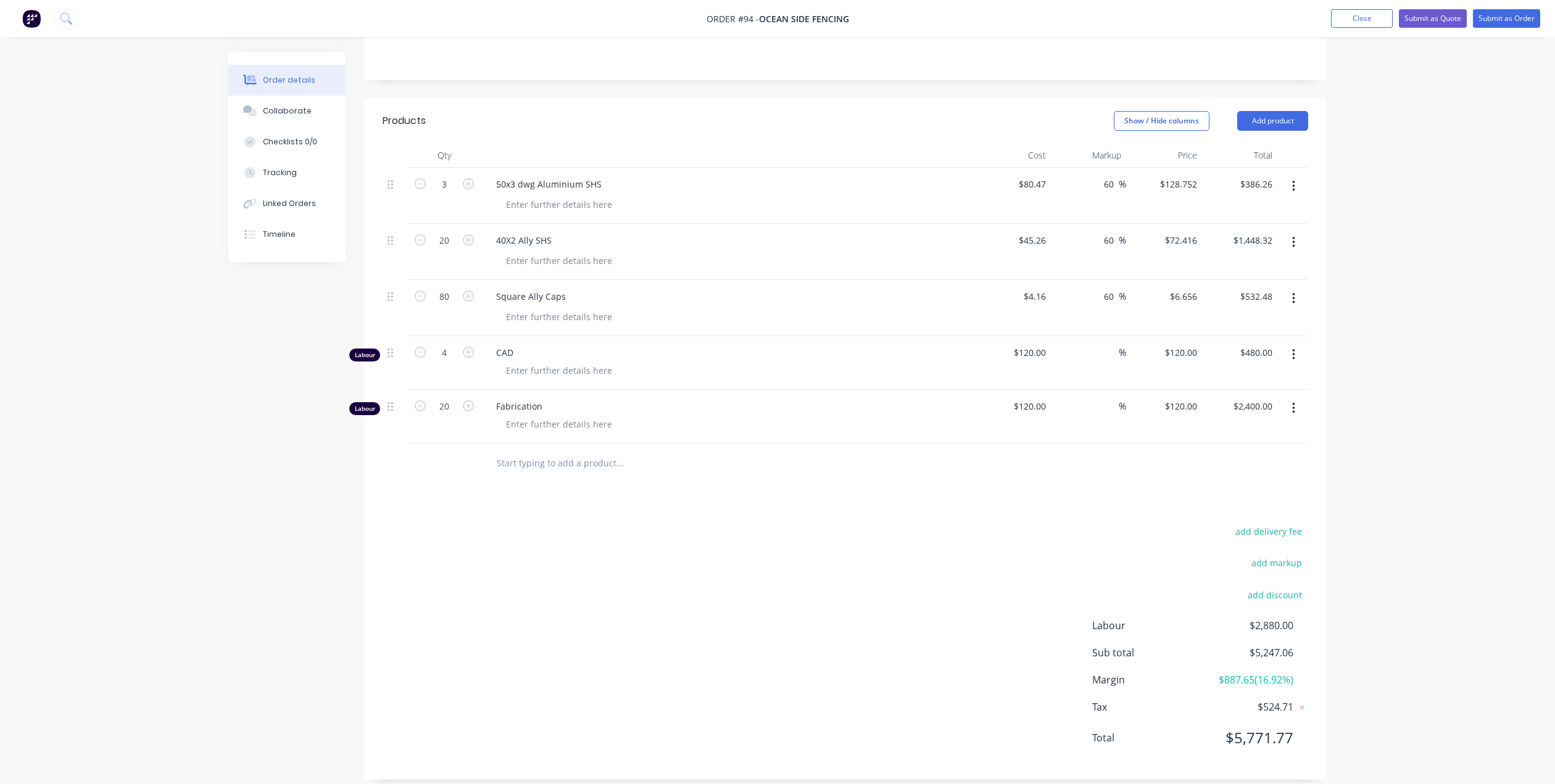
click at [508, 453] on input "text" at bounding box center [620, 463] width 247 height 25
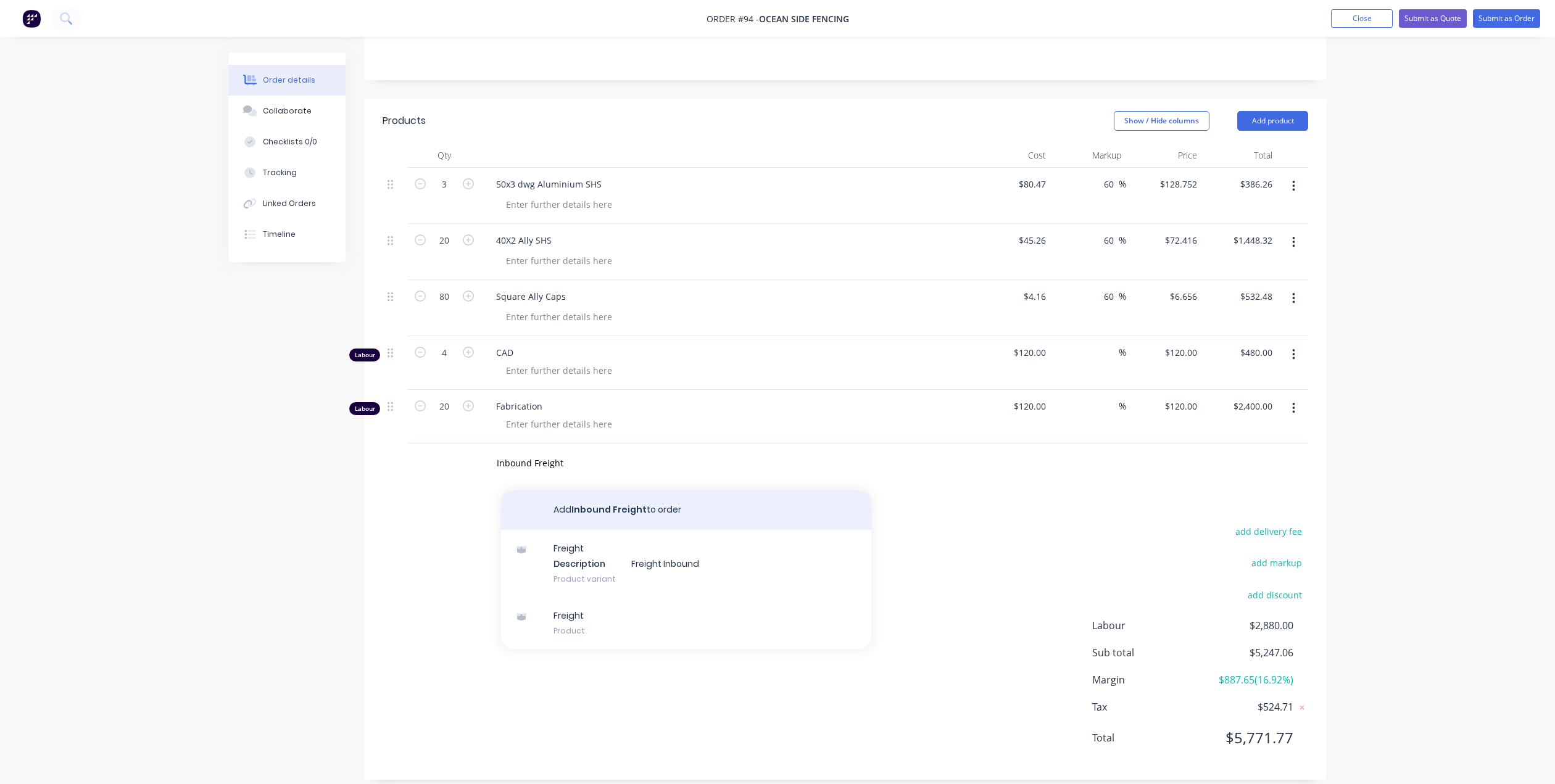
click at [630, 498] on button "Add Inbound Freight to order" at bounding box center [686, 510] width 370 height 39
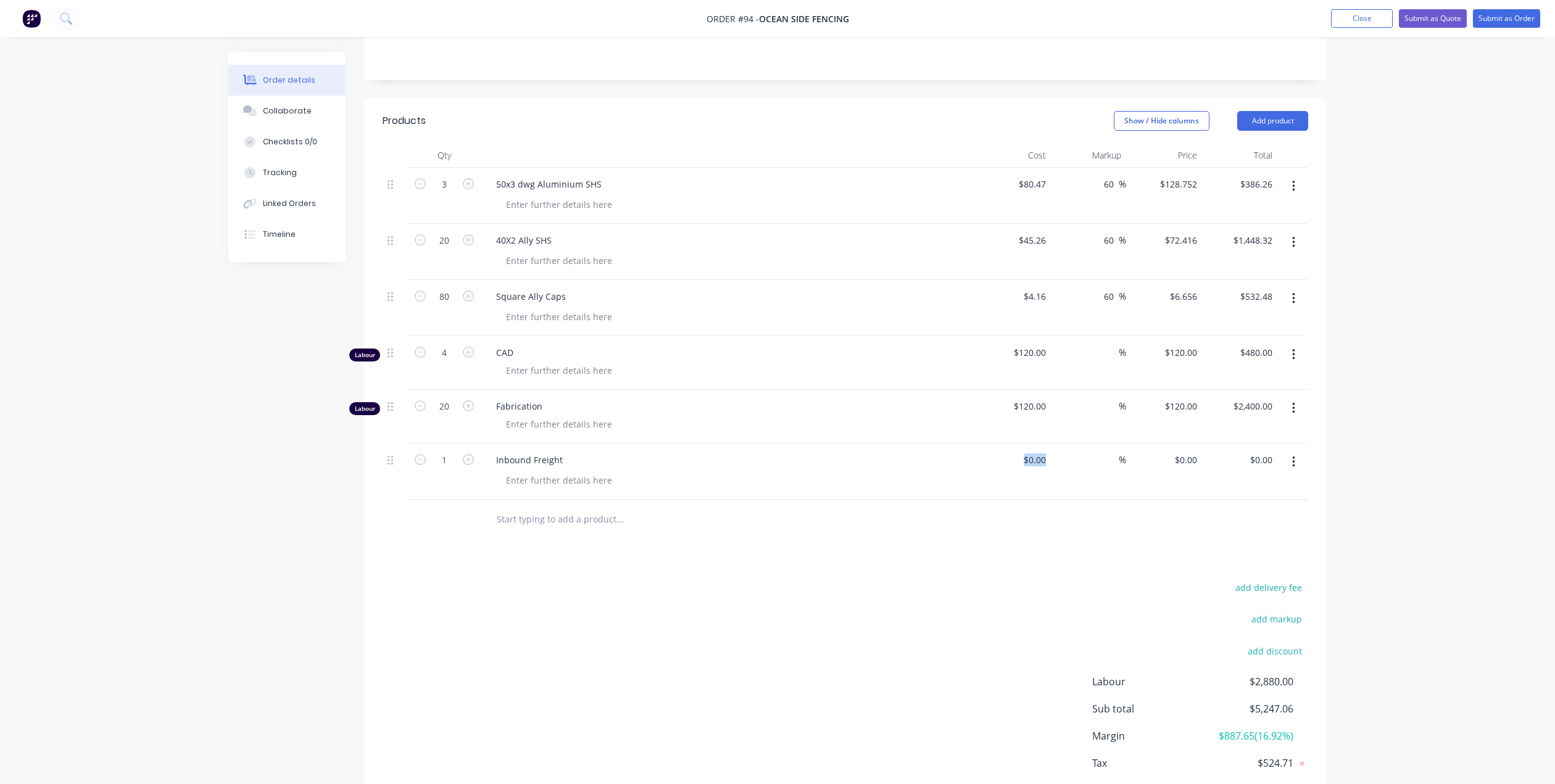
drag, startPoint x: 1055, startPoint y: 441, endPoint x: 1009, endPoint y: 462, distance: 50.6
click at [1009, 462] on div "1 Inbound Freight $0.00 $0.00 % $0.00 $0.00 $0.00 $0.00" at bounding box center [845, 471] width 925 height 56
click at [1042, 451] on input at bounding box center [1036, 460] width 28 height 18
click at [1044, 499] on div at bounding box center [845, 519] width 925 height 40
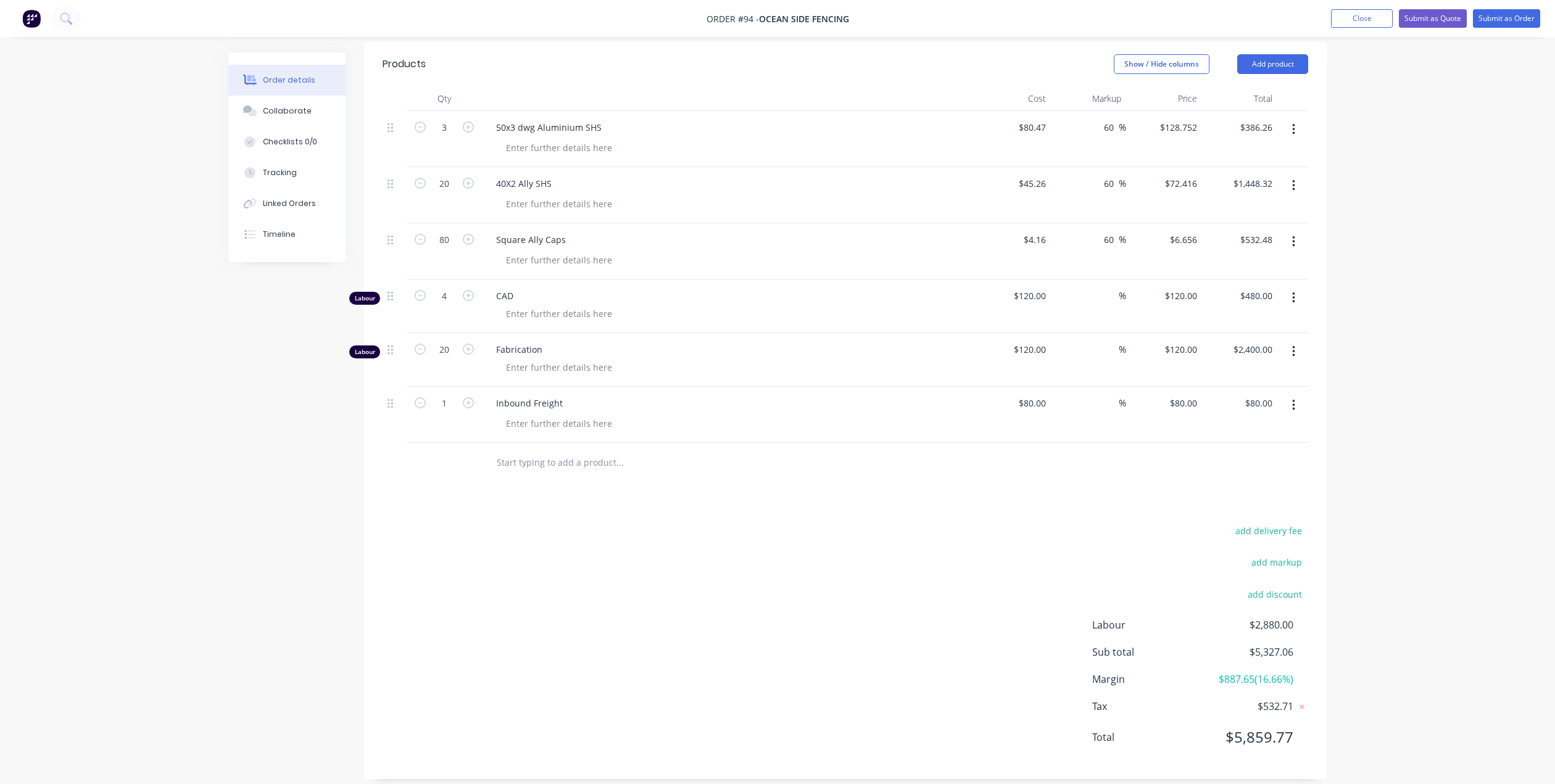
scroll to position [242, 0]
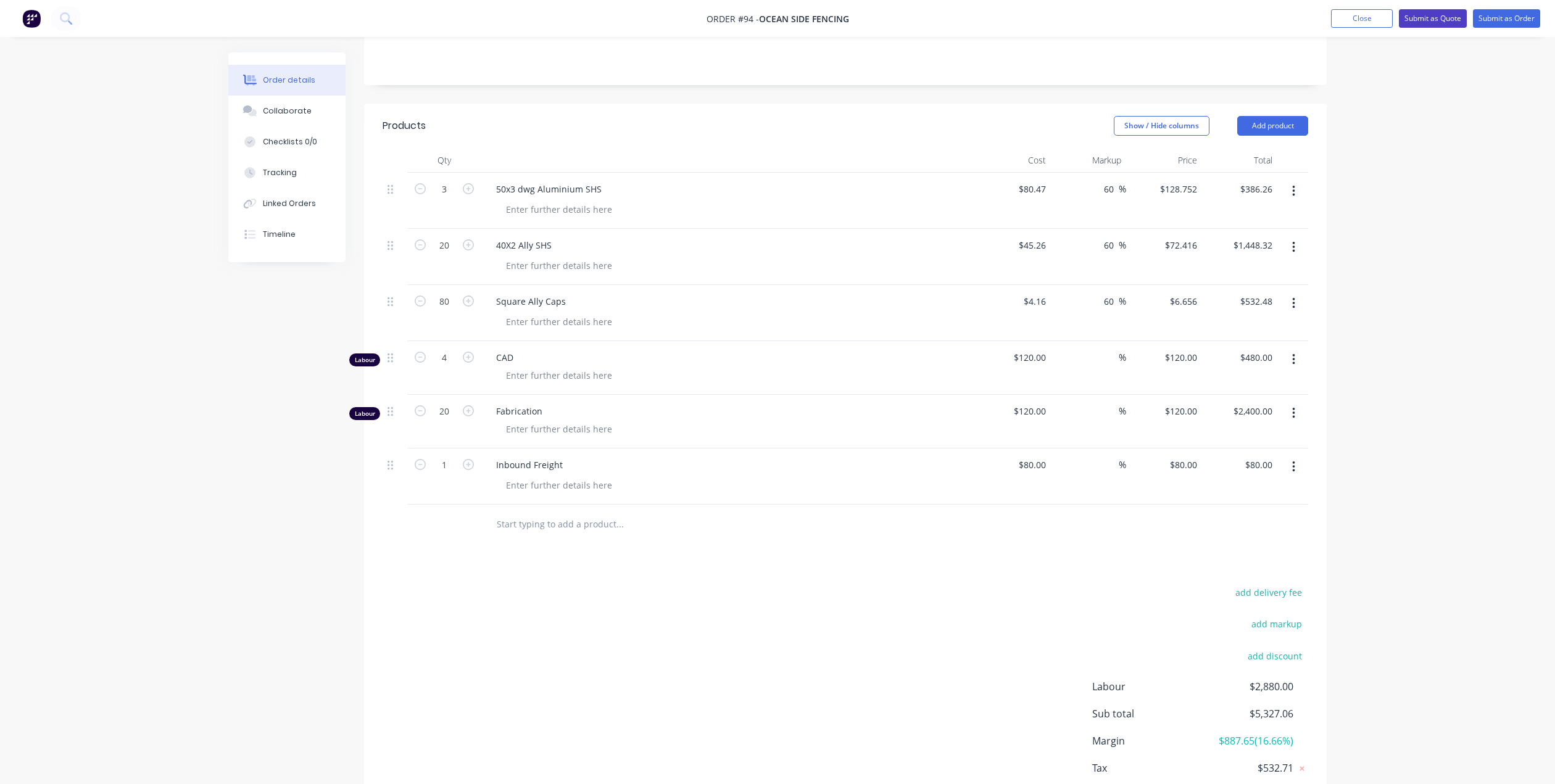
click at [1437, 15] on button "Submit as Quote" at bounding box center [1432, 19] width 68 height 19
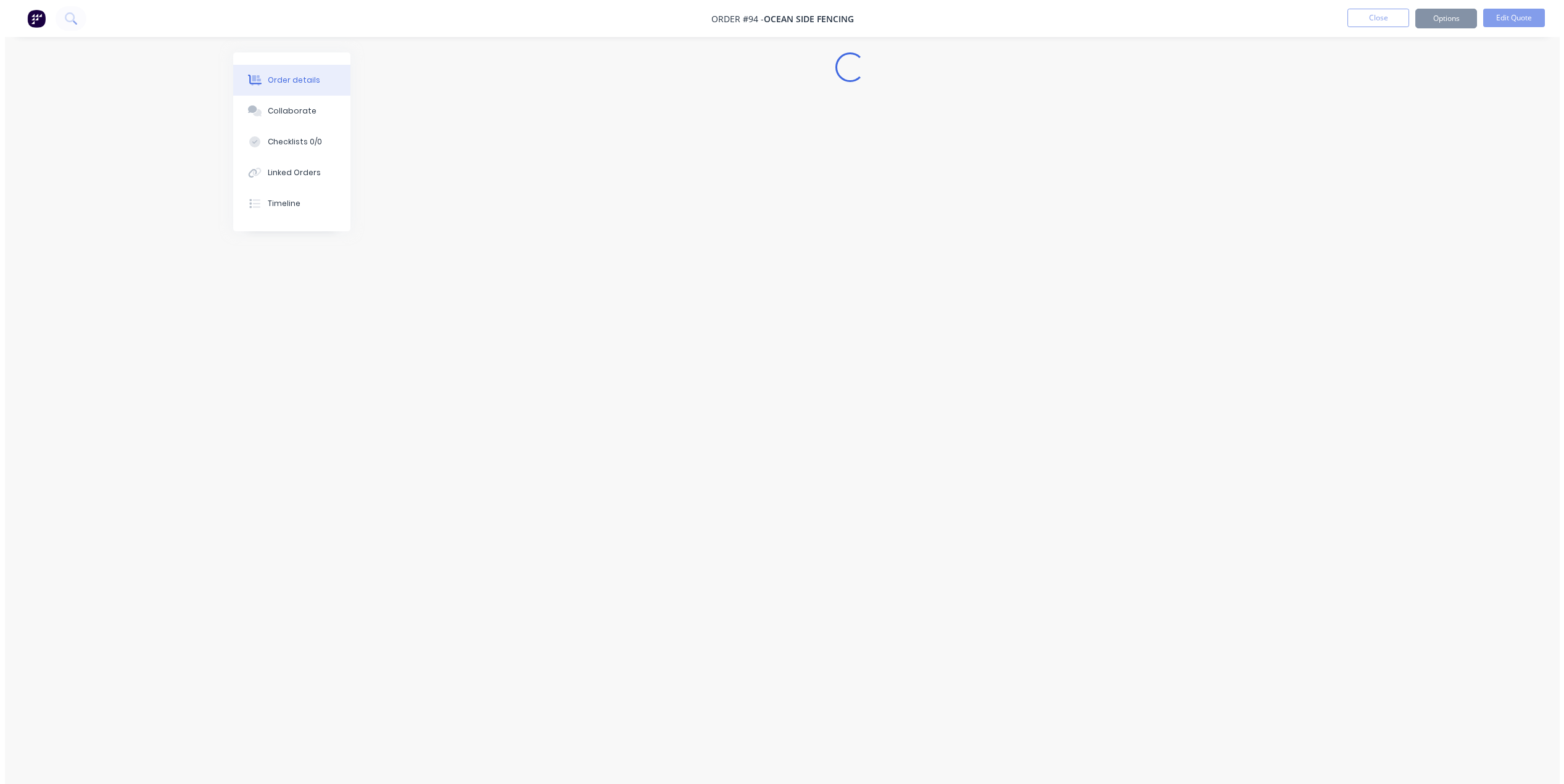
scroll to position [0, 0]
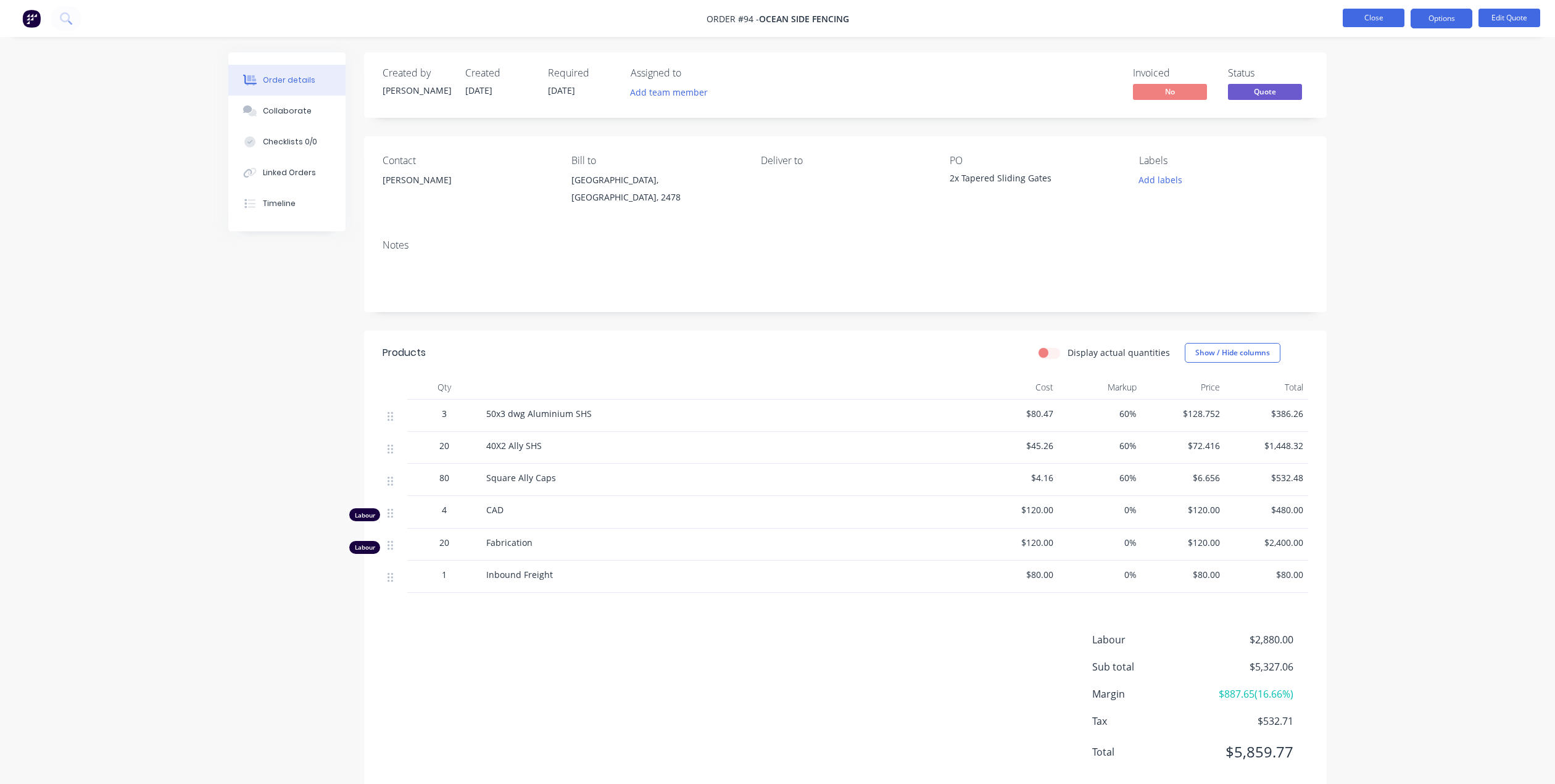
click at [1372, 19] on button "Close" at bounding box center [1373, 18] width 62 height 19
